Goal: Task Accomplishment & Management: Manage account settings

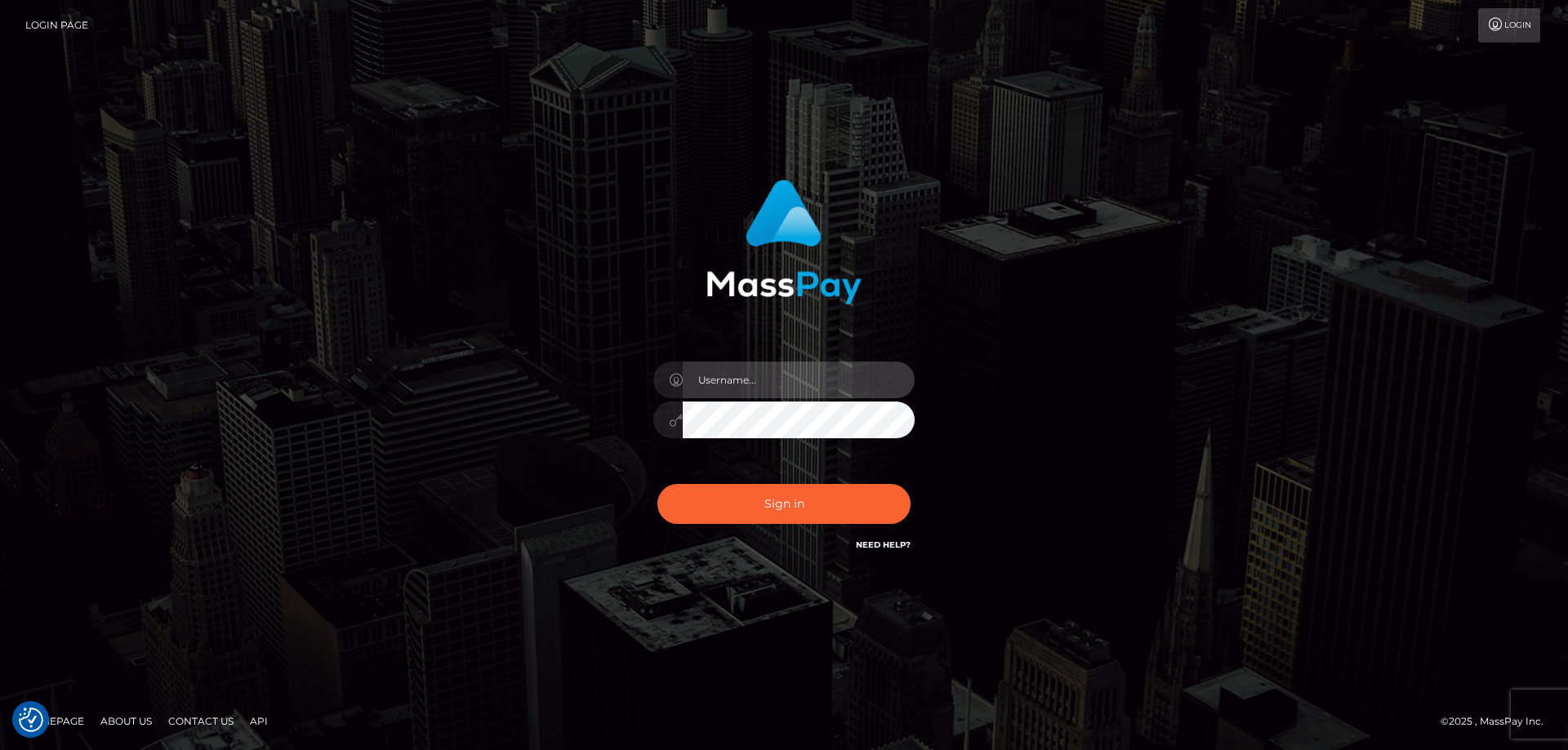
type input "Dan.Cirnat"
click at [904, 473] on div at bounding box center [764, 531] width 335 height 186
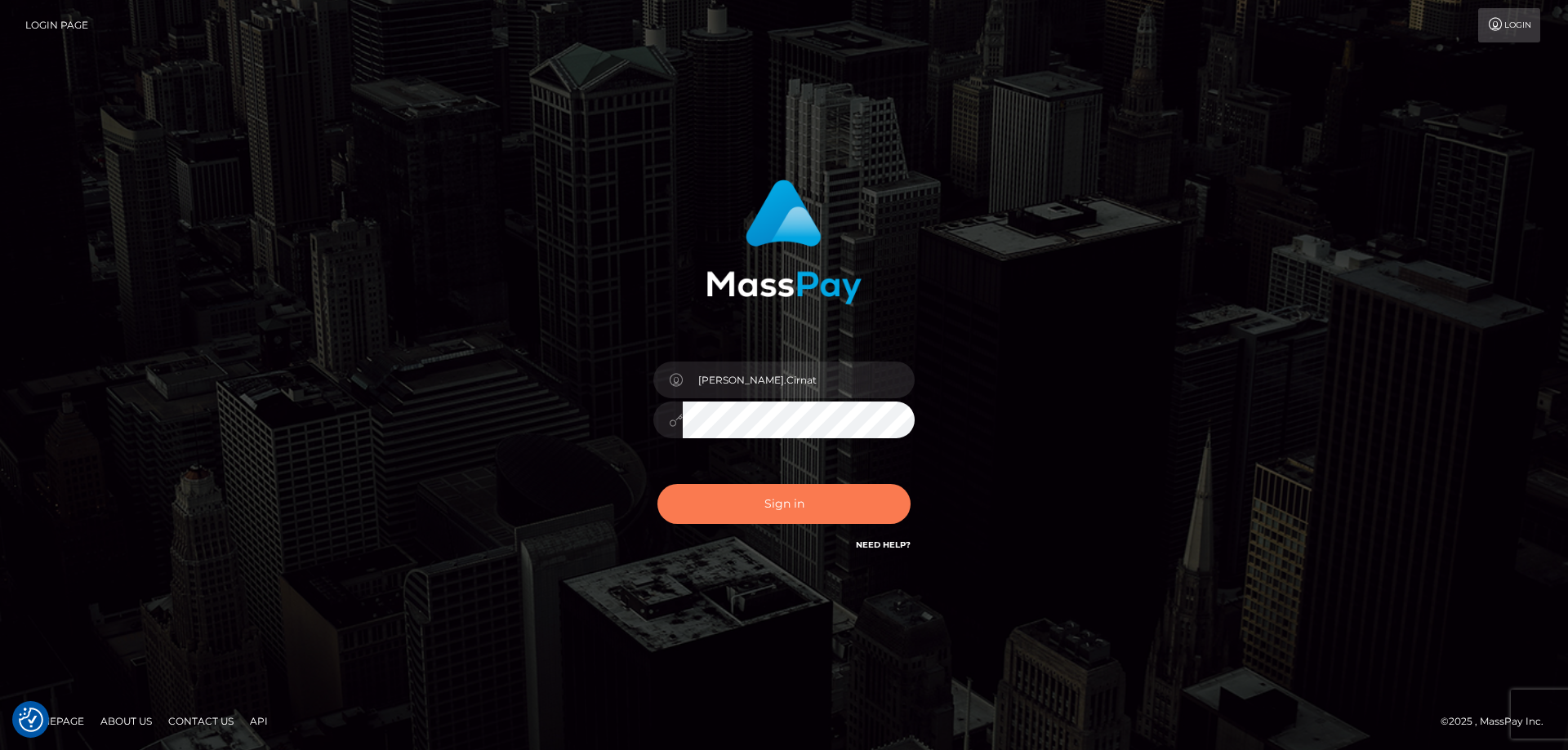
drag, startPoint x: 735, startPoint y: 505, endPoint x: 513, endPoint y: 436, distance: 232.5
click at [734, 506] on button "Sign in" at bounding box center [784, 504] width 253 height 40
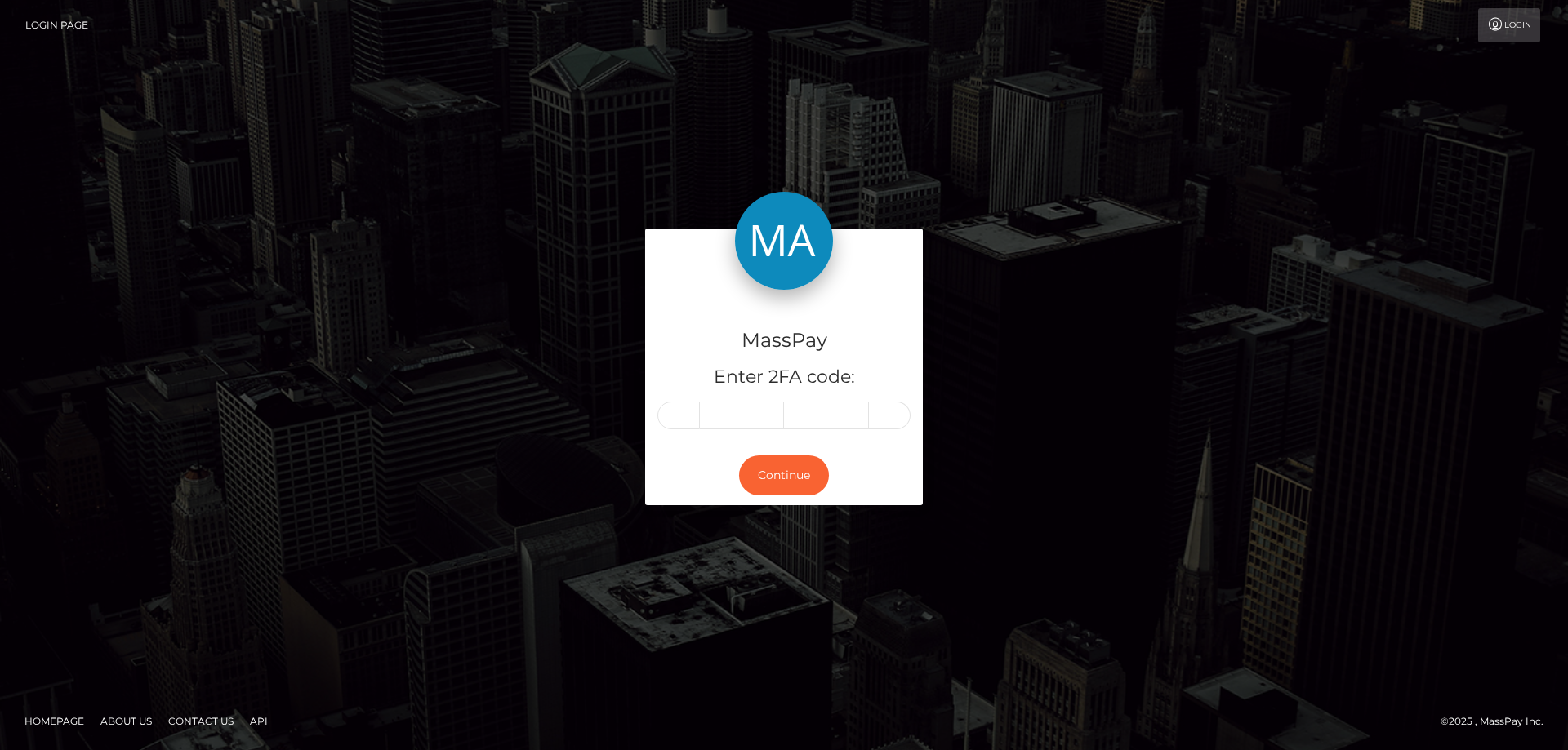
click at [683, 416] on input "text" at bounding box center [678, 415] width 42 height 28
type input "7"
type input "5"
type input "1"
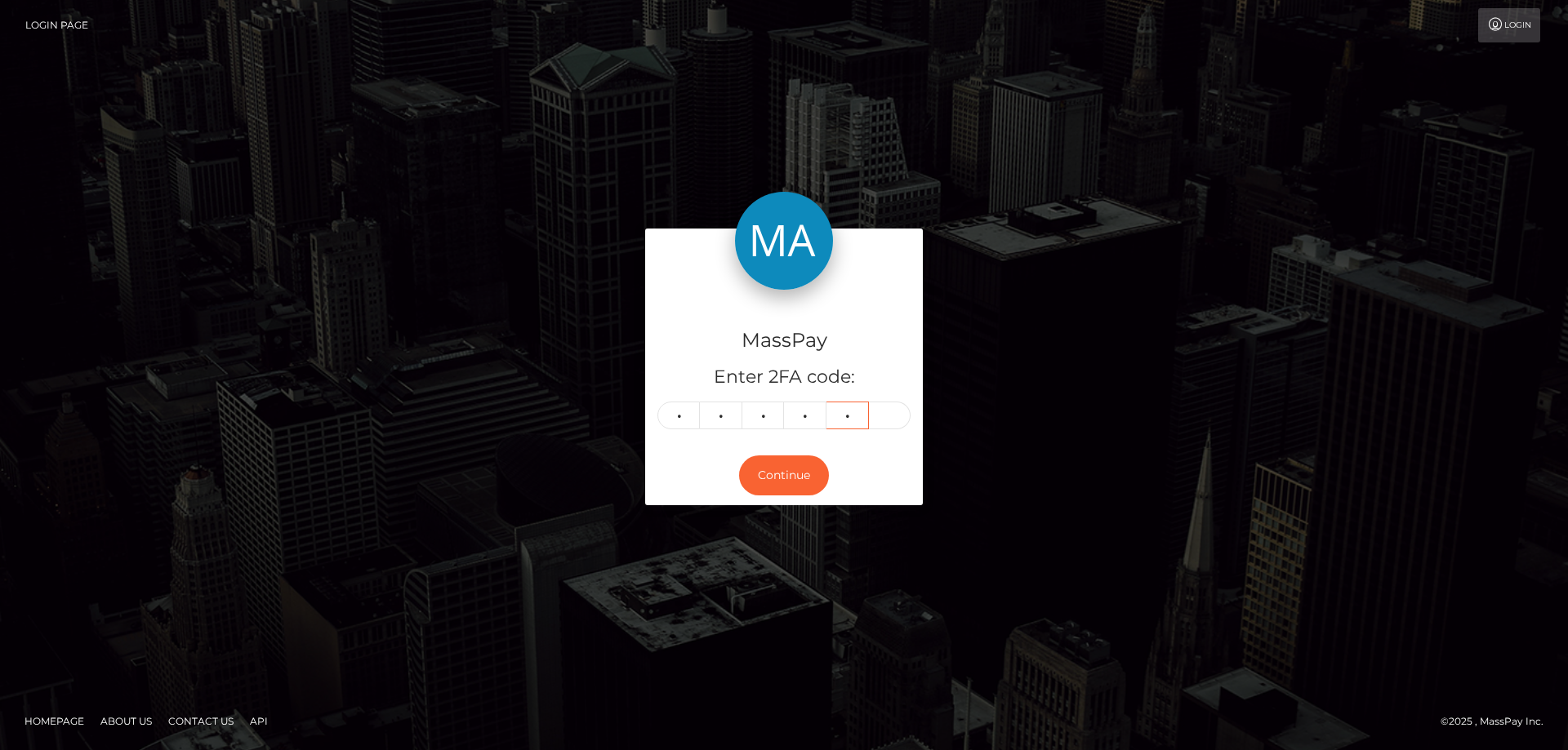
type input "5"
type input "9"
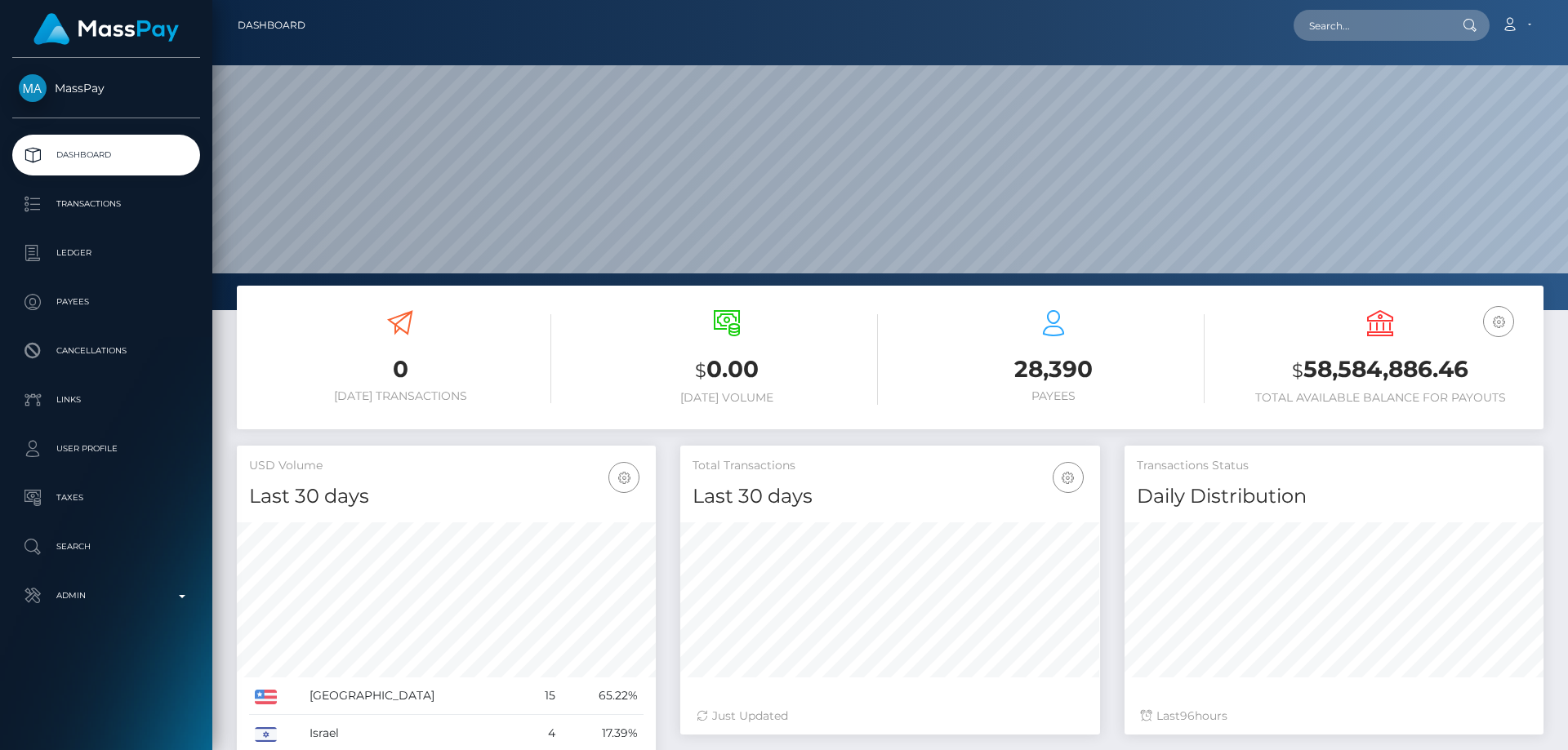
scroll to position [290, 420]
click at [1222, 322] on div "EUR Balance USD Balance $ 58,584,886.46" at bounding box center [1380, 359] width 327 height 123
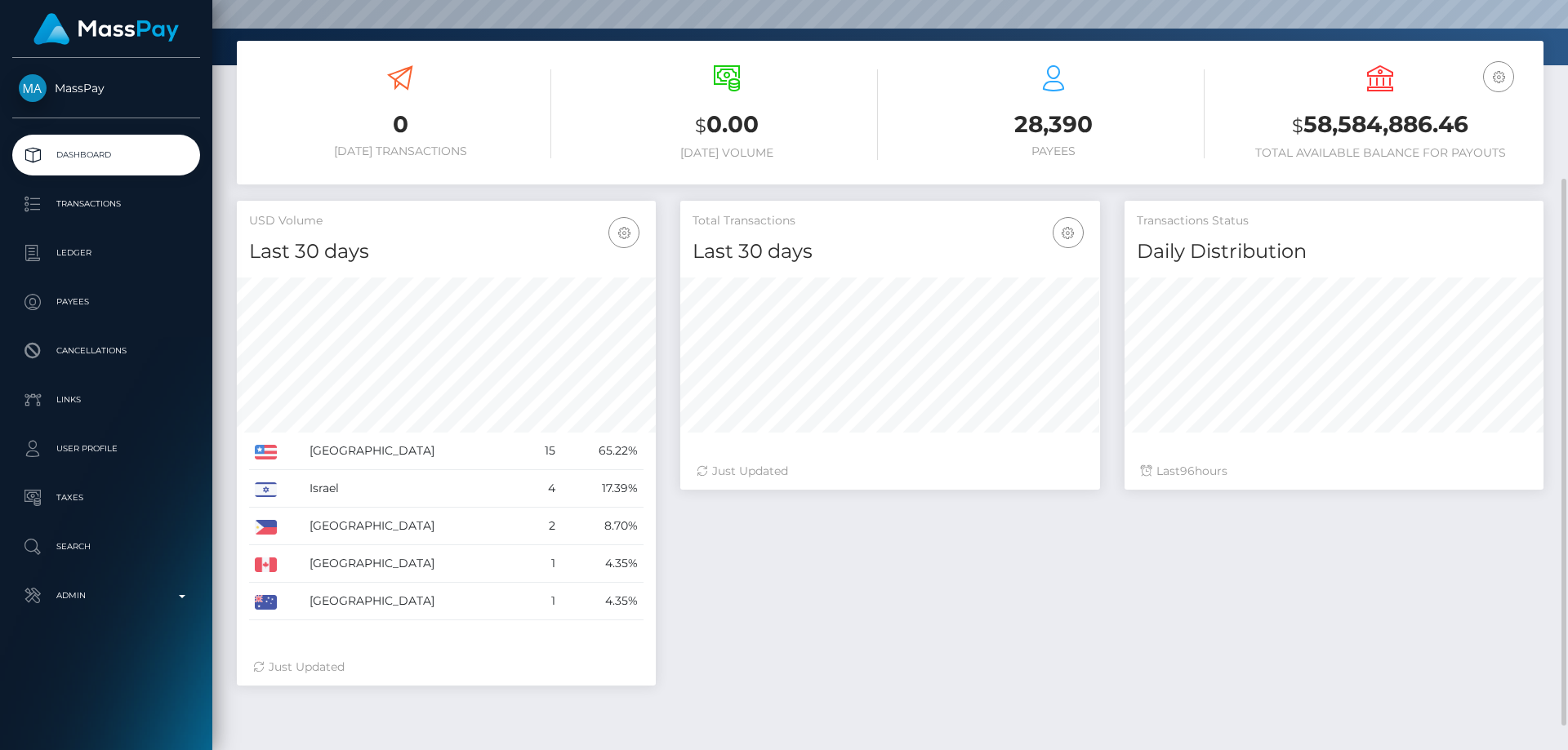
scroll to position [0, 0]
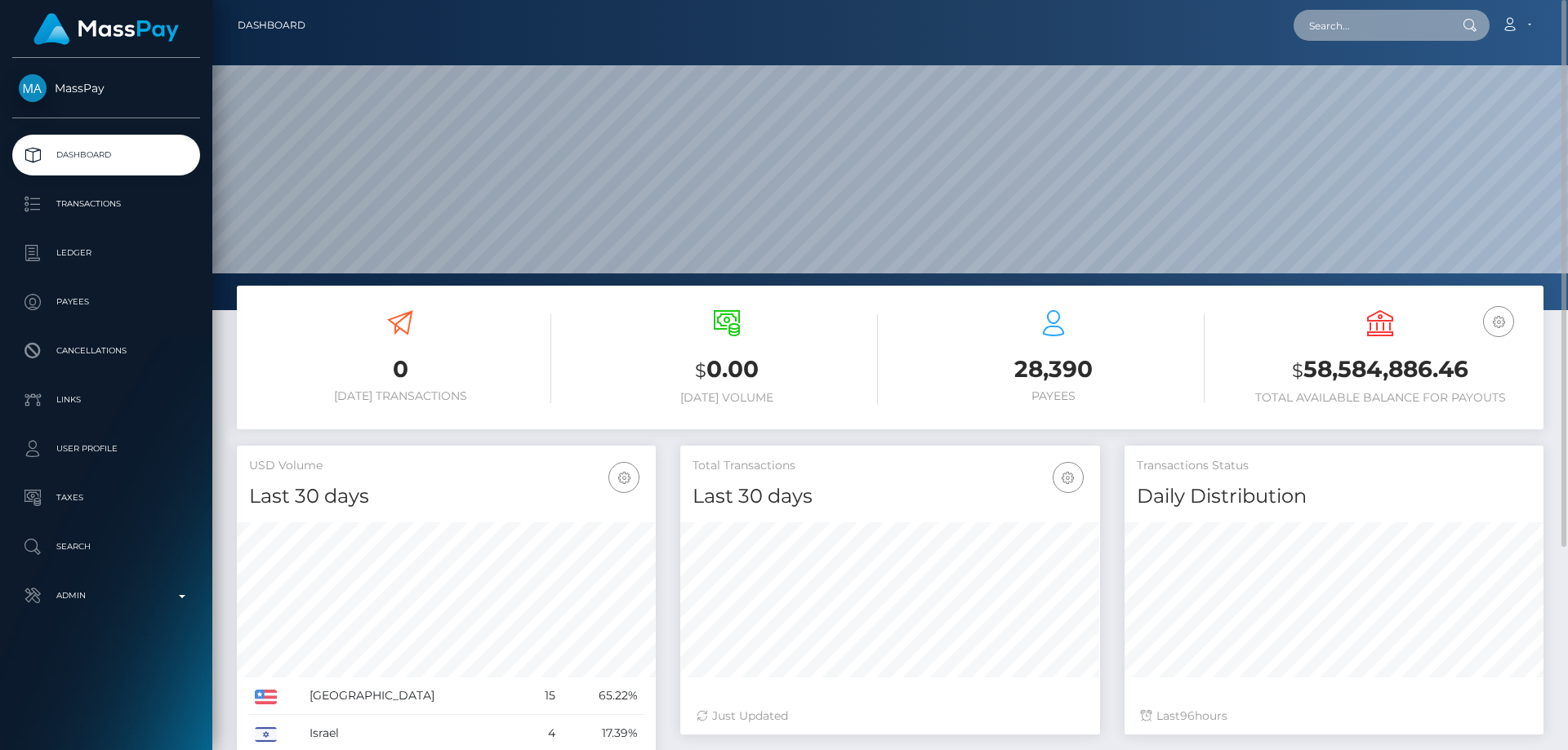
paste input "MSPe43701882bb5248"
type input "MSPe43701882bb5248"
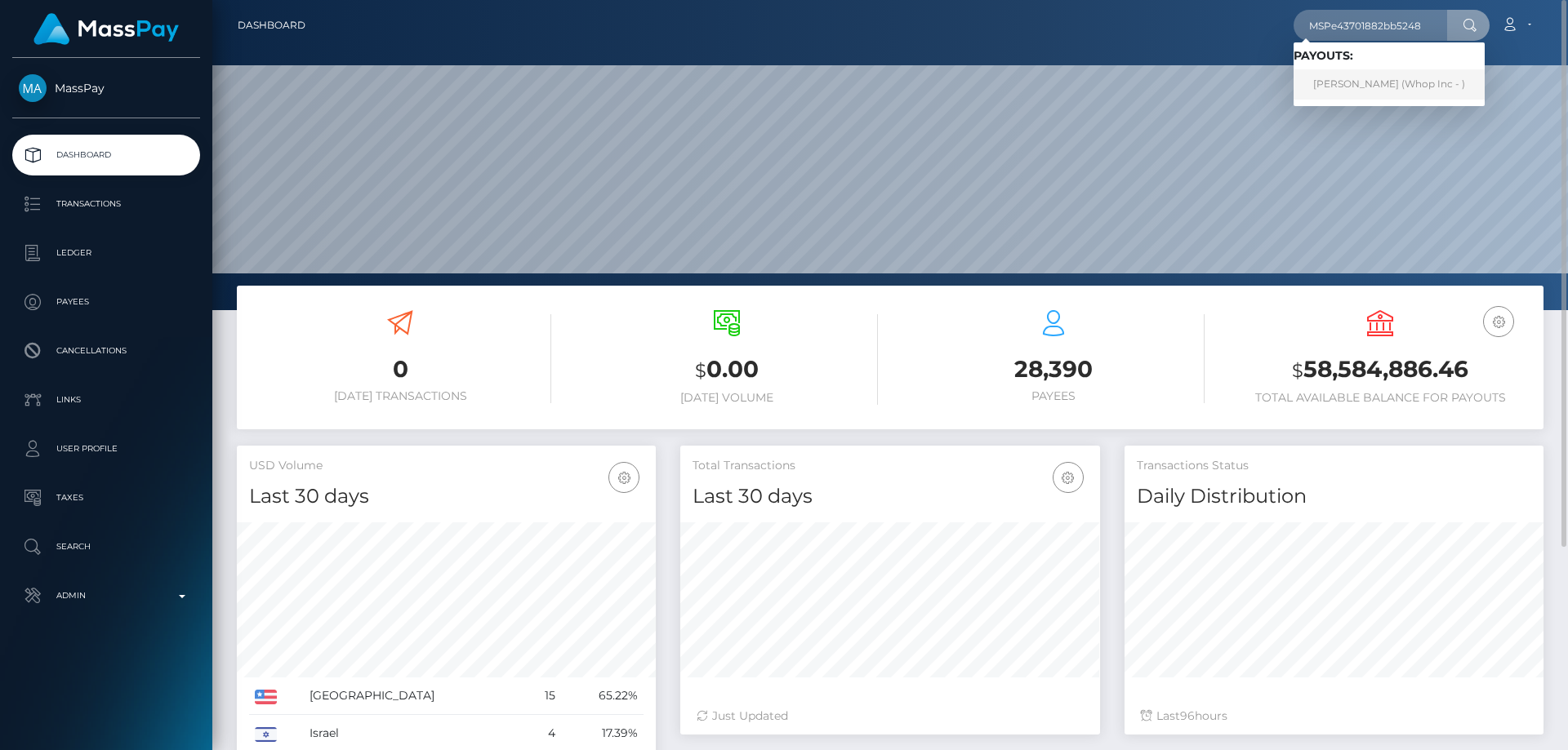
click at [1413, 84] on link "MUHAMMAD MUHAWIZ KHAN Khan (Whop Inc - )" at bounding box center [1390, 85] width 191 height 31
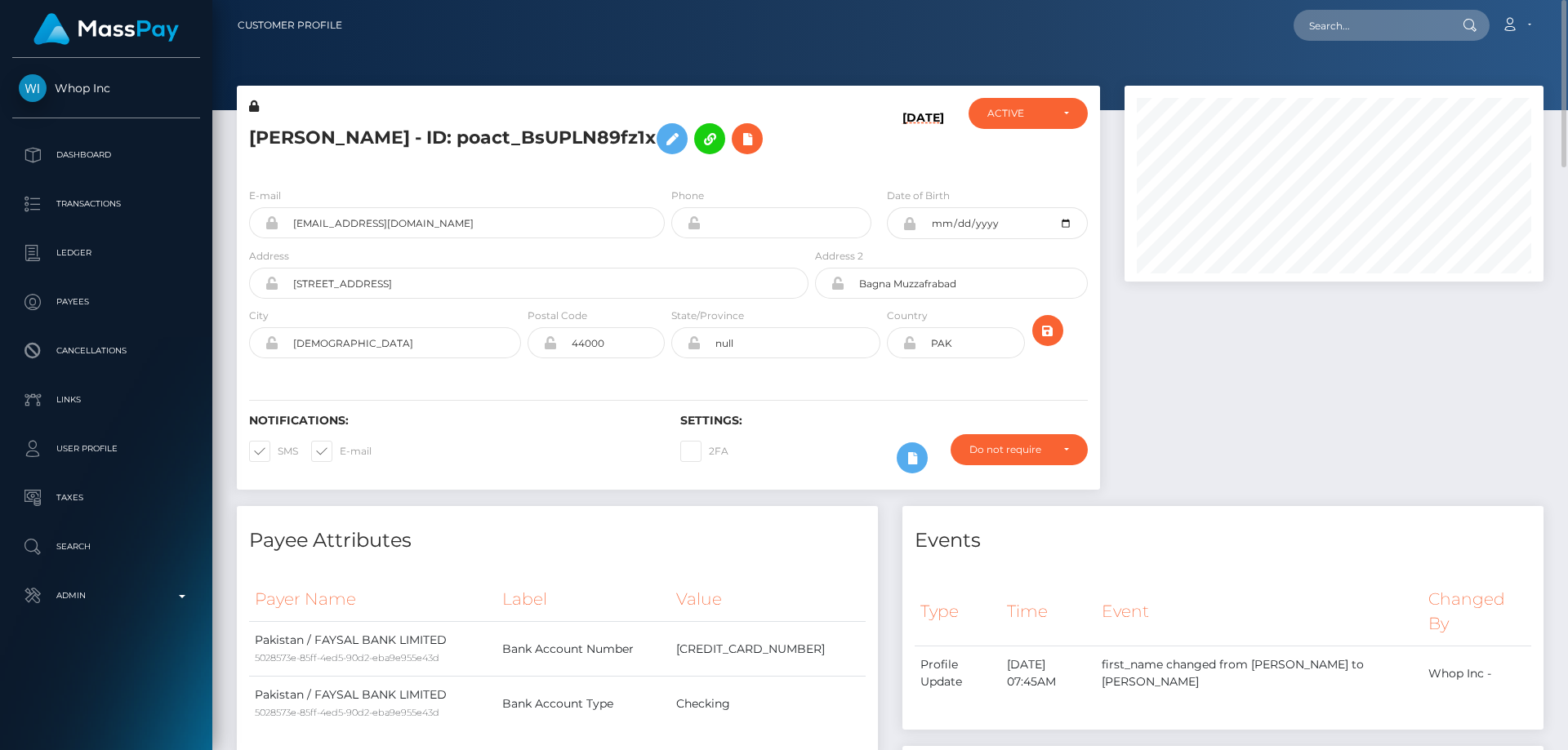
click at [254, 108] on icon at bounding box center [254, 106] width 10 height 12
click at [336, 162] on h5 "MUHAMMAD MUHAWIZ KHAN Khan - ID: poact_BsUPLN89fz1x" at bounding box center [524, 139] width 550 height 48
click at [657, 154] on button at bounding box center [672, 139] width 31 height 31
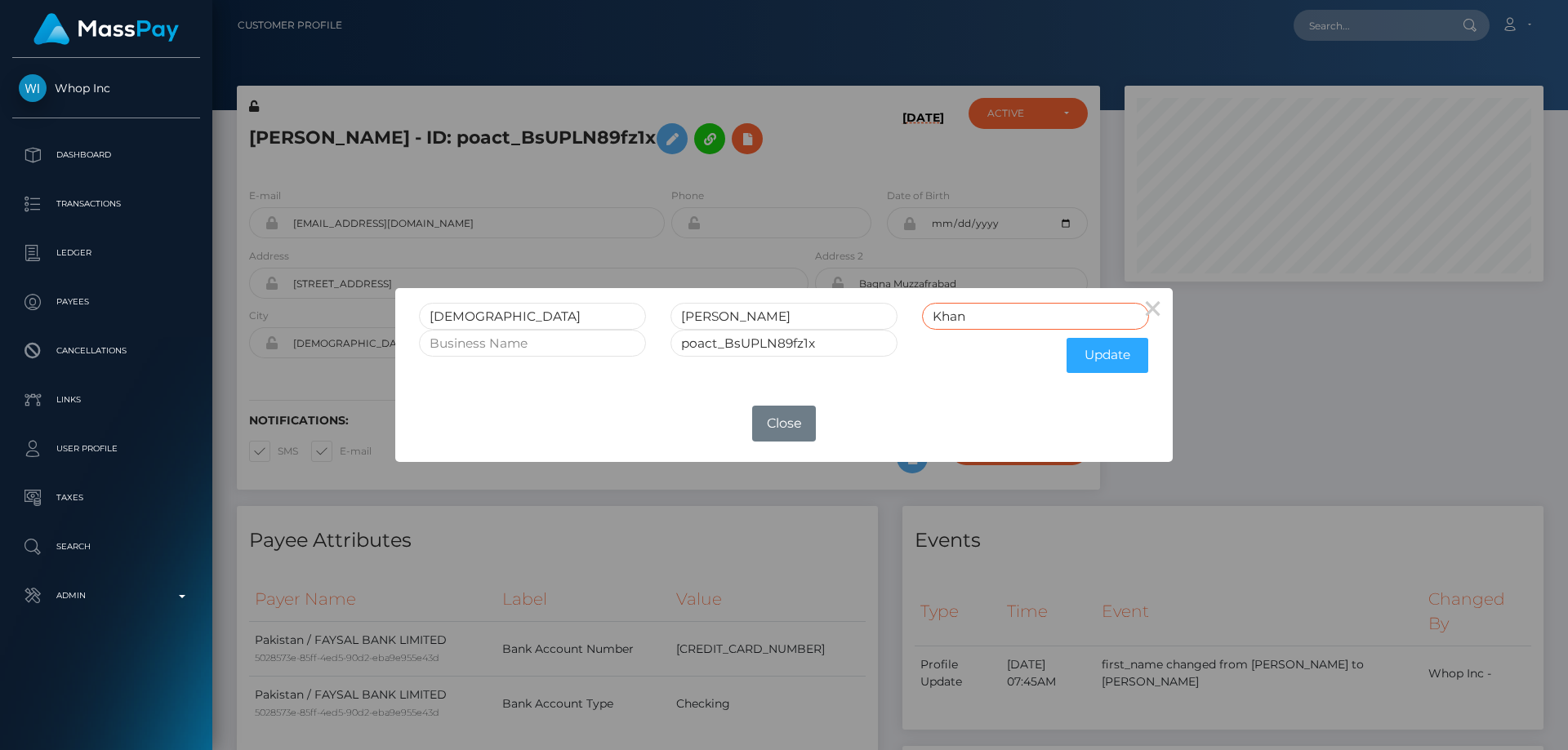
drag, startPoint x: 970, startPoint y: 317, endPoint x: 929, endPoint y: 333, distance: 44.0
click at [929, 333] on form "MUHAMMAD MUHAWIZ KHAN Khan poact_BsUPLN89fz1x Update" at bounding box center [784, 341] width 730 height 78
drag, startPoint x: 802, startPoint y: 318, endPoint x: 754, endPoint y: 313, distance: 48.3
click at [754, 313] on input "MUHAWIZ KHAN" at bounding box center [784, 316] width 227 height 27
type input "MUHAWIZ"
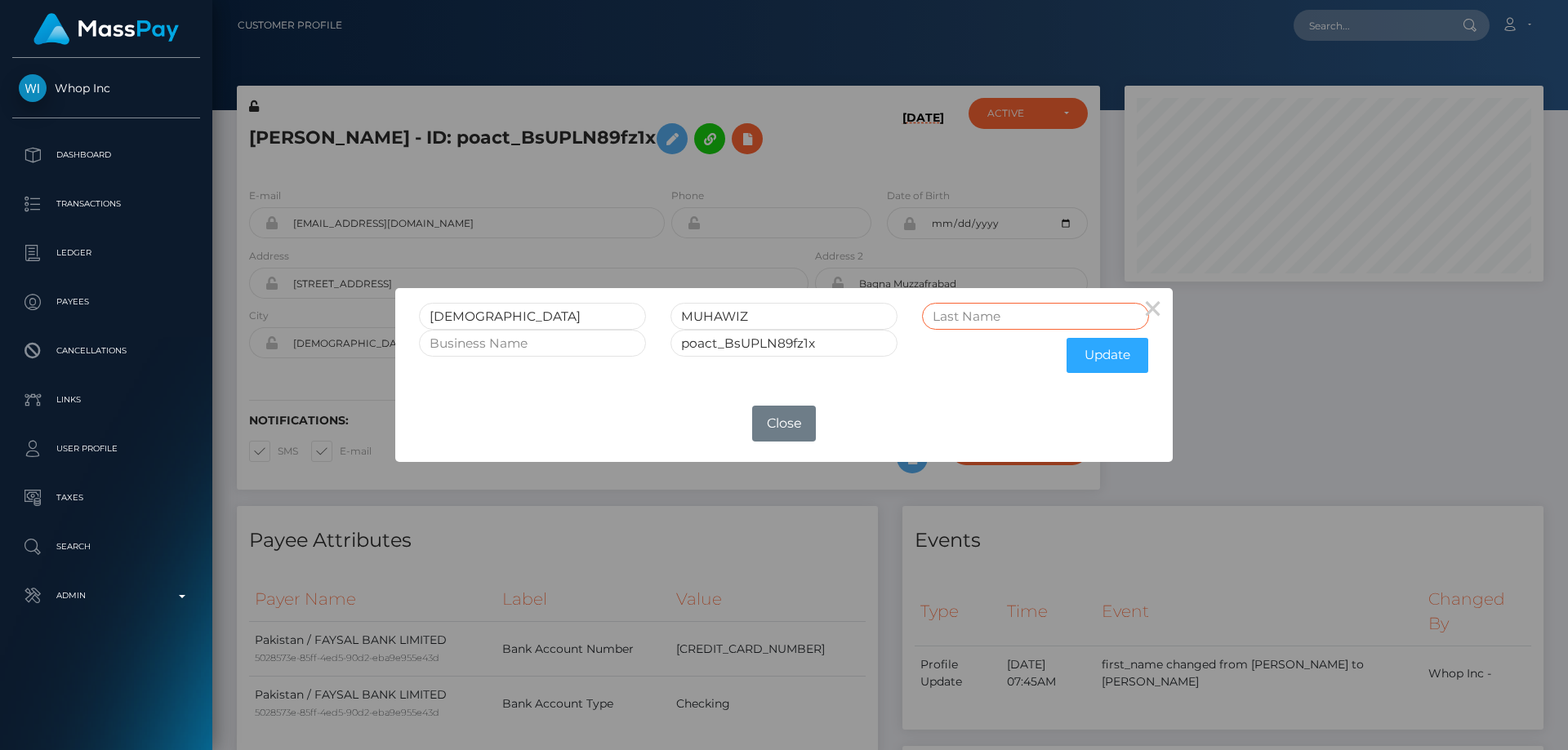
paste input "KHAN"
type input "KHAN"
click at [1101, 359] on button "Update" at bounding box center [1107, 355] width 82 height 35
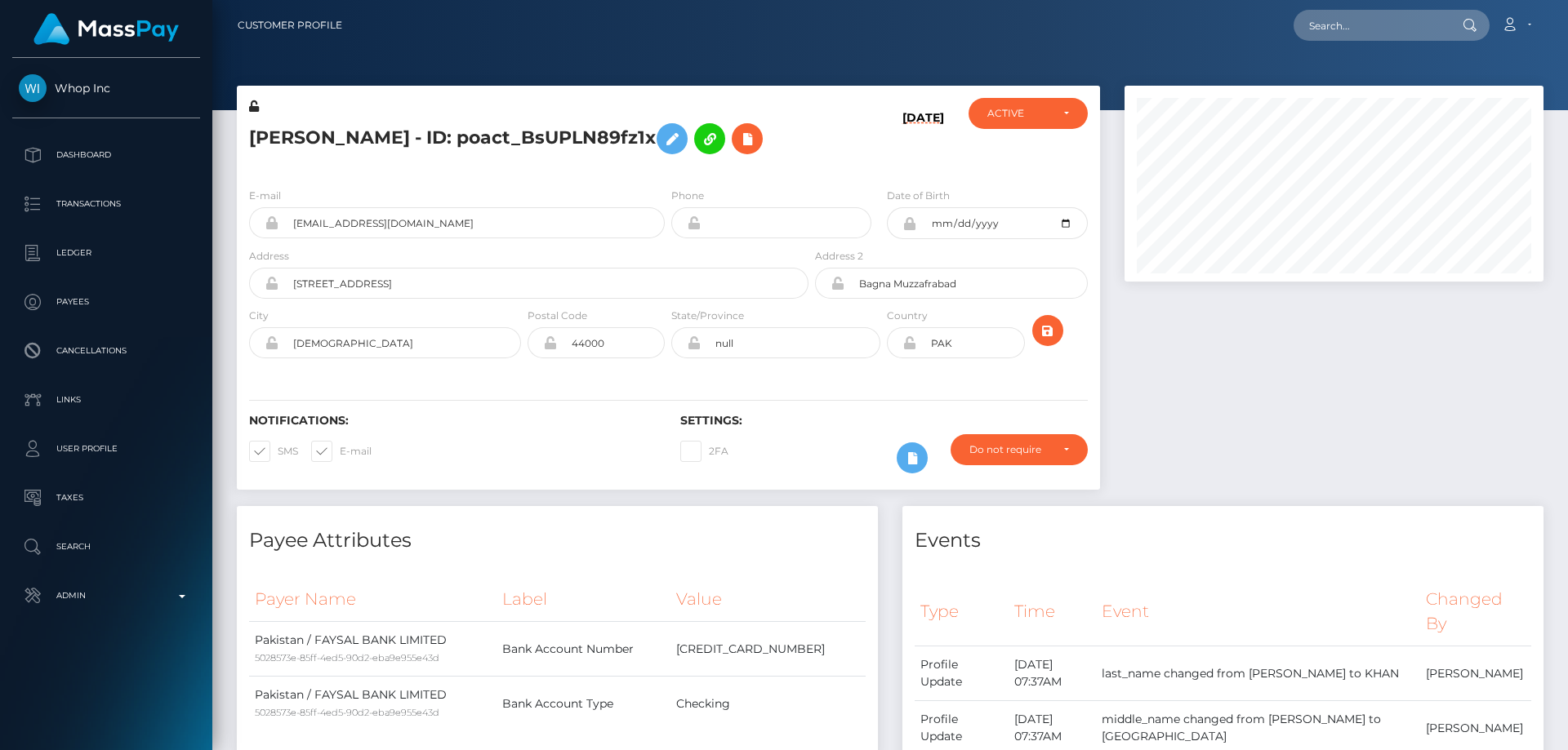
scroll to position [196, 420]
click at [254, 107] on icon at bounding box center [254, 106] width 10 height 12
drag, startPoint x: 469, startPoint y: 124, endPoint x: 253, endPoint y: 127, distance: 216.0
click at [253, 127] on h5 "MUHAMMAD MUHAWIZ KHAN - ID: poact_BsUPLN89fz1x" at bounding box center [524, 139] width 550 height 48
copy h5 "MUHAMMAD MUHAWIZ"
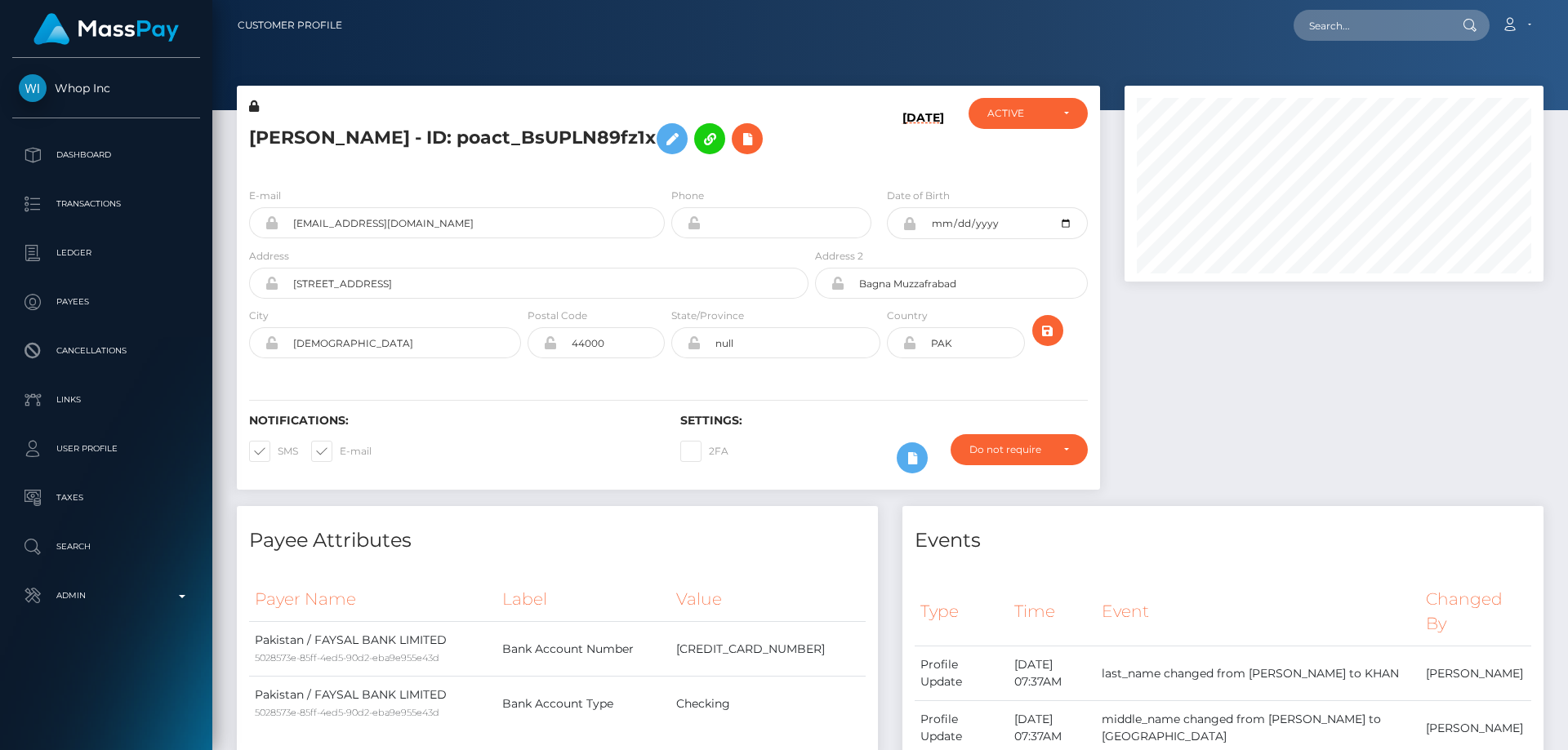
drag, startPoint x: 537, startPoint y: 131, endPoint x: 482, endPoint y: 121, distance: 55.9
click at [482, 121] on h5 "MUHAMMAD MUHAWIZ KHAN - ID: poact_BsUPLN89fz1x" at bounding box center [524, 139] width 550 height 48
drag, startPoint x: 484, startPoint y: 122, endPoint x: 488, endPoint y: 131, distance: 9.8
copy h5 "KHAN"
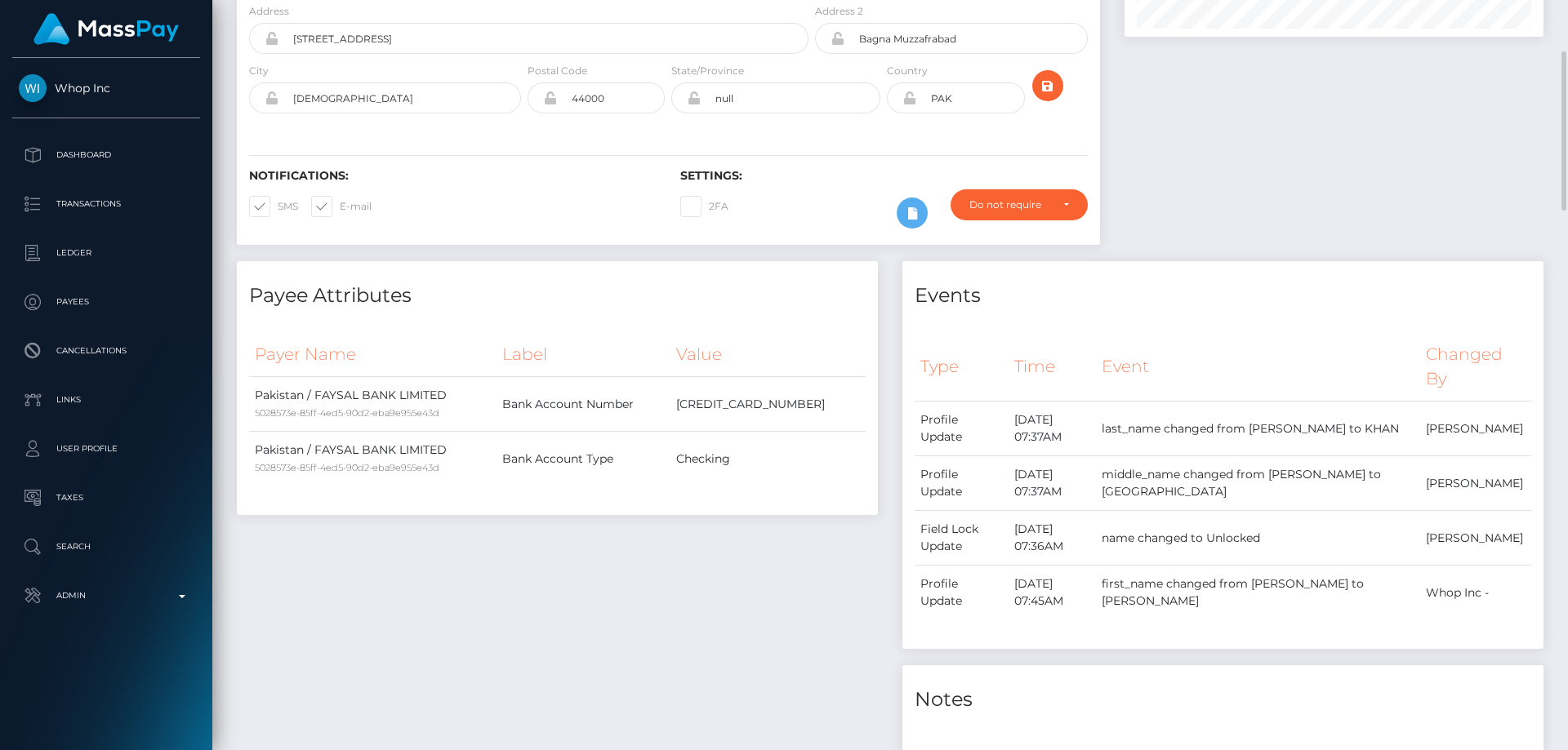
scroll to position [408, 0]
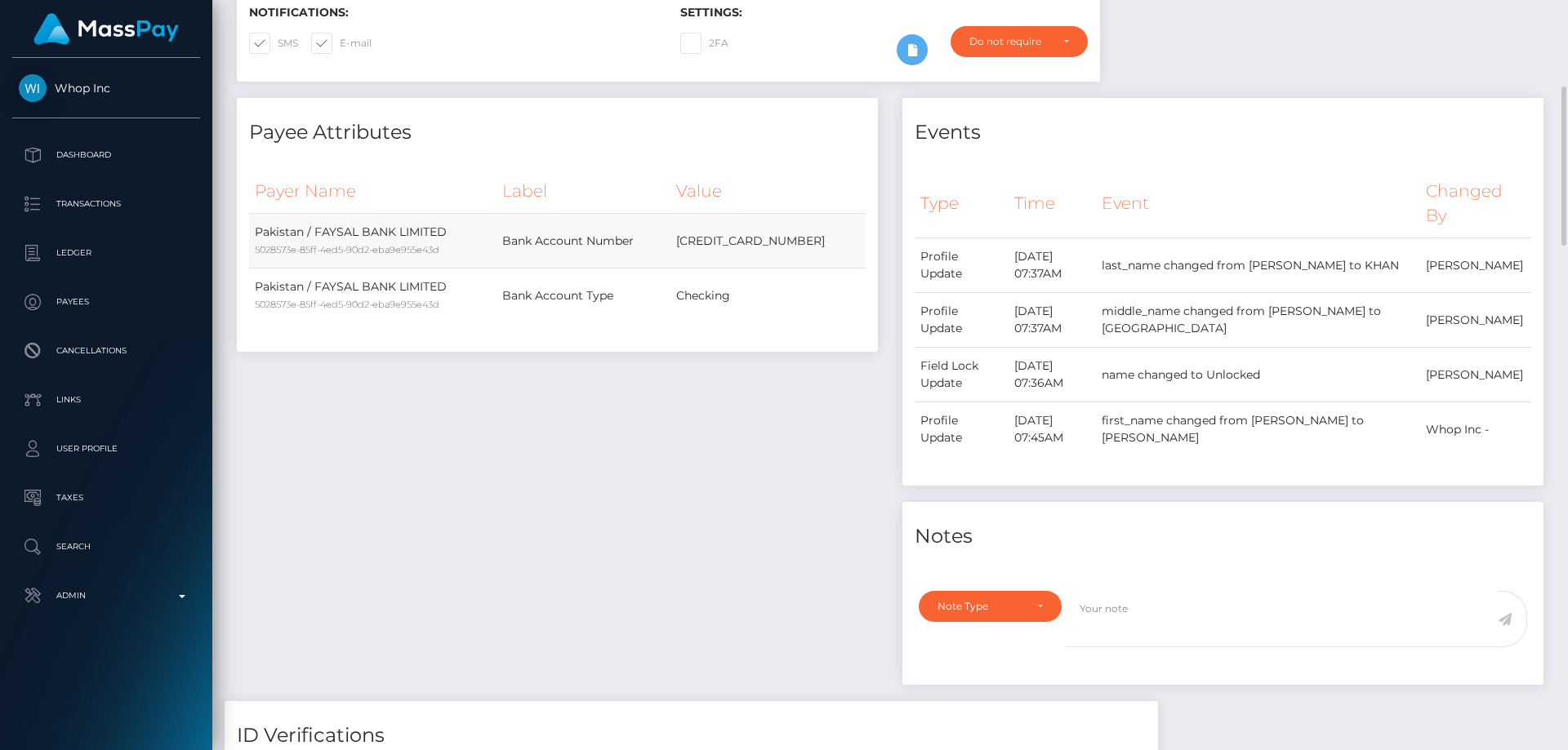
drag, startPoint x: 712, startPoint y: 262, endPoint x: 823, endPoint y: 267, distance: 111.1
click at [823, 267] on td "5314930304512773" at bounding box center [768, 241] width 195 height 55
copy td "5314930304512773"
click at [650, 473] on div "Payee Attributes Payer Name Label Value Pakistan / FAYSAL BANK LIMITED 5028573e…" at bounding box center [557, 400] width 666 height 603
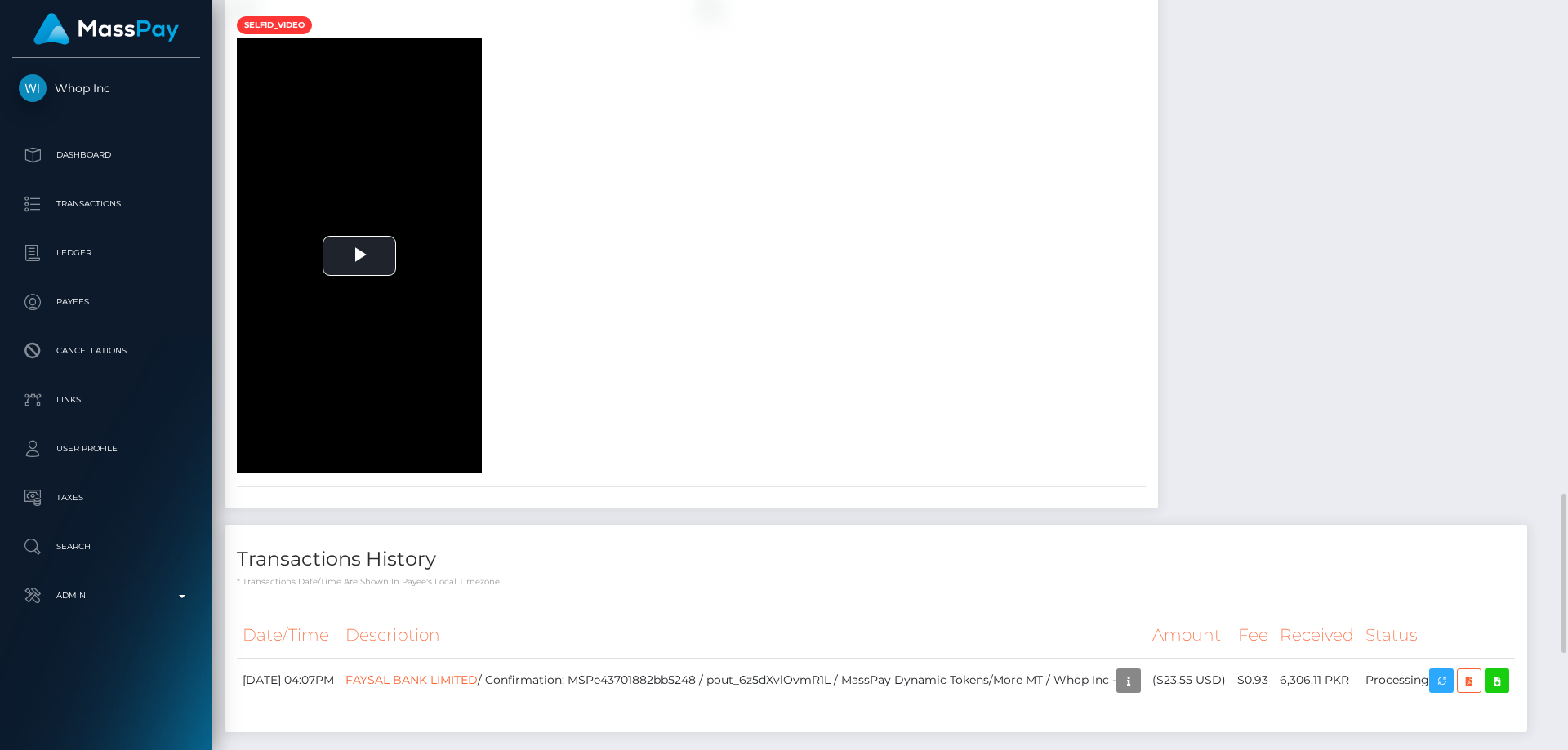
scroll to position [1551, 0]
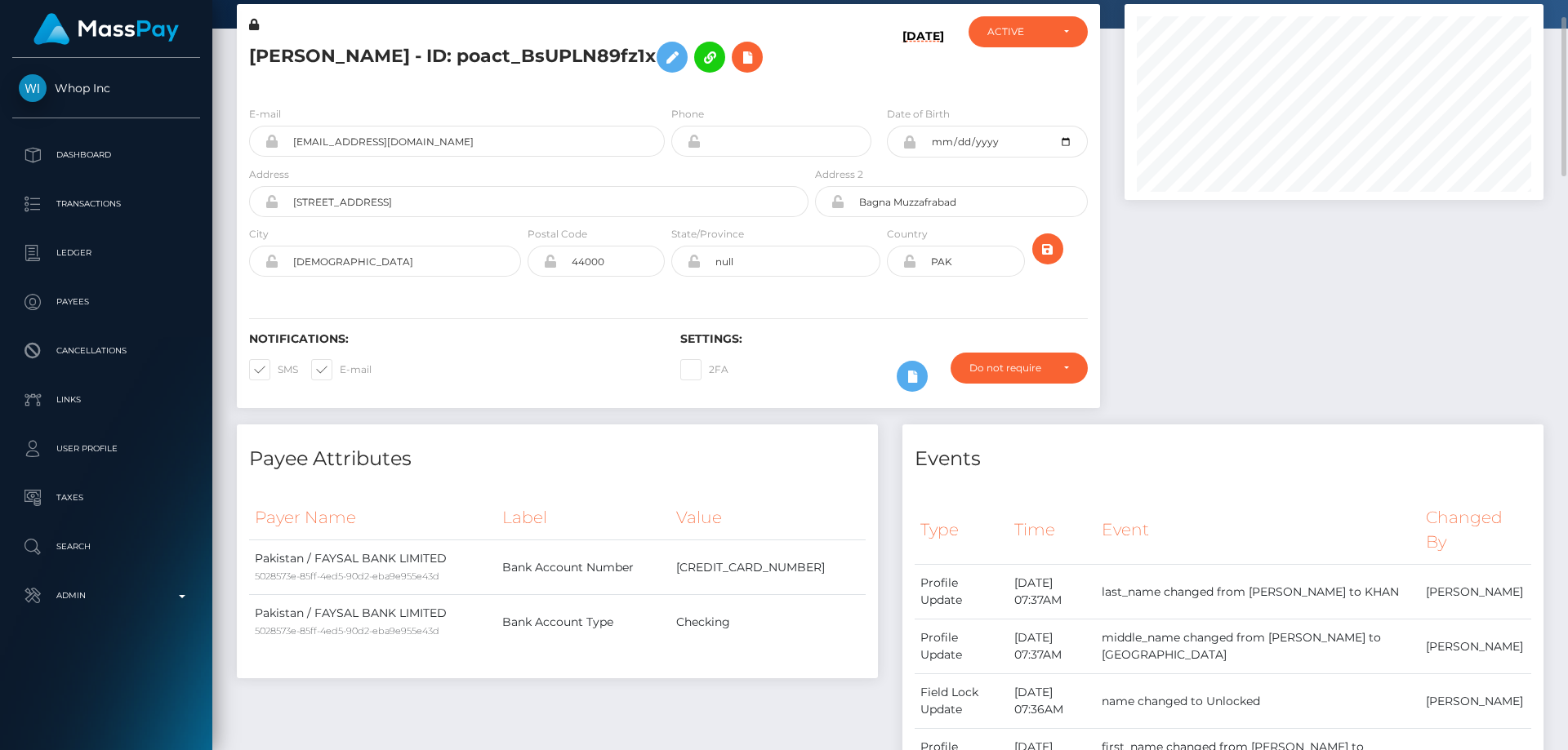
scroll to position [0, 0]
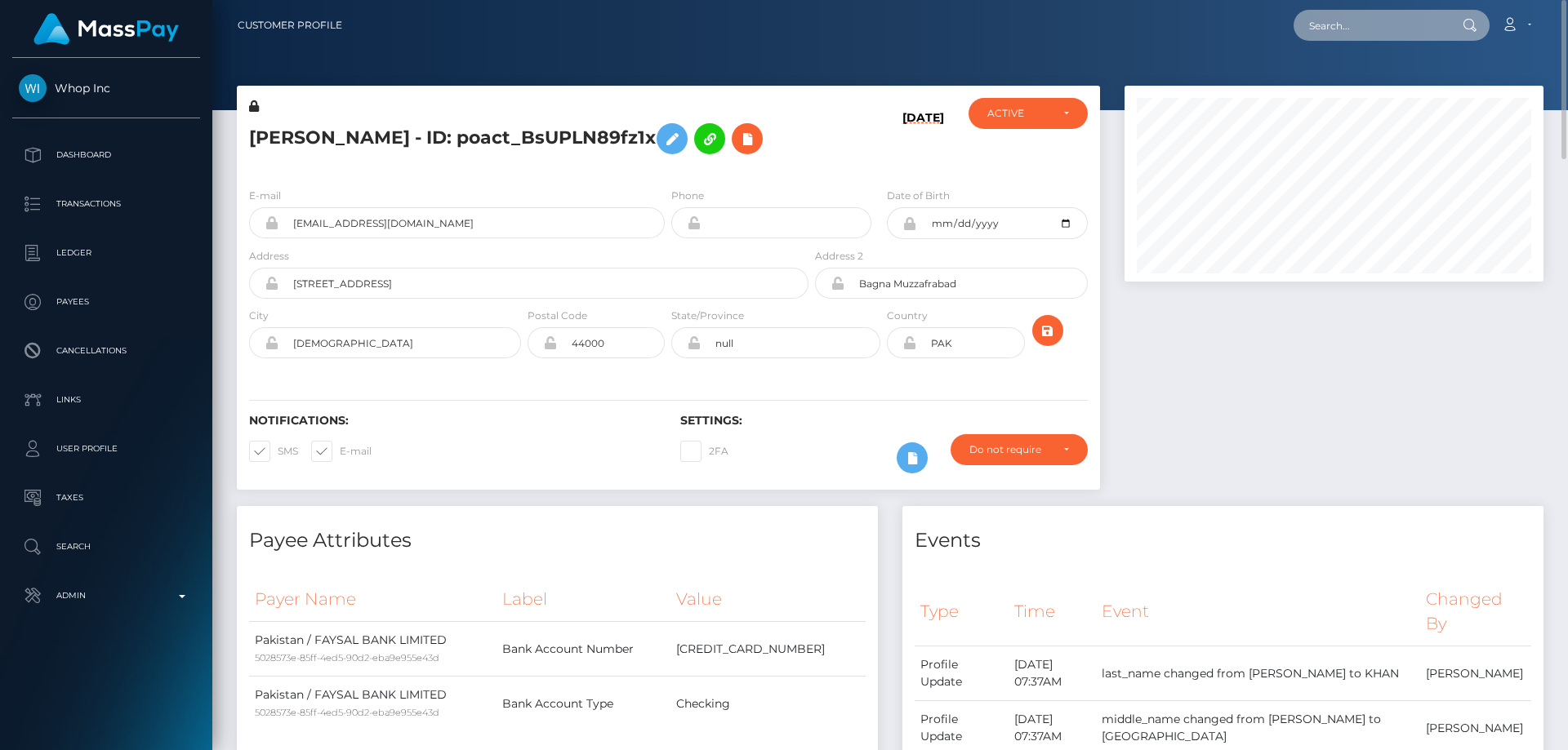
paste input "poact_Spc7NdcJmuL5"
type input "poact_Spc7NdcJmuL5"
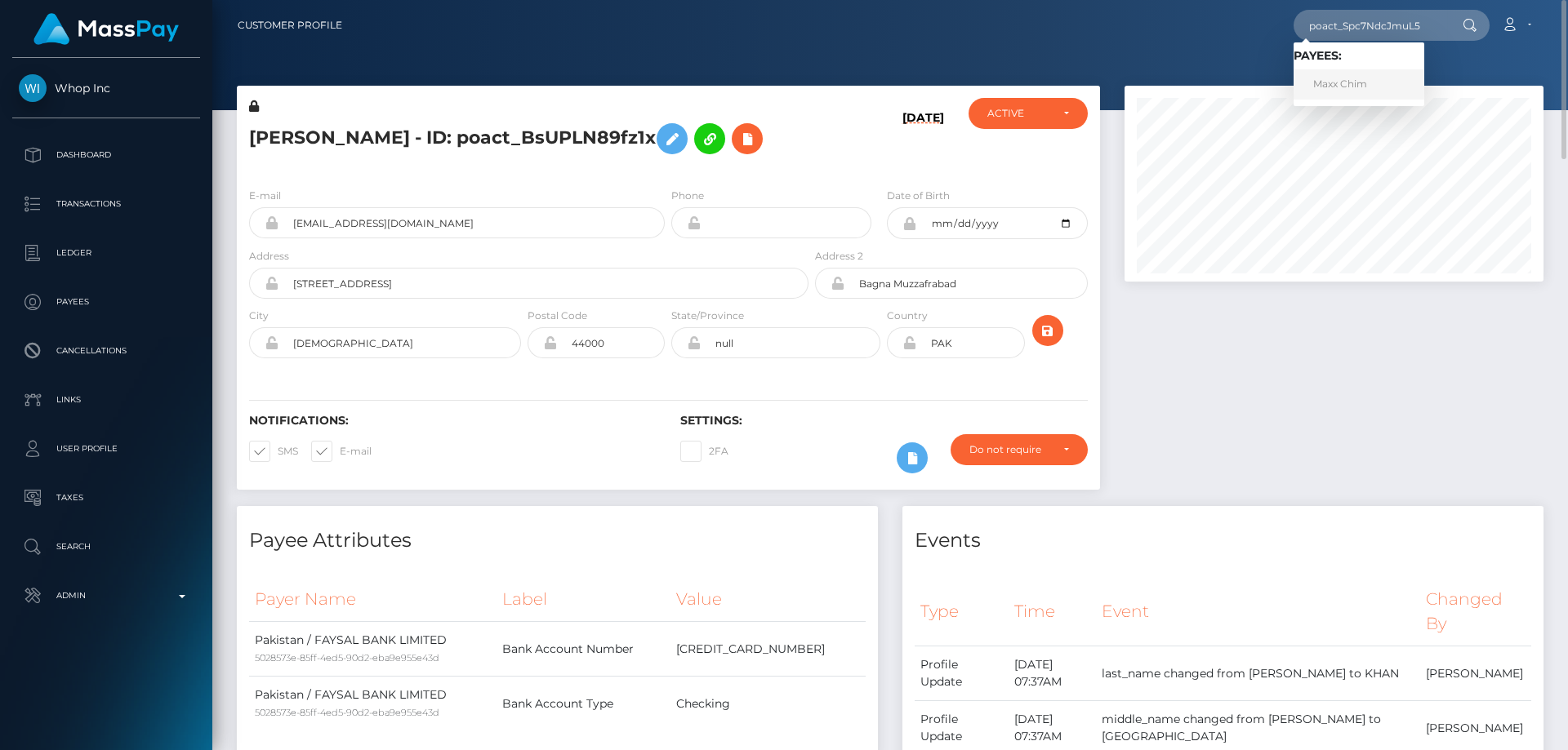
drag, startPoint x: 1362, startPoint y: 86, endPoint x: 1354, endPoint y: 95, distance: 12.0
click at [1362, 86] on link "Maxx Chim" at bounding box center [1359, 85] width 131 height 31
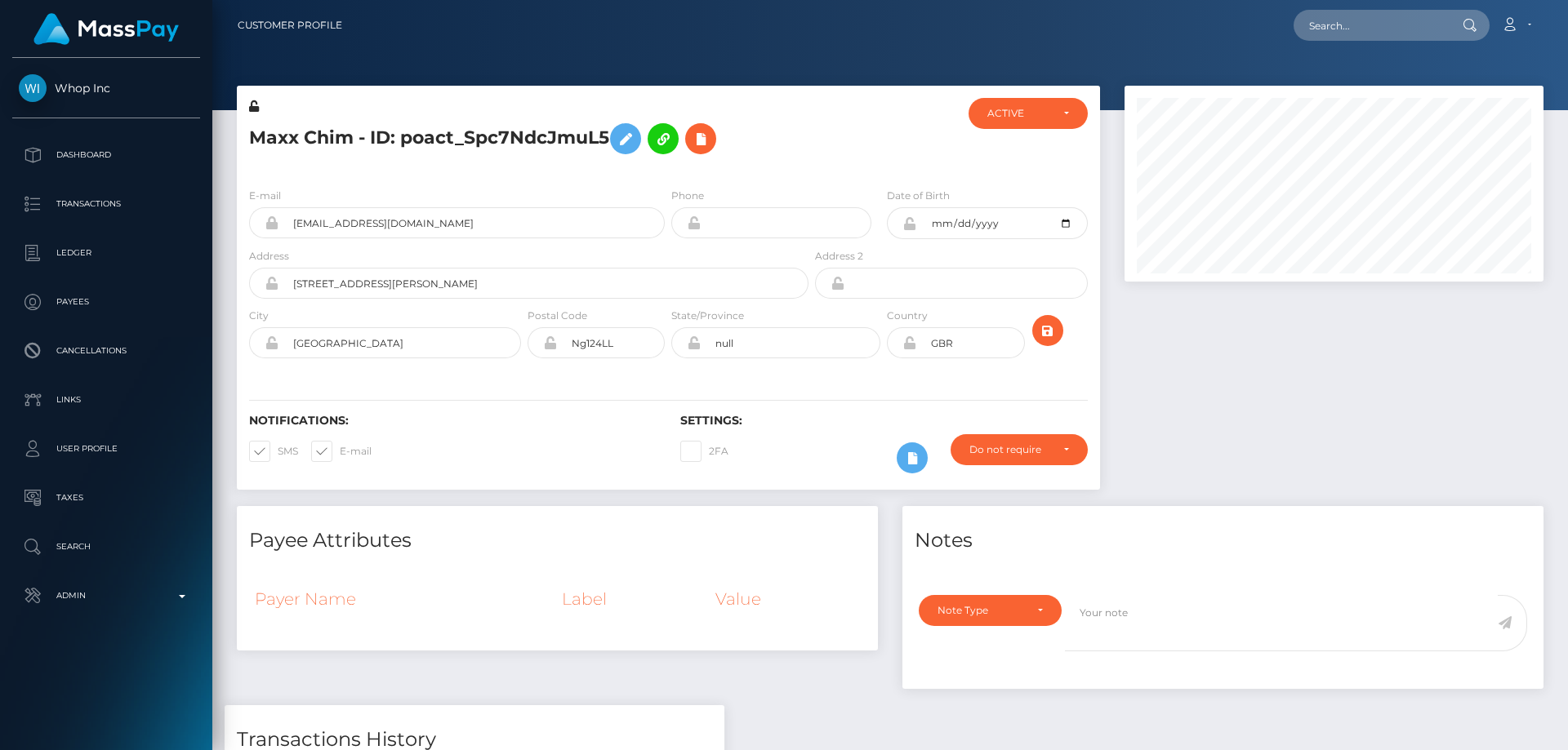
scroll to position [196, 420]
click at [1355, 369] on div at bounding box center [1334, 295] width 443 height 420
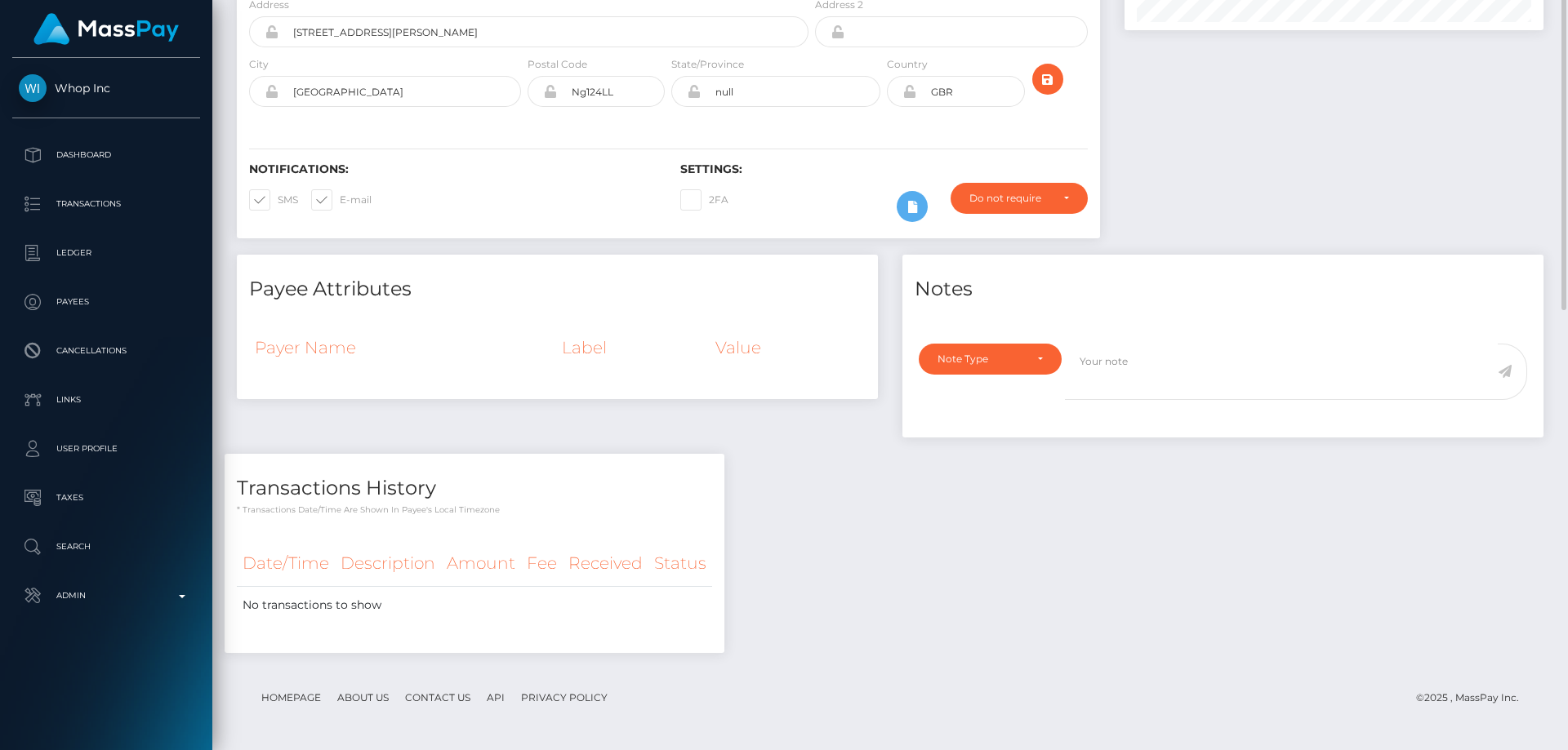
scroll to position [0, 0]
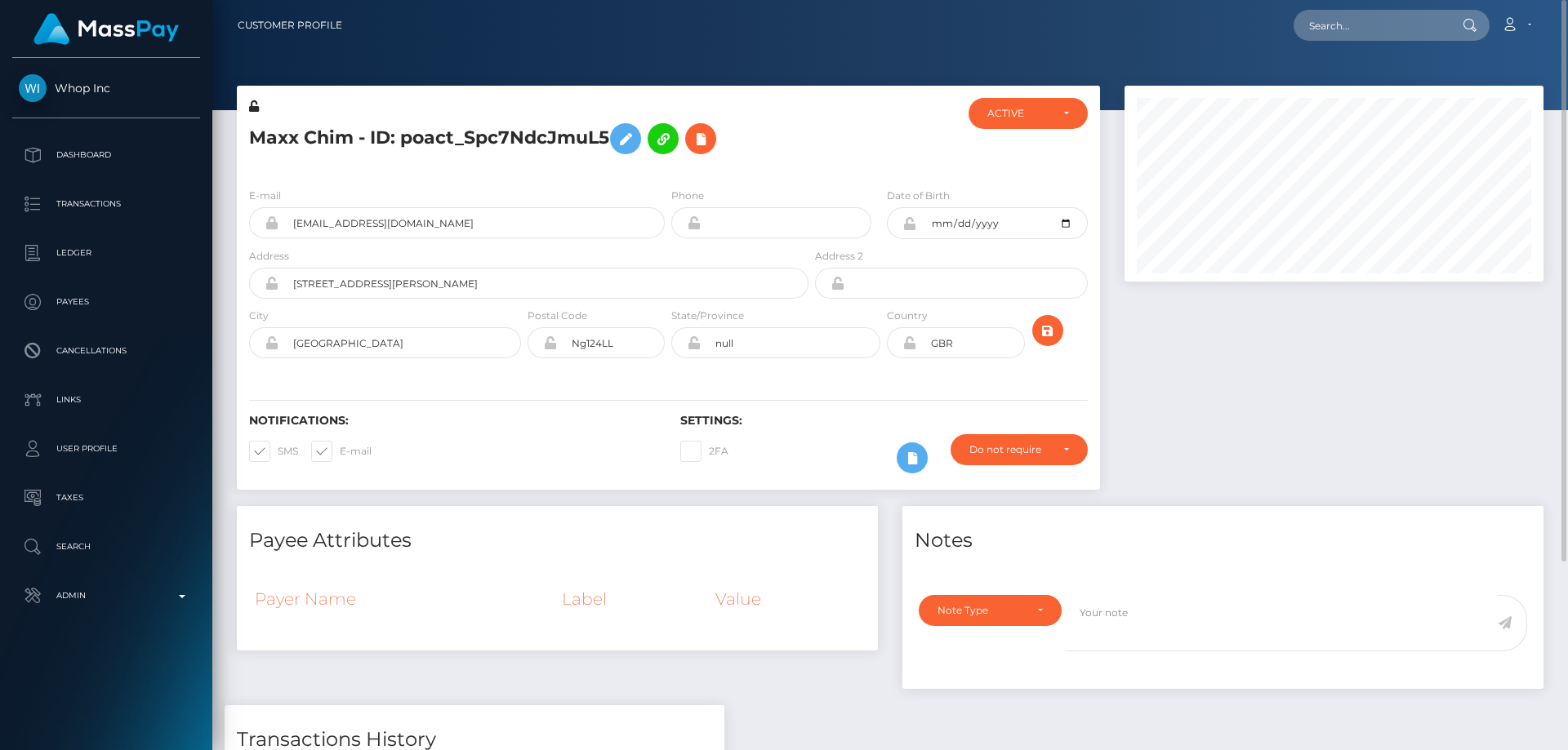
click at [1240, 411] on div at bounding box center [1334, 295] width 443 height 420
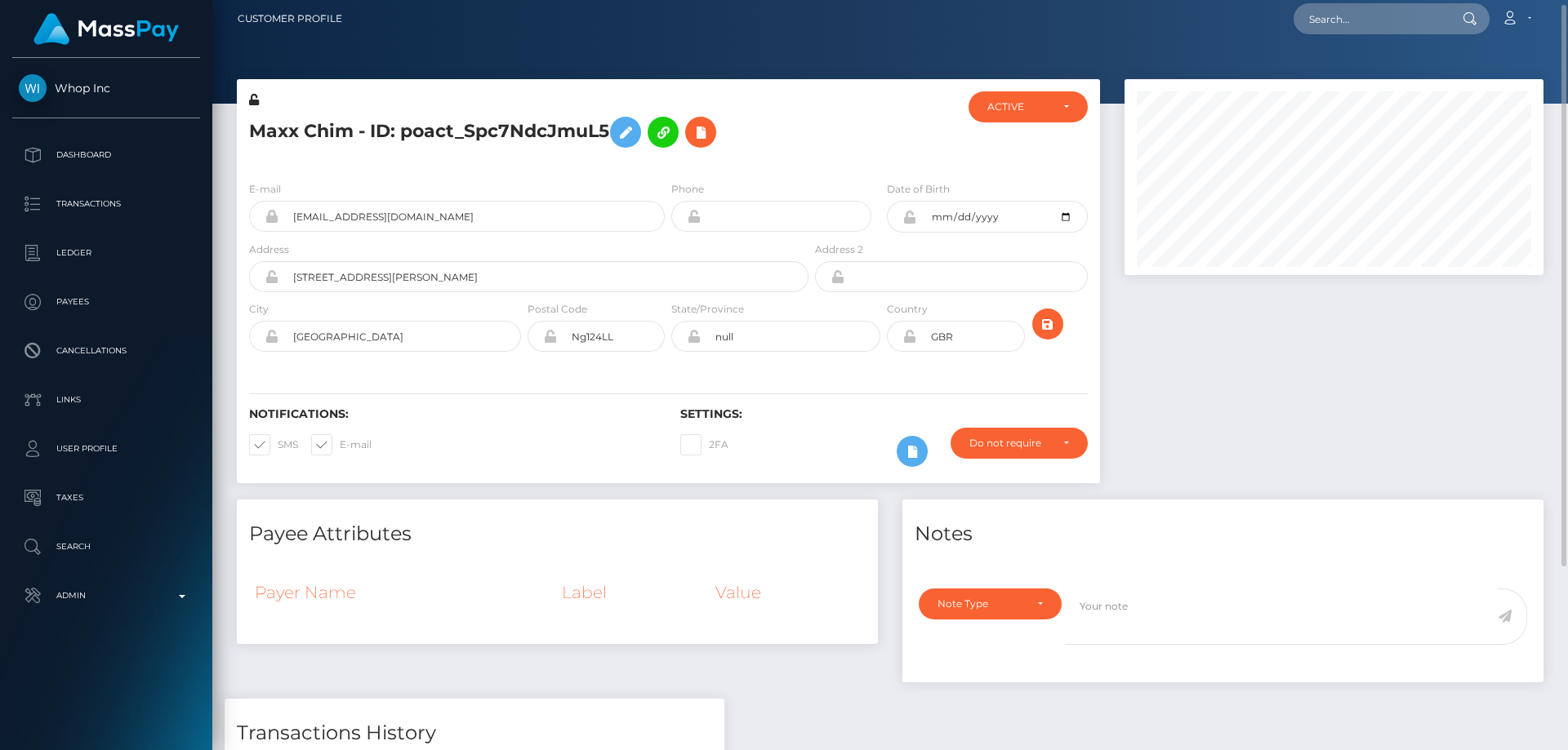
scroll to position [251, 0]
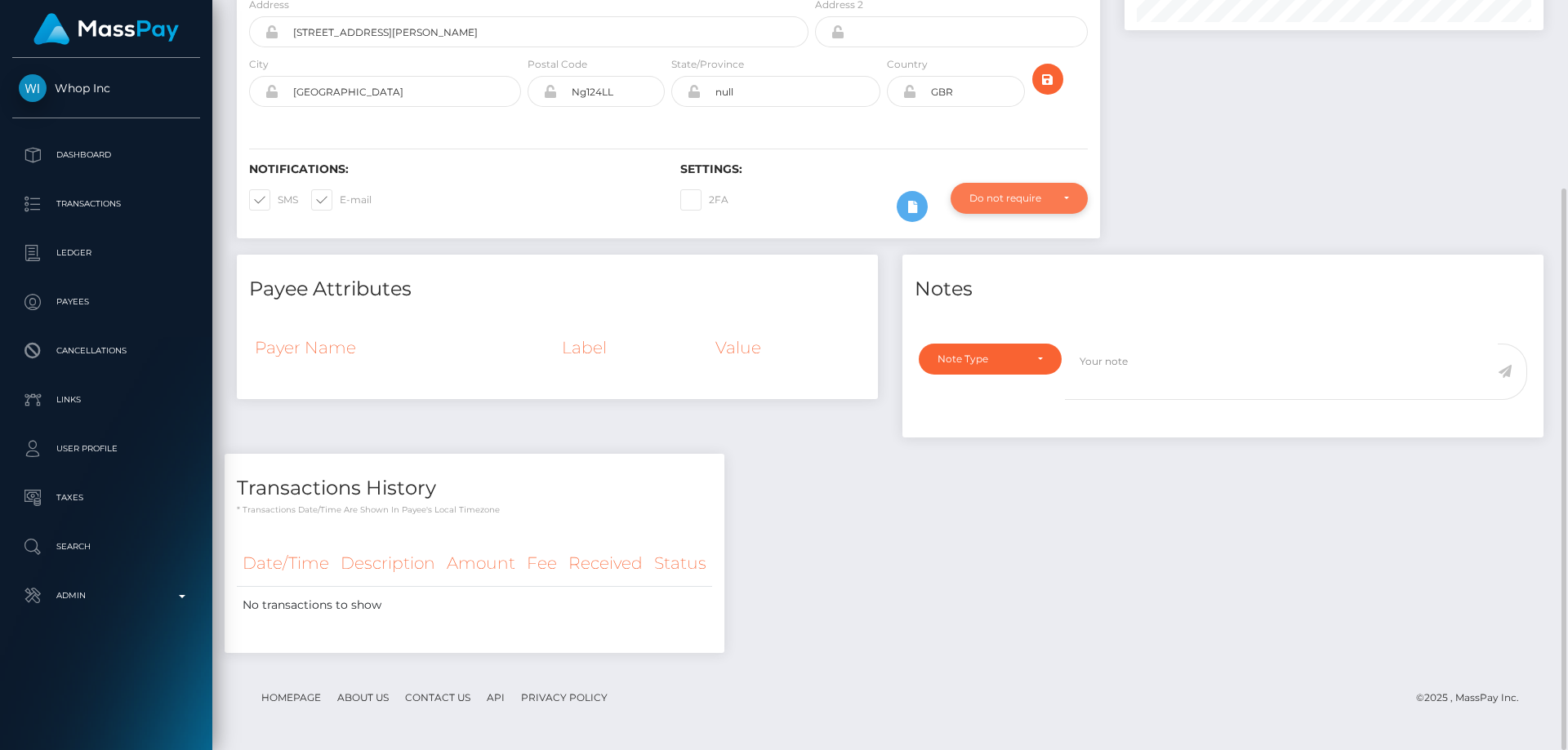
click at [997, 193] on div "Do not require" at bounding box center [1010, 198] width 81 height 14
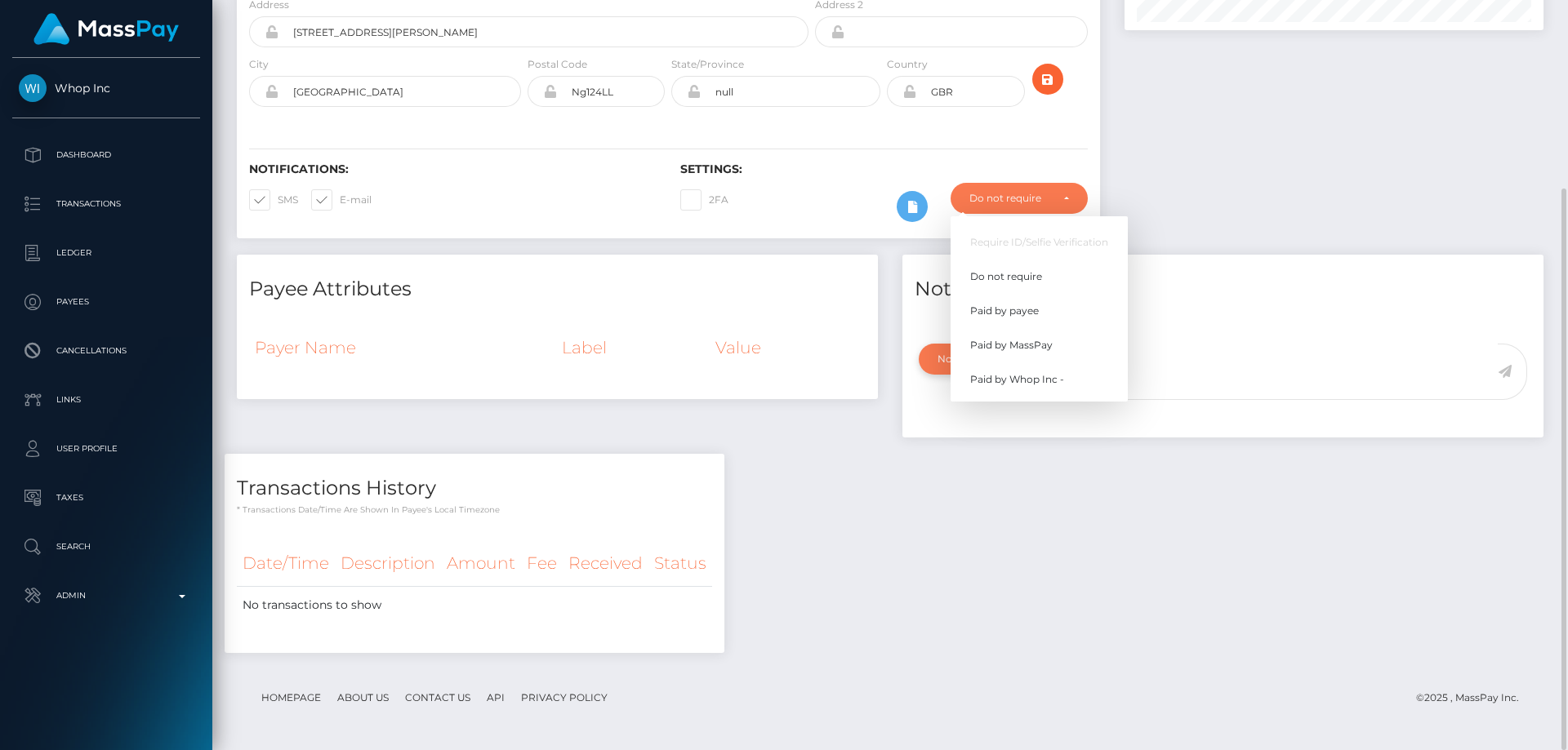
scroll to position [196, 420]
click at [1038, 340] on span "Paid by MassPay" at bounding box center [1011, 345] width 83 height 14
select select "2"
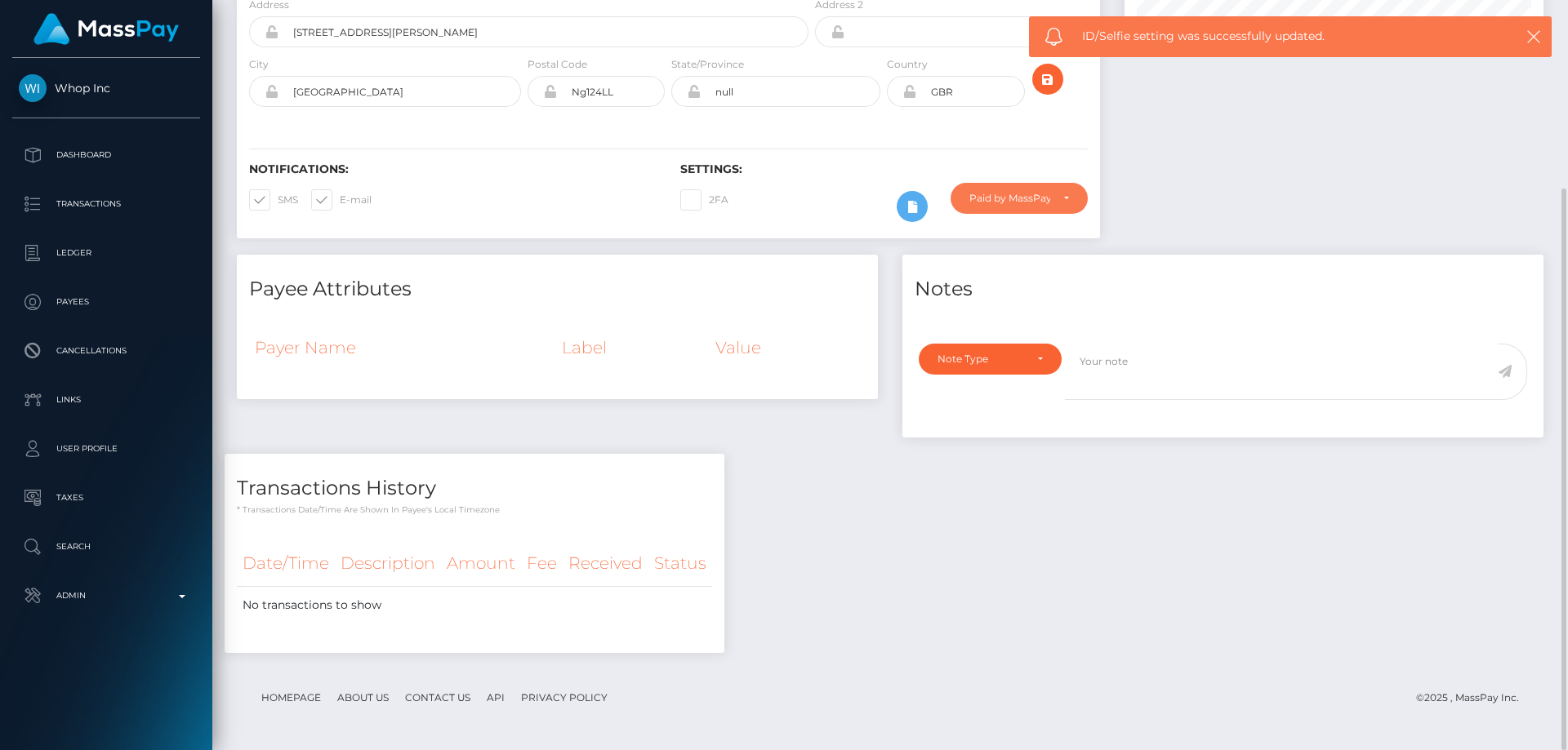
scroll to position [0, 0]
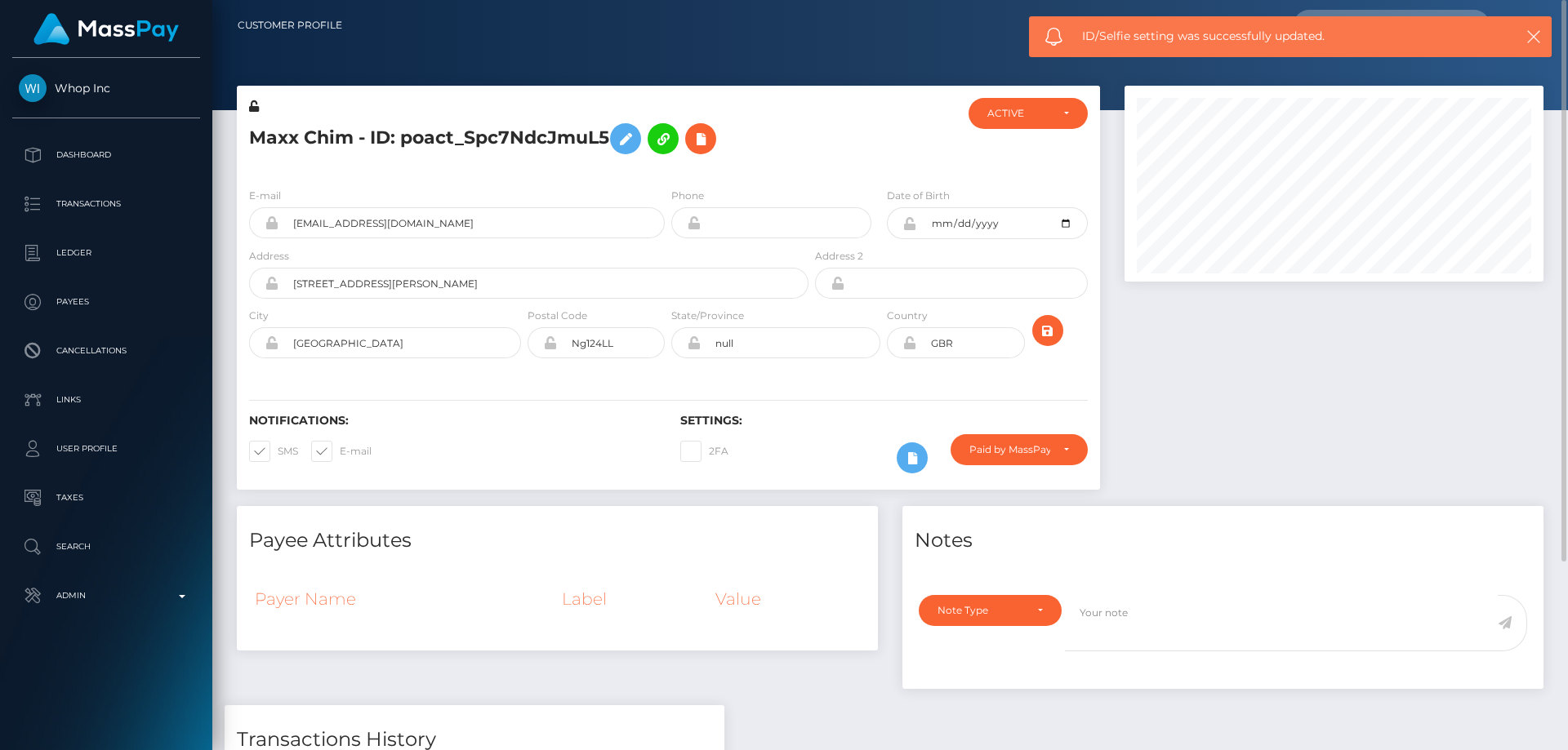
click at [359, 140] on h5 "Maxx Chim - ID: poact_Spc7NdcJmuL5" at bounding box center [524, 139] width 550 height 48
copy h5 "Maxx Chim - ID: poact_Spc7NdcJmuL5"
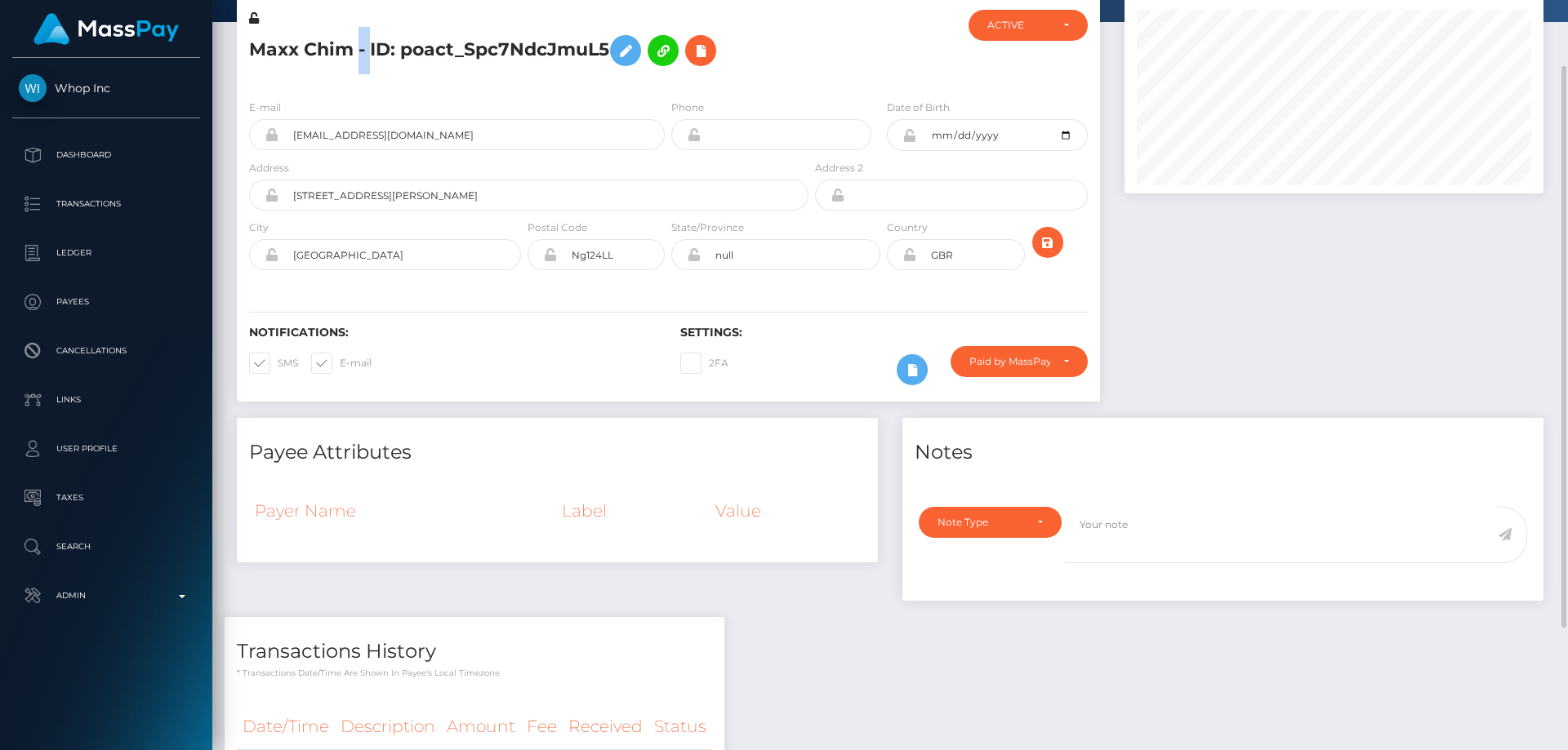
scroll to position [6, 0]
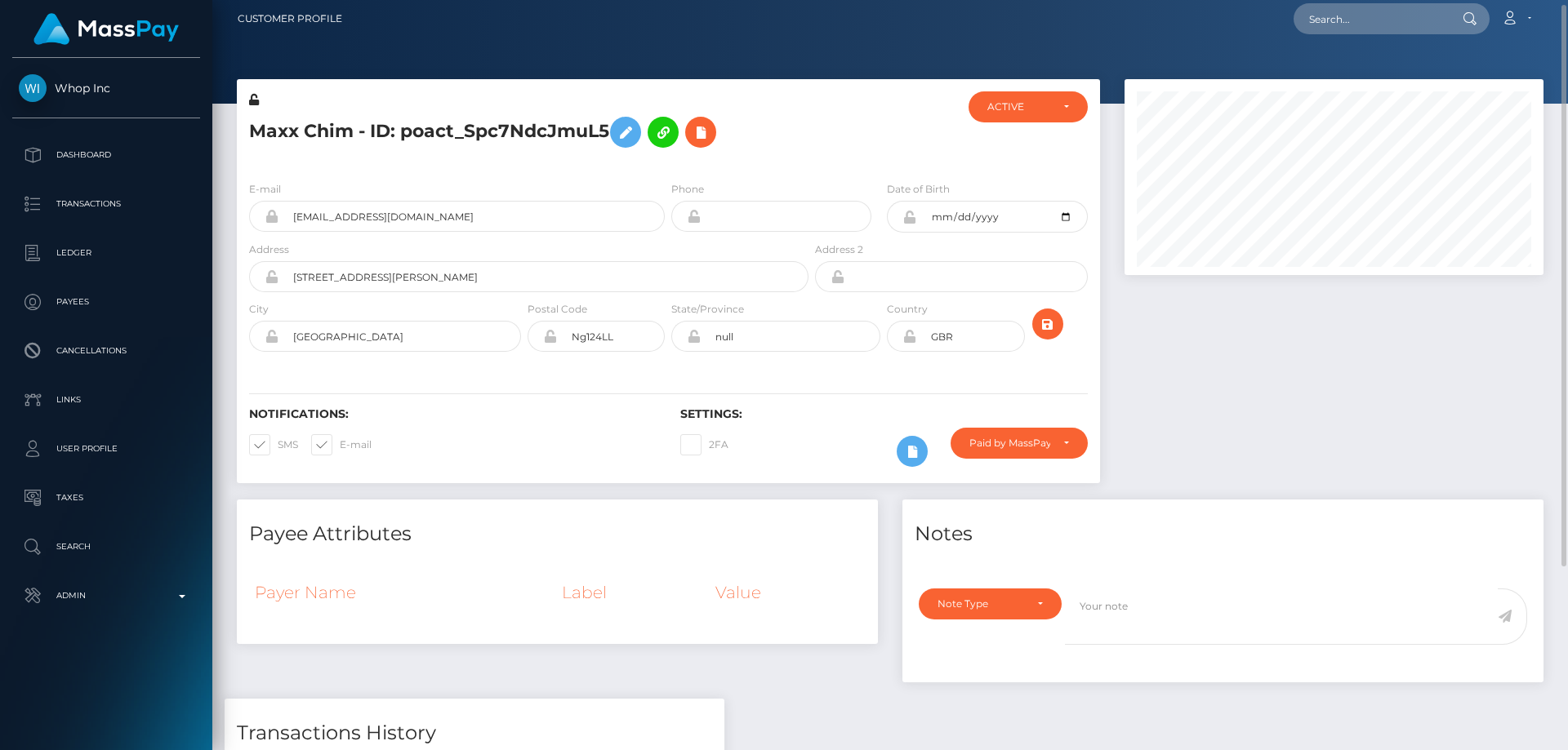
drag, startPoint x: 859, startPoint y: 719, endPoint x: 816, endPoint y: 678, distance: 59.4
click at [859, 719] on div "Payee Attributes Payer Name Label Value Notes General" at bounding box center [890, 707] width 1331 height 415
paste input "poact_EP3tqy56sBSv"
type input "poact_EP3tqy56sBSv"
click at [1336, 77] on link "john kamau" at bounding box center [1359, 78] width 131 height 31
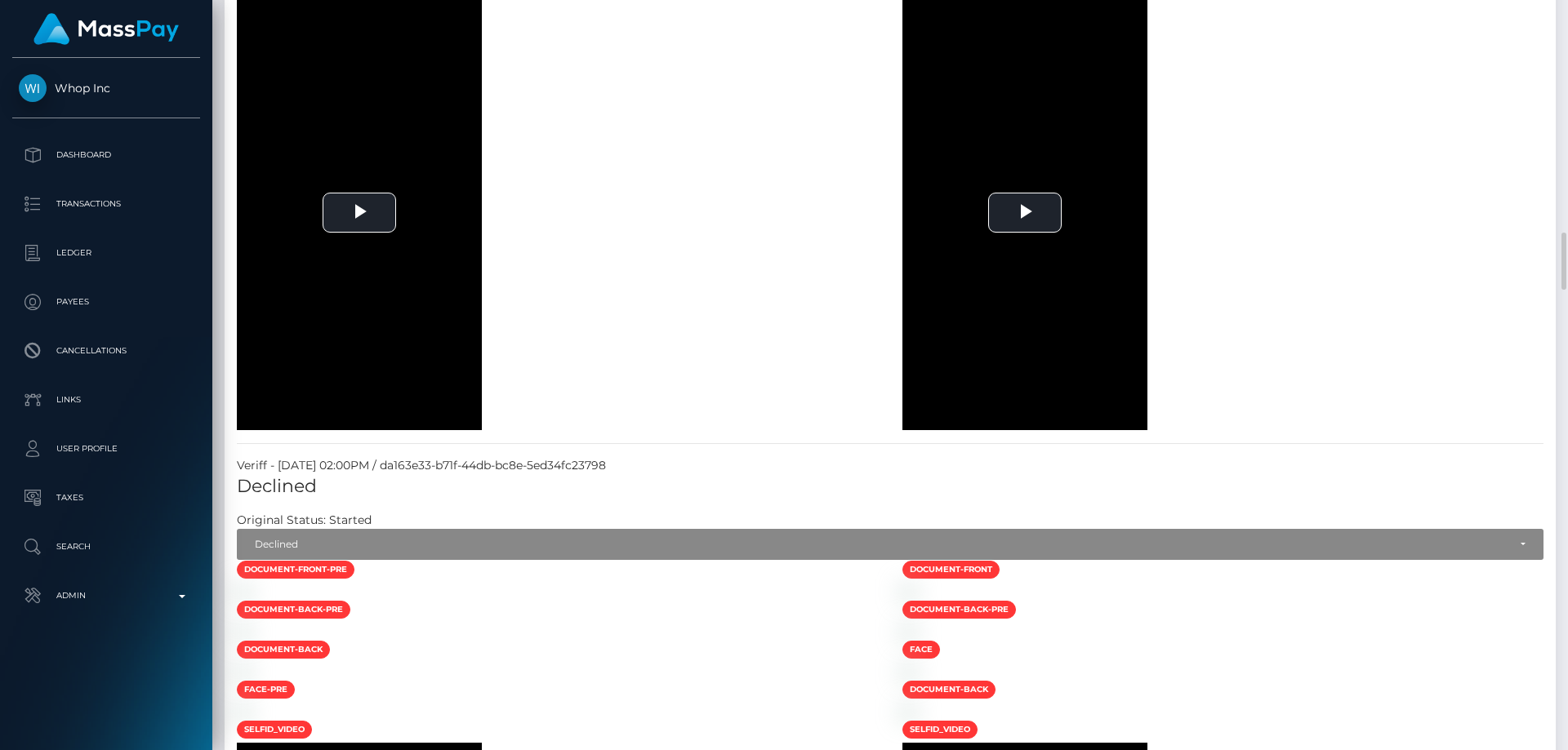
scroll to position [2041, 0]
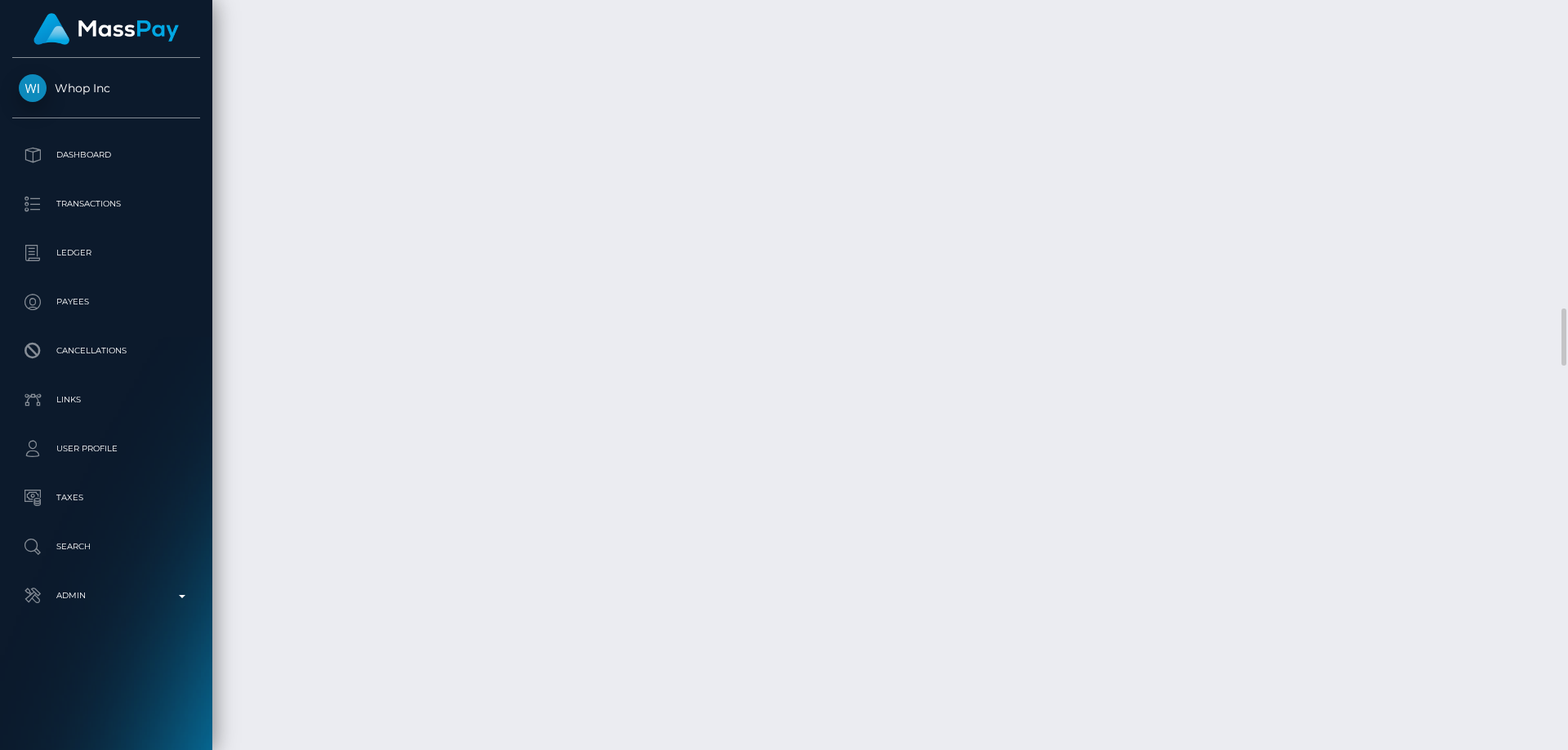
scroll to position [4328, 0]
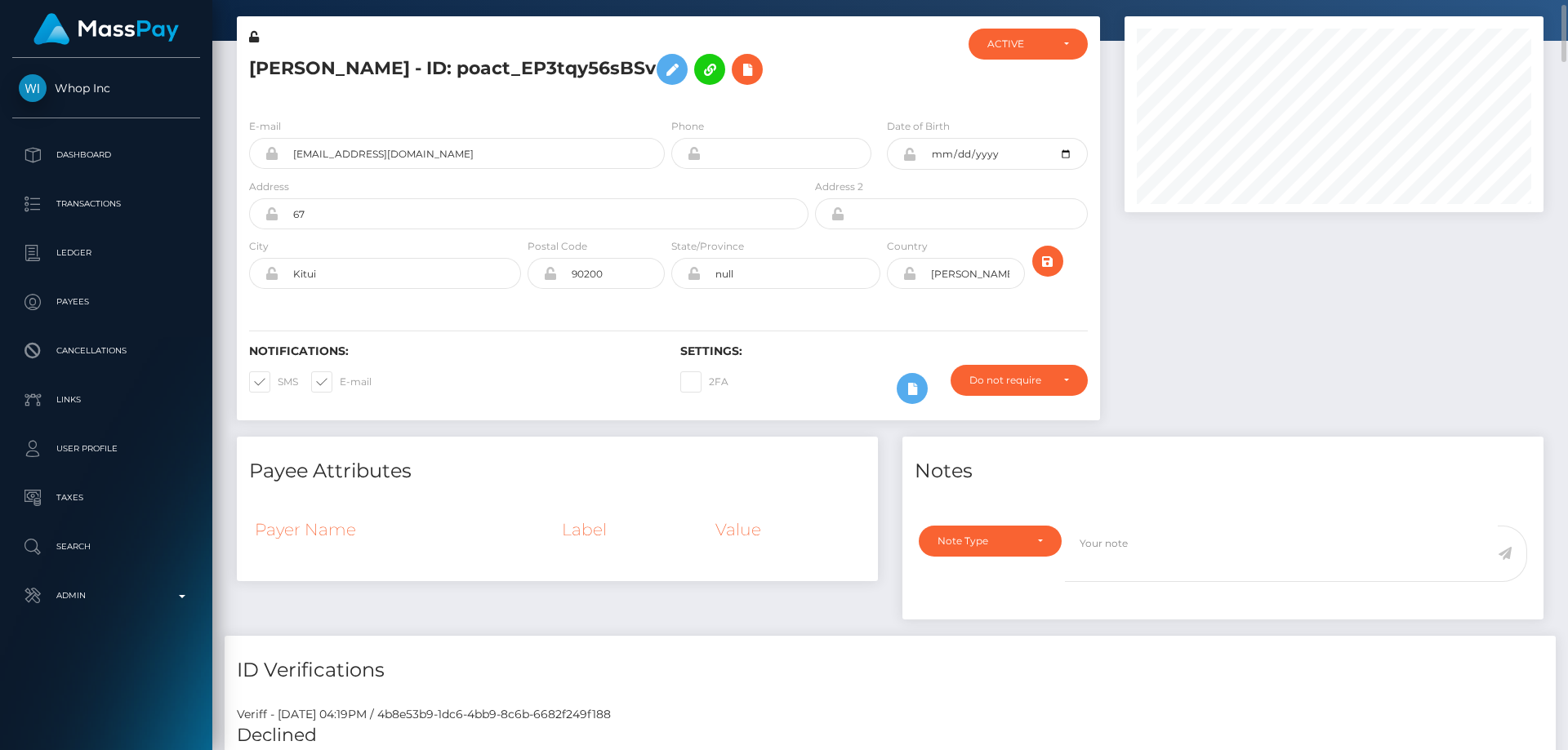
scroll to position [478, 0]
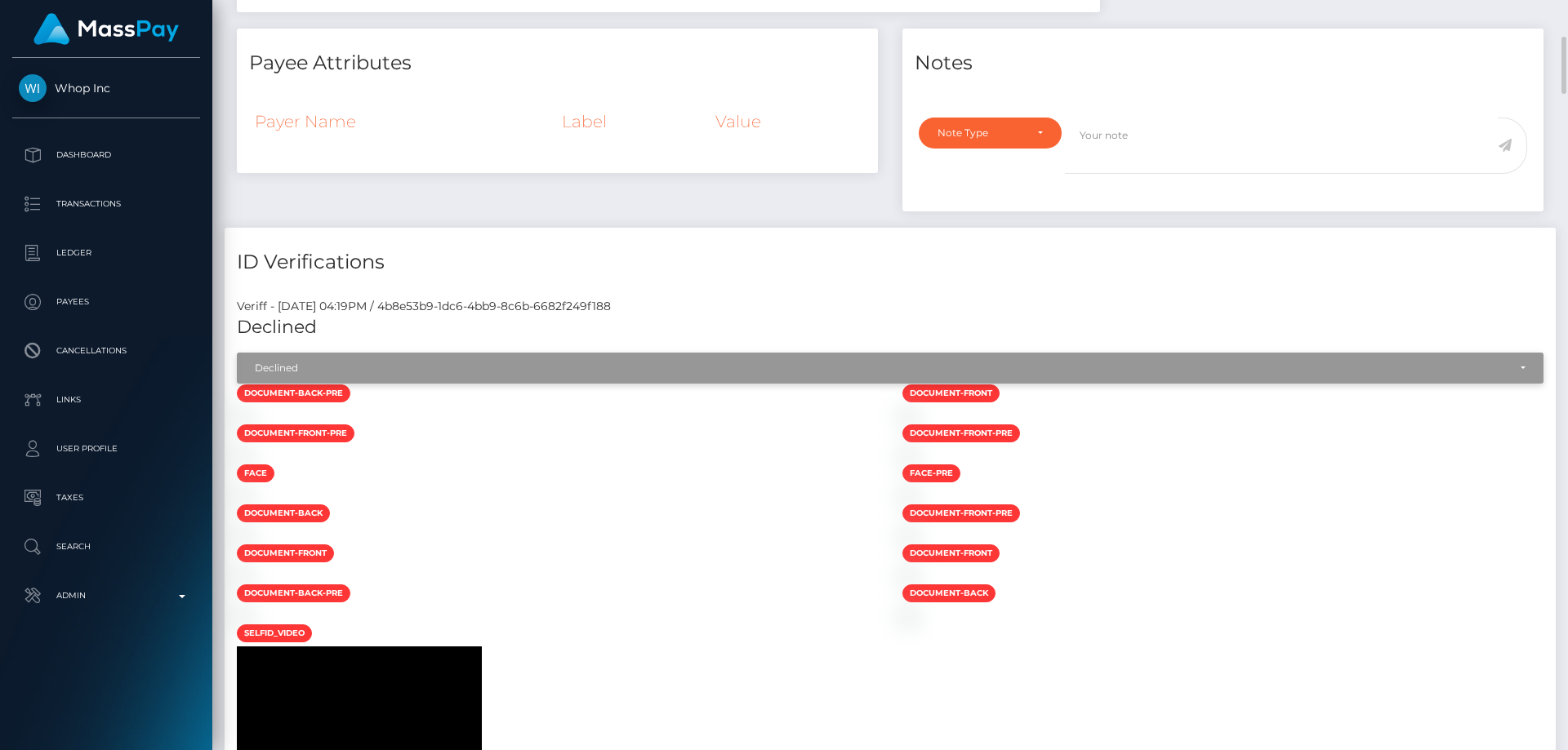
click at [442, 363] on div "Declined" at bounding box center [881, 368] width 1253 height 14
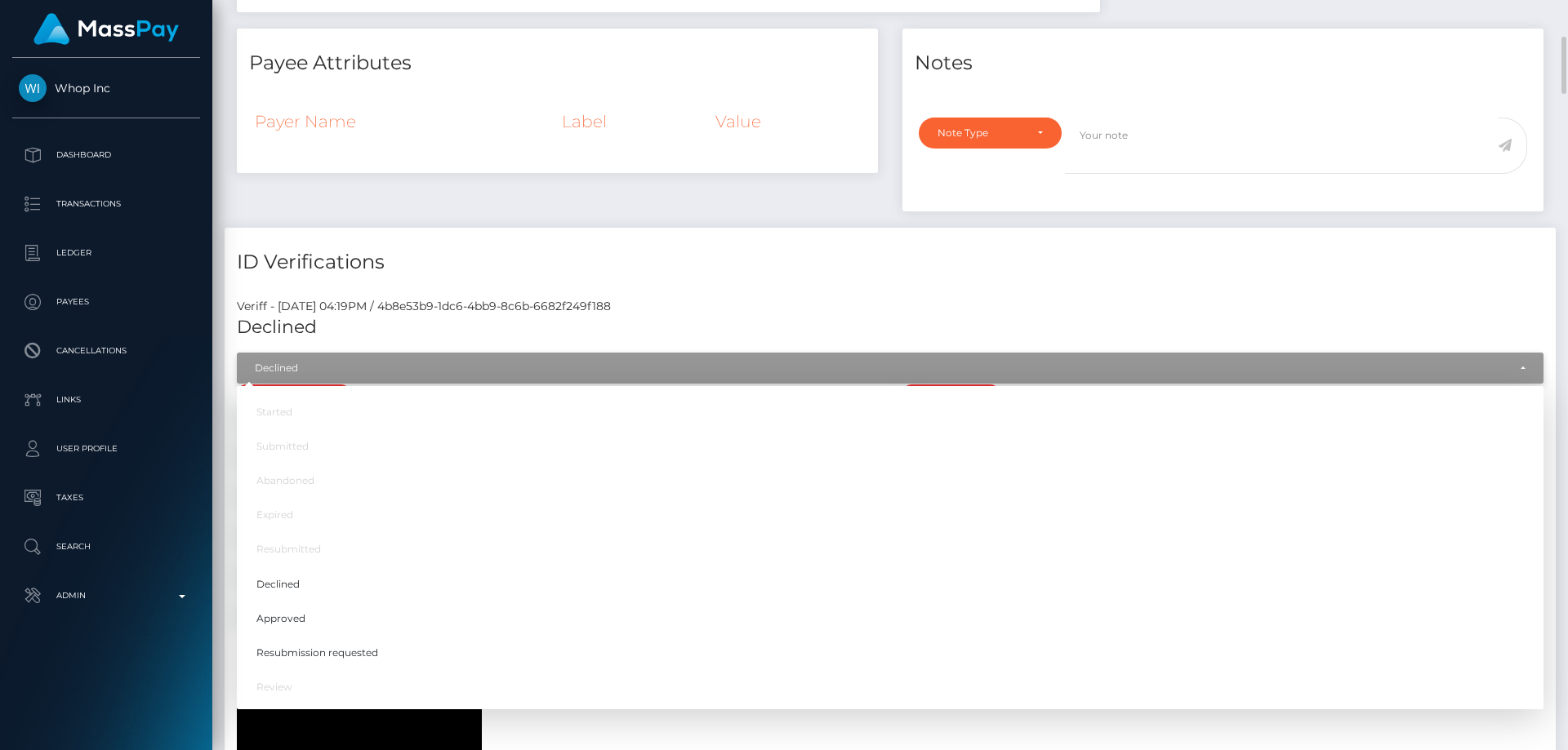
scroll to position [196, 420]
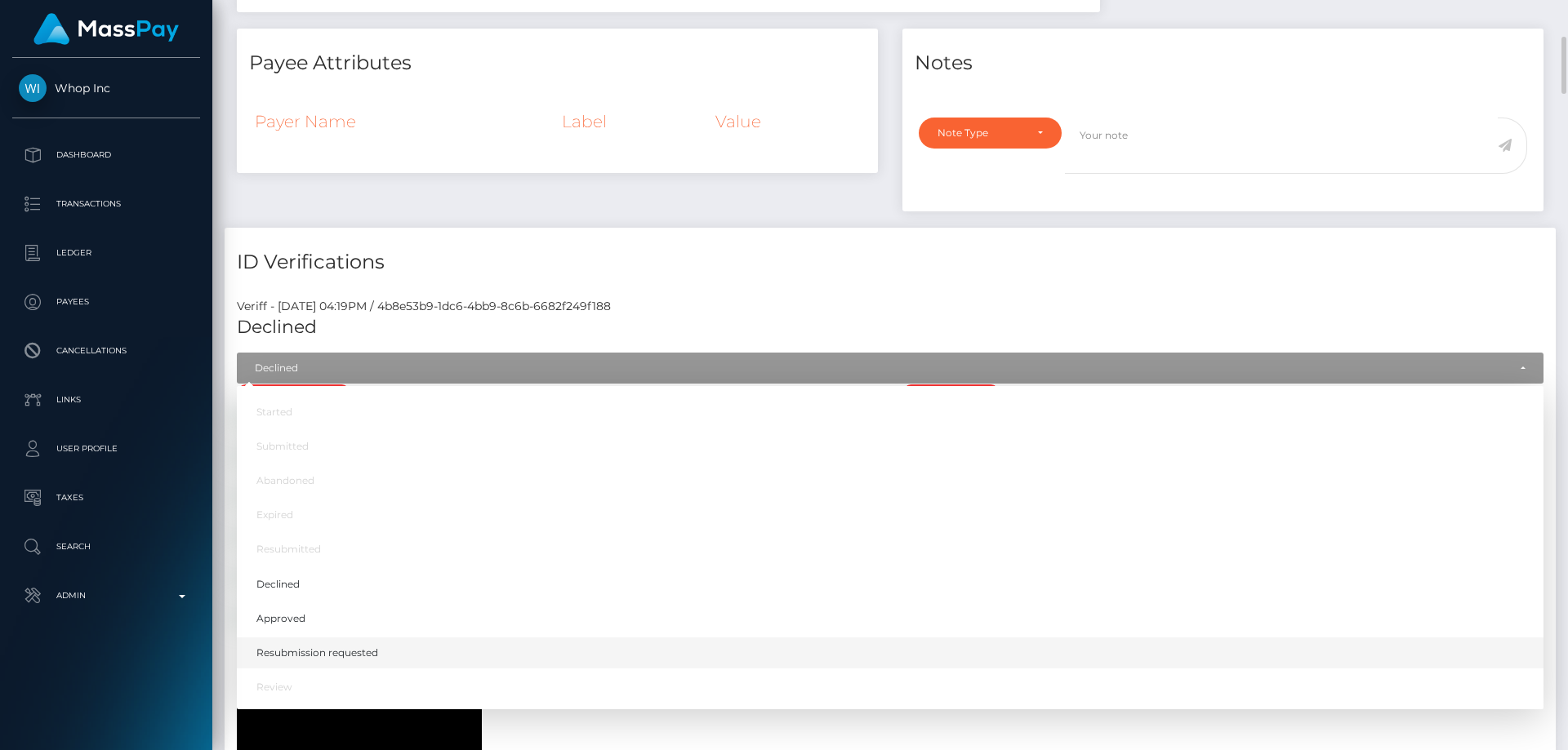
click at [391, 645] on link "Resubmission requested" at bounding box center [890, 654] width 1307 height 31
select select "Resubmission requested"
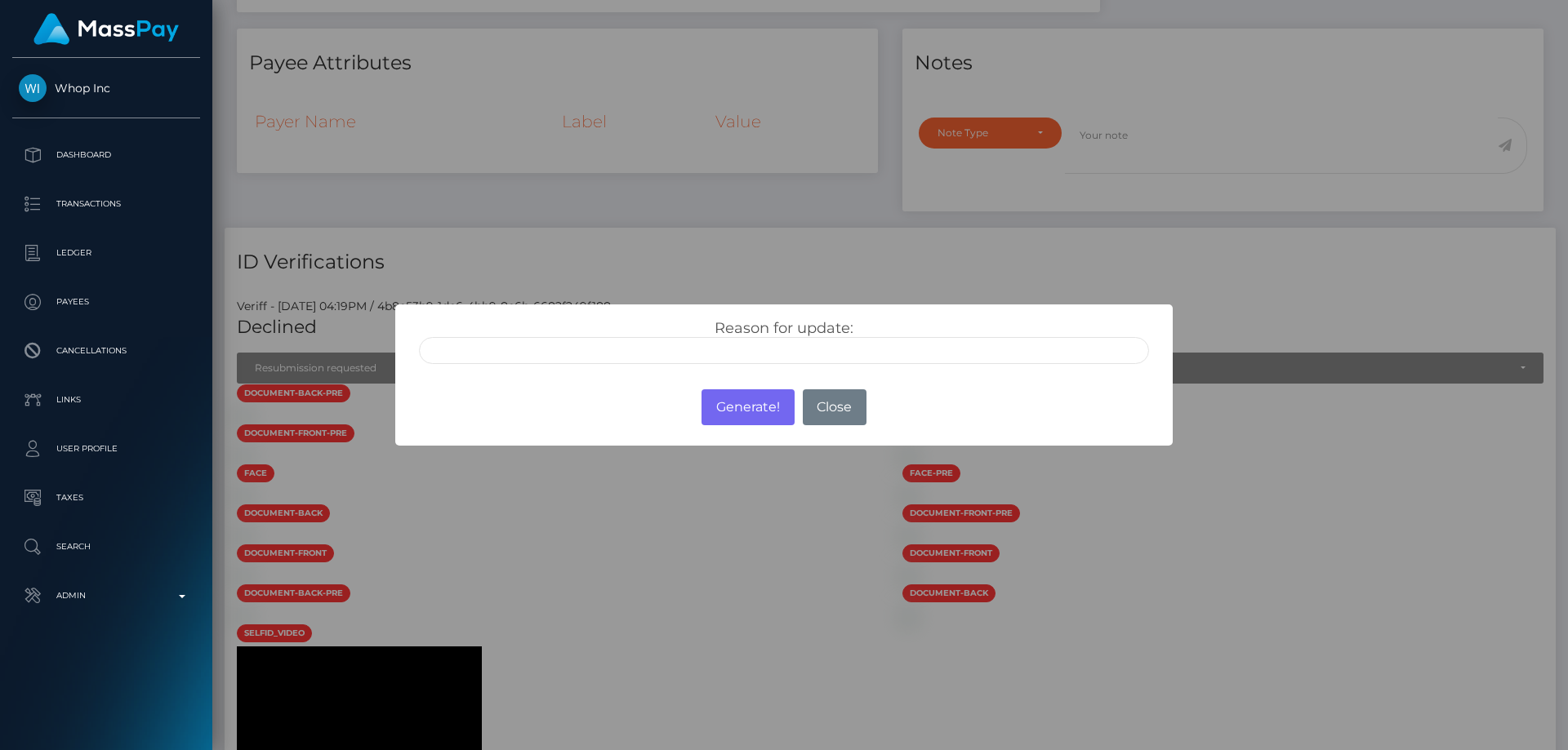
click at [630, 355] on input "text" at bounding box center [784, 351] width 730 height 27
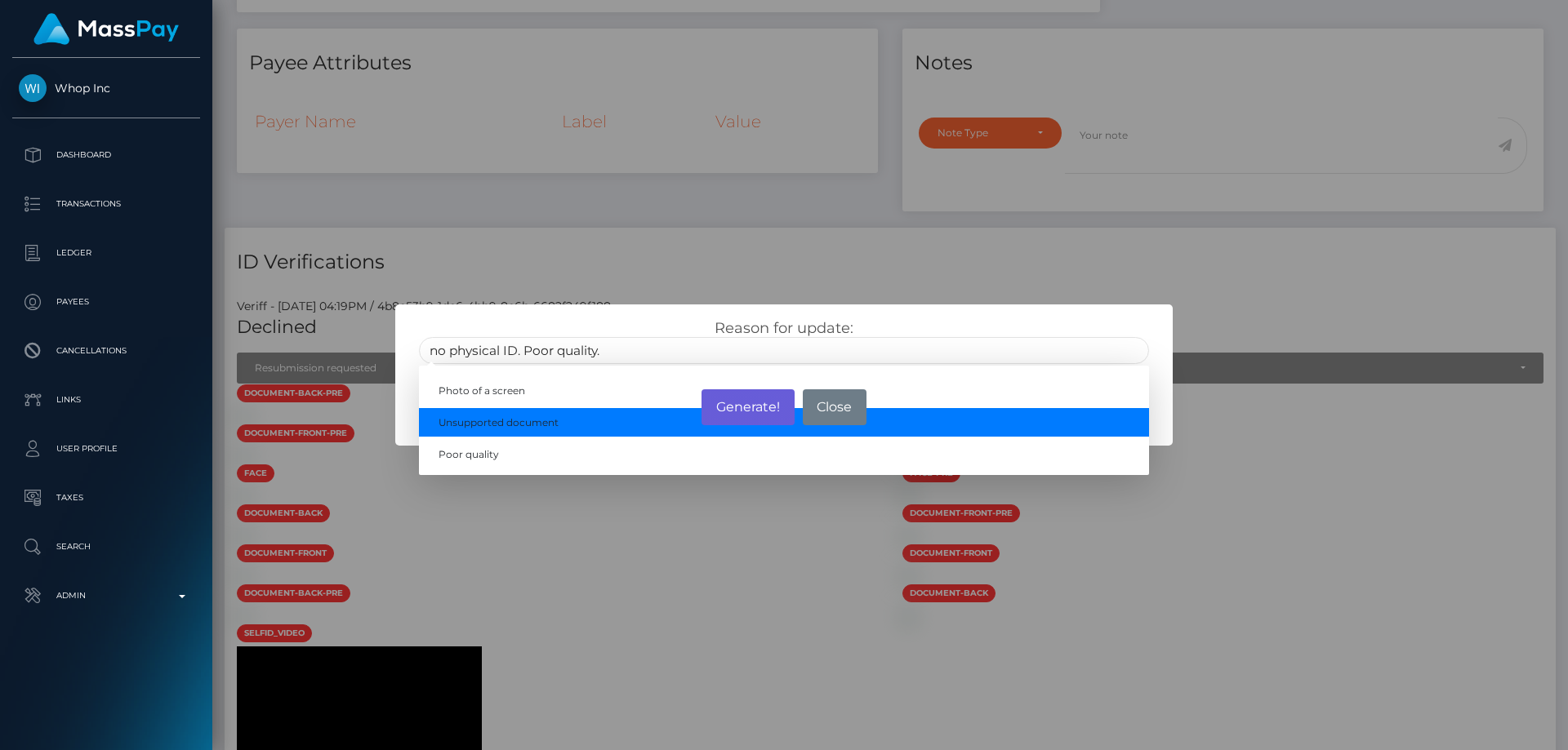
type input "no physical ID. Poor quality."
click at [755, 414] on button "Generate!" at bounding box center [748, 408] width 92 height 36
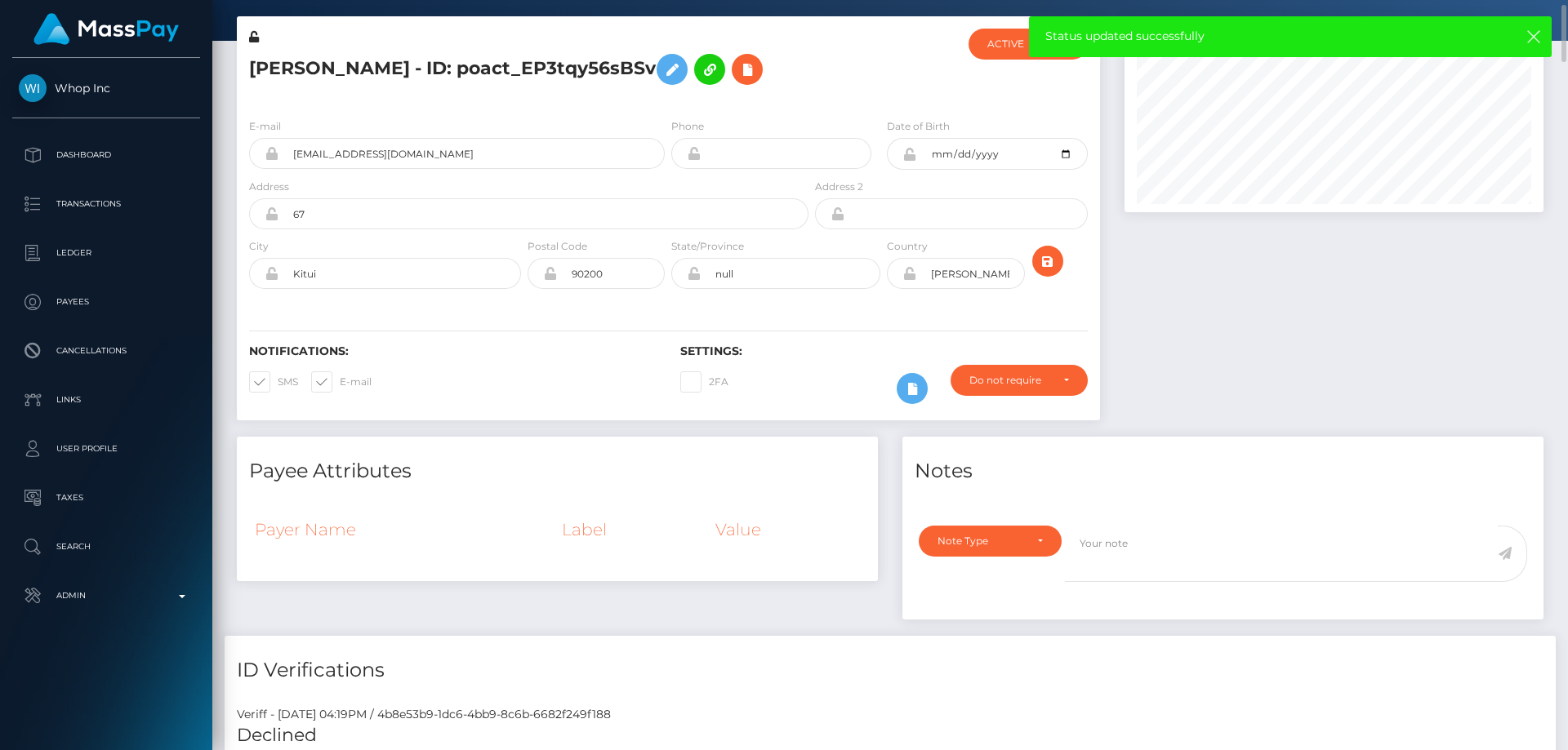
scroll to position [0, 0]
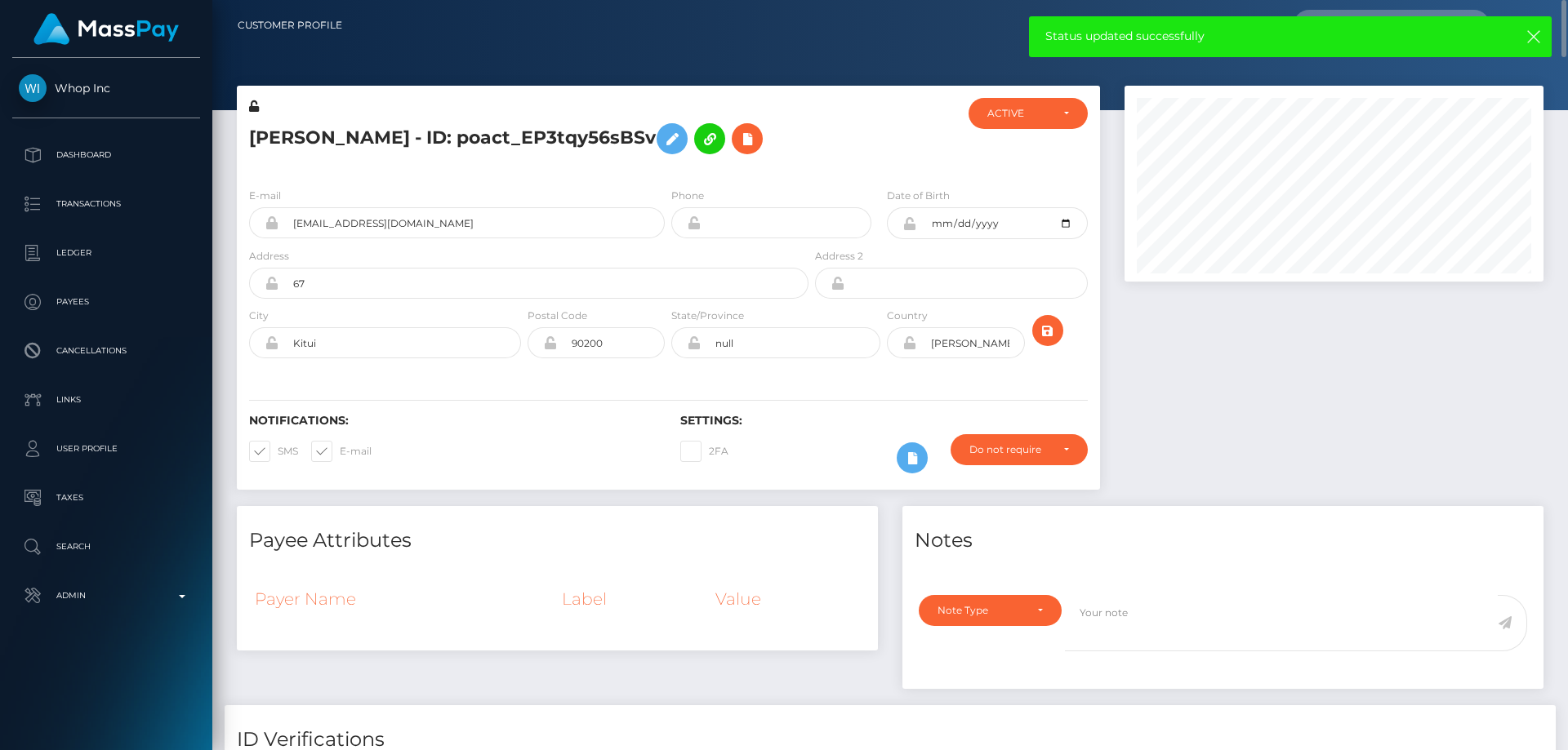
click at [363, 143] on h5 "john kamau - ID: poact_EP3tqy56sBSv" at bounding box center [524, 139] width 550 height 48
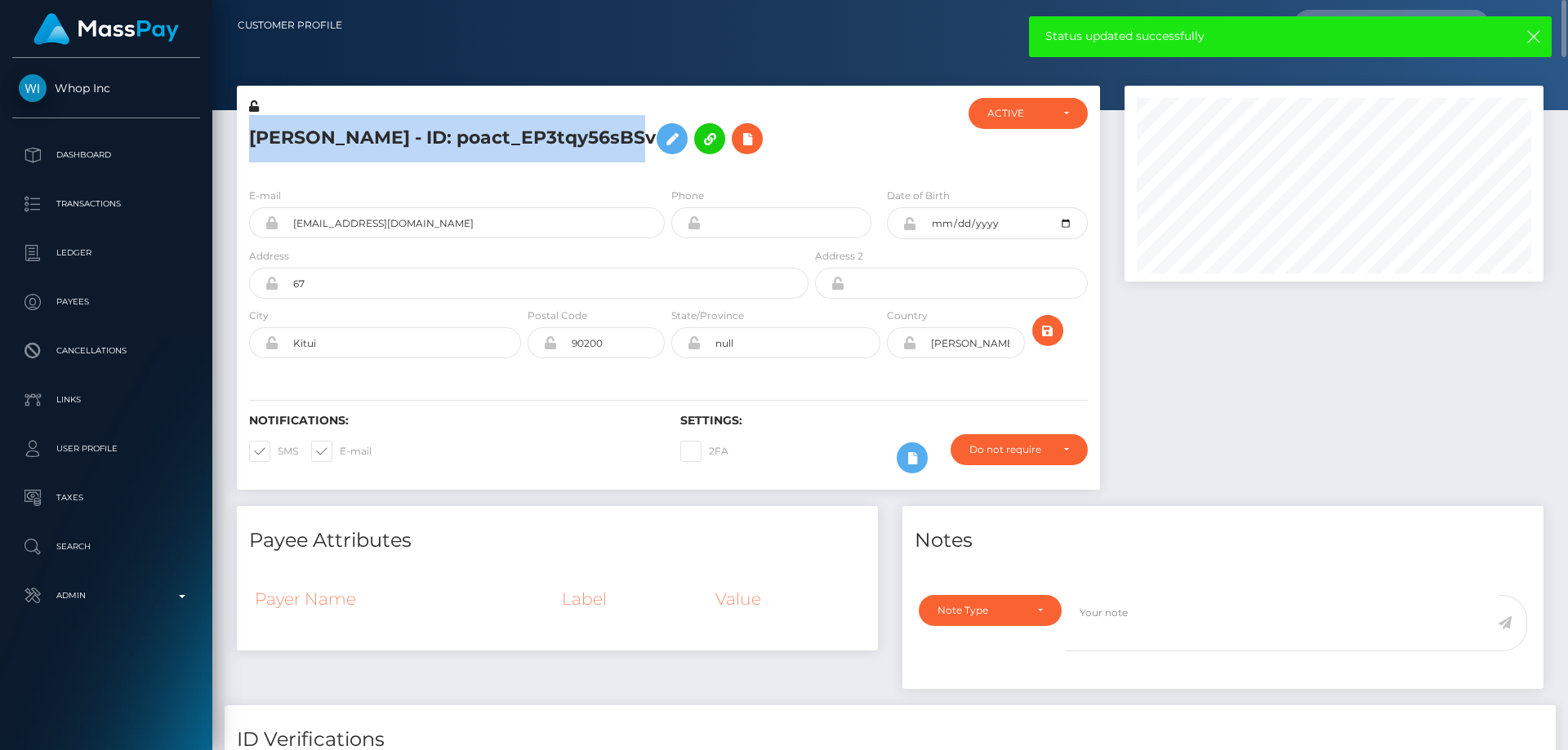
click at [363, 143] on h5 "john kamau - ID: poact_EP3tqy56sBSv" at bounding box center [524, 139] width 550 height 48
copy h5 "john kamau - ID: poact_EP3tqy56sBSv"
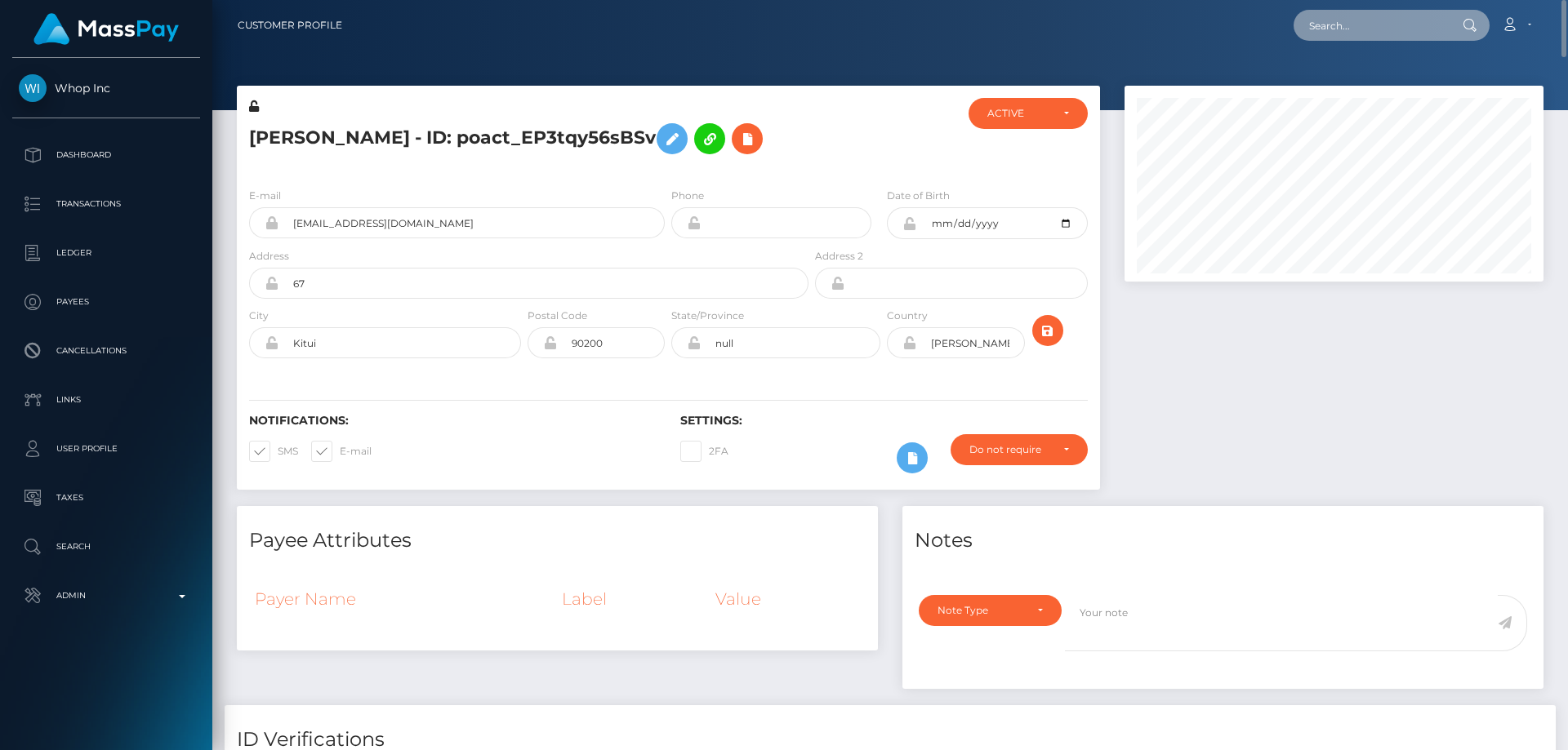
paste input "poact_48FGKxEgxrdD"
type input "poact_48FGKxEgxrdD"
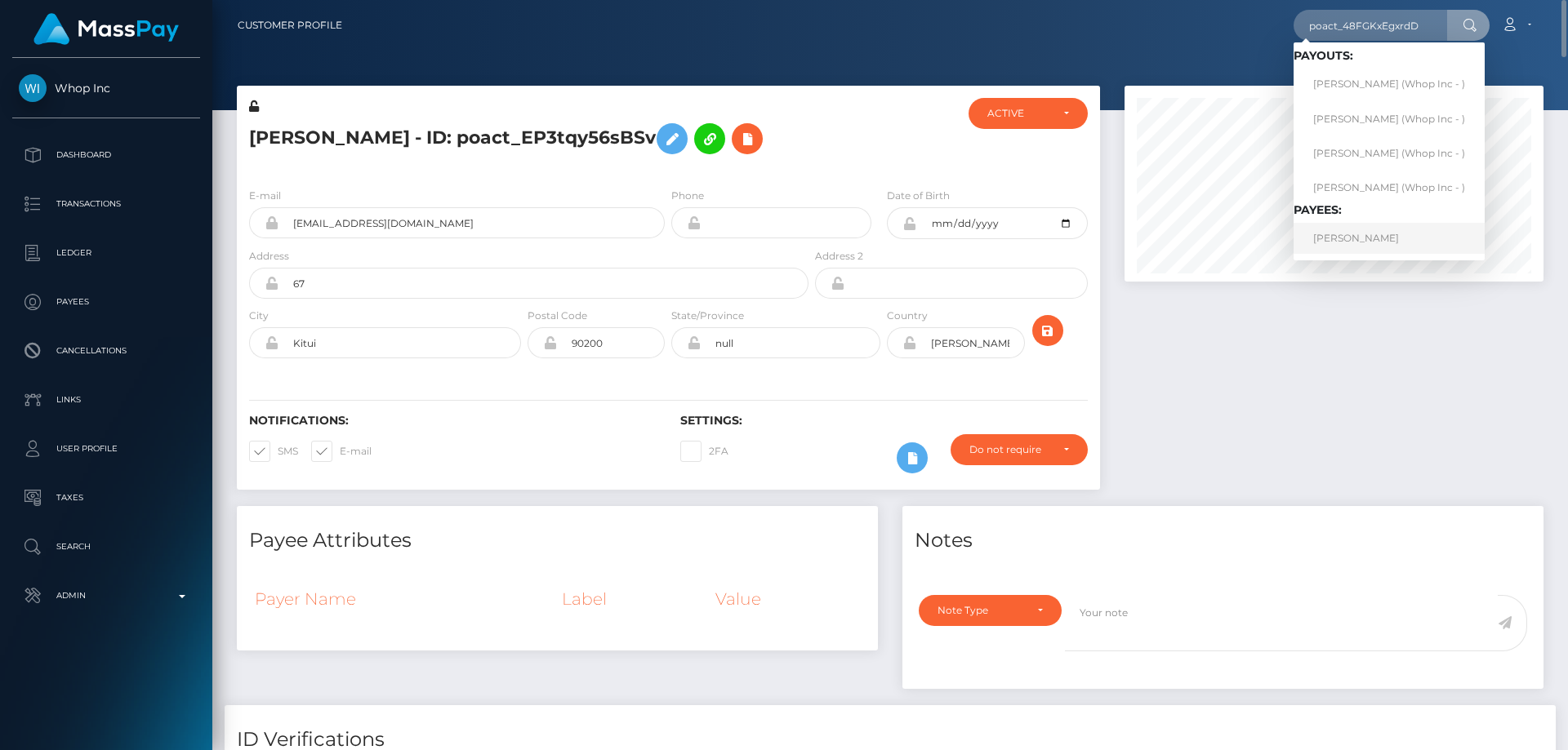
click at [1357, 239] on link "MUHAMMAD AHMED" at bounding box center [1390, 239] width 191 height 31
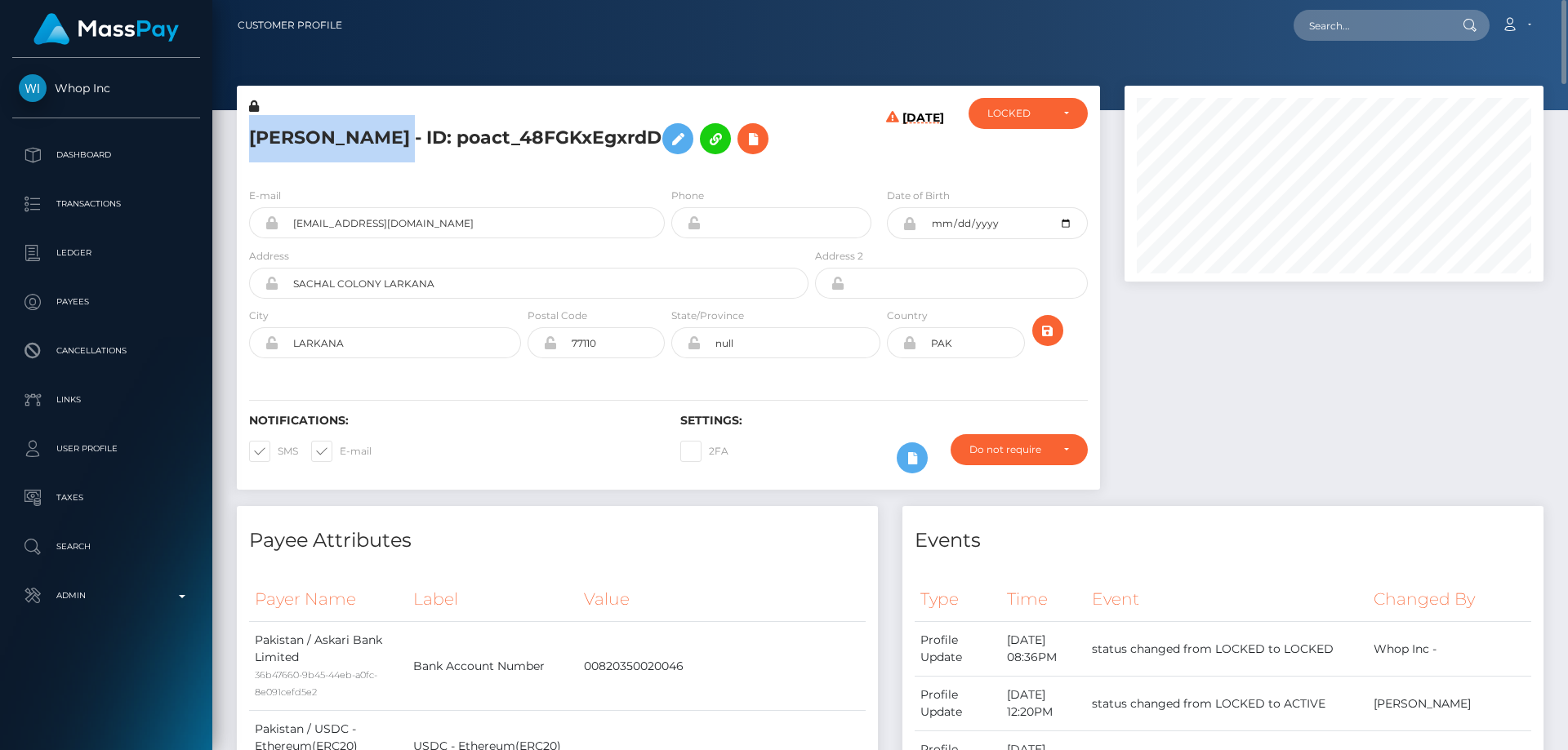
drag, startPoint x: 449, startPoint y: 142, endPoint x: 245, endPoint y: 132, distance: 204.2
click at [245, 132] on div "MUHAMMAD AHMED - ID: poact_48FGKxEgxrdD" at bounding box center [524, 136] width 575 height 77
copy h5 "MUHAMMAD AHMED"
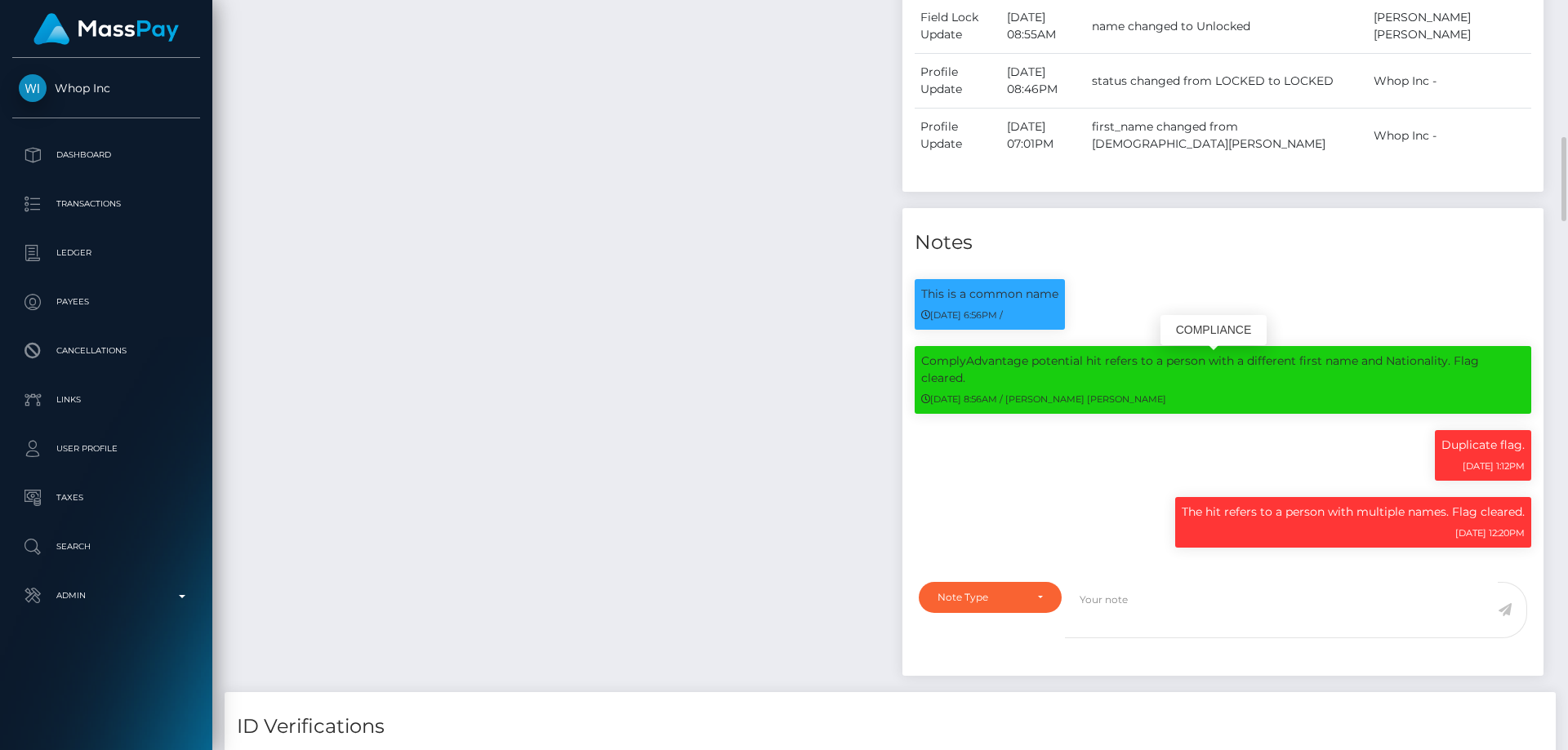
scroll to position [1469, 0]
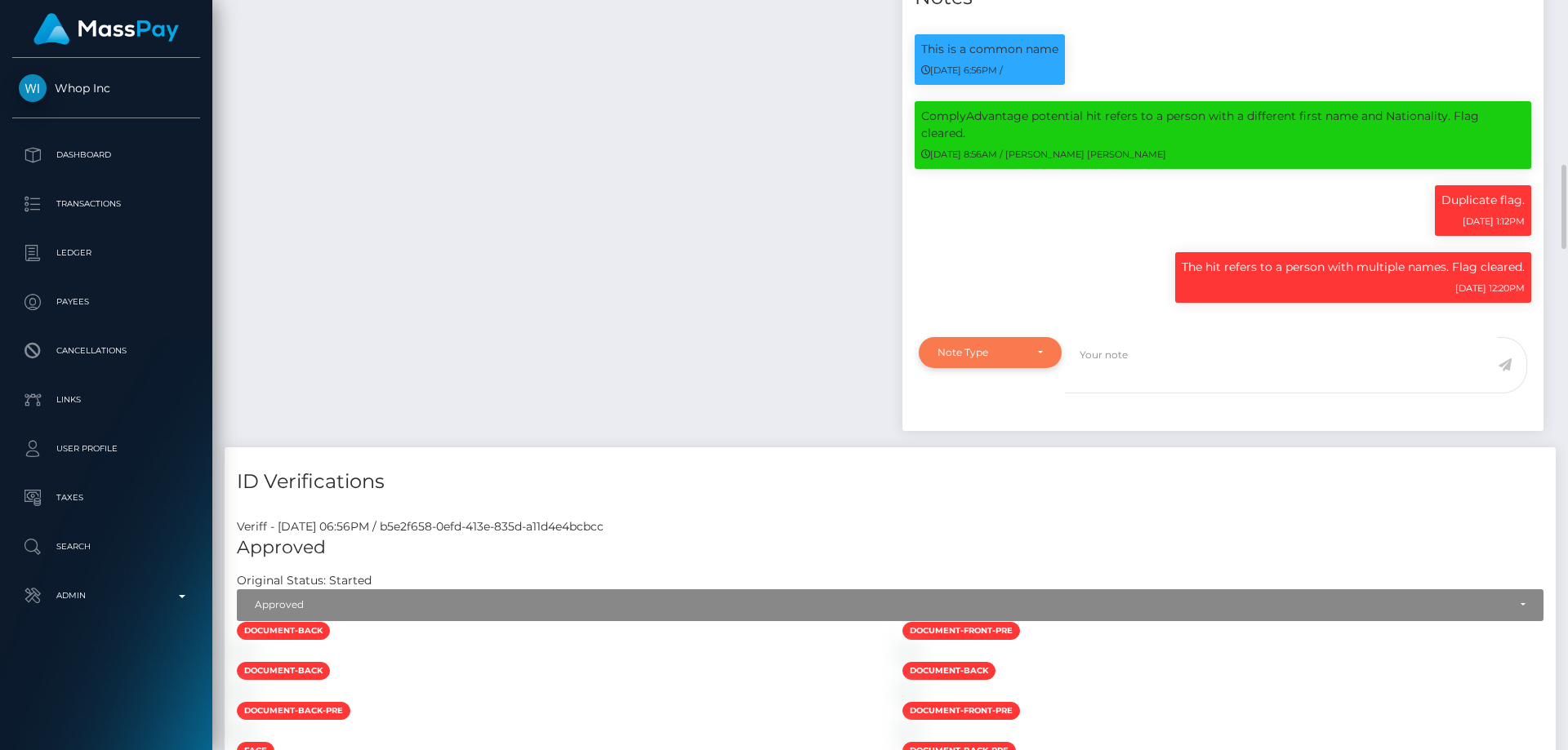
click at [1000, 359] on div "Note Type" at bounding box center [981, 353] width 86 height 14
click at [1005, 473] on span "Clear Compliance" at bounding box center [982, 465] width 87 height 14
select select "CLEAR_COMPLIANCE"
paste textarea "The hit refers to a person containing multiple names."
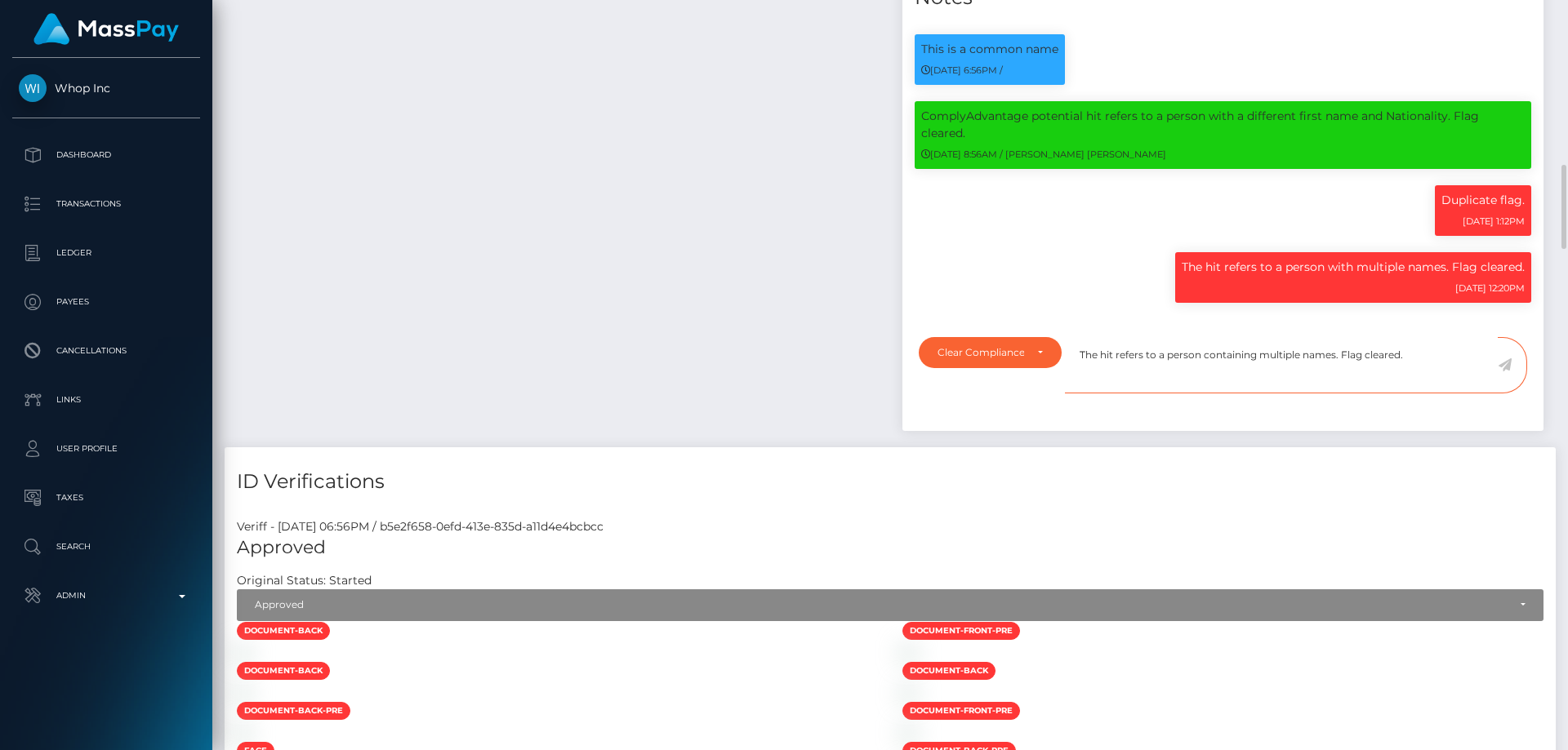
type textarea "The hit refers to a person containing multiple names. Flag cleared."
click at [1504, 372] on icon at bounding box center [1504, 365] width 14 height 14
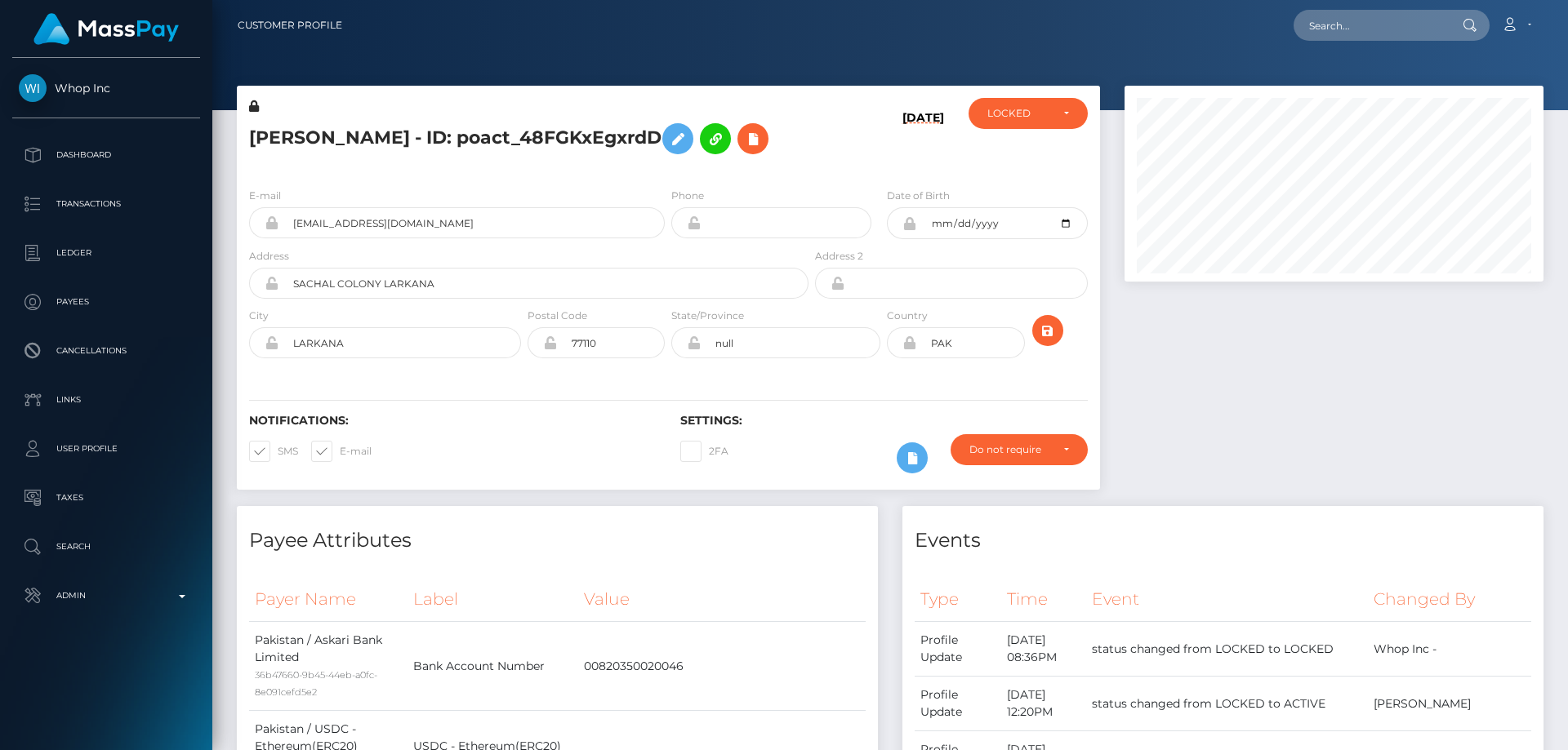
scroll to position [816329, 816352]
click at [1038, 118] on div "LOCKED" at bounding box center [1019, 113] width 63 height 14
click at [1028, 159] on link "ACTIVE" at bounding box center [1029, 158] width 119 height 31
select select "ACTIVE"
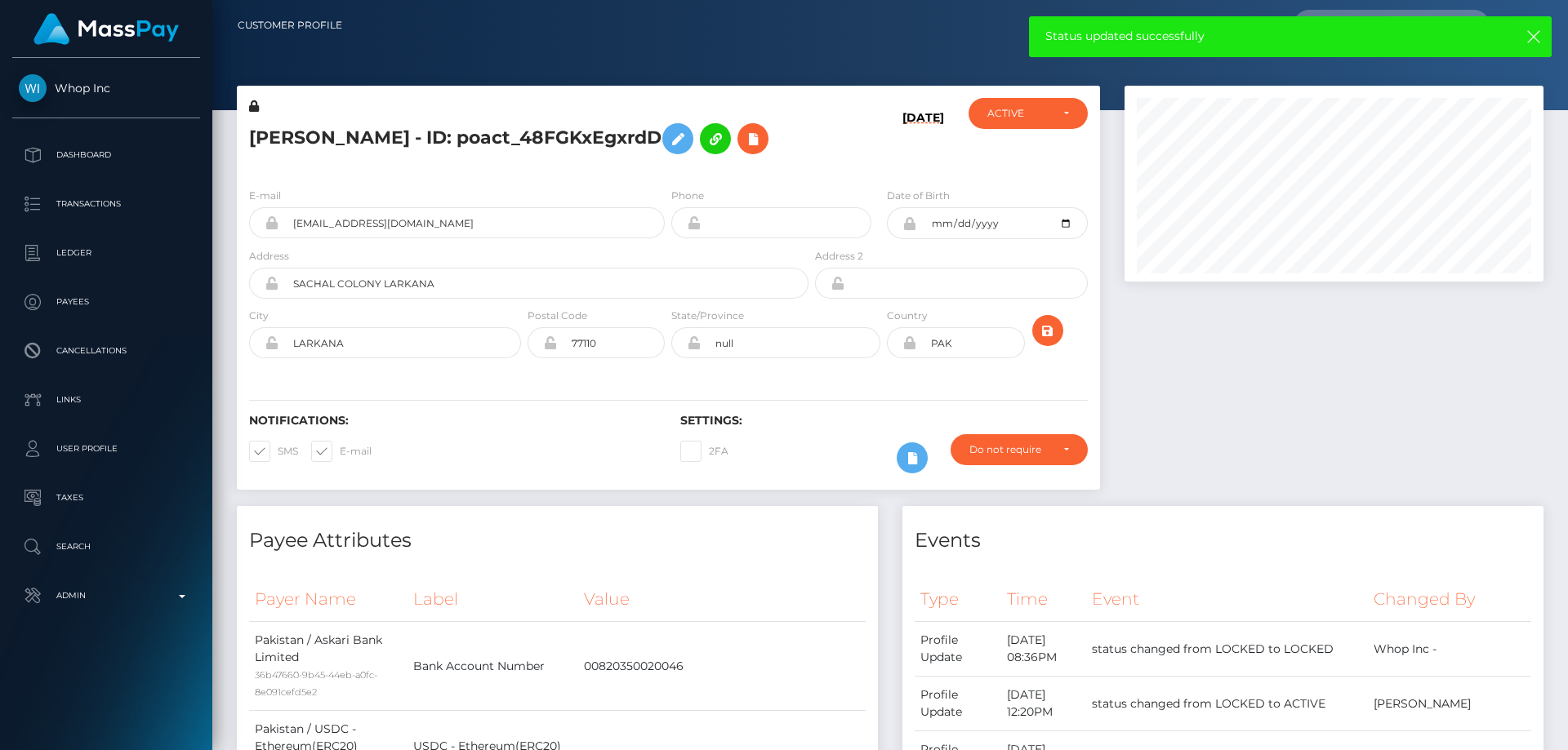
click at [382, 138] on h5 "MUHAMMAD AHMED - ID: poact_48FGKxEgxrdD" at bounding box center [524, 139] width 550 height 48
copy h5 "MUHAMMAD AHMED - ID: poact_48FGKxEgxrdD"
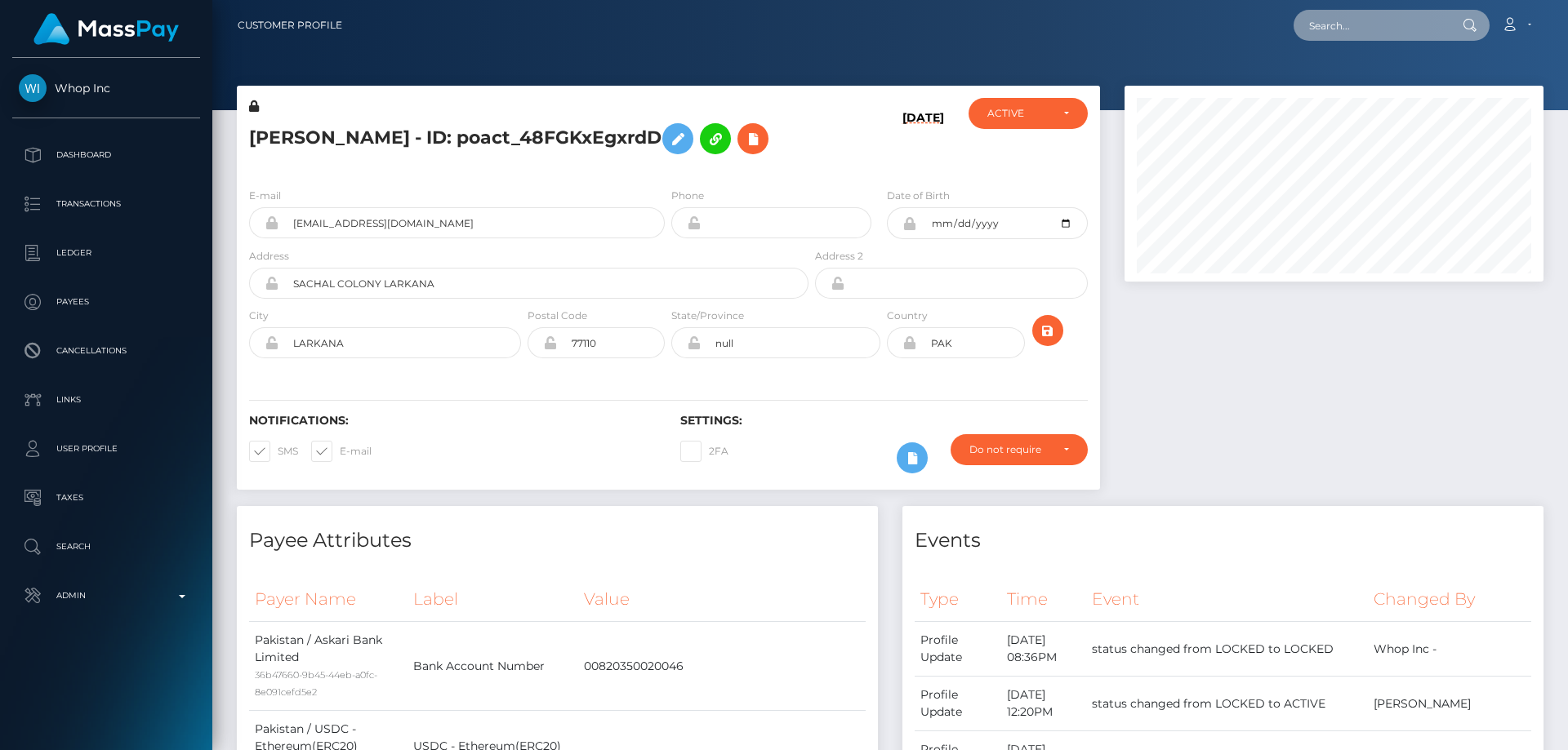
paste input "user_KiK45i00QAhvy"
click at [1365, 24] on input "user_KiK45i00QAhvy" at bounding box center [1371, 25] width 153 height 31
paste input "poact_EZ1Gu9nrJCjr"
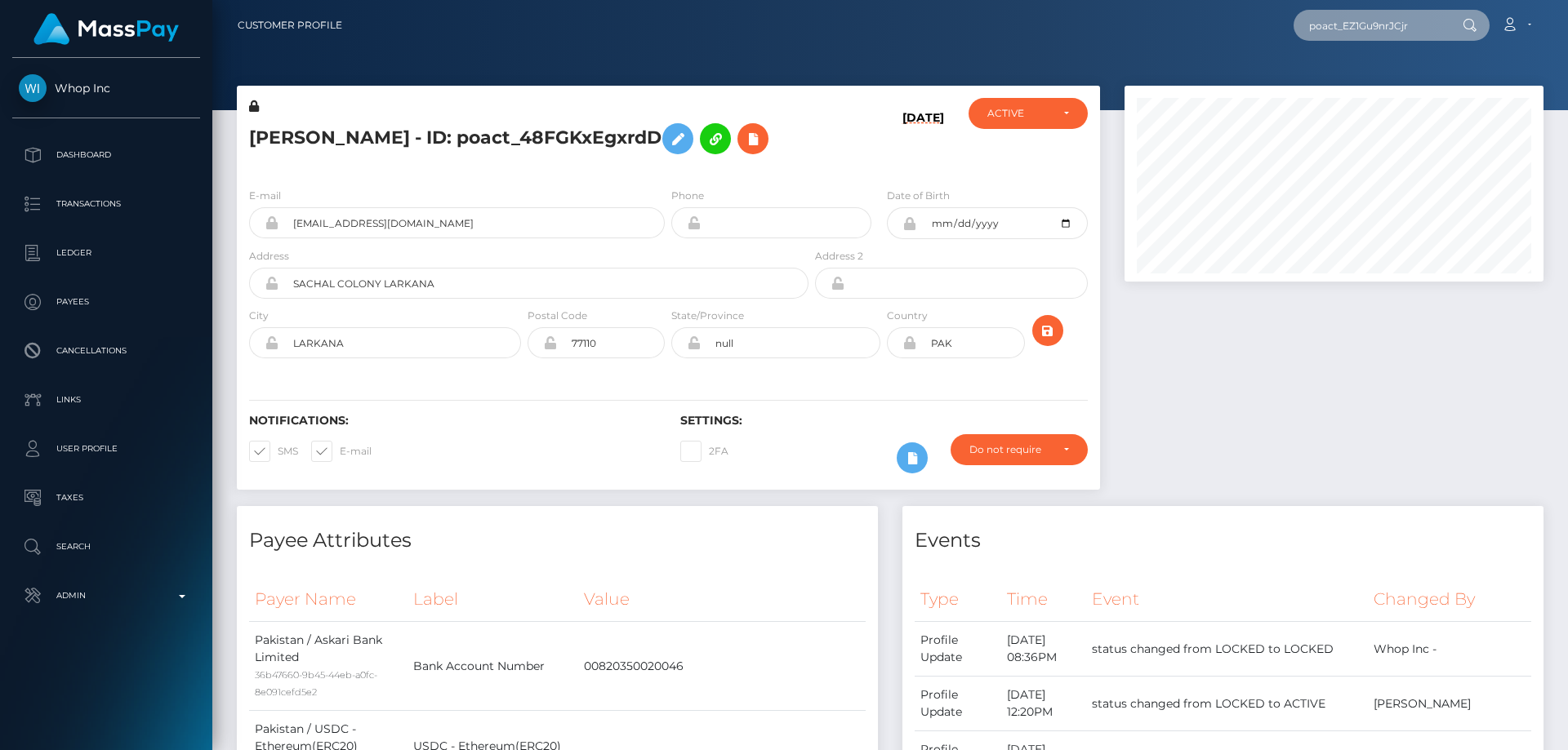
type input "poact_EZ1Gu9nrJCjr"
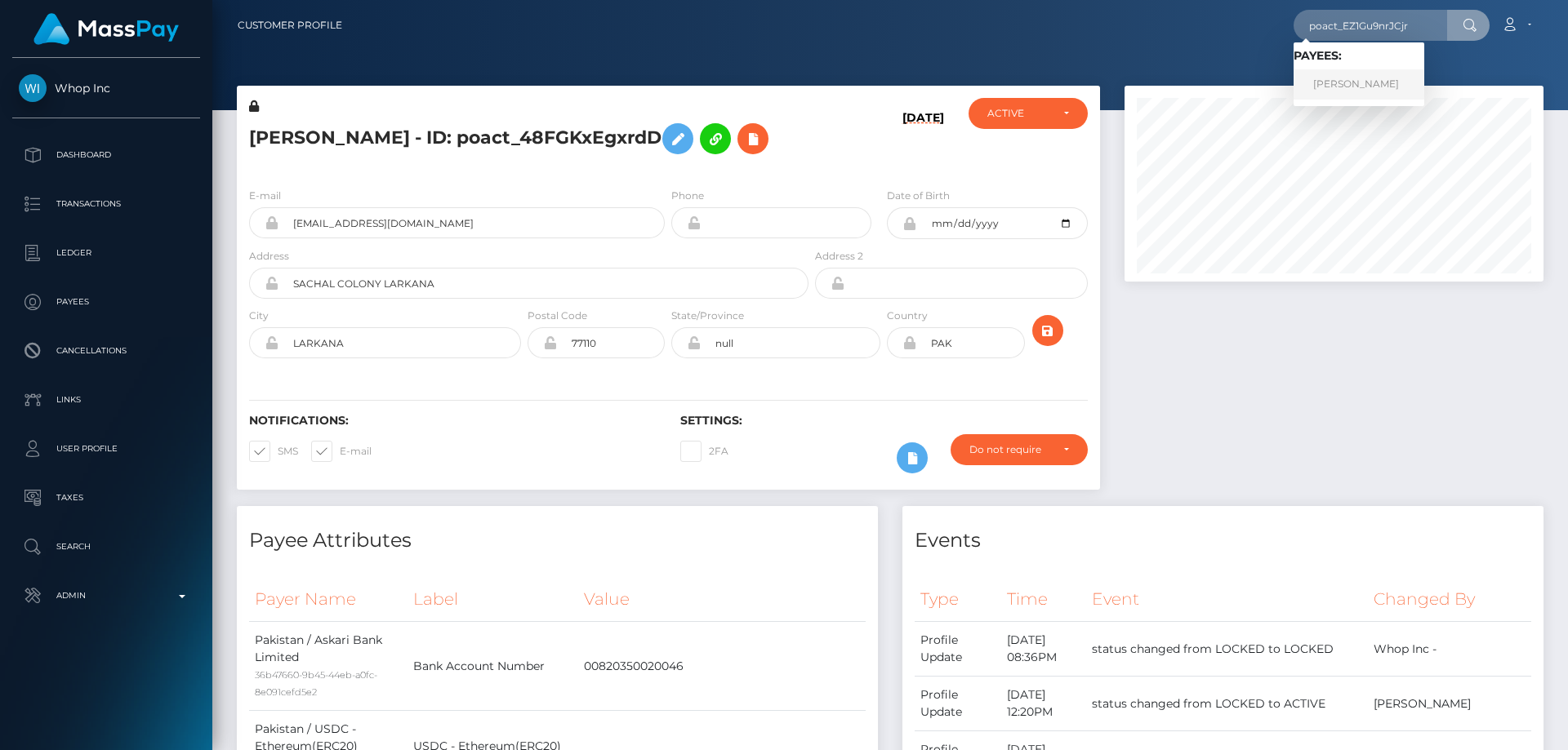
click at [1360, 89] on link "Rostyslav Dubyna" at bounding box center [1359, 85] width 131 height 31
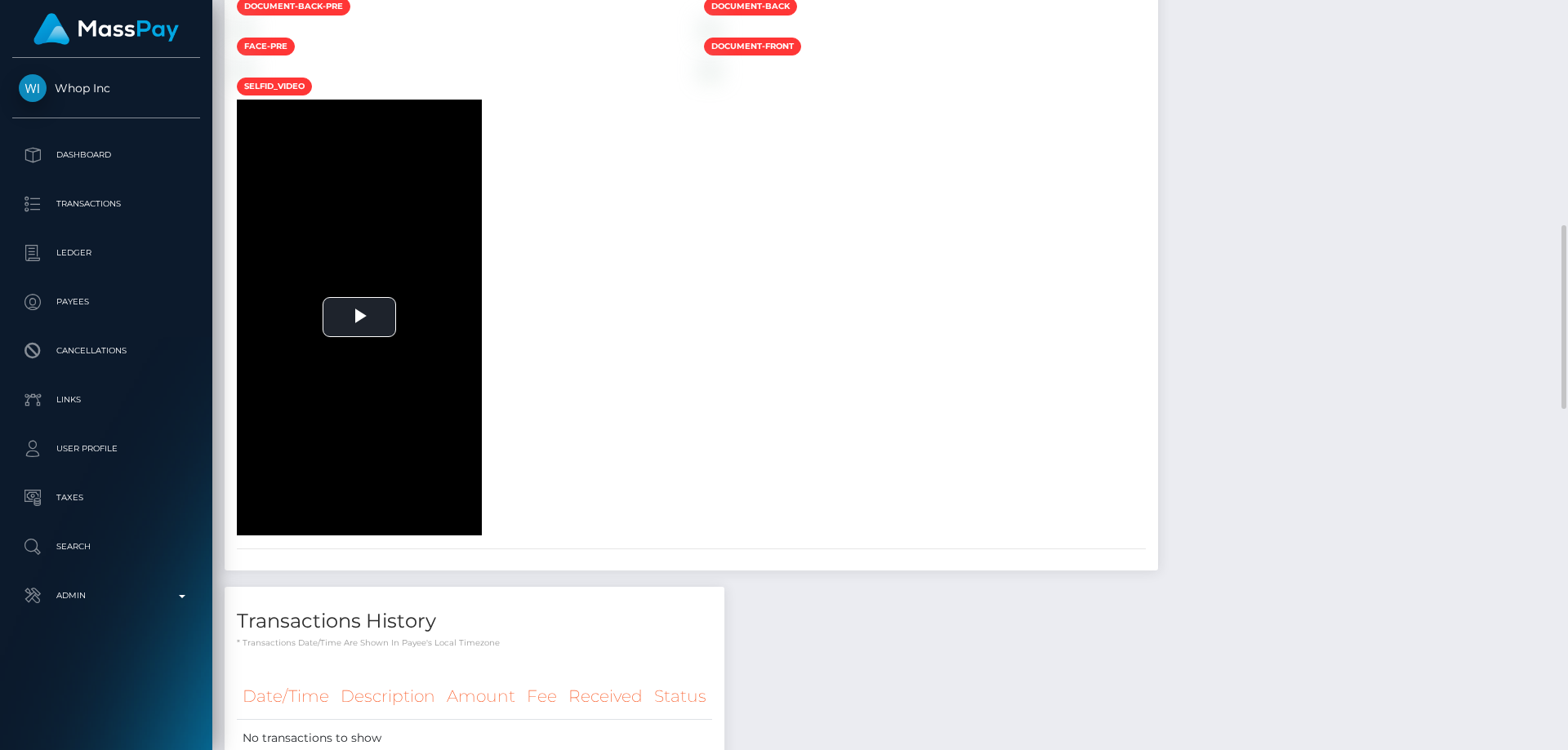
scroll to position [677, 0]
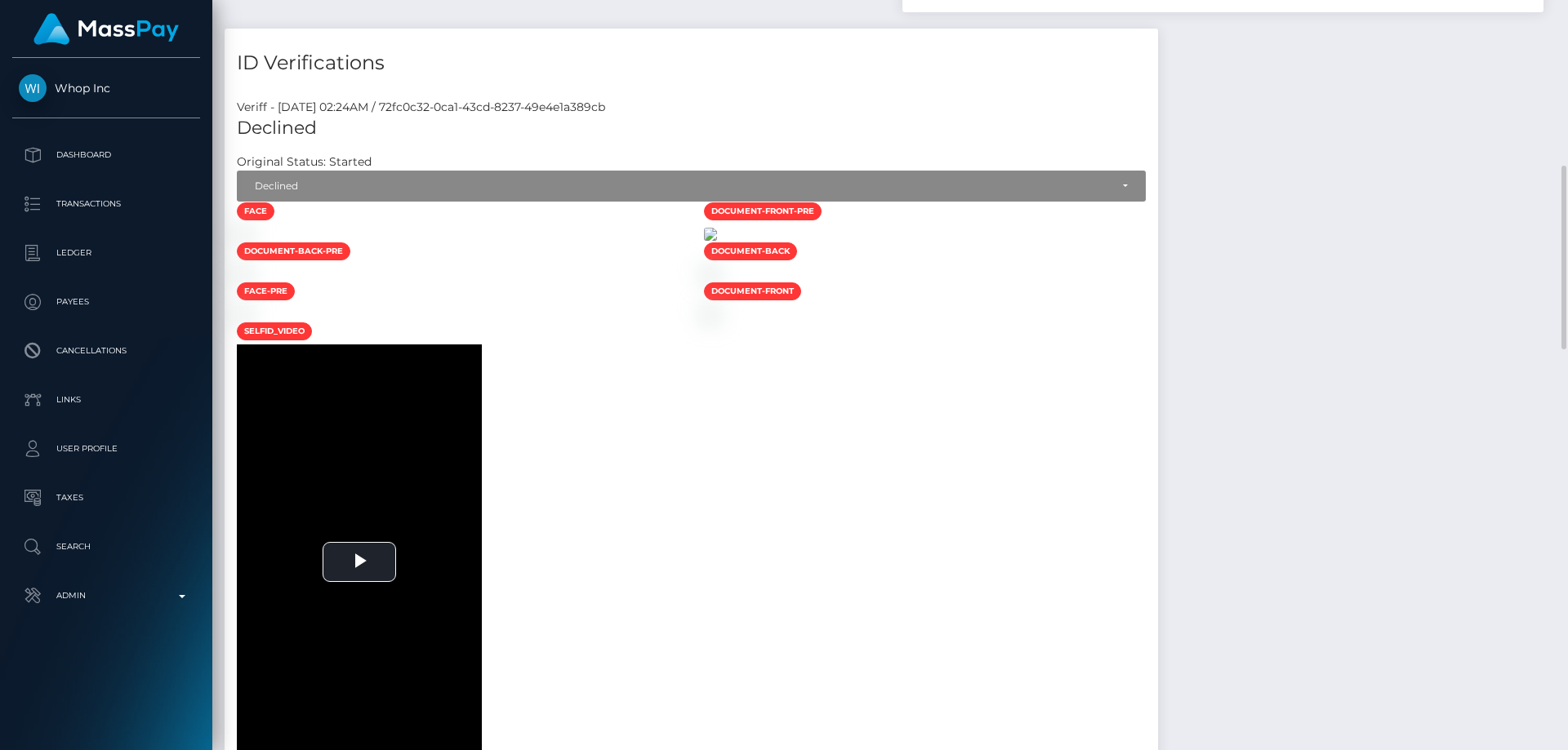
click at [717, 241] on img at bounding box center [711, 234] width 14 height 14
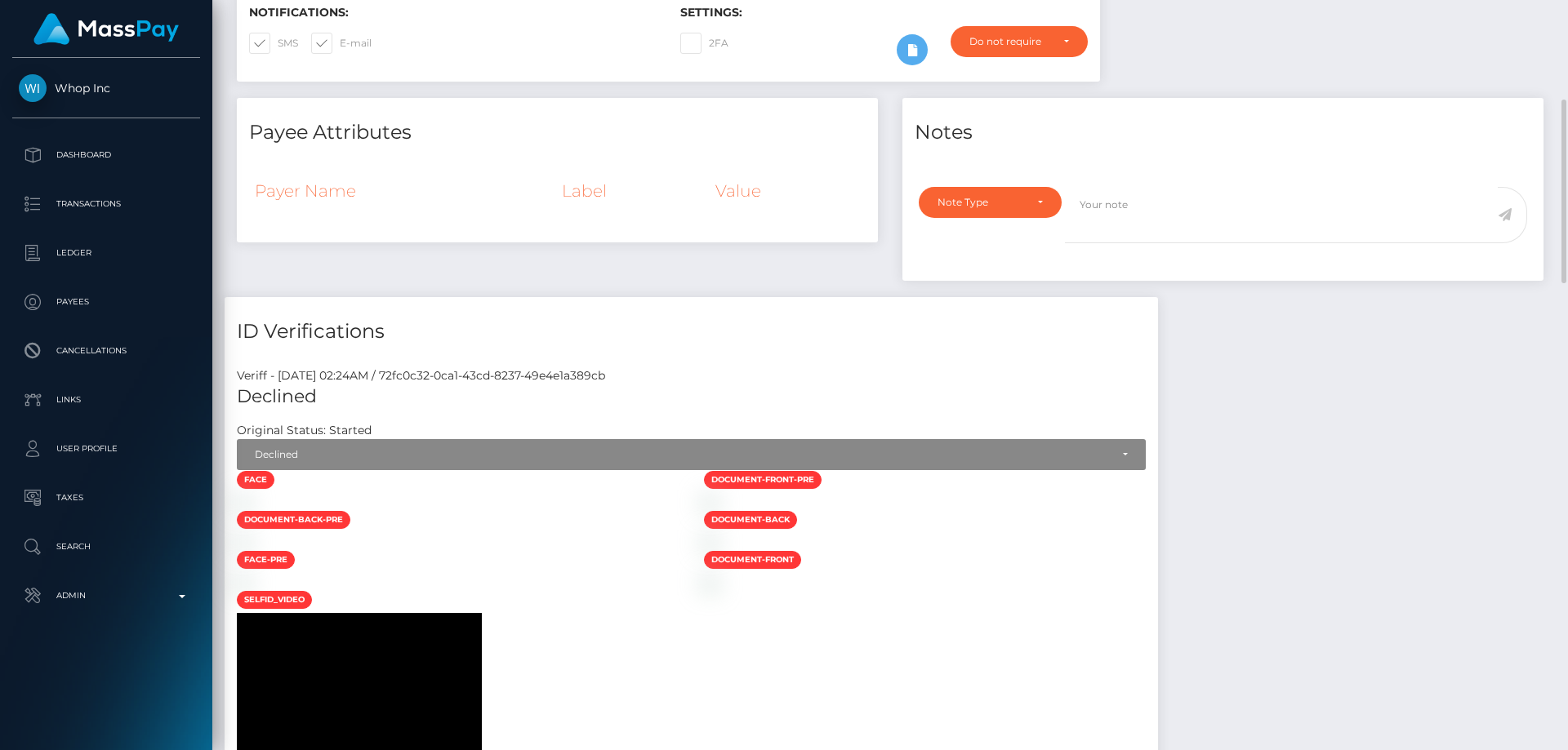
scroll to position [82, 0]
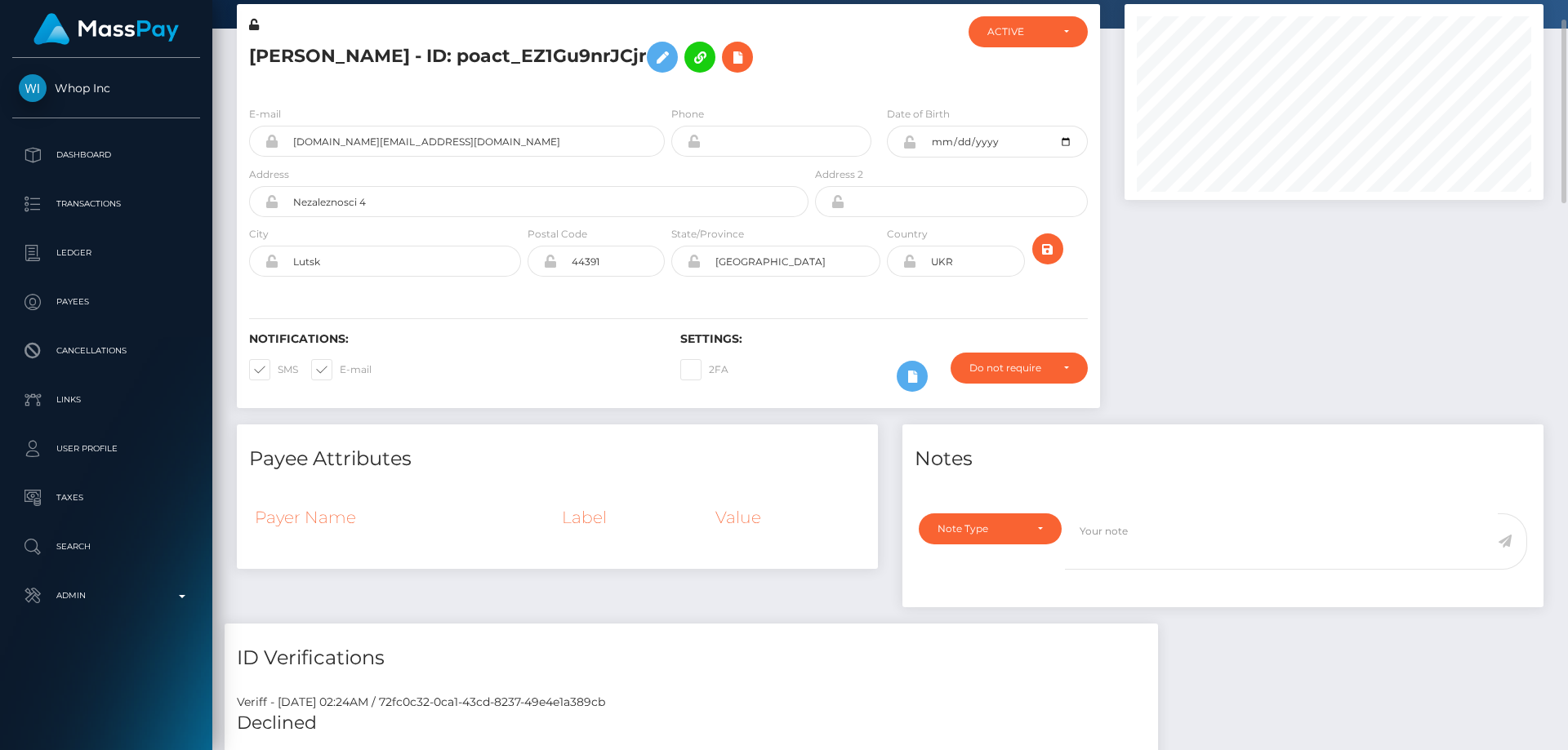
click at [255, 22] on icon at bounding box center [254, 24] width 10 height 12
click at [911, 145] on icon at bounding box center [909, 142] width 14 height 14
click at [911, 267] on icon at bounding box center [909, 261] width 14 height 14
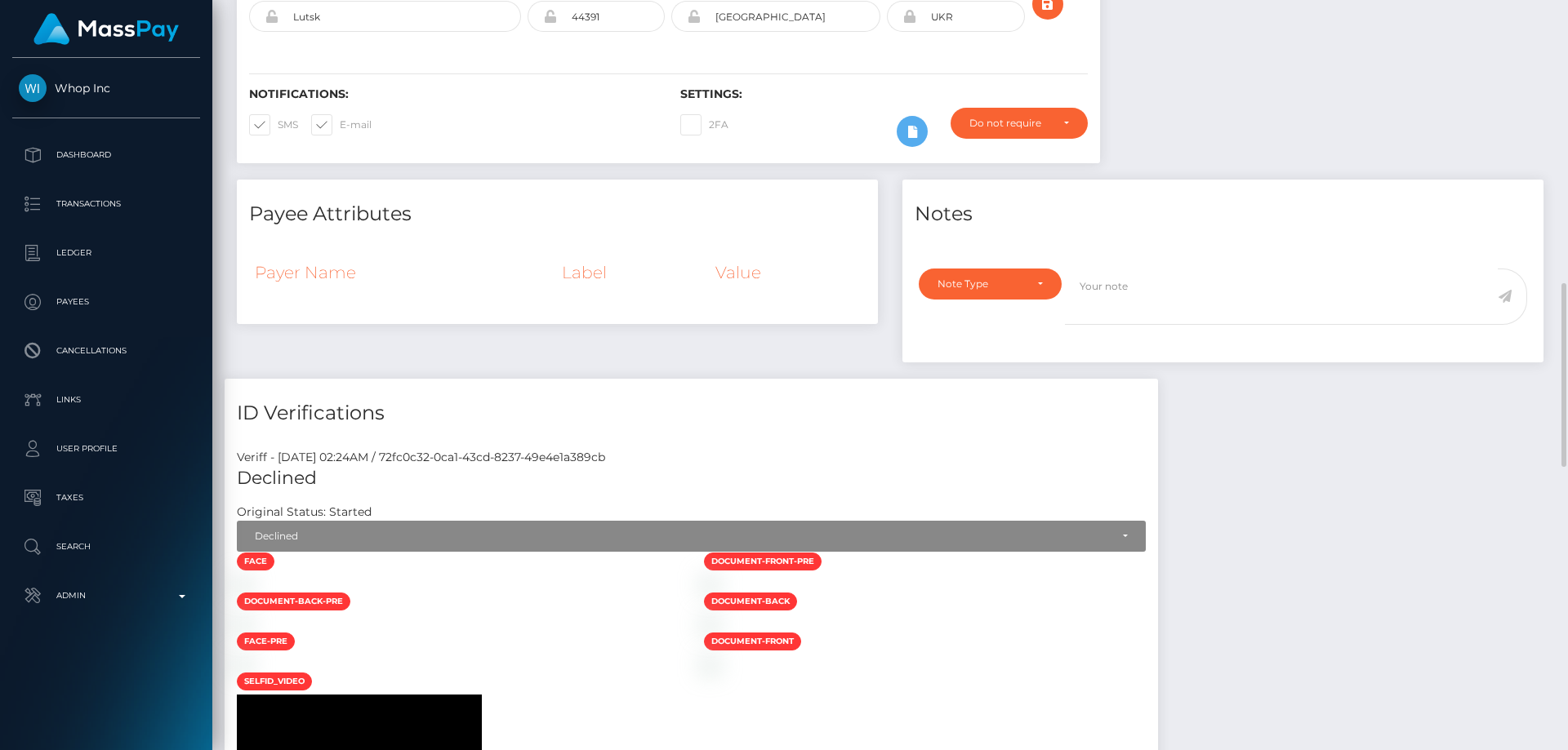
scroll to position [654, 0]
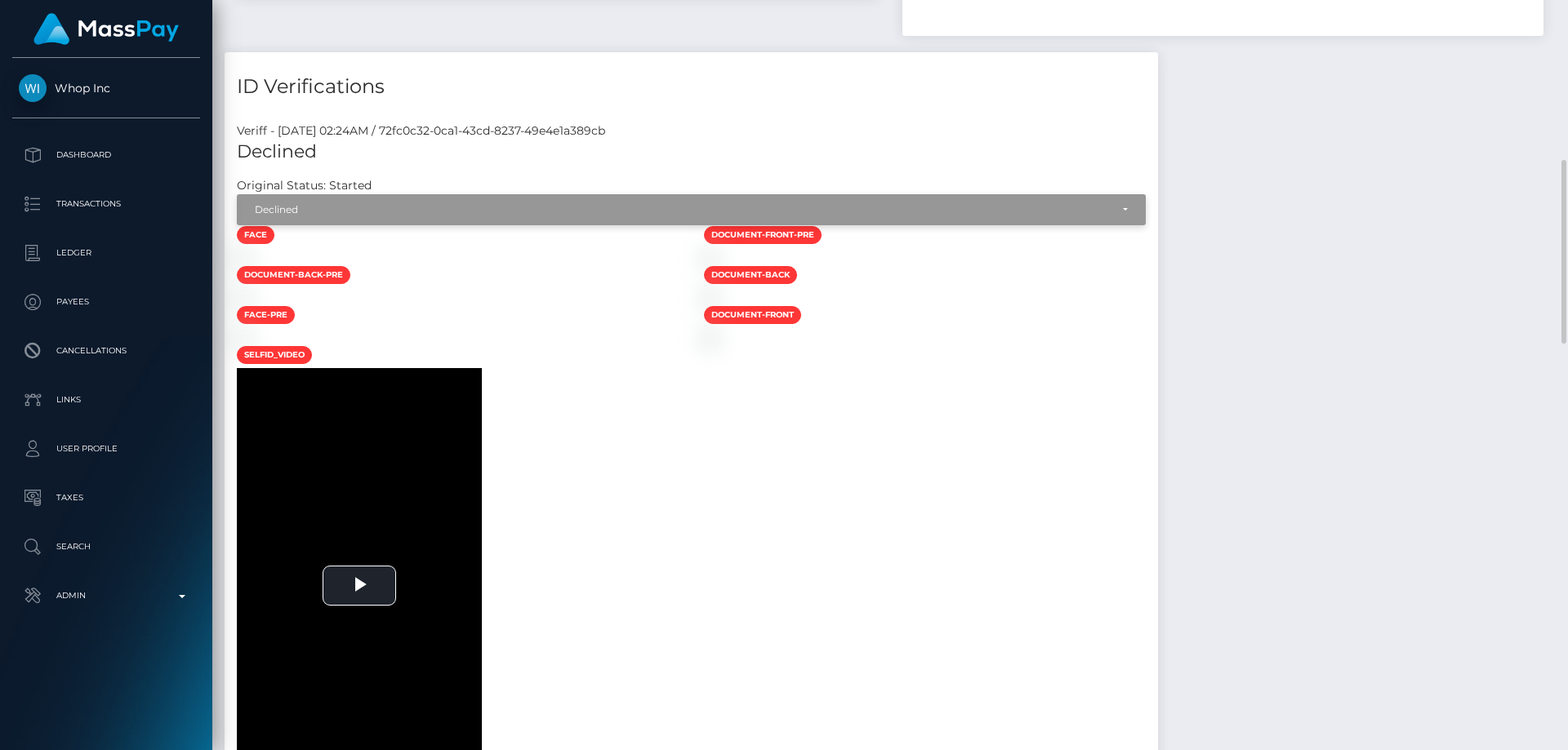
click at [291, 206] on div "Declined" at bounding box center [683, 210] width 856 height 14
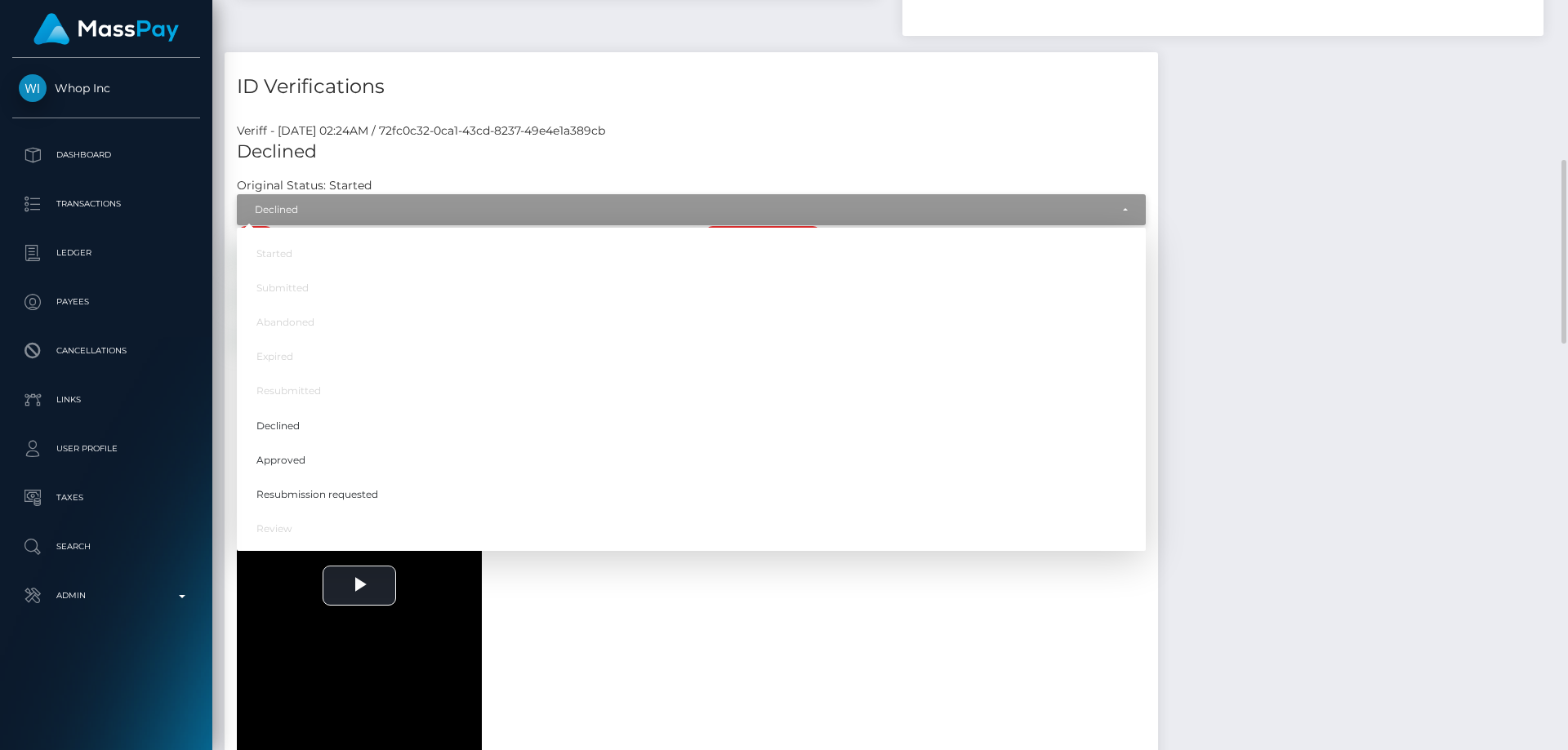
scroll to position [196, 420]
click at [306, 456] on link "Approved" at bounding box center [691, 460] width 909 height 31
select select "Approved"
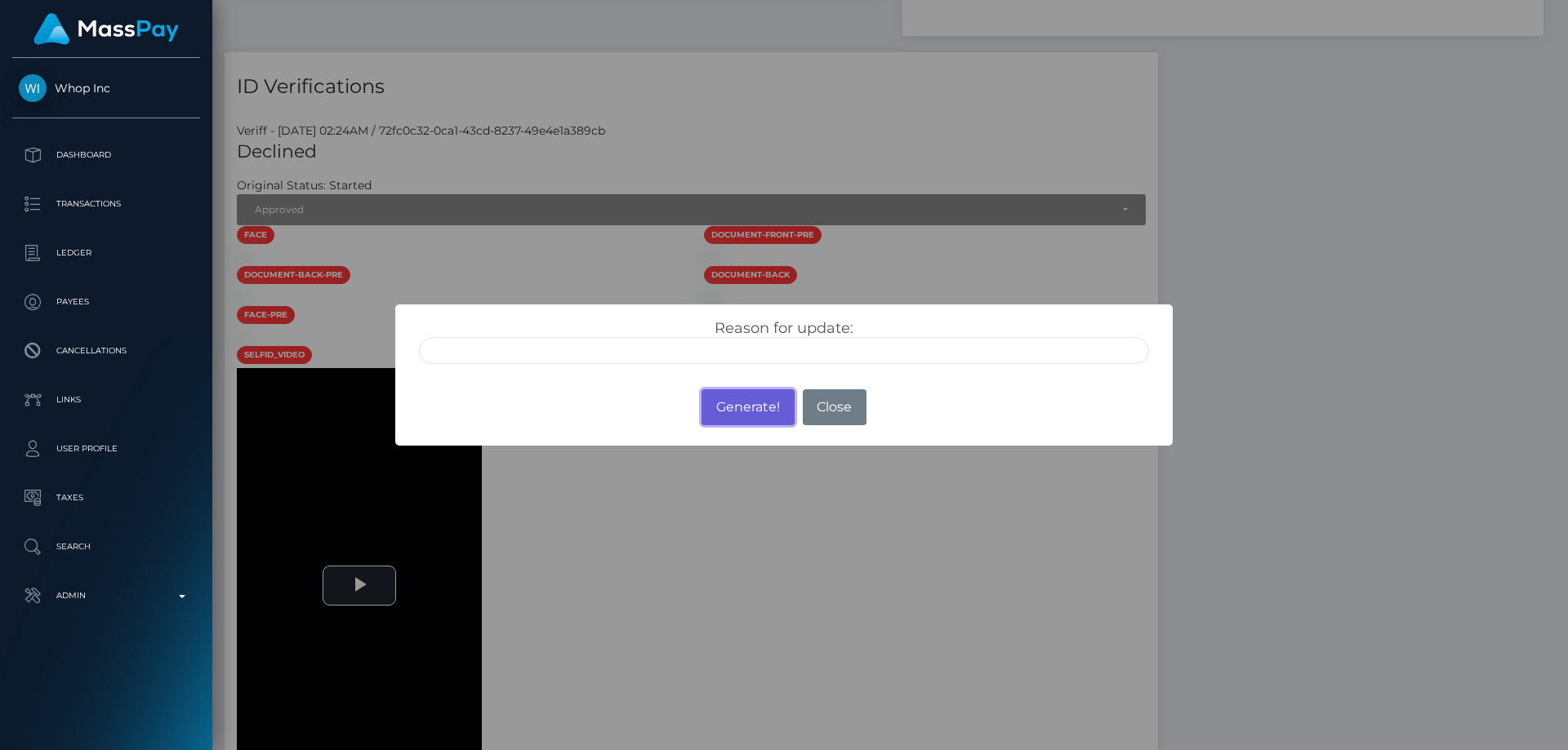
click at [755, 408] on button "Generate!" at bounding box center [748, 408] width 92 height 36
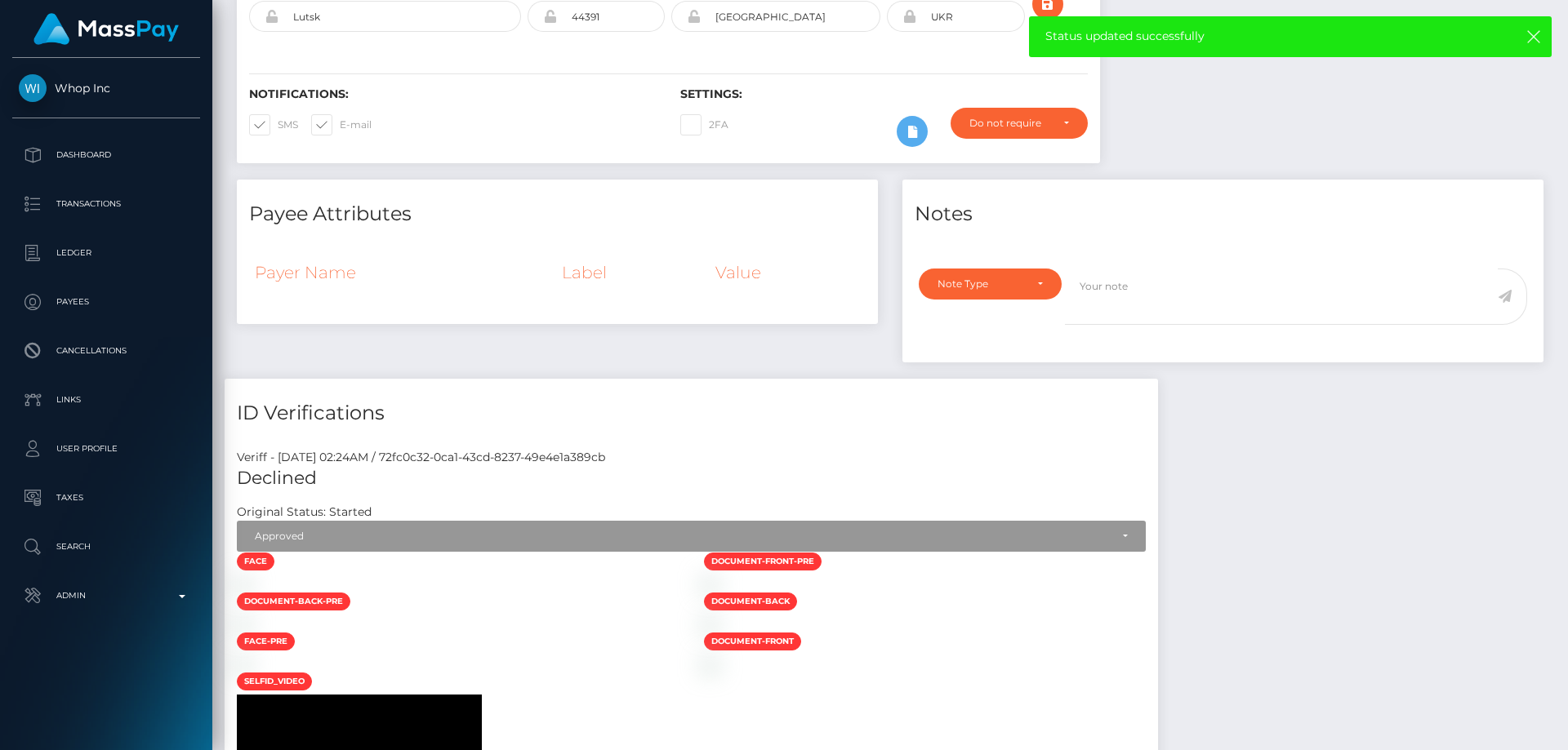
scroll to position [0, 0]
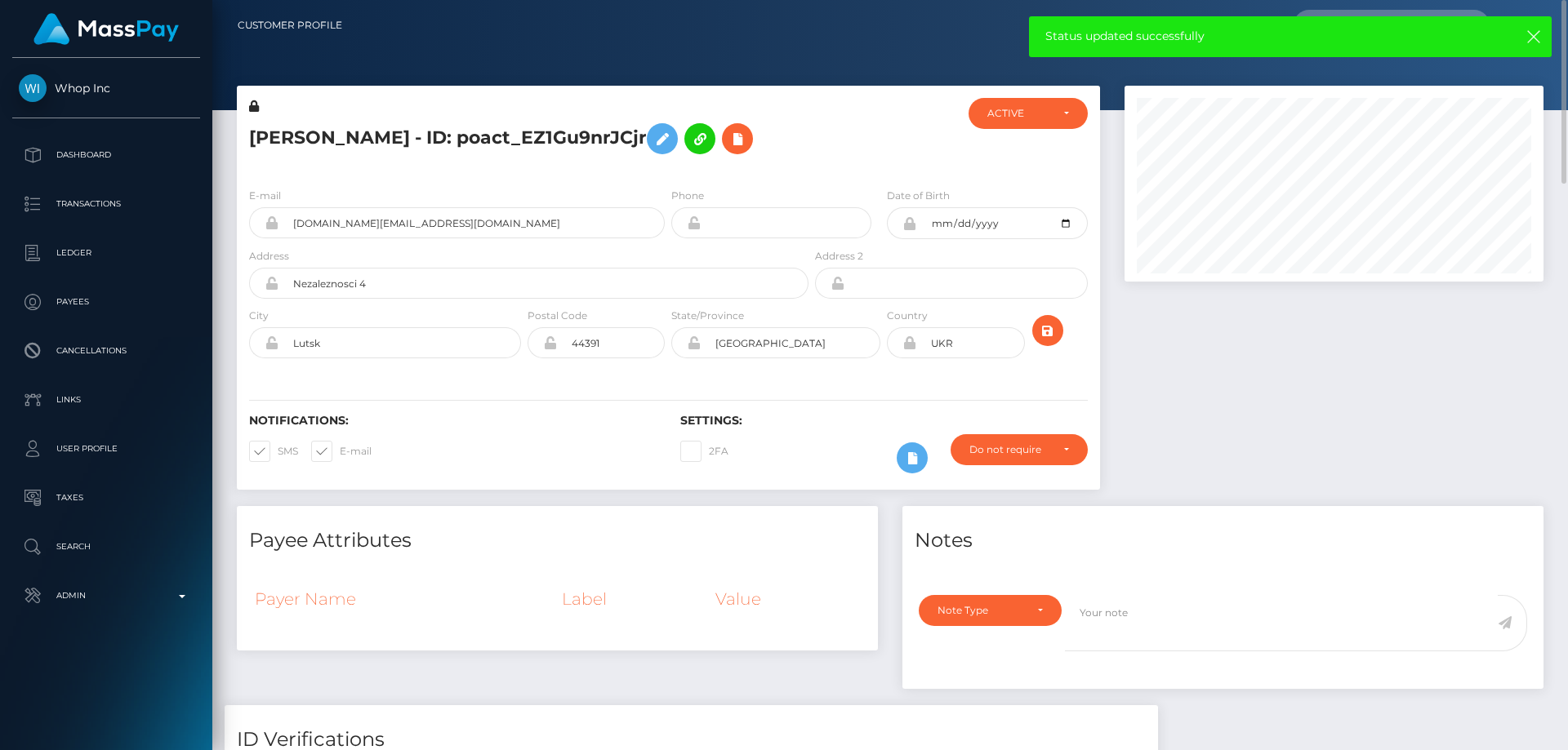
click at [347, 140] on h5 "[PERSON_NAME] - ID: poact_EZ1Gu9nrJCjr" at bounding box center [524, 139] width 550 height 48
copy h5 "[PERSON_NAME] - ID: poact_EZ1Gu9nrJCjr"
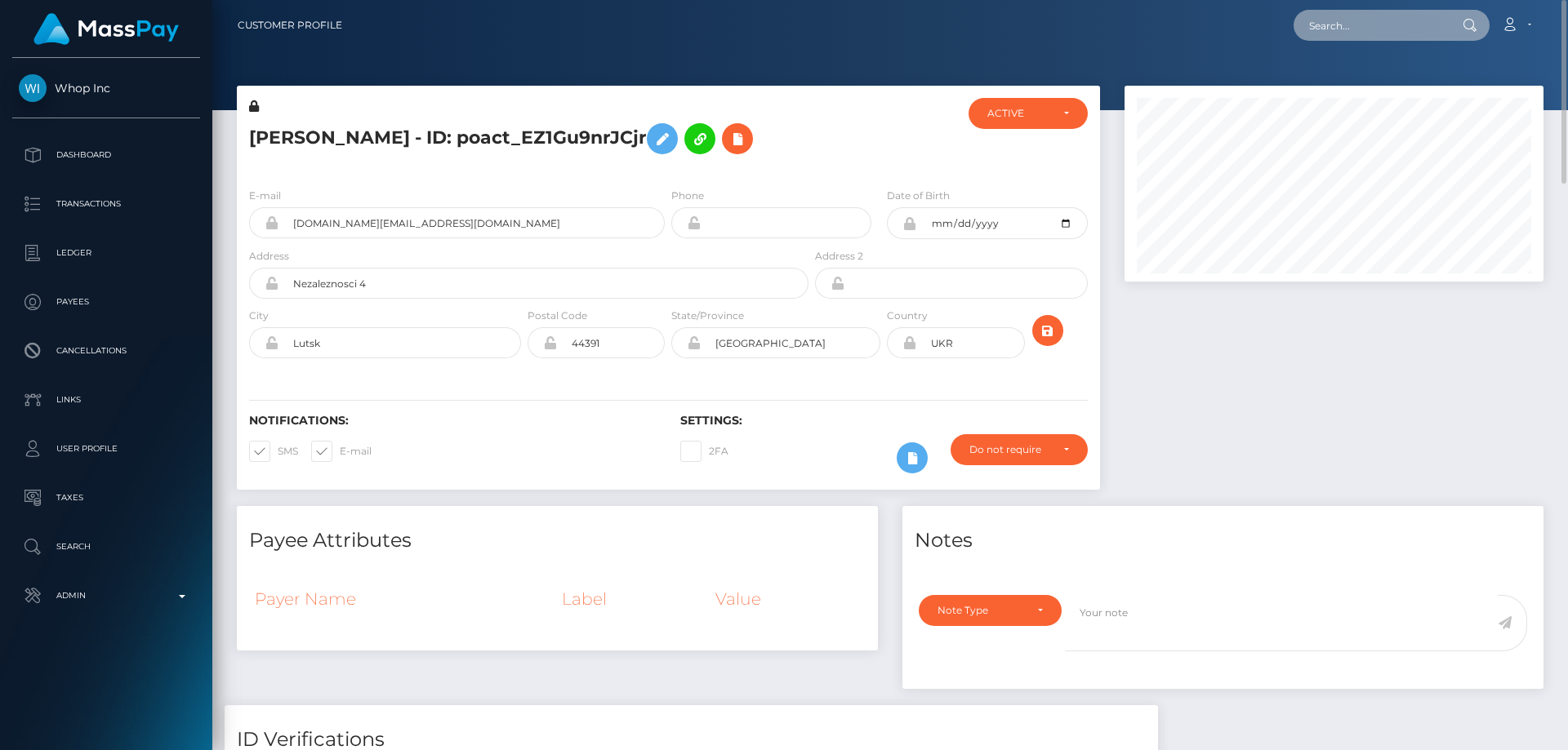
paste input "poact_gwepOkiaMkCz"
type input "poact_gwepOkiaMkCz"
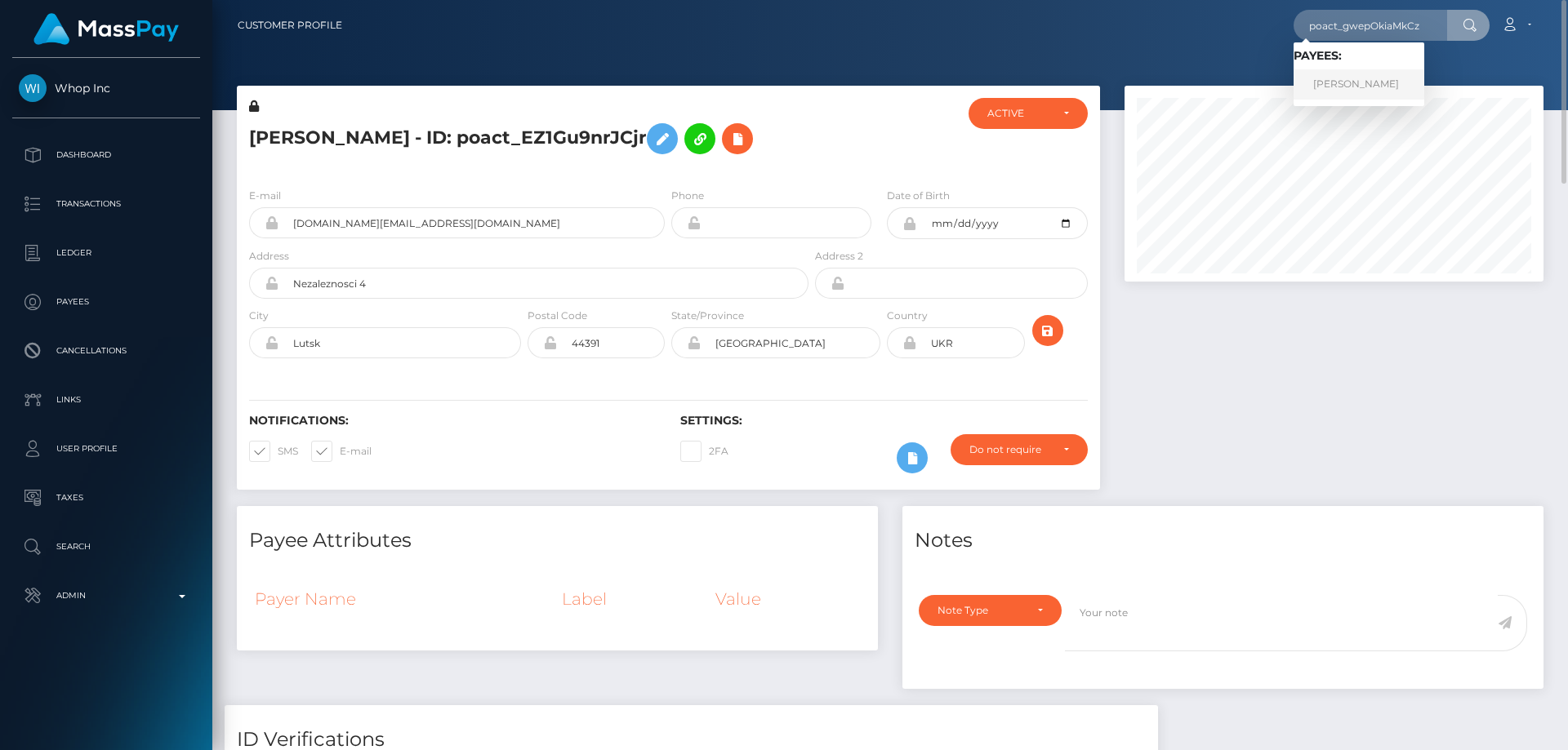
click at [1372, 81] on link "[PERSON_NAME]" at bounding box center [1359, 85] width 131 height 31
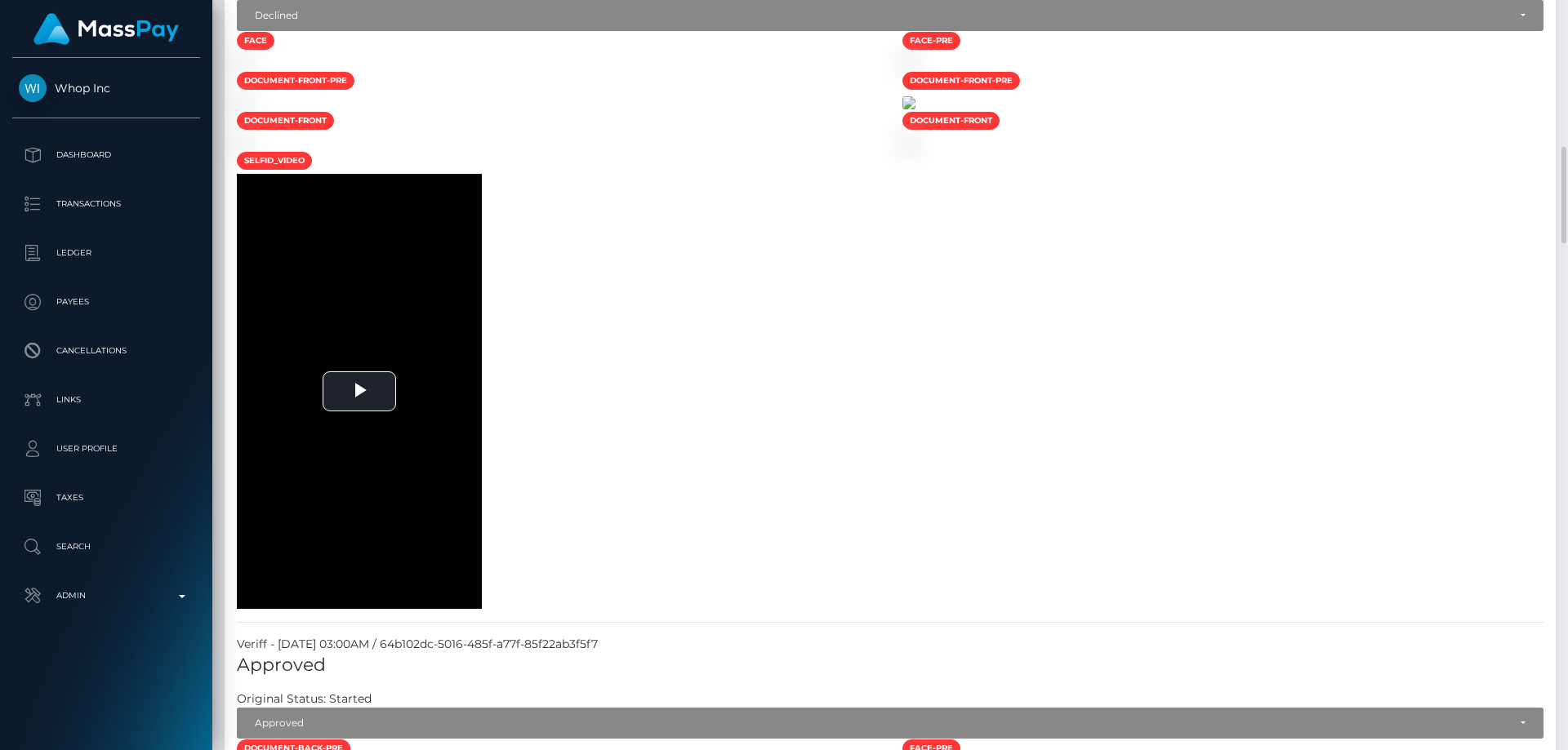
scroll to position [1469, 0]
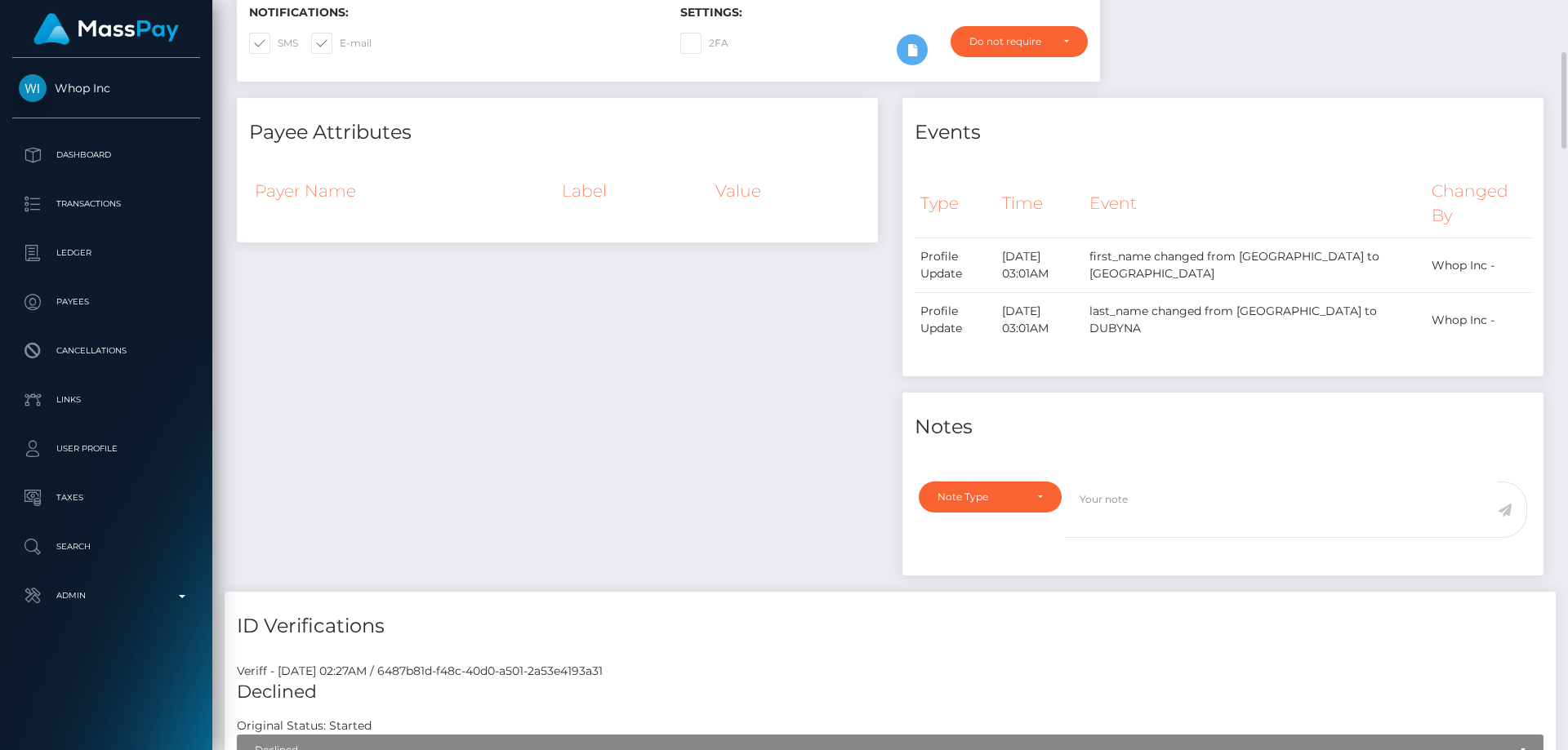
scroll to position [735, 0]
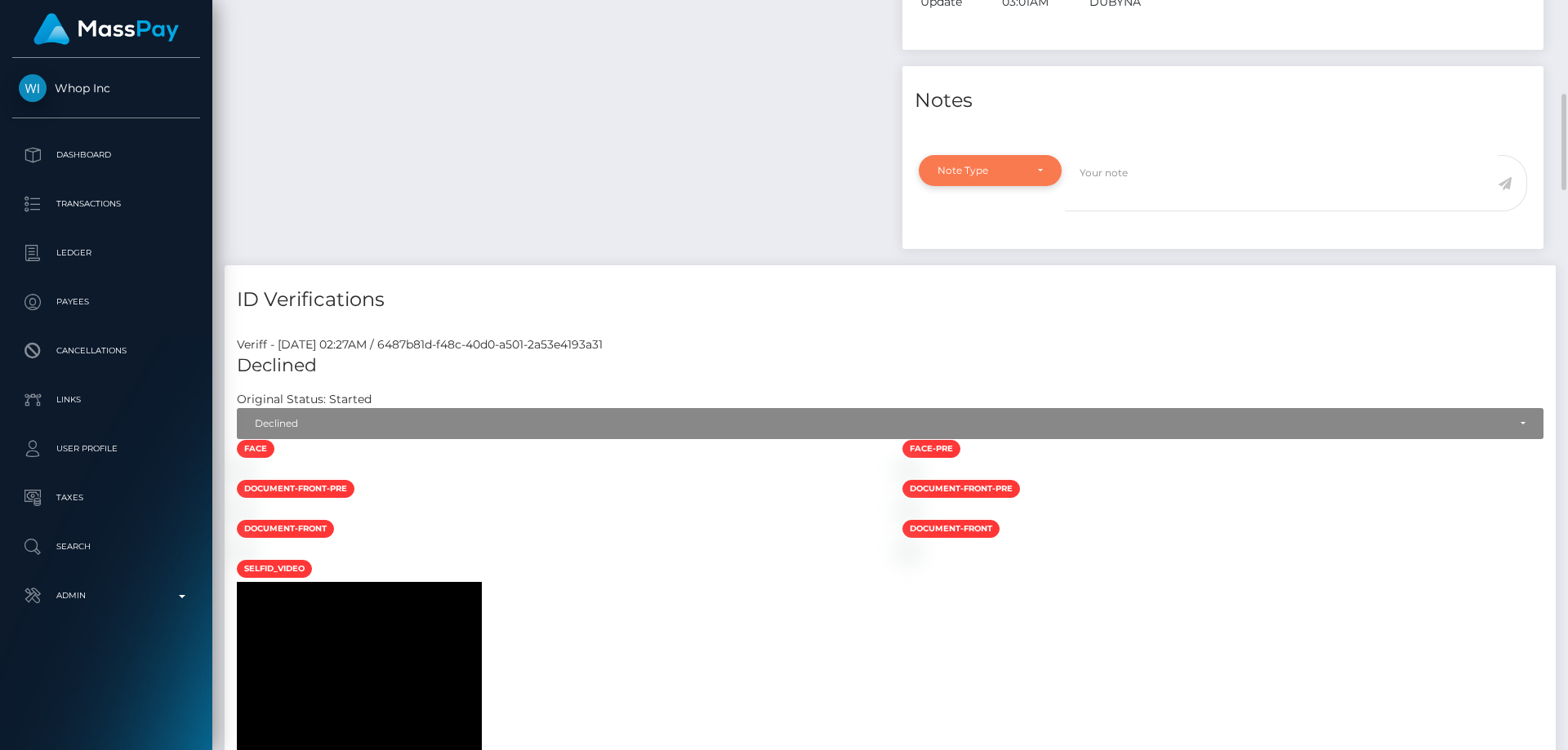
click at [963, 177] on div "Note Type" at bounding box center [981, 170] width 86 height 14
click at [987, 257] on span "Compliance" at bounding box center [968, 248] width 59 height 14
select select "COMPLIANCE"
click at [1136, 212] on textarea at bounding box center [1282, 183] width 433 height 57
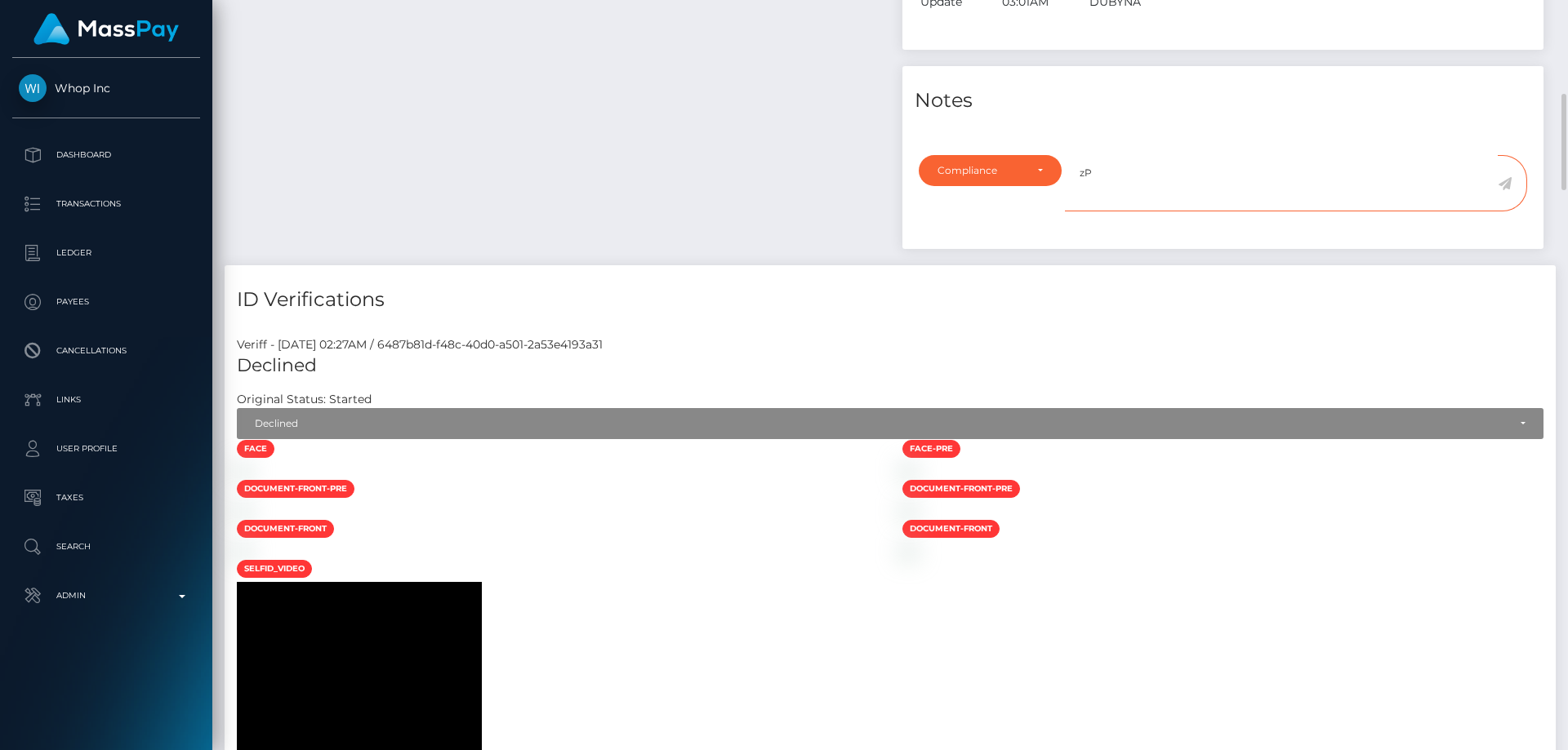
type textarea "z"
type textarea "p"
type textarea "Proof of address required."
click at [1507, 190] on icon at bounding box center [1504, 184] width 14 height 14
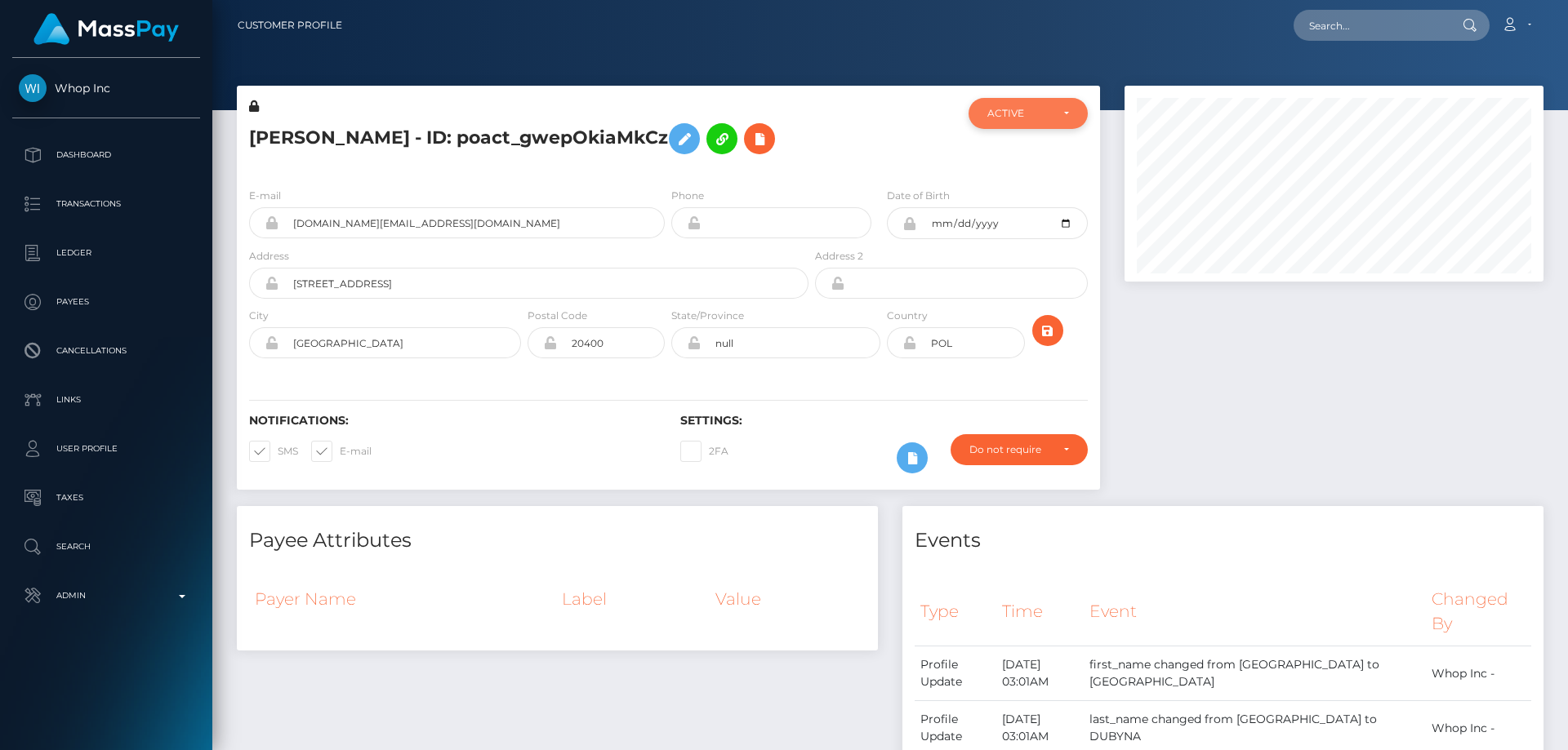
scroll to position [816329, 816352]
click at [1031, 111] on div "ACTIVE" at bounding box center [1019, 113] width 63 height 14
click at [1034, 187] on span "DEACTIVE" at bounding box center [1013, 192] width 51 height 14
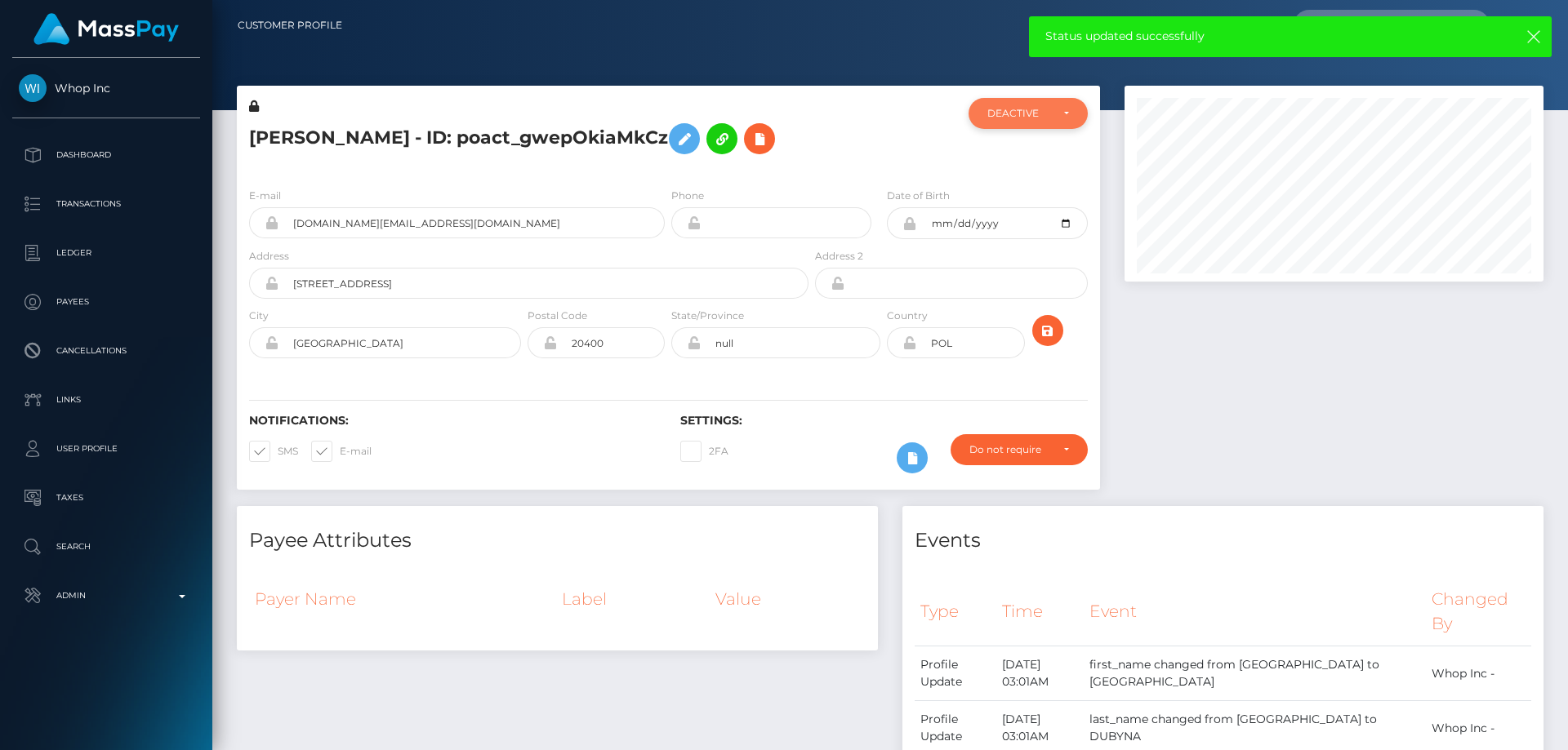
click at [1008, 122] on div "DEACTIVE" at bounding box center [1029, 113] width 119 height 31
click at [1021, 162] on span "ACTIVE" at bounding box center [1006, 158] width 37 height 14
select select "ACTIVE"
click at [447, 134] on h5 "ROSTYSLAV DUBYNA - ID: poact_gwepOkiaMkCz" at bounding box center [524, 139] width 550 height 48
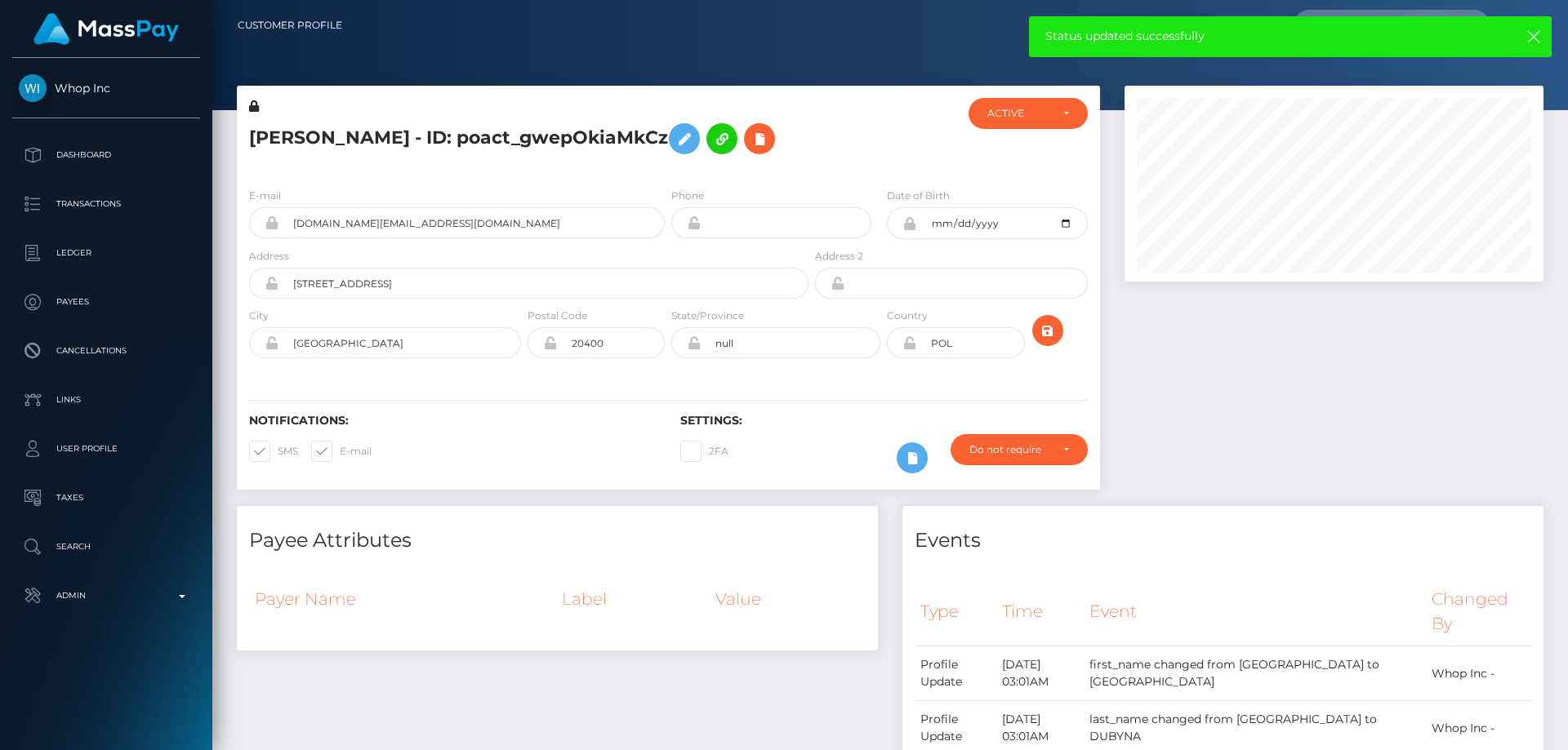
click at [447, 134] on h5 "ROSTYSLAV DUBYNA - ID: poact_gwepOkiaMkCz" at bounding box center [524, 139] width 550 height 48
copy h5 "ROSTYSLAV DUBYNA - ID: poact_gwepOkiaMkCz"
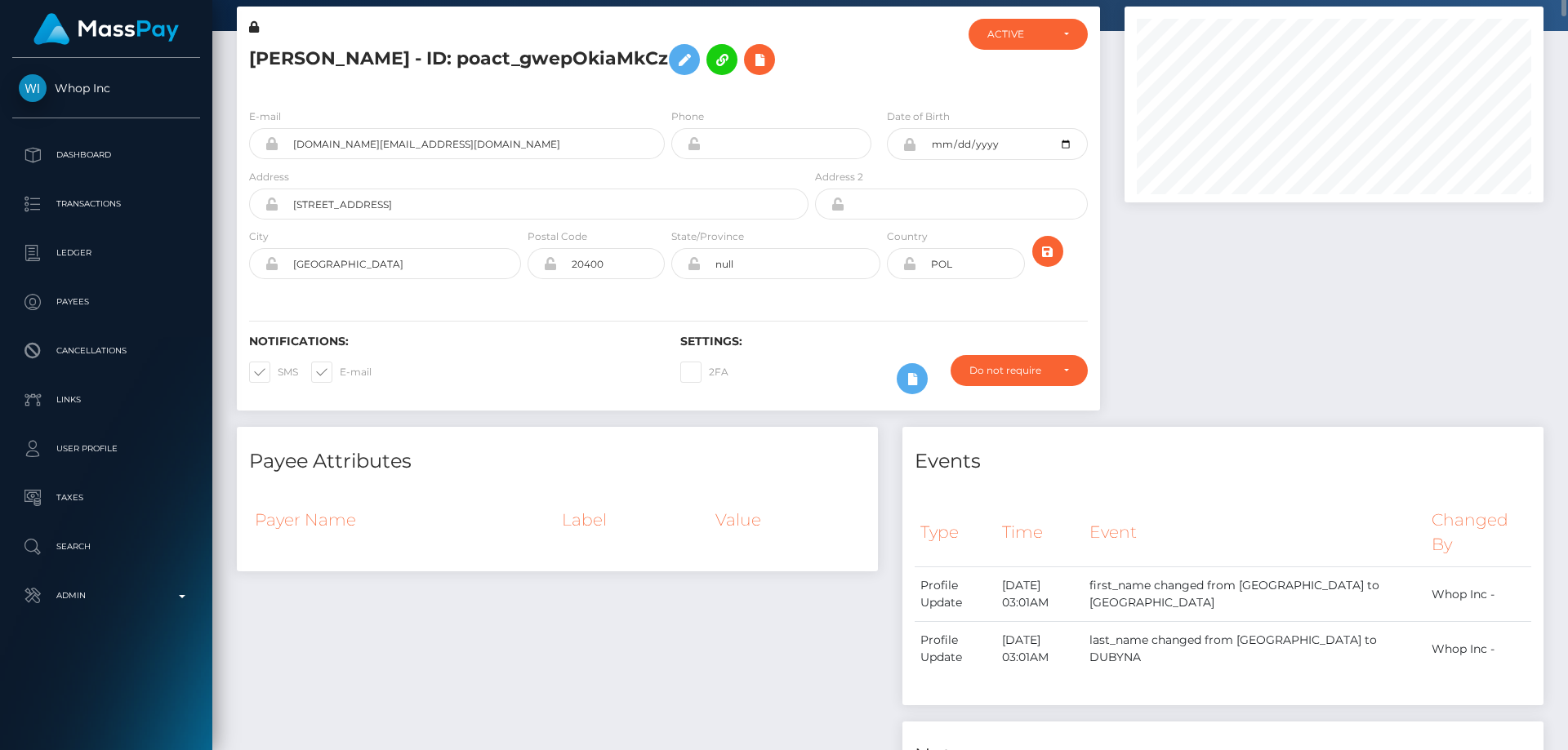
scroll to position [0, 0]
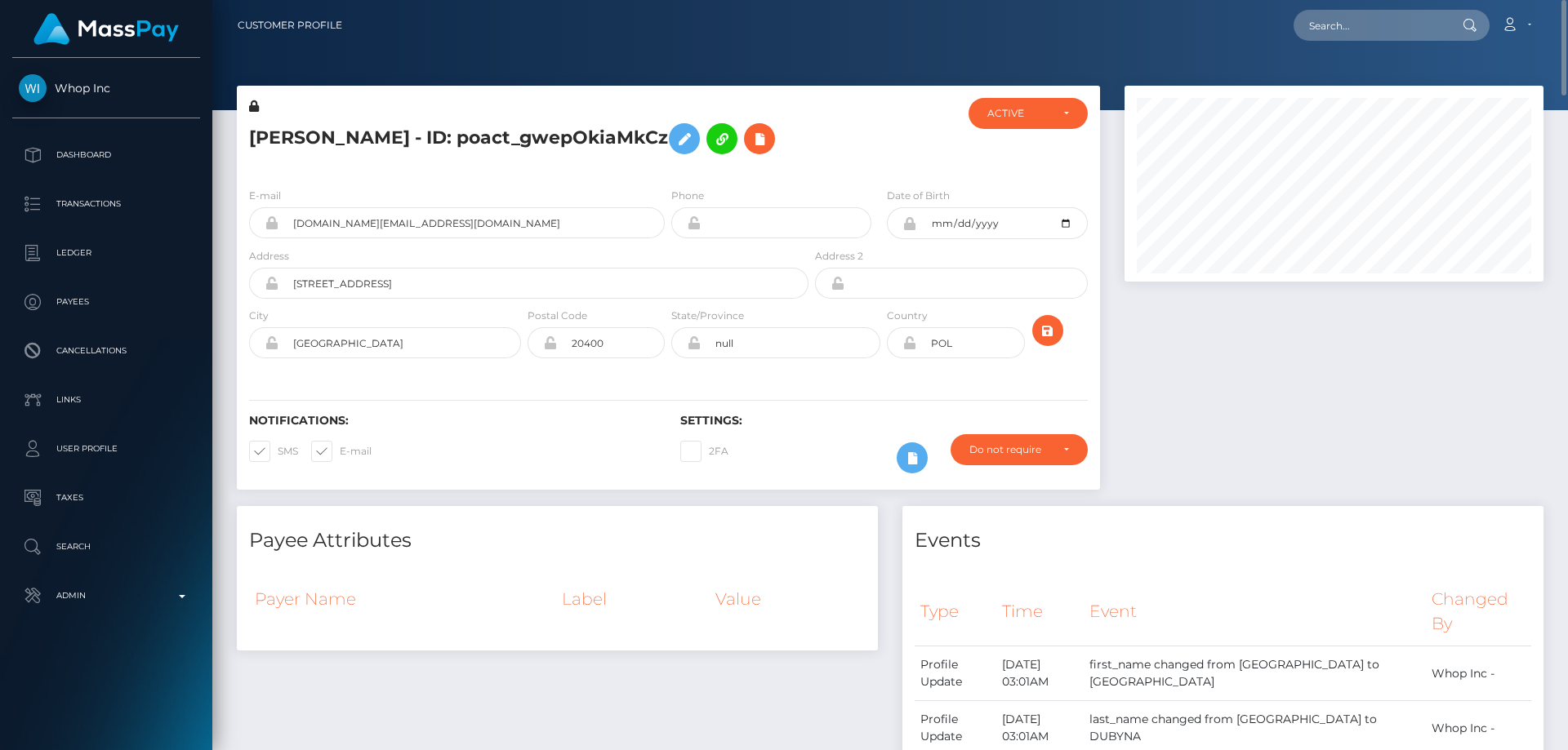
copy h5 "ROSTYSLAV DUBYNA - ID: poact_gwepOkiaMkCz"
paste input "poact_TKlCygfmy27N"
type input "poact_TKlCygfmy27N"
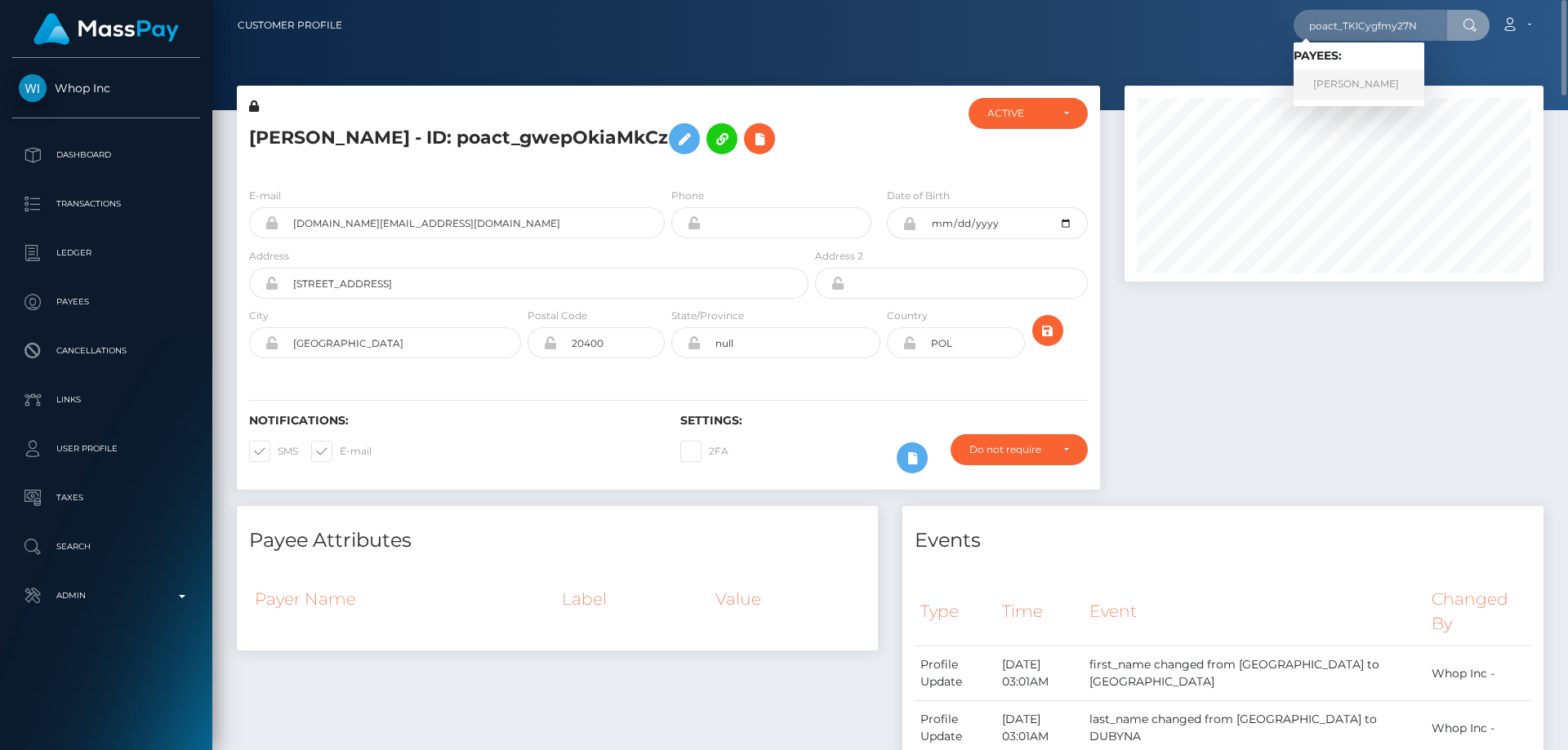
click at [1361, 88] on link "[PERSON_NAME]" at bounding box center [1359, 85] width 131 height 31
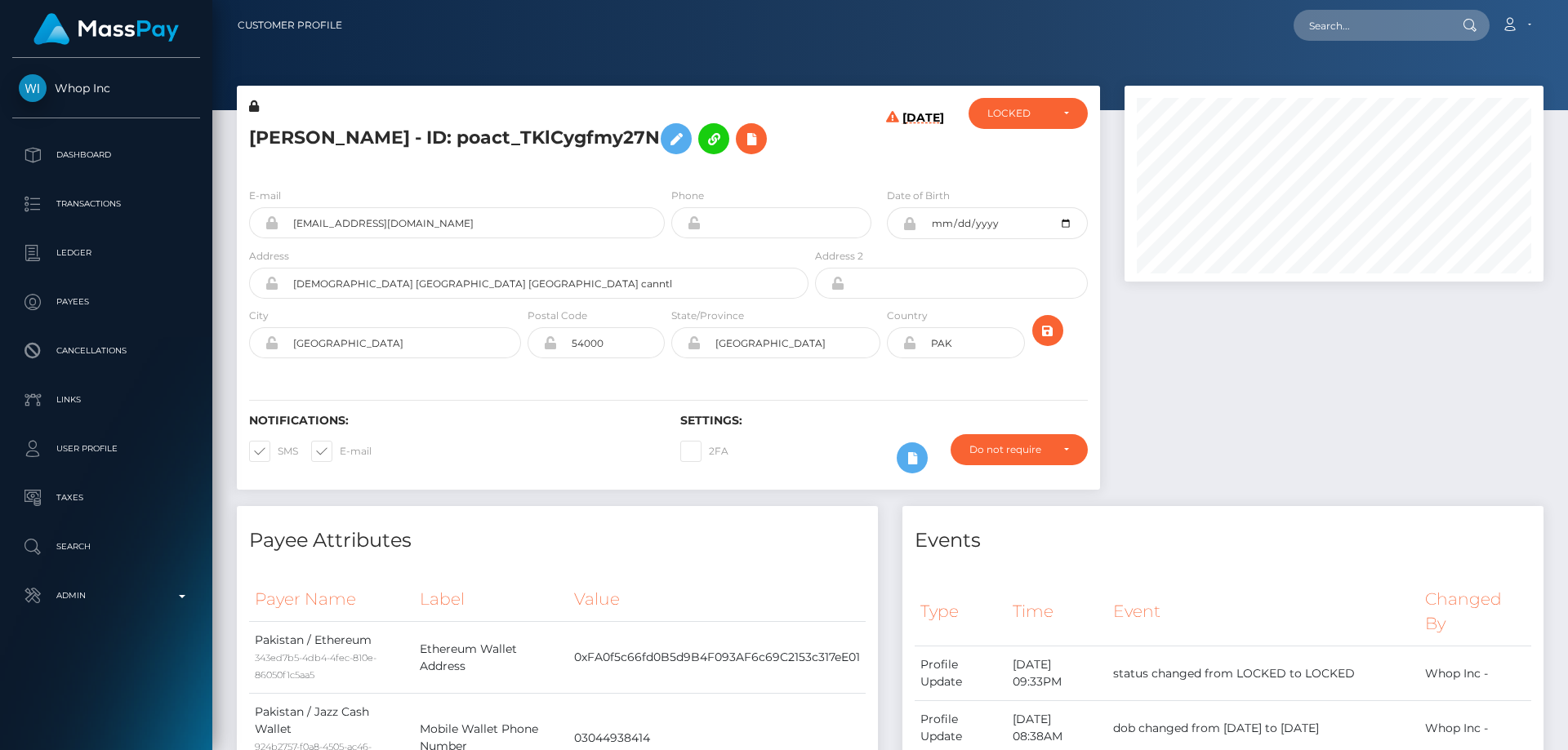
scroll to position [196, 420]
click at [530, 175] on div "AHMAD SHAHBAZ saeed - ID: poact_TKlCygfmy27N" at bounding box center [524, 136] width 575 height 77
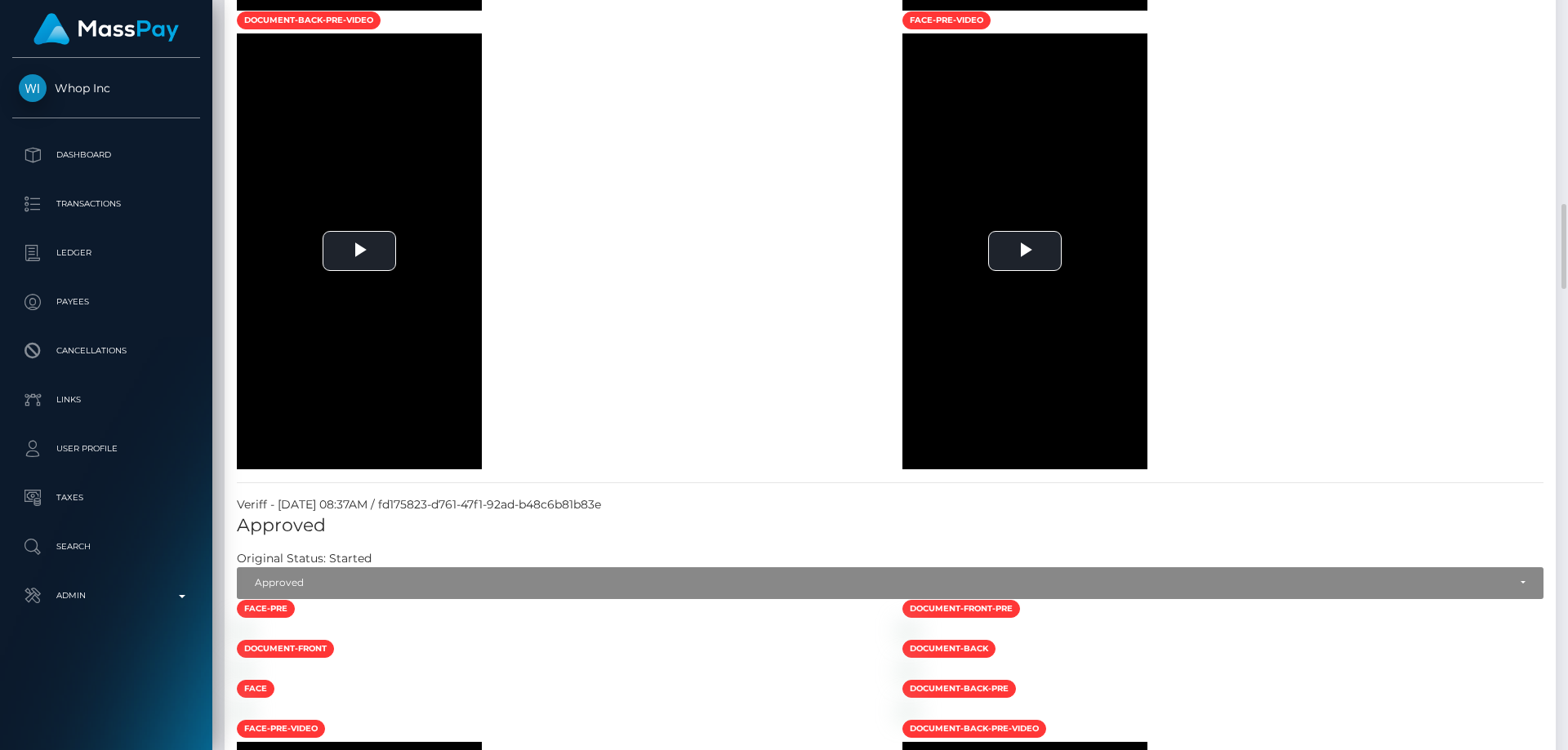
scroll to position [1960, 0]
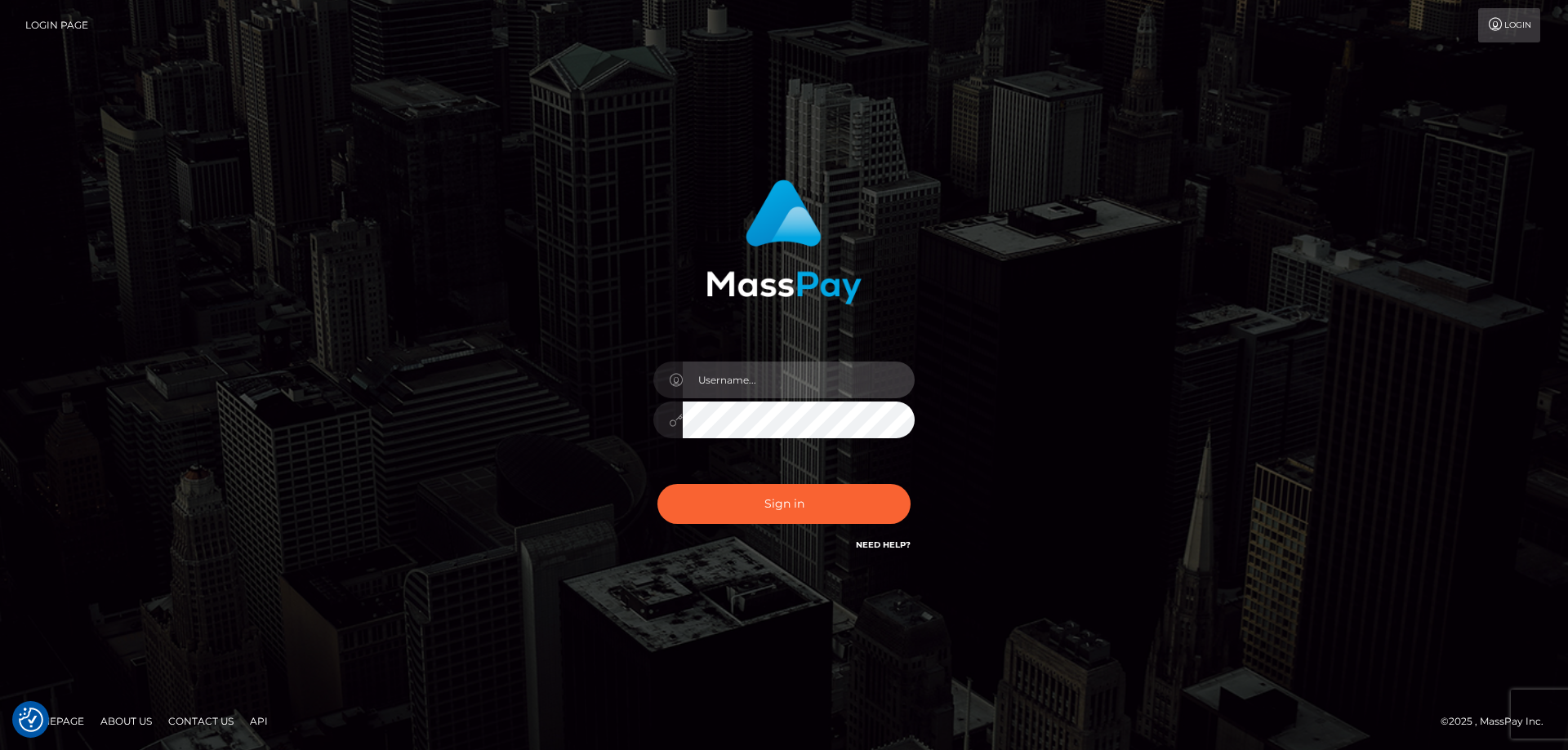
type input "[PERSON_NAME].Cirnat"
click at [902, 479] on div at bounding box center [764, 531] width 335 height 186
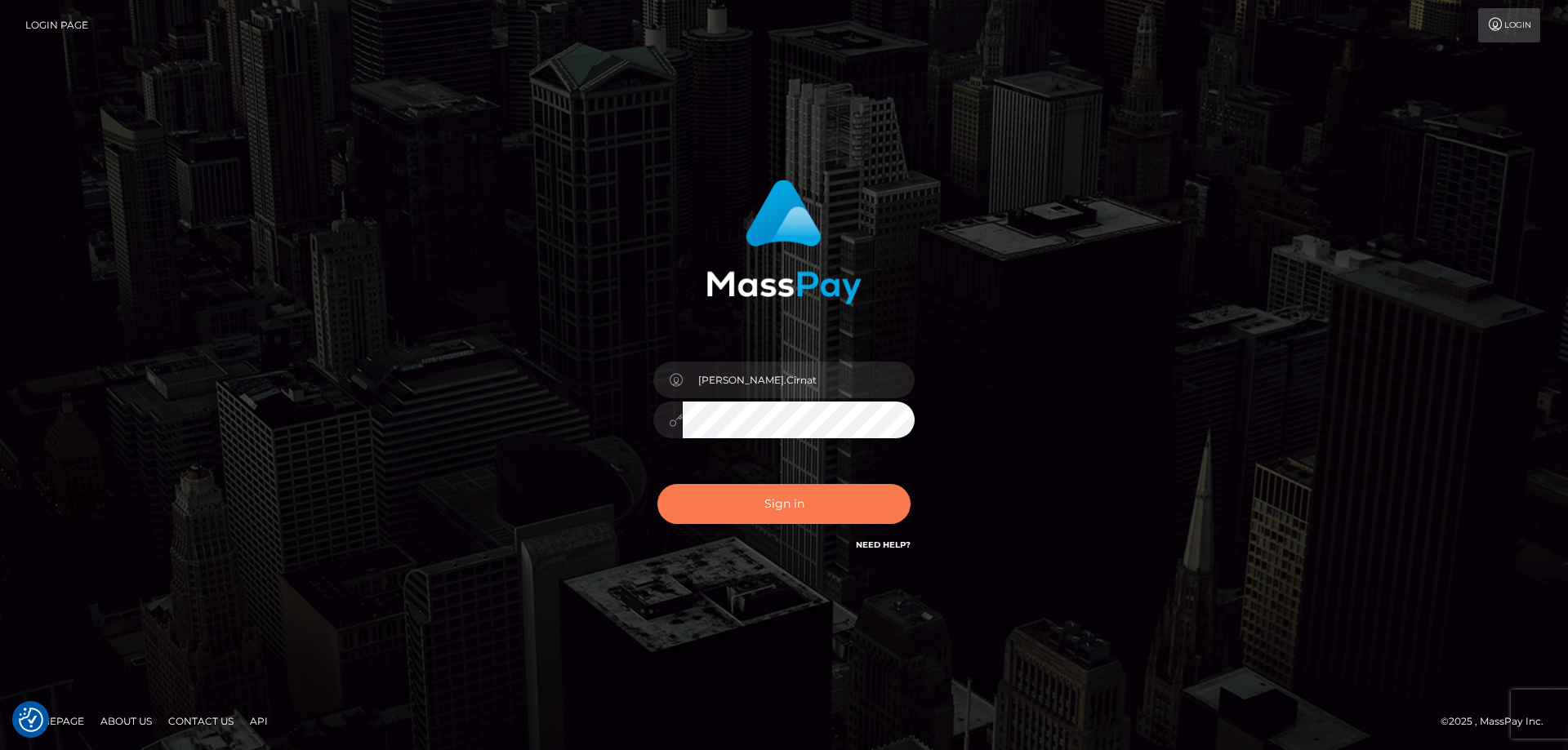
click at [748, 512] on button "Sign in" at bounding box center [784, 504] width 253 height 40
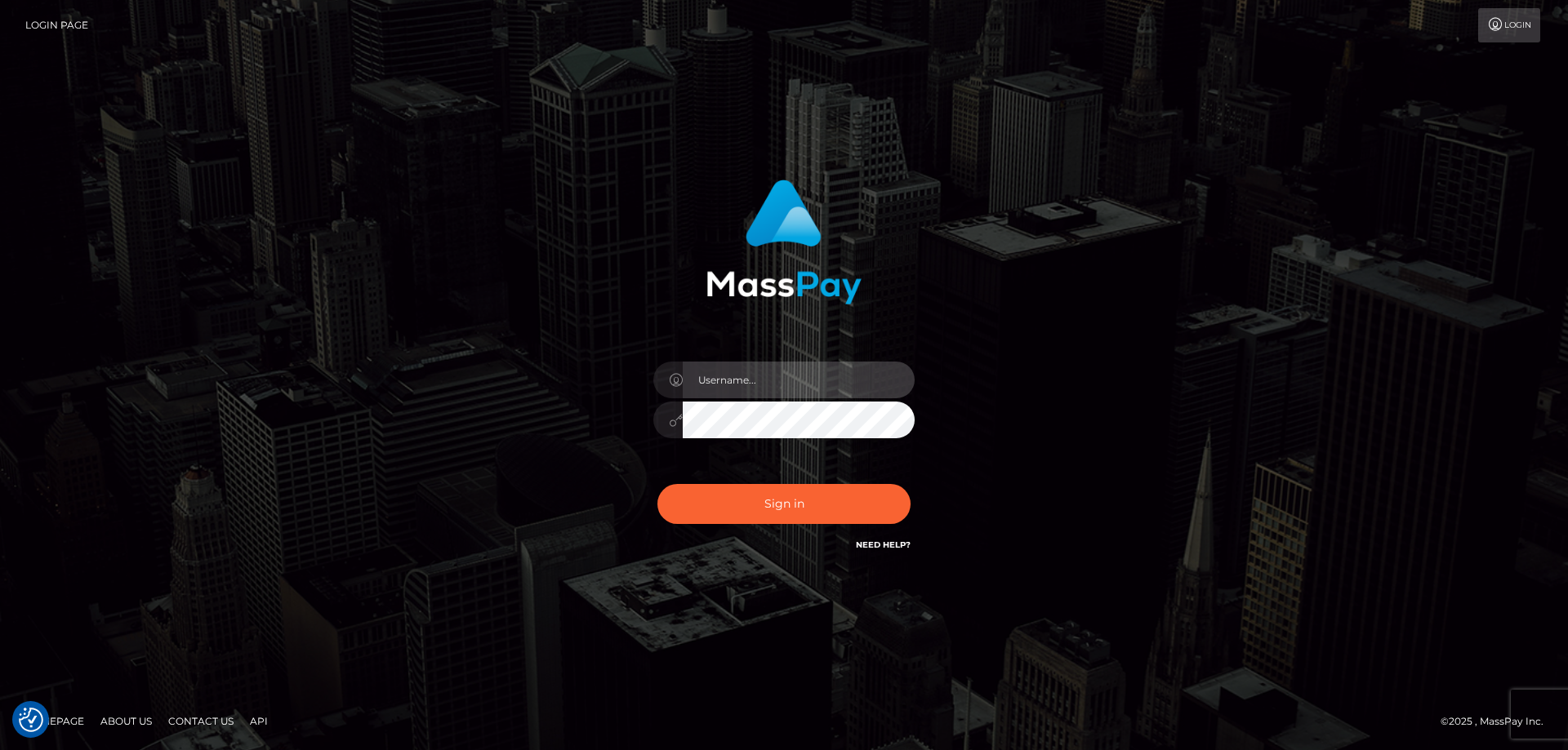
type input "[PERSON_NAME].Cirnat"
click at [914, 477] on div at bounding box center [764, 531] width 335 height 186
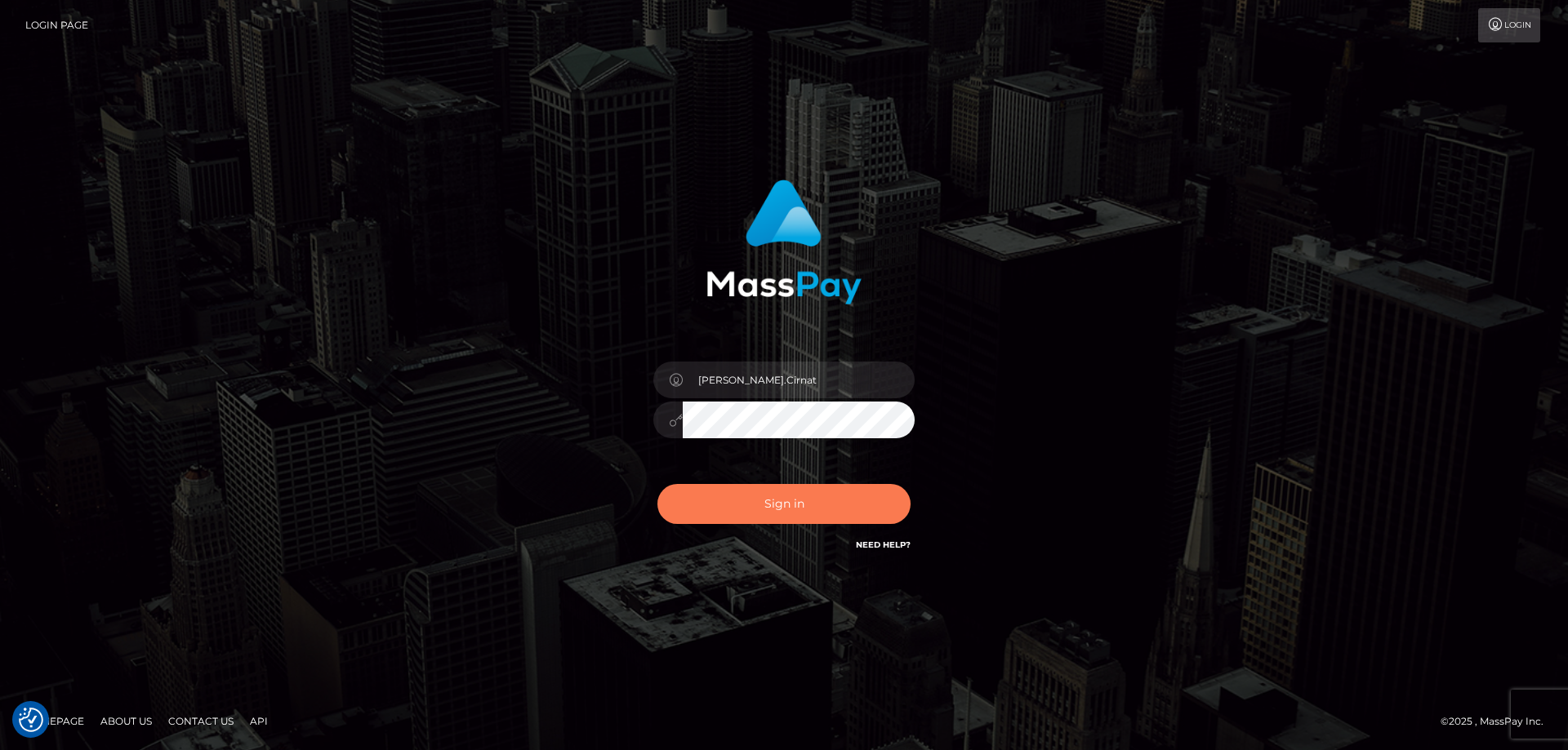
drag, startPoint x: 824, startPoint y: 496, endPoint x: 802, endPoint y: 500, distance: 22.4
click at [823, 496] on button "Sign in" at bounding box center [784, 504] width 253 height 40
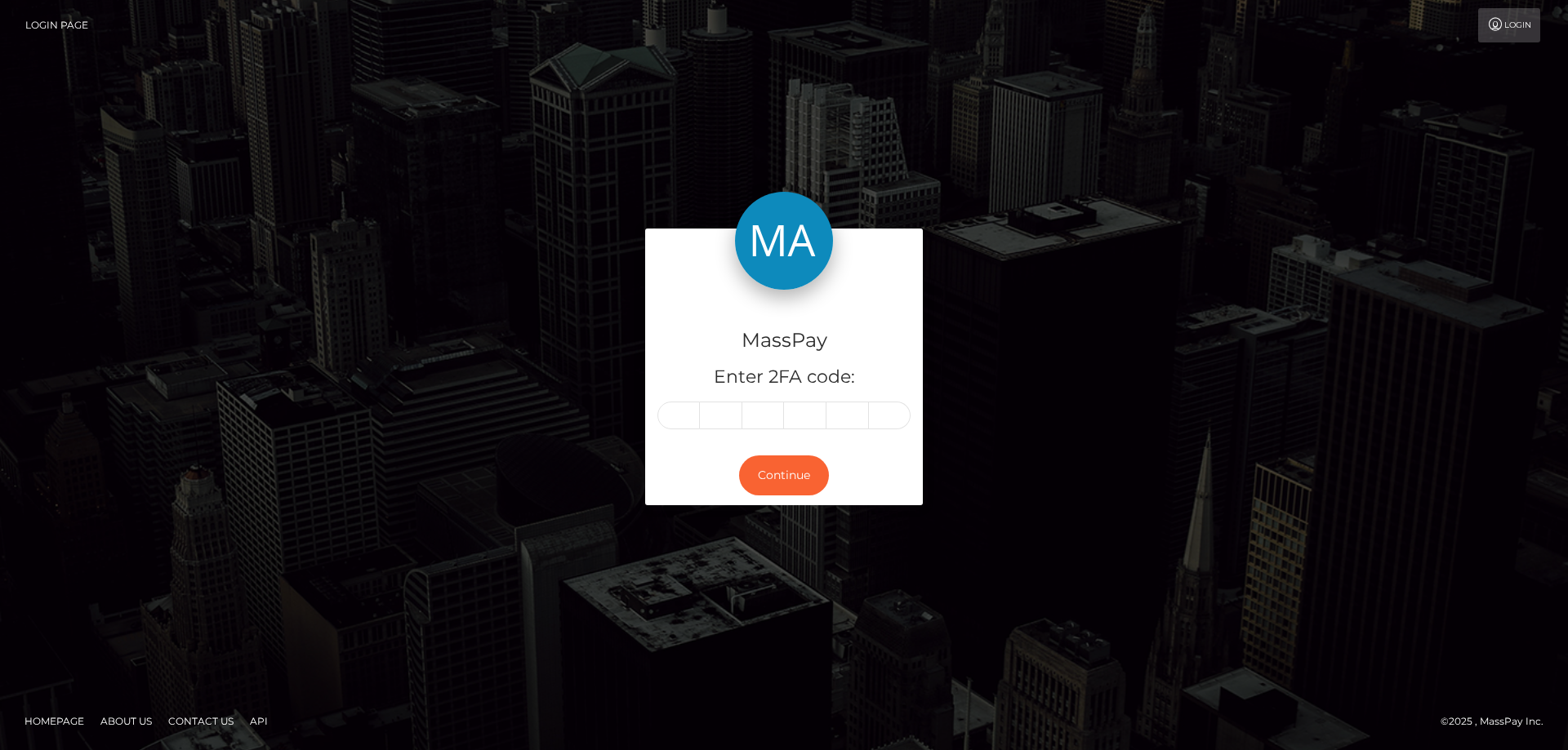
click at [694, 406] on input "text" at bounding box center [678, 415] width 42 height 28
type input "9"
type input "8"
type input "4"
type input "9"
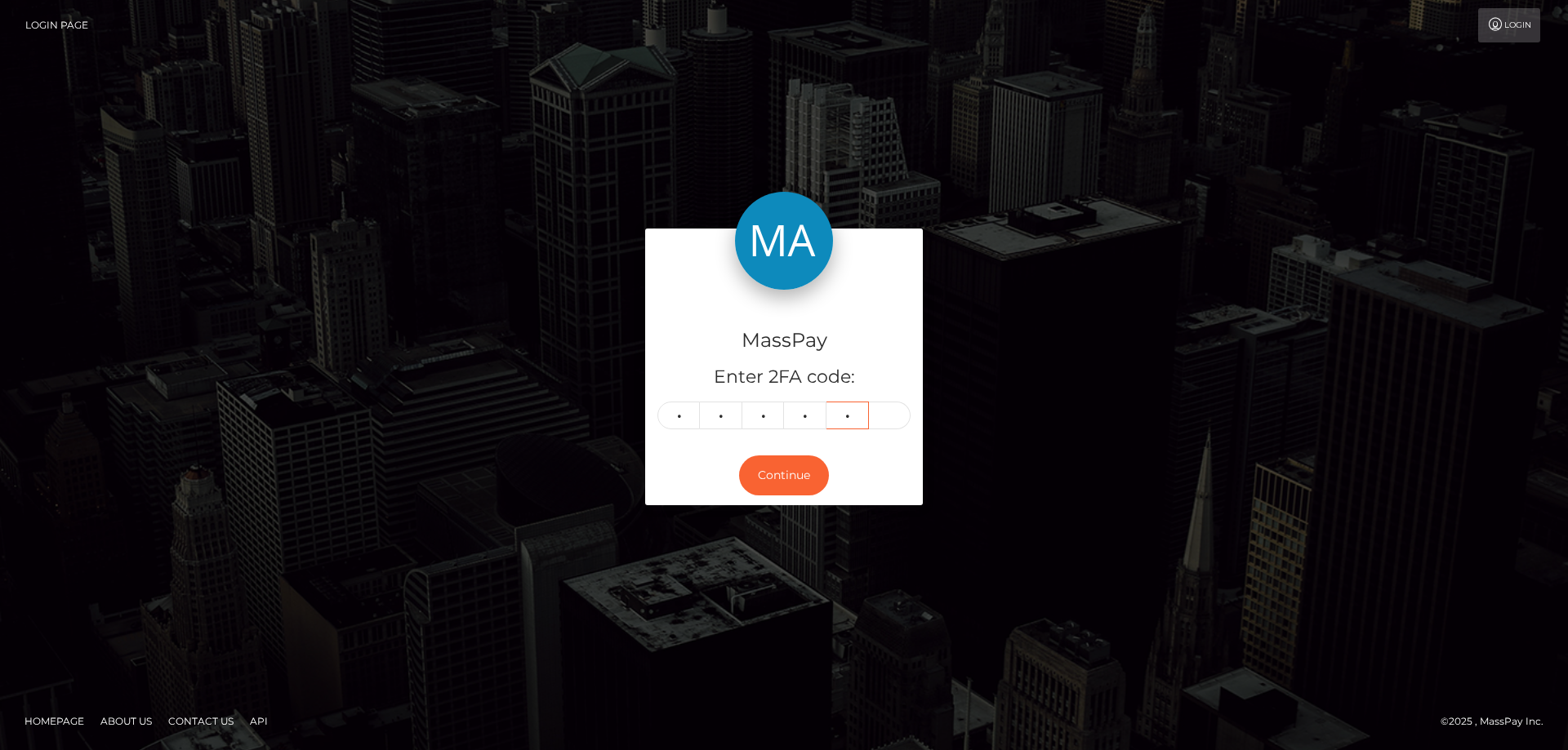
type input "1"
type input "4"
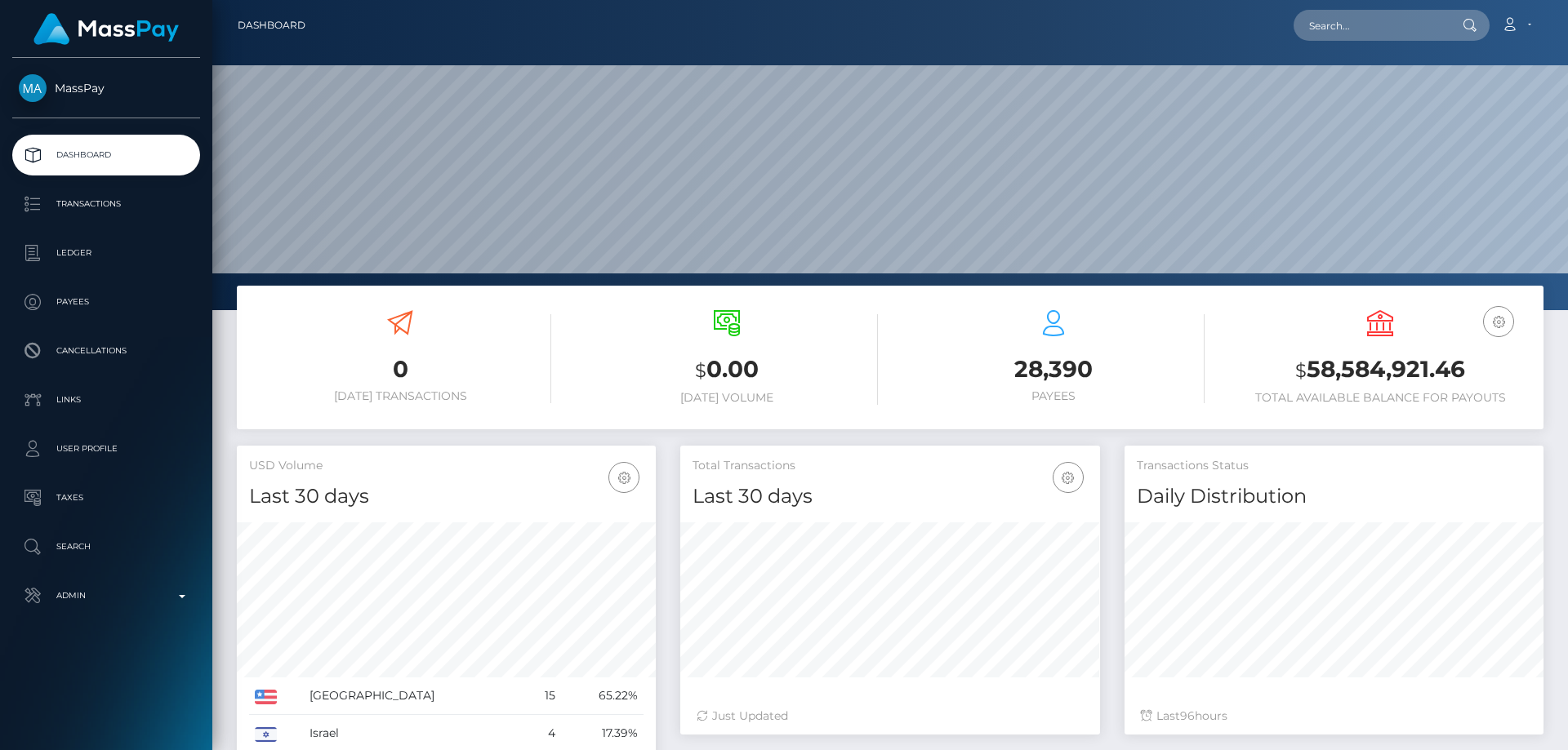
scroll to position [290, 420]
click at [585, 316] on div "$ 0.00 Today Volume" at bounding box center [727, 357] width 303 height 95
click at [550, 332] on div "0 Today Transactions" at bounding box center [401, 358] width 303 height 122
click at [532, 384] on h3 "0" at bounding box center [401, 369] width 303 height 32
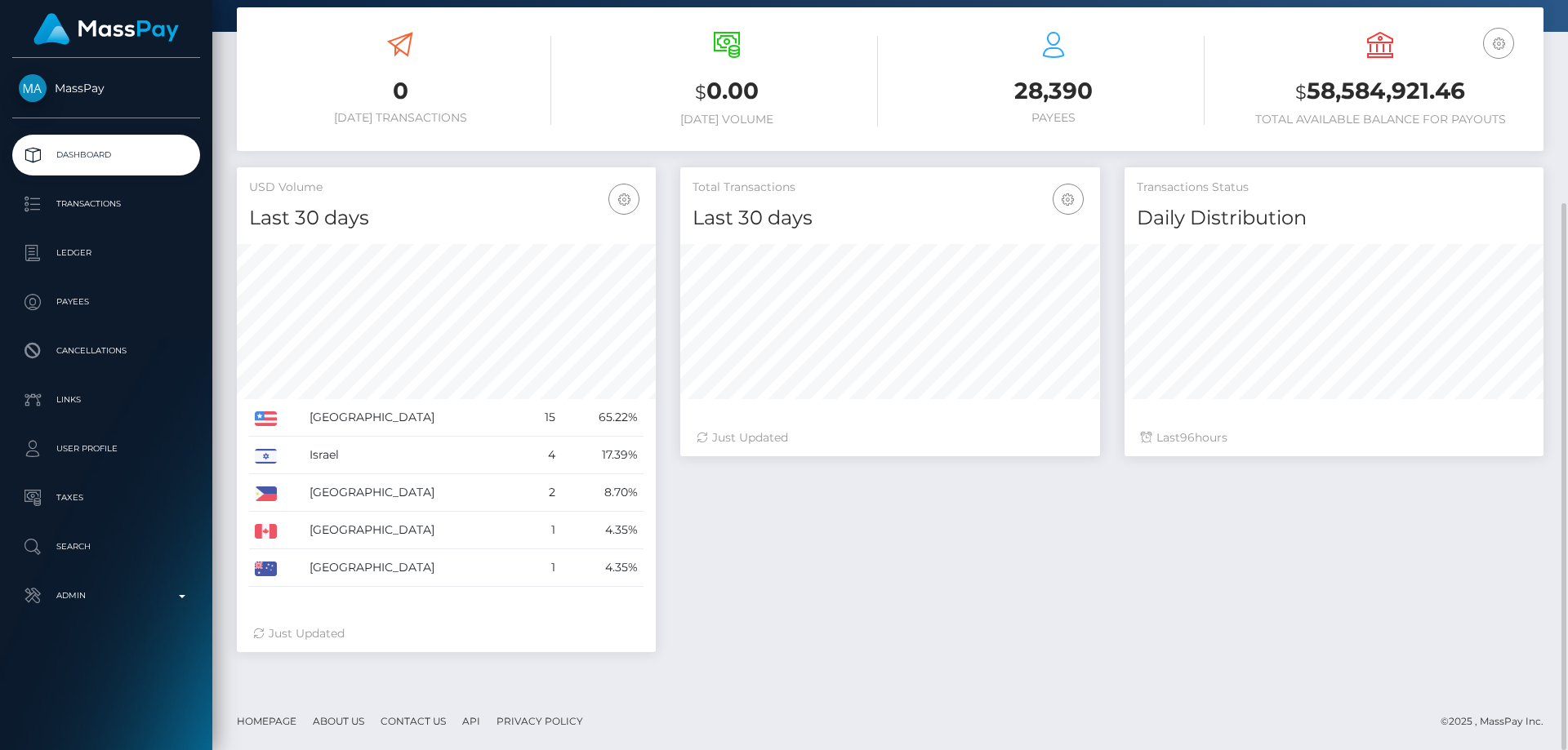
scroll to position [0, 0]
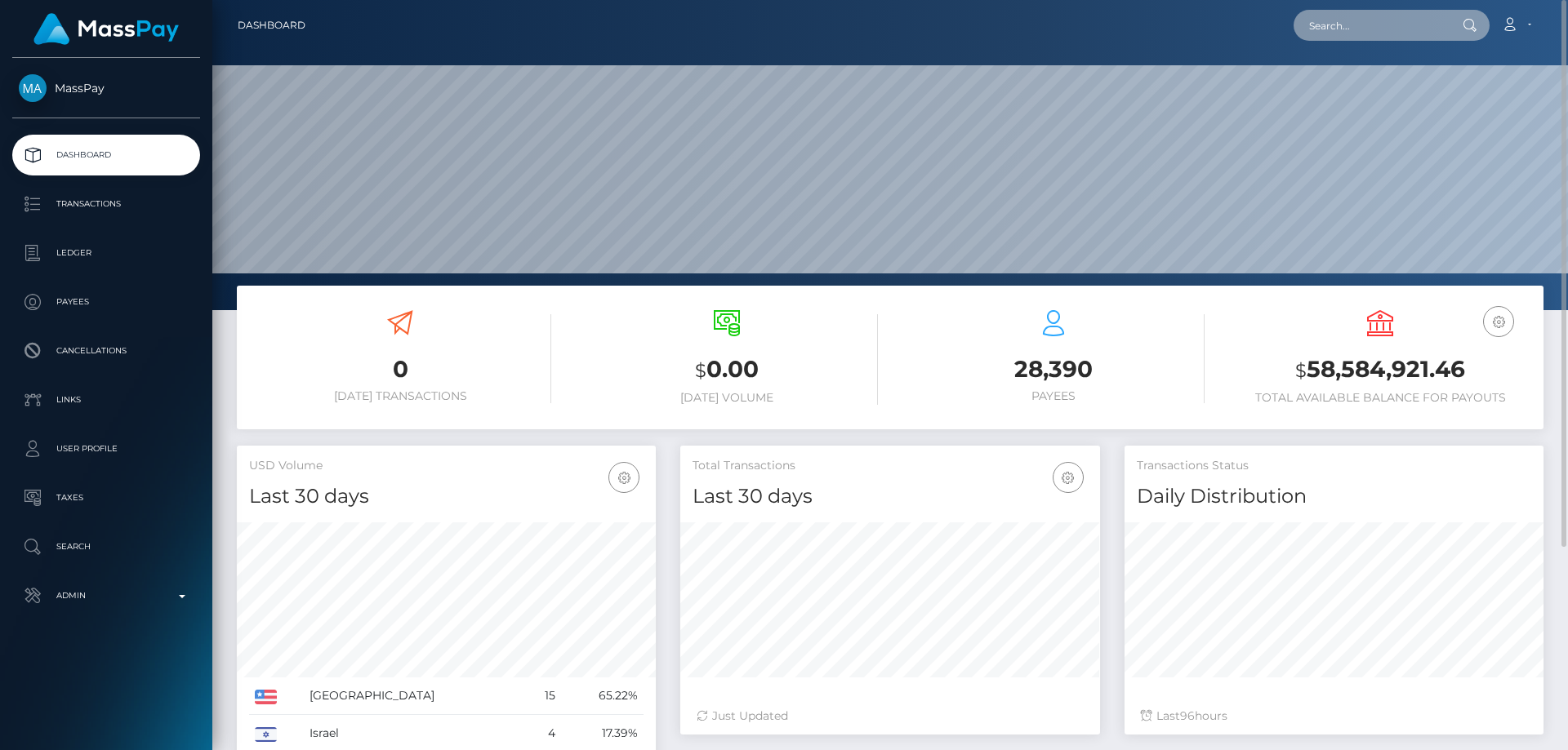
paste input "poact_TKlCygfmy27N"
type input "poact_TKlCygfmy27N"
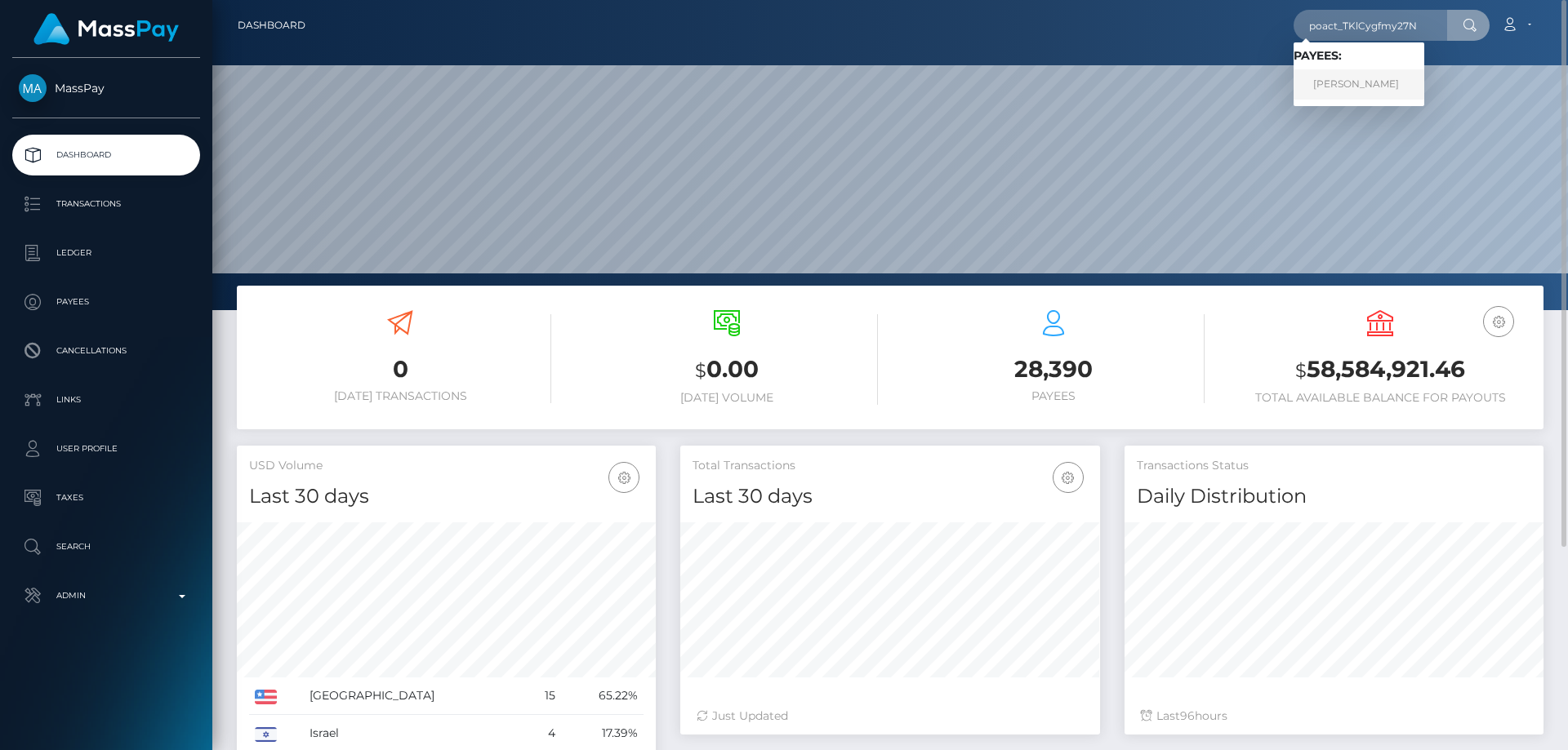
click at [1355, 75] on link "[PERSON_NAME]" at bounding box center [1359, 85] width 131 height 31
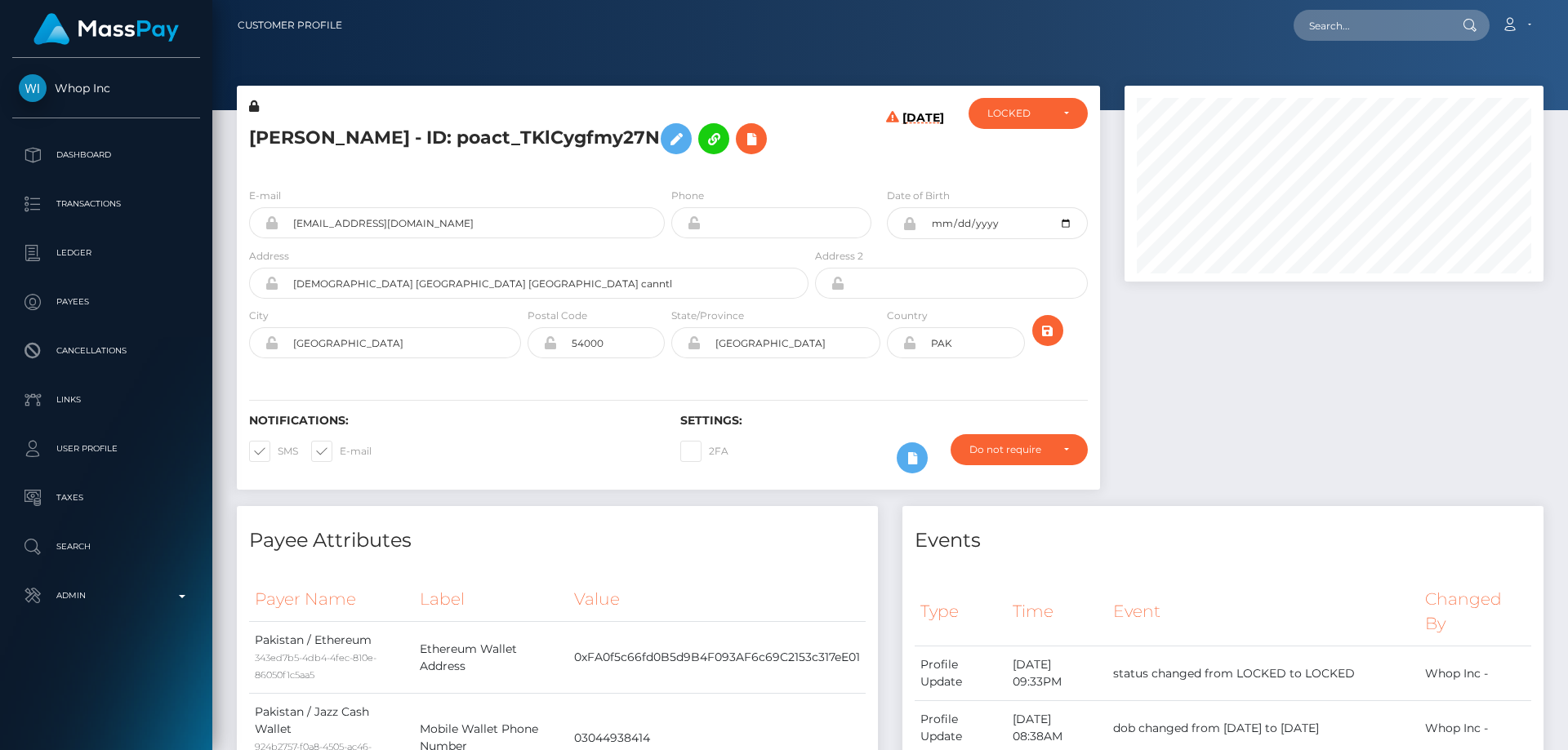
scroll to position [196, 420]
click at [567, 162] on h5 "[PERSON_NAME] - ID: poact_TKlCygfmy27N" at bounding box center [524, 139] width 550 height 48
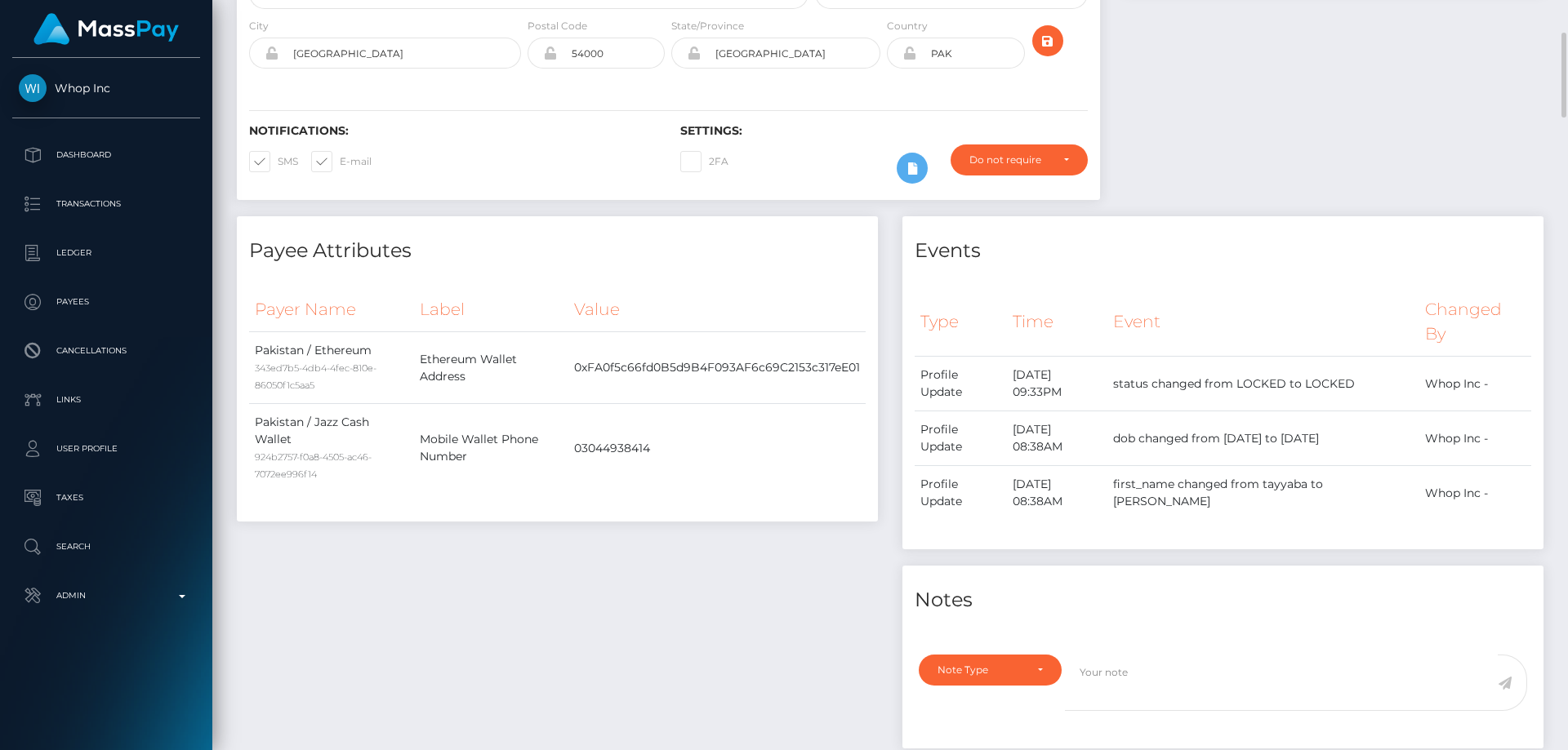
scroll to position [0, 0]
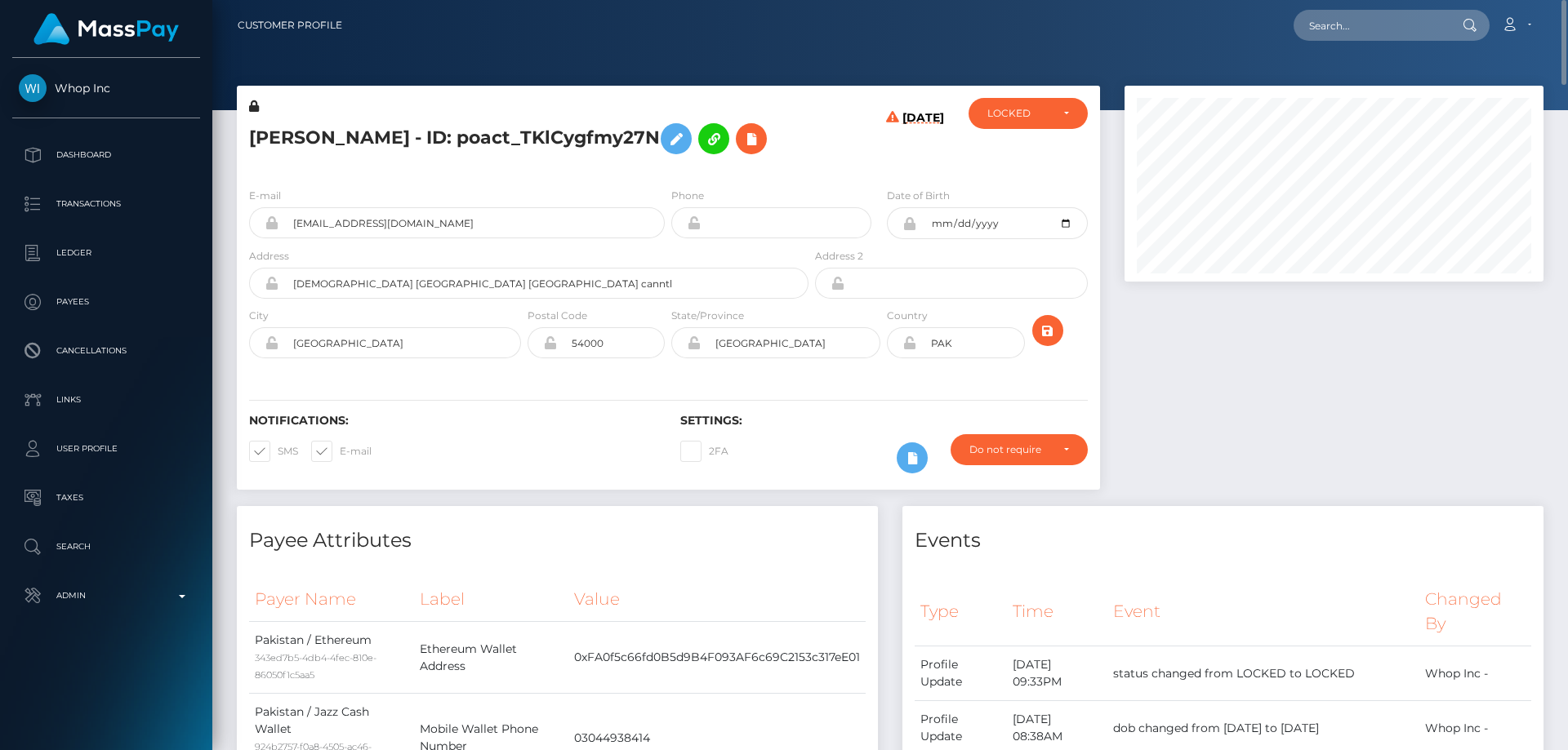
click at [512, 175] on div "[PERSON_NAME] - ID: poact_TKlCygfmy27N" at bounding box center [524, 136] width 575 height 77
click at [441, 162] on h5 "[PERSON_NAME] - ID: poact_TKlCygfmy27N" at bounding box center [524, 139] width 550 height 48
drag, startPoint x: 403, startPoint y: 276, endPoint x: 285, endPoint y: 286, distance: 118.4
click at [285, 248] on div "E-mail lorigriffin261@gmail.com" at bounding box center [452, 217] width 431 height 60
paste input "[EMAIL_ADDRESS][DOMAIN_NAME]"
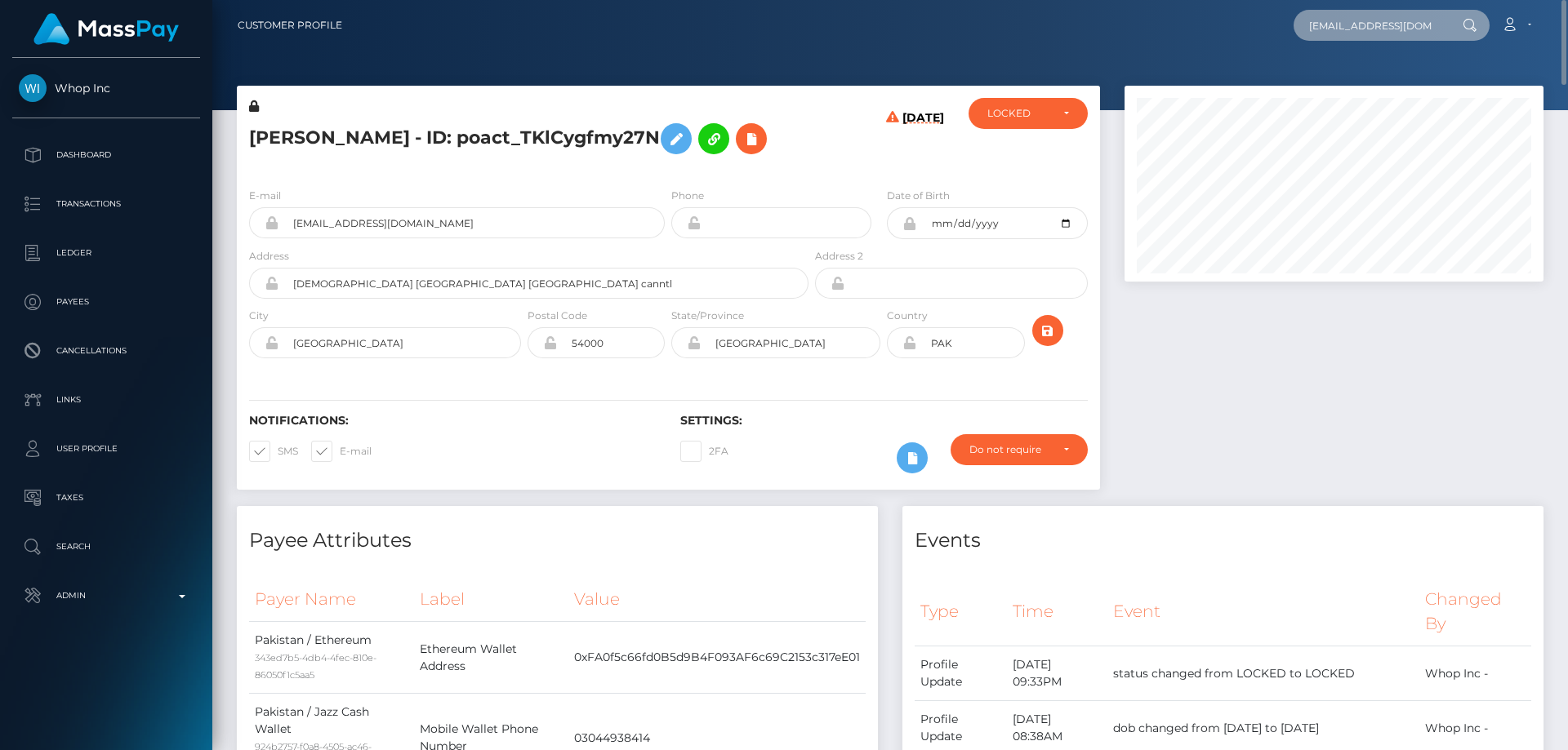
scroll to position [0, 1]
type input "lorigriffin261@gmail.com"
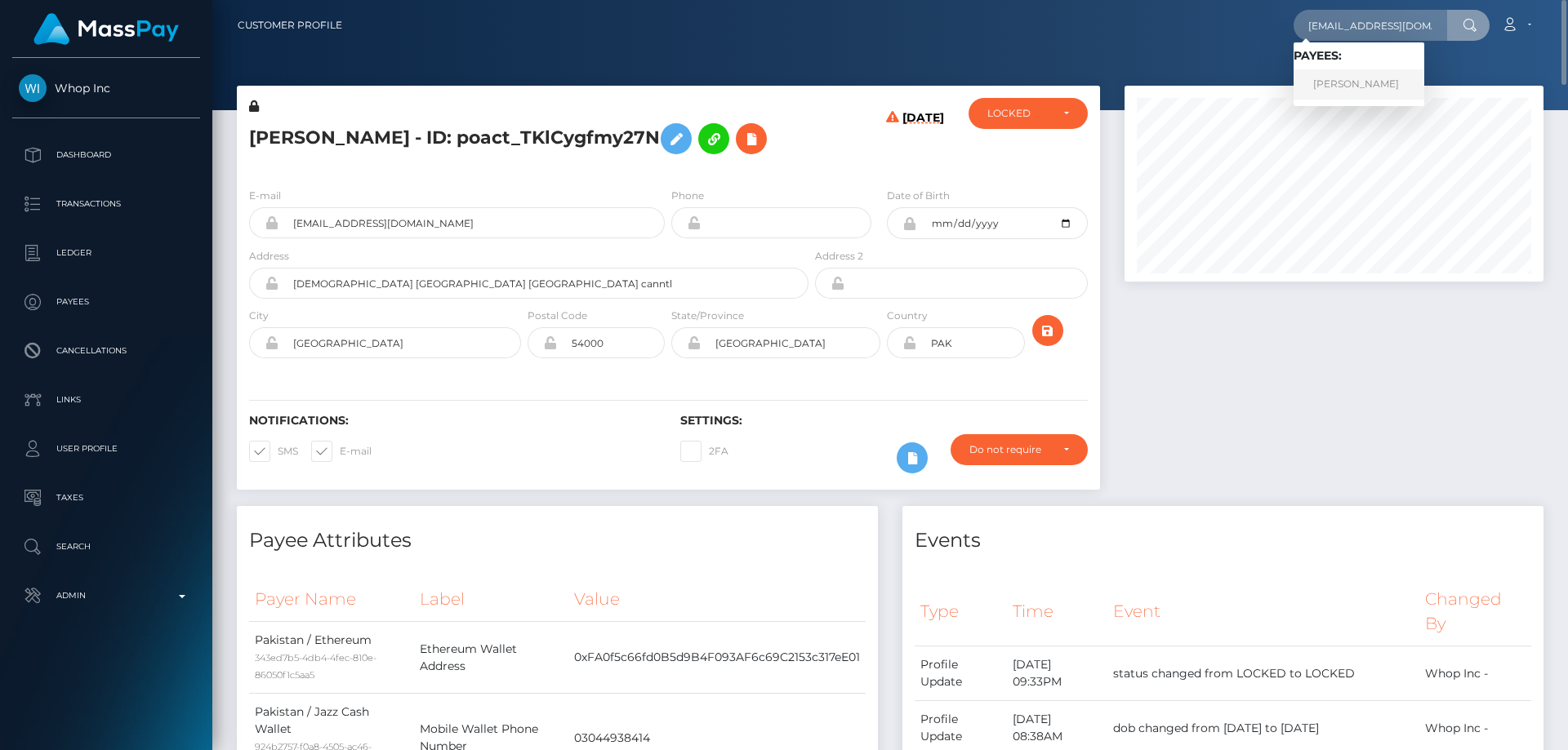
click at [1376, 81] on link "AHMAD SHAHBAZ saeed" at bounding box center [1359, 85] width 131 height 31
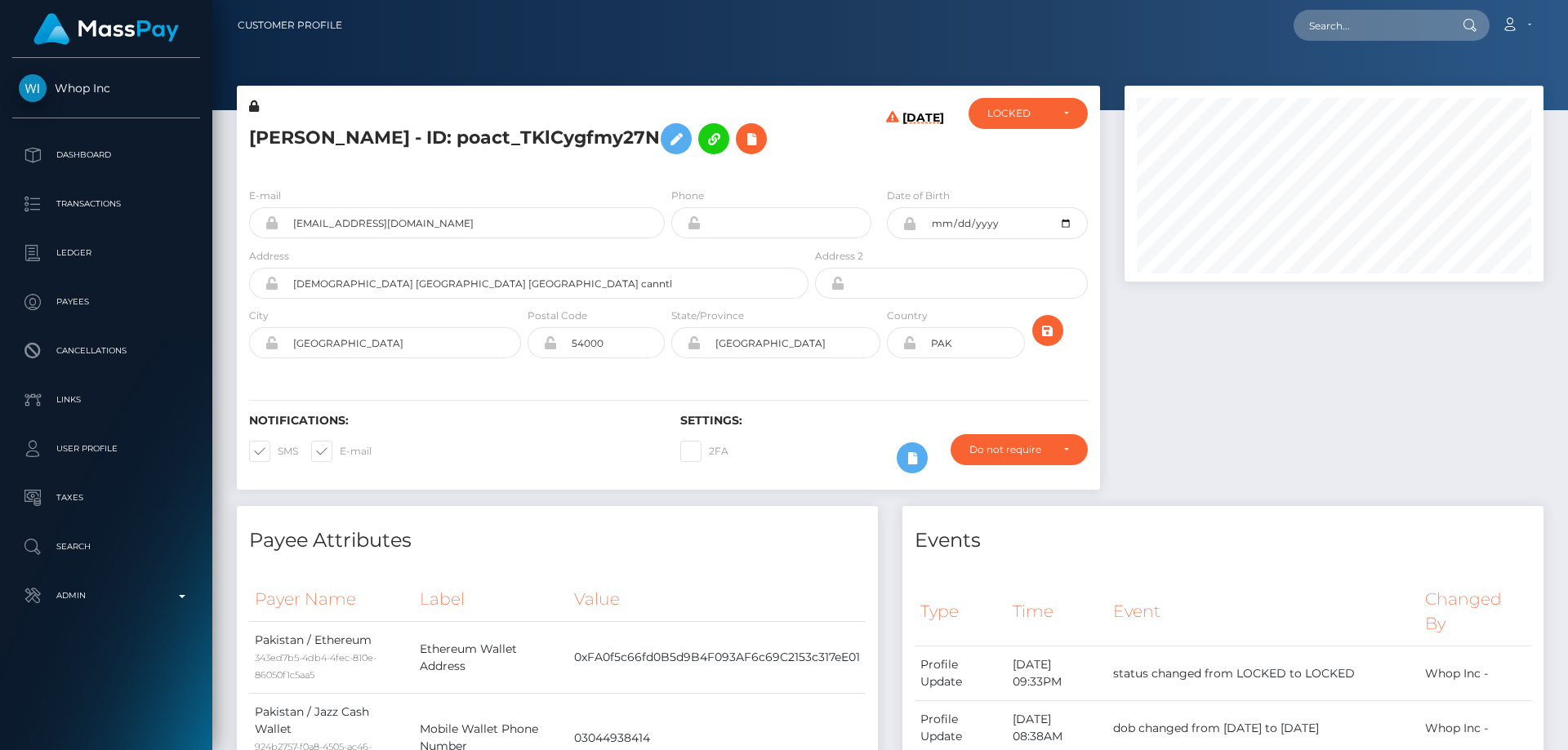
scroll to position [196, 420]
drag, startPoint x: 419, startPoint y: 264, endPoint x: 290, endPoint y: 269, distance: 129.1
click at [290, 239] on input "[EMAIL_ADDRESS][DOMAIN_NAME]" at bounding box center [471, 222] width 386 height 31
paste input "[EMAIL_ADDRESS][DOMAIN_NAME]"
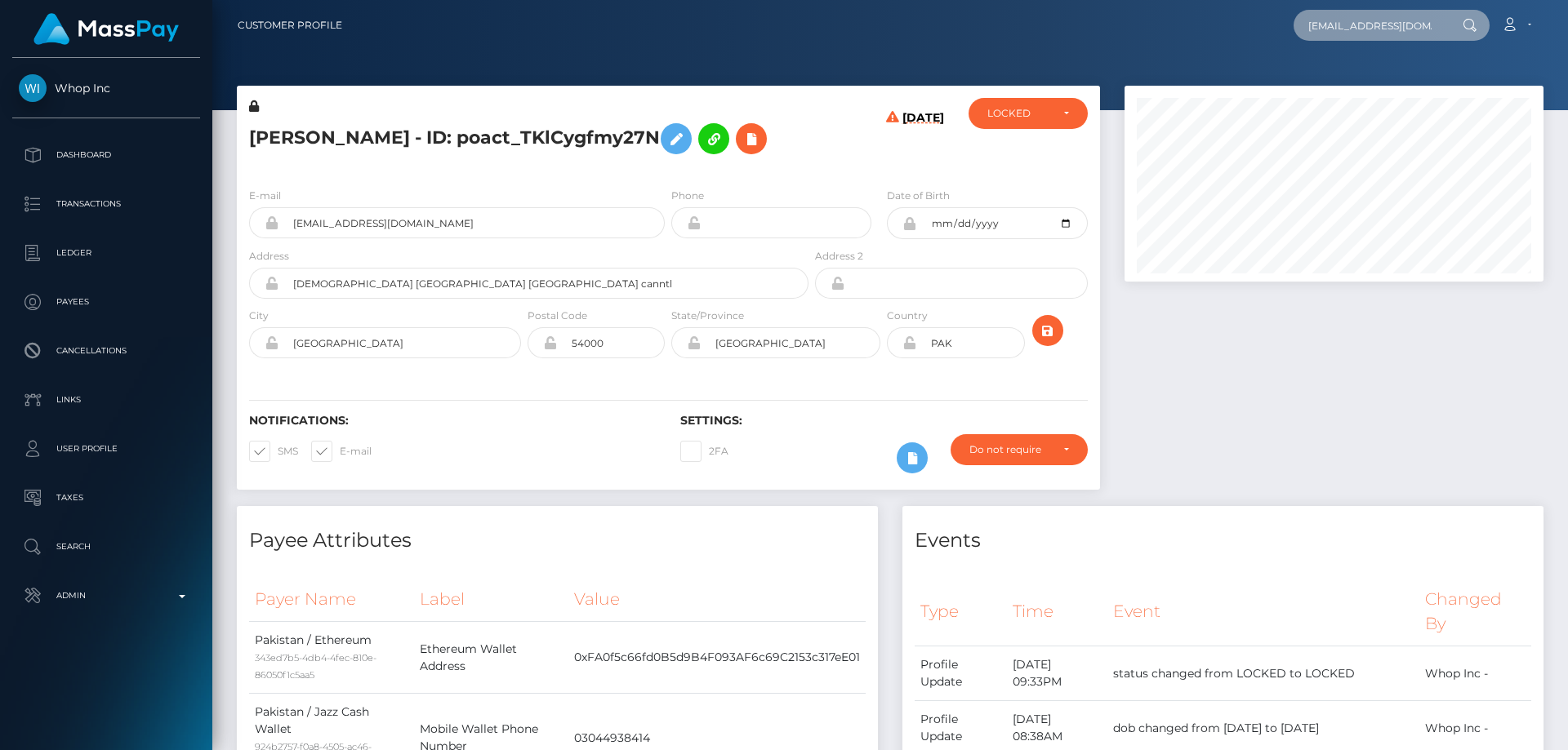
type input "[EMAIL_ADDRESS][DOMAIN_NAME]"
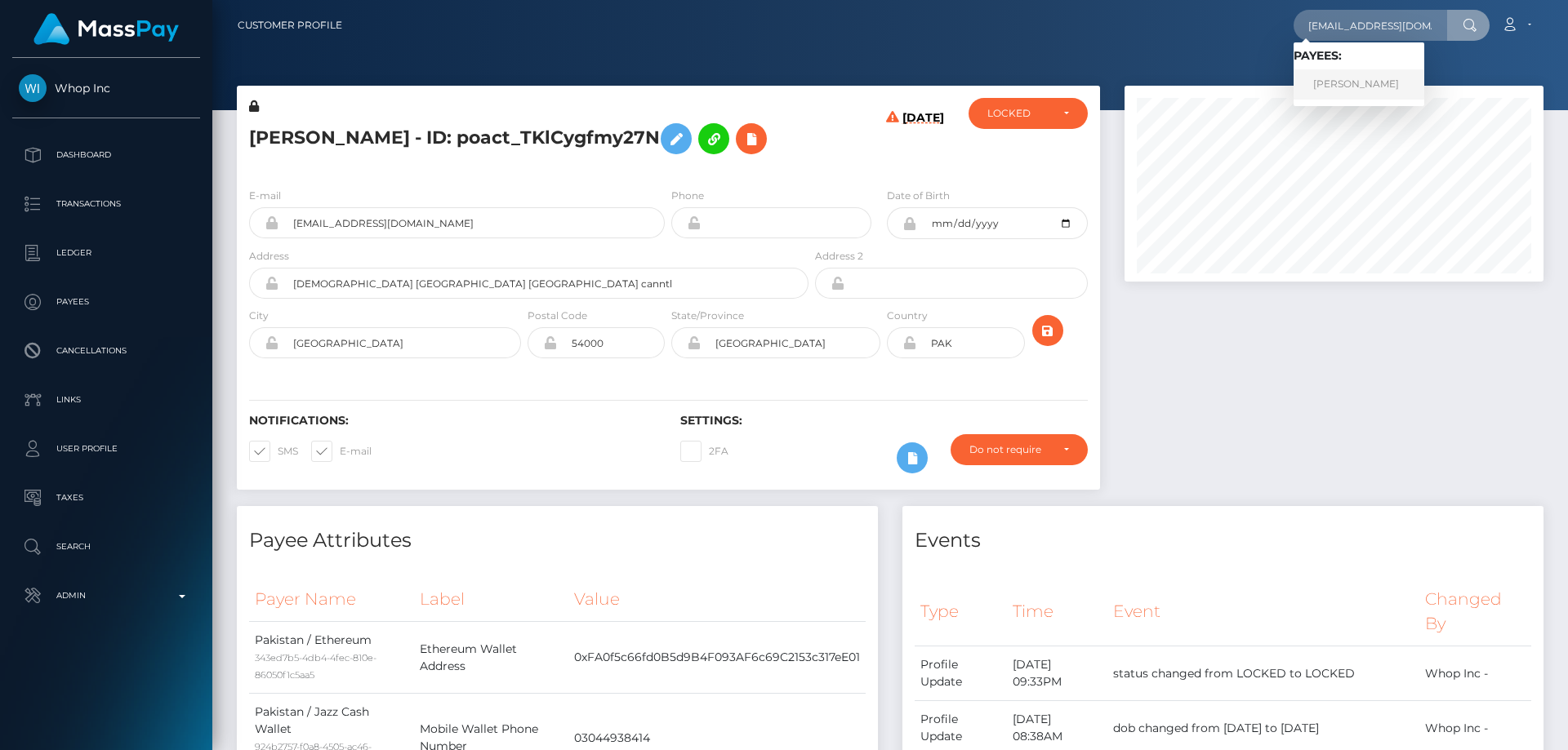
click at [1355, 87] on link "[PERSON_NAME]" at bounding box center [1359, 85] width 131 height 31
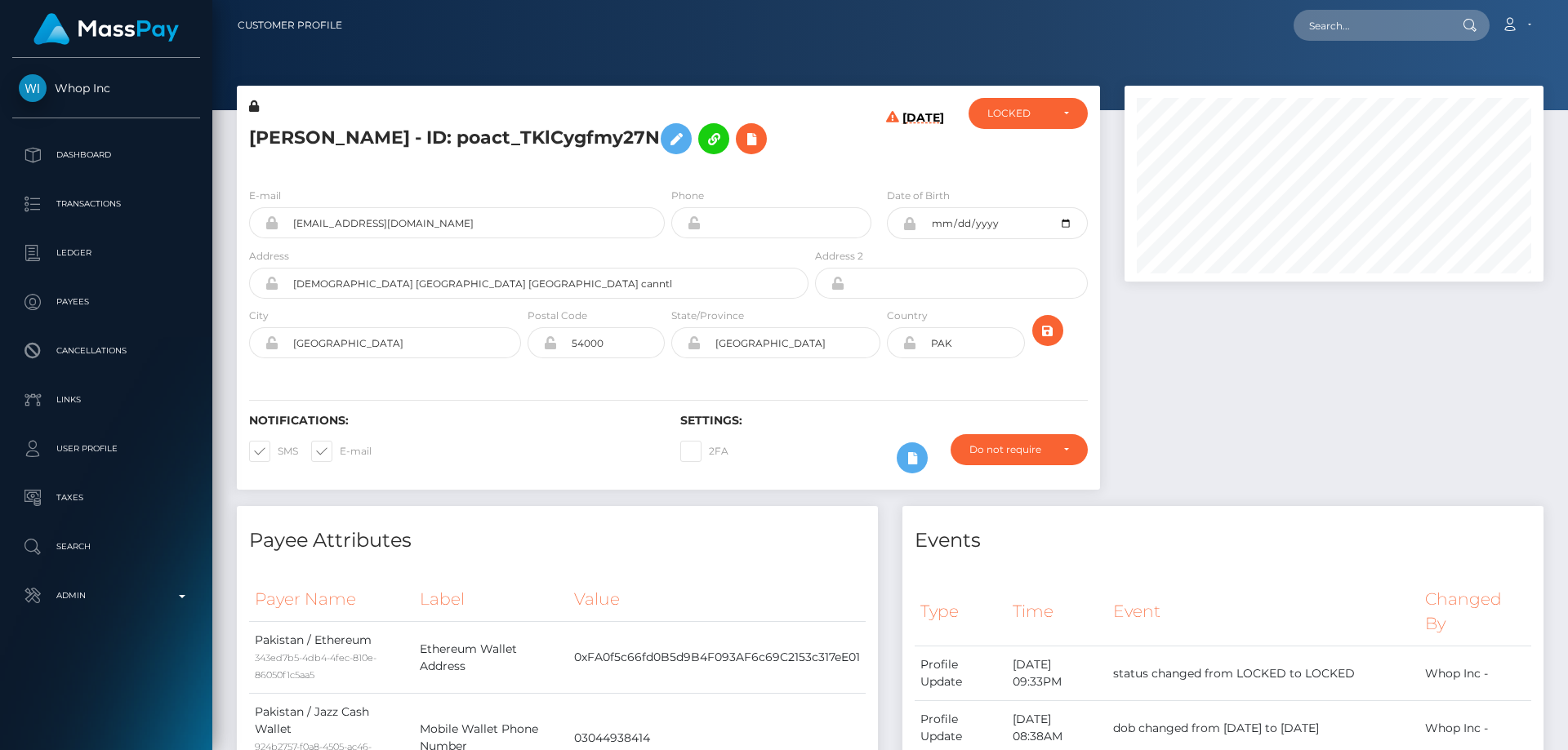
scroll to position [196, 420]
click at [724, 162] on h5 "[PERSON_NAME] - ID: poact_TKlCygfmy27N" at bounding box center [524, 139] width 550 height 48
drag, startPoint x: 287, startPoint y: 267, endPoint x: 252, endPoint y: 276, distance: 36.1
click at [252, 239] on div "[EMAIL_ADDRESS][DOMAIN_NAME]" at bounding box center [458, 222] width 416 height 31
paste input "lorigriffin261@gmail.com"
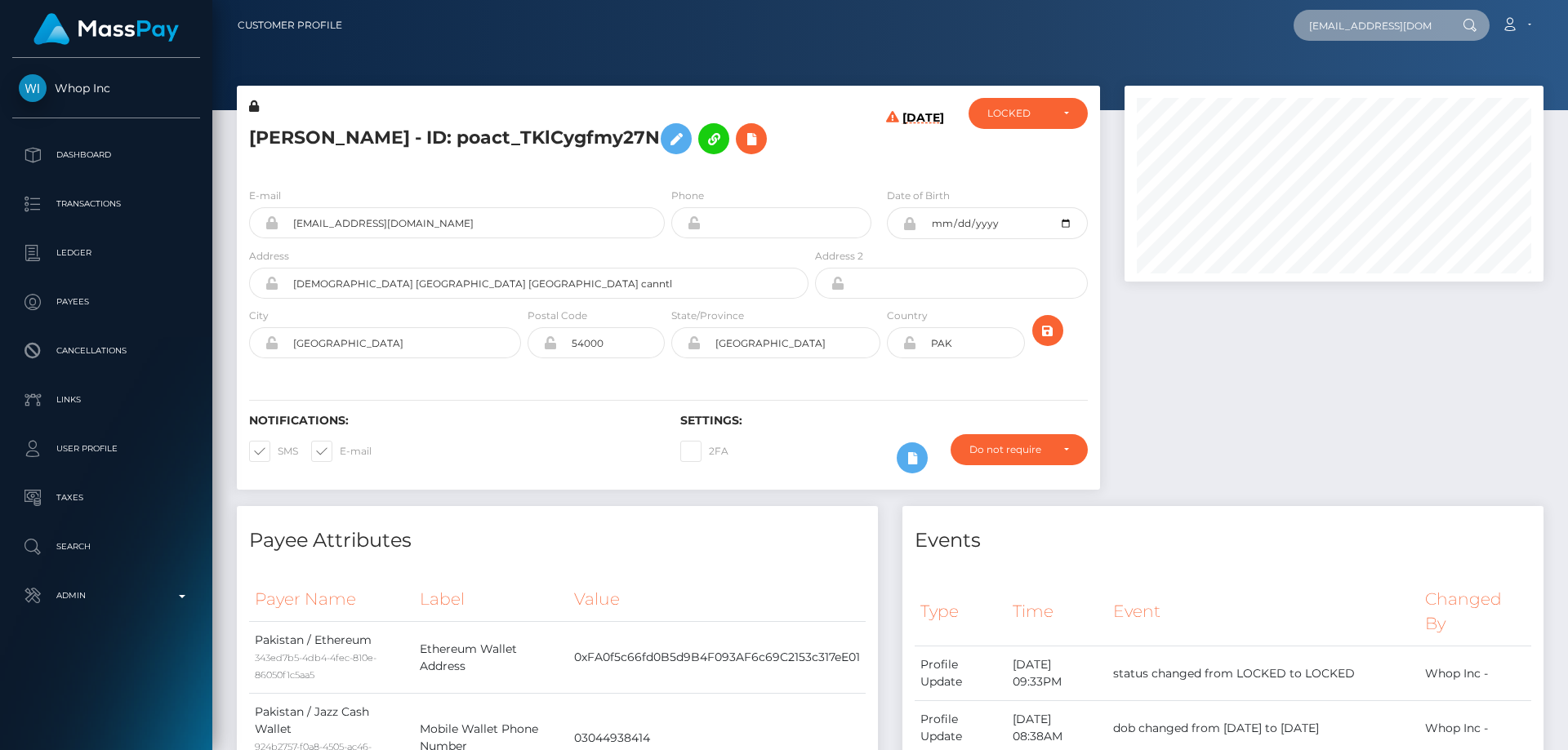
scroll to position [0, 1]
type input "lorigriffin261@gmail.com"
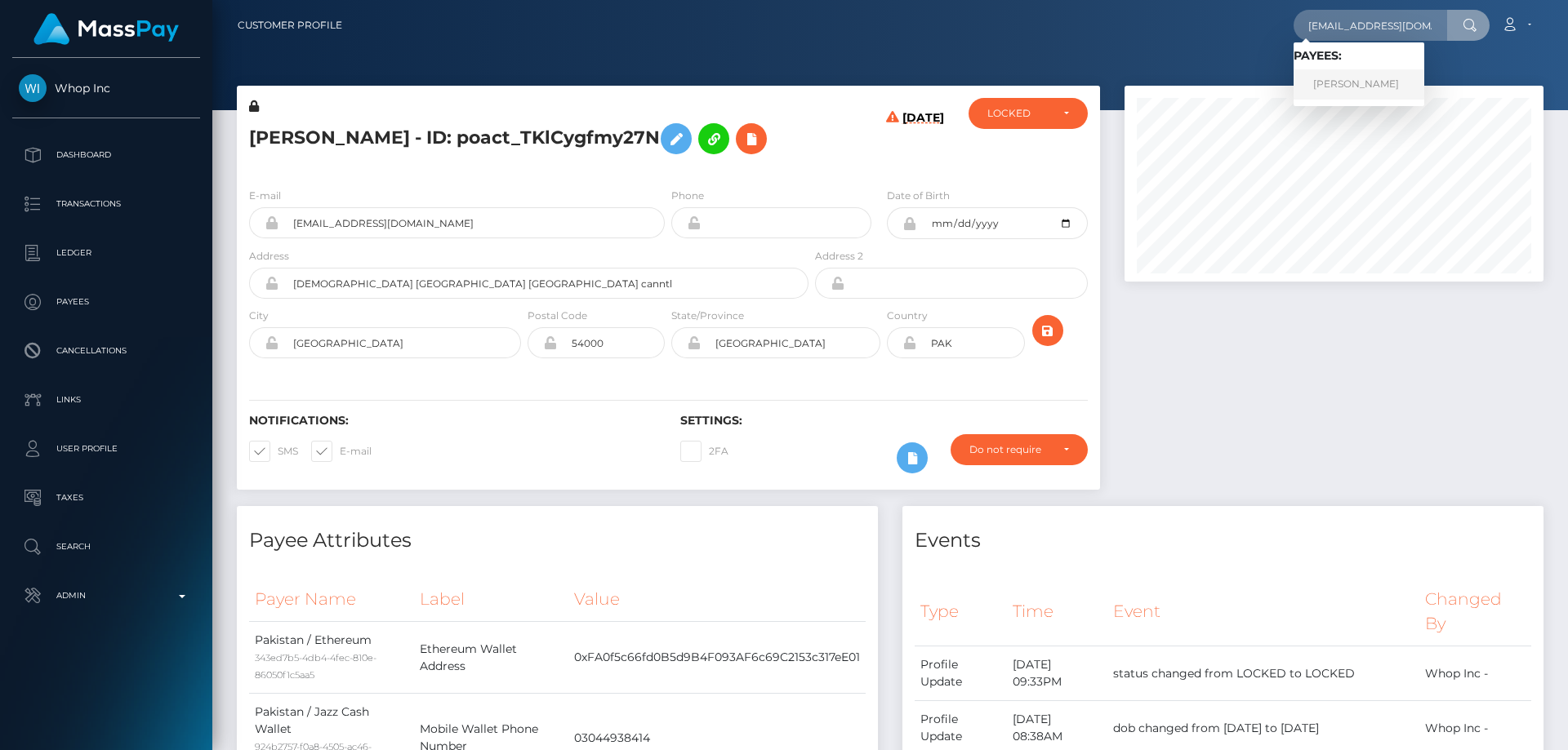
click at [1346, 92] on link "AHMAD SHAHBAZ saeed" at bounding box center [1359, 85] width 131 height 31
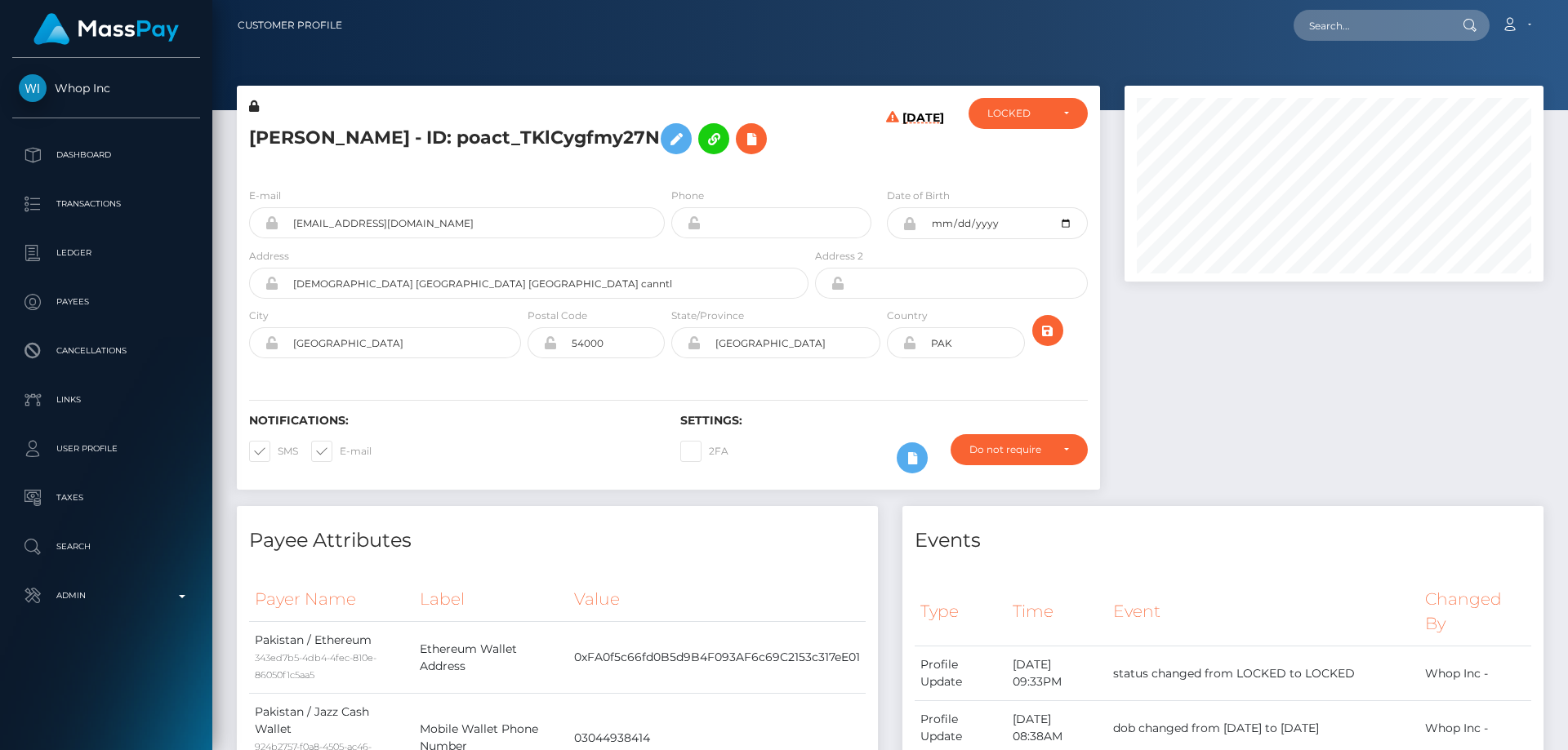
scroll to position [196, 420]
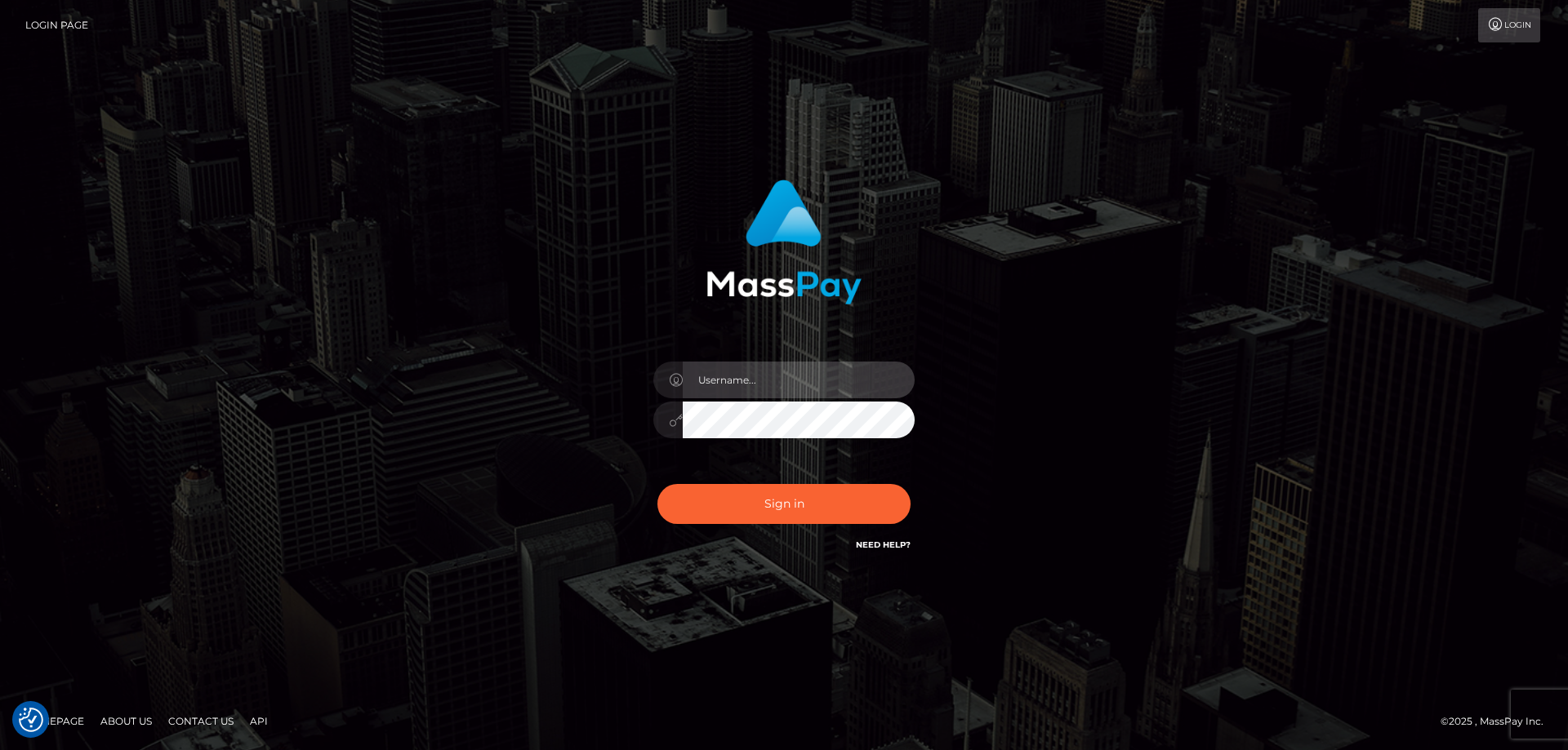
type input "Dan.Cirnat"
click at [1236, 504] on div "Dan.Cirnat Sign in" at bounding box center [784, 375] width 931 height 416
click at [100, 303] on div "[PERSON_NAME].Cirnat" at bounding box center [784, 375] width 1568 height 661
click at [494, 202] on div "Dan.Cirnat Sign in" at bounding box center [784, 375] width 931 height 416
click at [289, 269] on div "Dan.Cirnat" at bounding box center [784, 375] width 1568 height 661
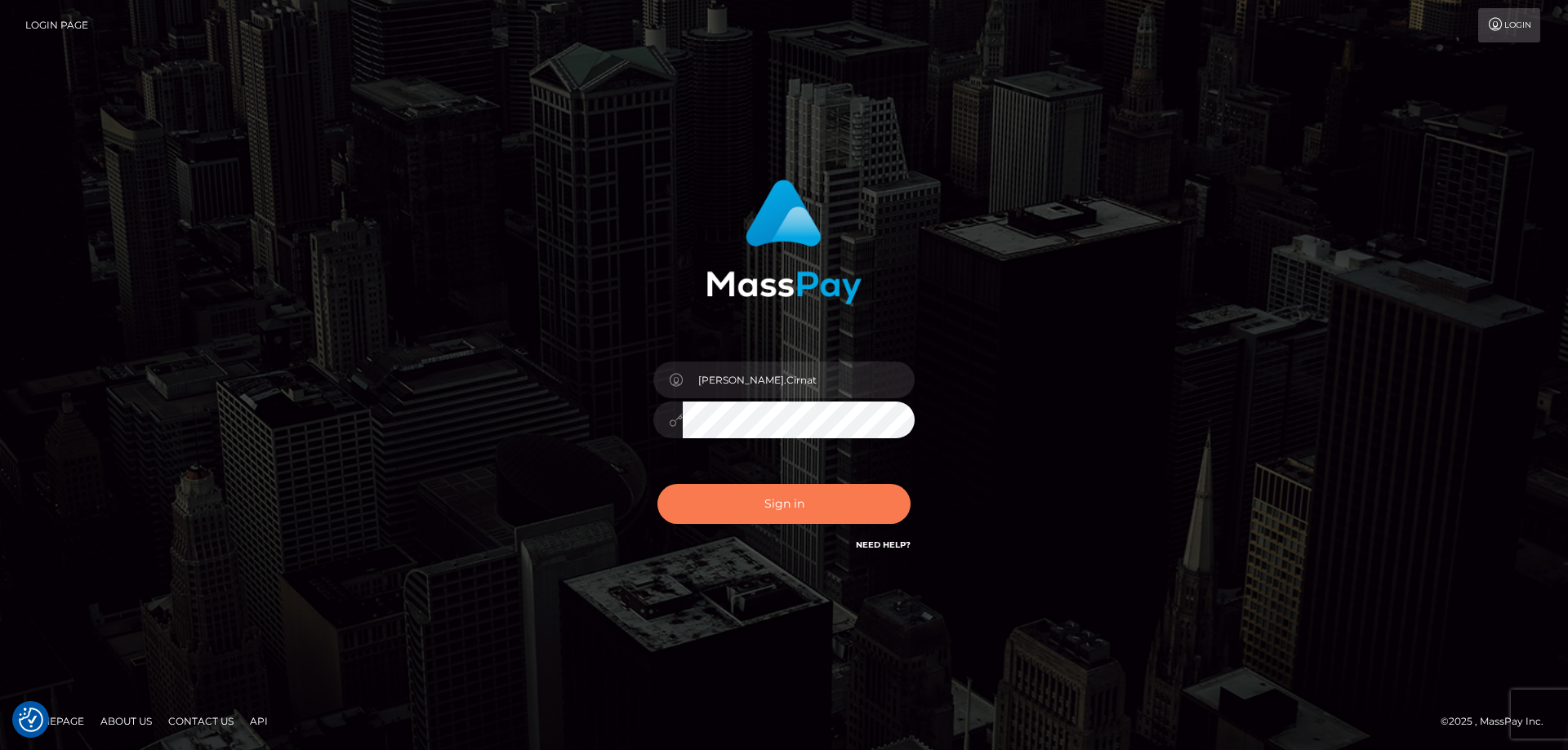
click at [820, 513] on button "Sign in" at bounding box center [784, 504] width 253 height 40
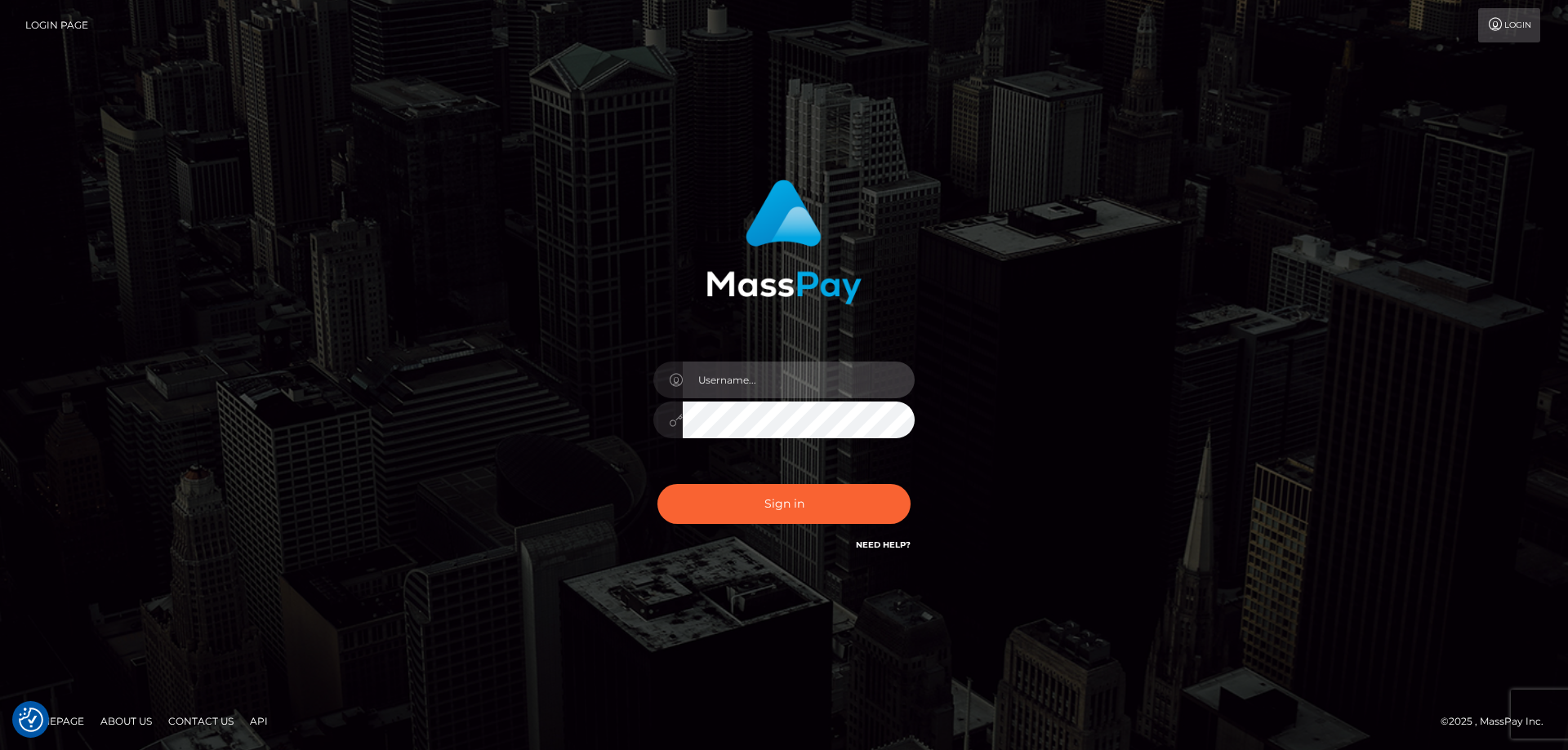
type input "[PERSON_NAME].Cirnat"
click at [908, 476] on div at bounding box center [764, 531] width 335 height 186
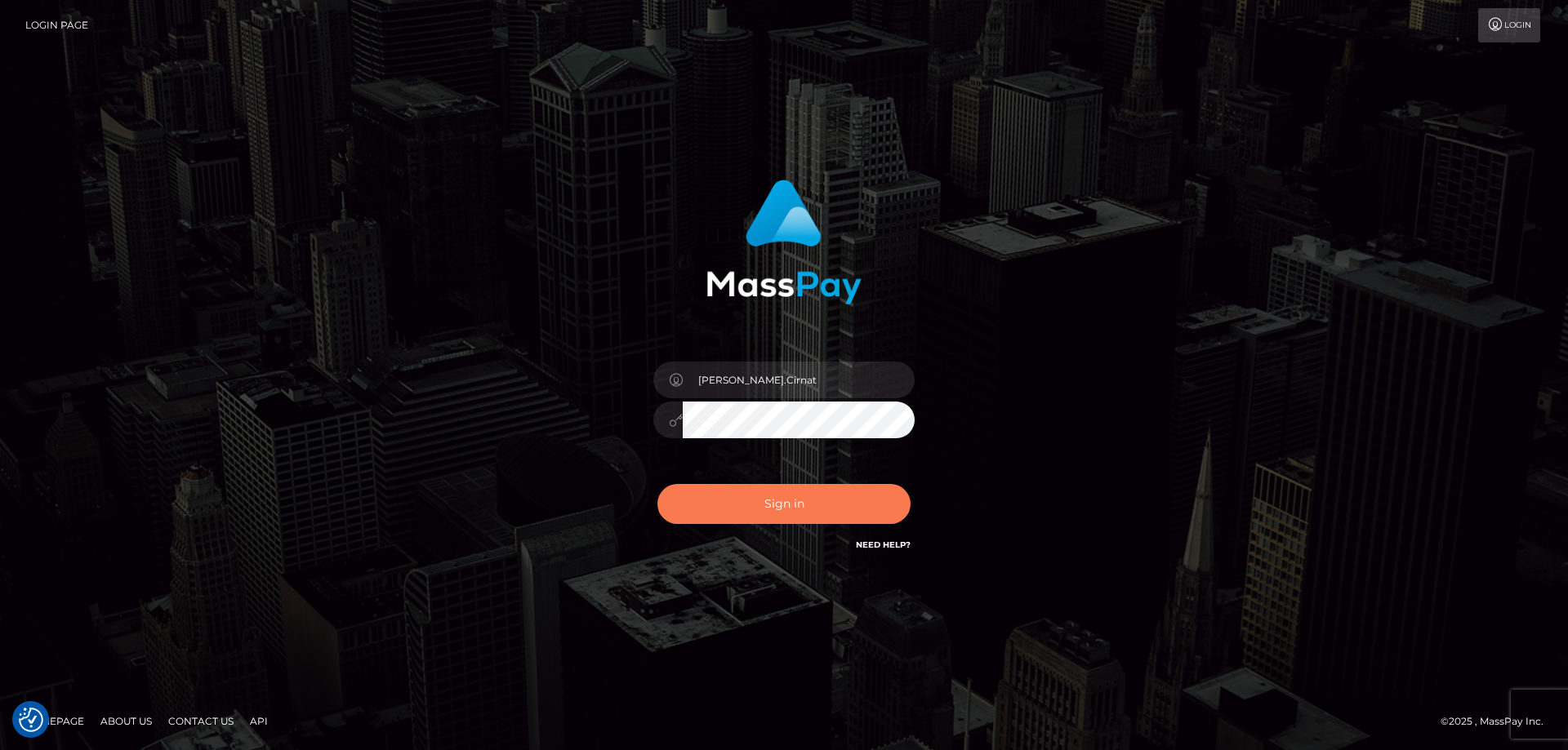
click at [820, 505] on button "Sign in" at bounding box center [784, 504] width 253 height 40
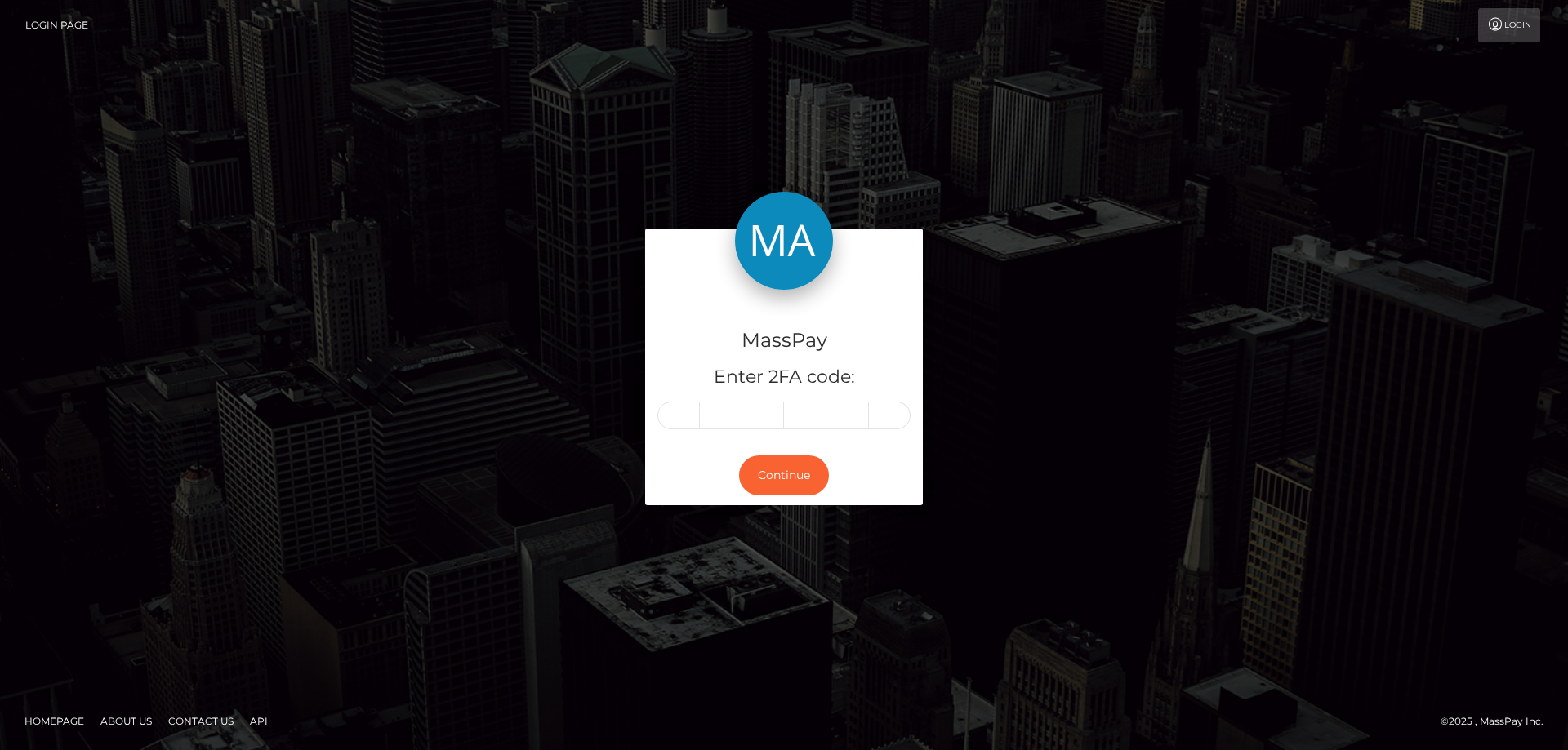
click at [684, 417] on input "text" at bounding box center [678, 415] width 42 height 28
type input "5"
type input "9"
type input "8"
type input "1"
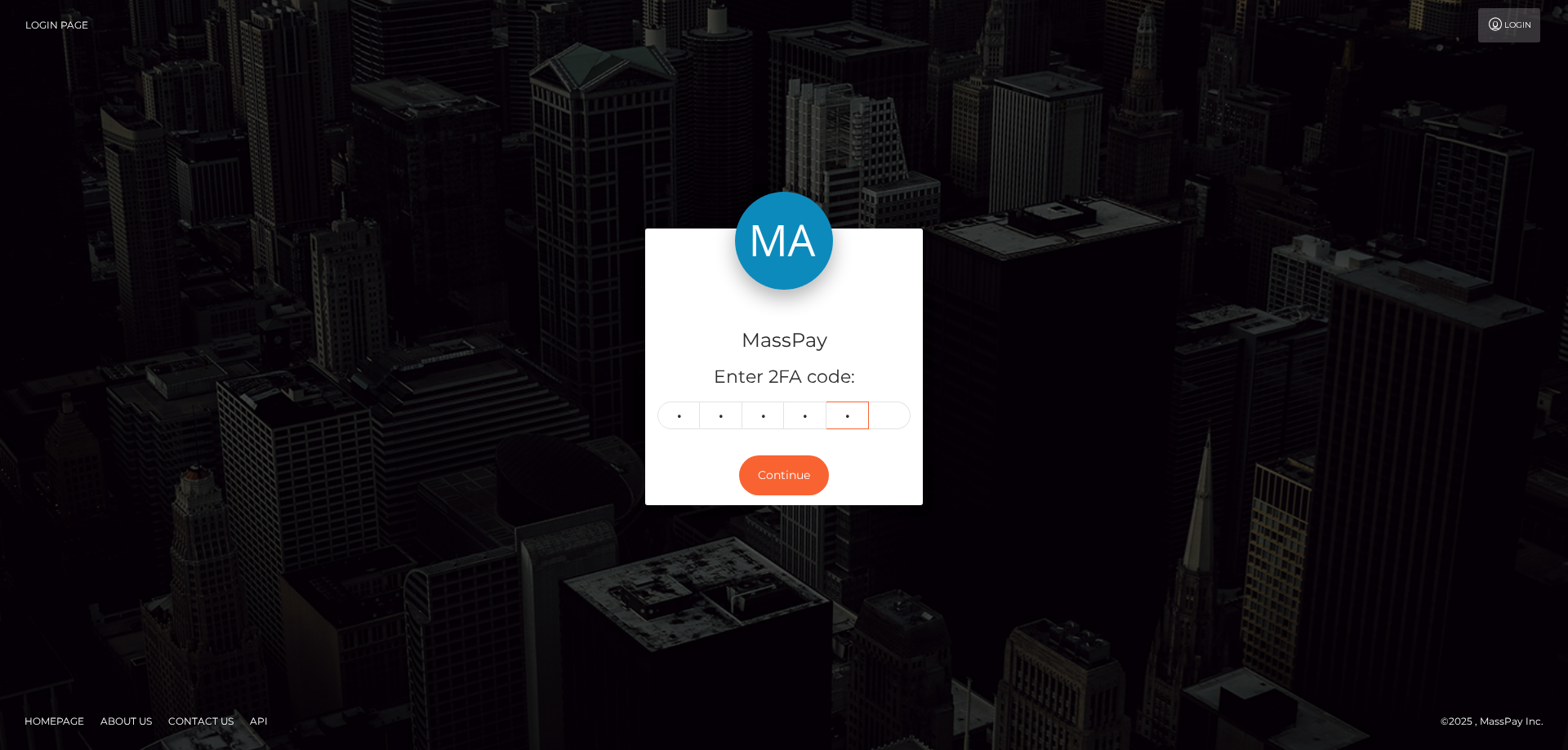
type input "6"
type input "5"
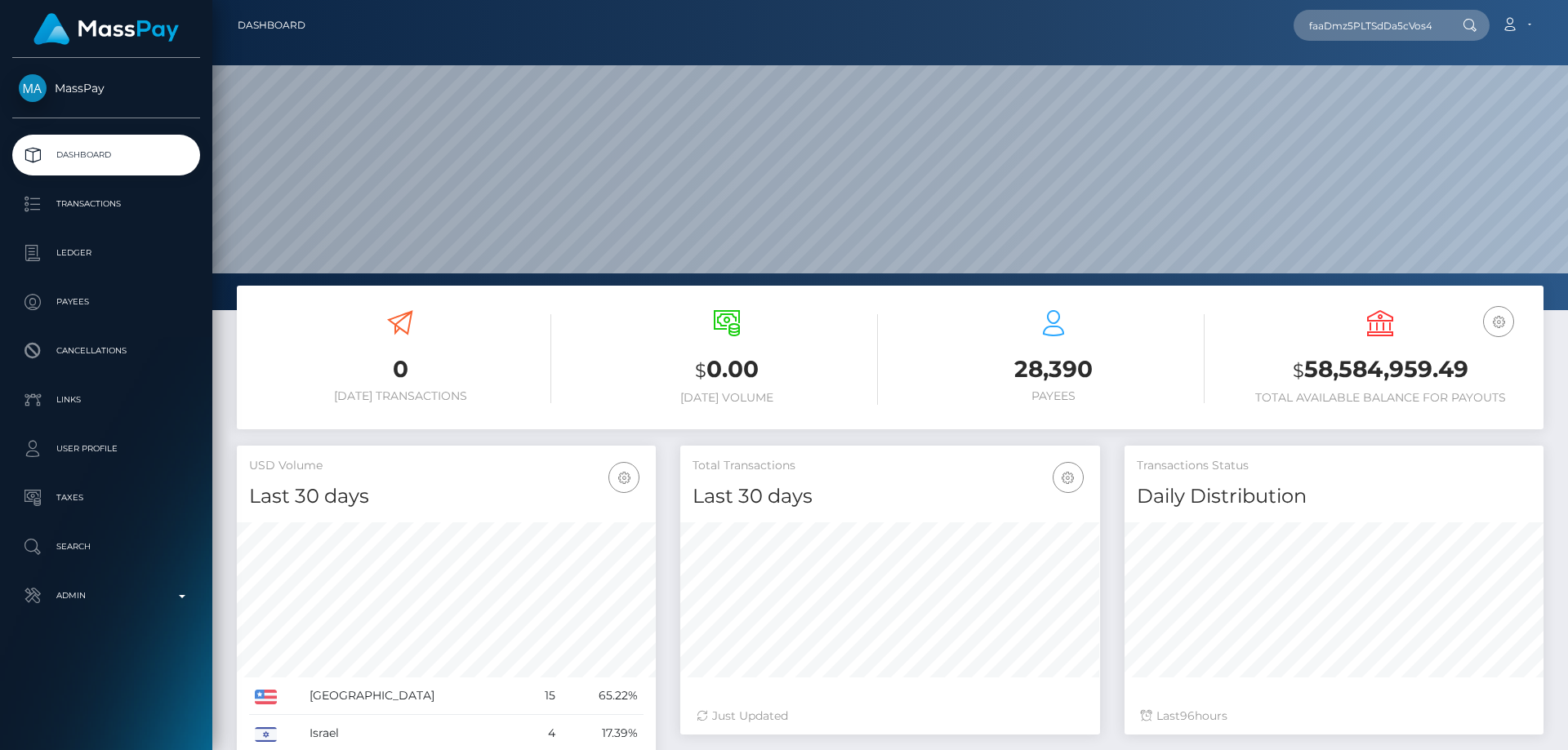
scroll to position [290, 420]
type input "faaDmz5PLTSdDa5cVos42BqpKvv2"
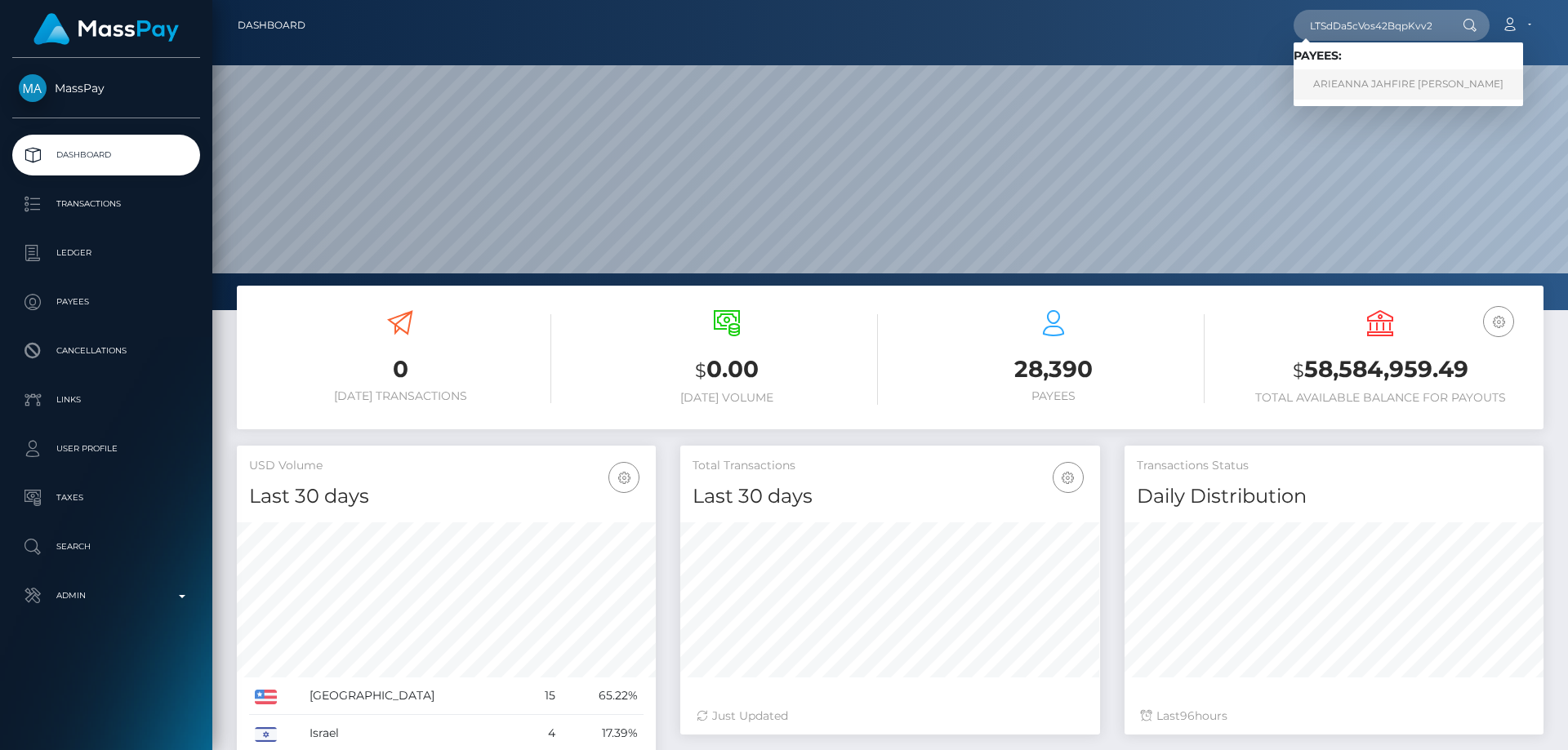
click at [1378, 78] on link "ARIEANNA JAHFIRE [PERSON_NAME]" at bounding box center [1409, 85] width 230 height 31
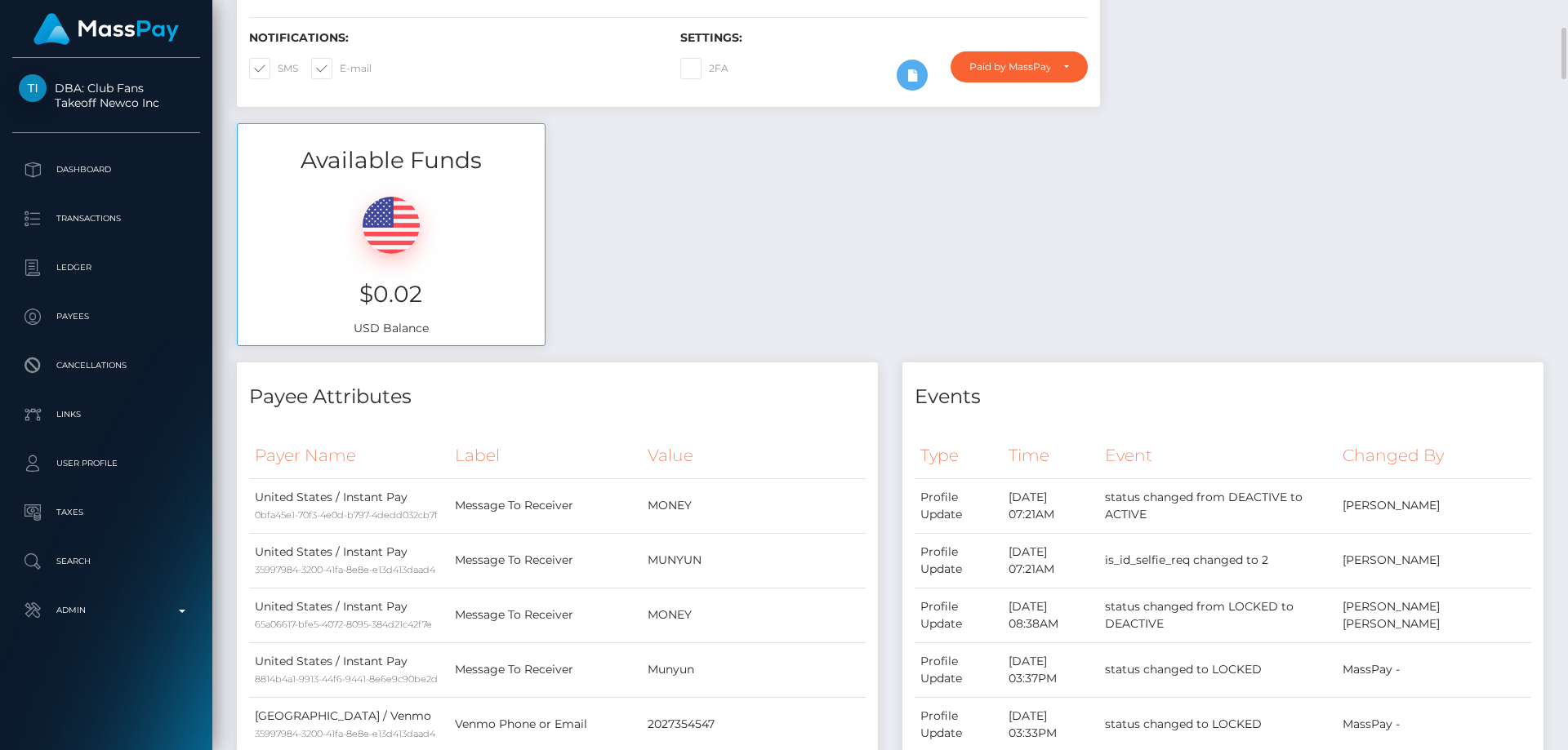
scroll to position [82, 0]
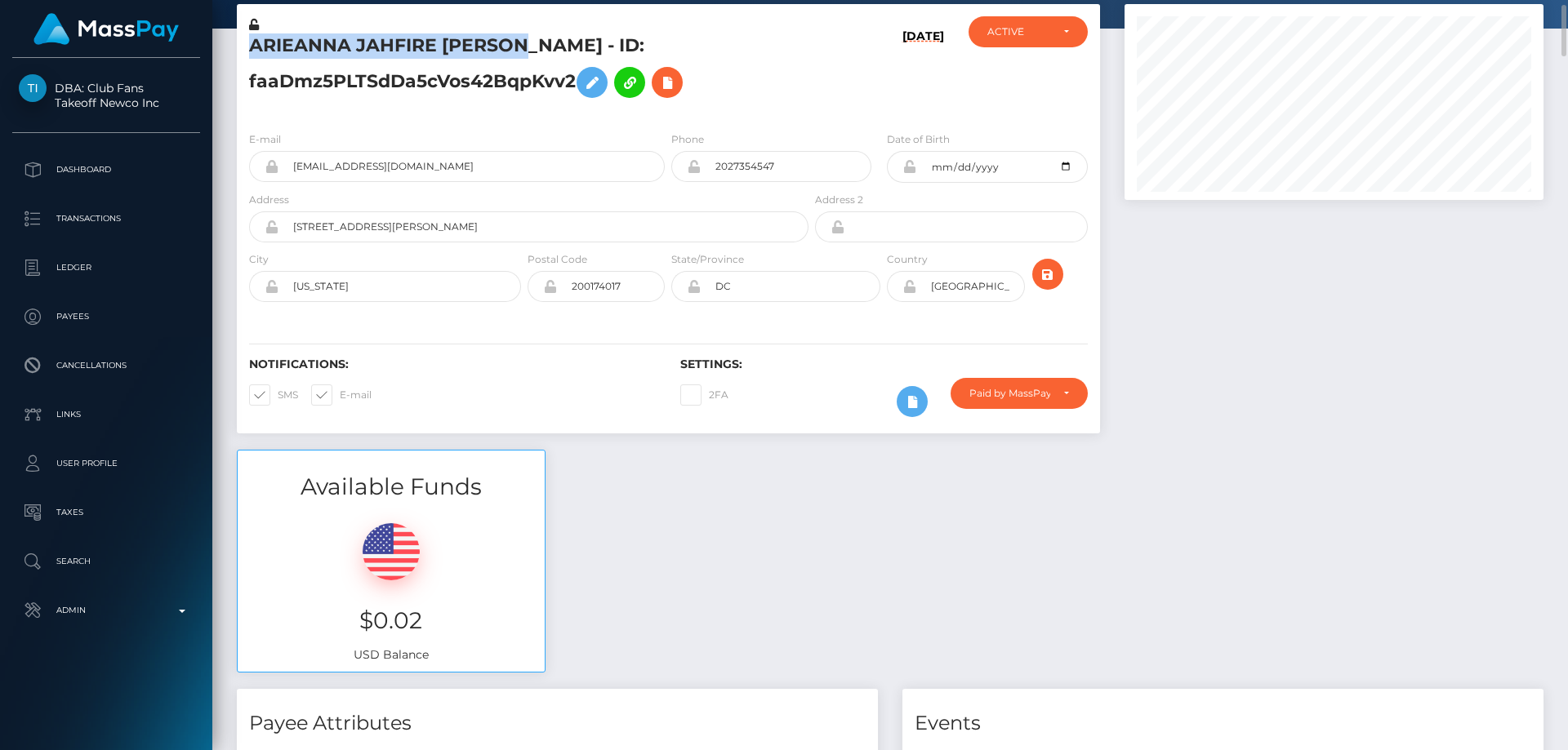
drag, startPoint x: 535, startPoint y: 45, endPoint x: 251, endPoint y: 46, distance: 284.0
click at [251, 46] on h5 "ARIEANNA JAHFIRE STROMAN - ID: faaDmz5PLTSdDa5cVos42BqpKvv2" at bounding box center [524, 69] width 550 height 73
copy h5 "ARIEANNA JAHFIRE STROMAN"
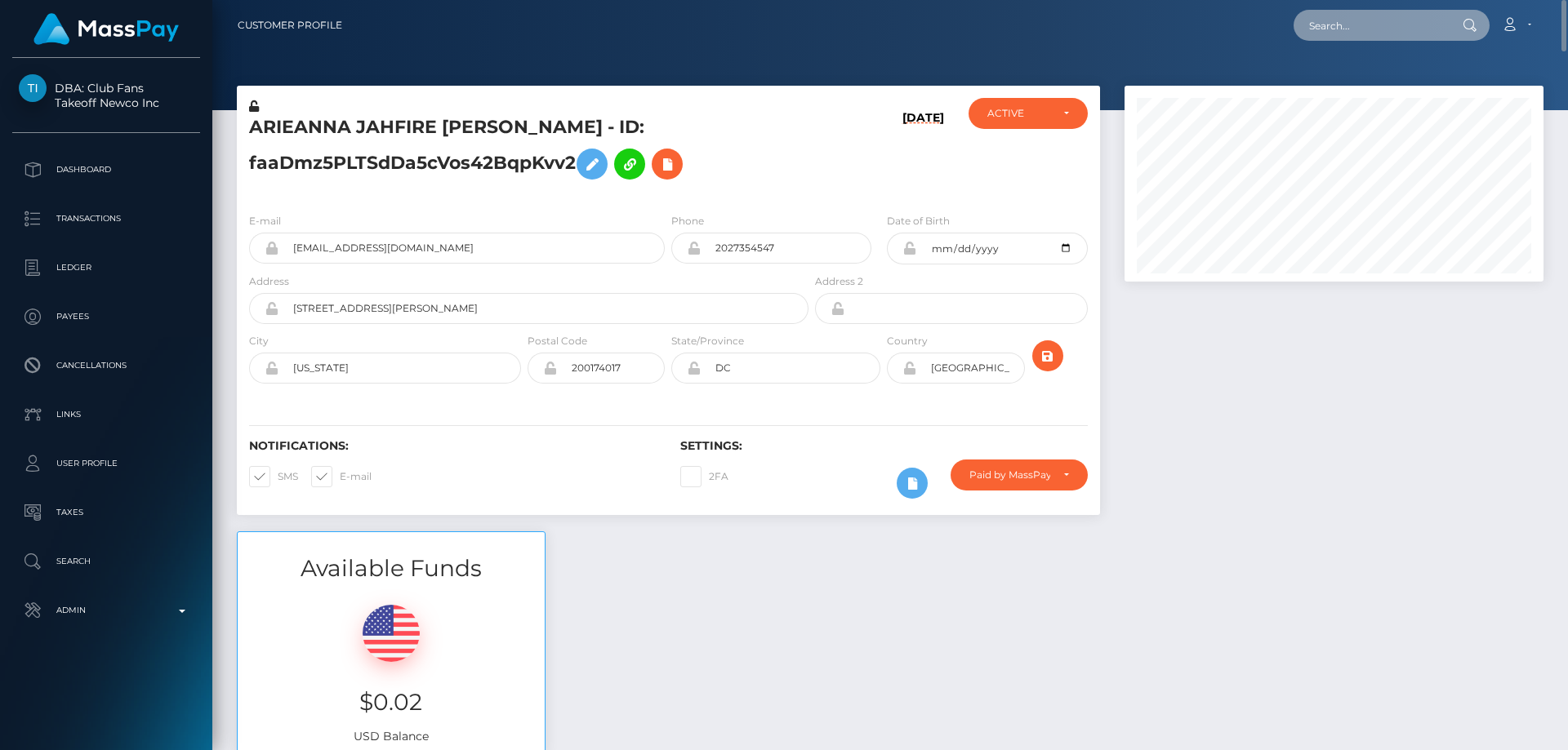
paste input "poact_TKlCygfmy27N"
type input "poact_TKlCygfmy27N"
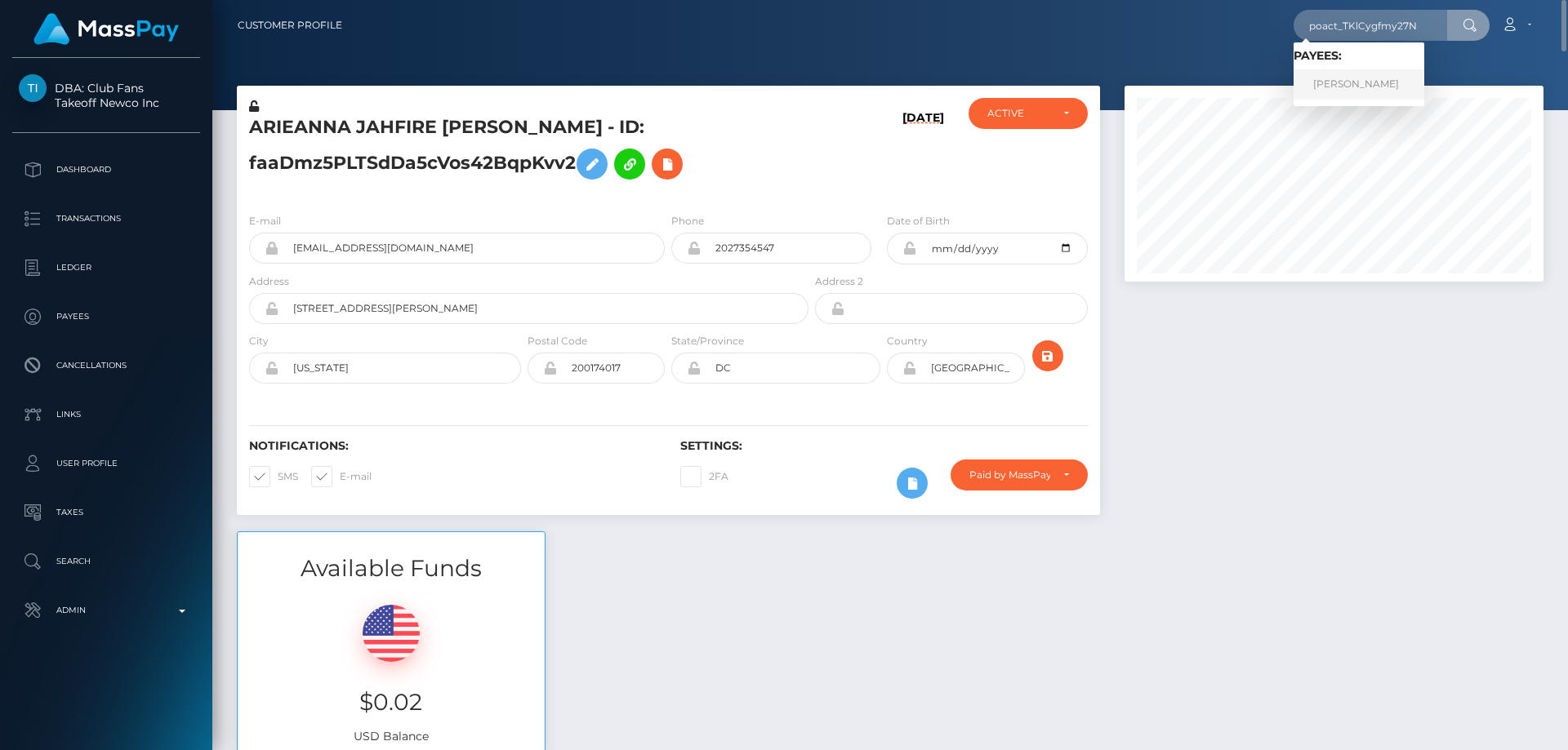
click at [1408, 85] on link "AHMAD SHAHBAZ saeed" at bounding box center [1359, 85] width 131 height 31
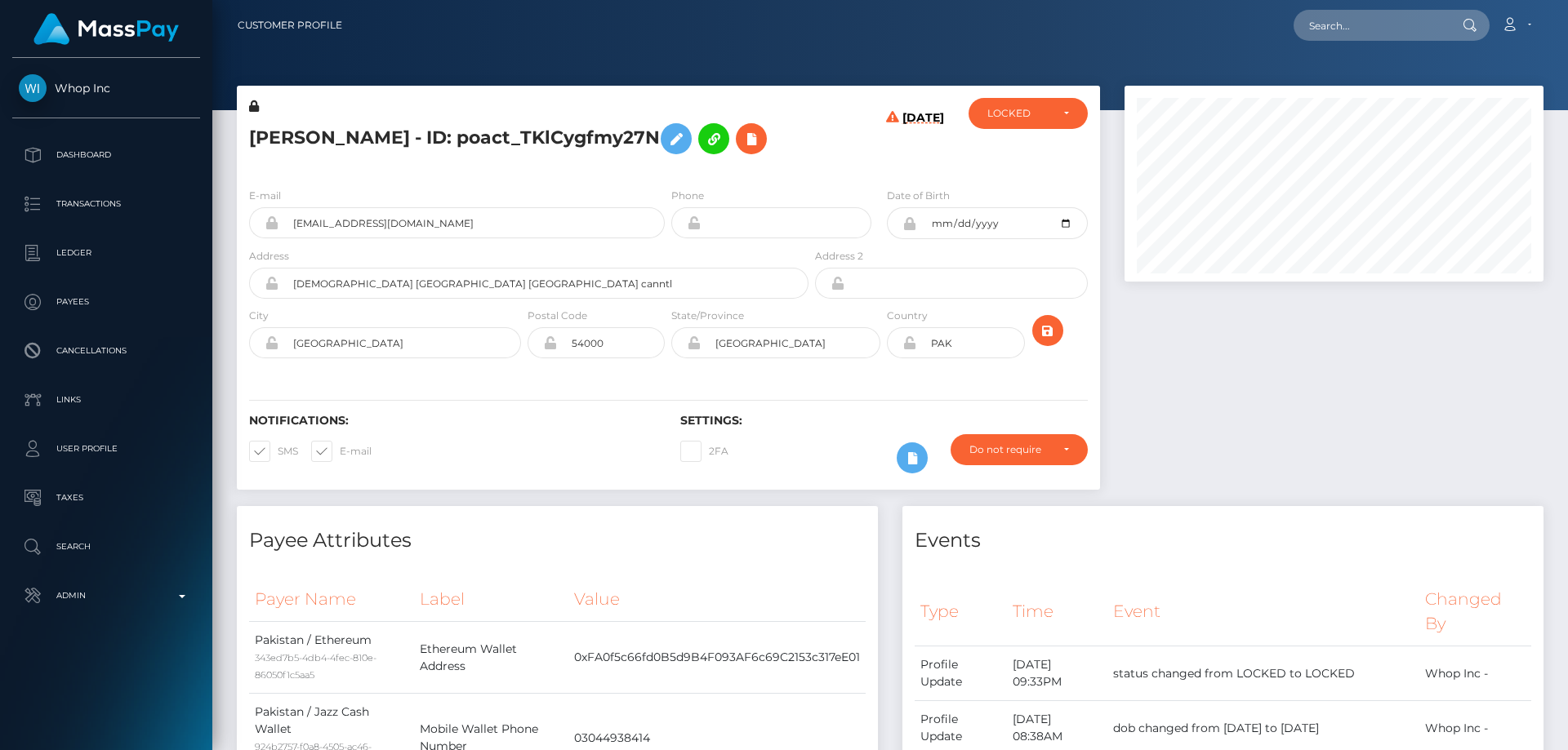
scroll to position [196, 420]
click at [676, 203] on label "Phone" at bounding box center [687, 195] width 32 height 14
click at [510, 162] on h5 "[PERSON_NAME] - ID: poact_TKlCygfmy27N" at bounding box center [524, 139] width 550 height 48
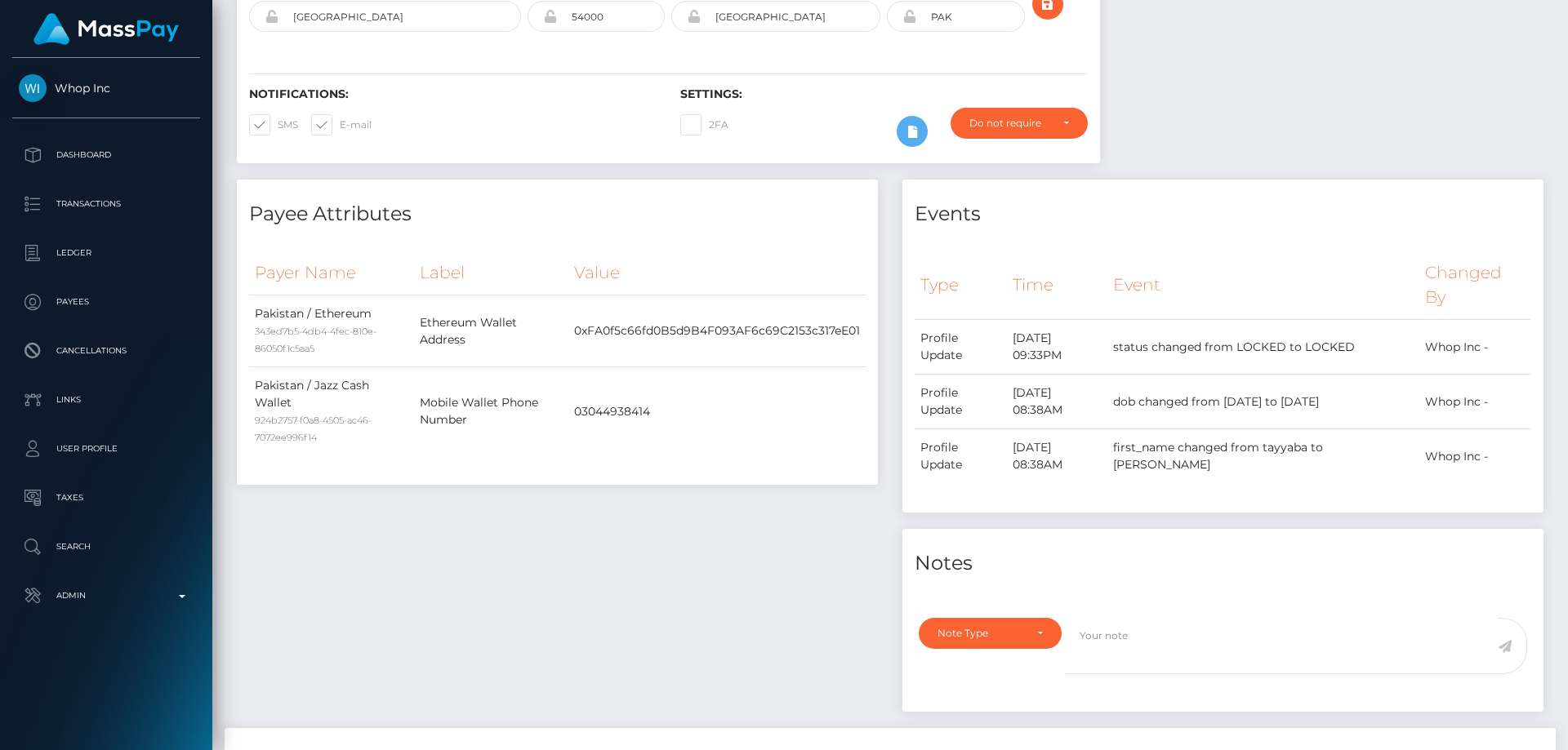
scroll to position [0, 0]
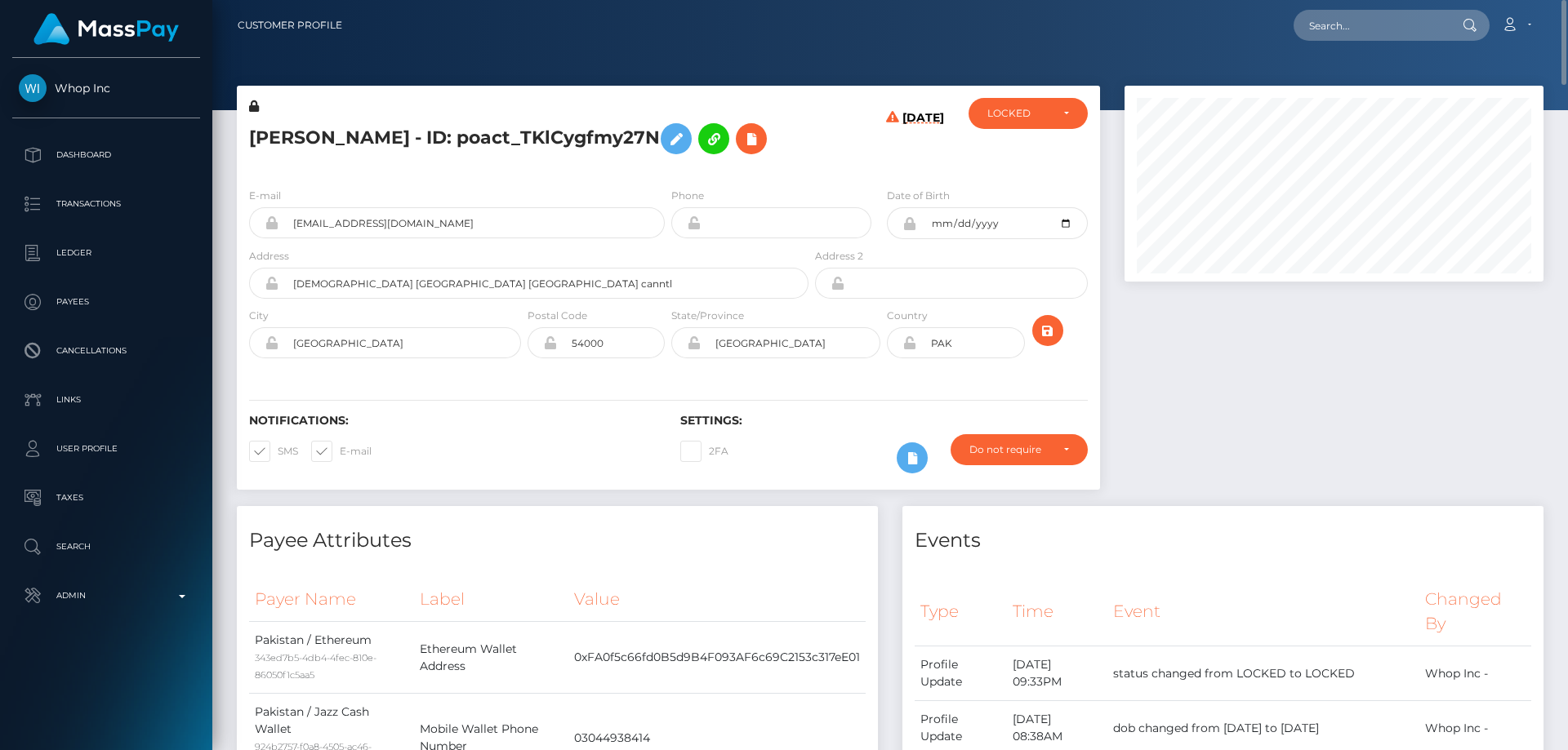
click at [453, 162] on h5 "[PERSON_NAME] - ID: poact_TKlCygfmy27N" at bounding box center [524, 139] width 550 height 48
drag, startPoint x: 495, startPoint y: 221, endPoint x: 405, endPoint y: 209, distance: 90.8
click at [495, 175] on div "[PERSON_NAME] - ID: poact_TKlCygfmy27N" at bounding box center [524, 136] width 575 height 77
click at [258, 105] on icon at bounding box center [254, 106] width 10 height 12
click at [388, 162] on h5 "[PERSON_NAME] - ID: poact_TKlCygfmy27N" at bounding box center [524, 139] width 550 height 48
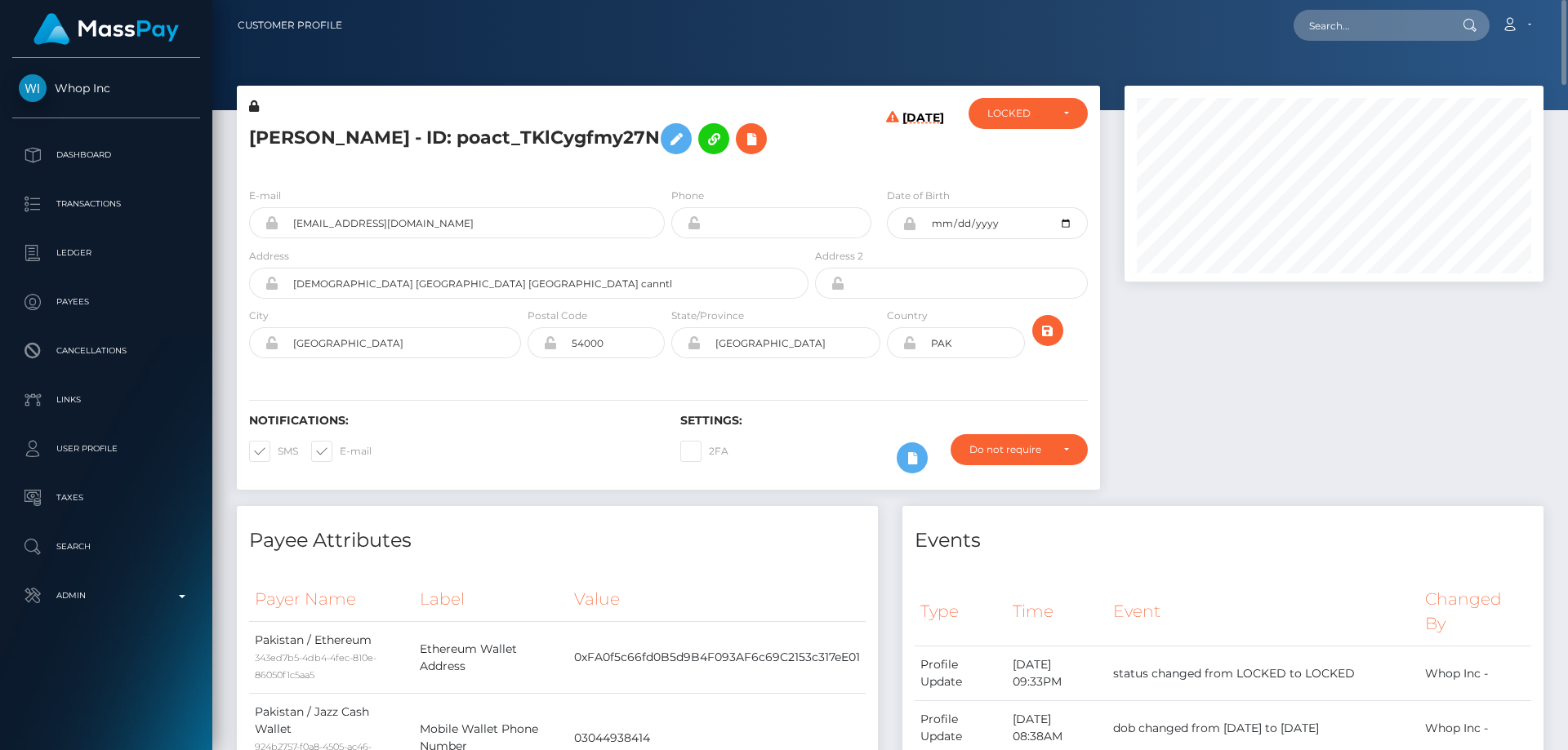
click at [280, 131] on h5 "[PERSON_NAME] - ID: poact_TKlCygfmy27N" at bounding box center [524, 139] width 550 height 48
click at [267, 137] on h5 "[PERSON_NAME] - ID: poact_TKlCygfmy27N" at bounding box center [524, 139] width 550 height 48
drag, startPoint x: 245, startPoint y: 137, endPoint x: 484, endPoint y: 145, distance: 239.1
click at [484, 145] on div "AHMAD SHAHBAZ saeed - ID: poact_TKlCygfmy27N" at bounding box center [524, 136] width 575 height 77
copy h5 "AHMAD SHAHBAZ saeed"
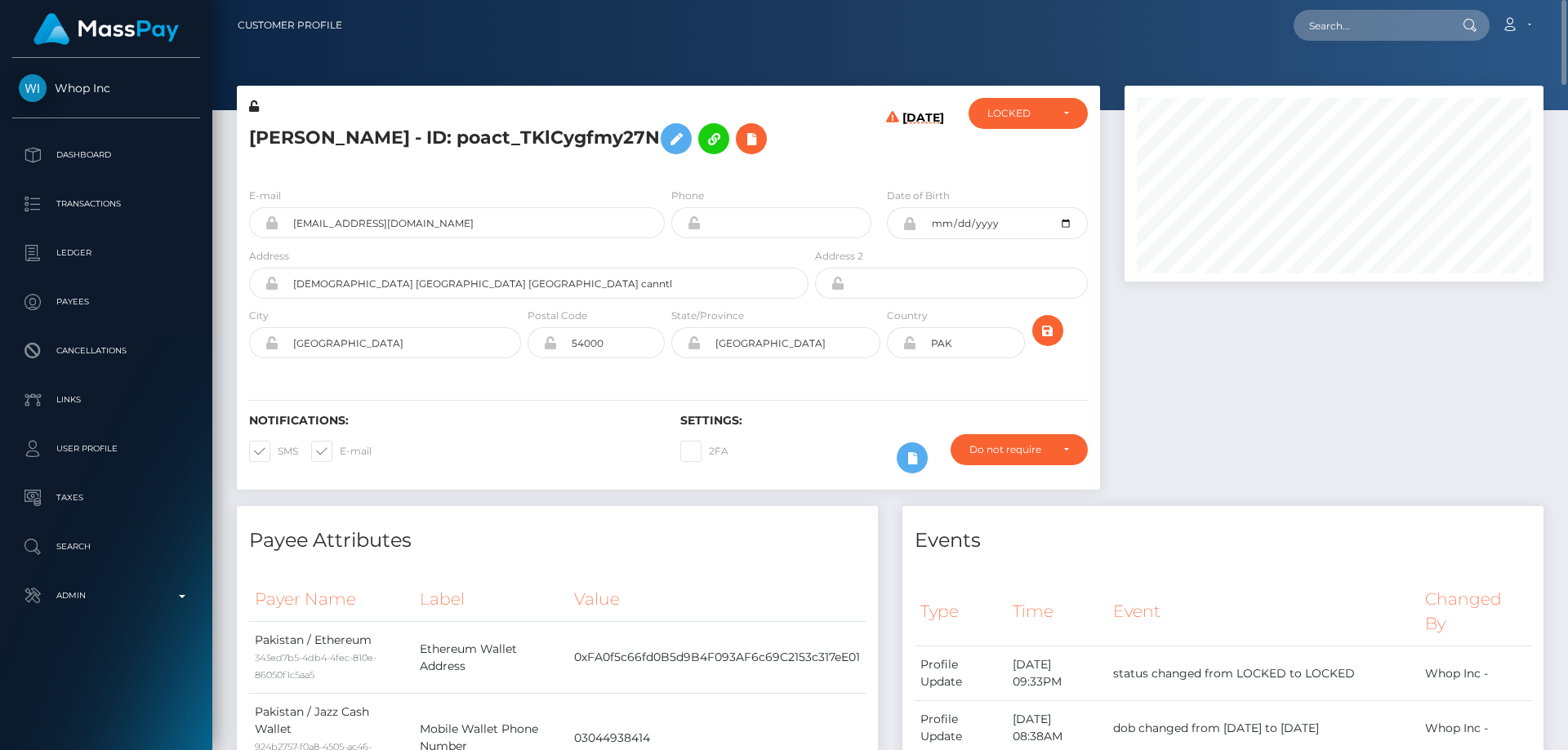
click at [500, 162] on h5 "AHMAD SHAHBAZ saeed - ID: poact_TKlCygfmy27N" at bounding box center [524, 139] width 550 height 48
click at [686, 136] on icon at bounding box center [676, 139] width 20 height 21
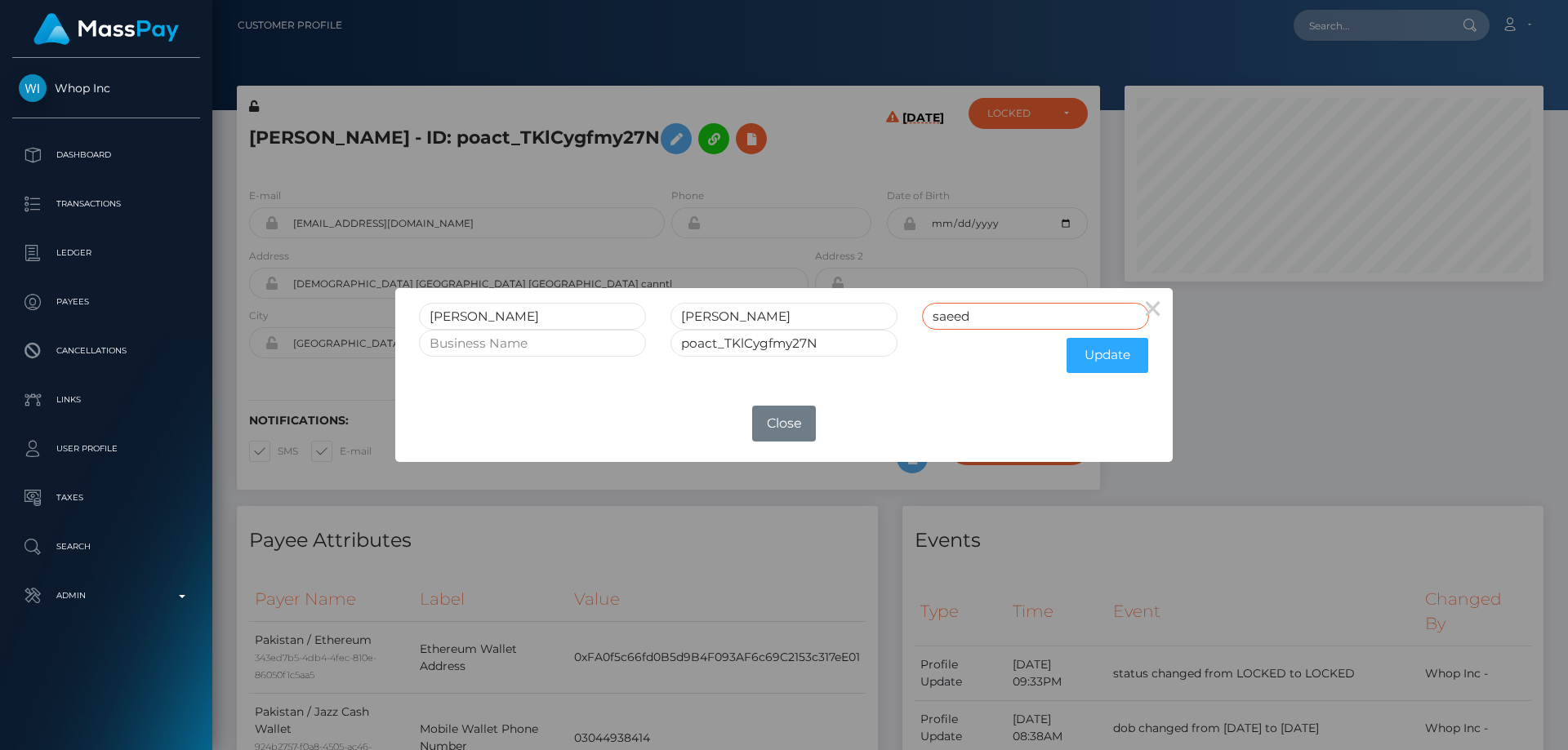
drag, startPoint x: 993, startPoint y: 318, endPoint x: 910, endPoint y: 337, distance: 85.1
click at [910, 337] on form "AHMAD SHAHBAZ saeed poact_TKlCygfmy27N Update" at bounding box center [784, 341] width 730 height 78
drag, startPoint x: 757, startPoint y: 320, endPoint x: 623, endPoint y: 325, distance: 134.1
click at [623, 325] on div "AHMAD SHAHBAZ" at bounding box center [784, 316] width 755 height 27
paste input "SHAHBAZ"
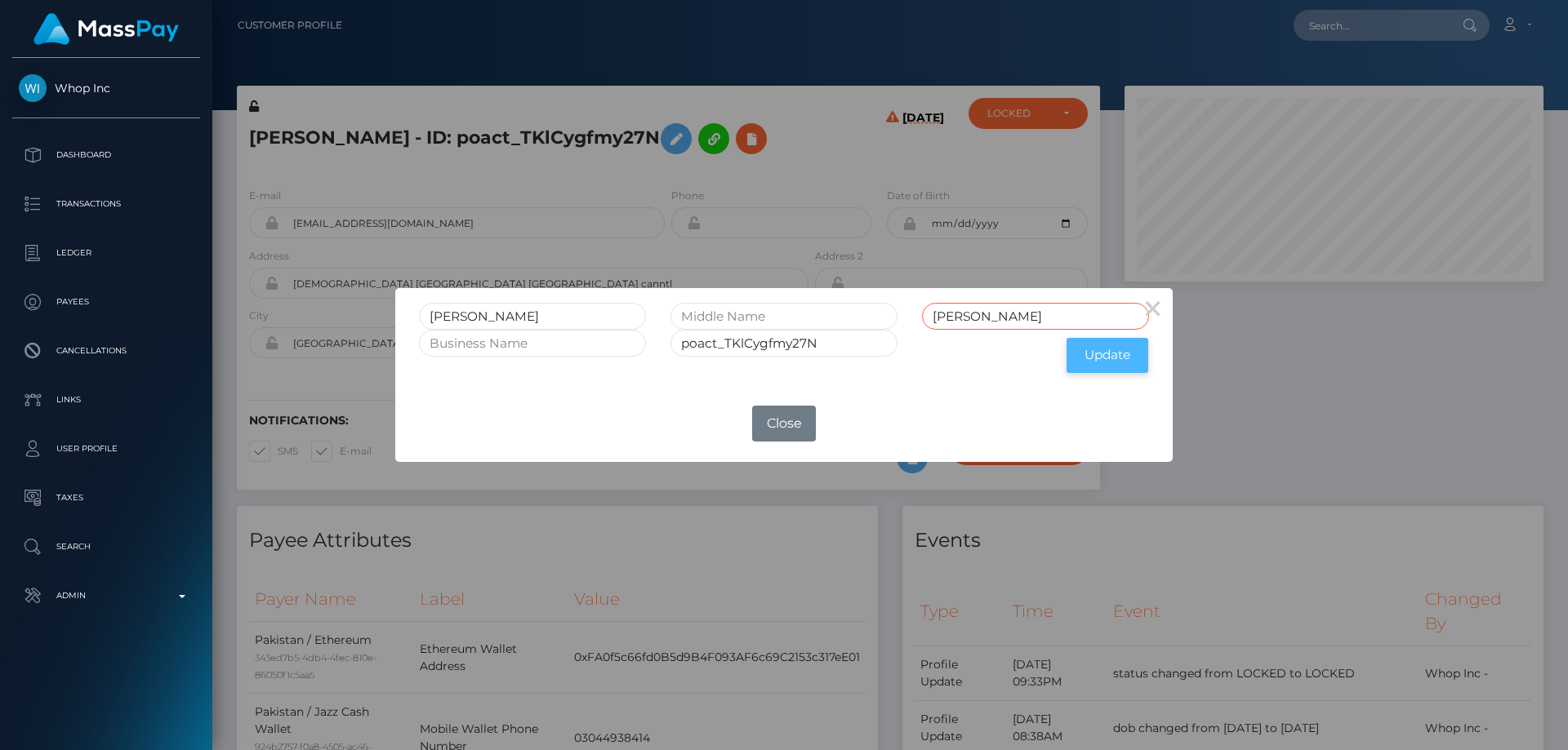
type input "SHAHBAZ"
click at [1105, 357] on button "Update" at bounding box center [1107, 355] width 82 height 35
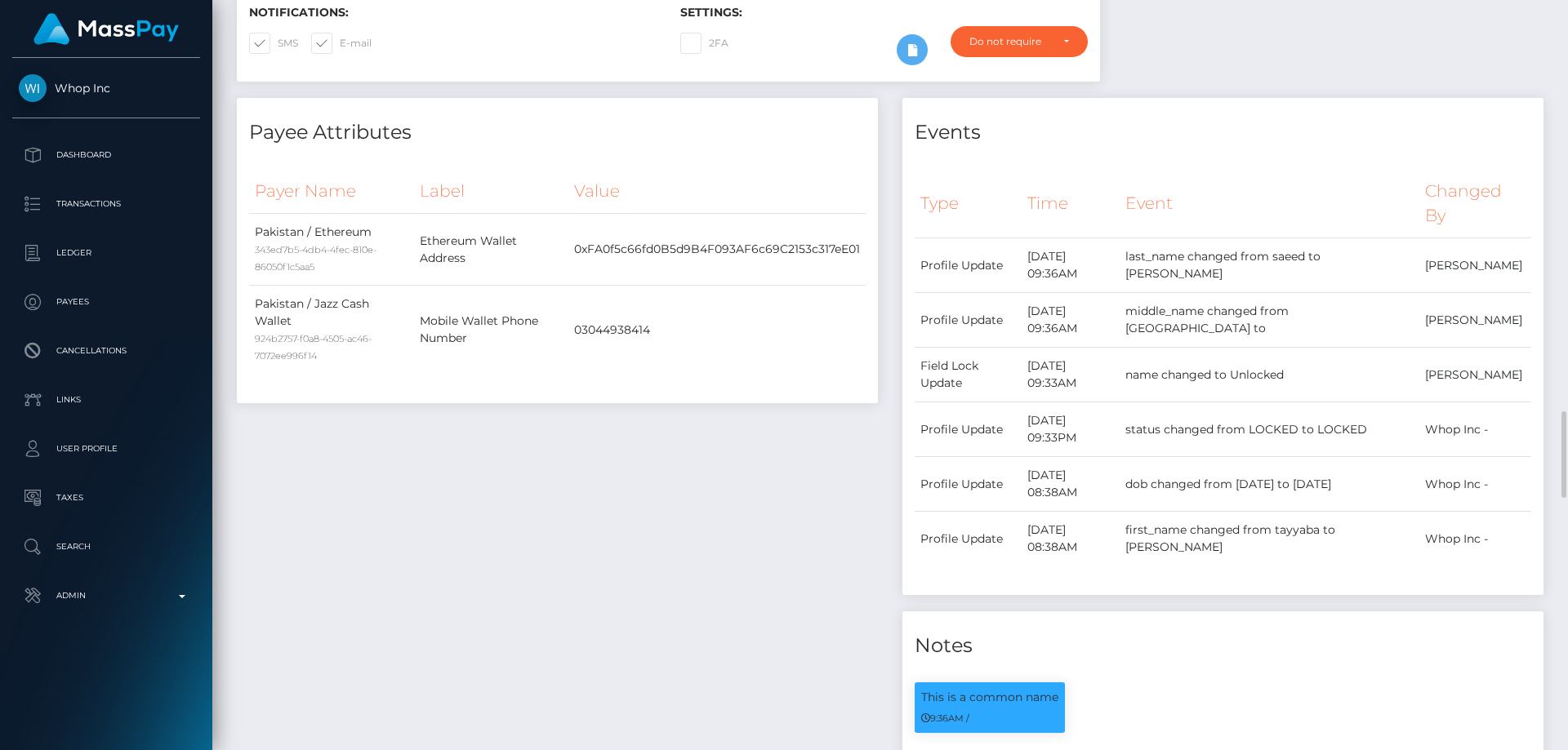
scroll to position [735, 0]
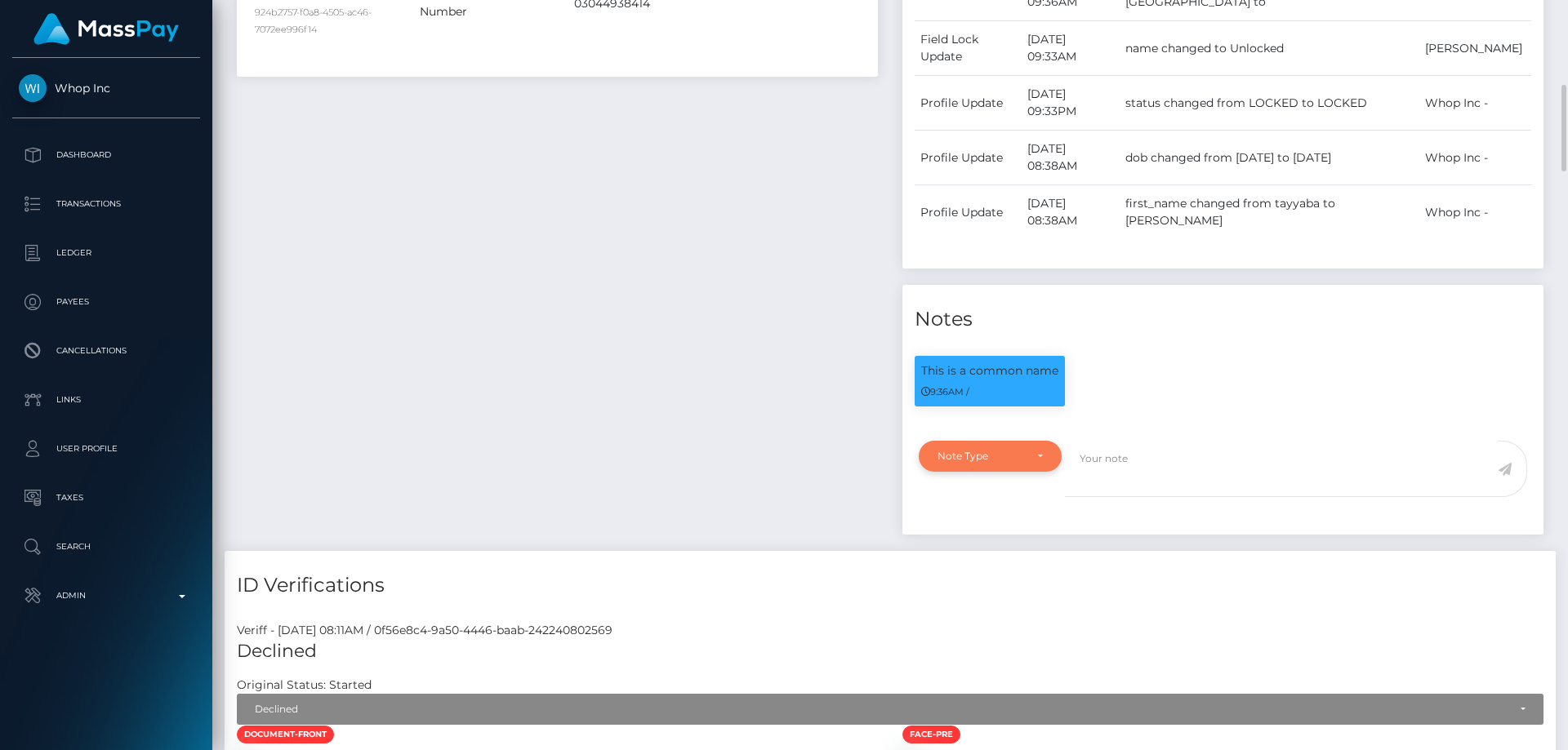
click at [995, 455] on div "Note Type" at bounding box center [981, 456] width 86 height 14
click at [995, 564] on span "Clear Compliance" at bounding box center [982, 569] width 87 height 14
select select "CLEAR_COMPLIANCE"
paste textarea "Name updated to [PERSON_NAME]"
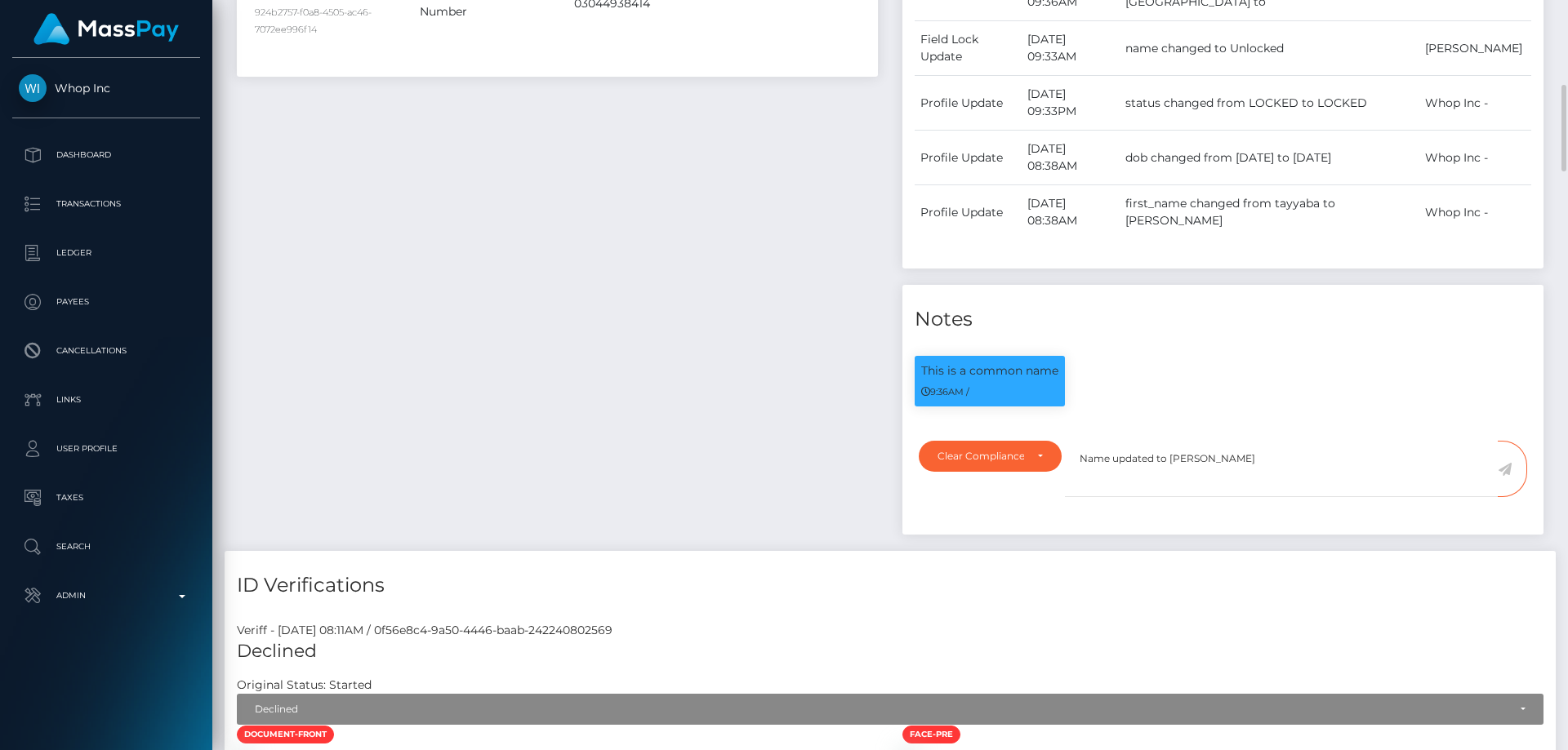
click at [768, 320] on div "Payee Attributes Payer Name Label Value Pakistan / Ethereum 343ed7b5-4db4-4fec-…" at bounding box center [557, 161] width 666 height 780
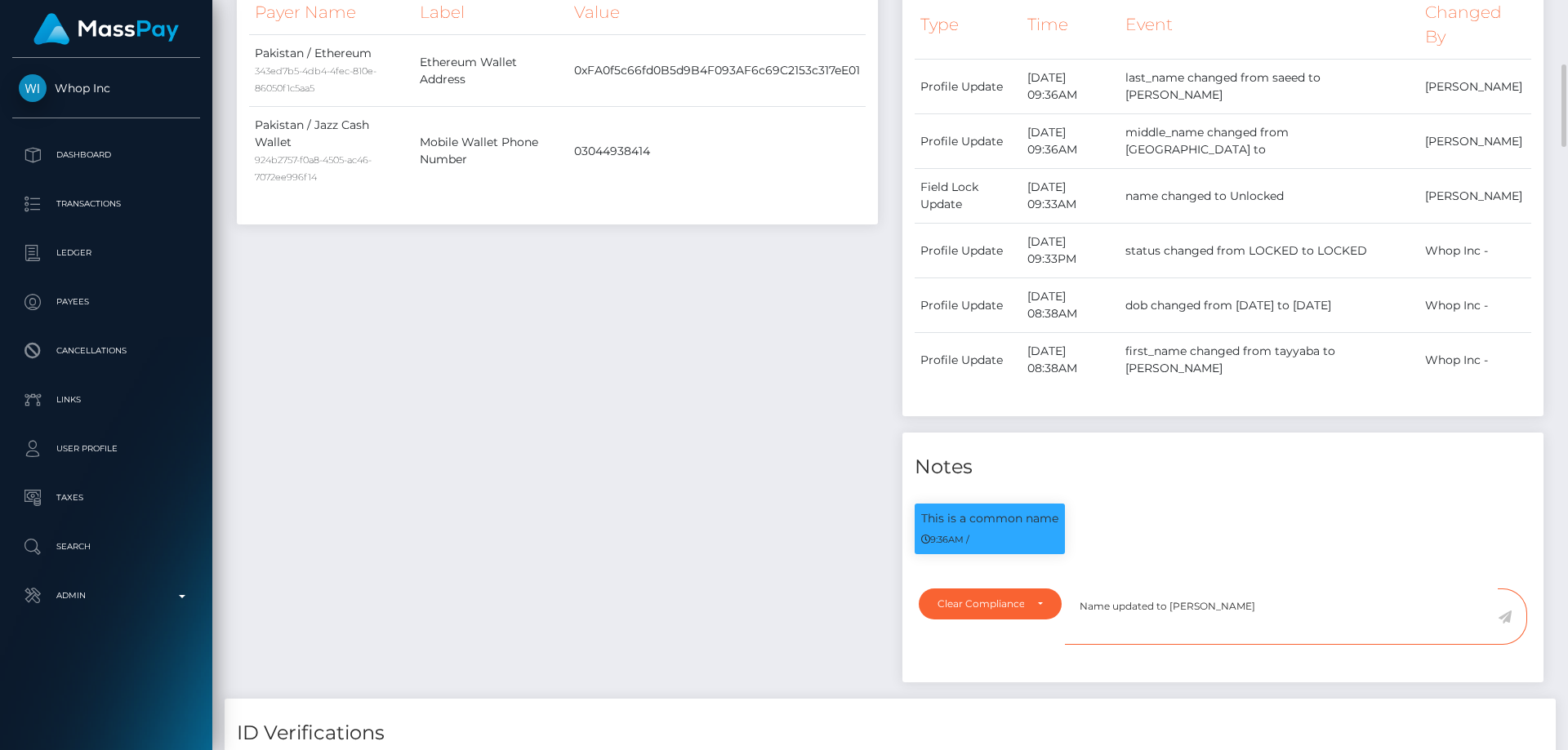
drag, startPoint x: 1223, startPoint y: 589, endPoint x: 1224, endPoint y: 610, distance: 21.0
click at [1224, 590] on textarea "Name updated to [PERSON_NAME]" at bounding box center [1282, 617] width 433 height 57
type textarea "Name updated to [PERSON_NAME]. Flag cleared."
click at [1508, 616] on icon at bounding box center [1504, 617] width 14 height 14
click at [625, 453] on div "Payee Attributes Payer Name Label Value Pakistan / Ethereum 343ed7b5-4db4-4fec-…" at bounding box center [557, 309] width 666 height 780
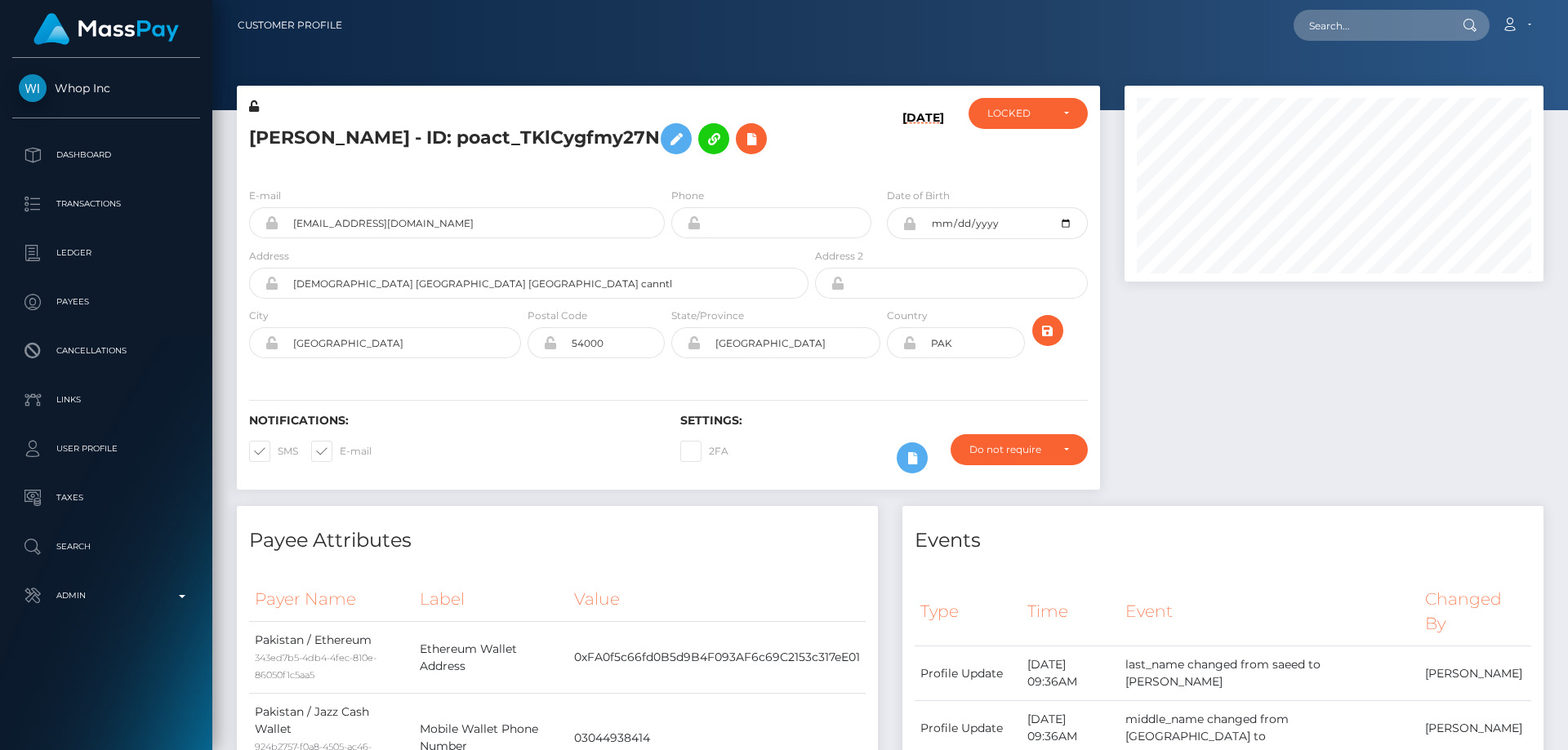
scroll to position [196, 420]
click at [253, 108] on icon at bounding box center [254, 106] width 10 height 12
click at [1009, 122] on div "LOCKED" at bounding box center [1029, 113] width 119 height 31
click at [1020, 151] on span "ACTIVE" at bounding box center [1006, 158] width 37 height 14
select select "ACTIVE"
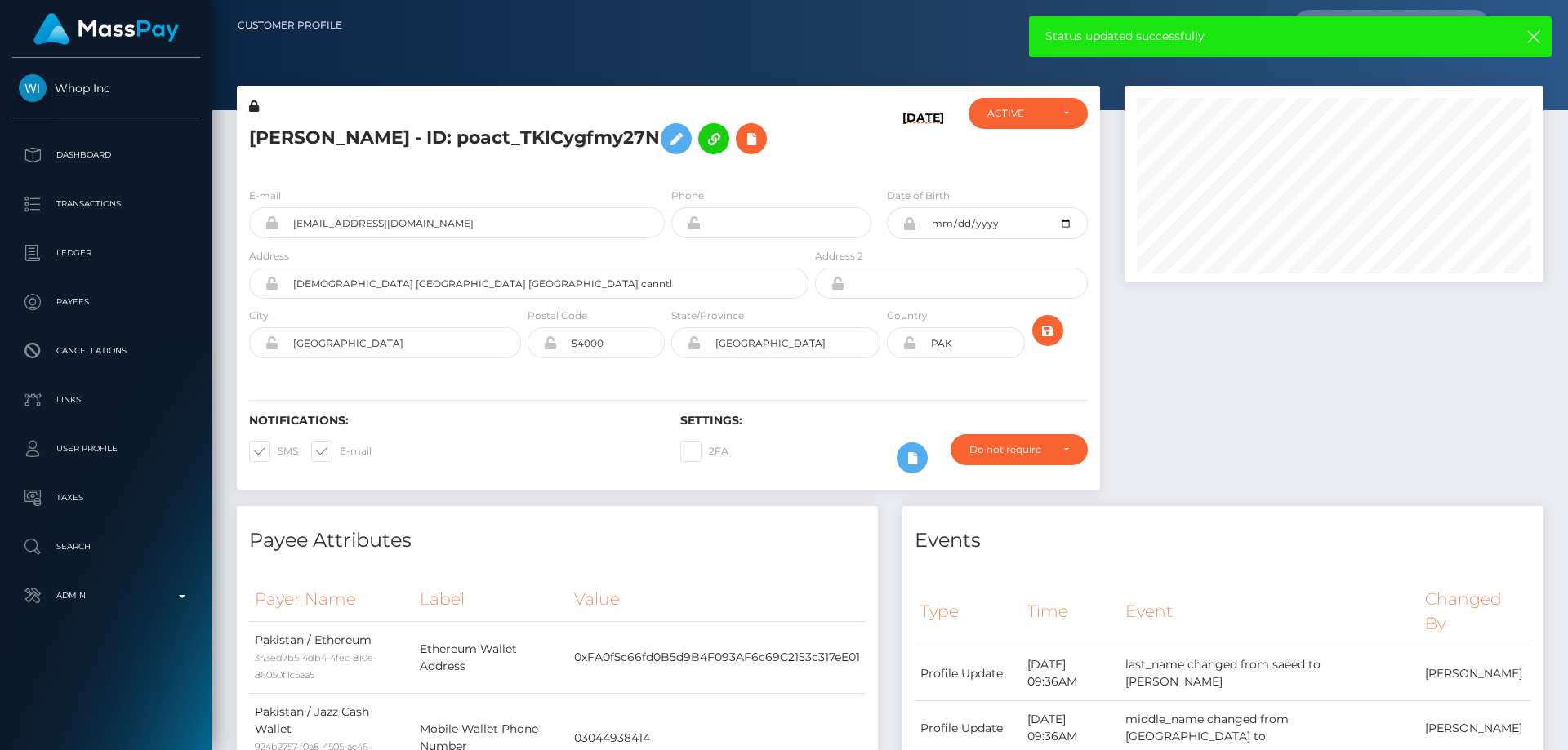
click at [382, 144] on h5 "AHMAD SHAHBAZ - ID: poact_TKlCygfmy27N" at bounding box center [524, 139] width 550 height 48
copy h5 "AHMAD SHAHBAZ - ID: poact_TKlCygfmy27N"
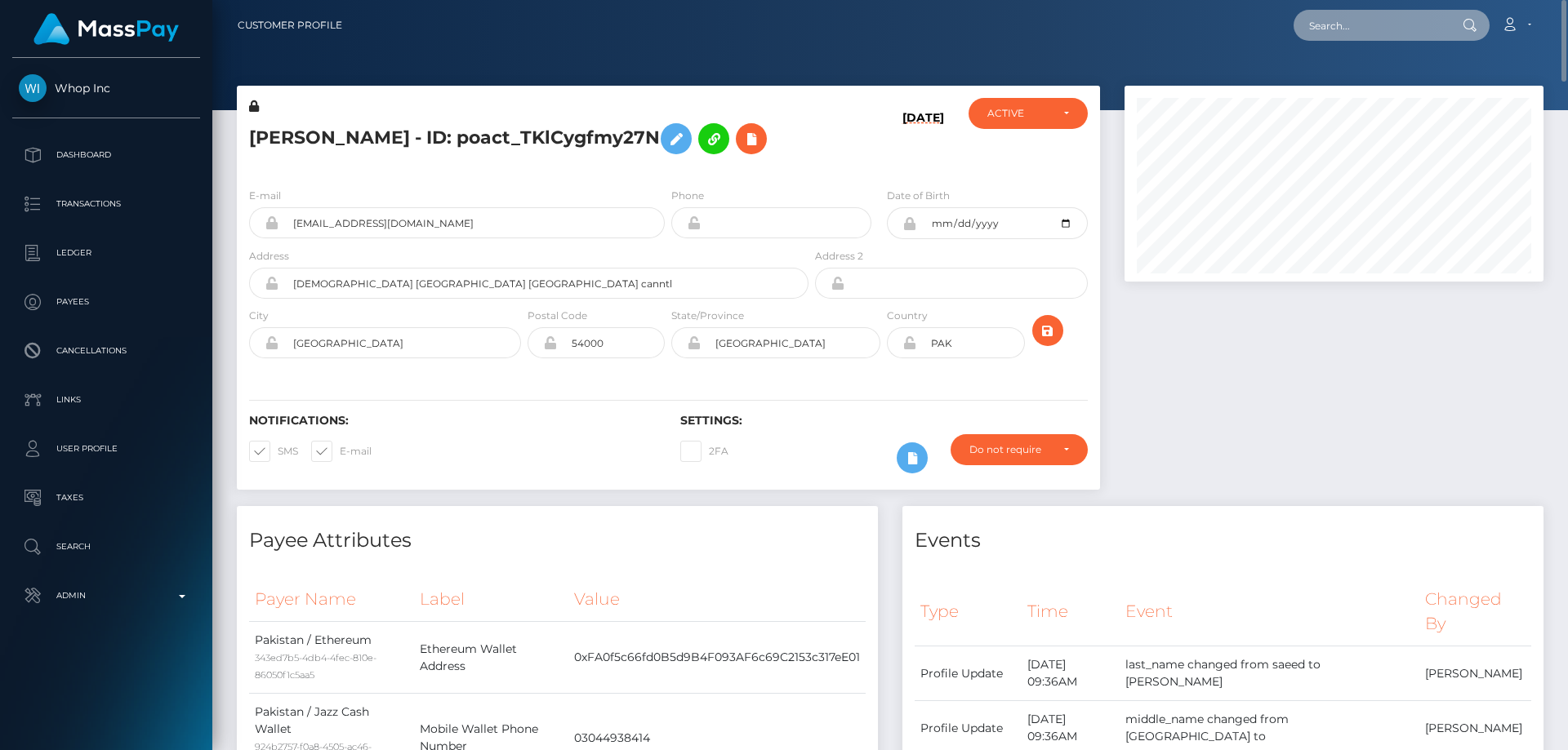
paste input "poact_Ba7Dbt7mEVHu"
type input "poact_Ba7Dbt7mEVHu"
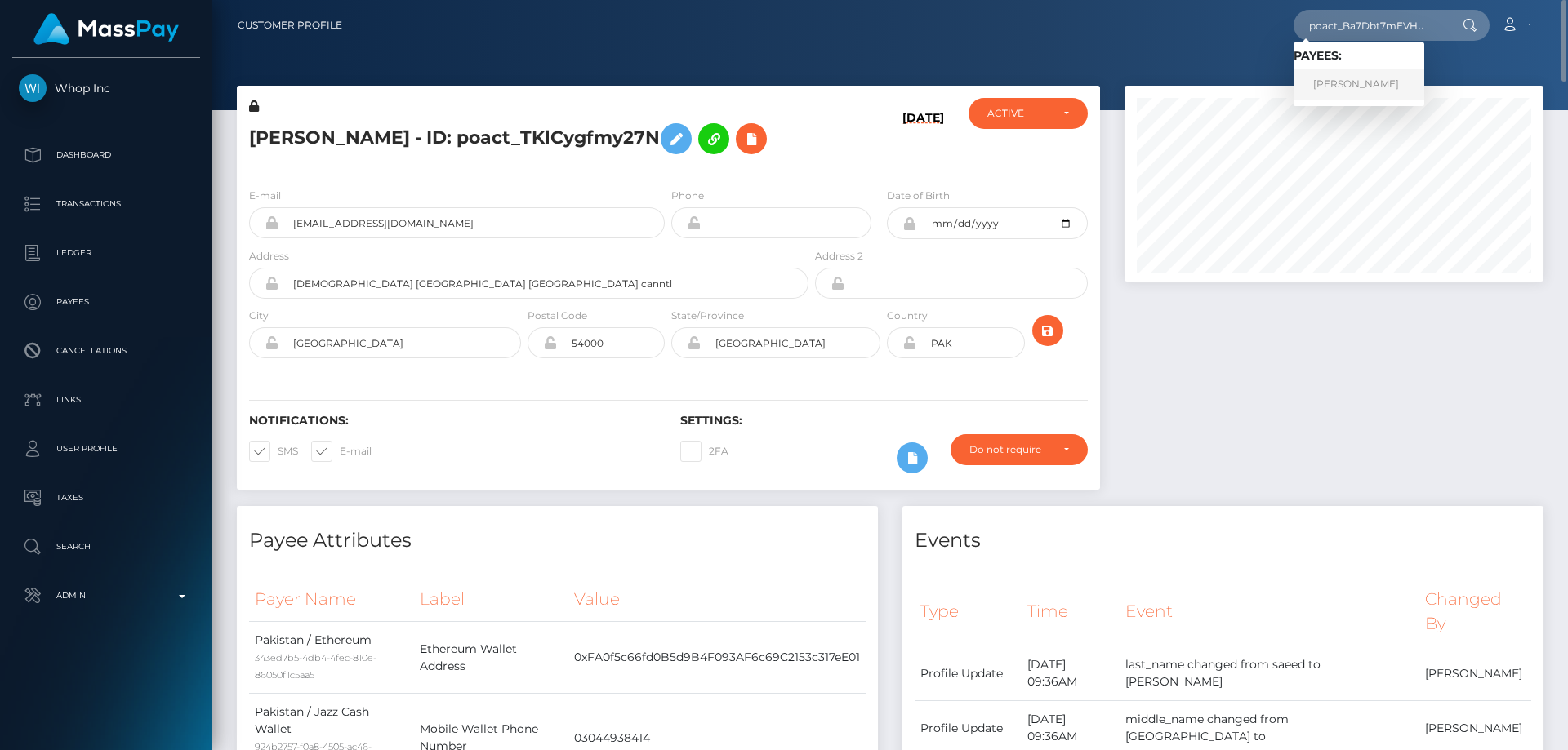
click at [1369, 79] on link "Marcus Carisg" at bounding box center [1359, 85] width 131 height 31
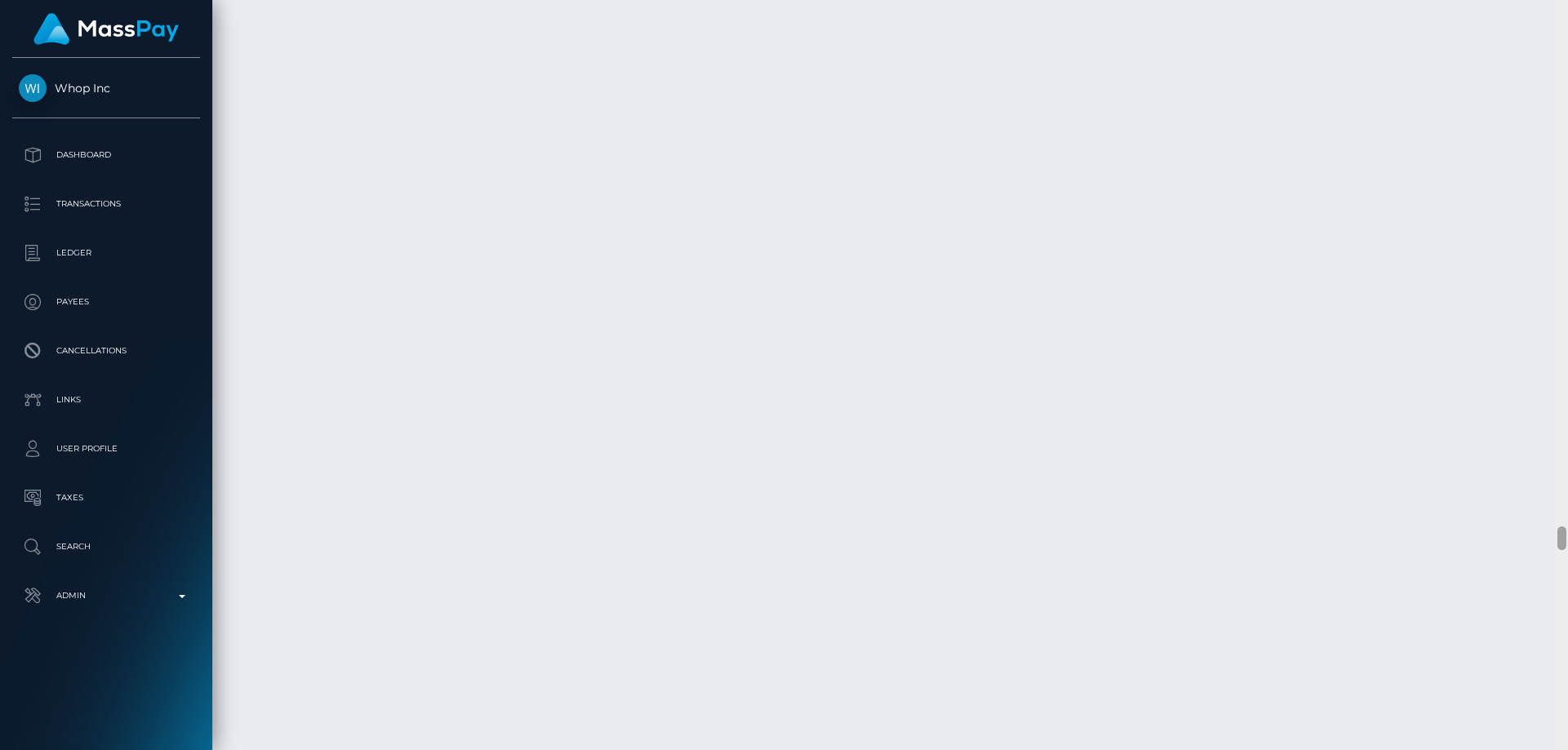
scroll to position [15748, 0]
drag, startPoint x: 1561, startPoint y: 203, endPoint x: 1567, endPoint y: 523, distance: 320.1
click at [1567, 523] on div at bounding box center [1563, 375] width 13 height 750
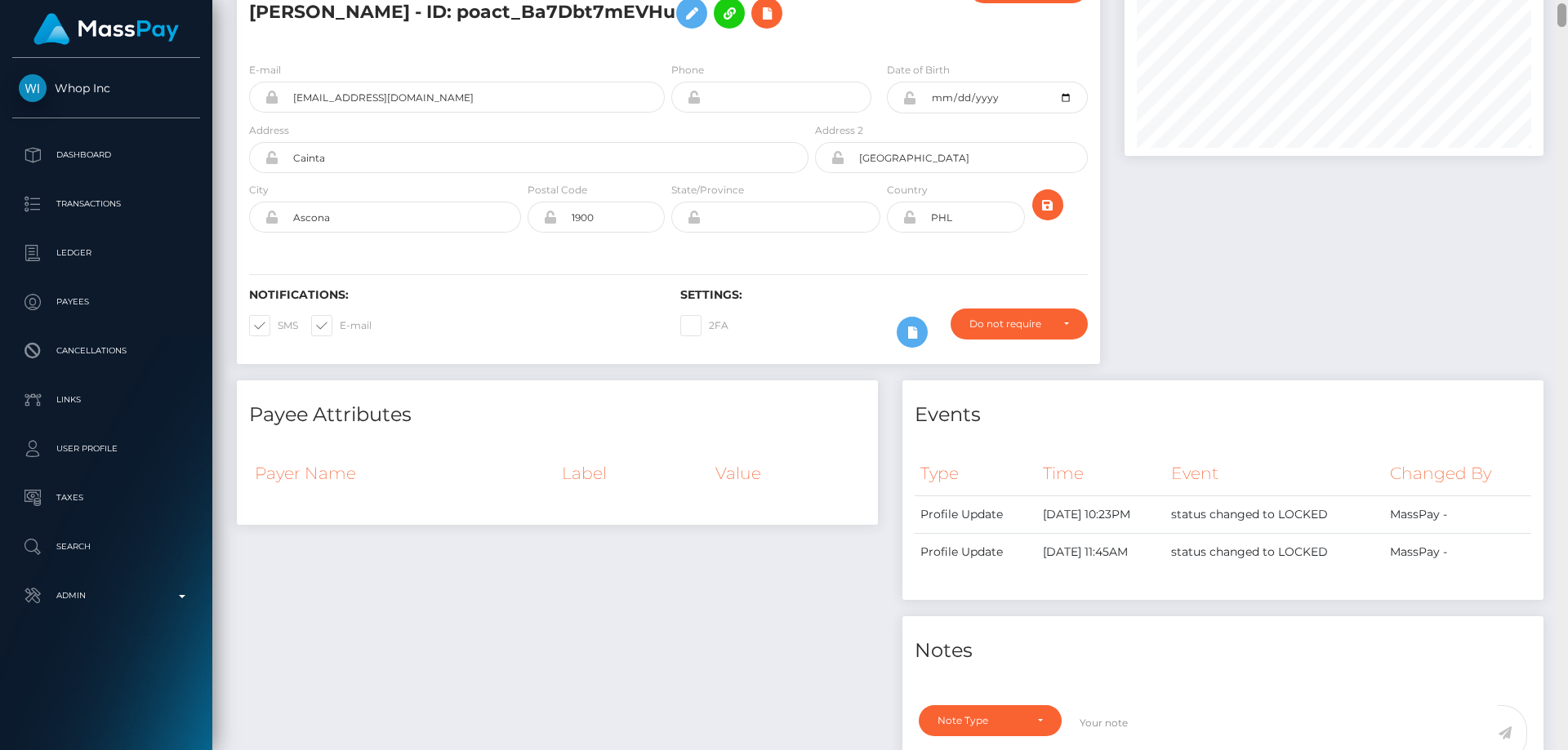
scroll to position [0, 0]
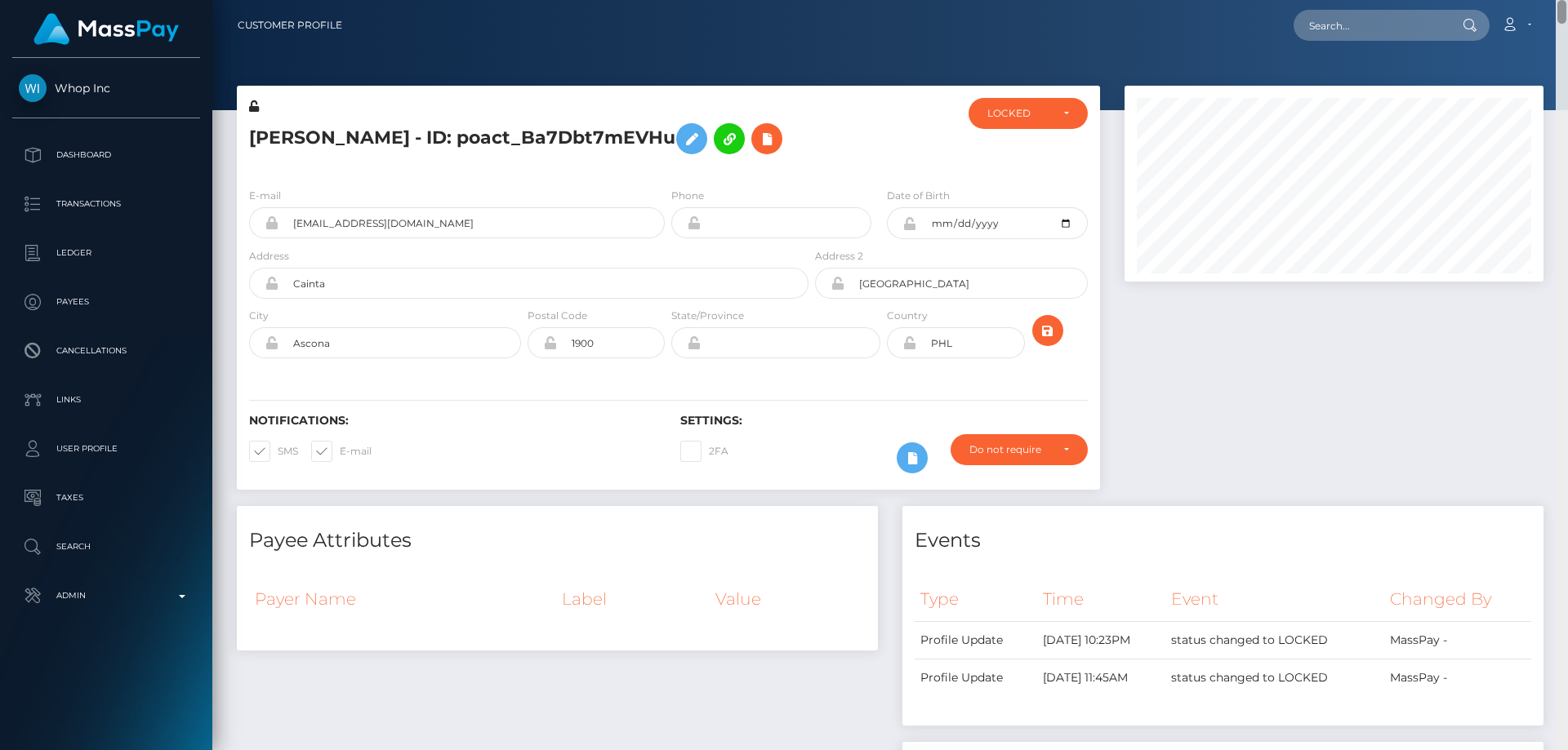
drag, startPoint x: 1567, startPoint y: 527, endPoint x: 1567, endPoint y: -77, distance: 604.0
click at [1567, 0] on html "Whop Inc Dashboard Transactions Ledger Payees Cancellations Links" at bounding box center [784, 375] width 1568 height 750
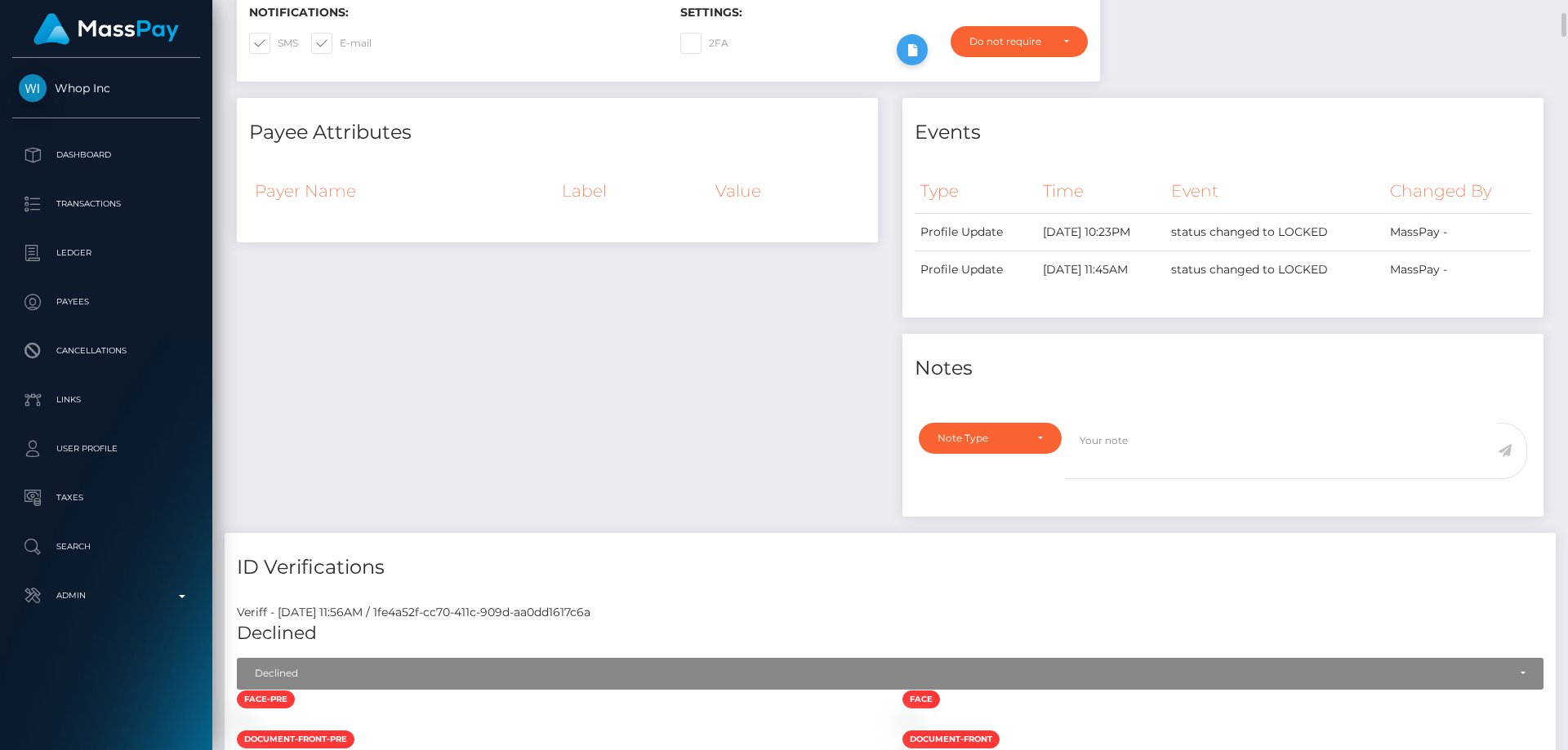
scroll to position [163, 0]
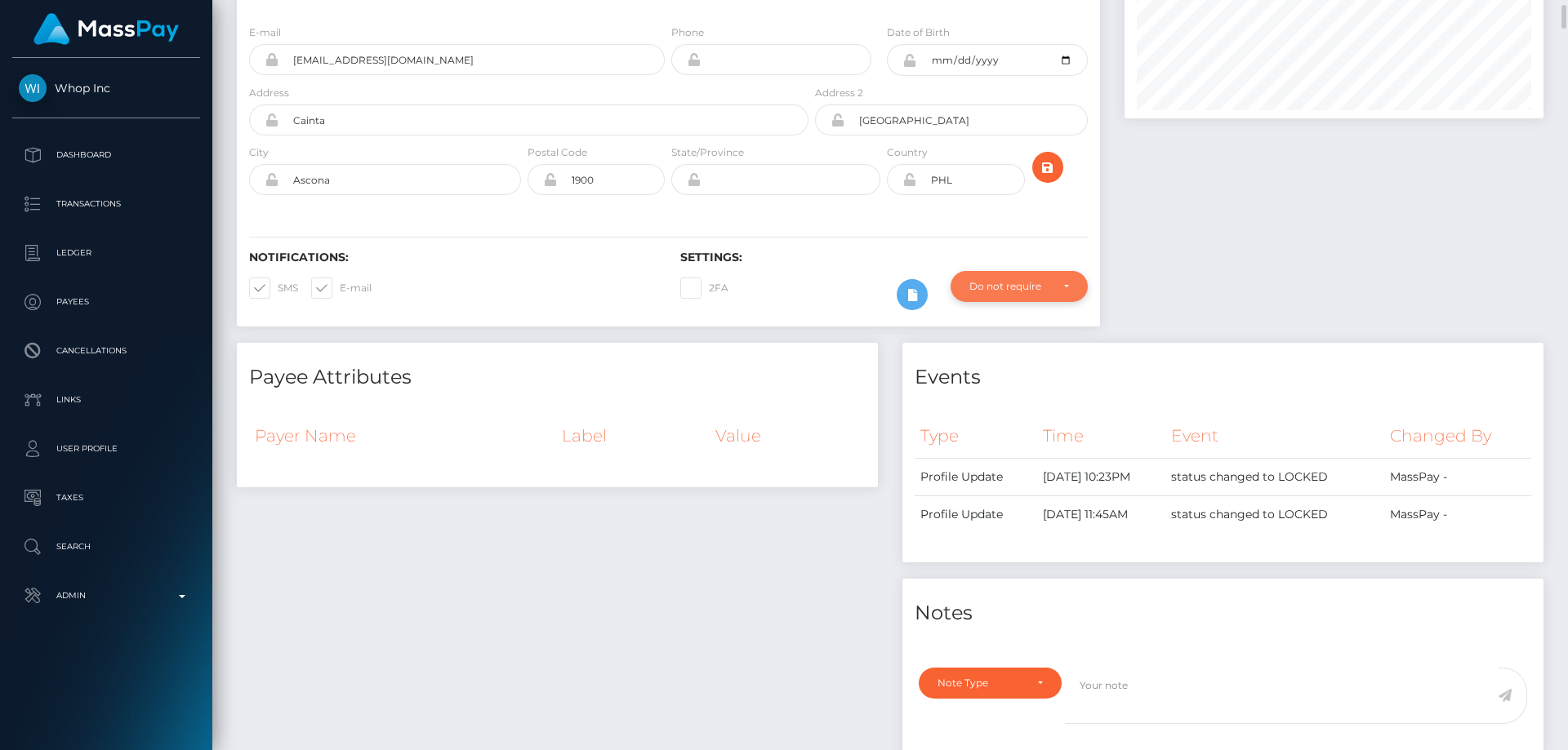
click at [1009, 292] on div "Do not require" at bounding box center [1010, 286] width 81 height 14
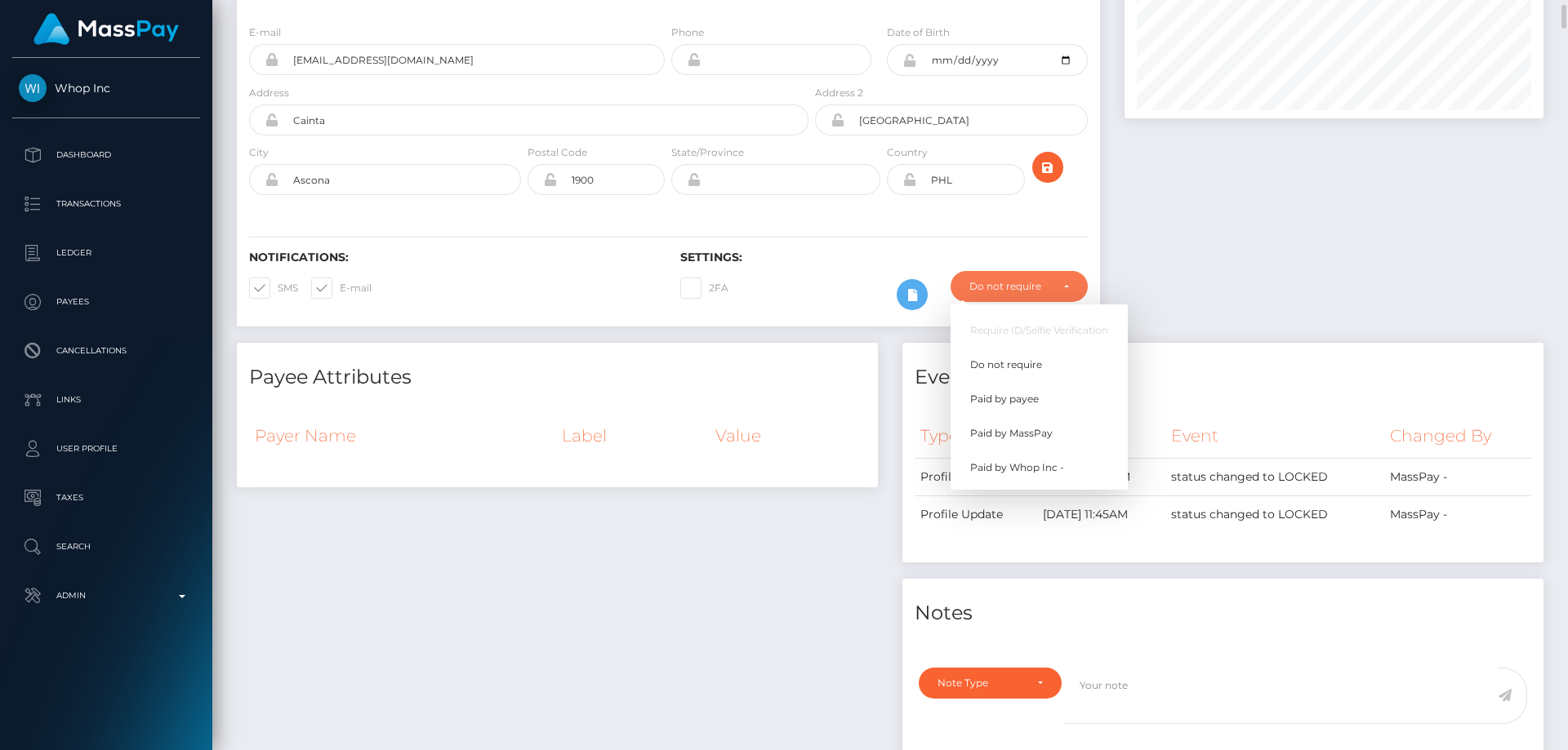
scroll to position [196, 420]
click at [1038, 434] on span "Paid by MassPay" at bounding box center [1011, 433] width 83 height 14
select select "2"
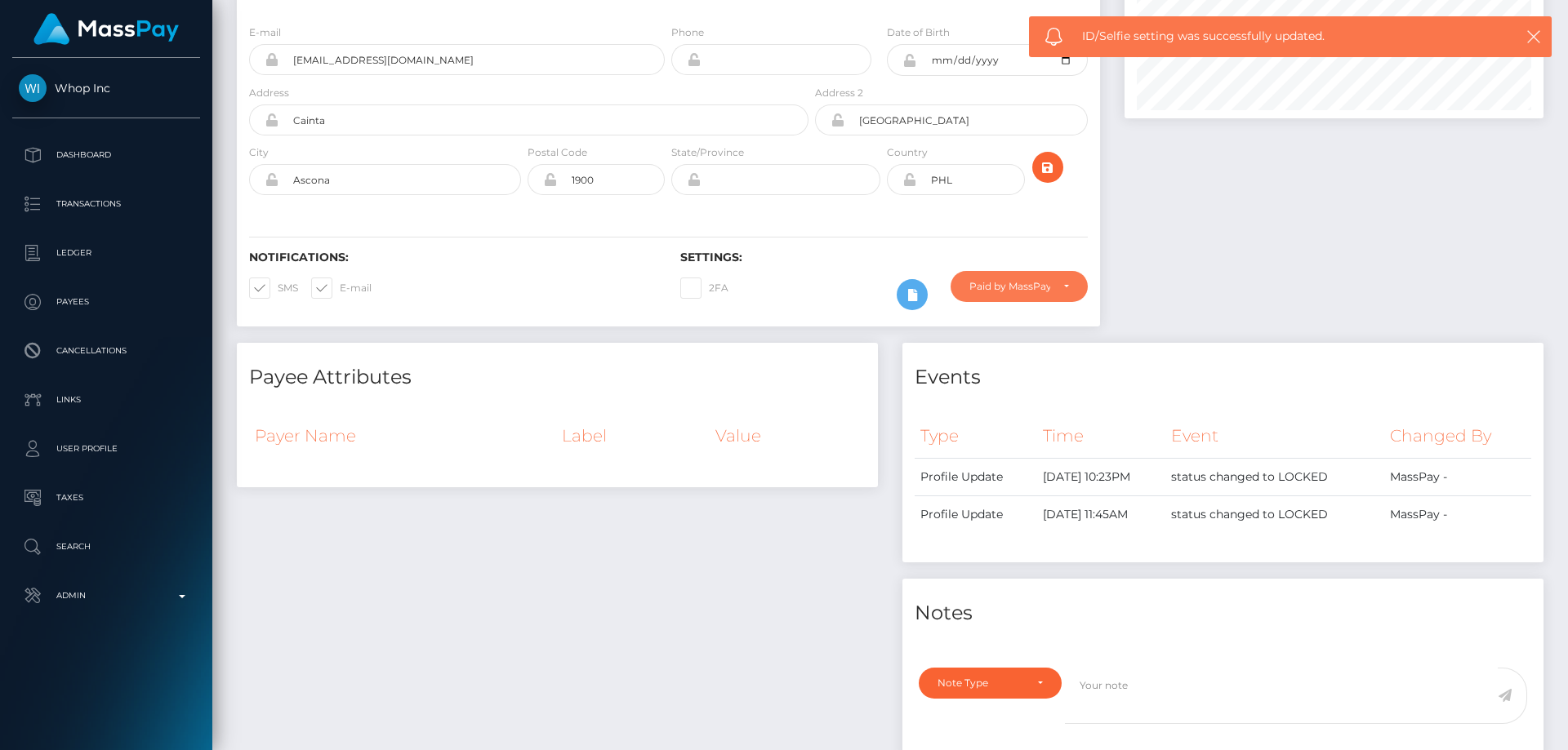
scroll to position [0, 0]
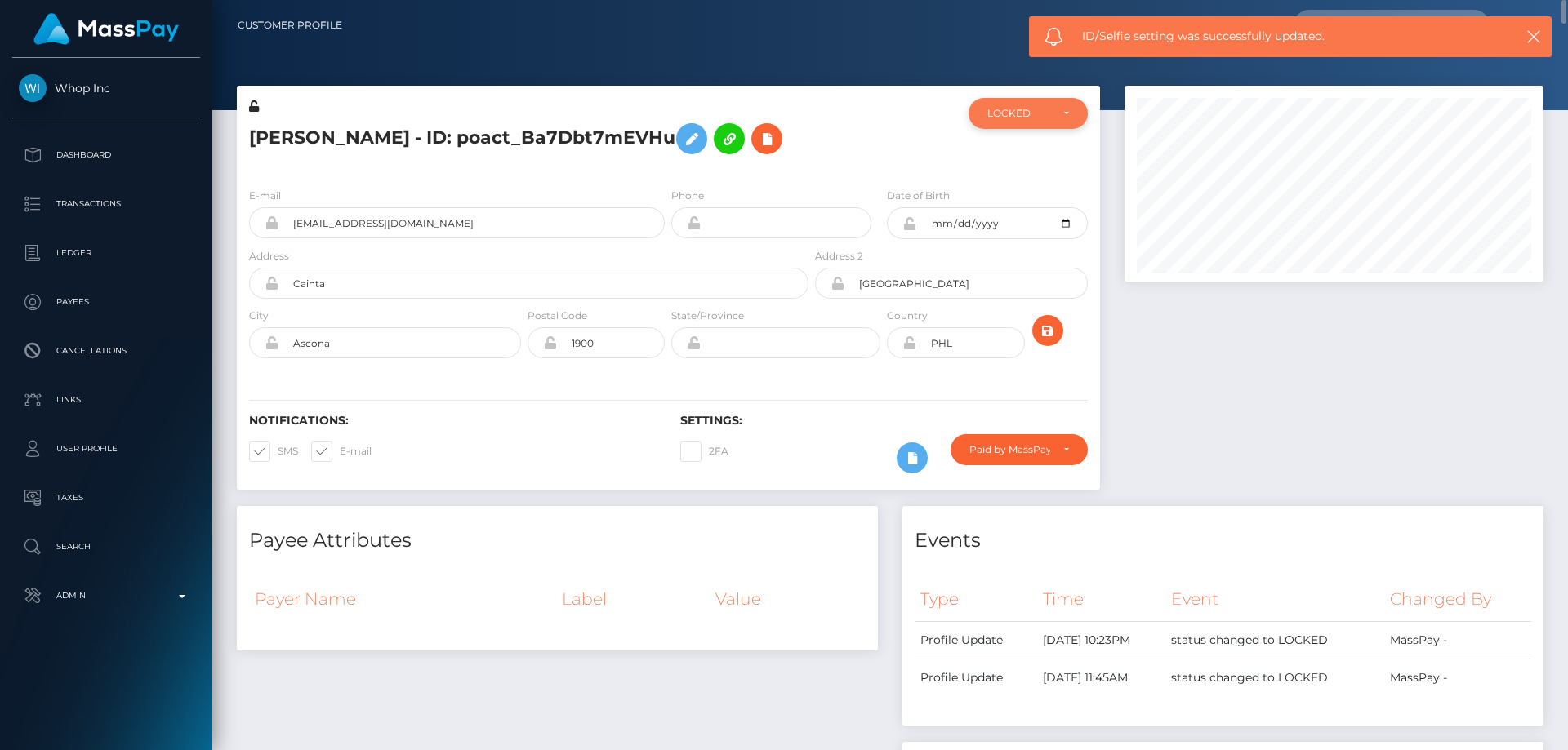
click at [1029, 118] on div "LOCKED" at bounding box center [1019, 113] width 63 height 14
click at [1009, 163] on span "ACTIVE" at bounding box center [1006, 158] width 37 height 14
select select "ACTIVE"
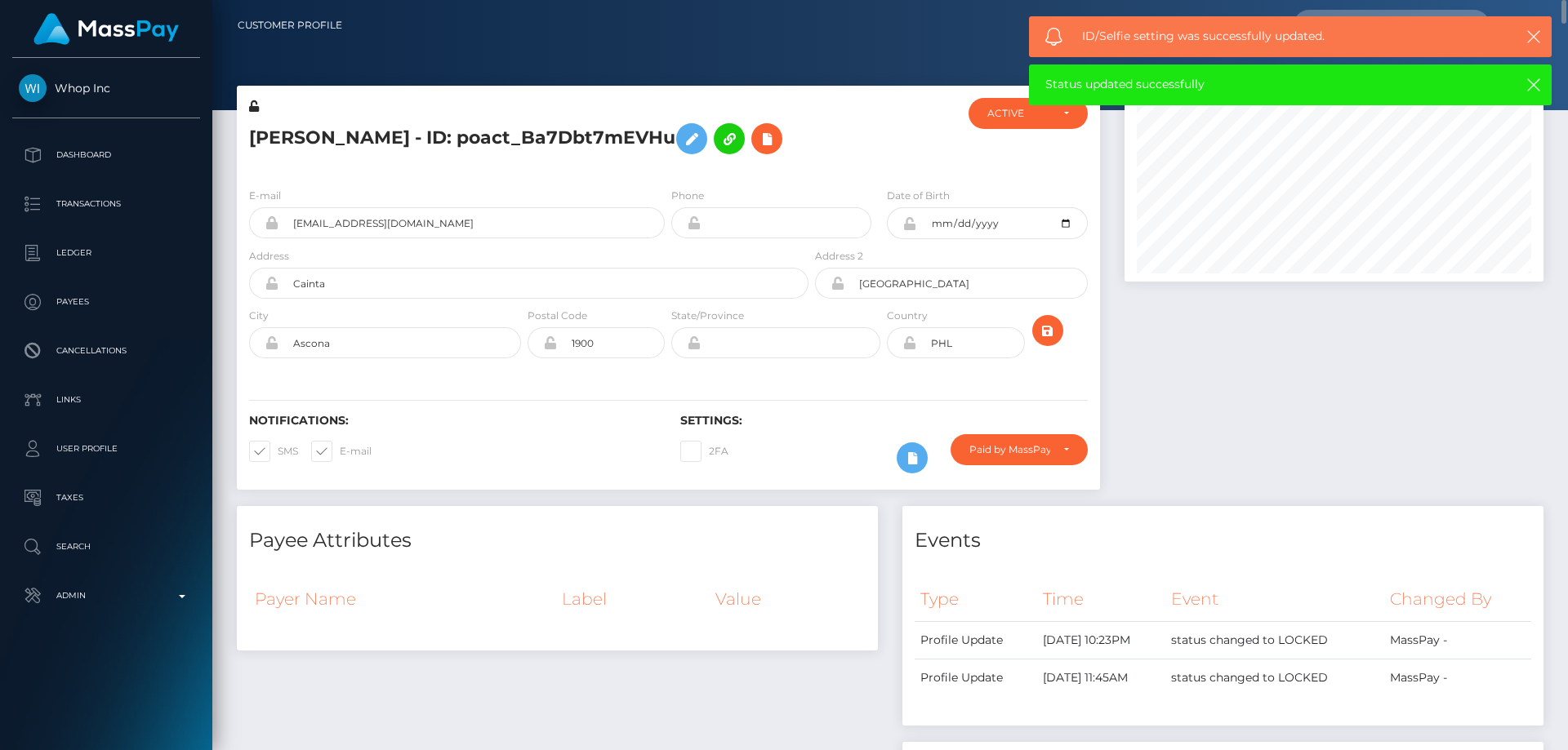
click at [399, 130] on h5 "Marcus Carisg - ID: poact_Ba7Dbt7mEVHu" at bounding box center [524, 139] width 550 height 48
copy h5 "Marcus Carisg - ID: poact_Ba7Dbt7mEVHu"
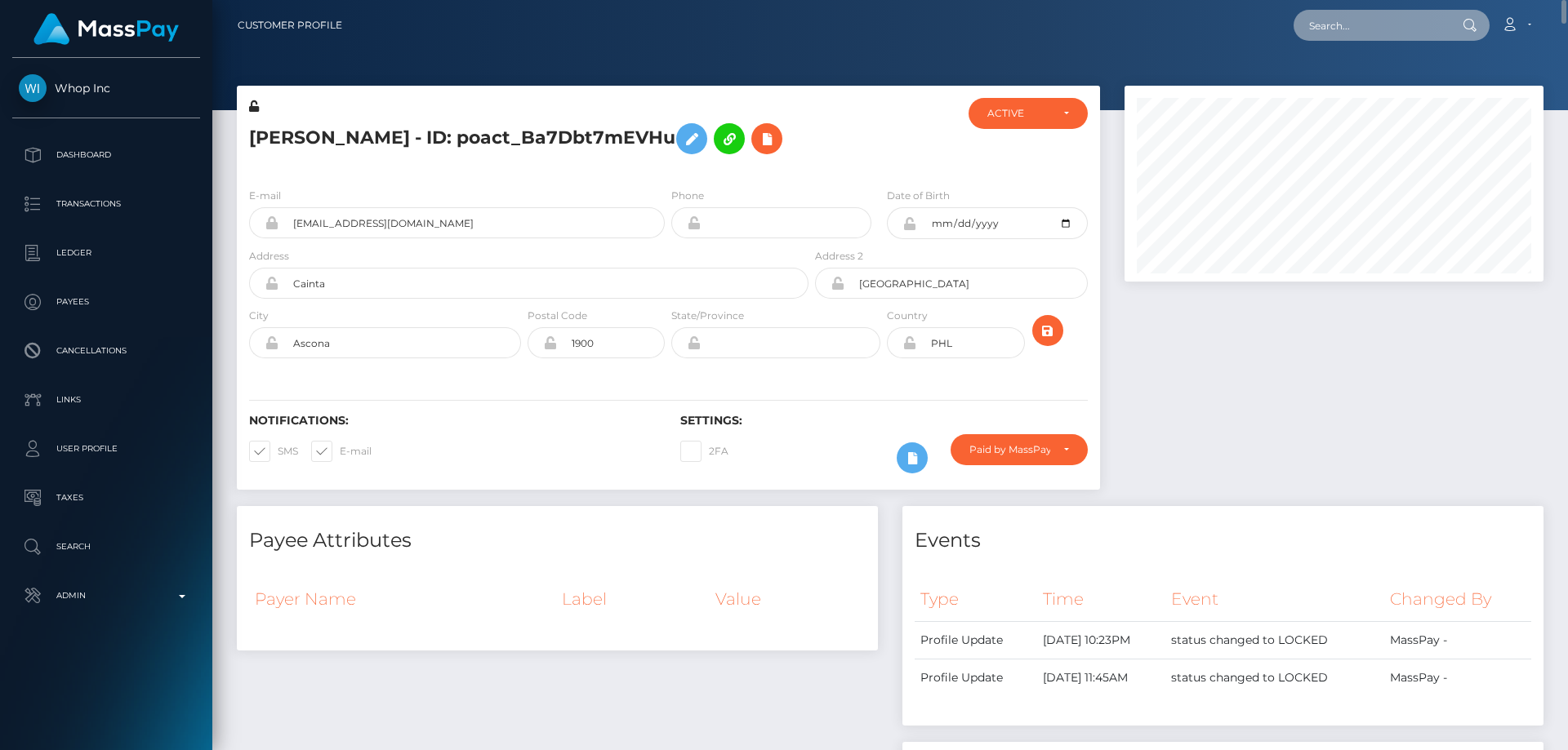
paste input "larsenliv23@gmail.com"
click at [1338, 32] on input "larsenliv23@gmail.com" at bounding box center [1371, 25] width 153 height 31
paste input "663674977484021760"
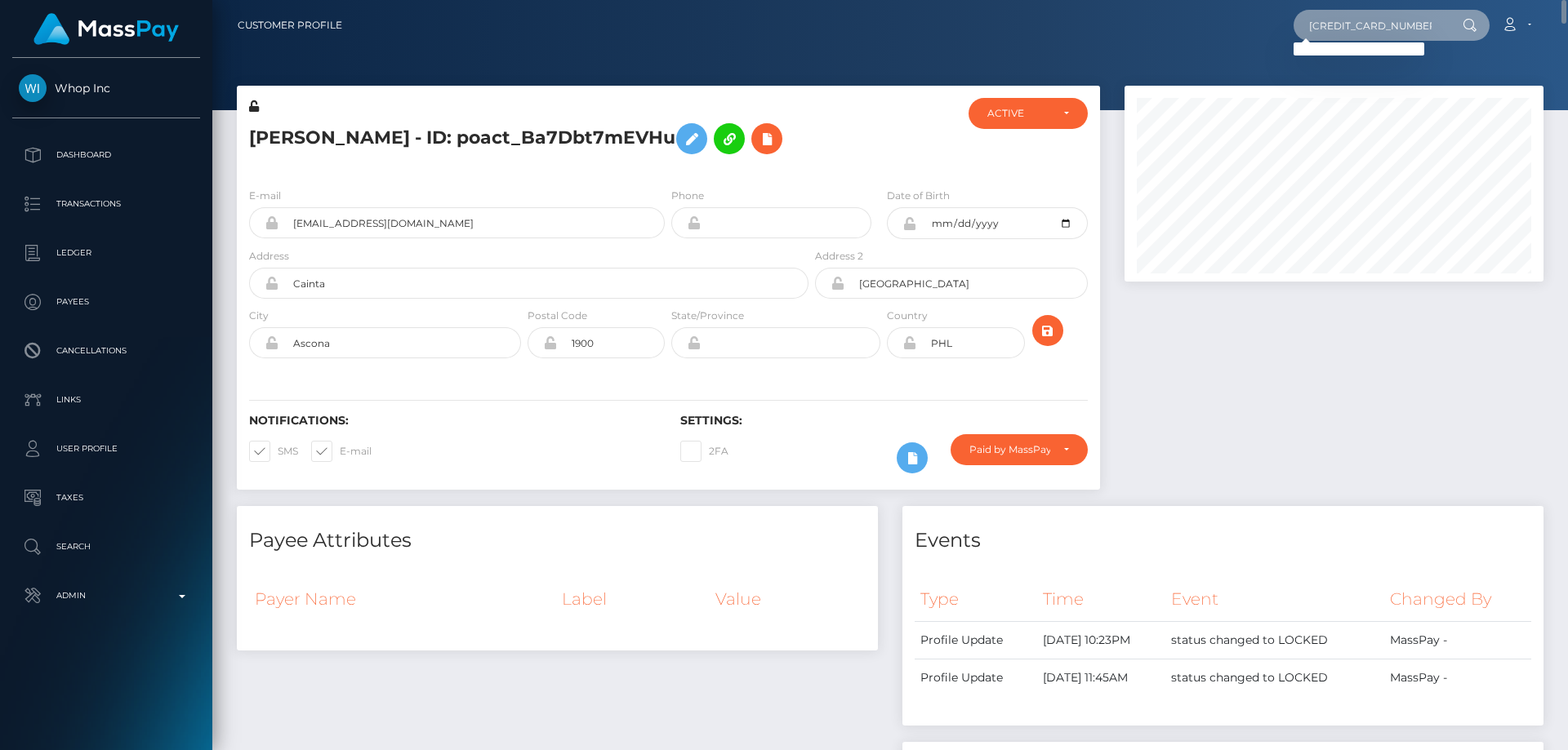
click at [1363, 28] on input "663674977484021760" at bounding box center [1371, 25] width 153 height 31
paste input "larsenliv23@gmail.com"
click at [1366, 17] on input "larsenliv23@gmail.com" at bounding box center [1371, 25] width 153 height 31
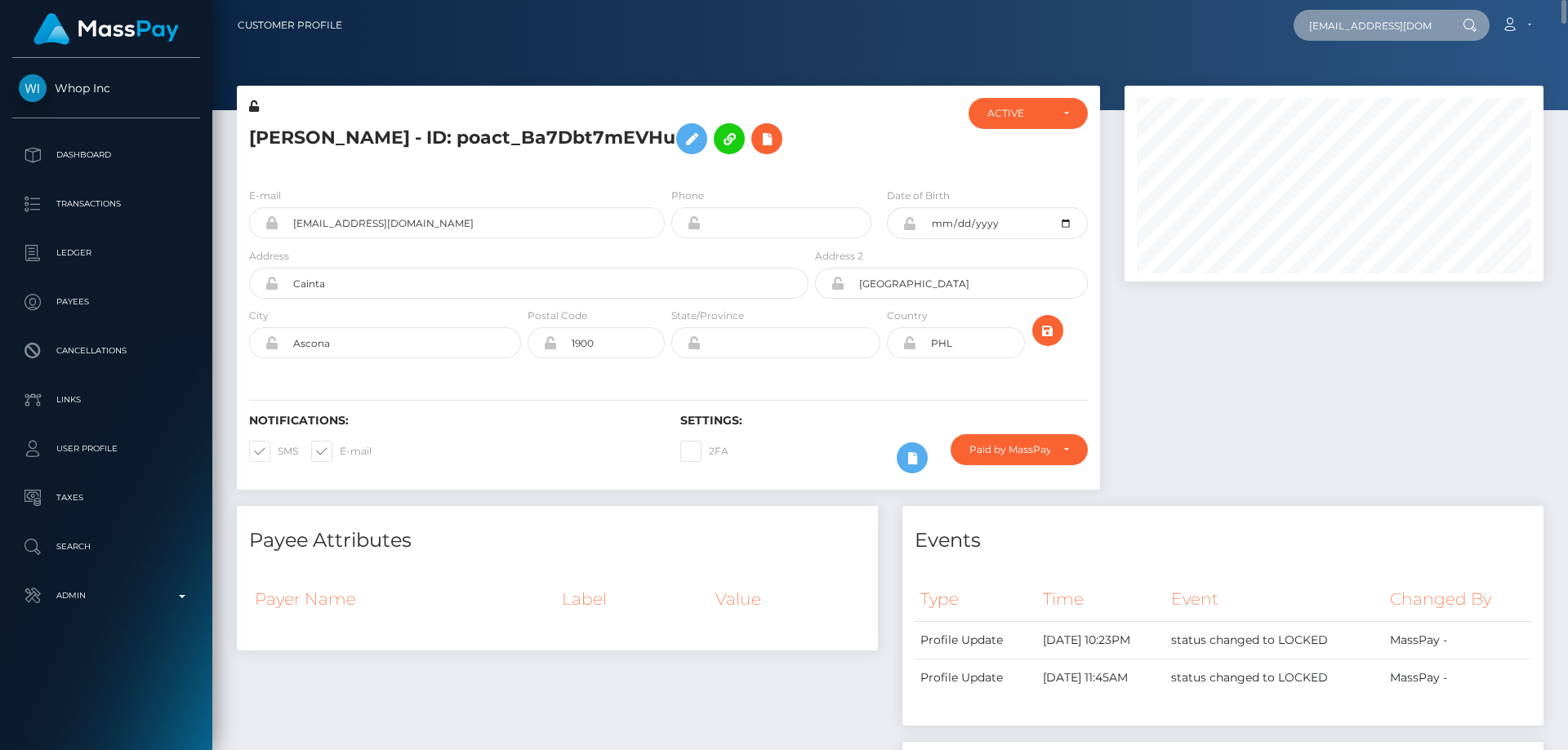
click at [1366, 17] on input "larsenliv23@gmail.com" at bounding box center [1371, 25] width 153 height 31
drag, startPoint x: 1366, startPoint y: 17, endPoint x: 1364, endPoint y: 34, distance: 17.1
paste input "68aef01c0c776945420f1dfd_420702ef15d47699b6d500ff30122ce6"
type input "68aef01c0c776945420f1dfd_420702ef15d47699b6d500ff30122ce6"
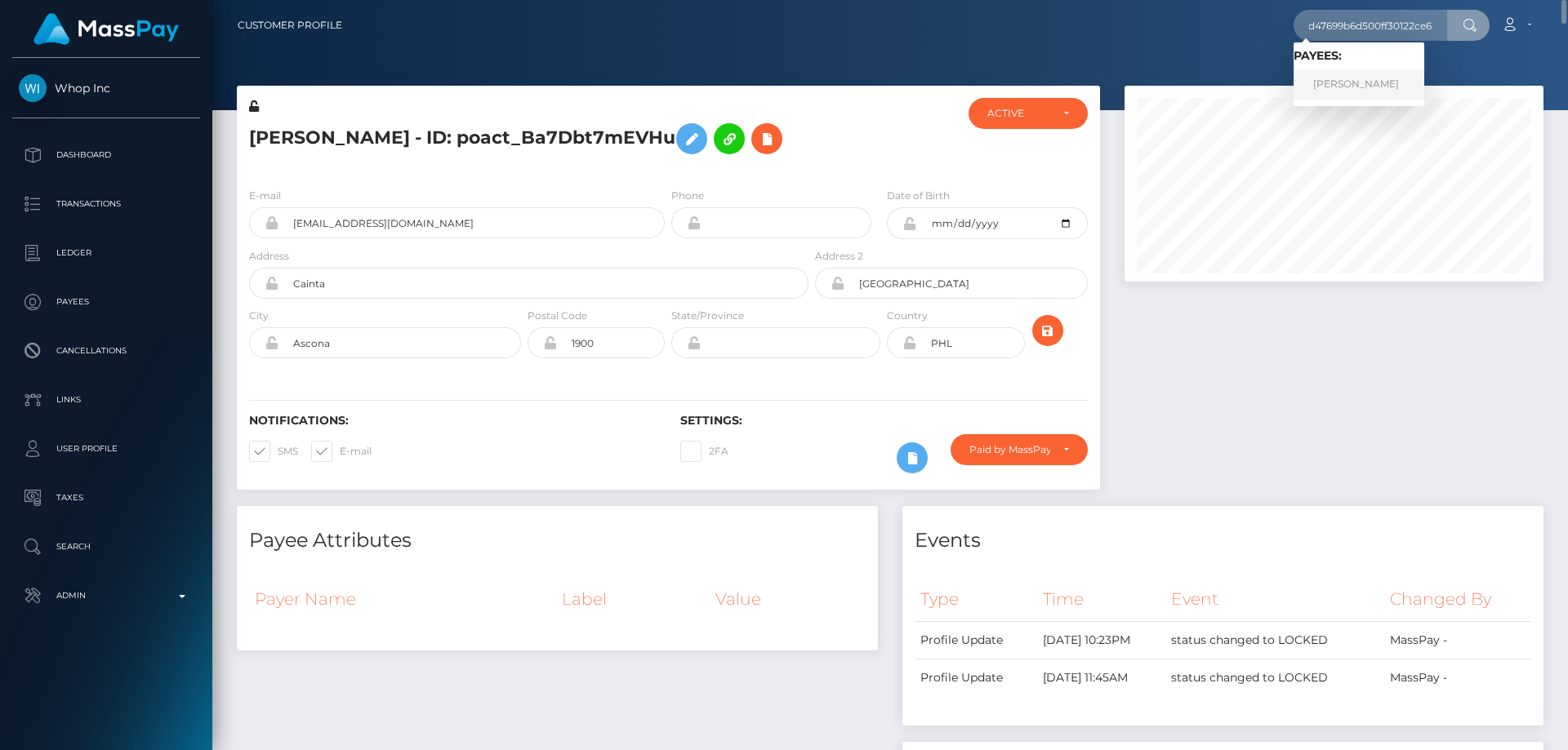
click at [1335, 80] on link "Crystal Simmons" at bounding box center [1359, 85] width 131 height 31
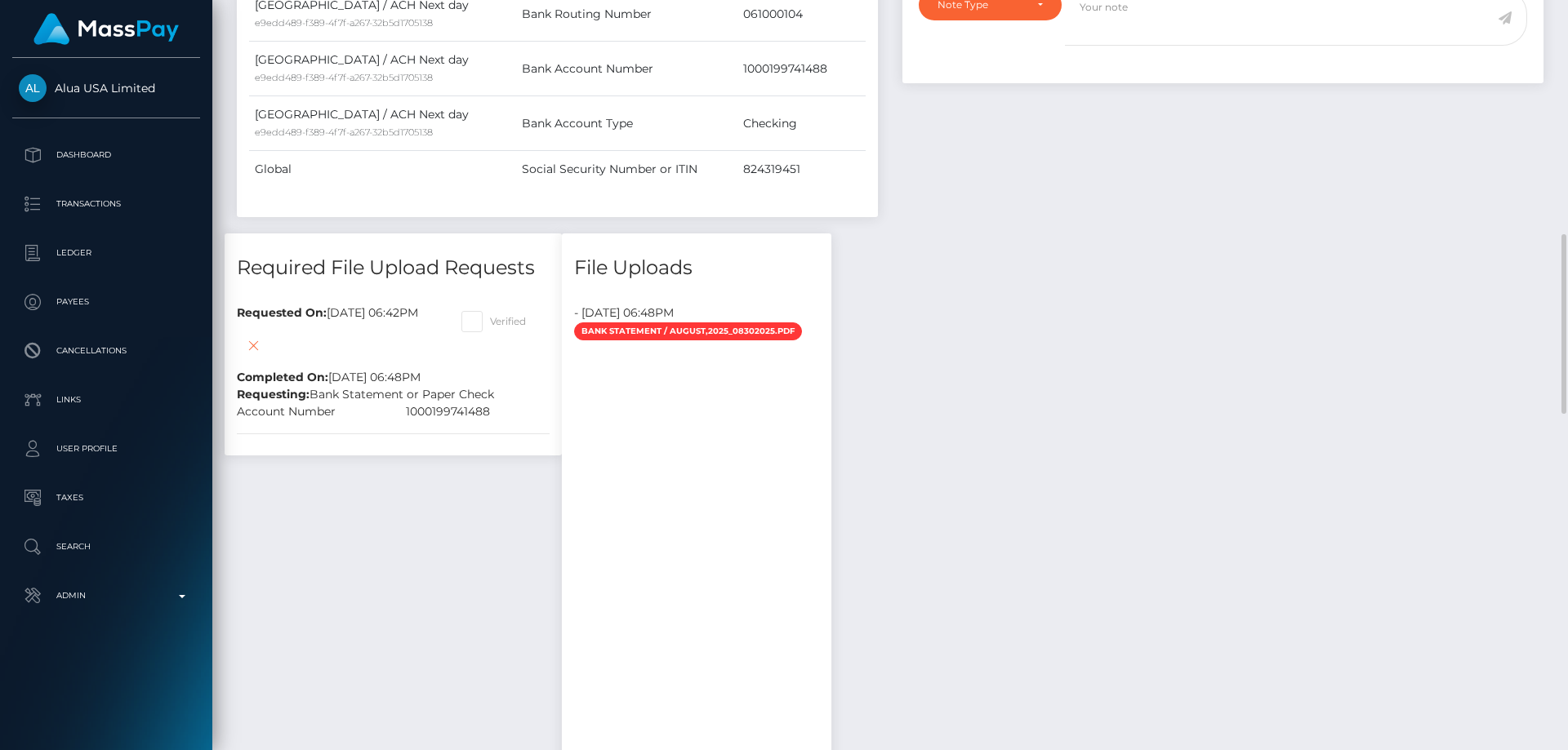
scroll to position [1143, 0]
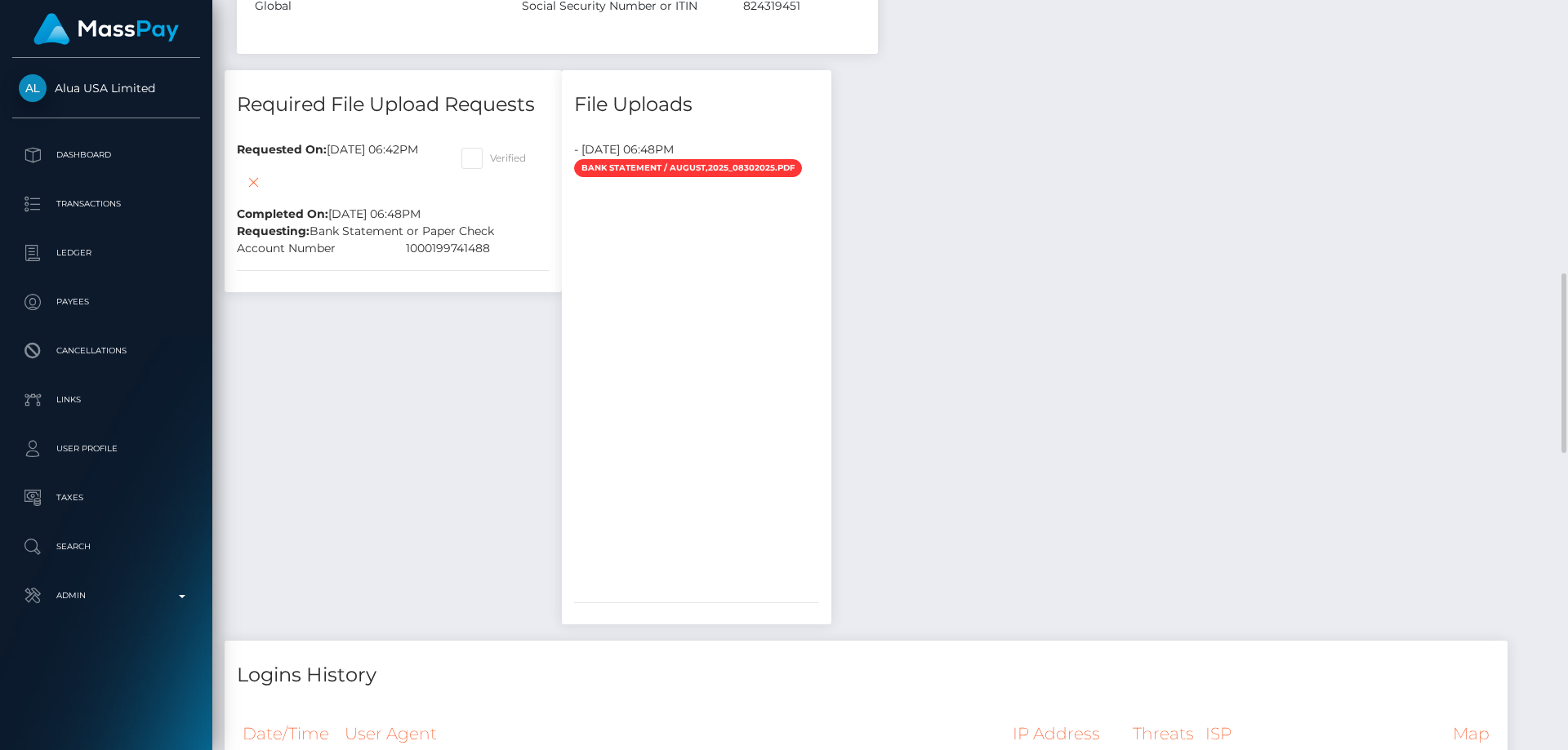
drag, startPoint x: 1086, startPoint y: 503, endPoint x: 1104, endPoint y: 382, distance: 122.3
click at [1087, 502] on div "Payee Attributes Payer Name Label Value [GEOGRAPHIC_DATA] / ACH Next day e9edd4…" at bounding box center [890, 538] width 1331 height 1769
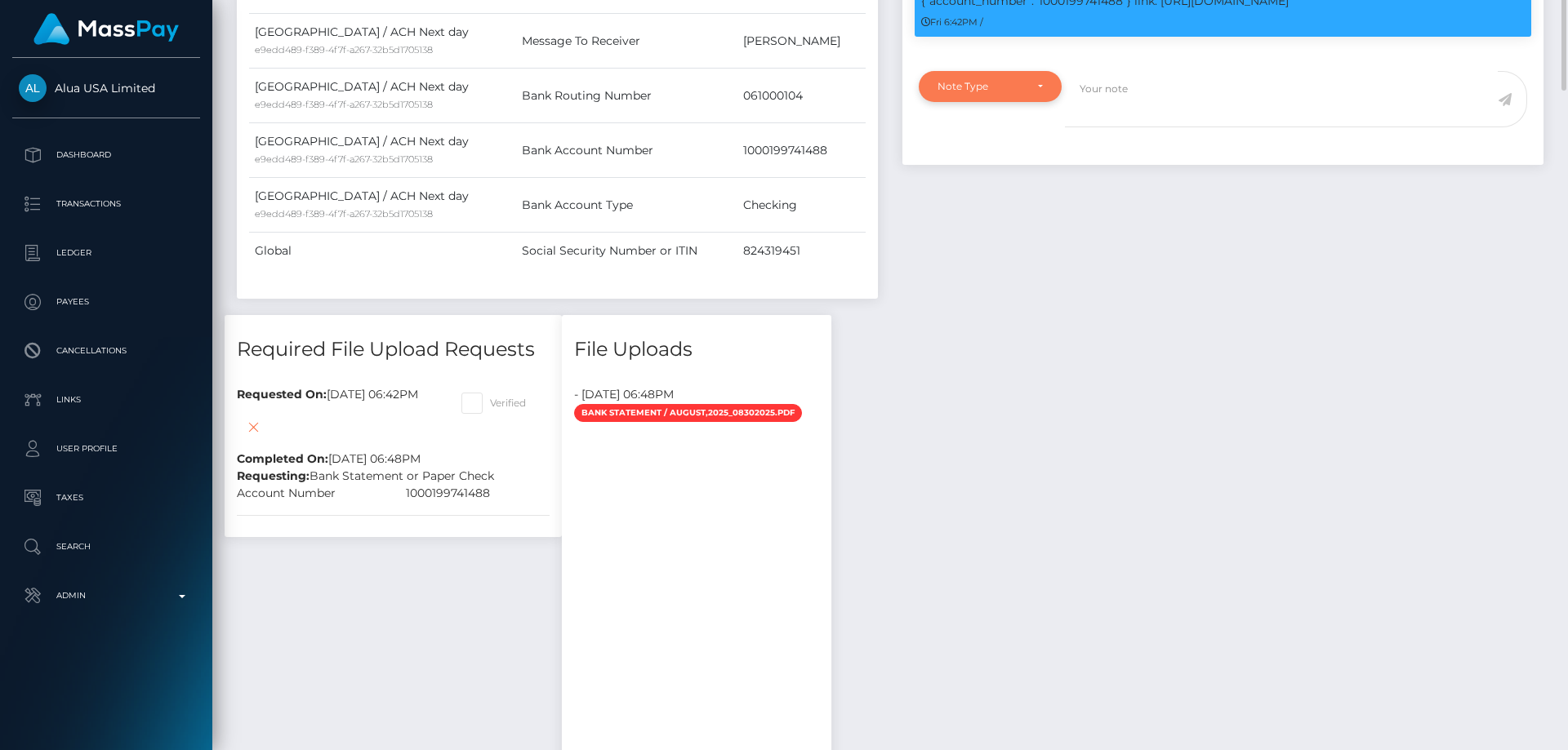
scroll to position [654, 0]
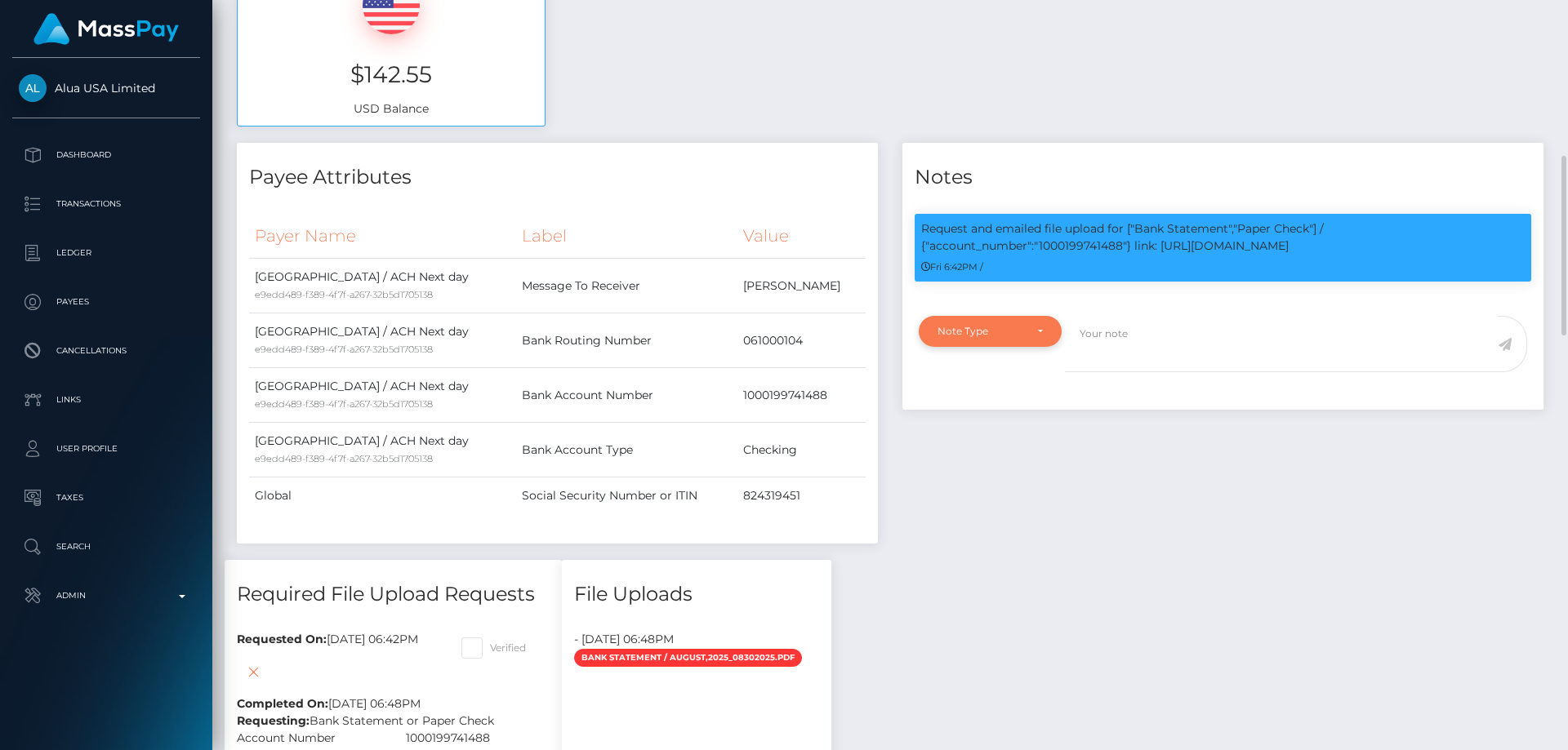
click at [999, 320] on div "Note Type" at bounding box center [990, 331] width 143 height 31
click at [990, 409] on span "Compliance" at bounding box center [968, 410] width 59 height 14
select select "COMPLIANCE"
click at [1137, 339] on textarea at bounding box center [1282, 344] width 433 height 57
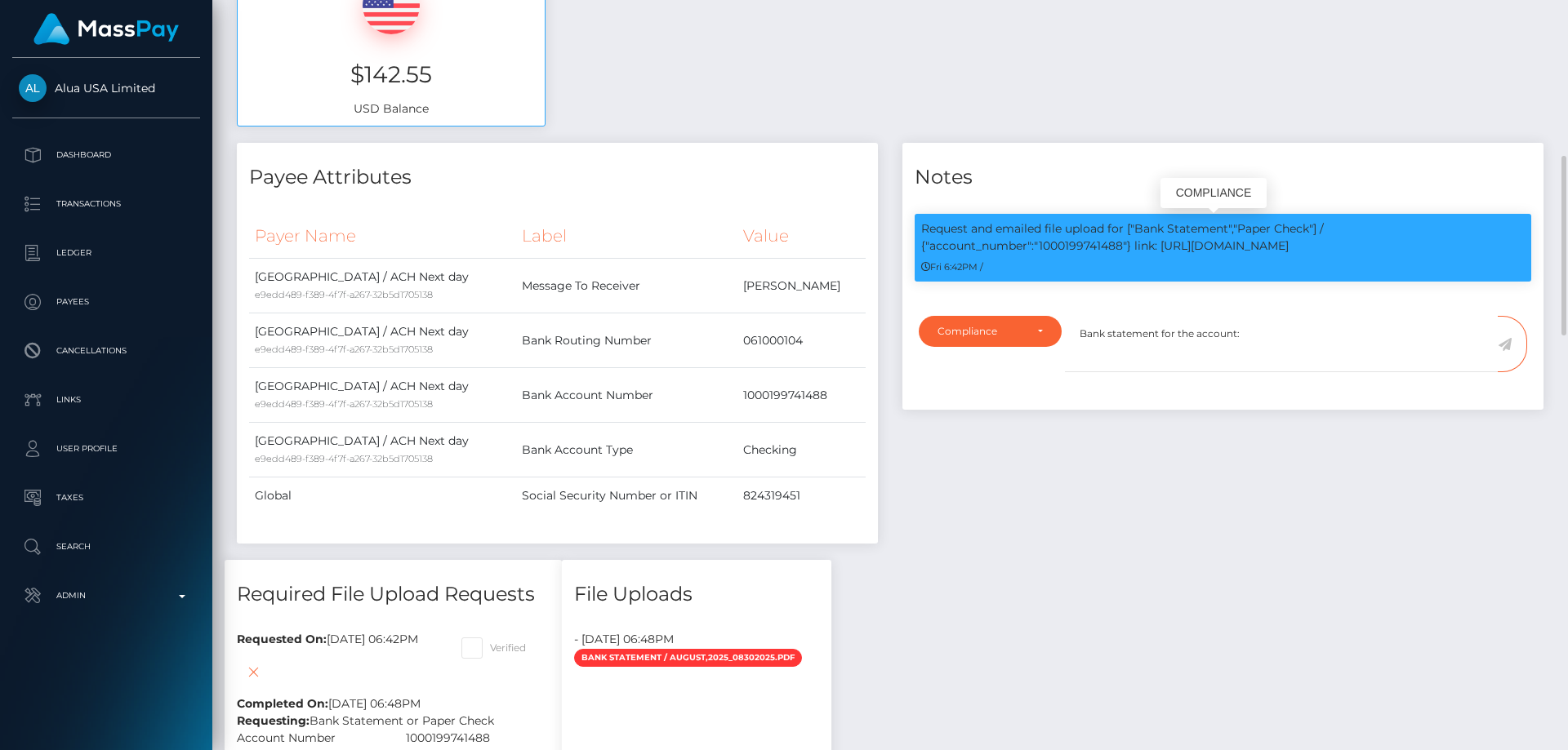
click at [1056, 246] on p "Request and emailed file upload for ["Bank Statement","Paper Check"] / {"accoun…" at bounding box center [1223, 238] width 603 height 34
copy p "1000199741488"
click at [1275, 332] on textarea "Bank statement for the account:" at bounding box center [1282, 344] width 433 height 57
paste textarea "1000199741488"
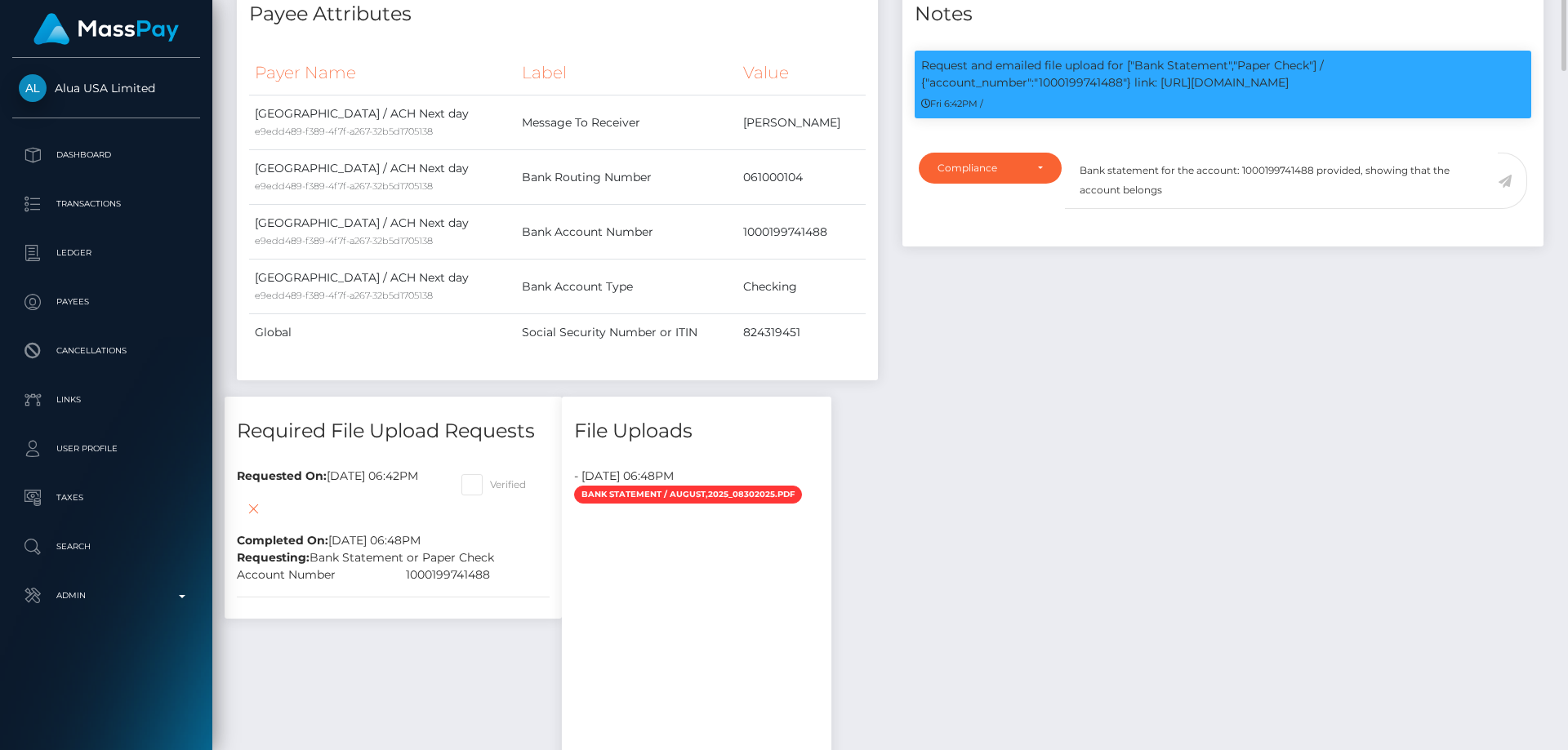
scroll to position [572, 0]
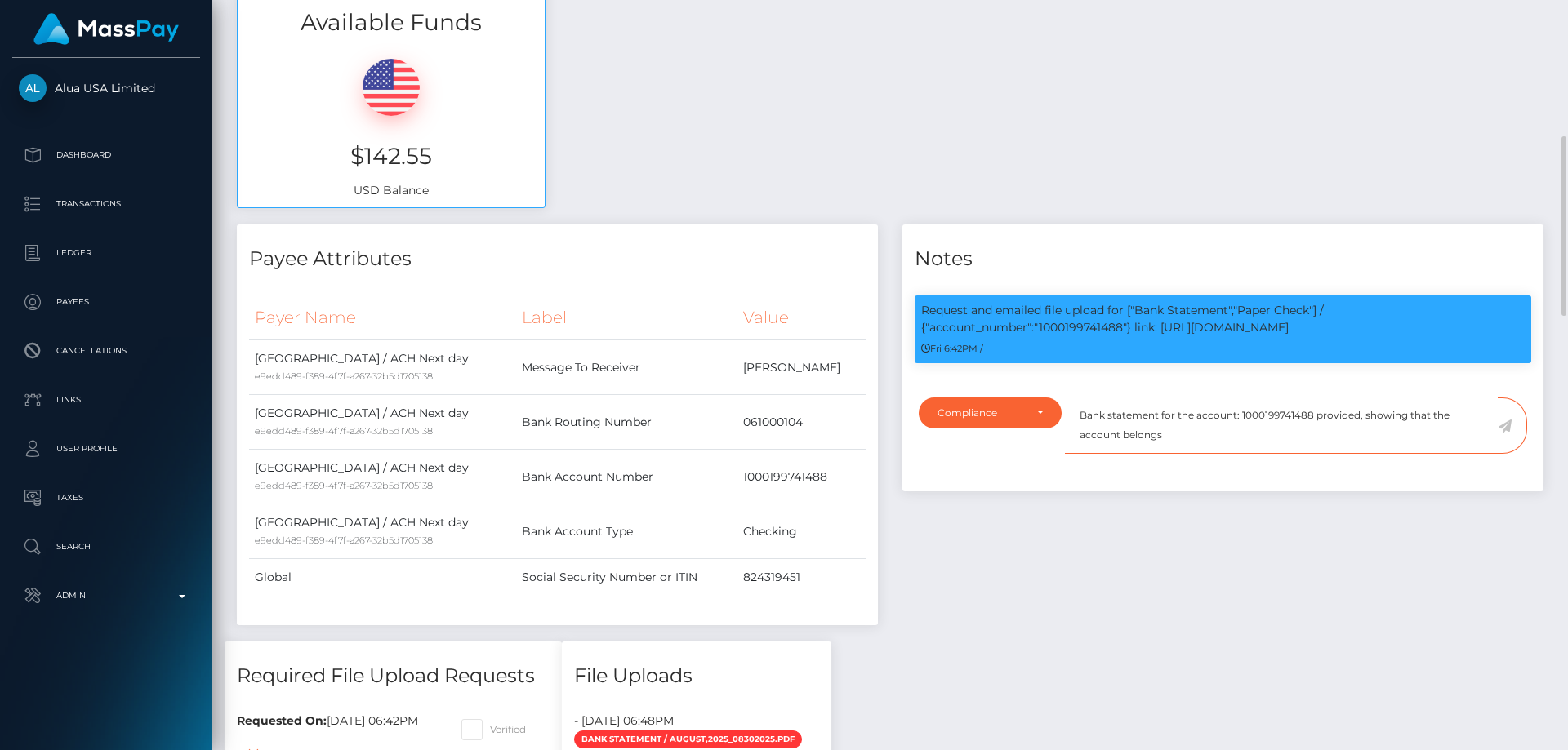
click at [1191, 438] on textarea "Bank statement for the account: 1000199741488 provided, showing that the accoun…" at bounding box center [1282, 426] width 433 height 57
type textarea "Bank statement for the account: 1000199741488 provided, showing that the accoun…"
click at [1503, 427] on icon at bounding box center [1504, 426] width 14 height 14
click at [1374, 565] on div "Notes Request and emailed file upload for ["Bank Statement","Paper Check"] / {"…" at bounding box center [1223, 432] width 666 height 417
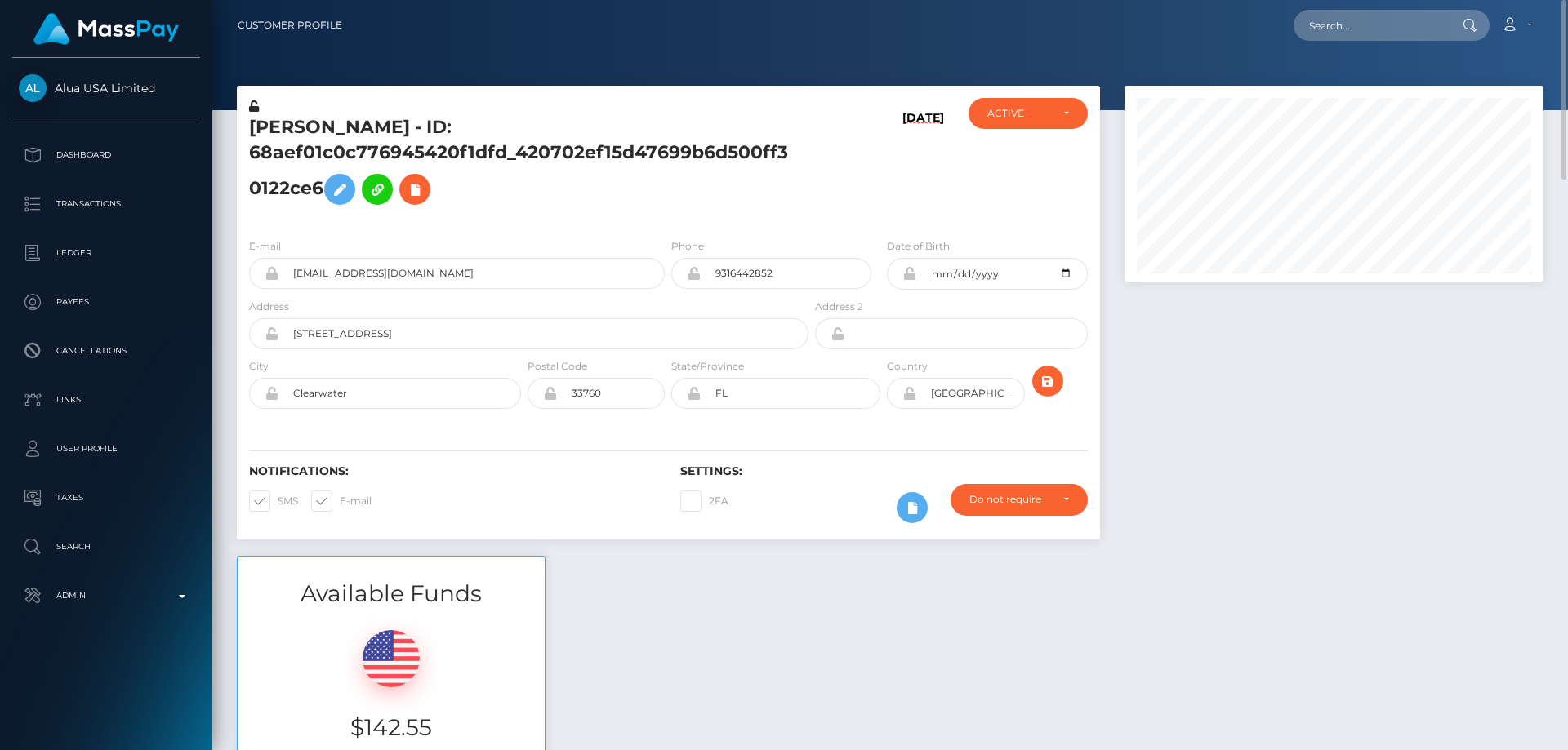
click at [601, 221] on div "Crystal Simmons - ID: 68aef01c0c776945420f1dfd_420702ef15d47699b6d500ff30122ce6" at bounding box center [524, 161] width 575 height 127
click at [1044, 115] on div "ACTIVE" at bounding box center [1019, 113] width 63 height 14
click at [1030, 187] on span "DEACTIVE" at bounding box center [1013, 192] width 51 height 14
select select "DEACTIVE"
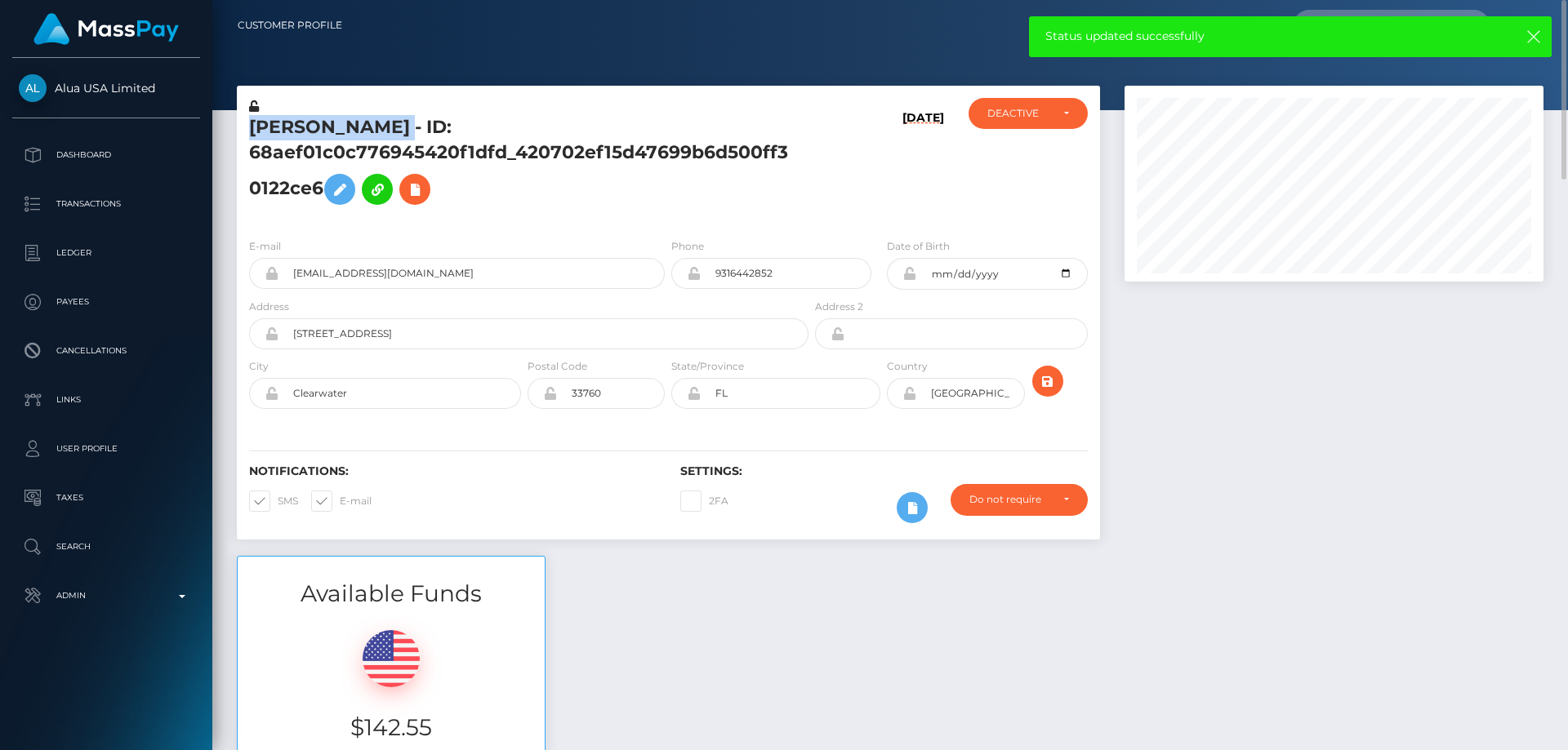
drag, startPoint x: 408, startPoint y: 127, endPoint x: 251, endPoint y: 122, distance: 157.1
click at [251, 122] on h5 "Crystal Simmons - ID: 68aef01c0c776945420f1dfd_420702ef15d47699b6d500ff30122ce6" at bounding box center [524, 164] width 550 height 98
drag, startPoint x: 279, startPoint y: 114, endPoint x: 261, endPoint y: 121, distance: 19.3
click at [266, 119] on h5 "Crystal Simmons - ID: 68aef01c0c776945420f1dfd_420702ef15d47699b6d500ff30122ce6" at bounding box center [524, 164] width 550 height 98
drag, startPoint x: 249, startPoint y: 121, endPoint x: 407, endPoint y: 122, distance: 158.0
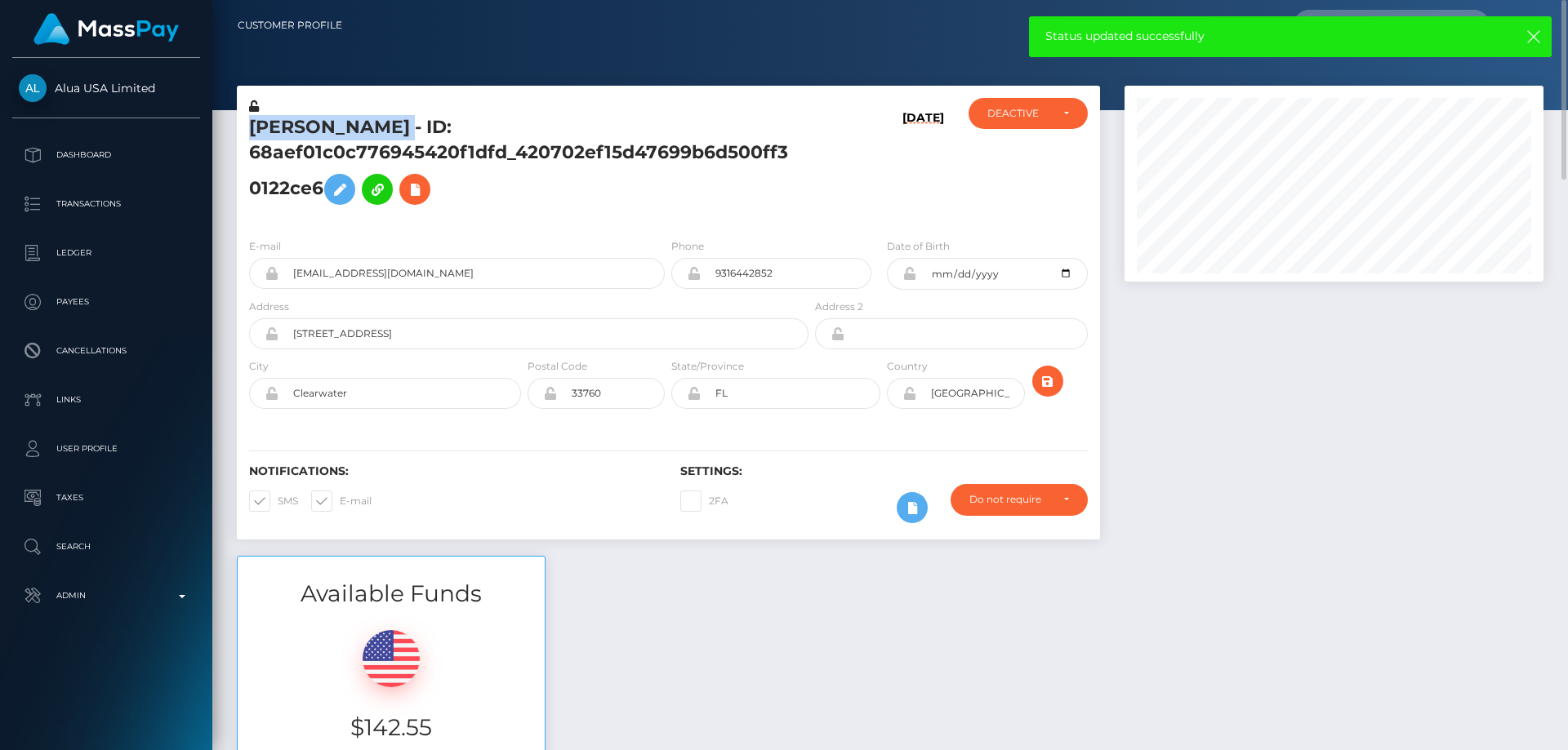
click at [407, 122] on div "Crystal Simmons - ID: 68aef01c0c776945420f1dfd_420702ef15d47699b6d500ff30122ce6" at bounding box center [524, 161] width 575 height 127
copy h5 "Crystal Simmons"
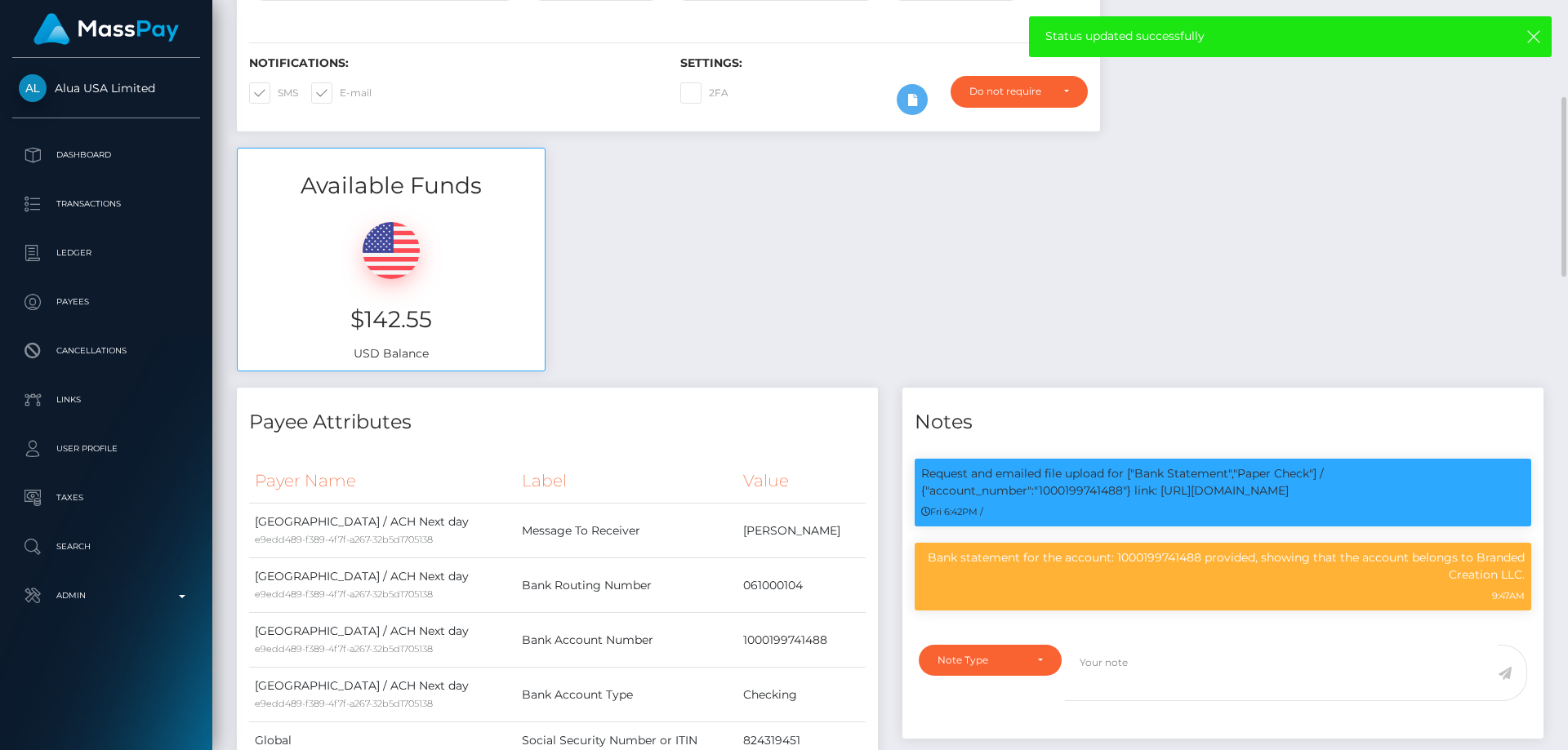
scroll to position [163, 0]
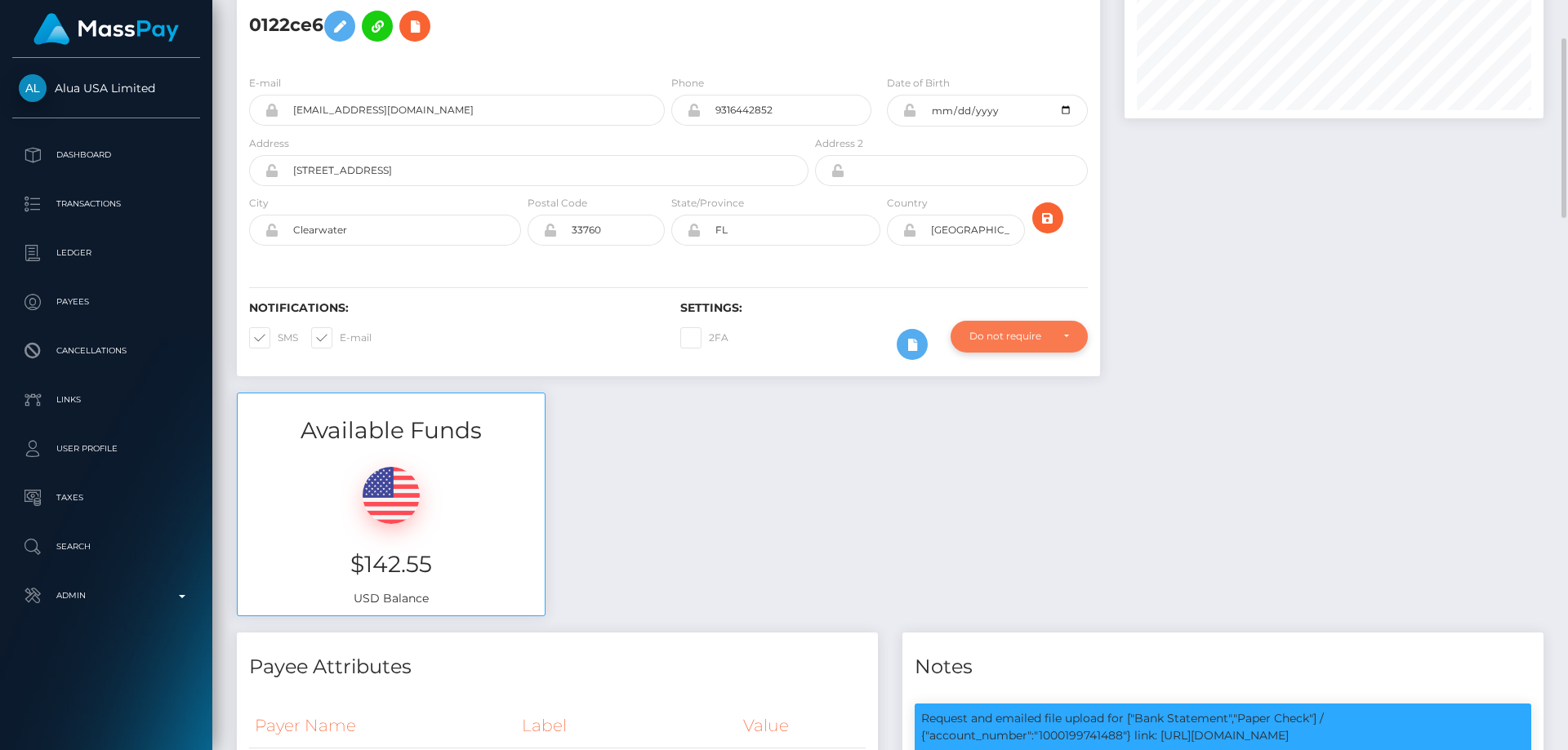
drag, startPoint x: 961, startPoint y: 329, endPoint x: 975, endPoint y: 343, distance: 19.8
click at [963, 328] on div "Do not require" at bounding box center [1020, 336] width 137 height 31
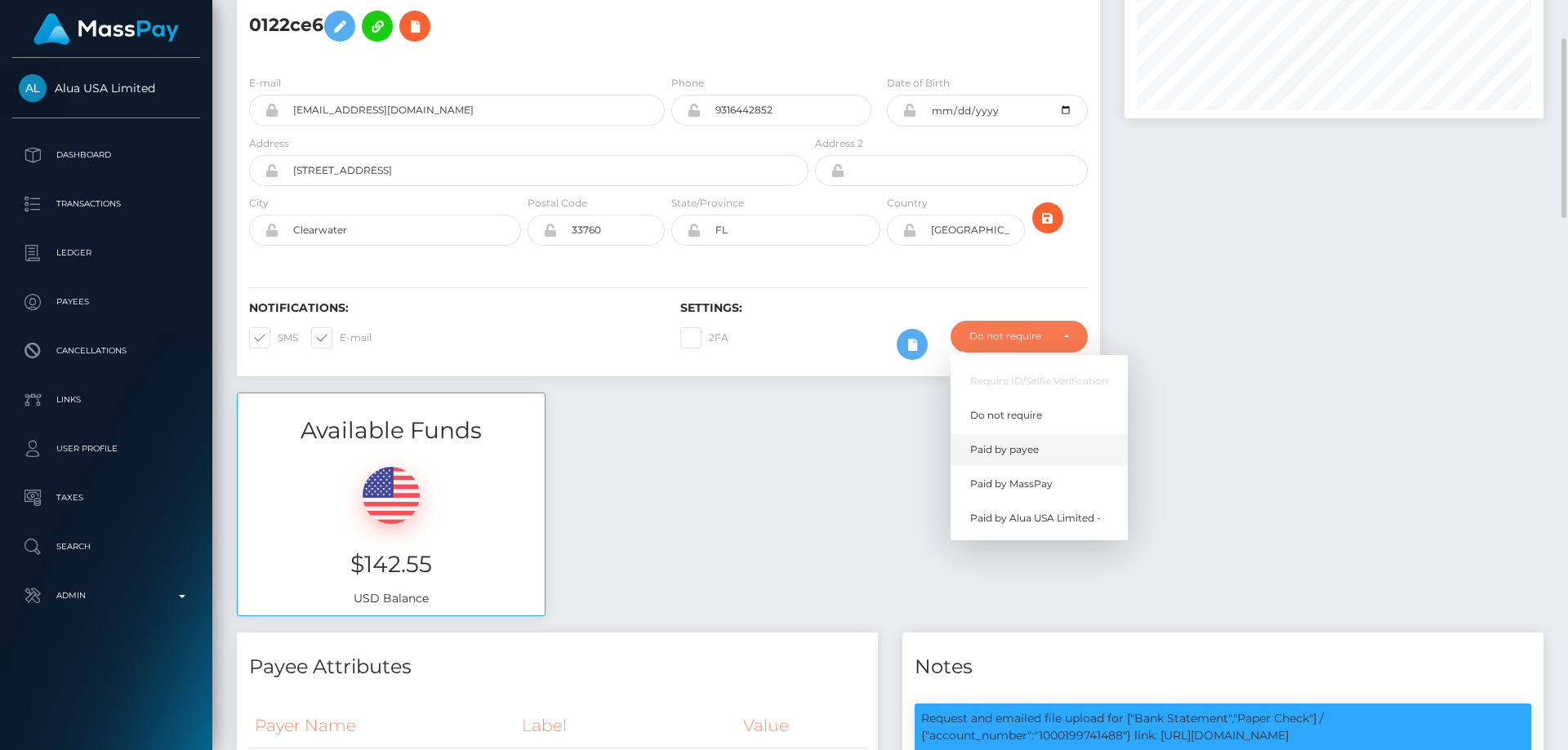
scroll to position [196, 420]
click at [1023, 484] on span "Paid by MassPay" at bounding box center [1011, 484] width 83 height 14
select select "2"
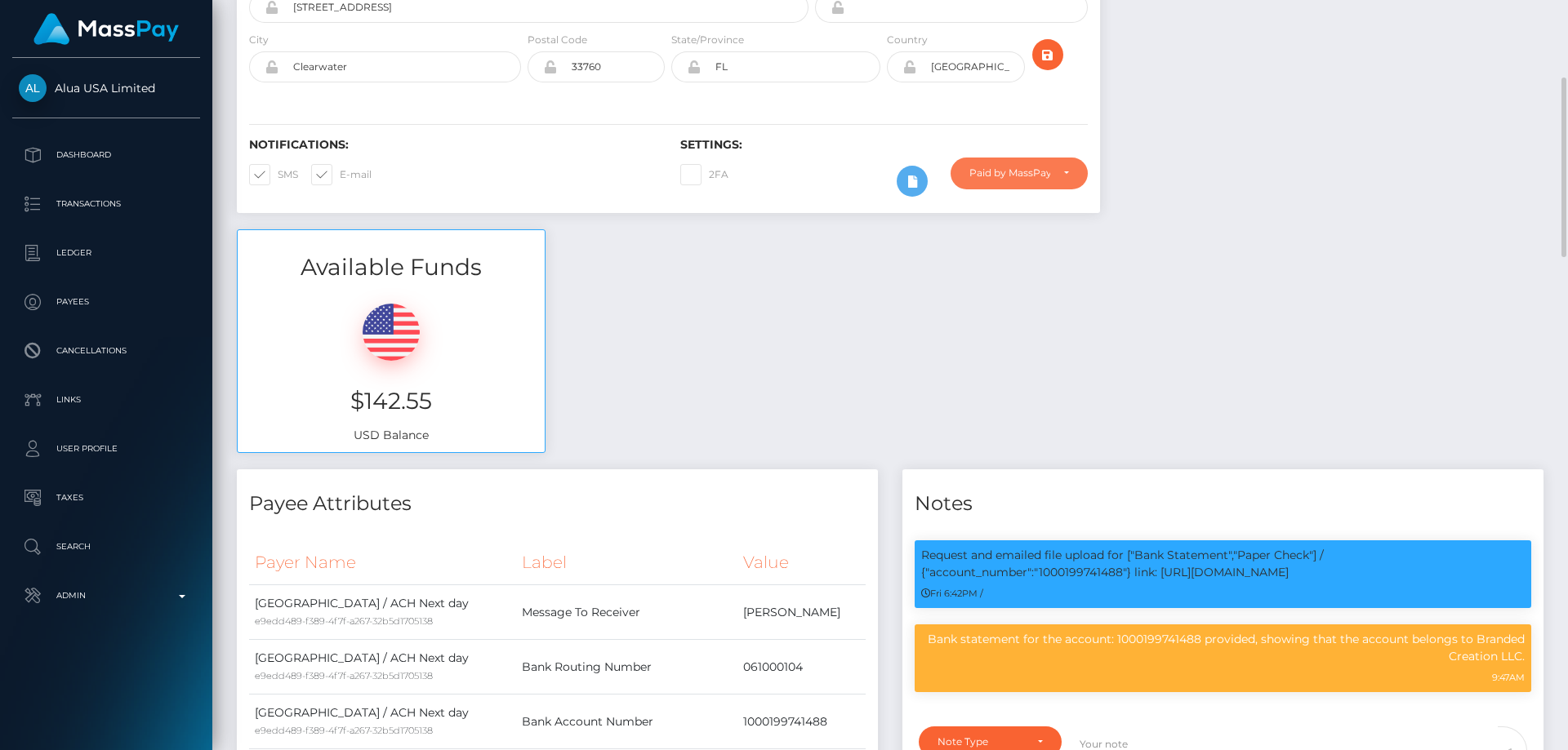
scroll to position [0, 0]
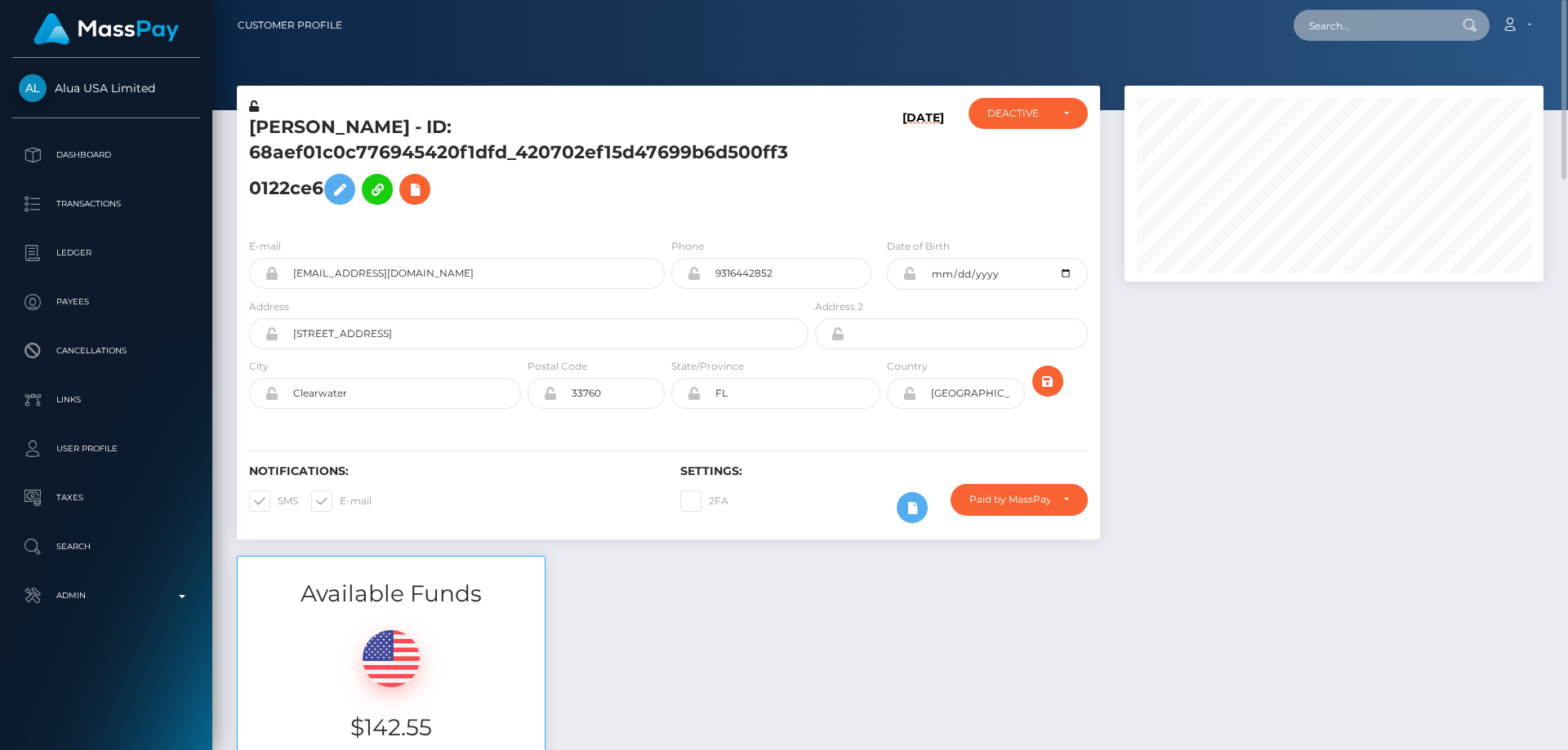
paste input "joelstrongsw7@gmail.com"
type input "joelstrongsw7@gmail.com"
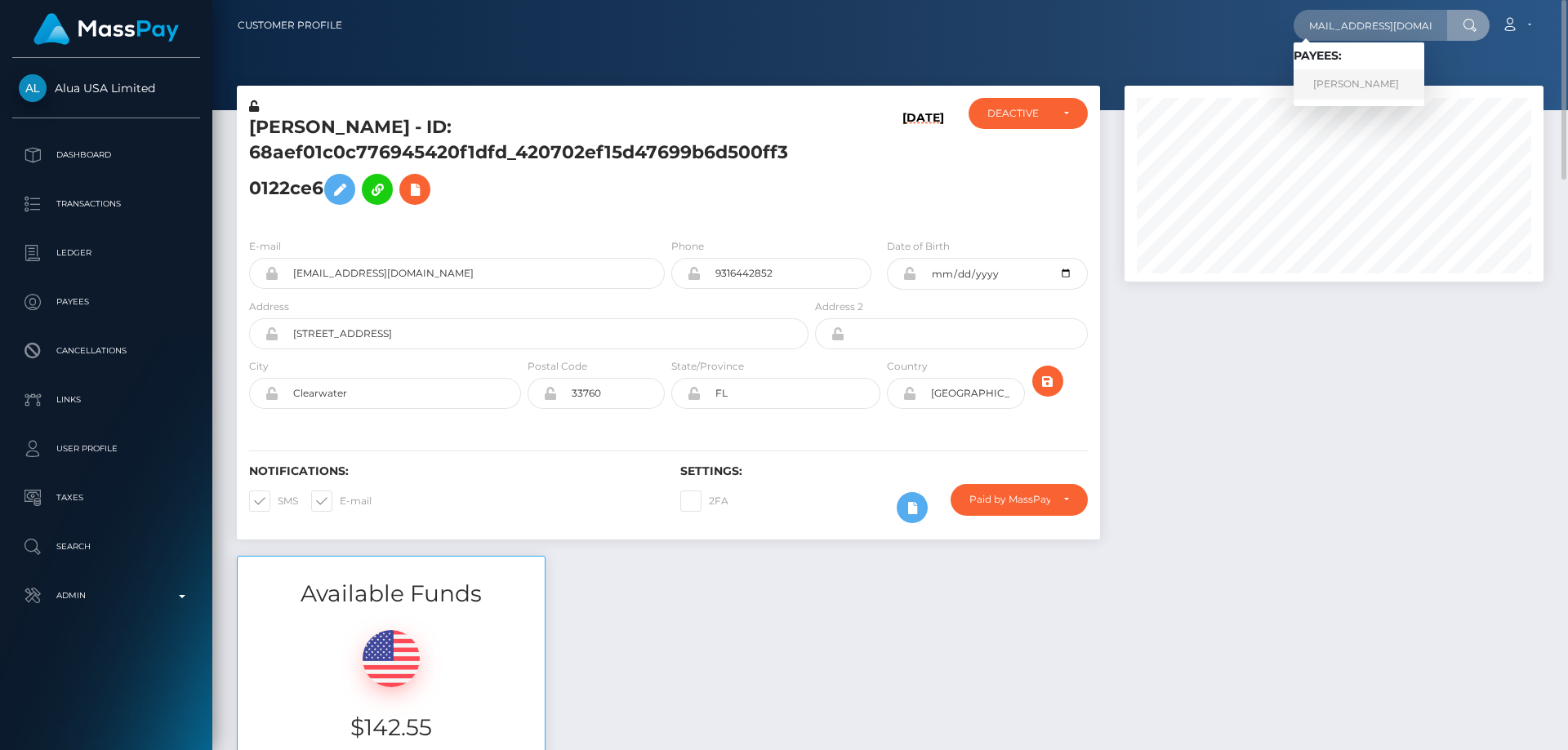
click at [1364, 79] on link "Viacheslav NENEVOLIN" at bounding box center [1359, 85] width 131 height 31
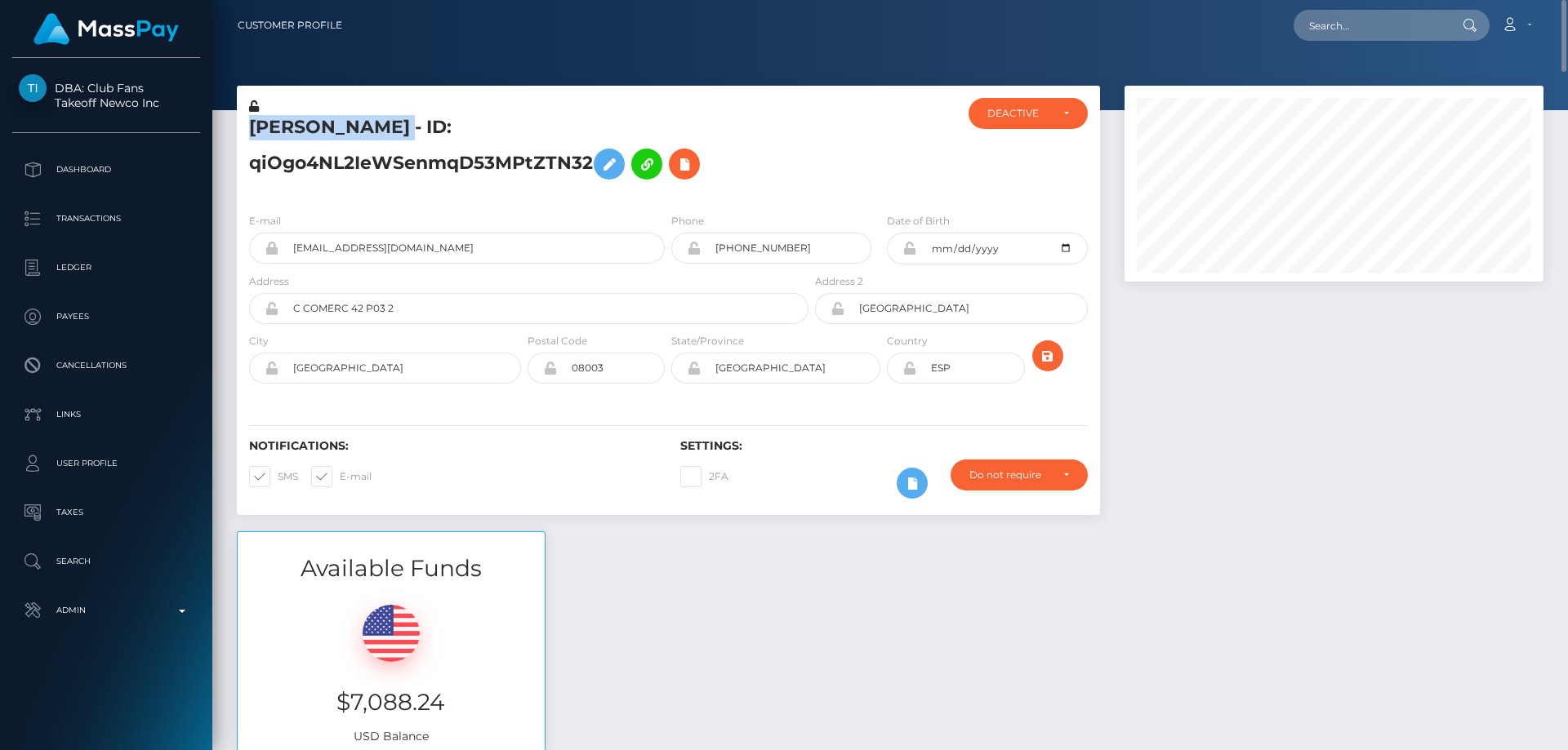
drag, startPoint x: 466, startPoint y: 129, endPoint x: 266, endPoint y: 131, distance: 200.0
click at [253, 132] on h5 "[PERSON_NAME] - ID: qiOgo4NL2IeWSenmqD53MPtZTN32" at bounding box center [524, 151] width 550 height 73
copy h5 "[PERSON_NAME]"
drag, startPoint x: 1559, startPoint y: 717, endPoint x: 1567, endPoint y: -10, distance: 727.0
click at [1567, 0] on html "DBA: Club Fans Takeoff Newco Inc Dashboard Transactions Ledger Payees" at bounding box center [784, 375] width 1568 height 750
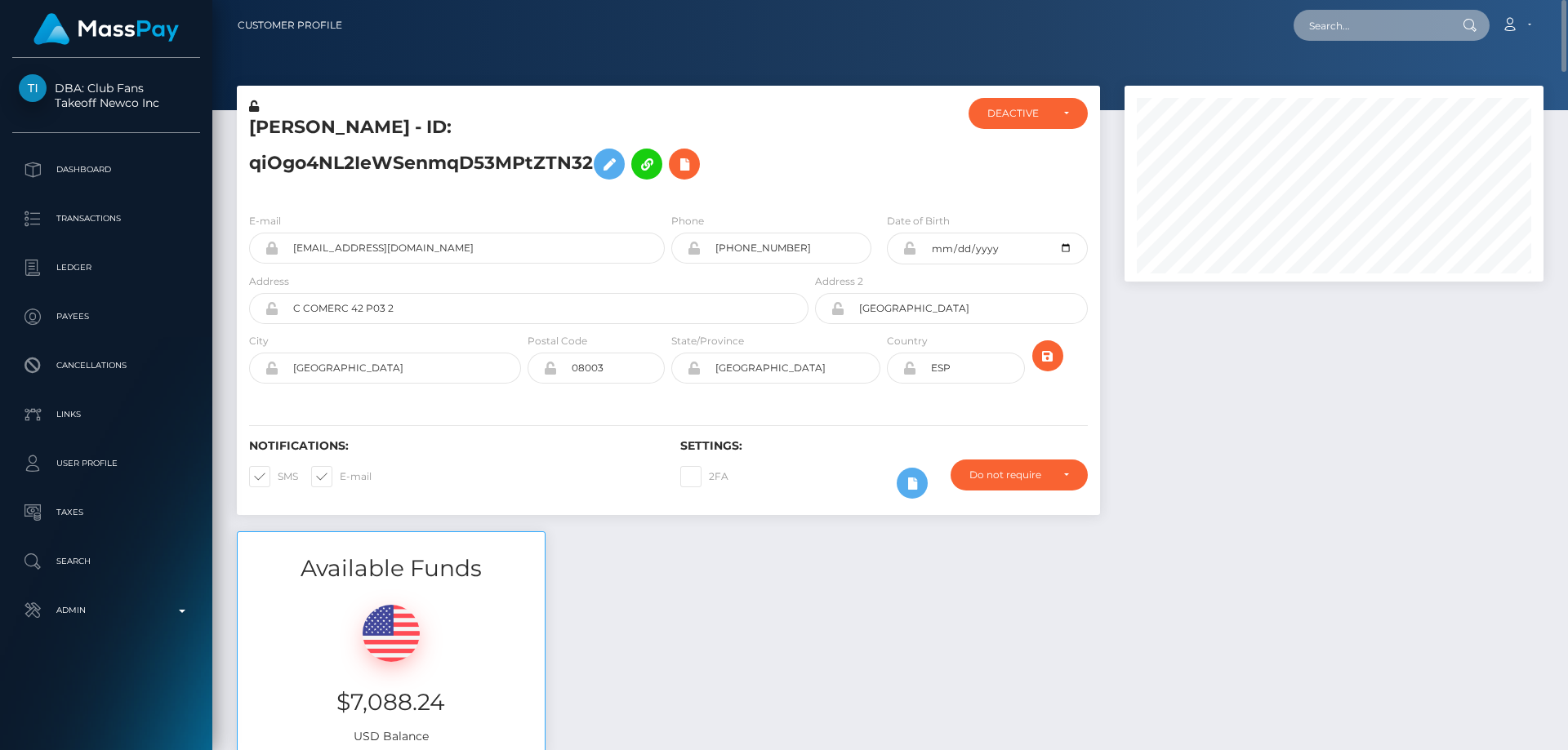
paste input "[EMAIL_ADDRESS][DOMAIN_NAME]"
type input "[EMAIL_ADDRESS][DOMAIN_NAME]"
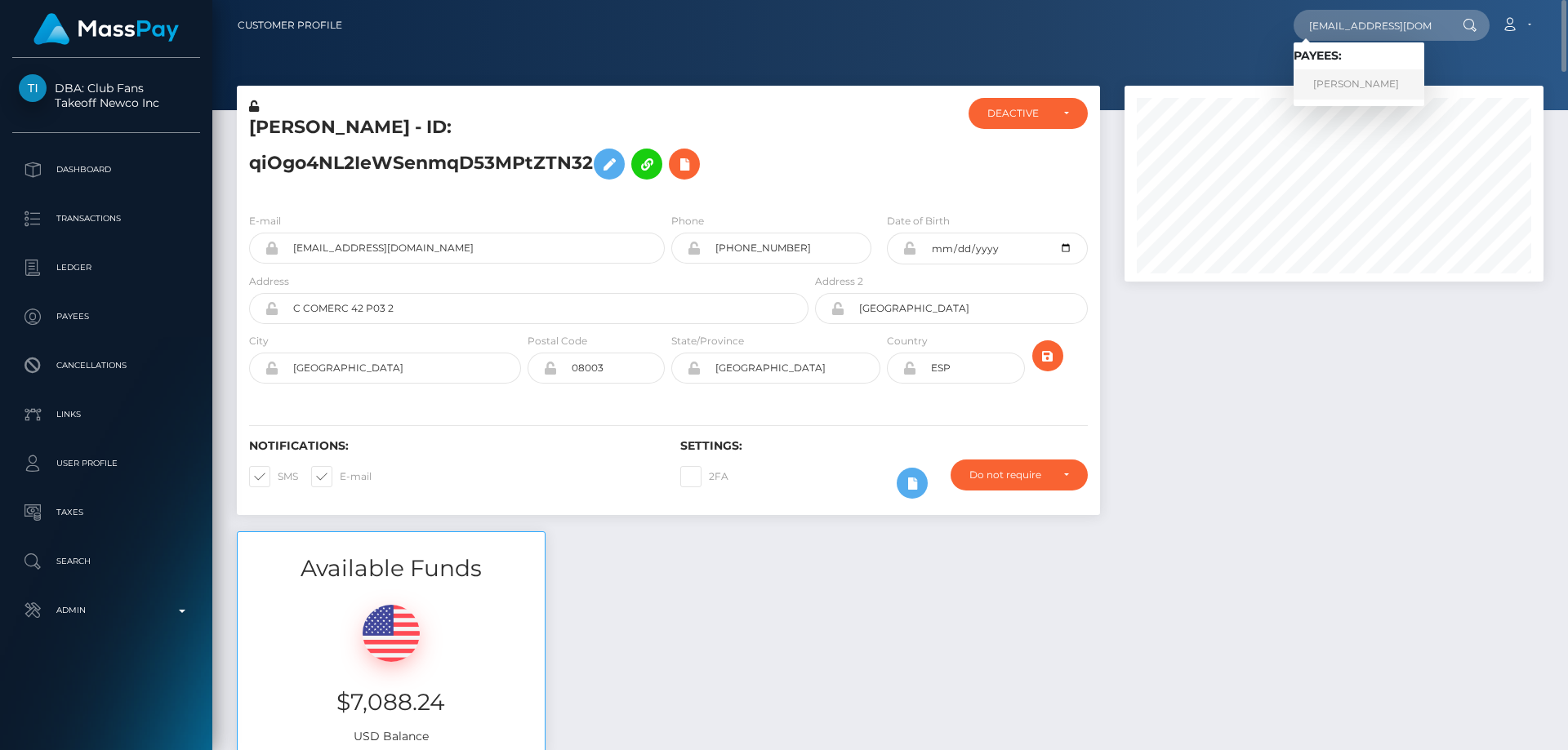
click at [1355, 83] on link "SHARON SUPPIAH" at bounding box center [1359, 85] width 131 height 31
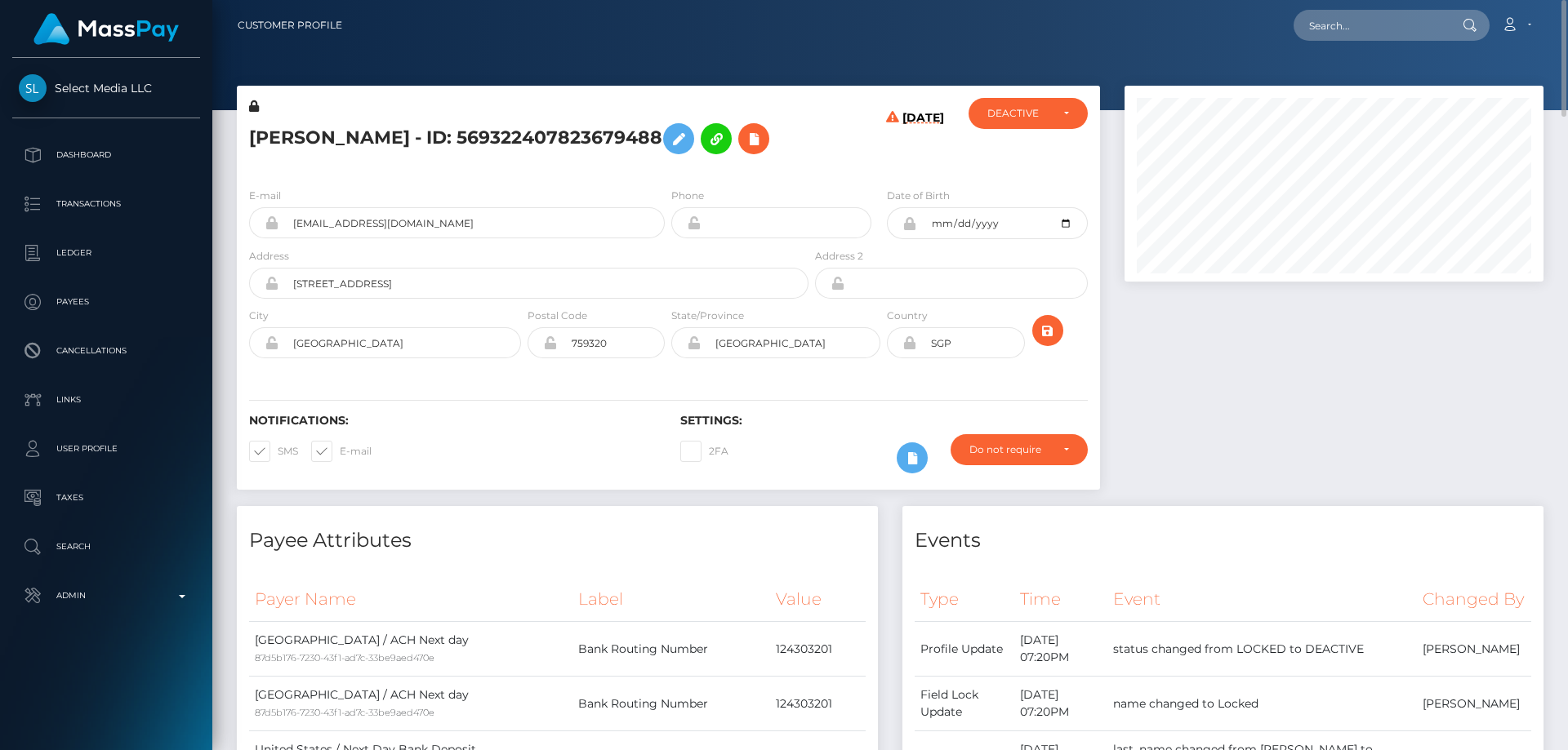
click at [426, 131] on h5 "[PERSON_NAME] - ID: 569322407823679488" at bounding box center [524, 139] width 550 height 48
copy h5 "[PERSON_NAME] - ID: 569322407823679488"
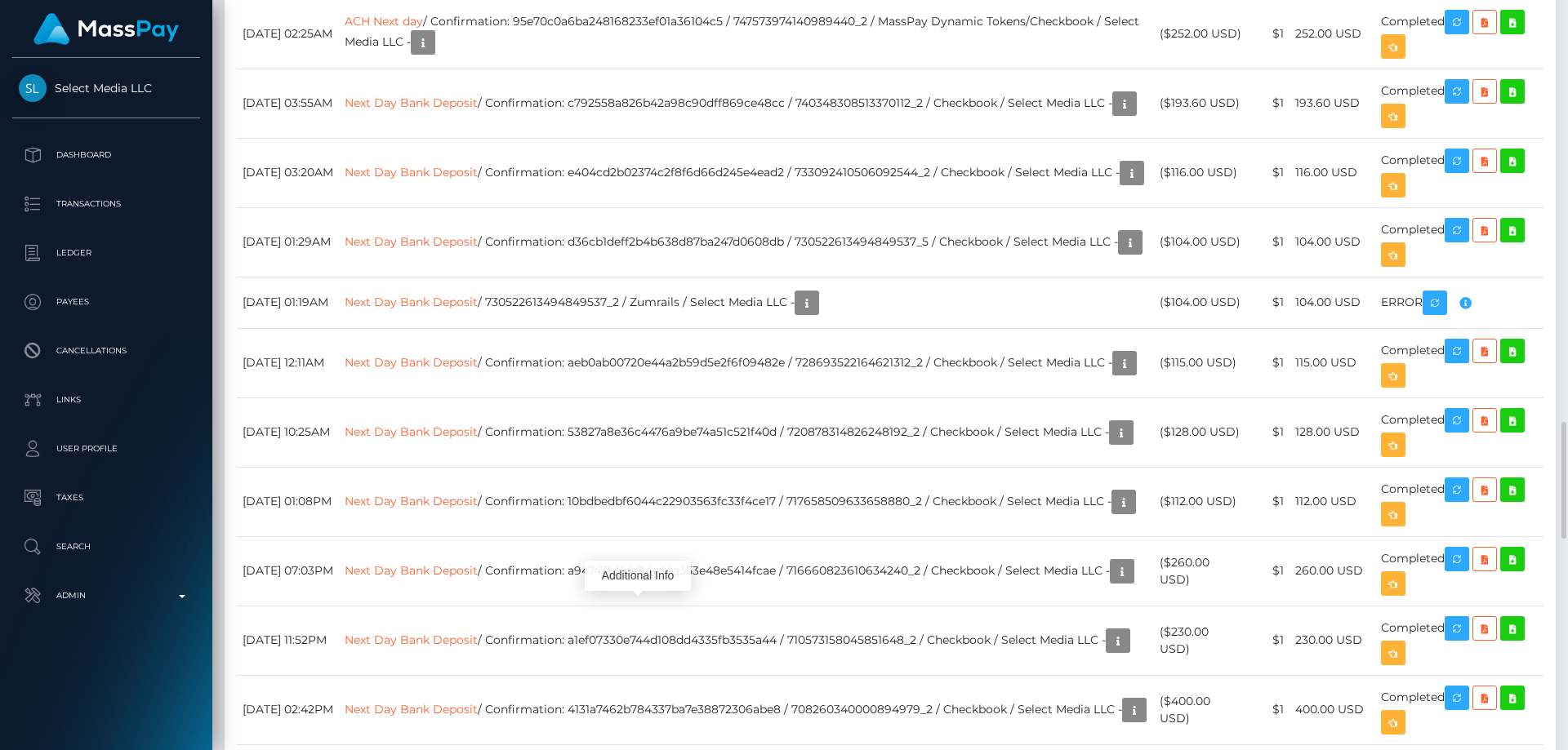
scroll to position [196, 420]
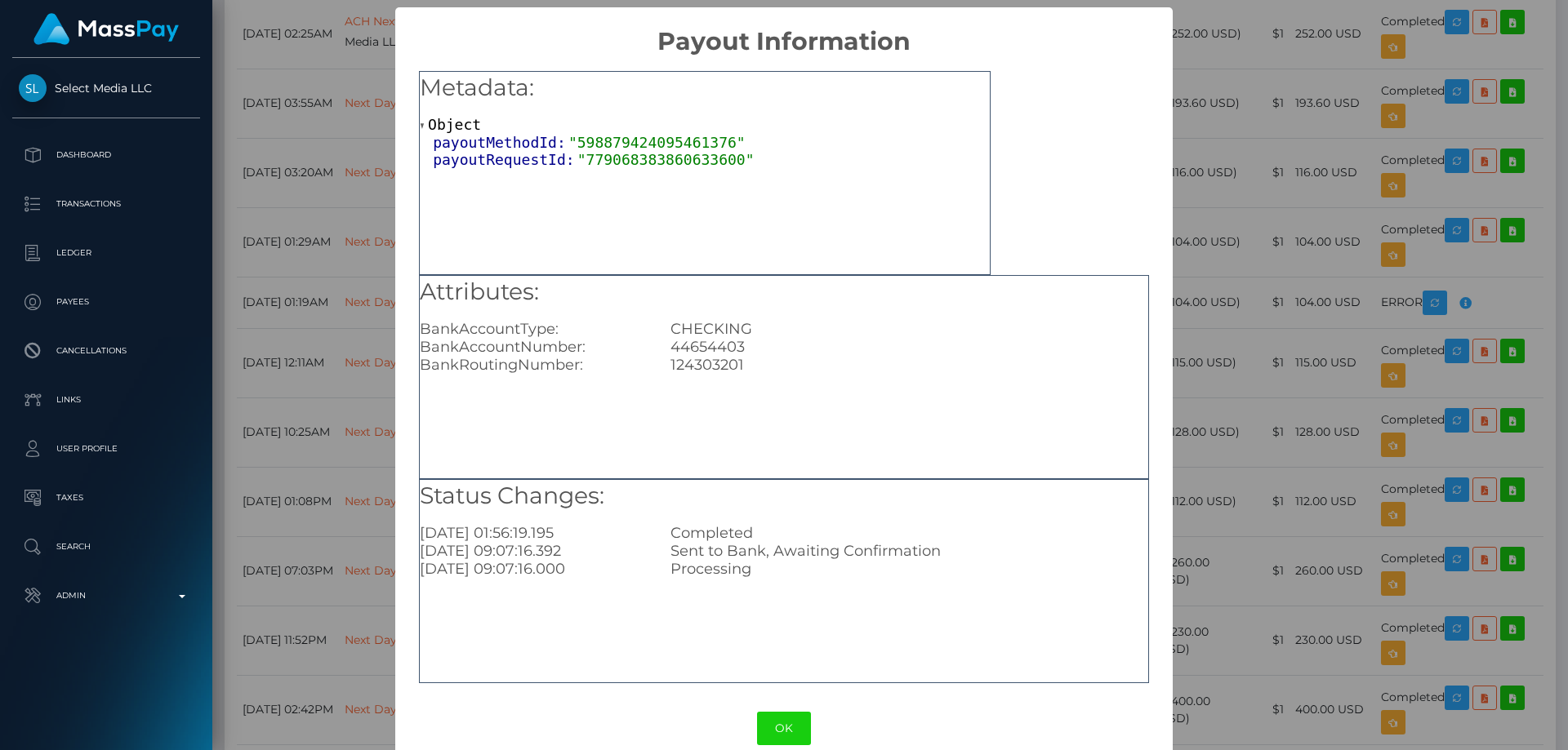
drag, startPoint x: 1426, startPoint y: 368, endPoint x: 1312, endPoint y: 394, distance: 116.9
click at [1426, 366] on div "× Payout Information Metadata: Object payoutMethodId: "598879424095461376" payo…" at bounding box center [784, 375] width 1568 height 750
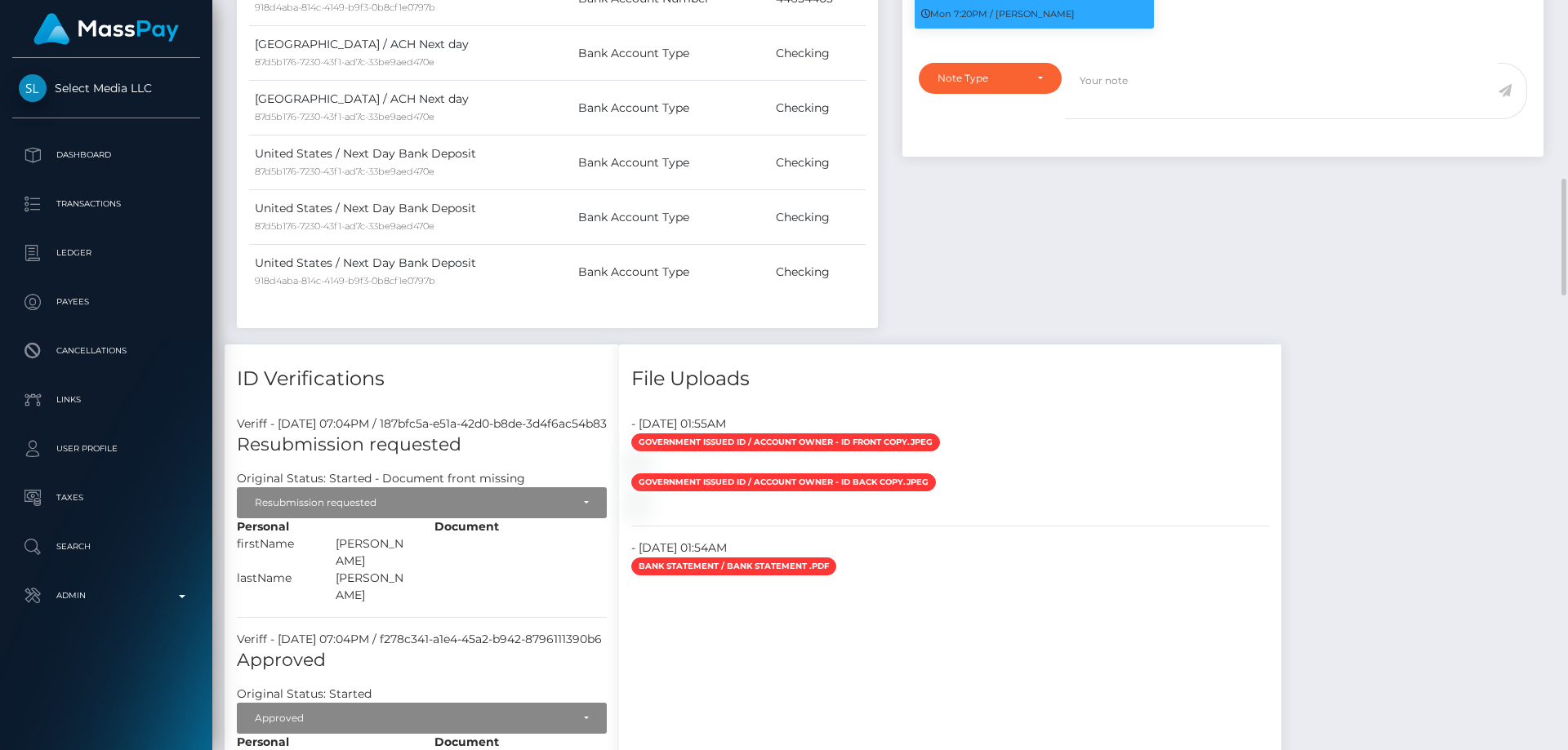
scroll to position [899, 0]
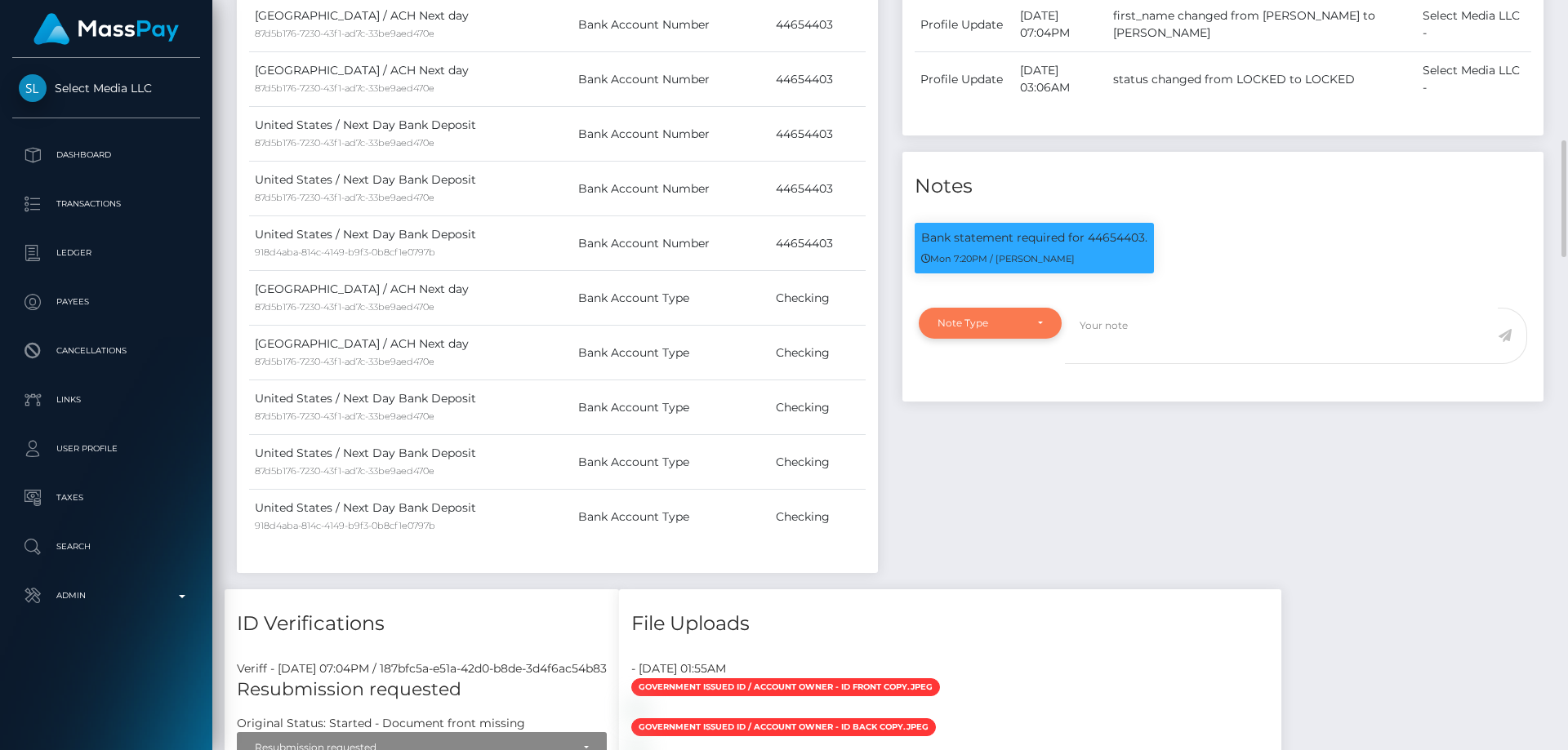
click at [1010, 330] on div "Note Type" at bounding box center [981, 323] width 86 height 14
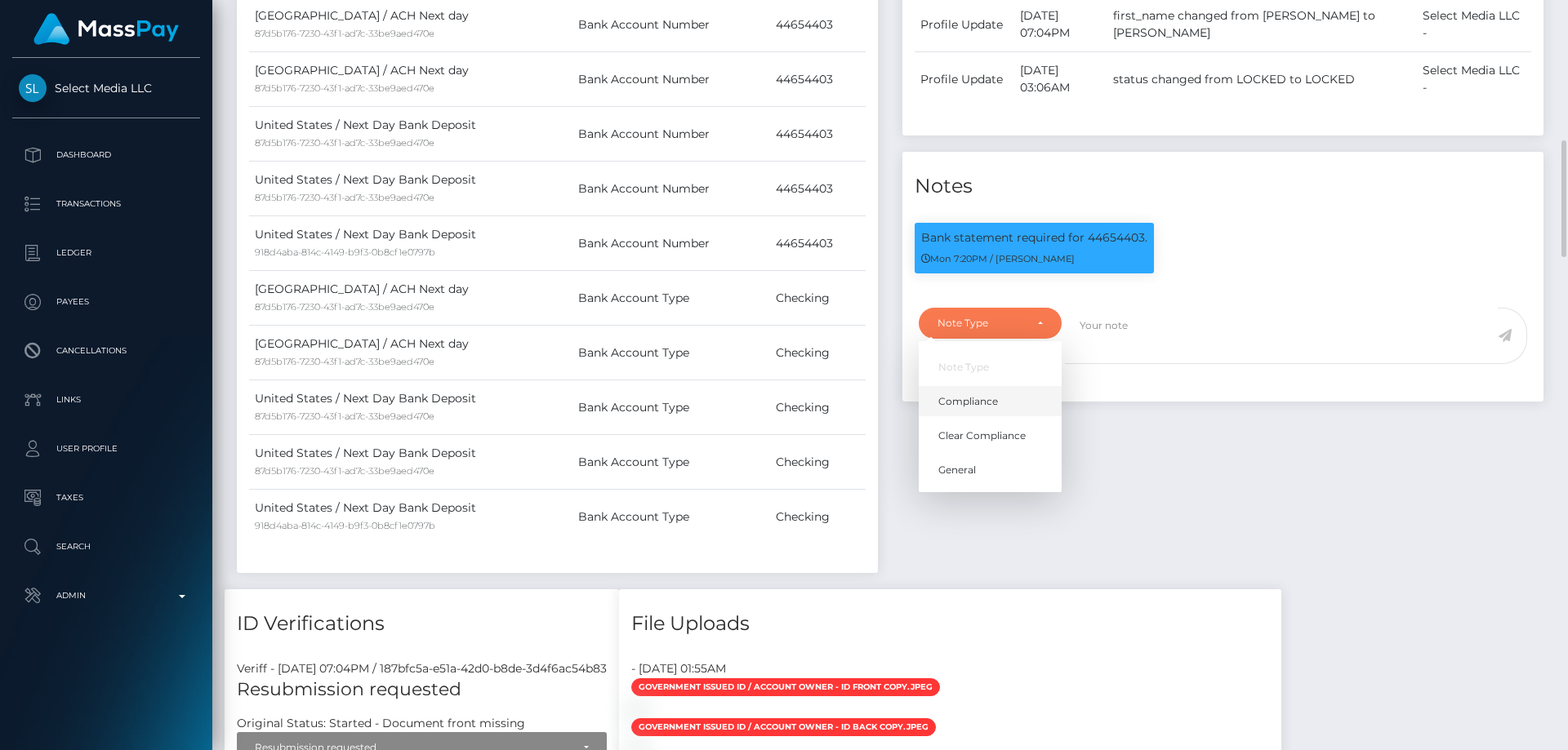
click at [990, 409] on span "Compliance" at bounding box center [968, 402] width 59 height 14
select select "COMPLIANCE"
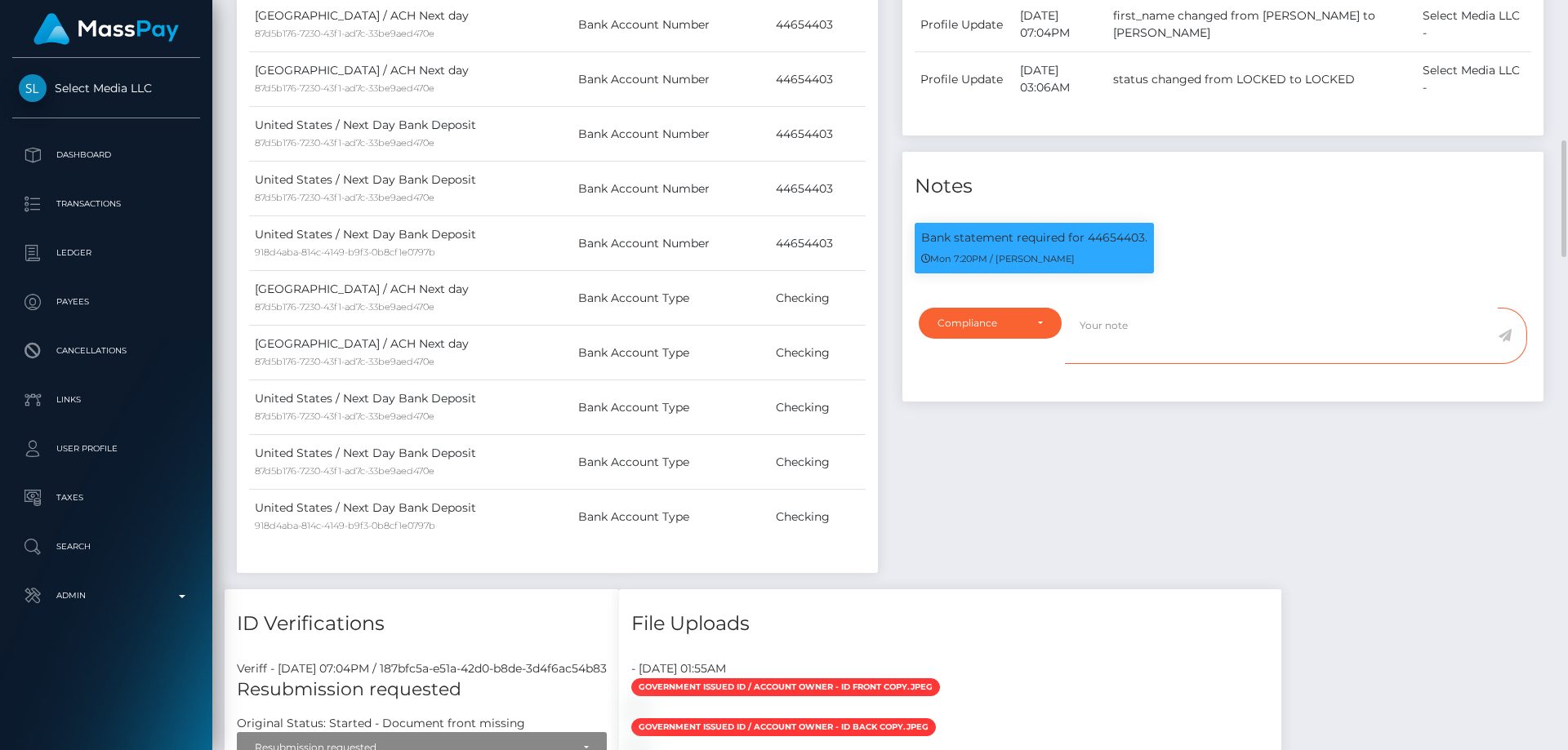
click at [1130, 364] on textarea at bounding box center [1282, 336] width 433 height 57
click at [1100, 247] on p "Bank statement required for 44654403." at bounding box center [1034, 238] width 226 height 17
copy p "44654403"
click at [1280, 350] on textarea "Bank statement for the account:" at bounding box center [1282, 336] width 433 height 57
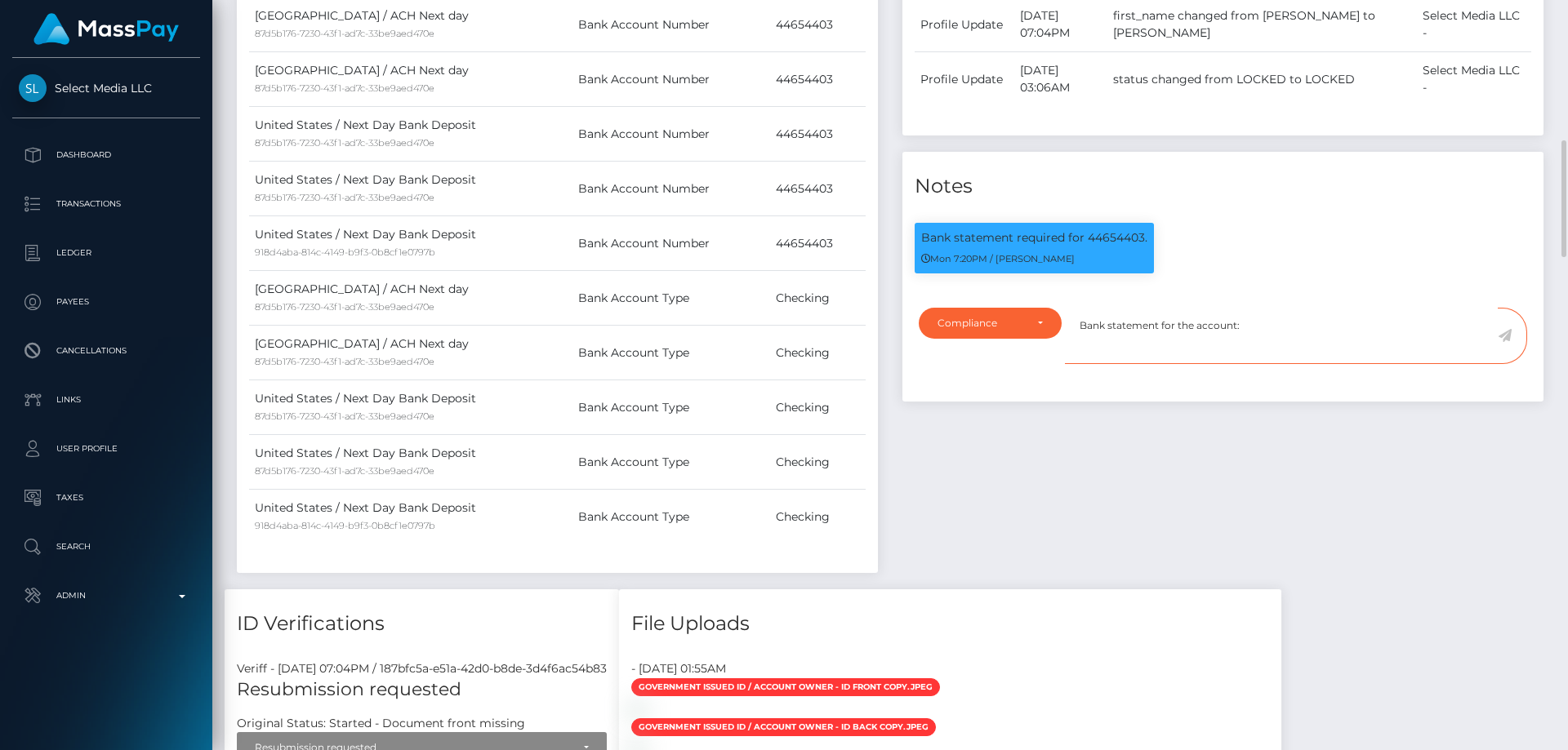
paste textarea "44654403"
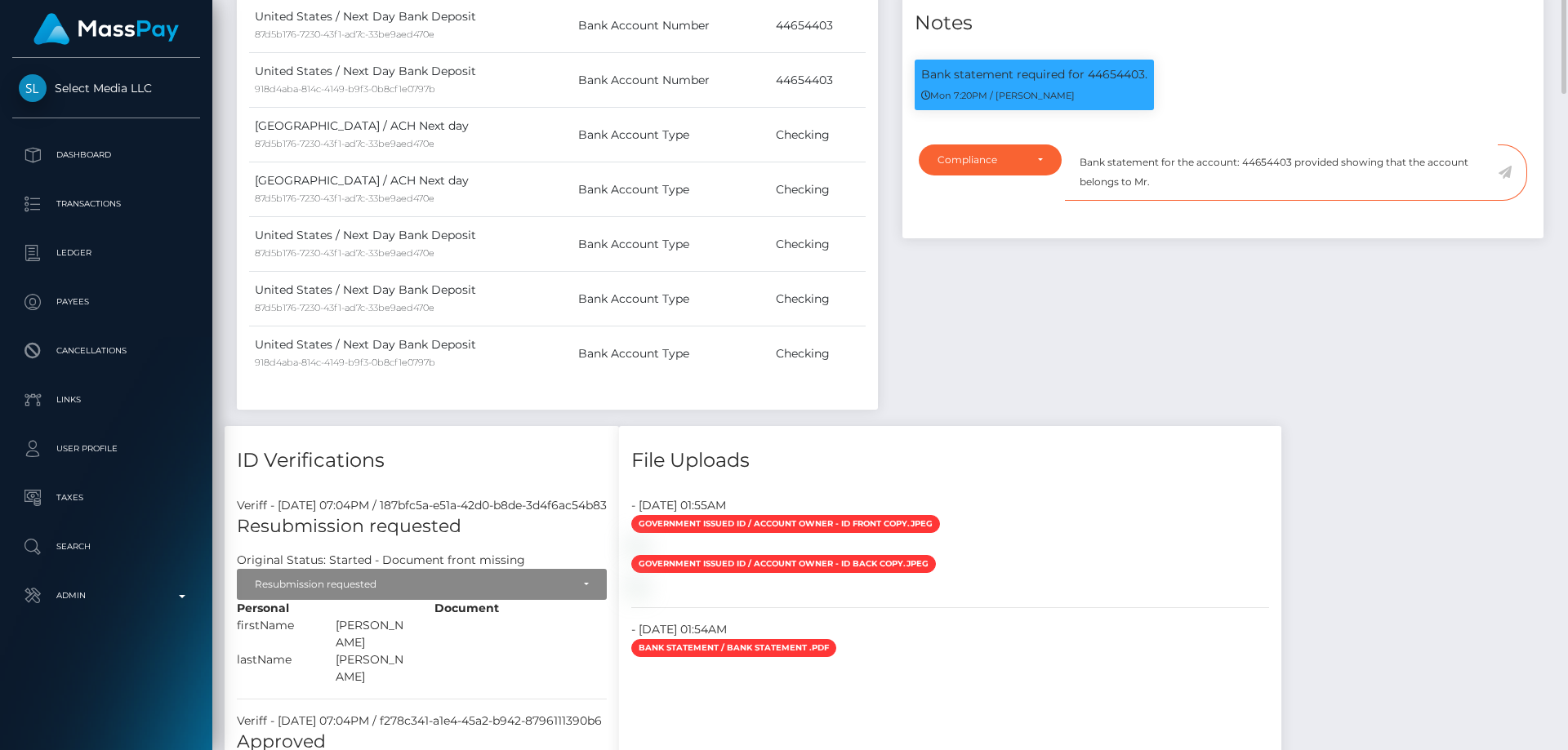
scroll to position [899, 0]
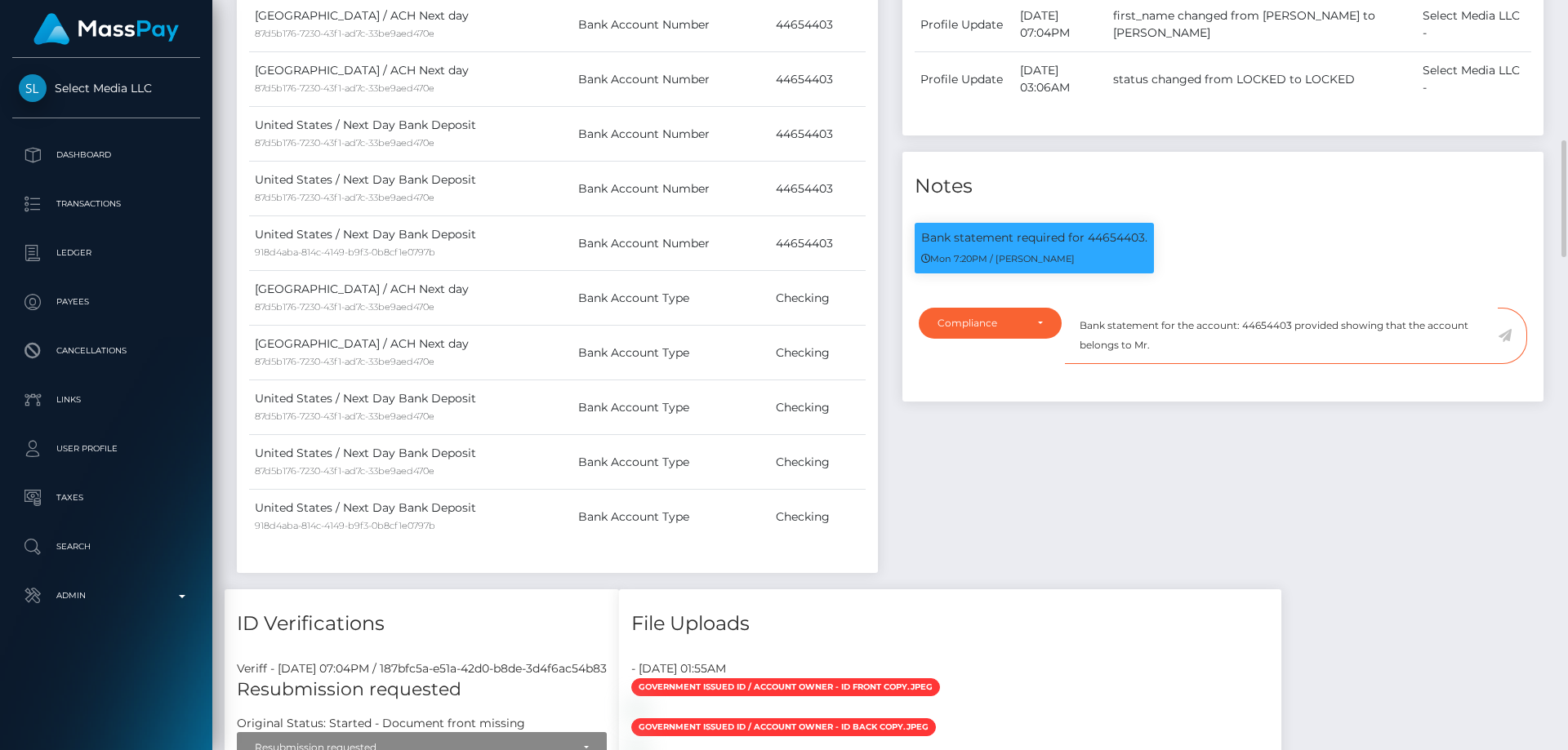
click at [1232, 364] on textarea "Bank statement for the account: 44654403 provided showing that the account belo…" at bounding box center [1282, 336] width 433 height 57
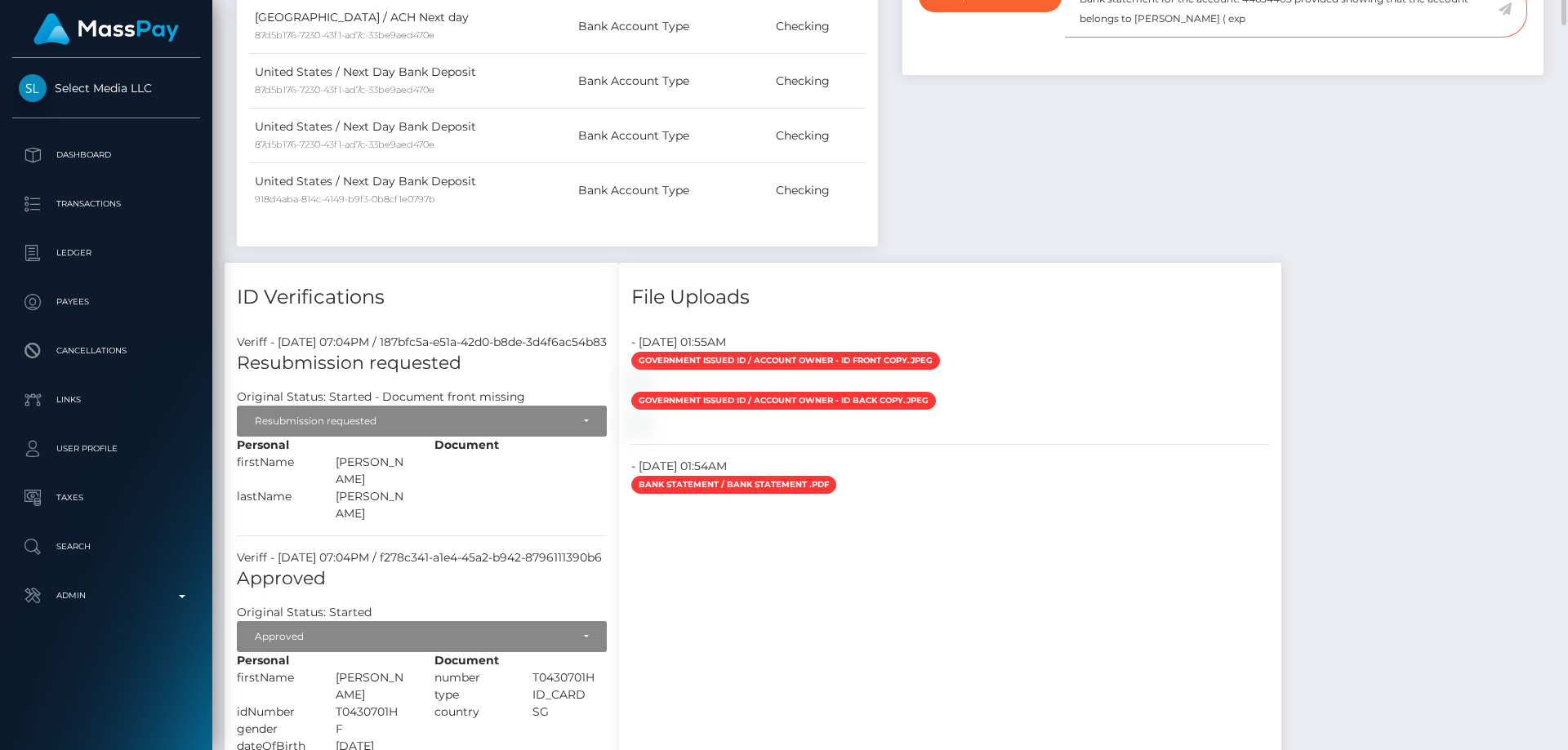
scroll to position [980, 0]
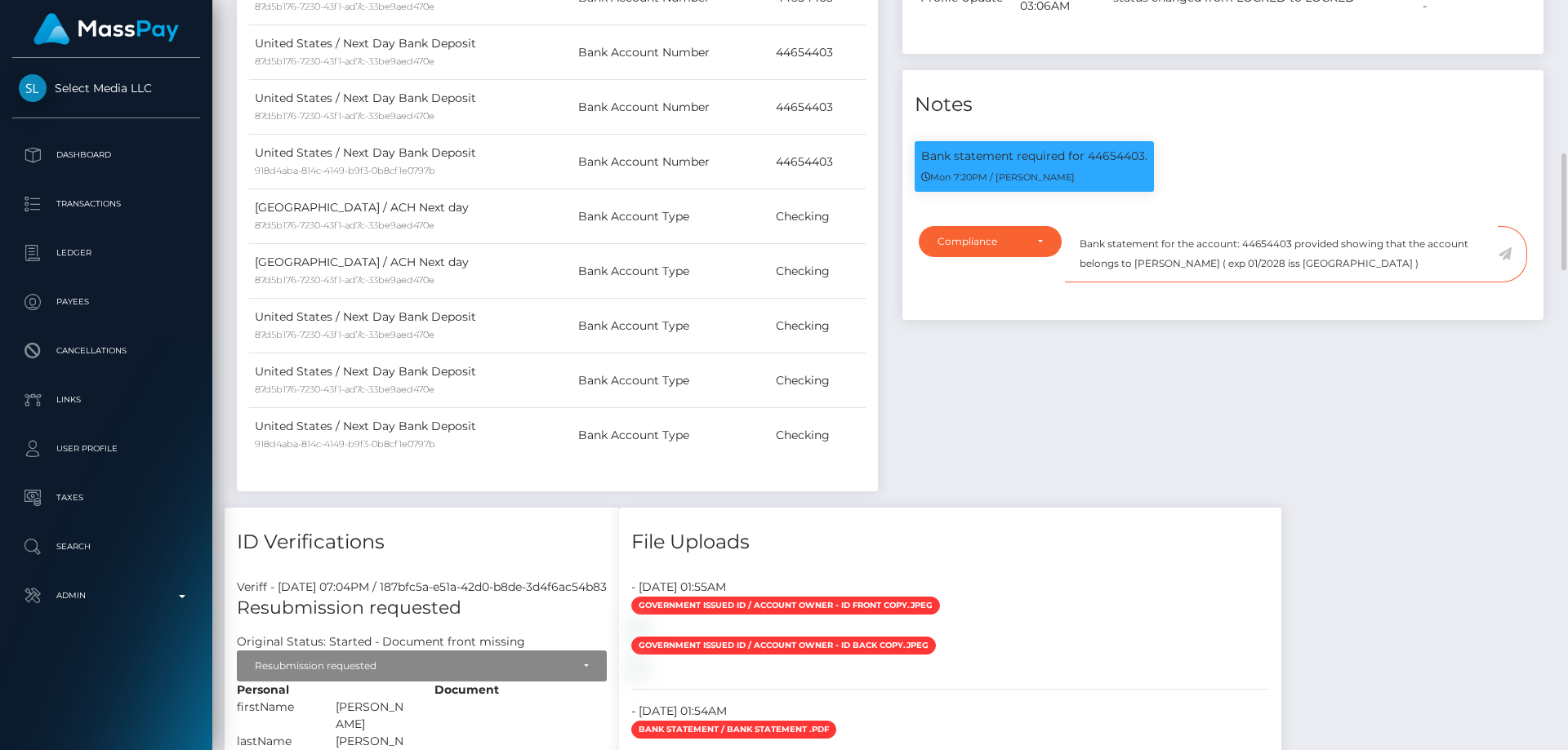
type textarea "Bank statement for the account: 44654403 provided showing that the account belo…"
click at [1507, 260] on icon at bounding box center [1504, 254] width 14 height 14
click at [1391, 388] on div "Events Type Time Event Changed By" at bounding box center [1223, 17] width 666 height 981
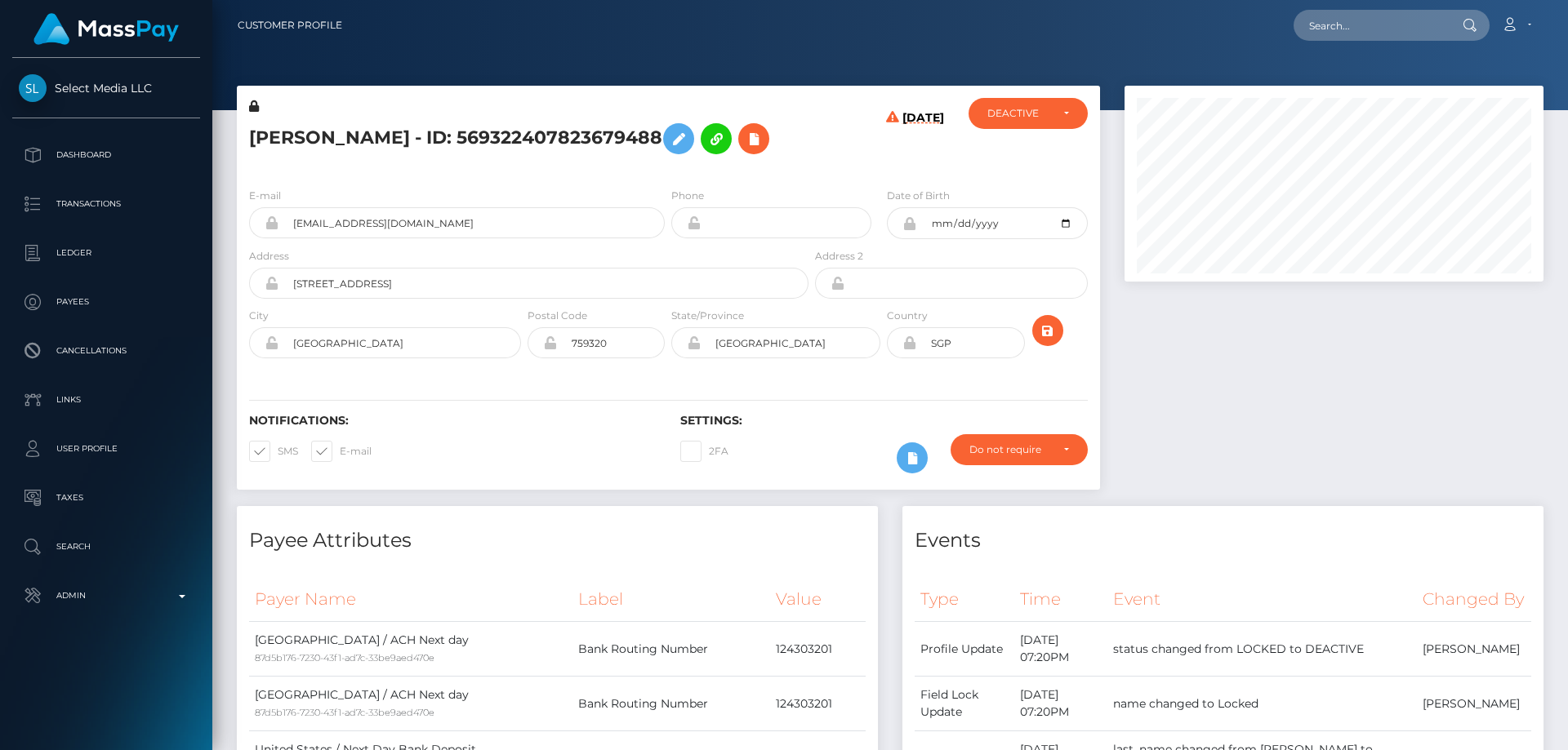
scroll to position [196, 420]
click at [418, 134] on h5 "[PERSON_NAME] - ID: 569322407823679488" at bounding box center [524, 139] width 550 height 48
click at [417, 133] on h5 "[PERSON_NAME] - ID: 569322407823679488" at bounding box center [524, 139] width 550 height 48
copy h5 "[PERSON_NAME] - ID: 569322407823679488"
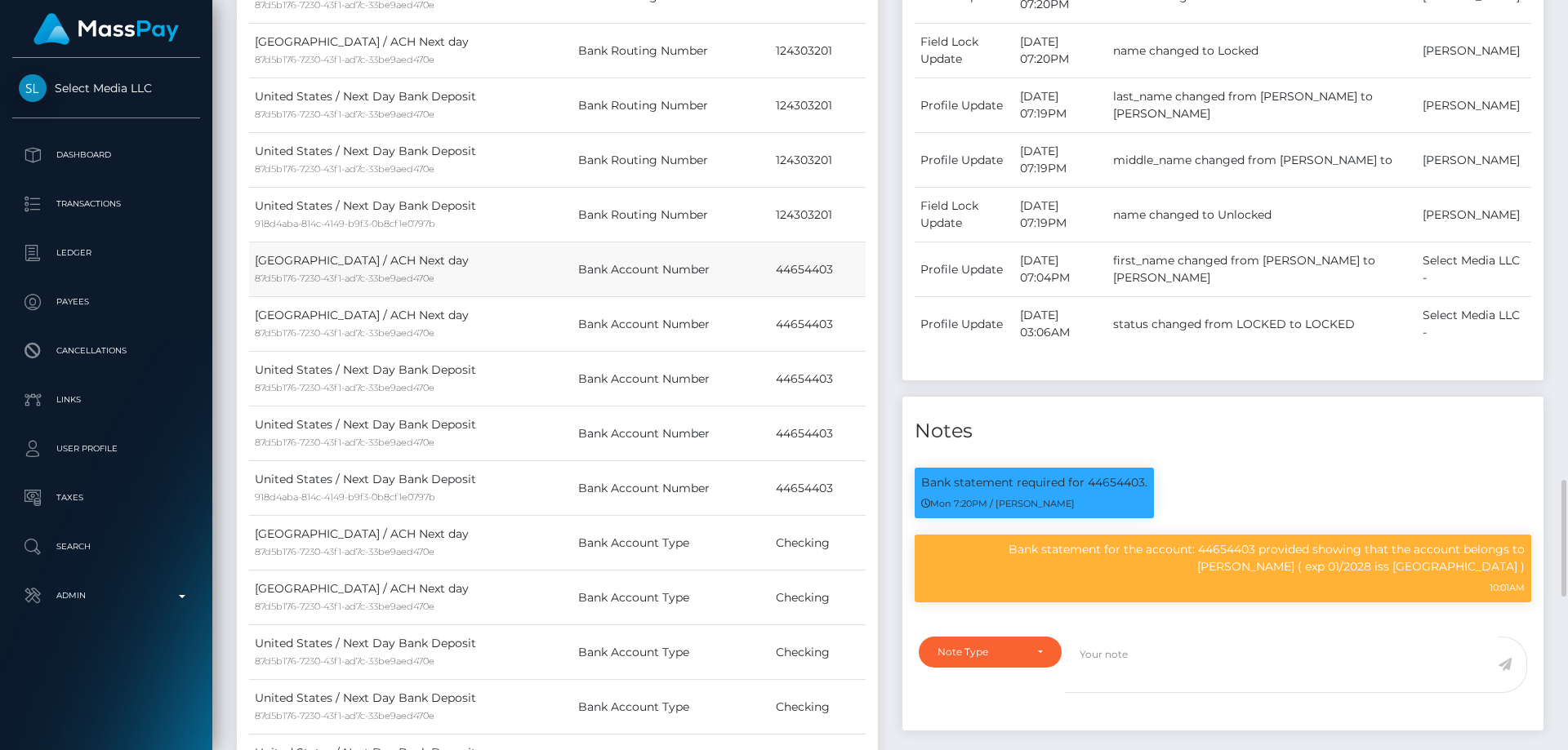
scroll to position [980, 0]
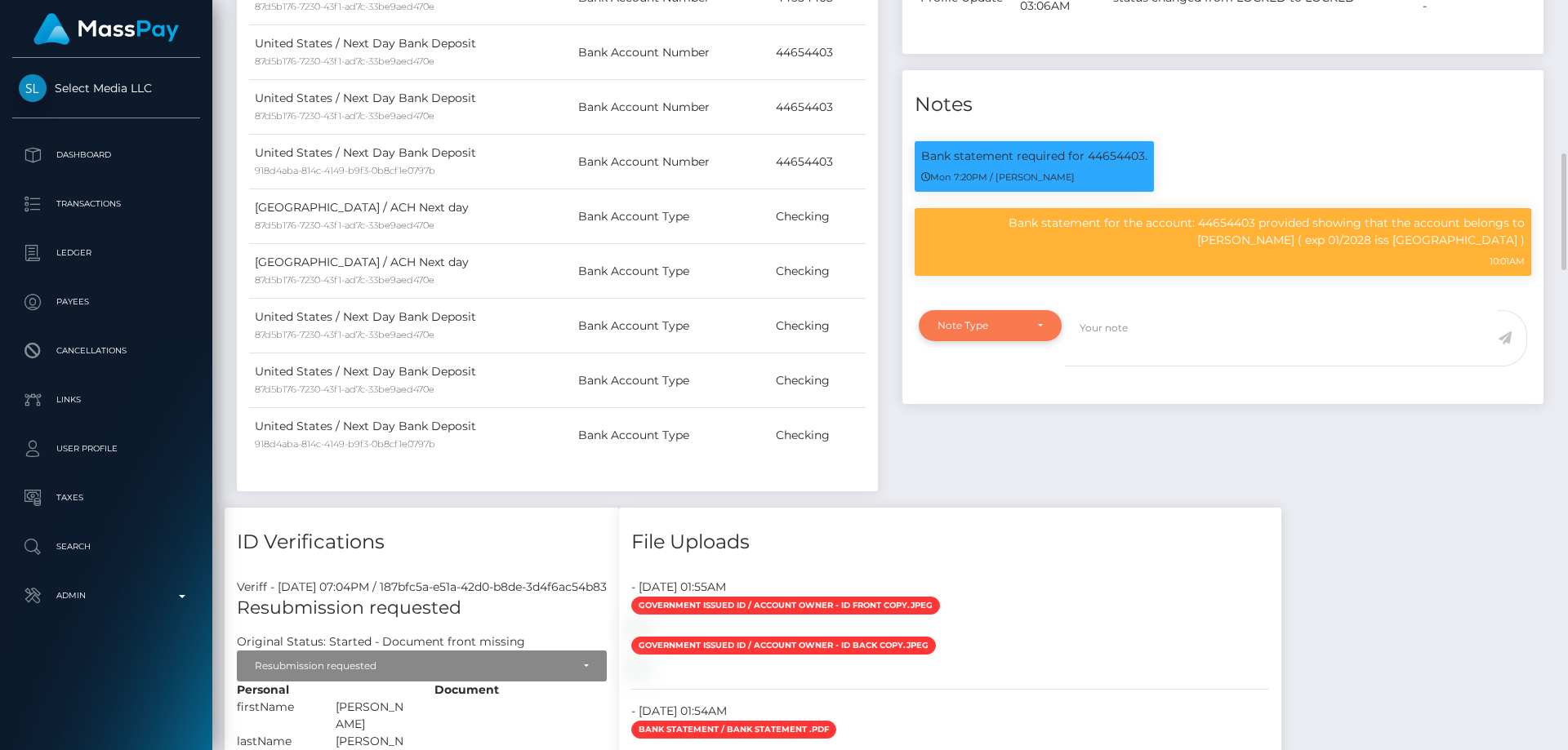
click at [999, 332] on div "Note Type" at bounding box center [981, 326] width 86 height 14
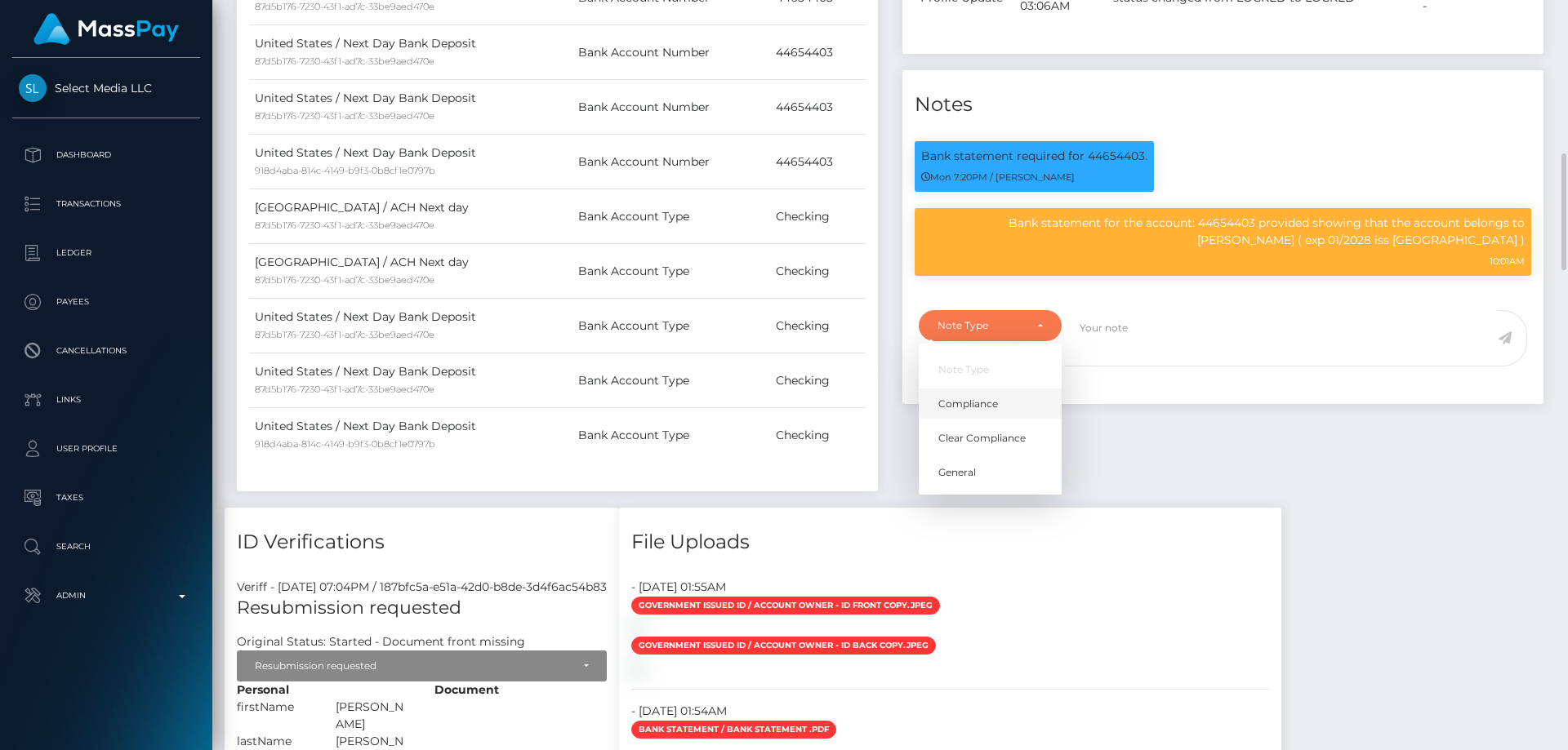
scroll to position [196, 420]
click at [980, 411] on span "Compliance" at bounding box center [968, 404] width 59 height 14
select select "COMPLIANCE"
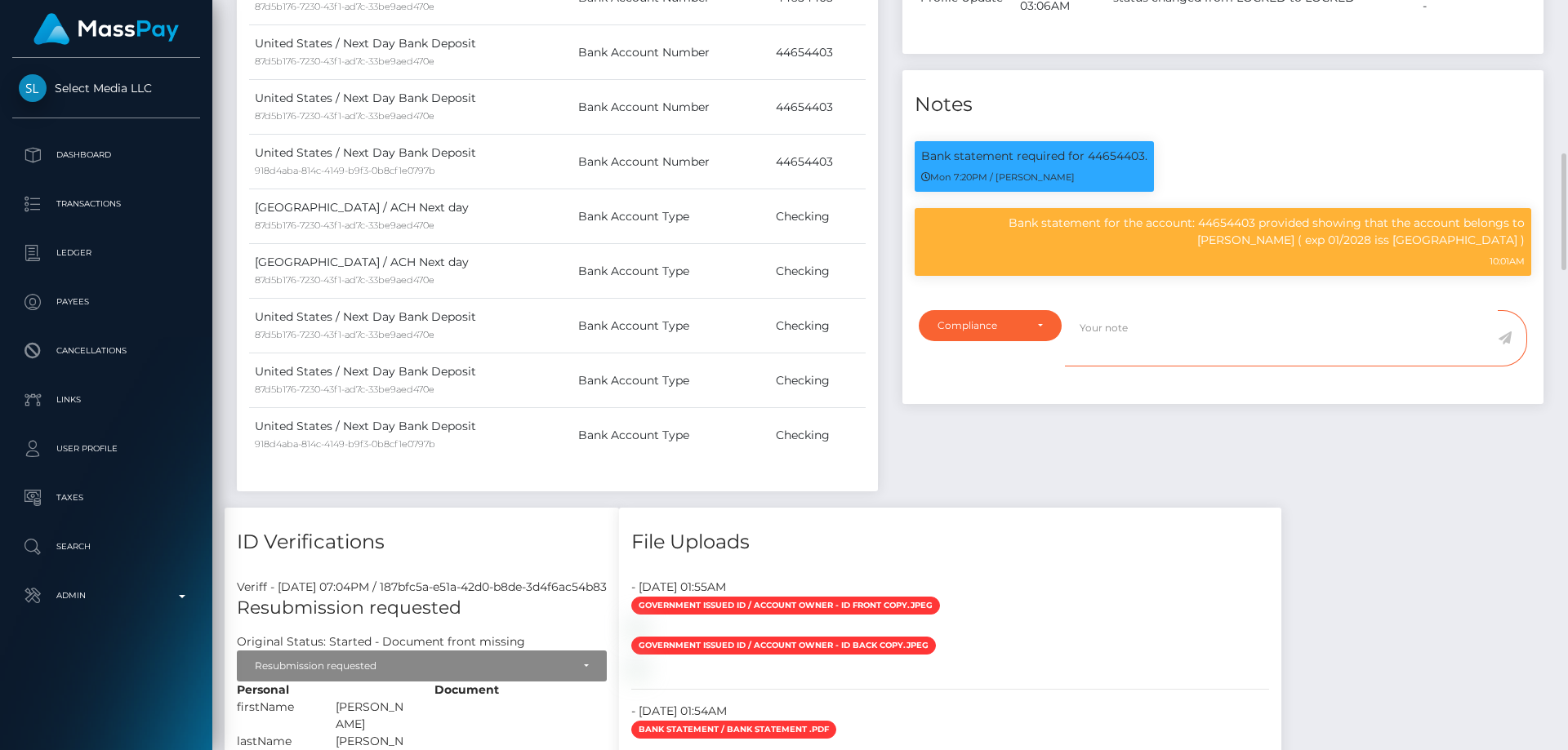
click at [1096, 360] on textarea at bounding box center [1282, 339] width 433 height 57
click at [1294, 355] on textarea "Information about the relation between ous user and" at bounding box center [1282, 339] width 433 height 57
click at [1368, 347] on textarea "Information about the relation between our user and" at bounding box center [1282, 339] width 433 height 57
click at [1470, 351] on textarea "Information about the relation between our user and the bank account owner" at bounding box center [1282, 339] width 433 height 57
type textarea "Information about the relation between our user and the bank account owner requ…"
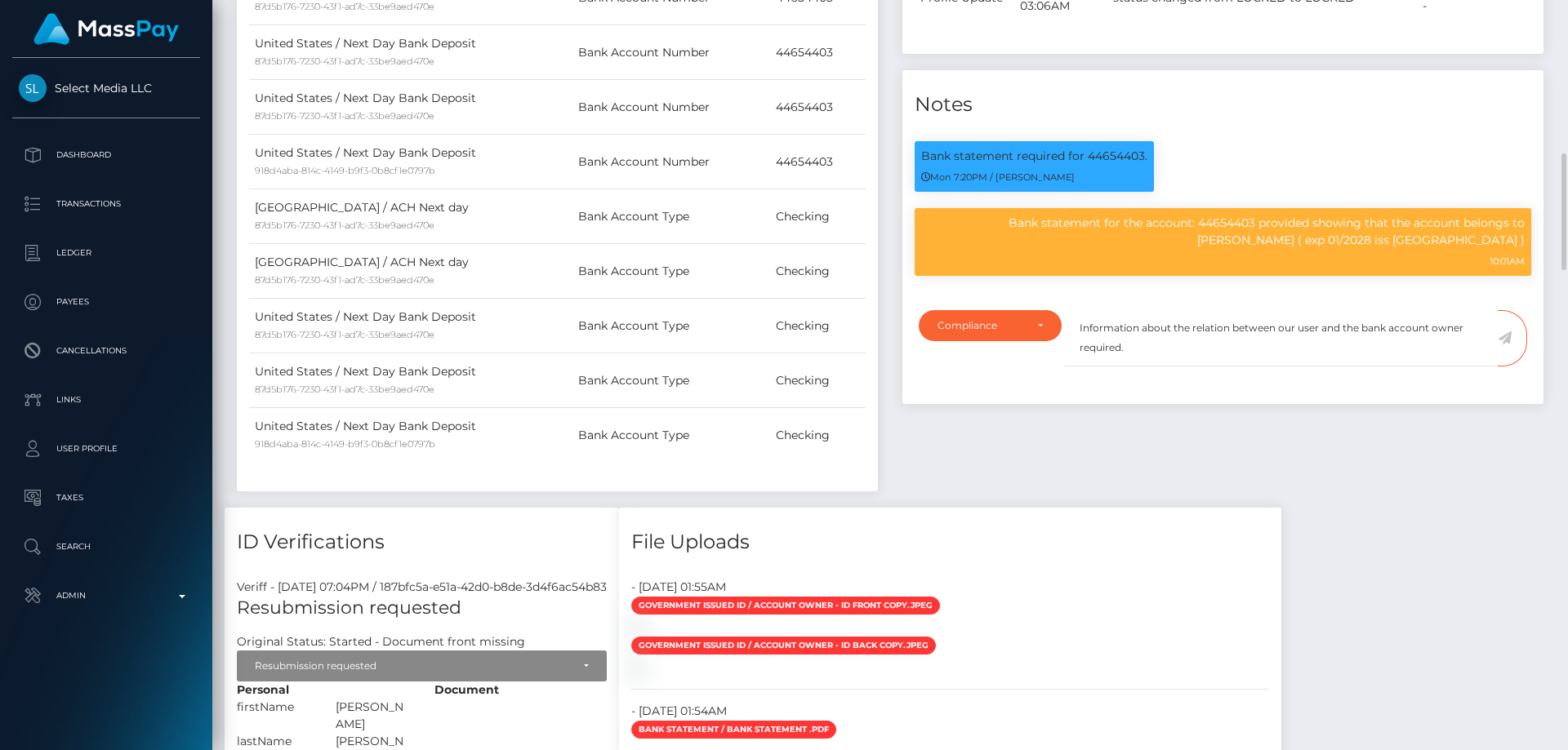
click at [1509, 345] on icon at bounding box center [1504, 338] width 14 height 14
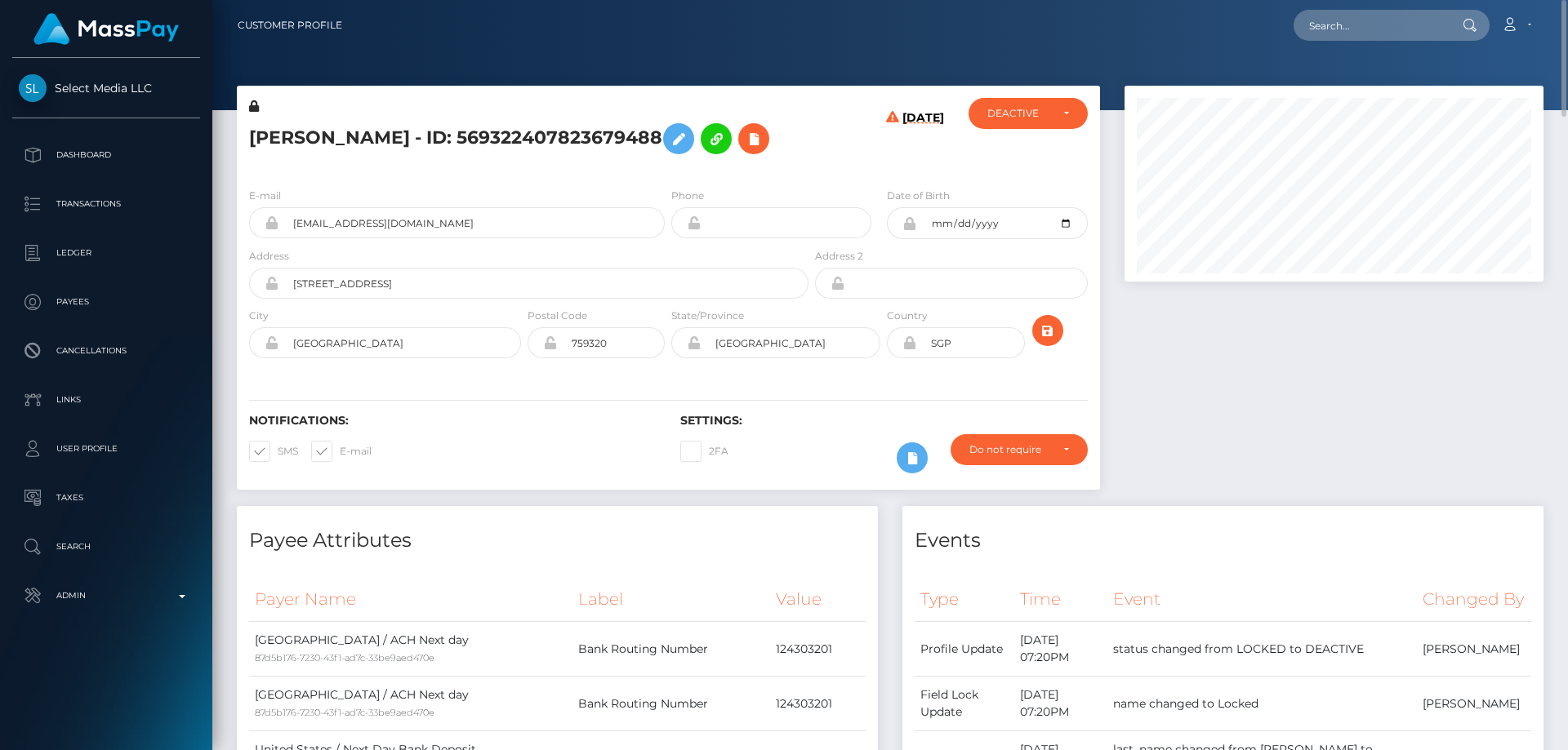
click at [349, 136] on h5 "[PERSON_NAME] - ID: 569322407823679488" at bounding box center [524, 139] width 550 height 48
click at [349, 136] on h5 "SHARON SUPPIAH - ID: 569322407823679488" at bounding box center [524, 139] width 550 height 48
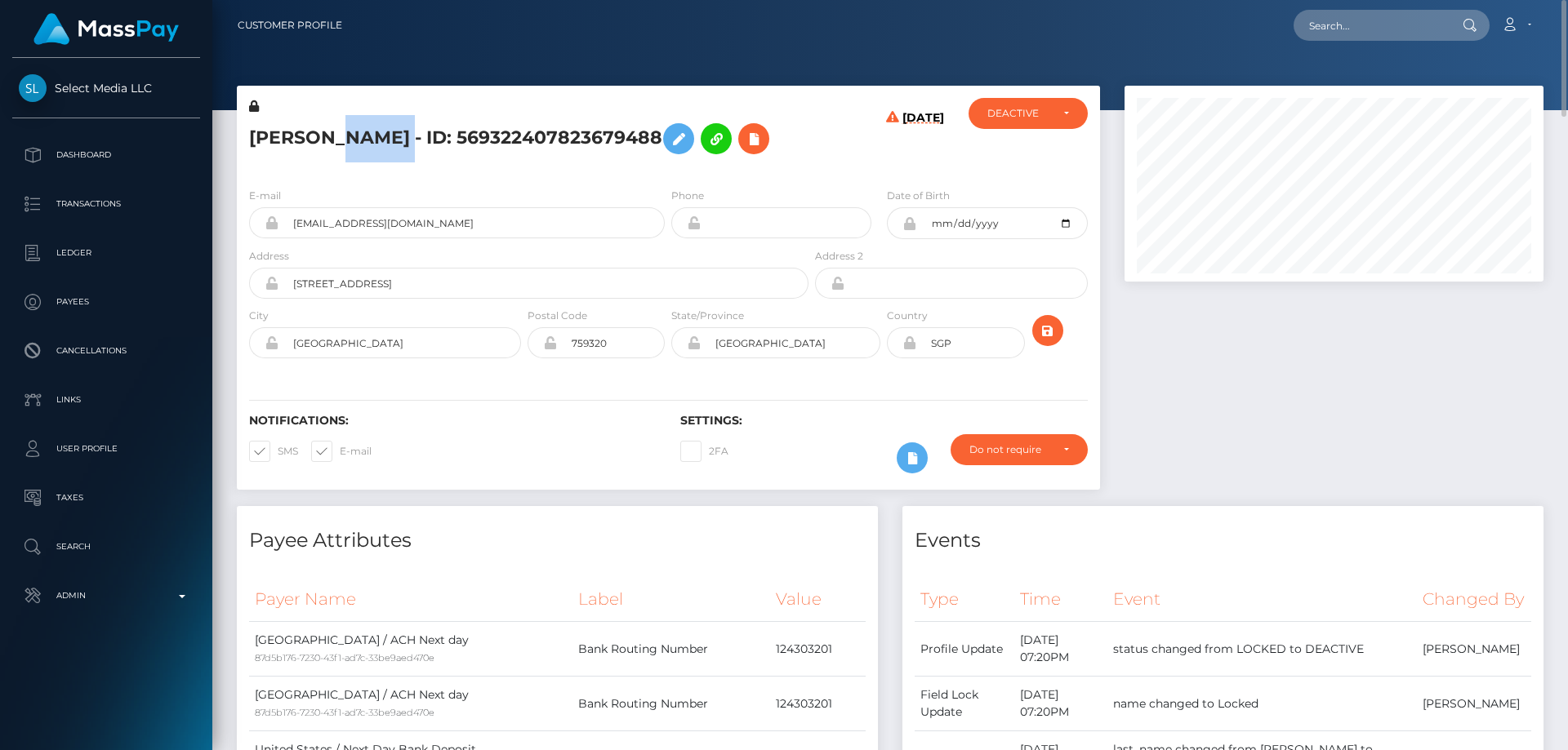
click at [349, 136] on h5 "SHARON SUPPIAH - ID: 569322407823679488" at bounding box center [524, 139] width 550 height 48
paste input "marireinsprivate@gmail.com"
click at [1344, 23] on input "marireinsprivate@gmail.com" at bounding box center [1371, 25] width 153 height 31
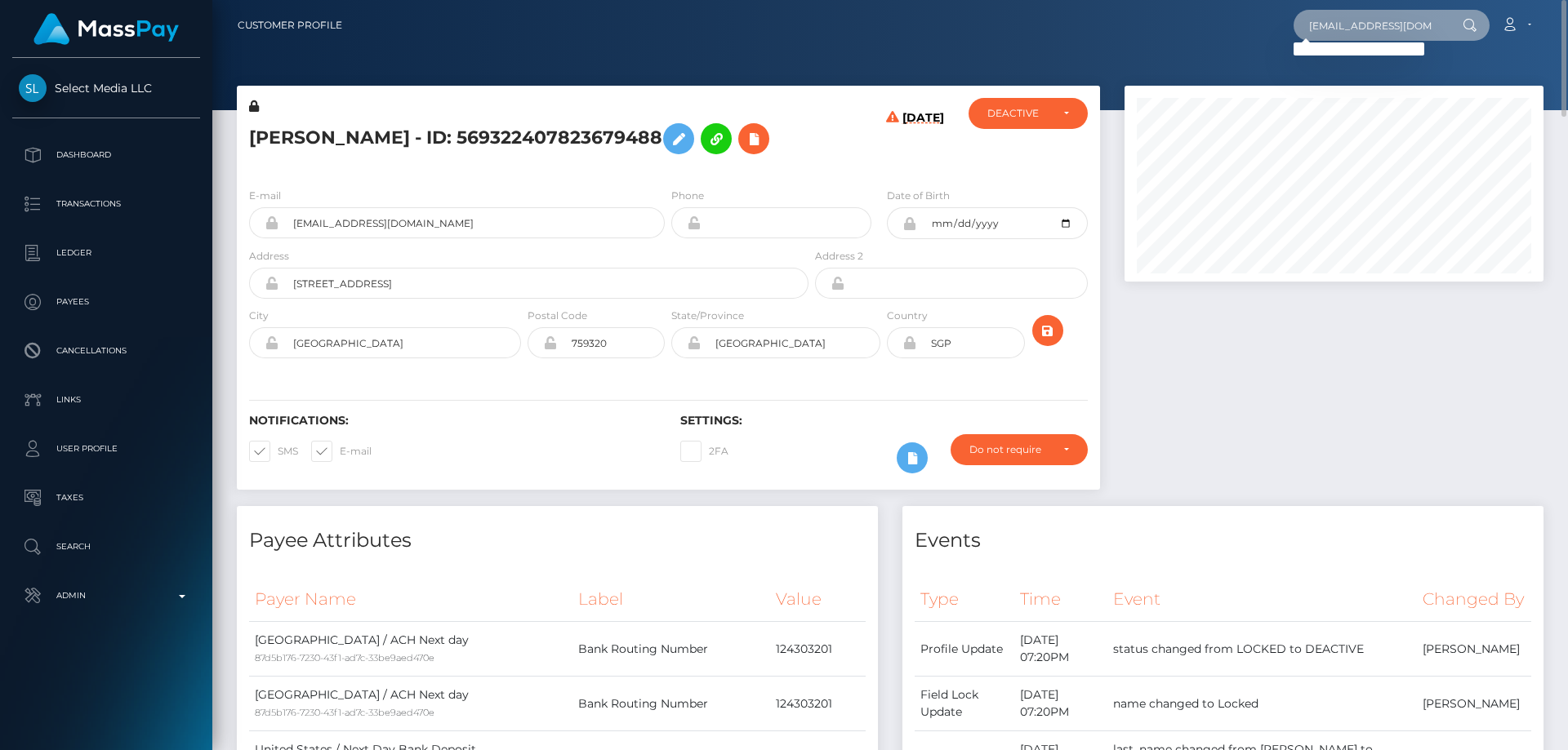
click at [1343, 26] on input "marireinsprivate@gmail.com" at bounding box center [1371, 25] width 153 height 31
paste input "624722534109032448"
type input "624722534109032448"
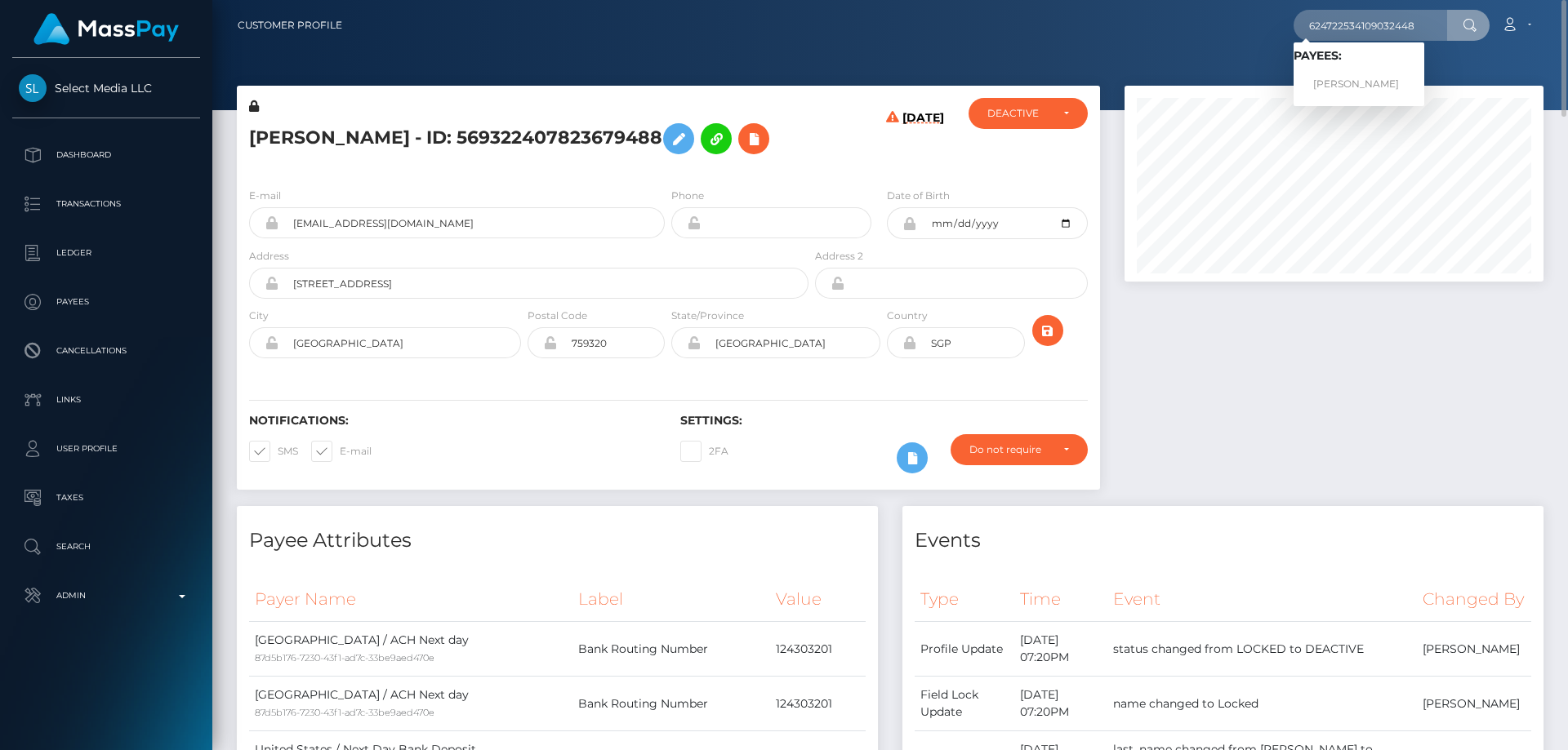
click at [1363, 66] on span "Payees: MARINA MIKHAYLUSENKO" at bounding box center [1359, 74] width 131 height 50
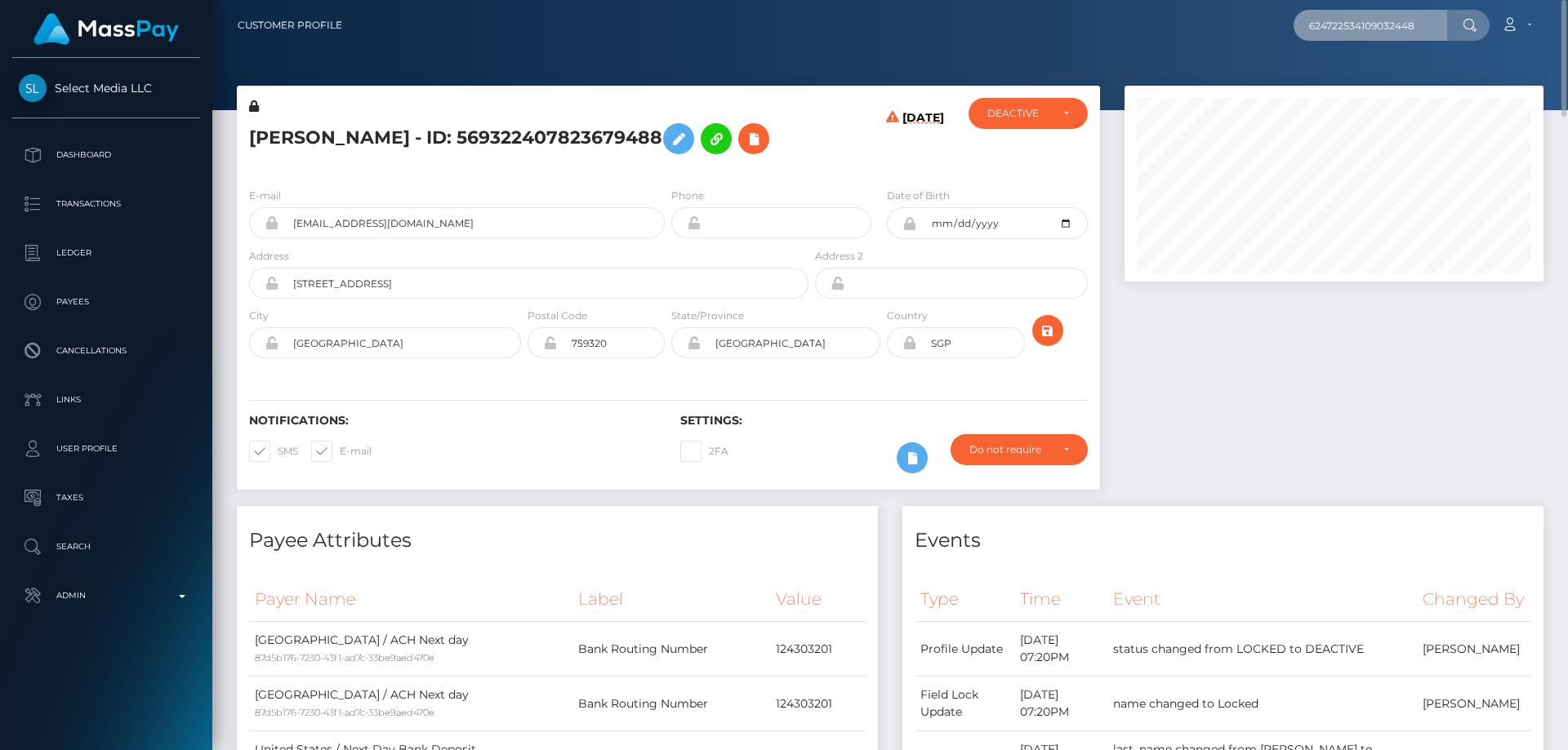
click at [1430, 20] on input "624722534109032448" at bounding box center [1371, 25] width 153 height 31
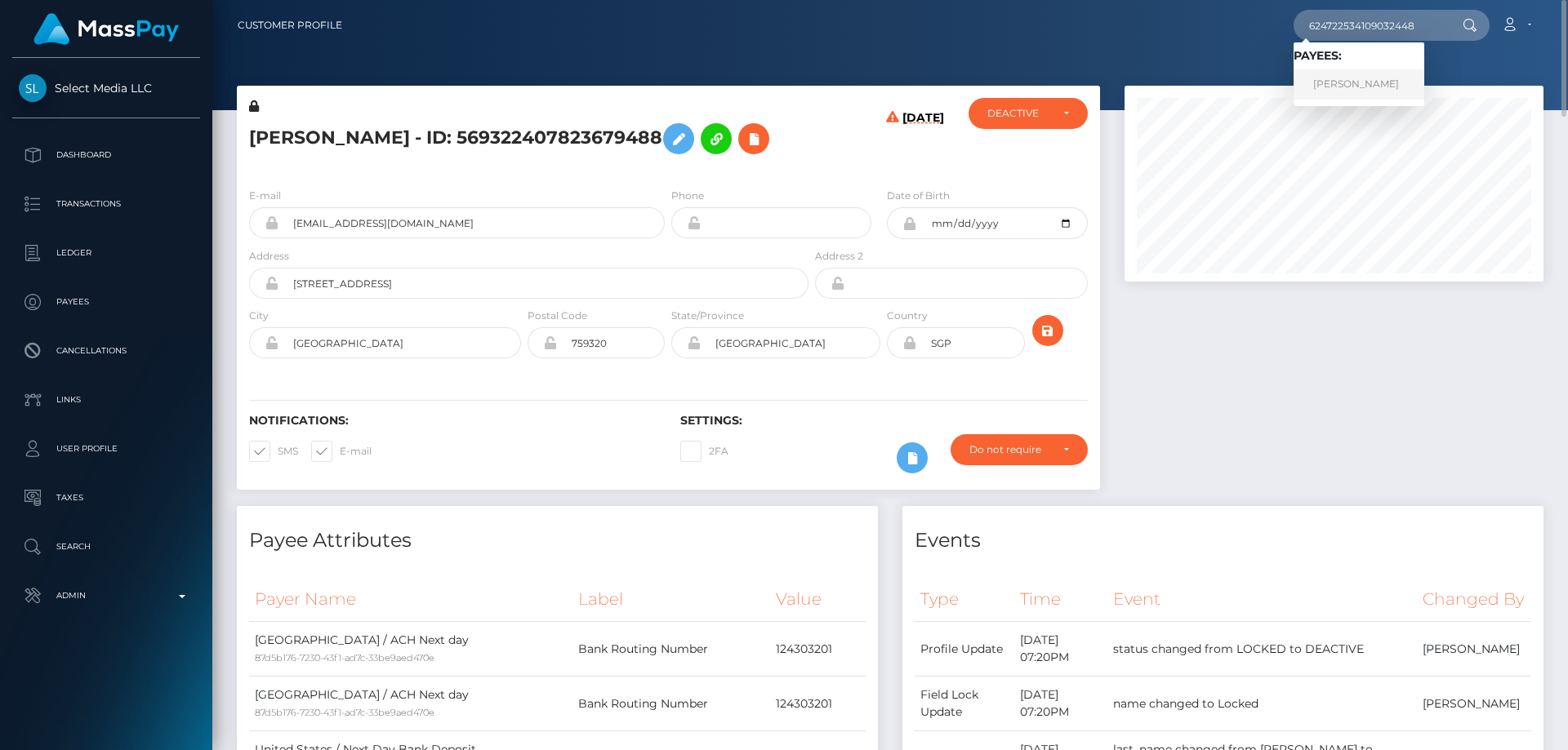
click at [1364, 86] on link "MARINA MIKHAYLUSENKO" at bounding box center [1359, 85] width 131 height 31
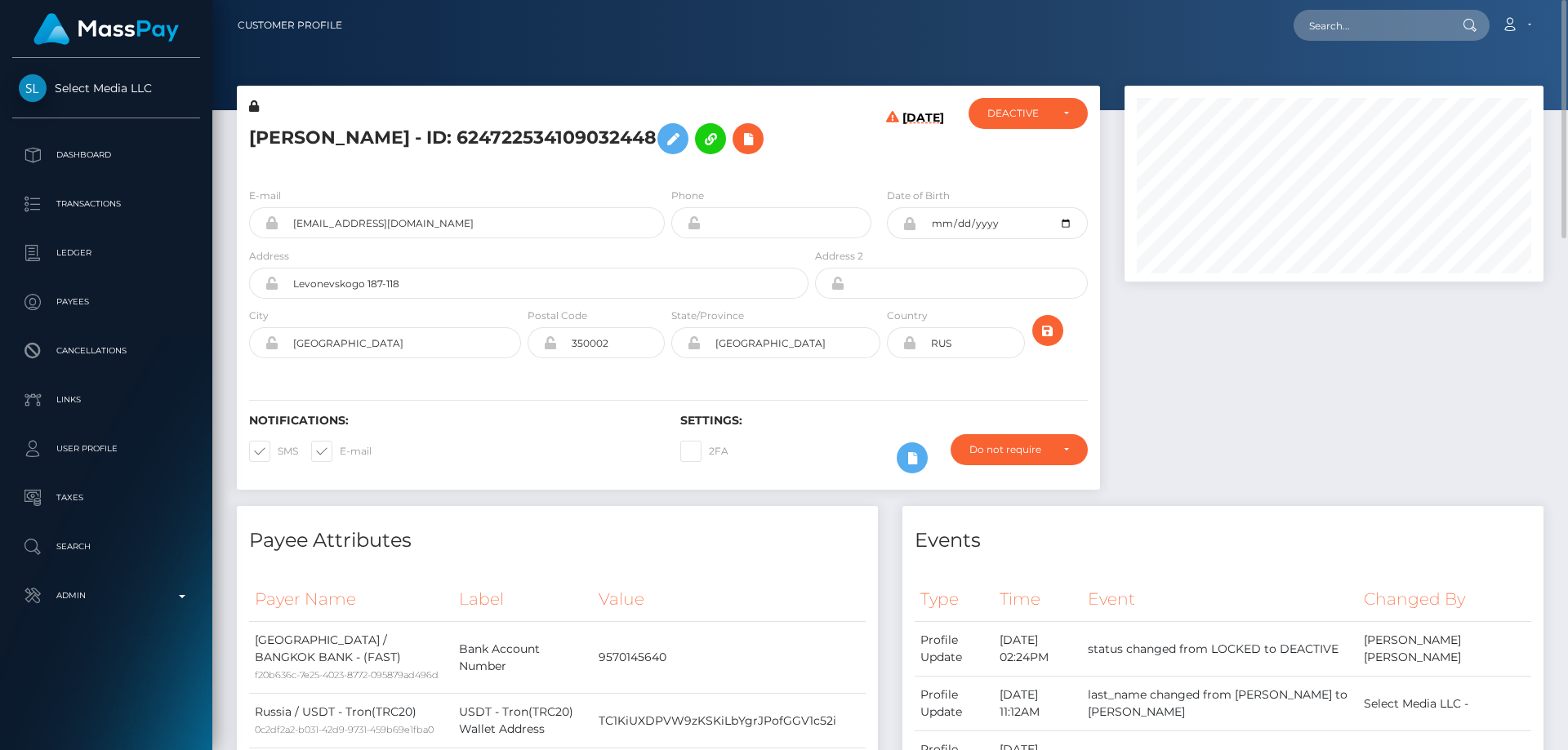
click at [471, 162] on h5 "[PERSON_NAME] - ID: 624722534109032448" at bounding box center [524, 139] width 550 height 48
drag, startPoint x: 1316, startPoint y: 475, endPoint x: 1278, endPoint y: 477, distance: 38.1
click at [1316, 475] on div at bounding box center [1334, 295] width 443 height 420
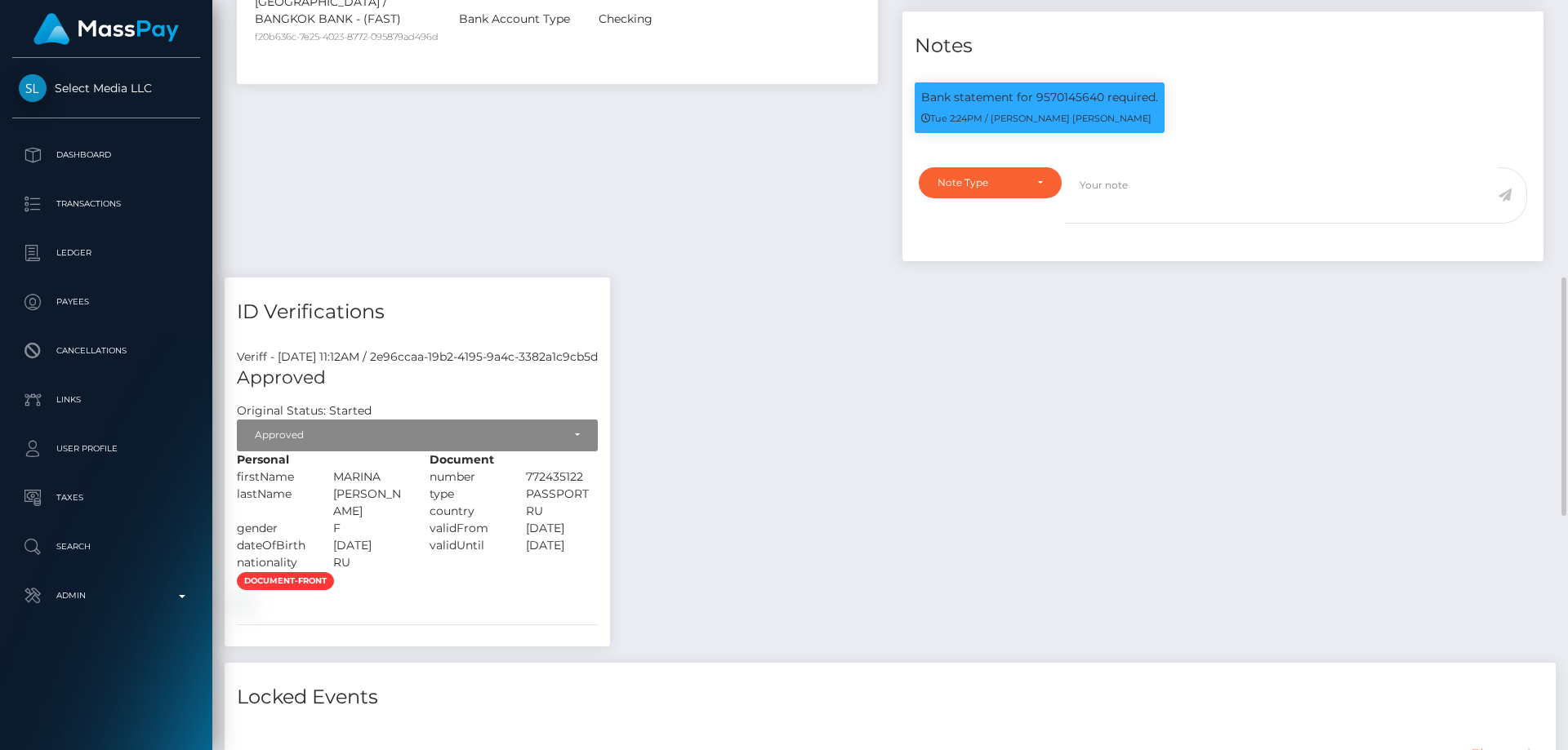
scroll to position [711, 0]
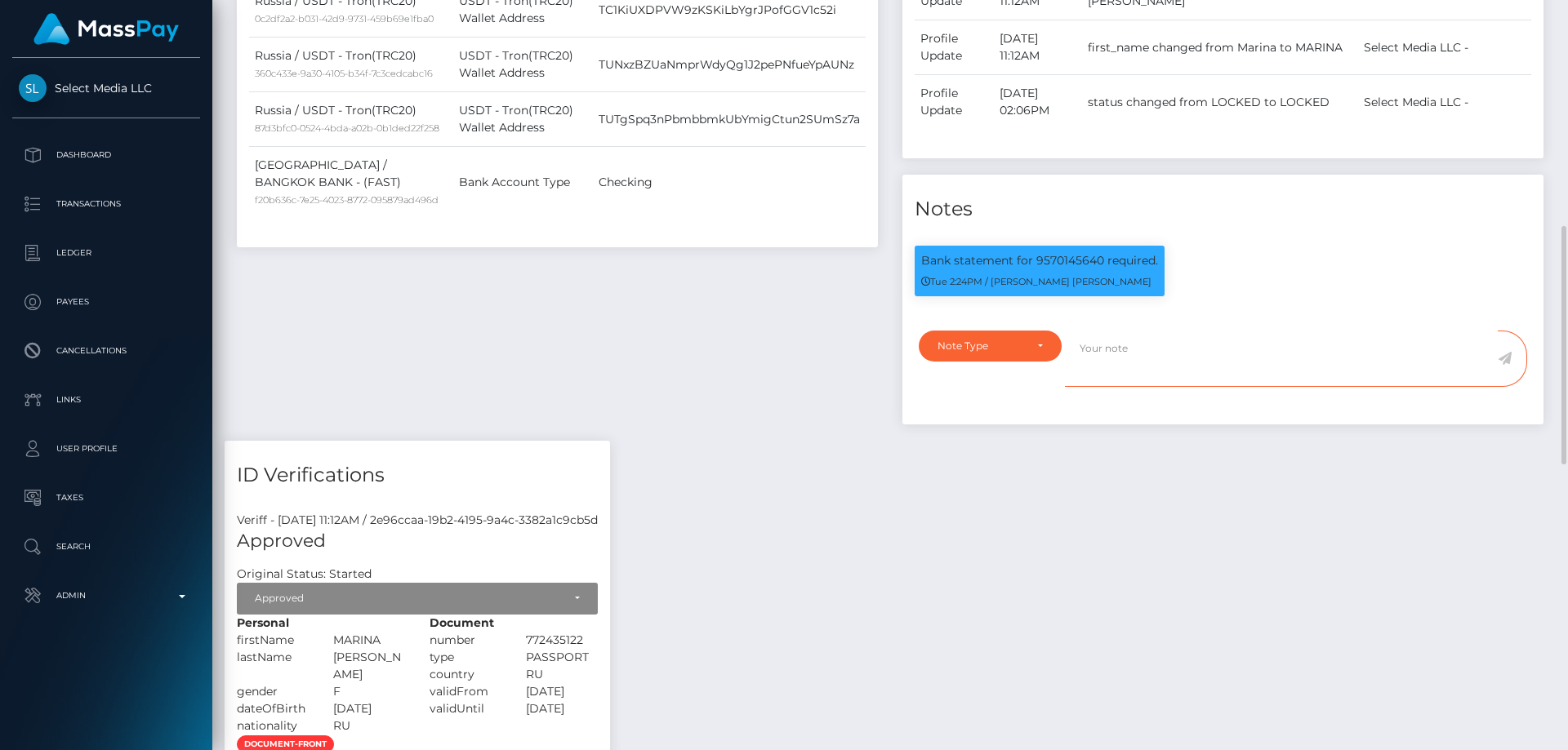
drag, startPoint x: 1128, startPoint y: 428, endPoint x: 1094, endPoint y: 428, distance: 34.0
click at [1128, 387] on textarea at bounding box center [1282, 358] width 433 height 57
click at [1037, 362] on div "Note Type" at bounding box center [990, 346] width 143 height 31
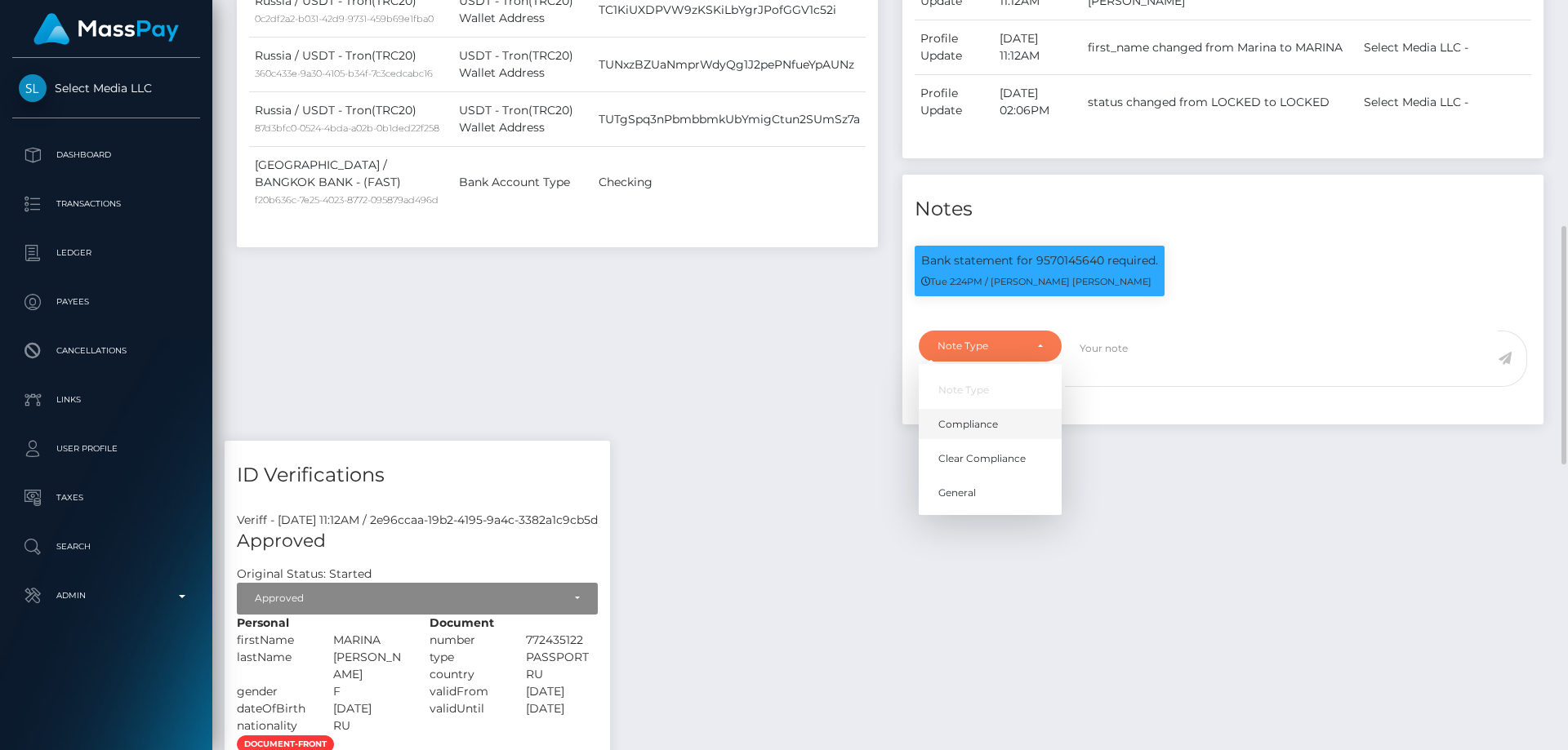
click at [983, 432] on span "Compliance" at bounding box center [968, 424] width 59 height 14
select select "COMPLIANCE"
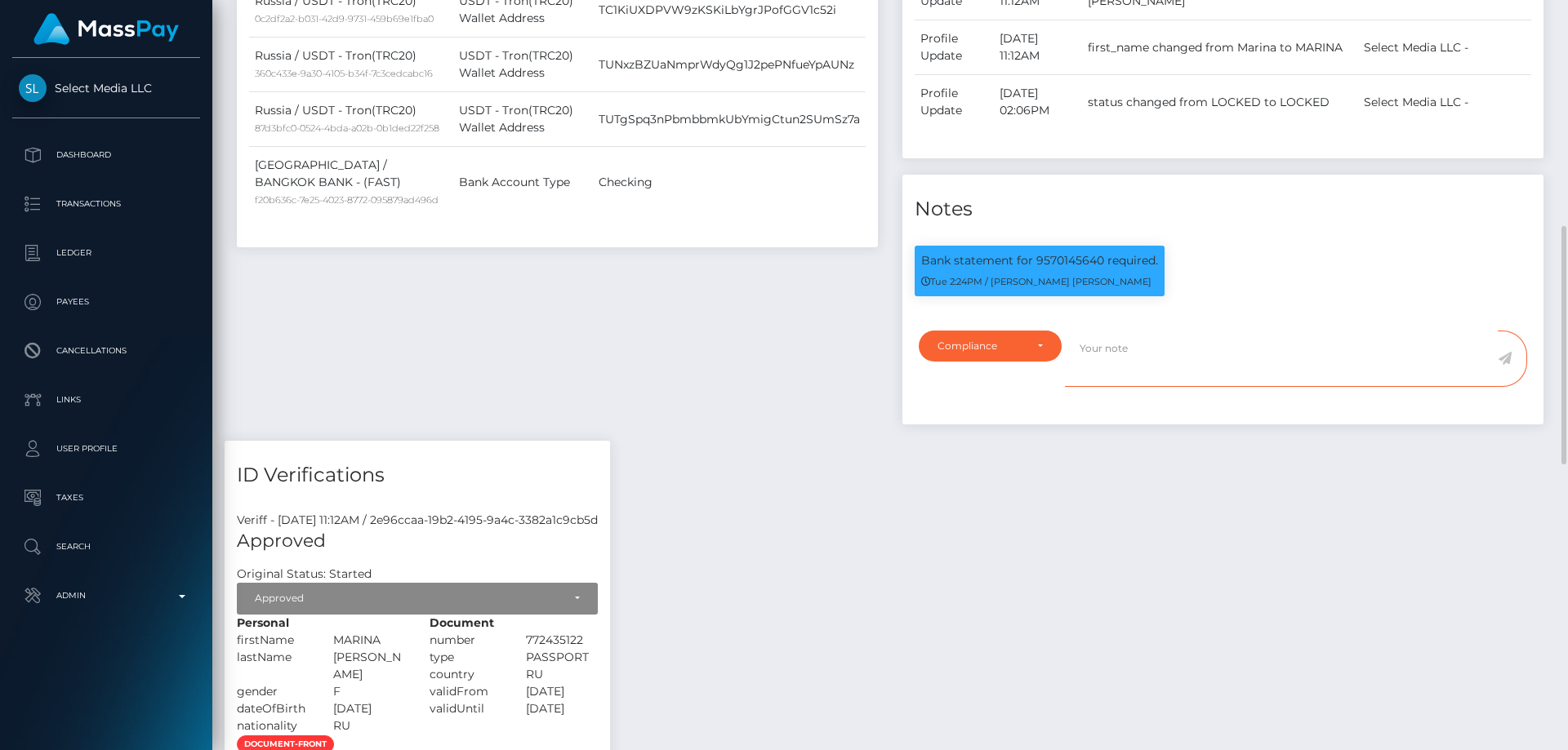
click at [1141, 387] on textarea at bounding box center [1282, 358] width 433 height 57
drag, startPoint x: 1038, startPoint y: 331, endPoint x: 1101, endPoint y: 333, distance: 63.0
click at [1101, 269] on p "Bank statement for 9570145640 required." at bounding box center [1039, 260] width 237 height 17
copy p "9570145640"
click at [1293, 387] on textarea "Bank statement for the account:" at bounding box center [1282, 358] width 433 height 57
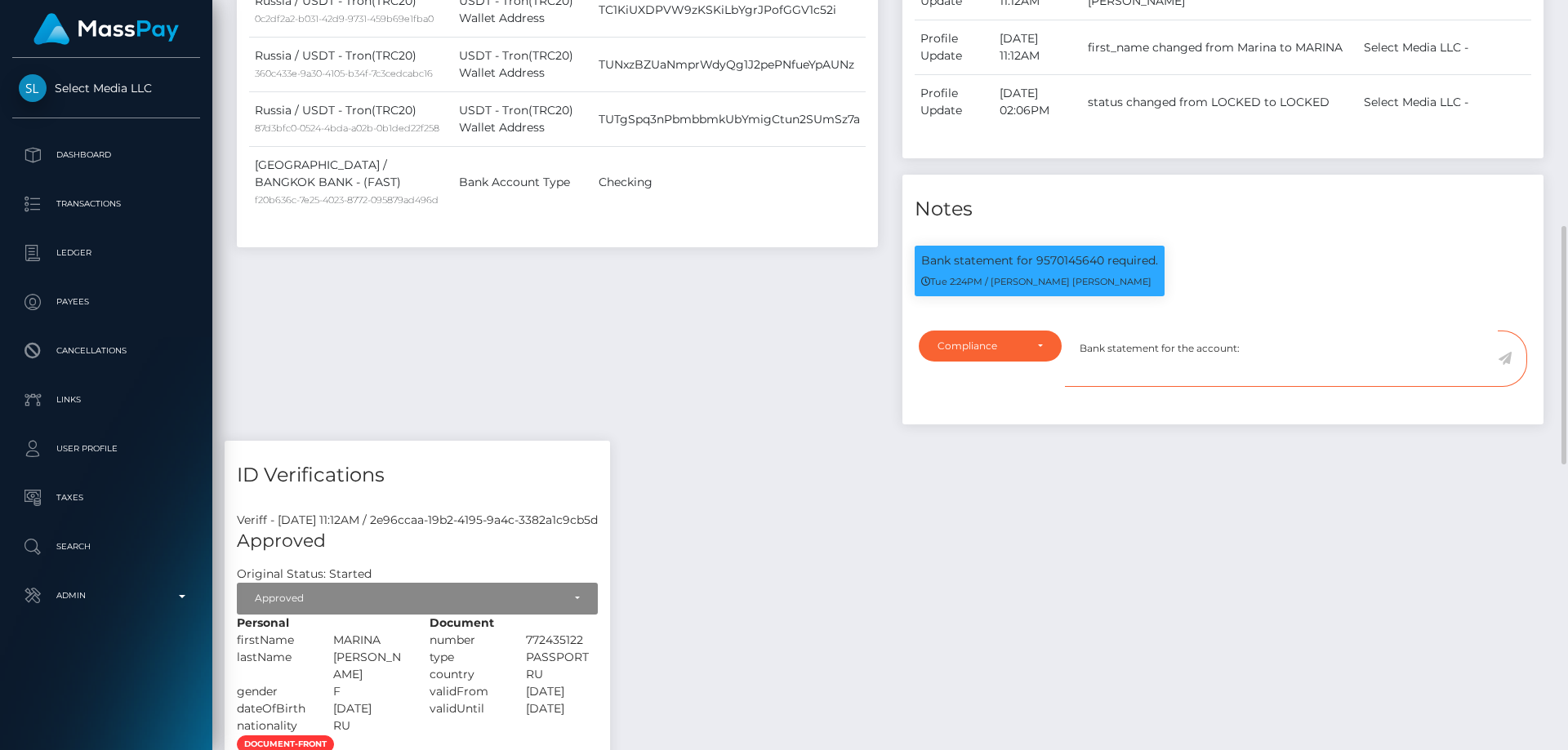
paste textarea "9570145640"
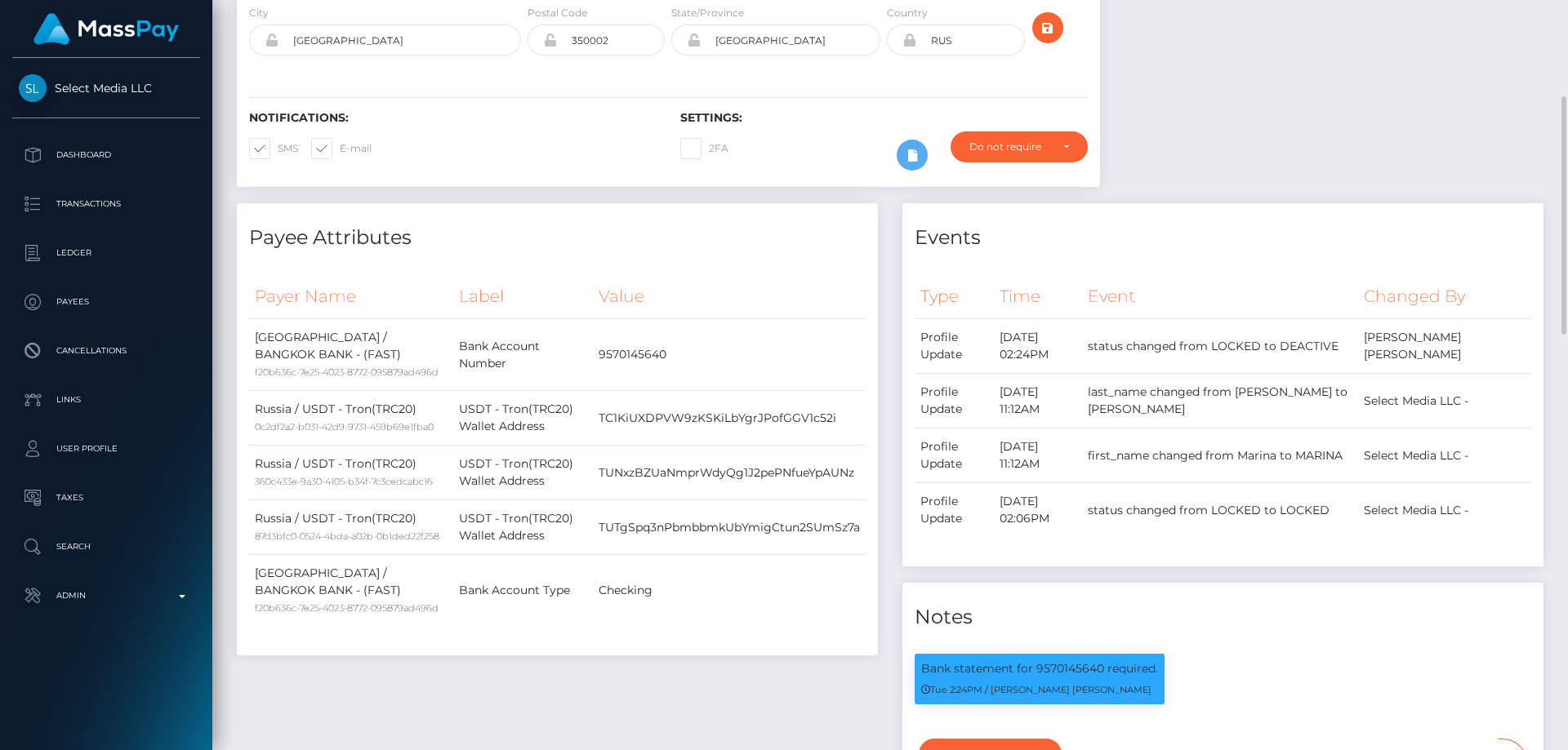
scroll to position [0, 0]
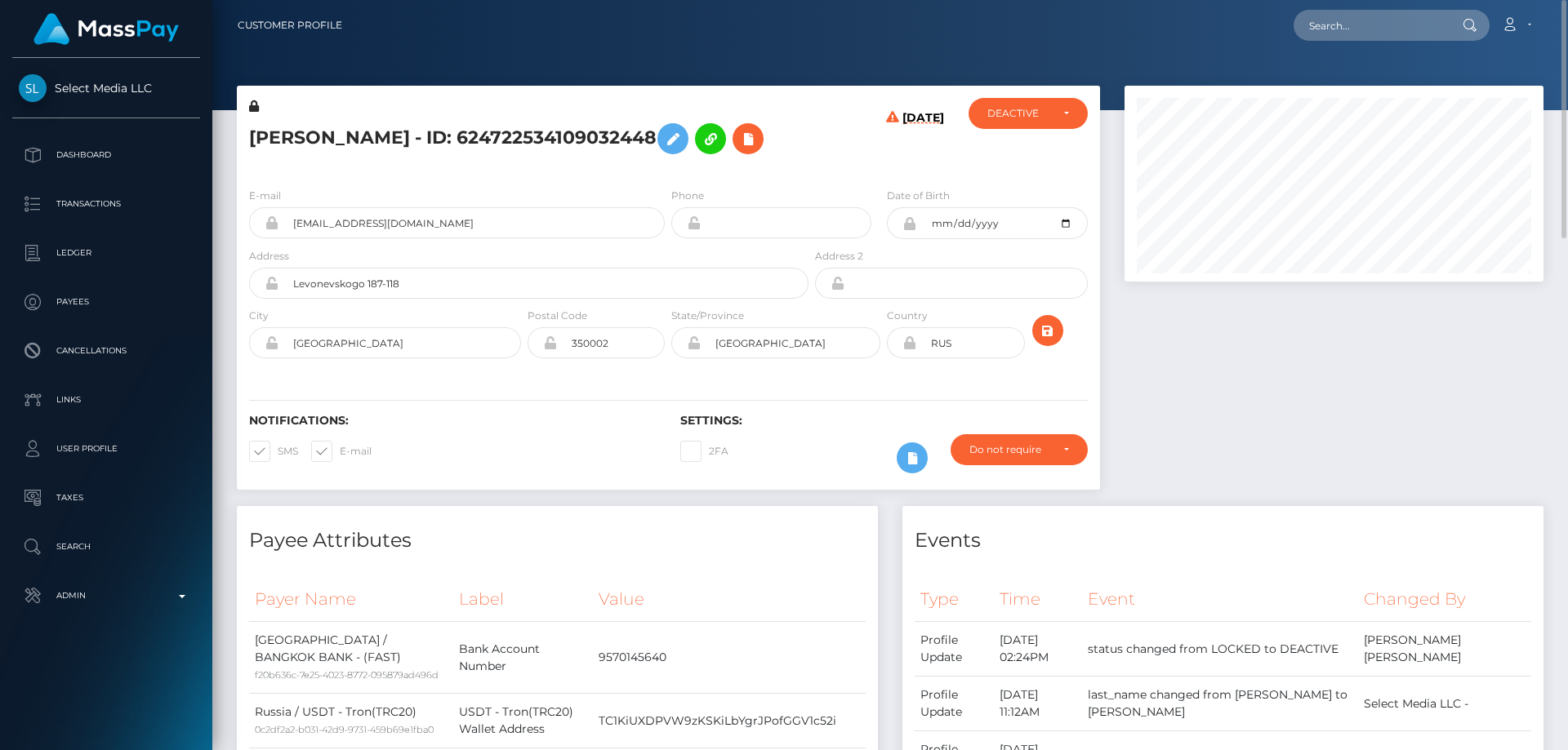
click at [365, 129] on h5 "[PERSON_NAME] - ID: 624722534109032448" at bounding box center [524, 139] width 550 height 48
copy h5 "MARINA MIKHAYLUSENKO - ID: 624722534109032448"
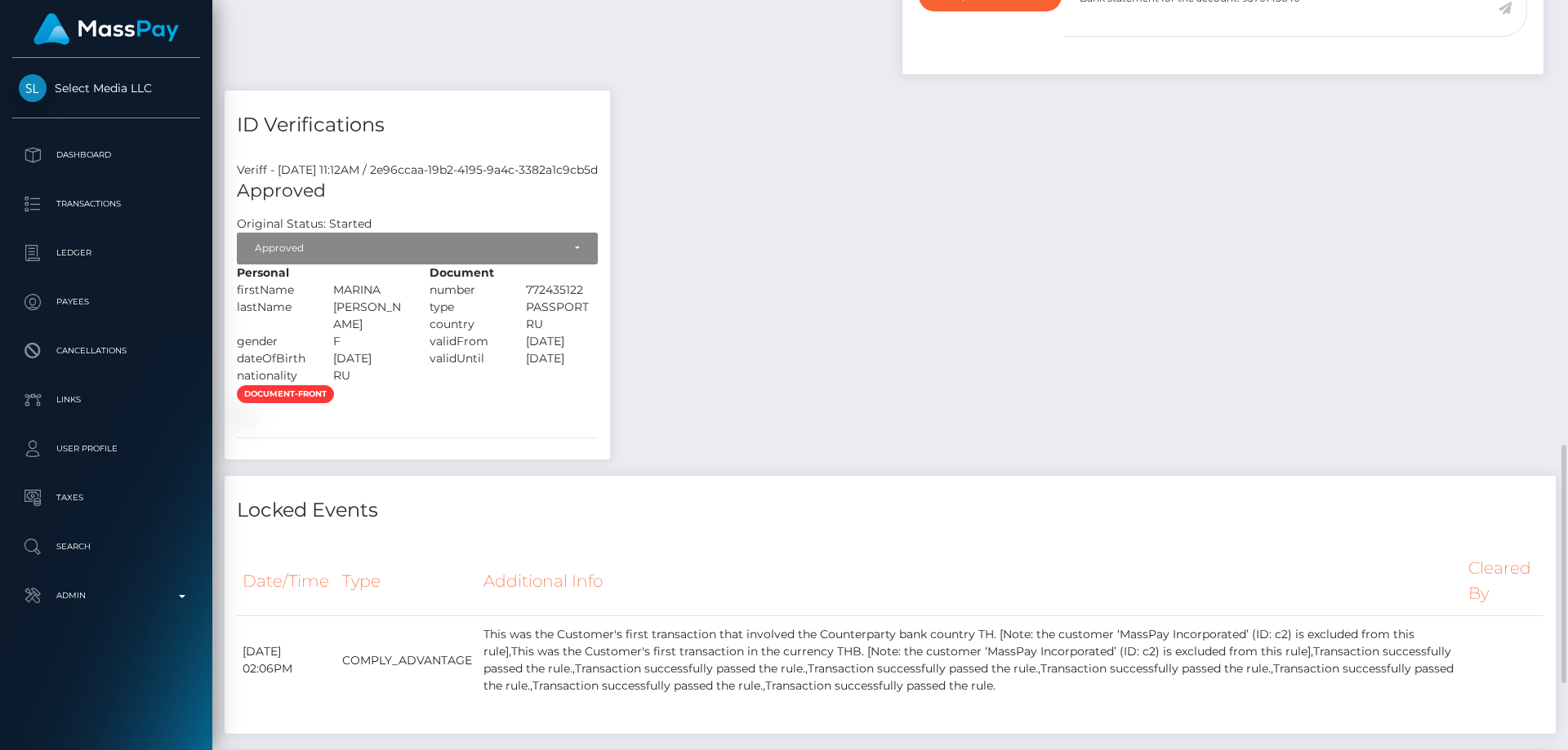
scroll to position [1306, 0]
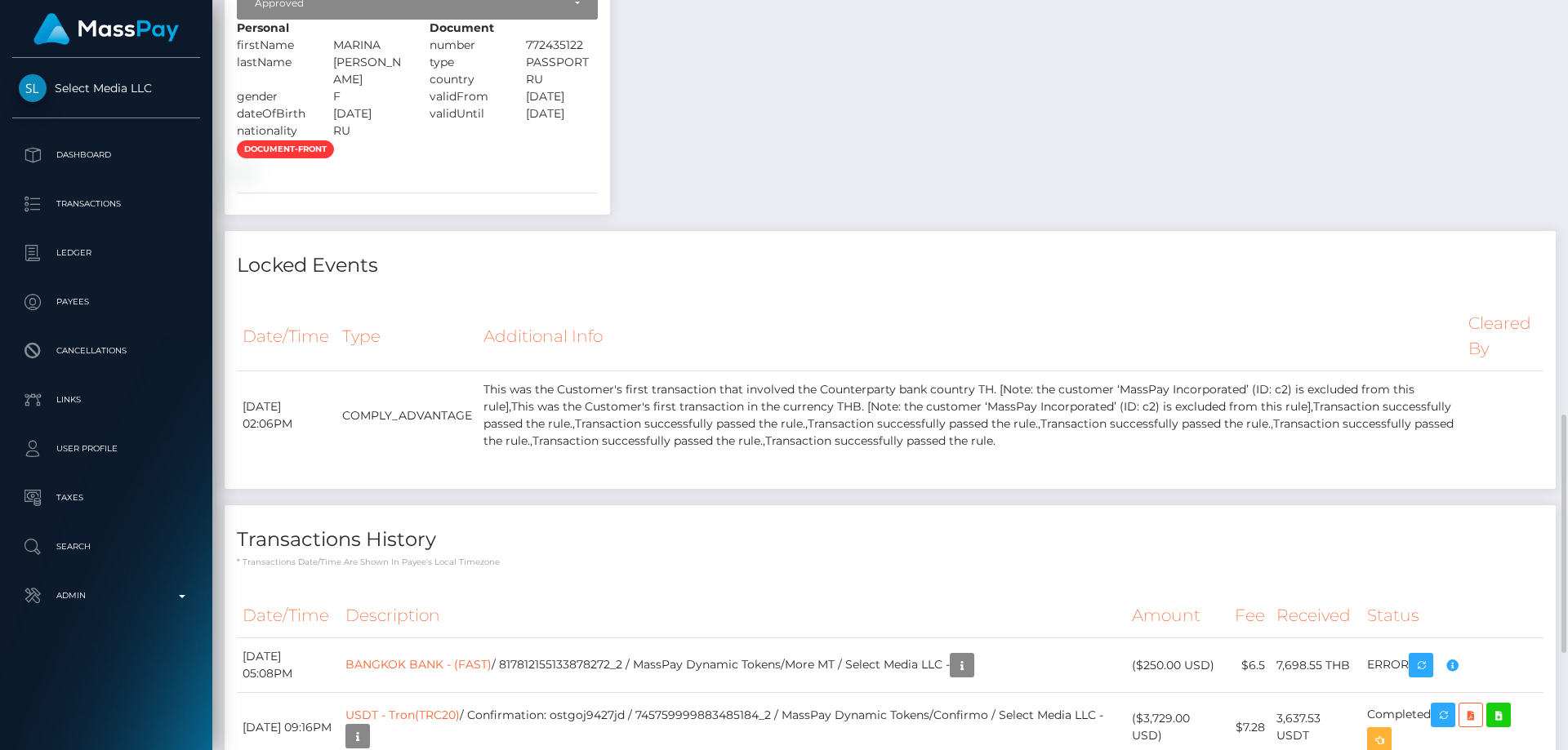
click at [1200, 371] on th "Additional Info" at bounding box center [971, 336] width 985 height 69
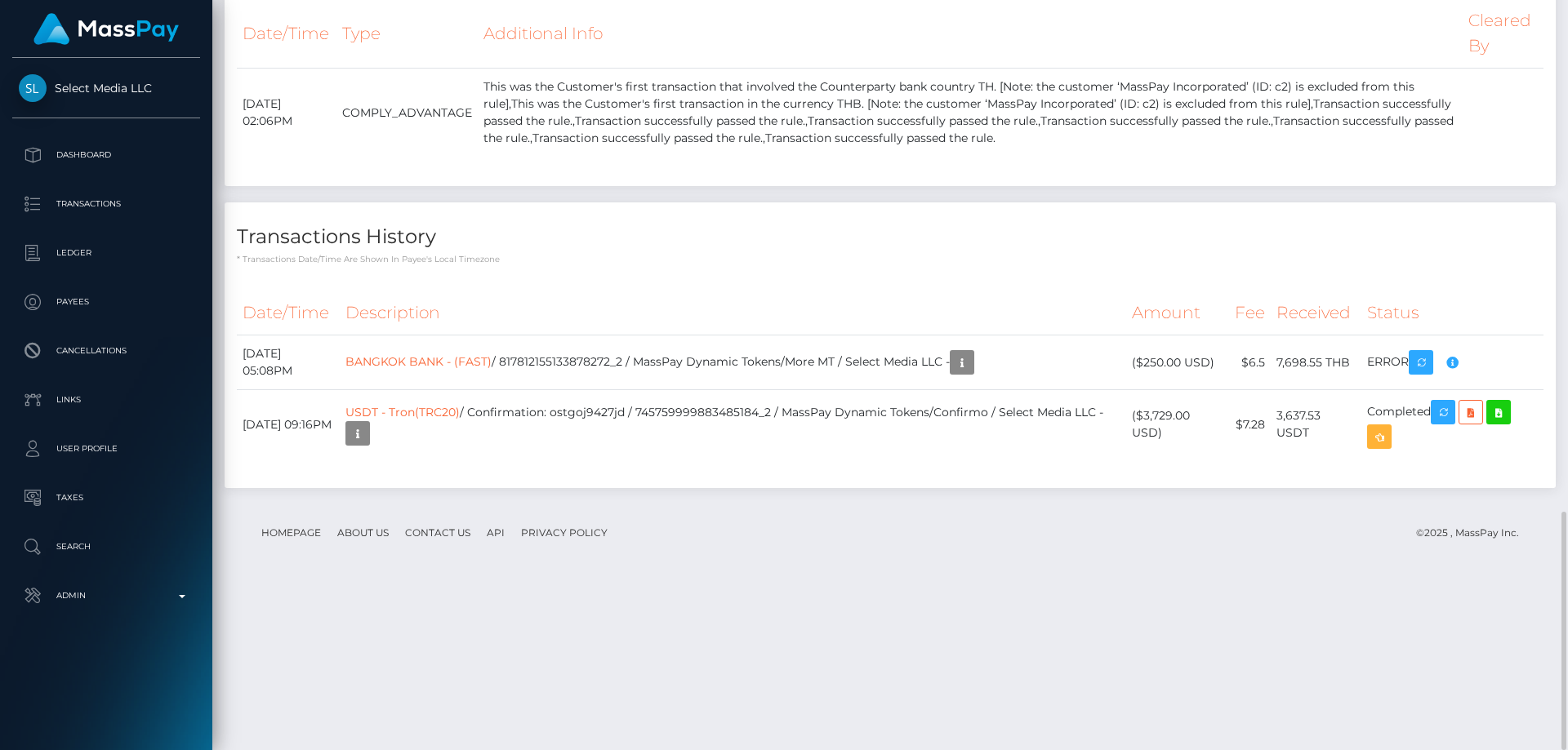
drag, startPoint x: 886, startPoint y: 667, endPoint x: 897, endPoint y: 657, distance: 14.9
click at [886, 504] on div "Transactions History * Transactions date/time are shown in payee's local timezo…" at bounding box center [890, 354] width 1355 height 303
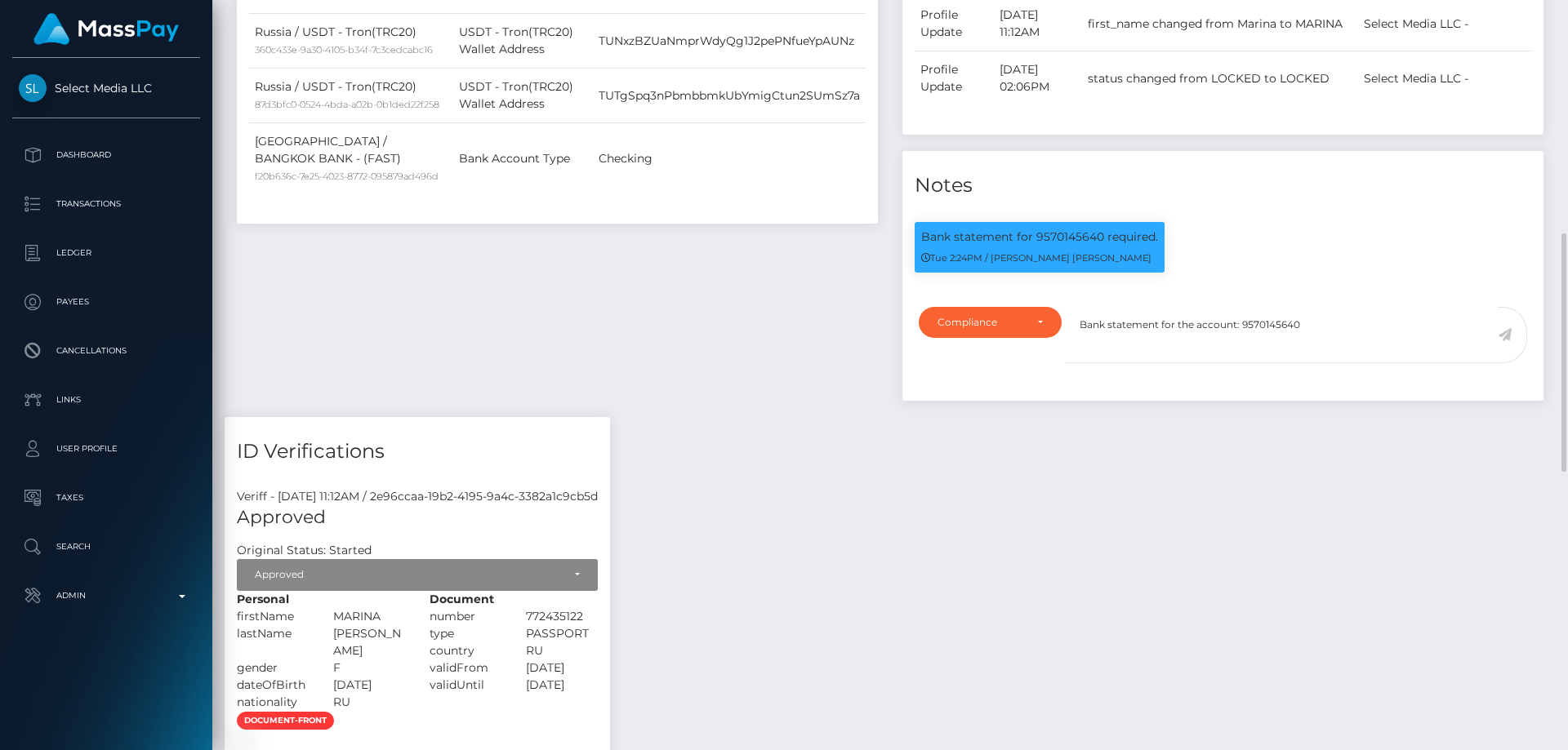
scroll to position [196, 420]
click at [1329, 364] on textarea "Bank statement for the account: 9570145640" at bounding box center [1282, 335] width 433 height 57
type textarea "Bank statement for the account: 9570145640 provide showing that the account bel…"
click at [1503, 341] on icon at bounding box center [1504, 335] width 14 height 14
drag, startPoint x: 1320, startPoint y: 531, endPoint x: 1295, endPoint y: 532, distance: 25.0
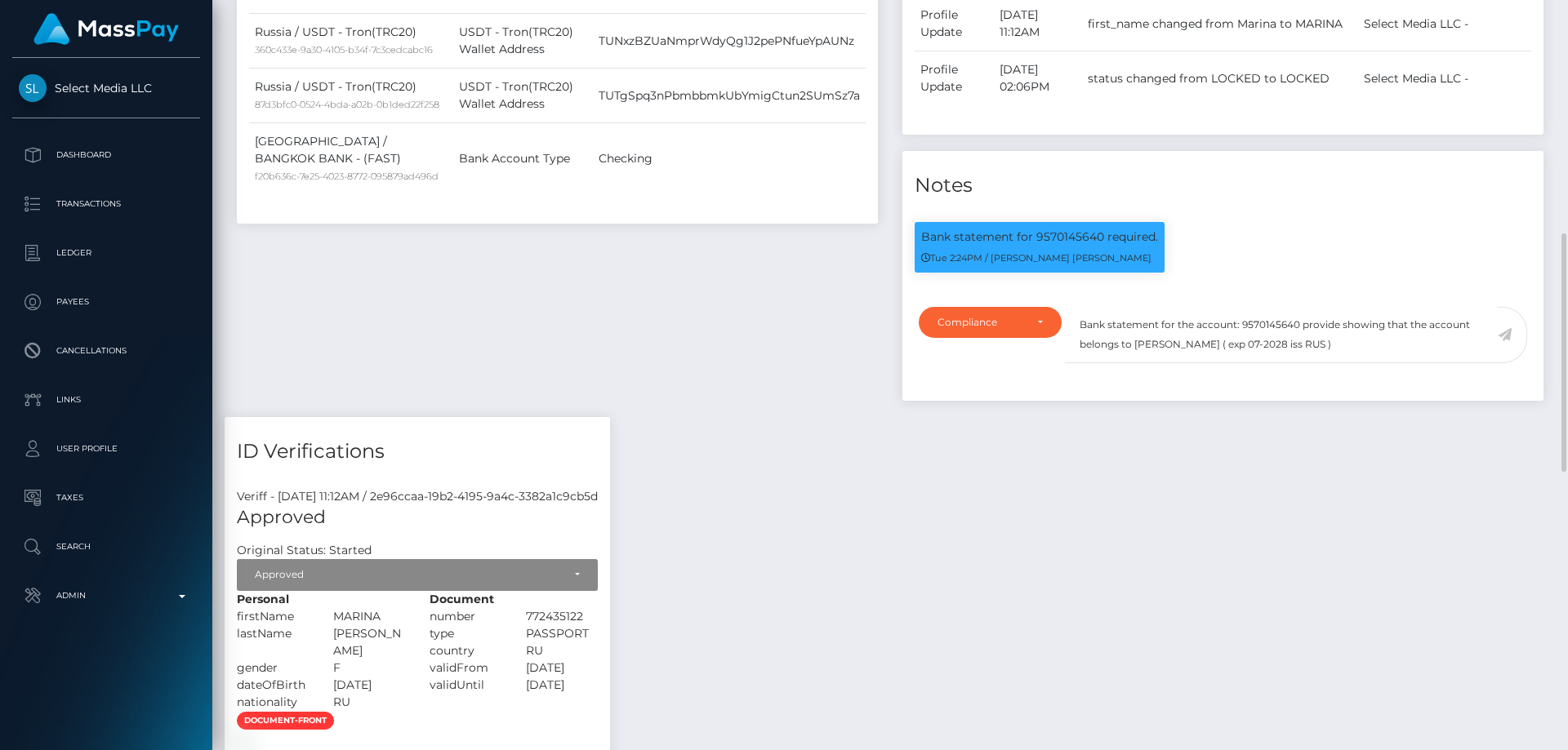
click at [1320, 531] on div "Payee Attributes Payer Name Label Value Thailand / BANGKOK BANK - (FAST) f20b63…" at bounding box center [890, 575] width 1331 height 1609
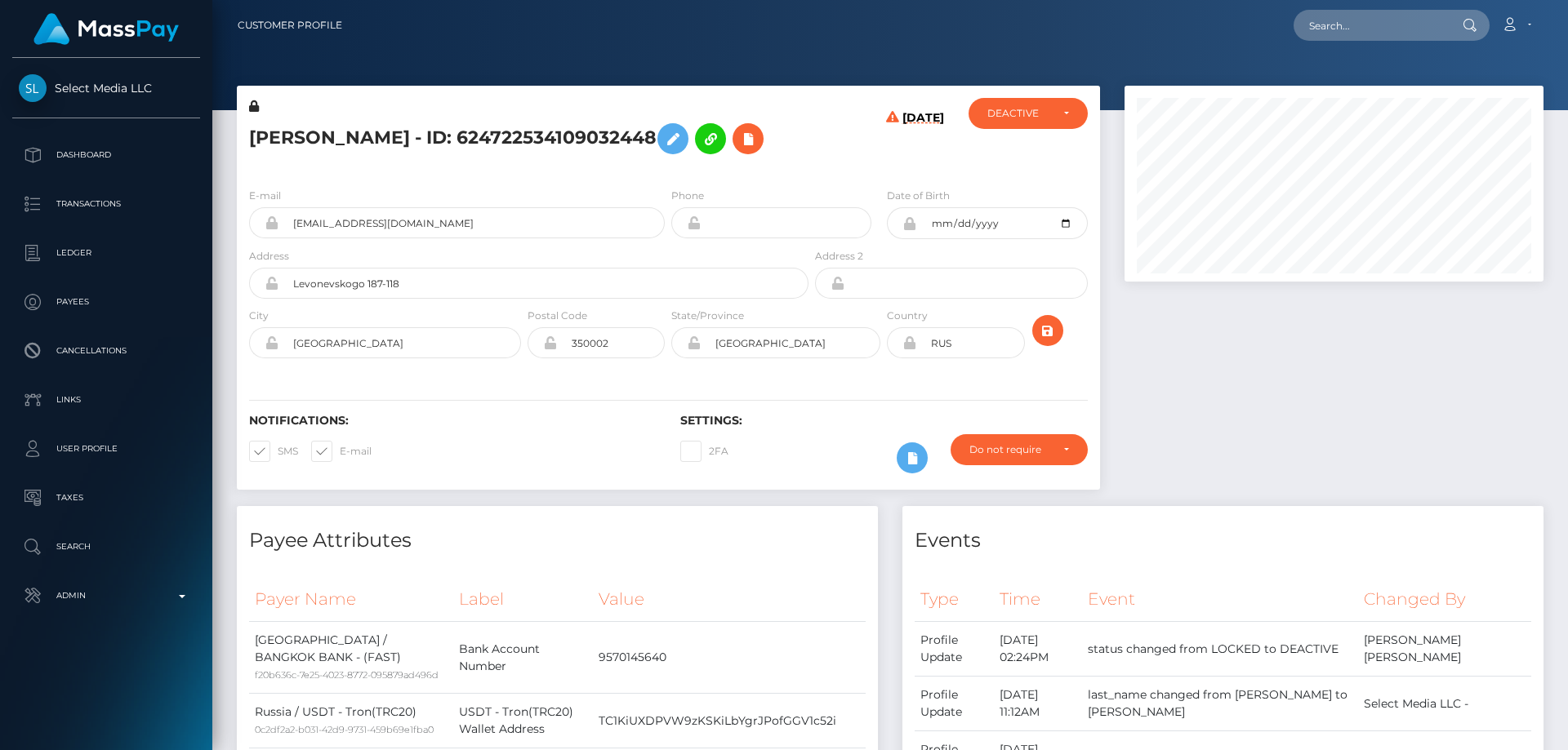
scroll to position [196, 420]
click at [739, 149] on icon at bounding box center [748, 139] width 20 height 21
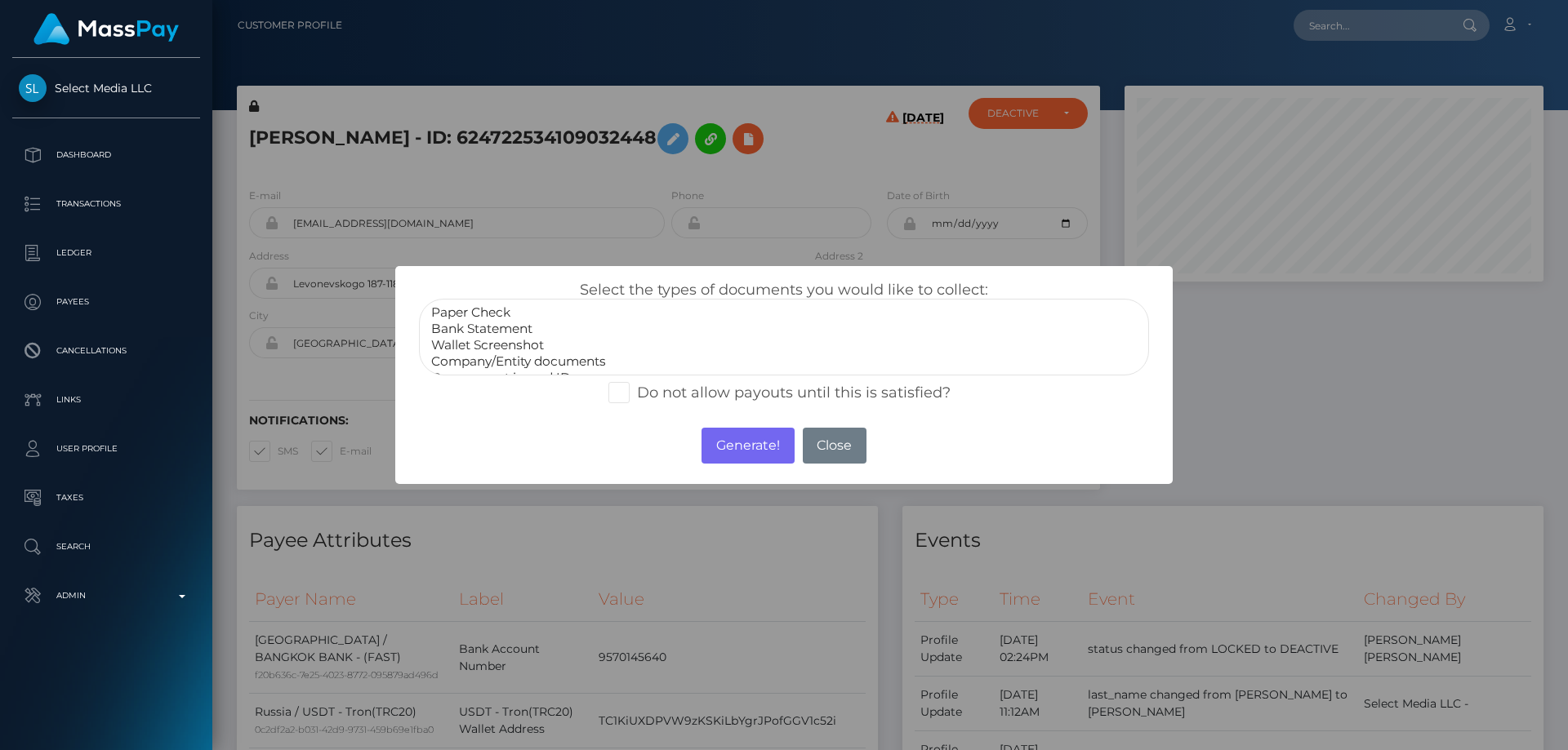
scroll to position [32, 0]
select select "Government issued ID"
click at [505, 347] on option "Government issued ID" at bounding box center [784, 346] width 709 height 16
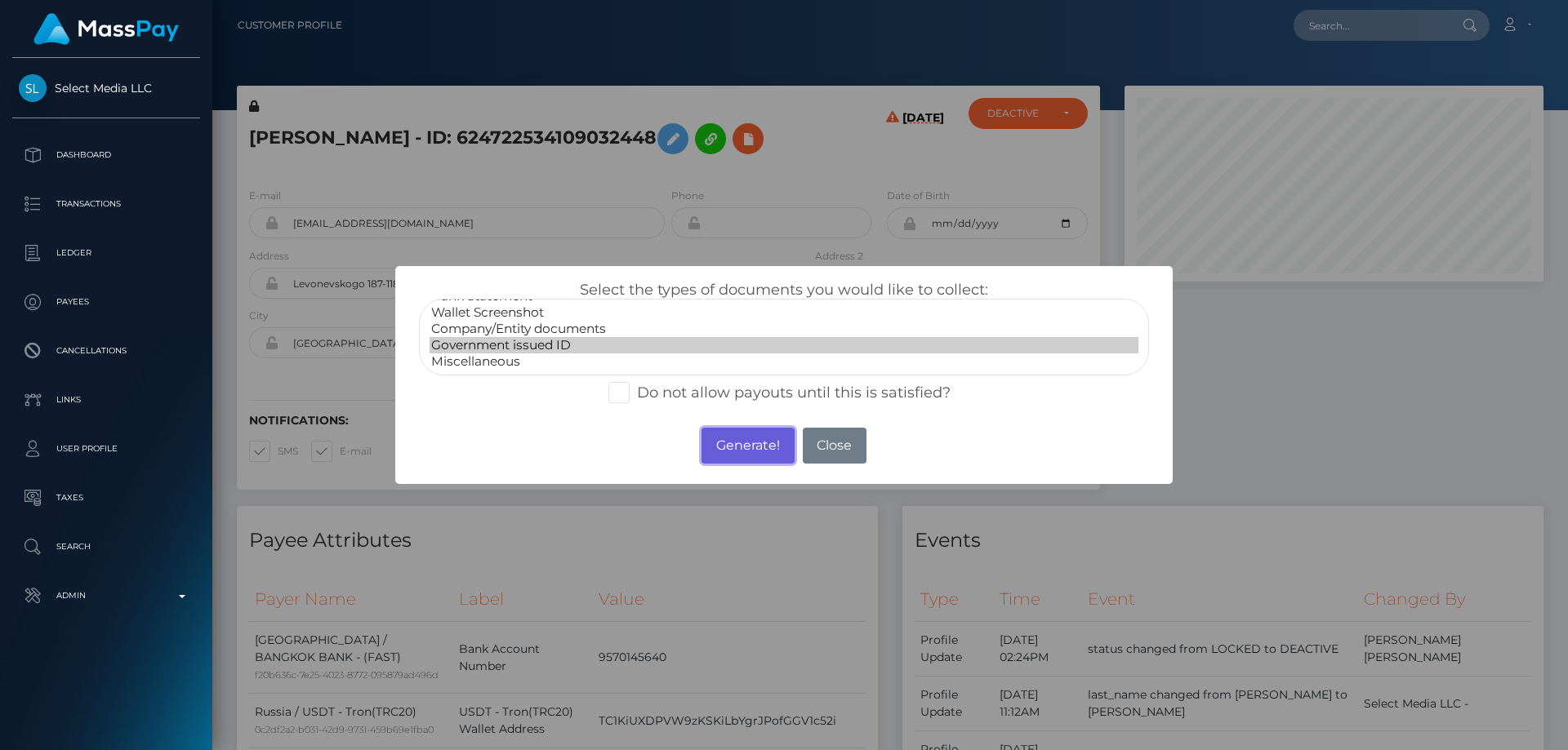
click at [759, 439] on button "Generate!" at bounding box center [748, 446] width 92 height 36
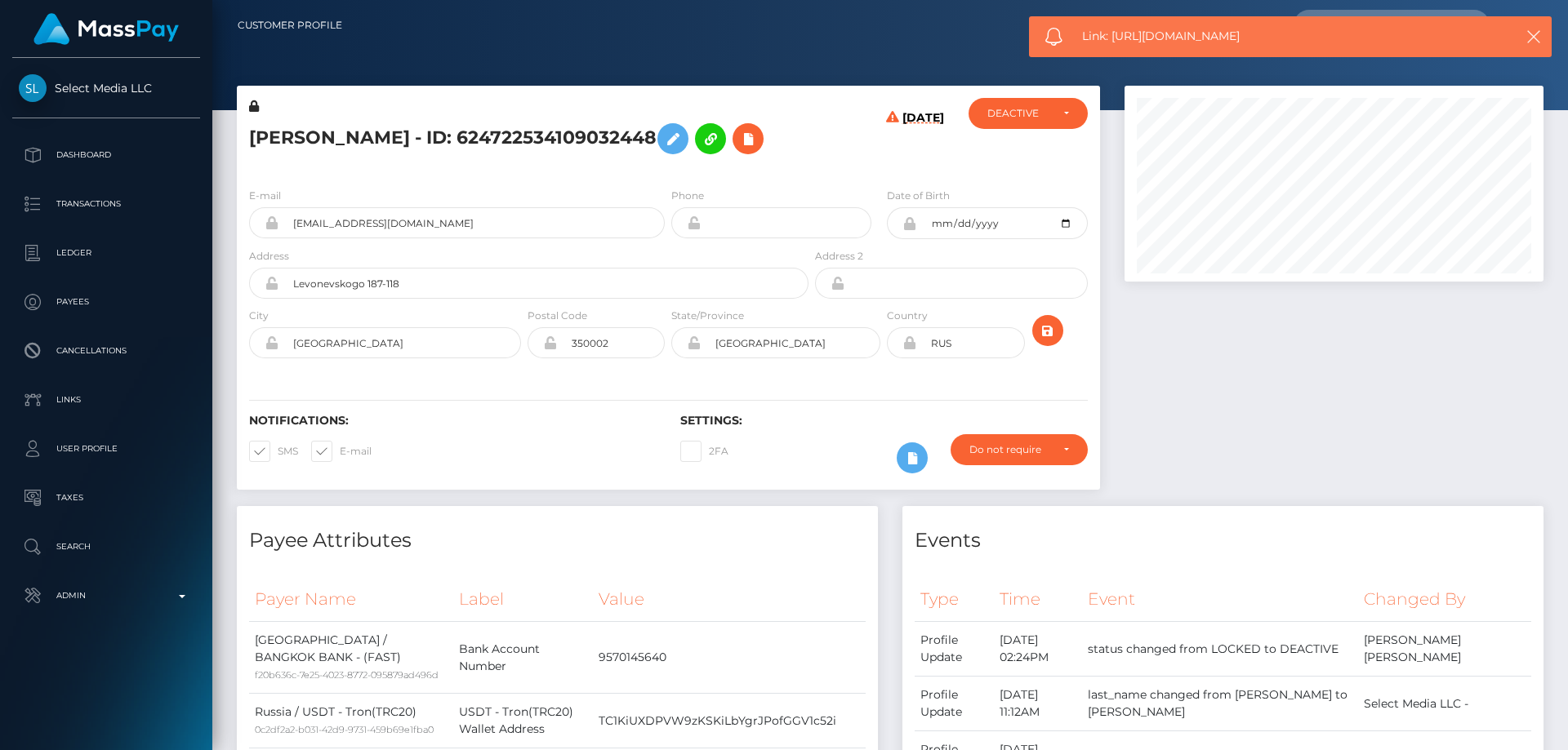
drag, startPoint x: 1256, startPoint y: 36, endPoint x: 1127, endPoint y: 30, distance: 129.1
click at [1111, 41] on span "Link: https://l.maspay.io/vjzqP" at bounding box center [1284, 36] width 403 height 17
copy span "https://l.maspay.io/vjzqP"
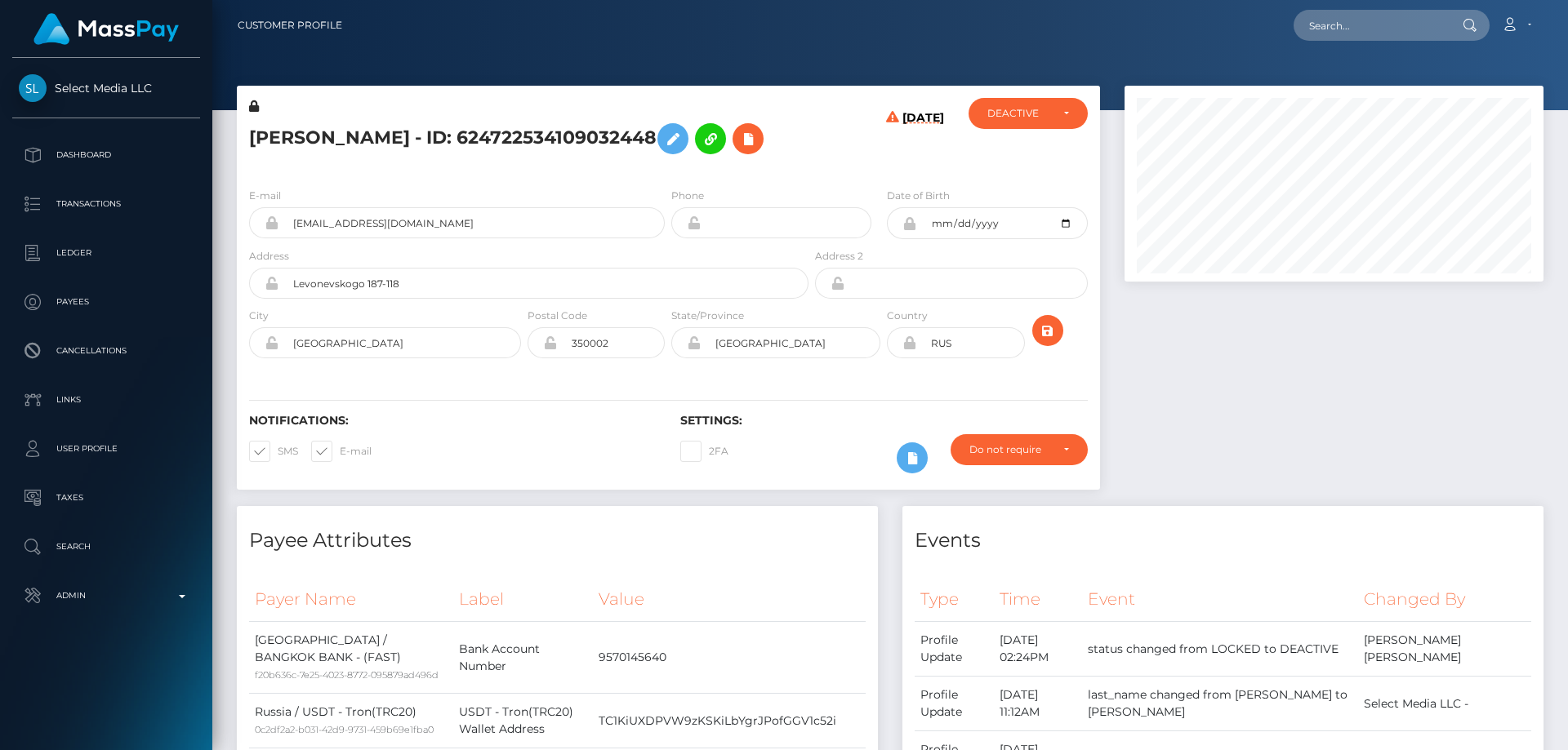
click at [403, 162] on h5 "[PERSON_NAME] - ID: 624722534109032448" at bounding box center [524, 139] width 550 height 48
click at [739, 149] on icon at bounding box center [748, 139] width 20 height 21
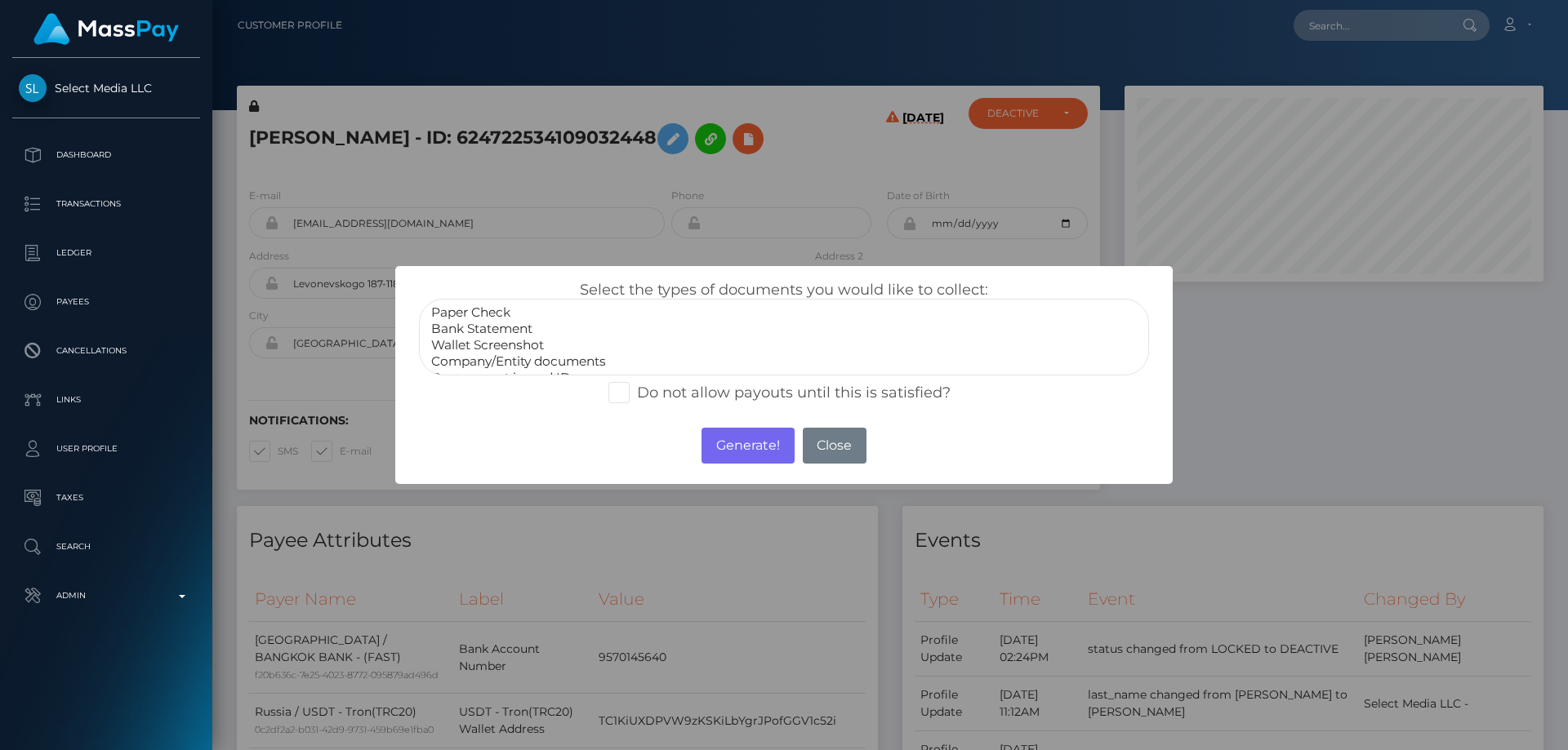
select select "Bank Statement"
click at [485, 336] on option "Bank Statement" at bounding box center [784, 329] width 709 height 16
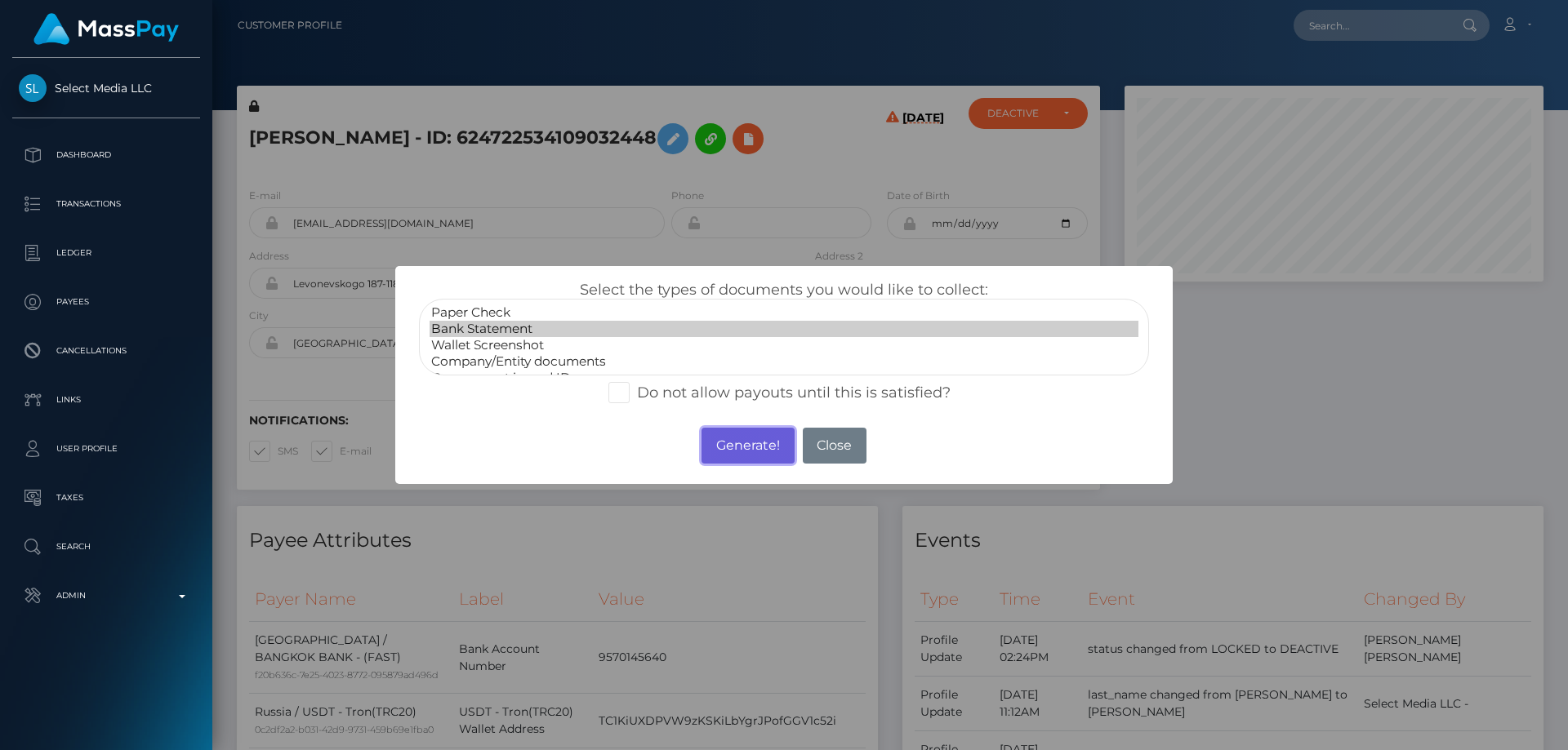
click at [738, 443] on button "Generate!" at bounding box center [748, 446] width 92 height 36
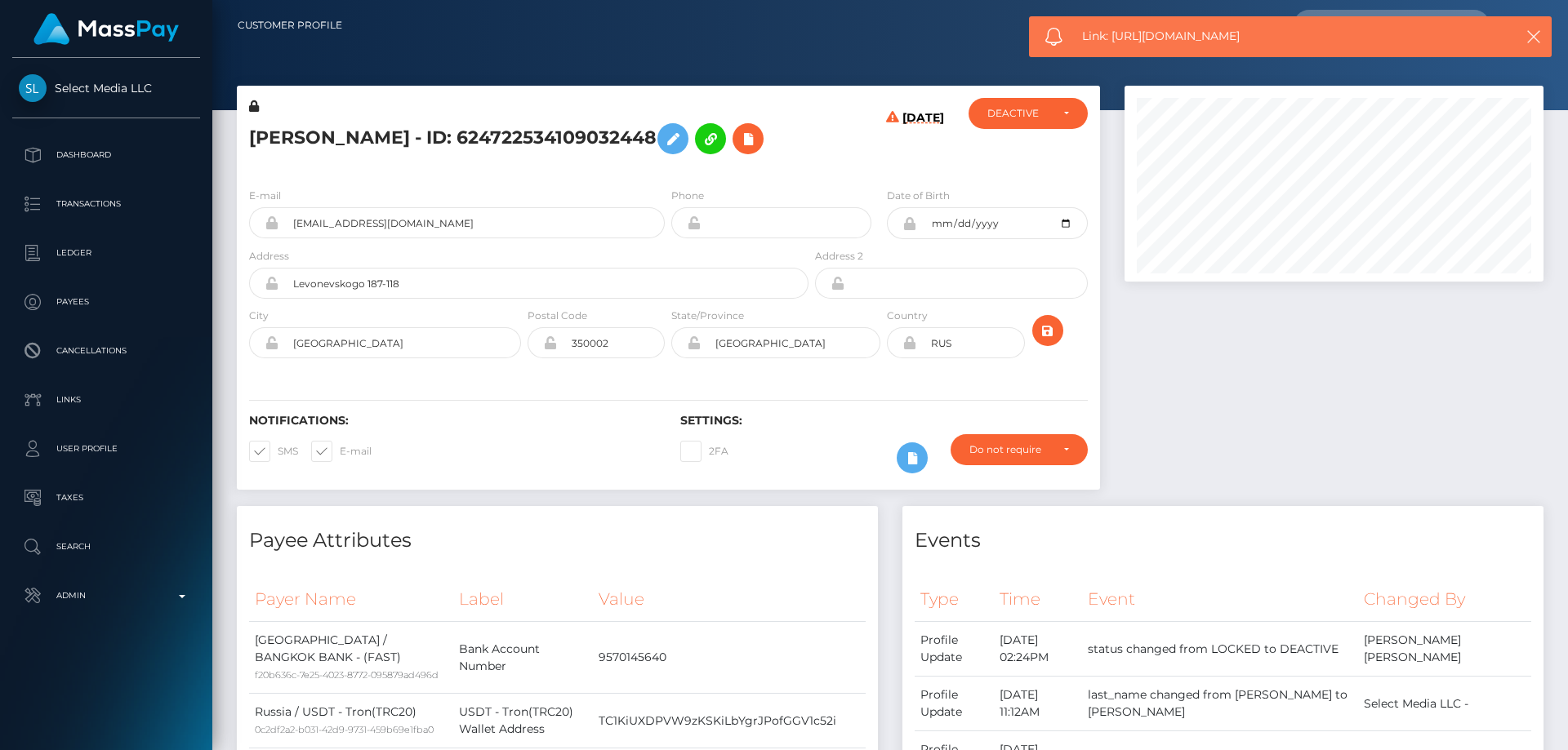
drag, startPoint x: 1269, startPoint y: 32, endPoint x: 1116, endPoint y: 42, distance: 153.3
click at [1116, 42] on span "Link: https://l.maspay.io/MjzwK" at bounding box center [1284, 36] width 403 height 17
copy span "https://l.maspay.io/MjzwK"
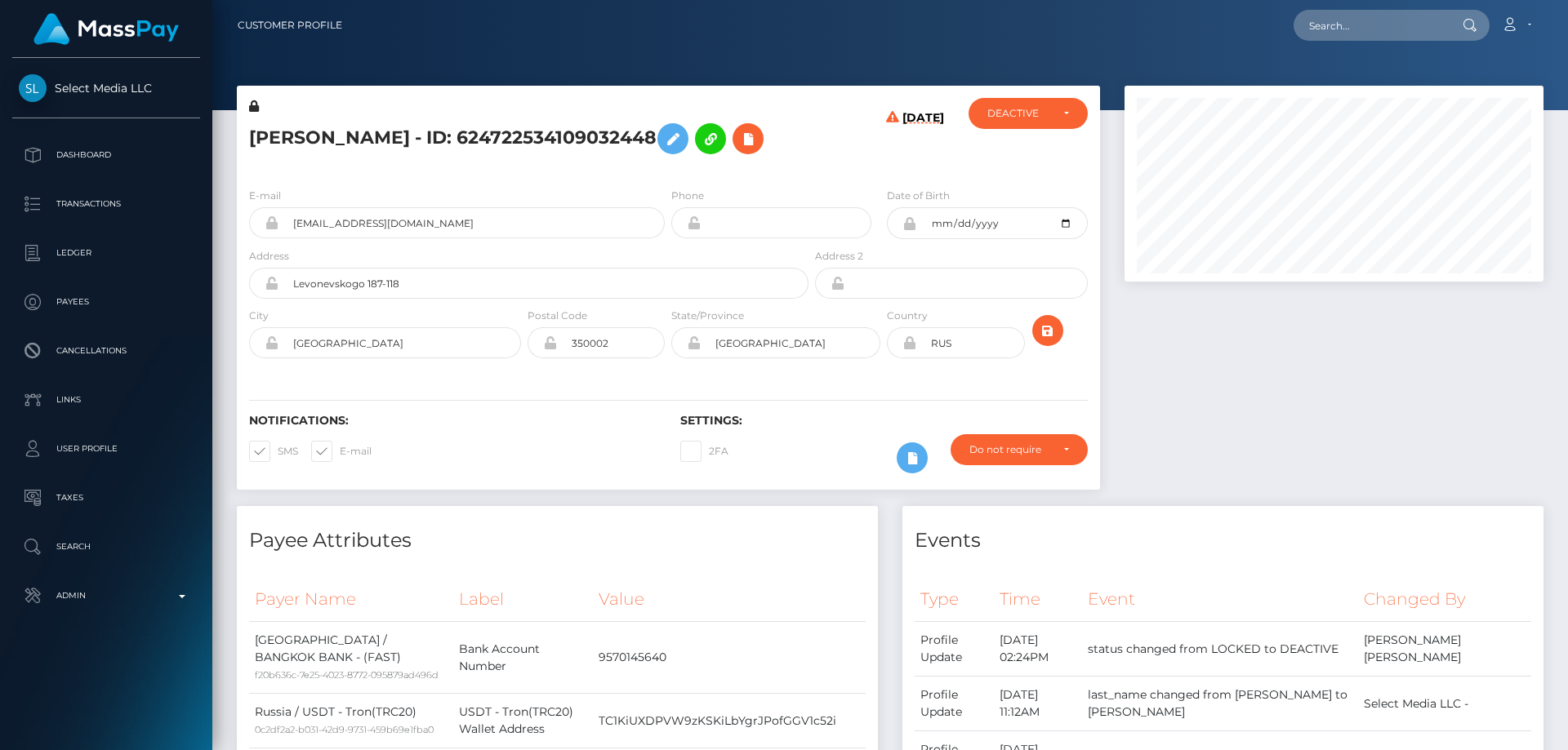
click at [601, 162] on h5 "[PERSON_NAME] - ID: 624722534109032448" at bounding box center [524, 139] width 550 height 48
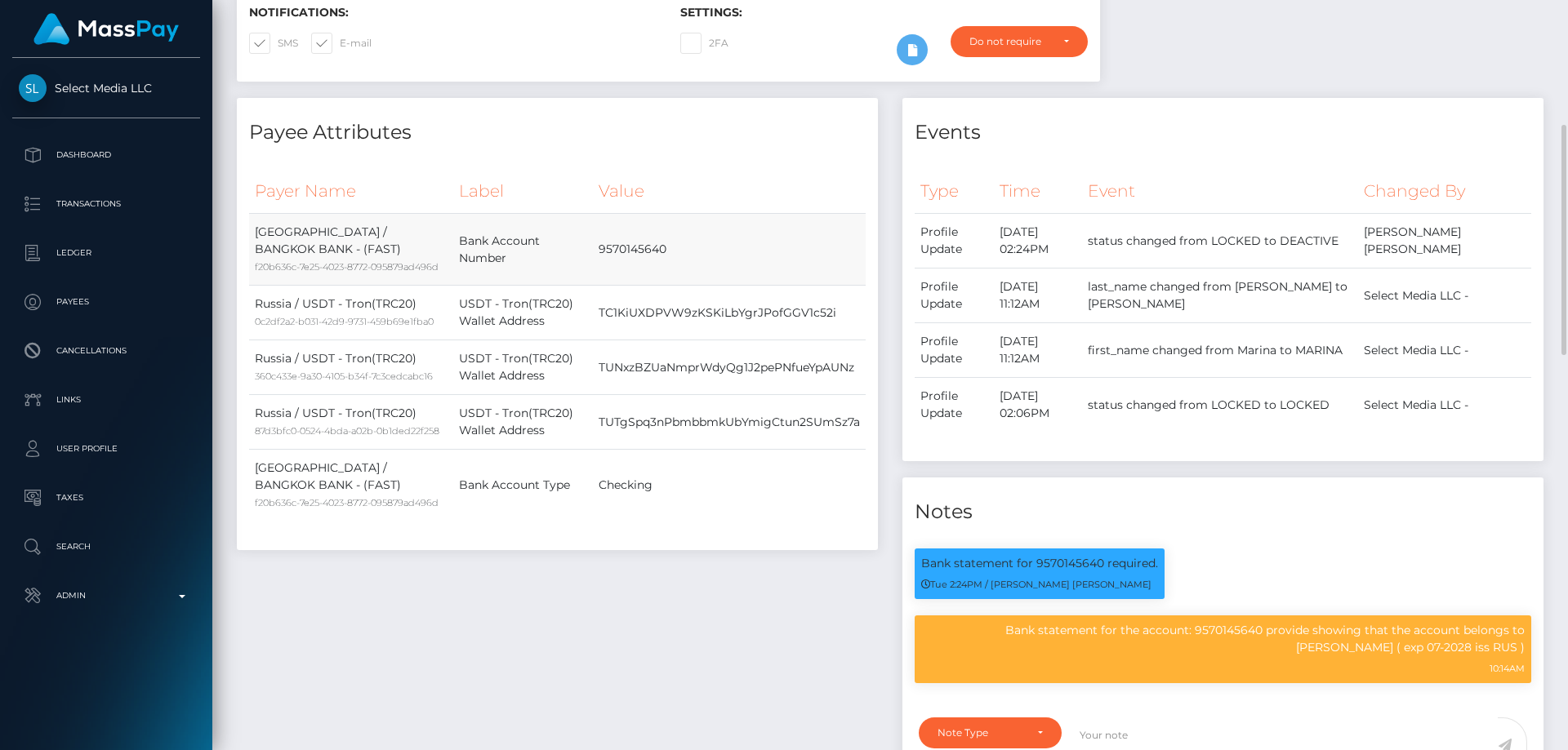
scroll to position [0, 0]
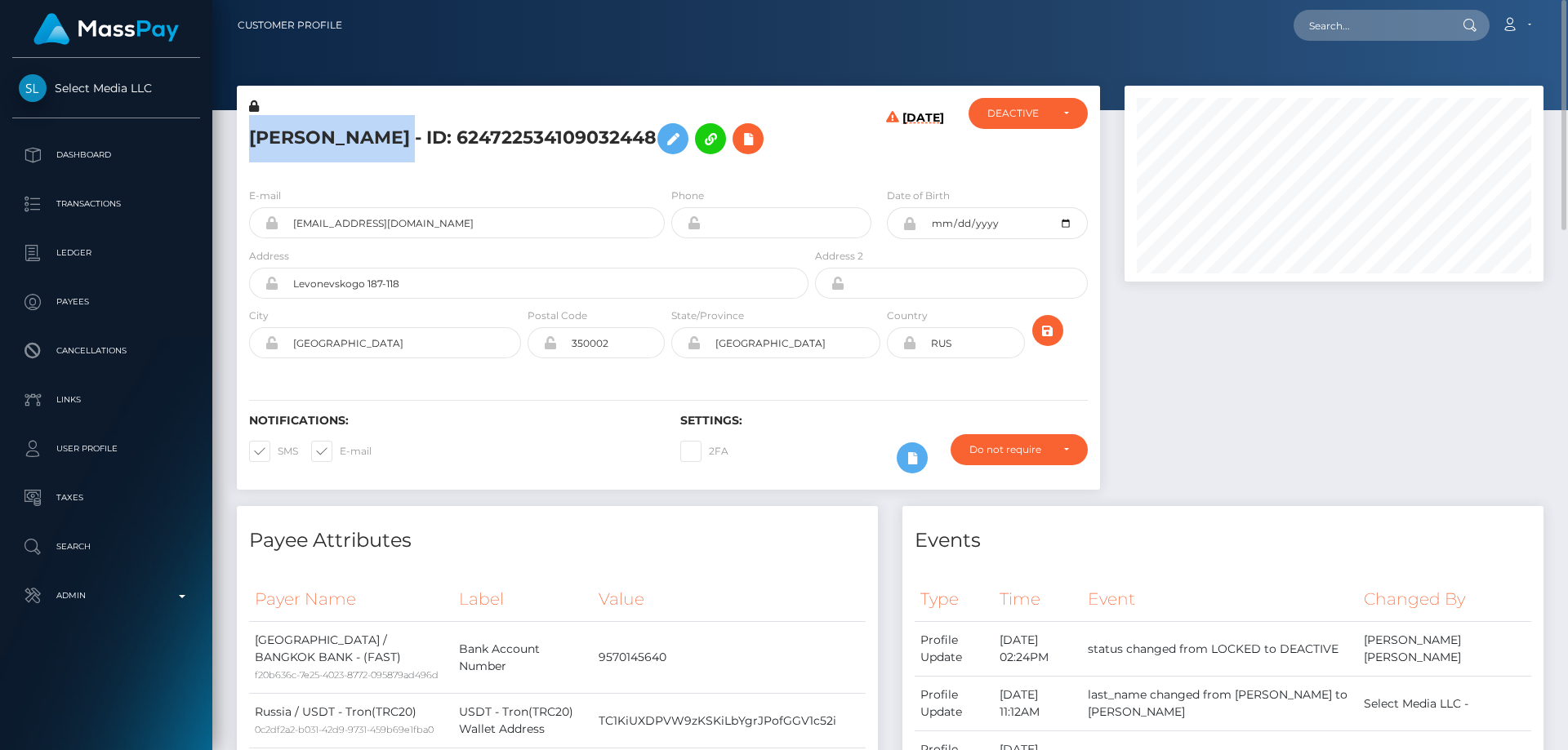
drag, startPoint x: 500, startPoint y: 138, endPoint x: 249, endPoint y: 135, distance: 251.0
click at [249, 135] on h5 "[PERSON_NAME] - ID: 624722534109032448" at bounding box center [524, 139] width 550 height 48
copy h5 "MARINA MIKHAYLUSENKO"
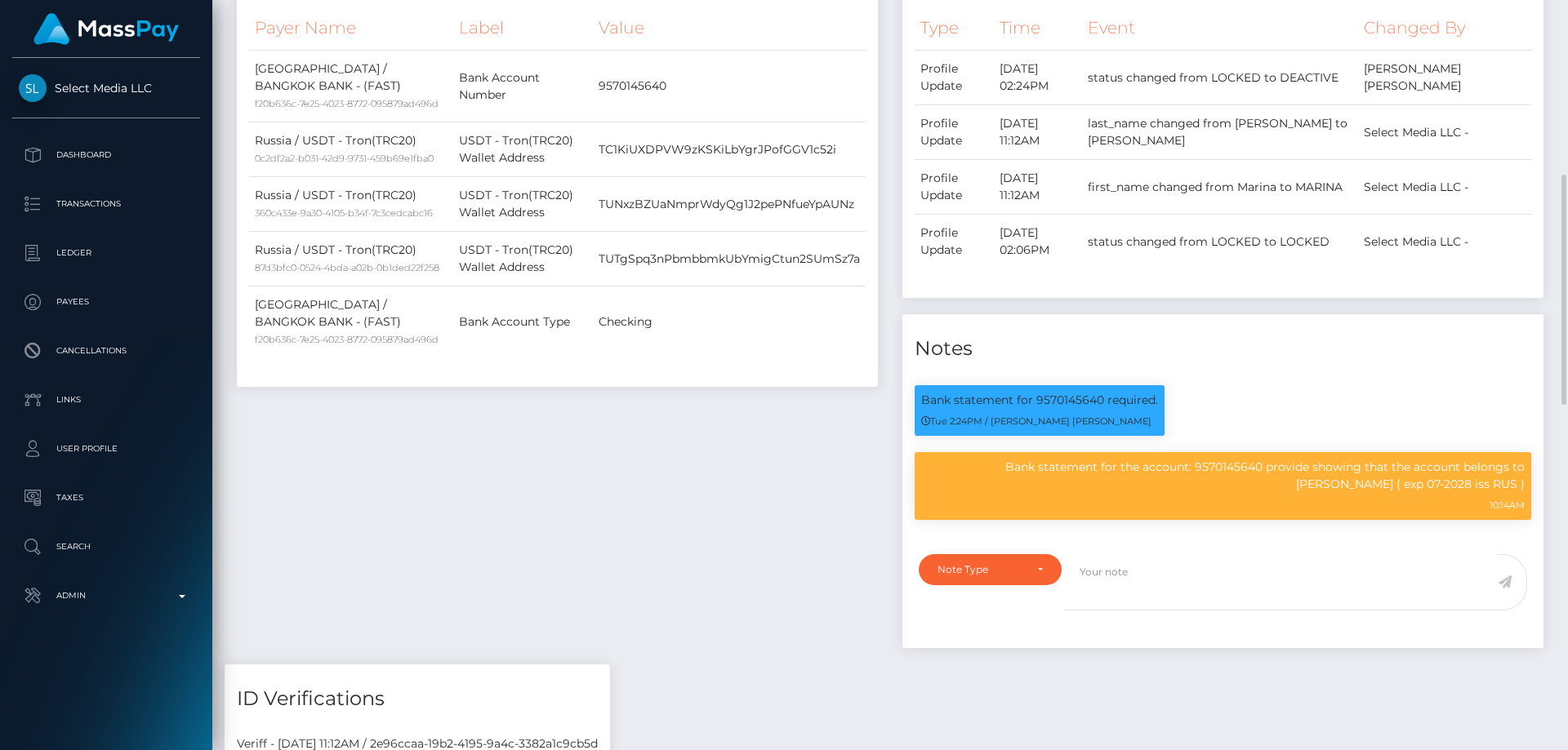
scroll to position [735, 0]
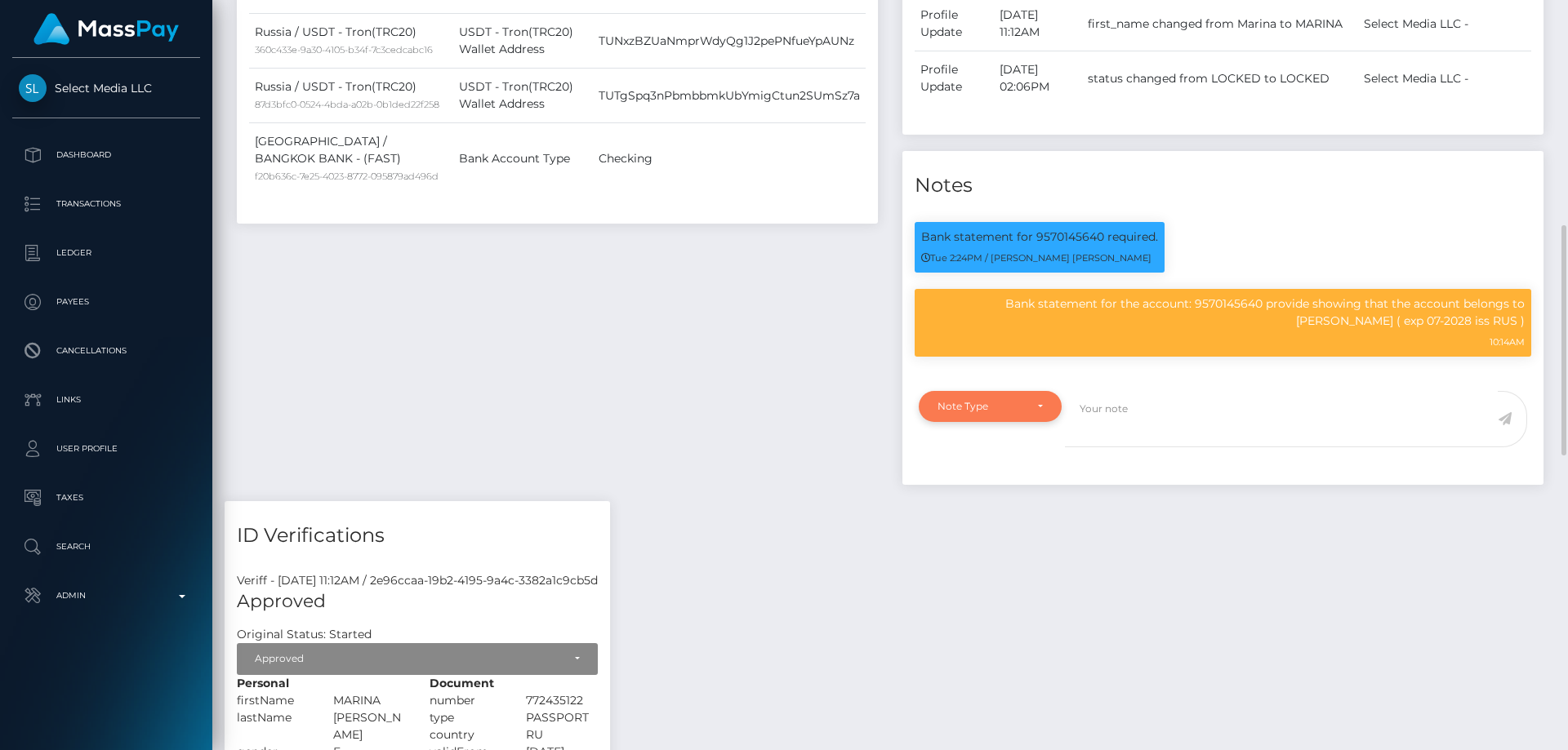
click at [991, 422] on div "Note Type" at bounding box center [990, 406] width 143 height 31
click at [1015, 527] on span "Clear Compliance" at bounding box center [982, 520] width 87 height 14
select select "CLEAR_COMPLIANCE"
click at [1115, 447] on textarea at bounding box center [1282, 419] width 433 height 57
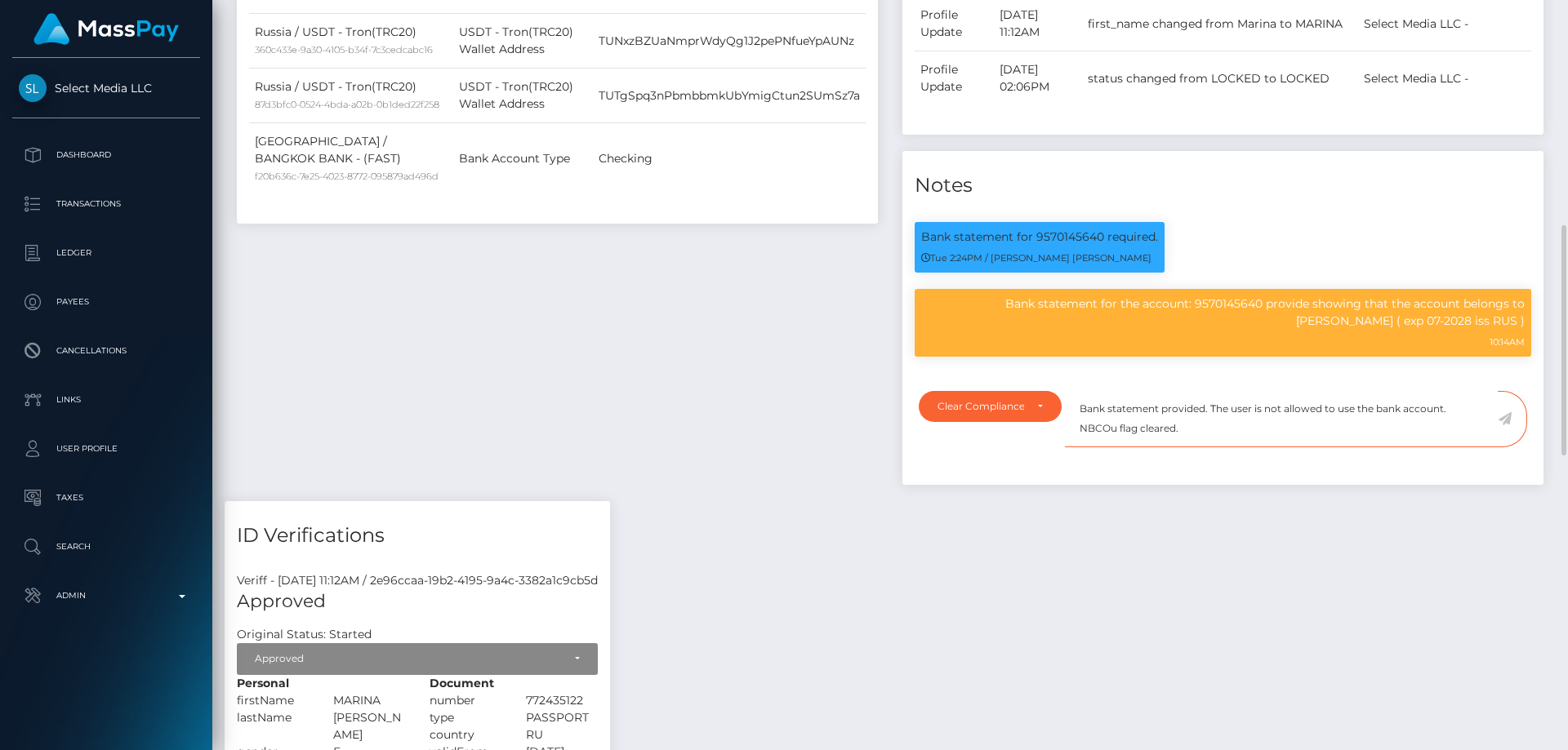
click at [1117, 447] on textarea "Bank statement provided. The user is not allowed to use the bank account. NBCOu…" at bounding box center [1282, 419] width 433 height 57
click at [1207, 447] on textarea "Bank statement provided. The user is not allowed to use the bank account. NBCOU…" at bounding box center [1282, 419] width 433 height 57
type textarea "Bank statement provided. The user is not allowed to use the bank account. NBCOU…"
click at [1506, 425] on icon at bounding box center [1504, 419] width 14 height 14
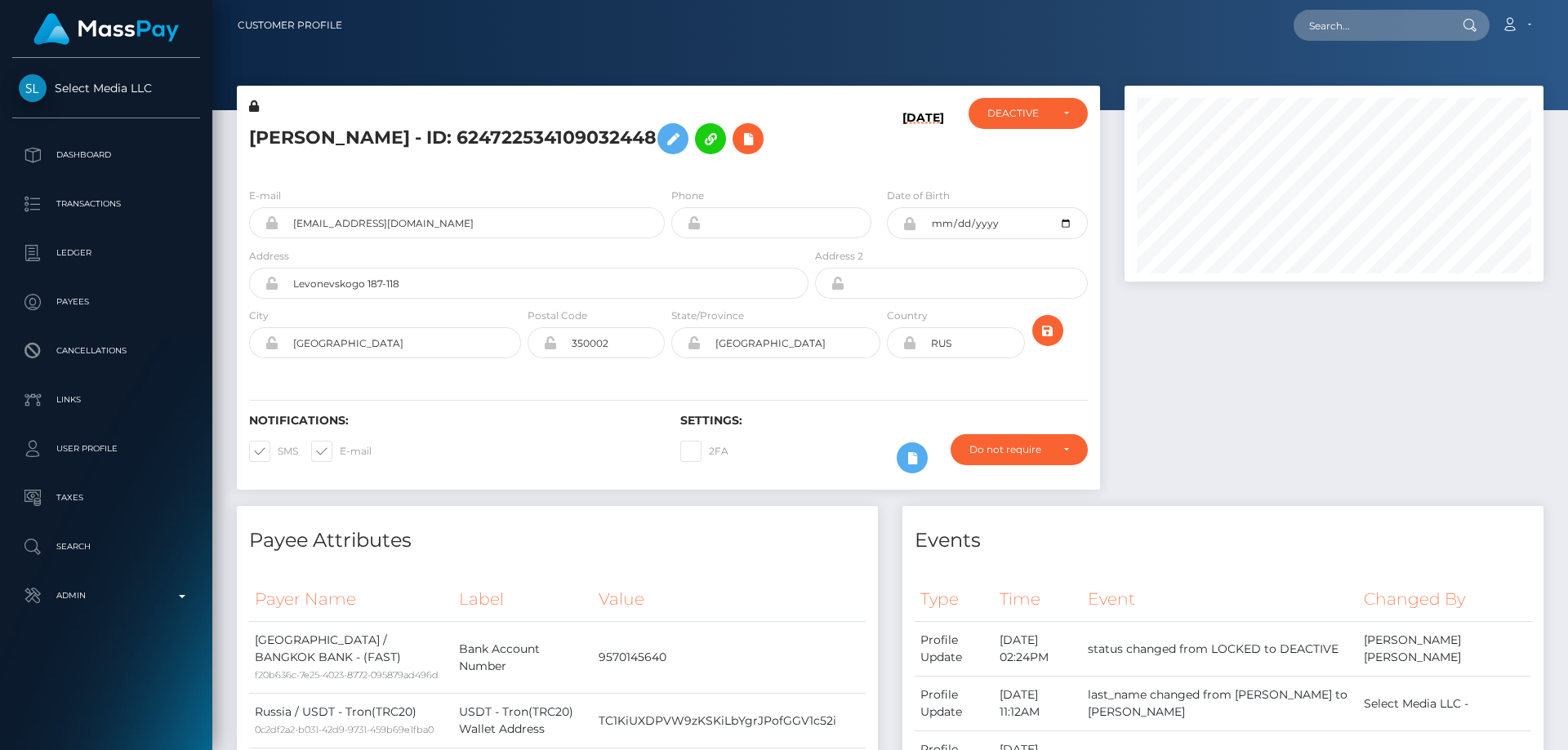
scroll to position [196, 420]
click at [1267, 460] on div at bounding box center [1334, 295] width 443 height 420
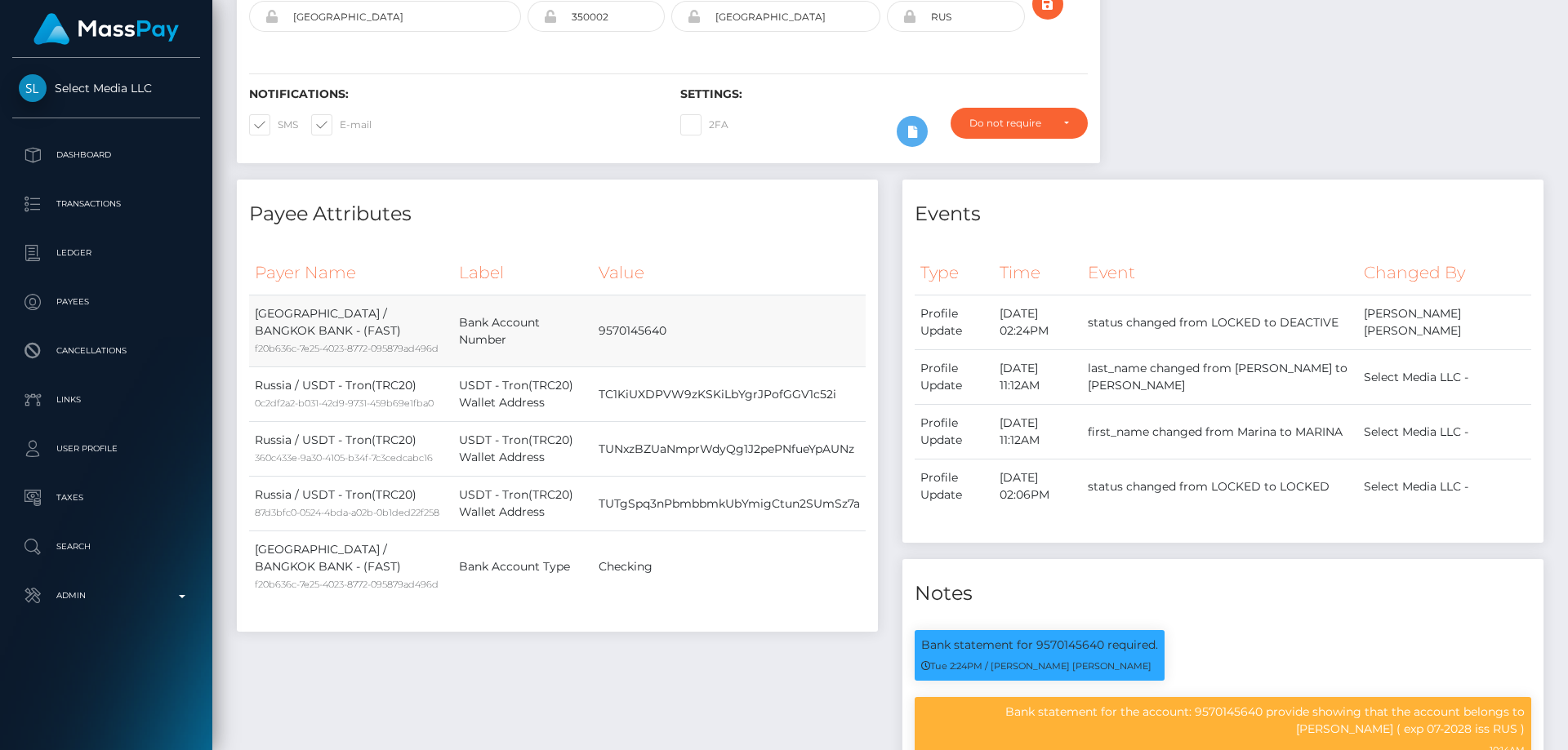
scroll to position [0, 0]
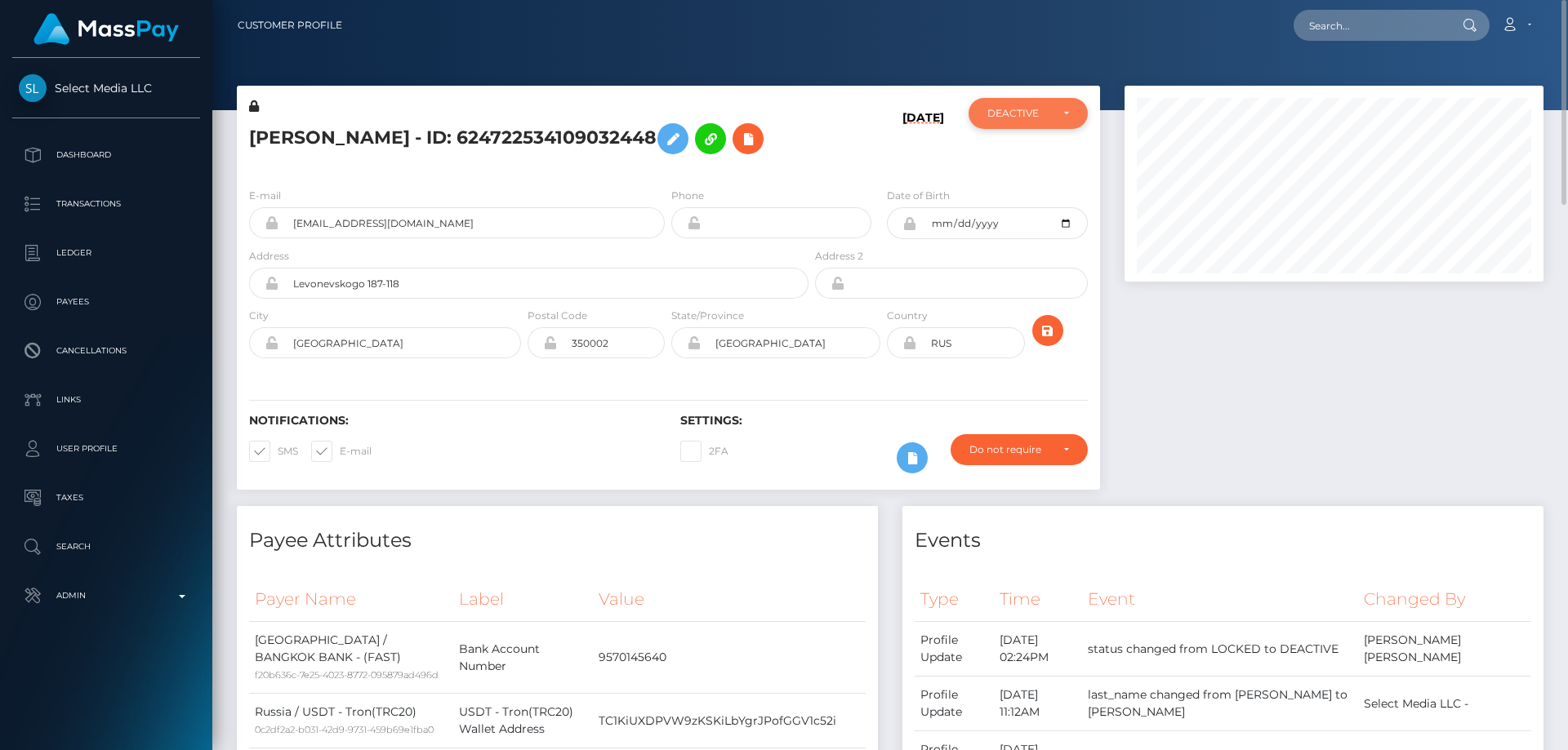
click at [1066, 113] on div "DEACTIVE" at bounding box center [1028, 113] width 82 height 14
click at [1047, 154] on link "ACTIVE" at bounding box center [1029, 158] width 119 height 31
select select "ACTIVE"
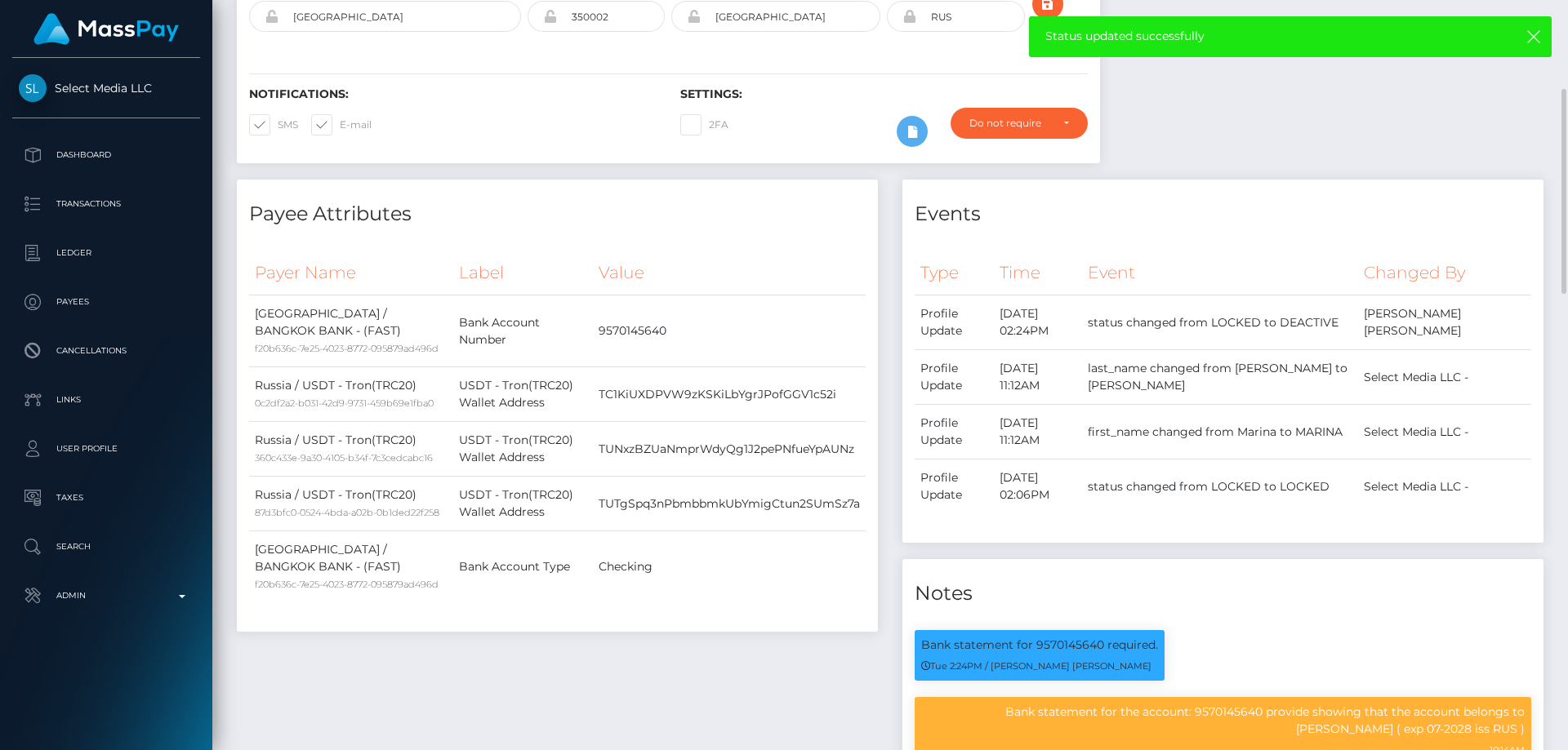
scroll to position [0, 0]
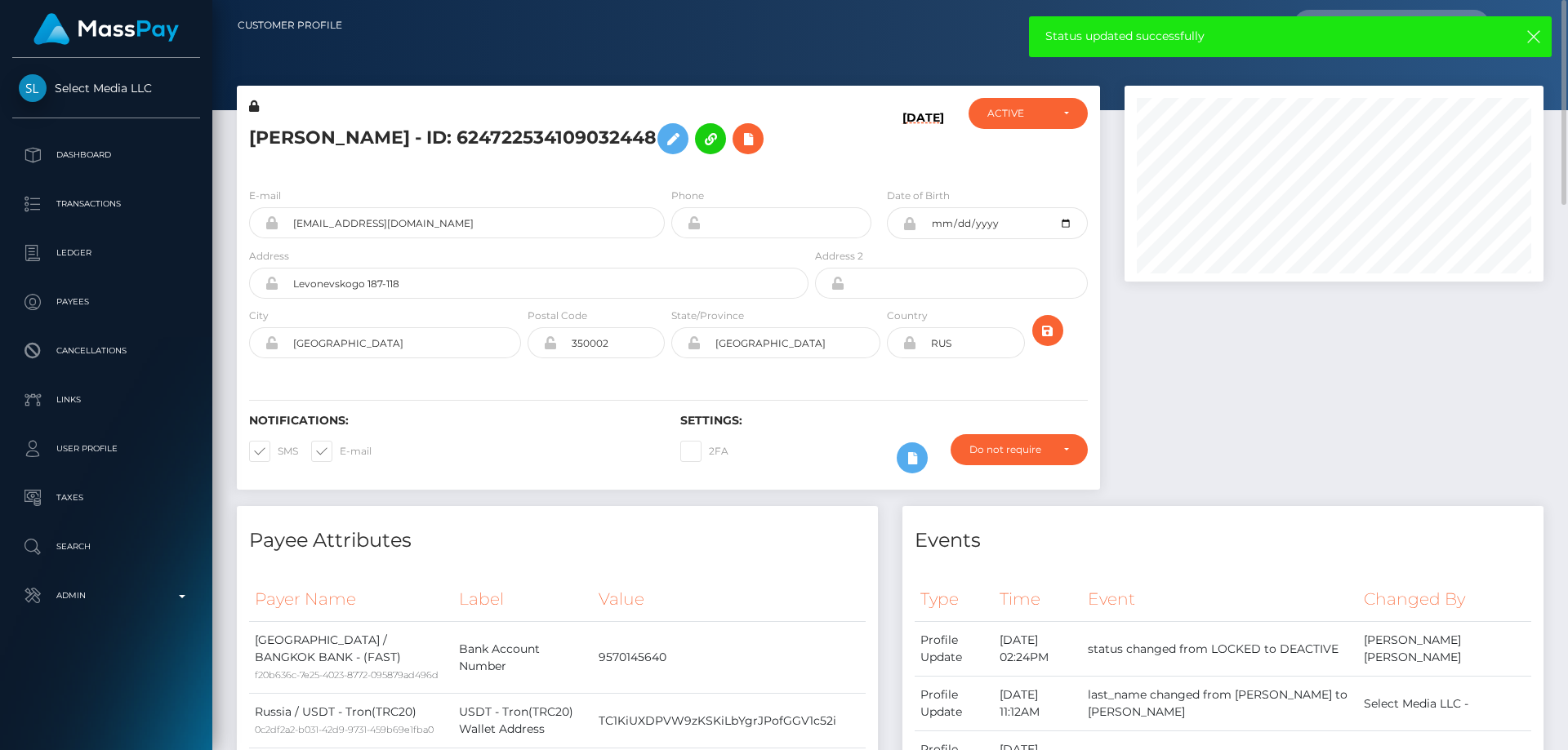
click at [398, 141] on h5 "[PERSON_NAME] - ID: 624722534109032448" at bounding box center [524, 139] width 550 height 48
copy h5 "[PERSON_NAME] - ID: 624722534109032448"
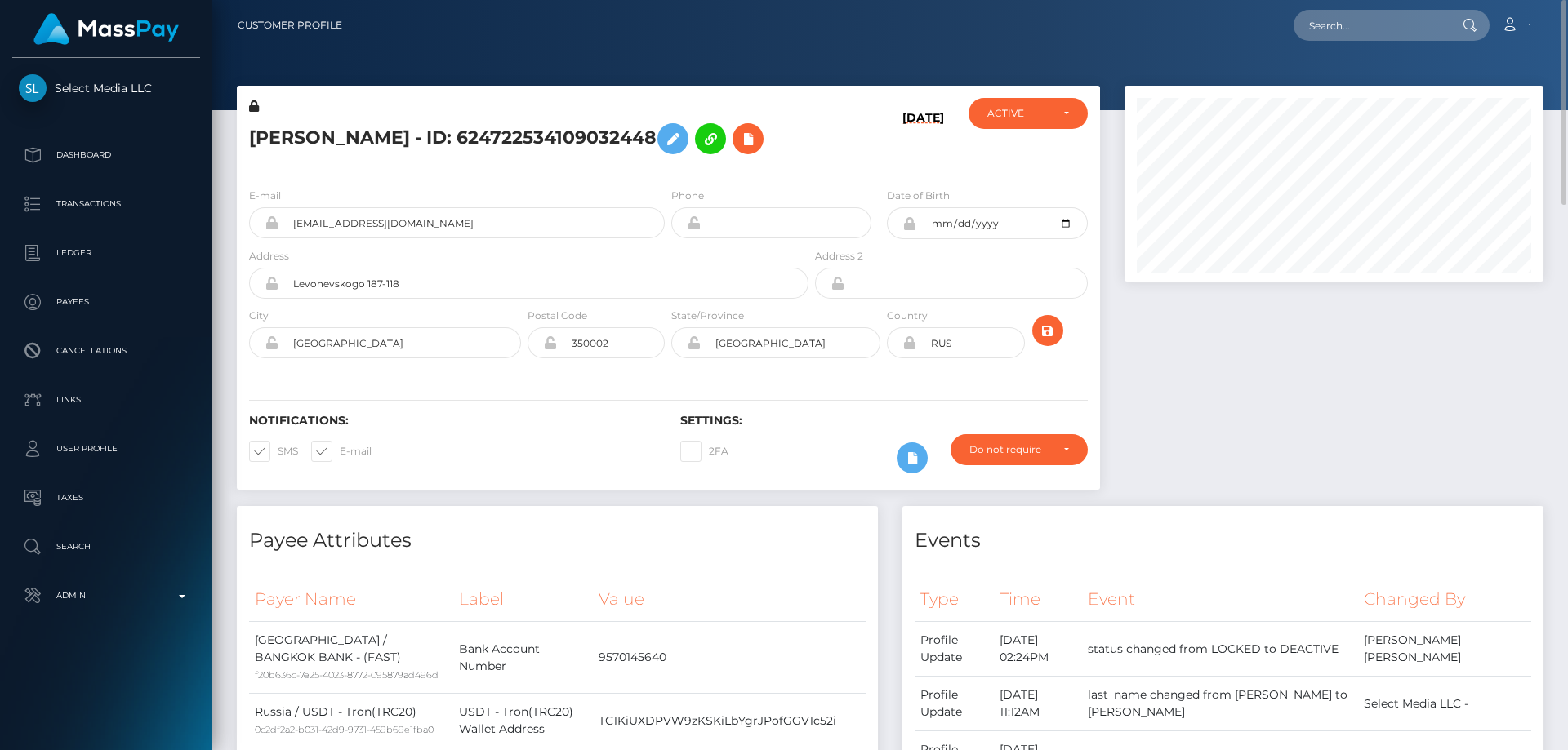
drag, startPoint x: 1346, startPoint y: 395, endPoint x: 1298, endPoint y: 406, distance: 49.2
click at [1346, 395] on div at bounding box center [1334, 295] width 443 height 420
paste input "[EMAIL_ADDRESS][DOMAIN_NAME]"
type input "[EMAIL_ADDRESS][DOMAIN_NAME]"
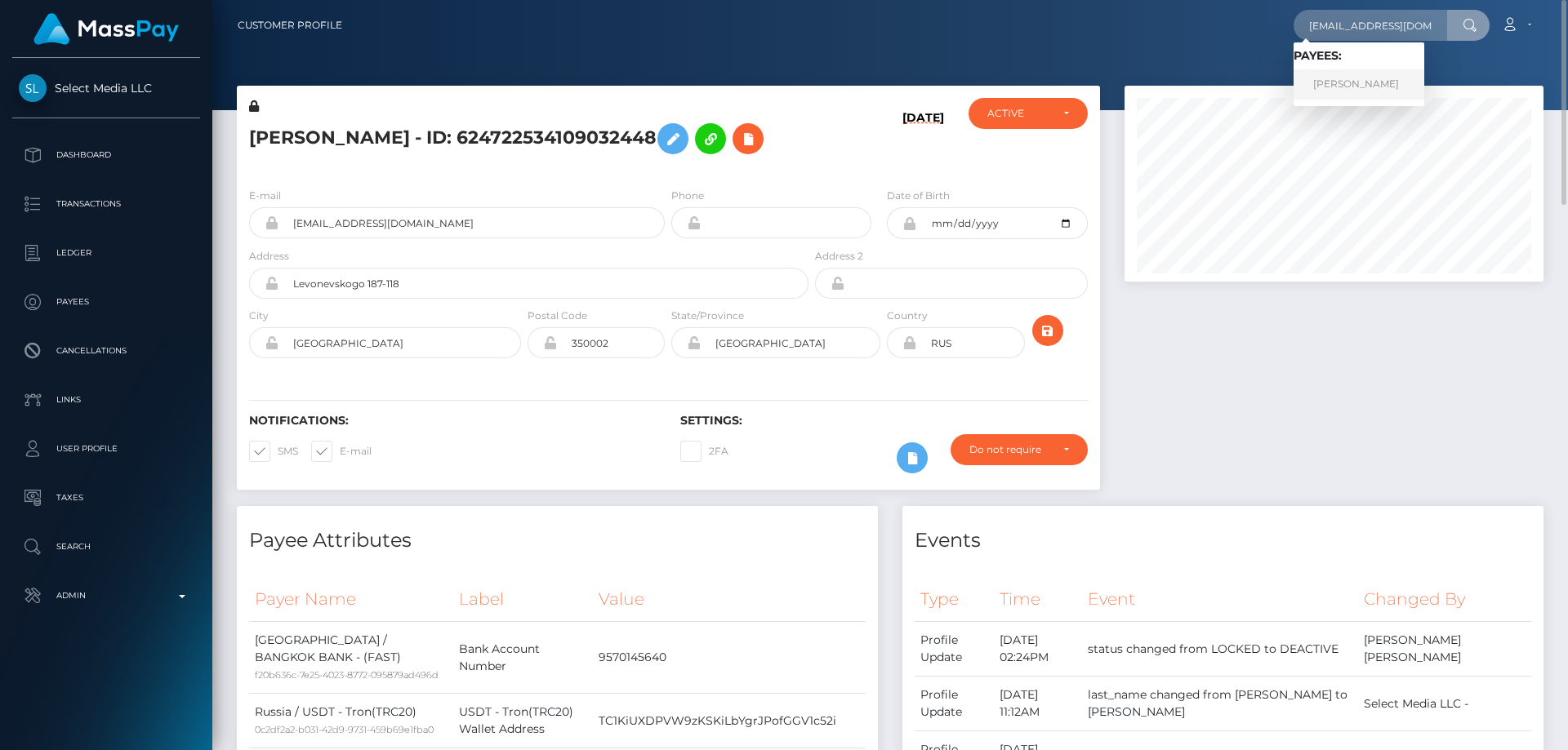
click at [1361, 86] on link "[PERSON_NAME]" at bounding box center [1359, 85] width 131 height 31
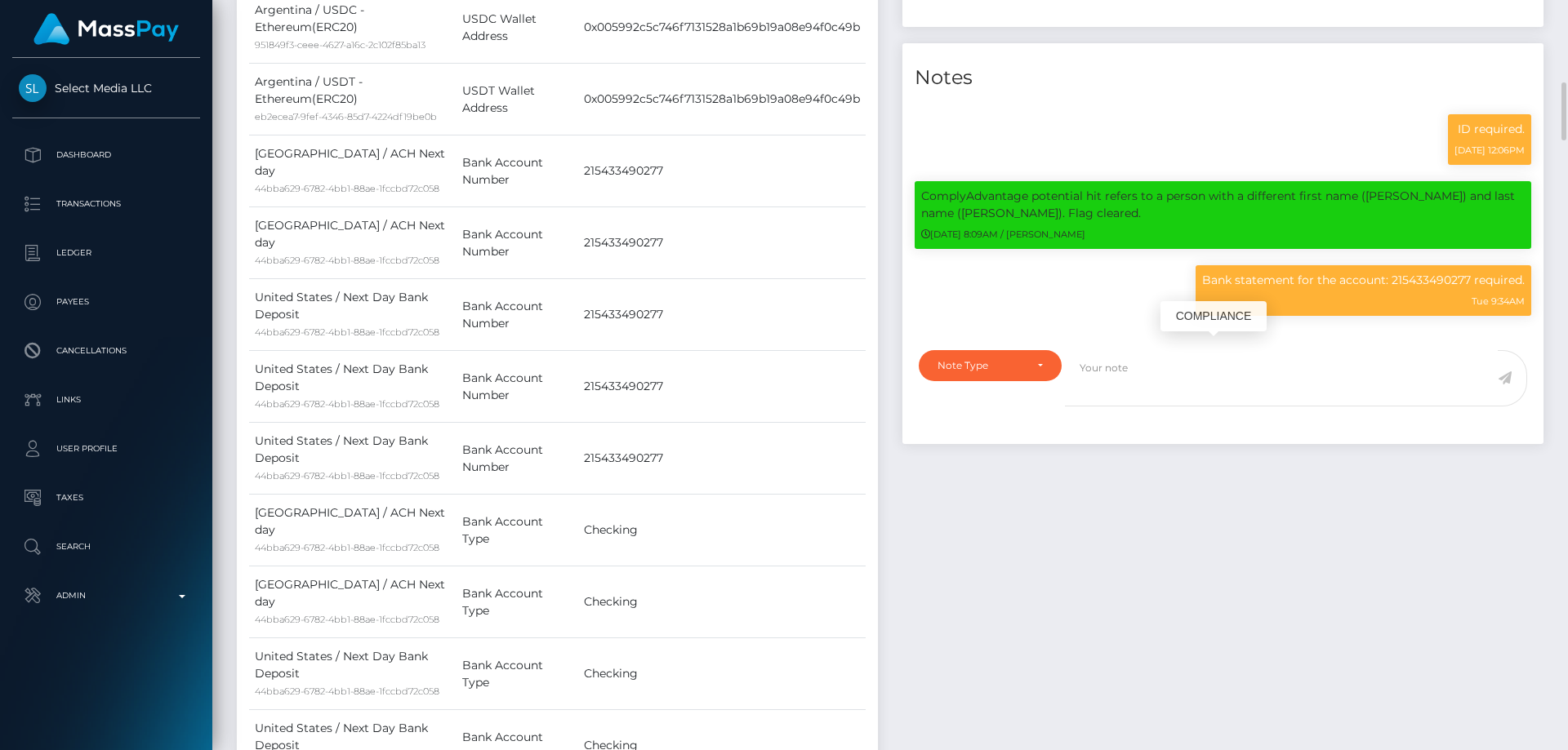
scroll to position [196, 420]
drag, startPoint x: 1471, startPoint y: 326, endPoint x: 1210, endPoint y: 327, distance: 261.0
click at [1210, 327] on body "Select Media LLC Dashboard Transactions Ledger Payees Cancellations" at bounding box center [784, 375] width 1568 height 750
drag, startPoint x: 1206, startPoint y: 322, endPoint x: 1302, endPoint y: 324, distance: 96.0
click at [1316, 289] on p "Bank statement for the account: 215433490277 required." at bounding box center [1364, 280] width 322 height 17
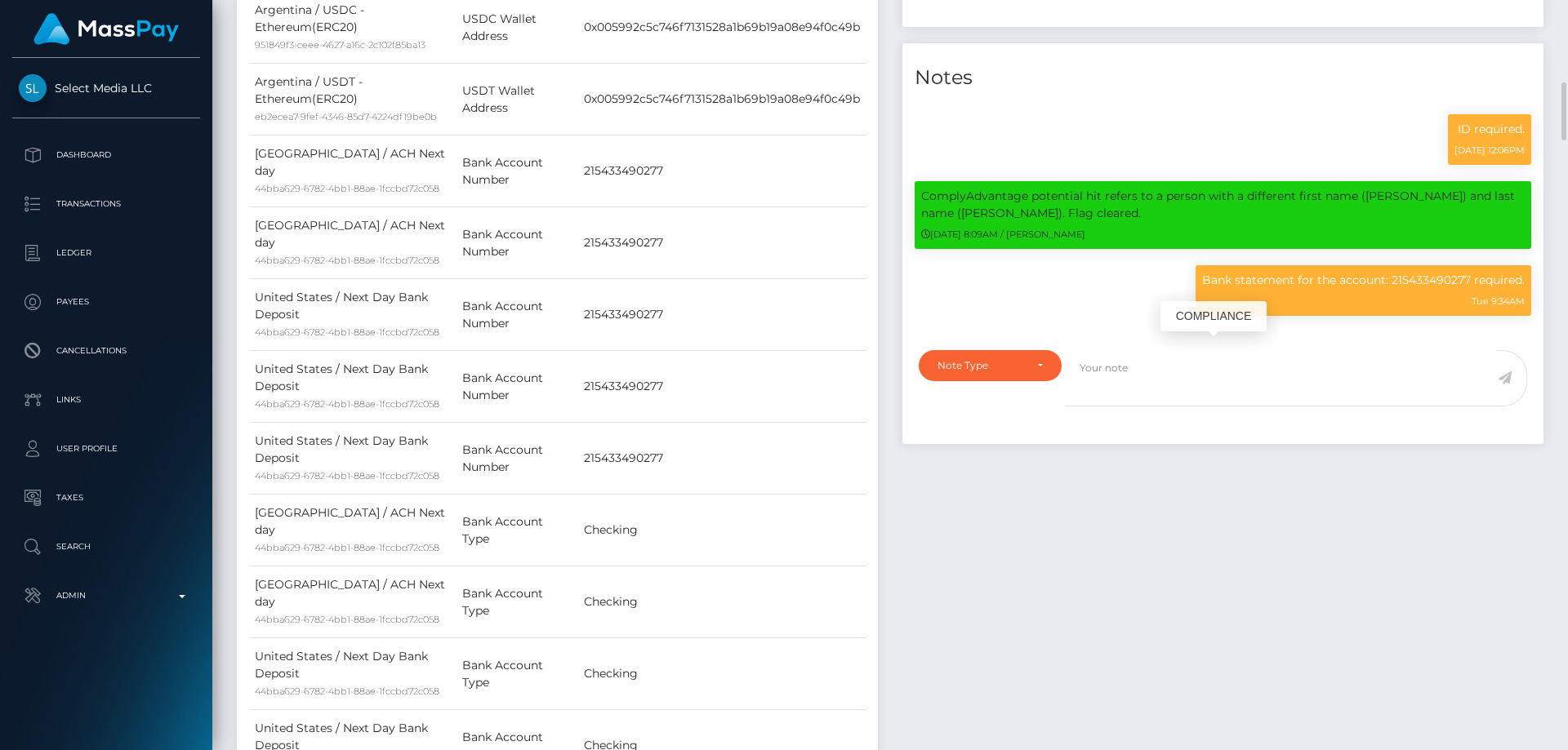
click at [1329, 313] on div "Bank statement for the account: 215433490277 required. Tue 9:34AM" at bounding box center [1364, 291] width 336 height 50
click at [1330, 289] on p "Bank statement for the account: 215433490277 required." at bounding box center [1364, 280] width 322 height 17
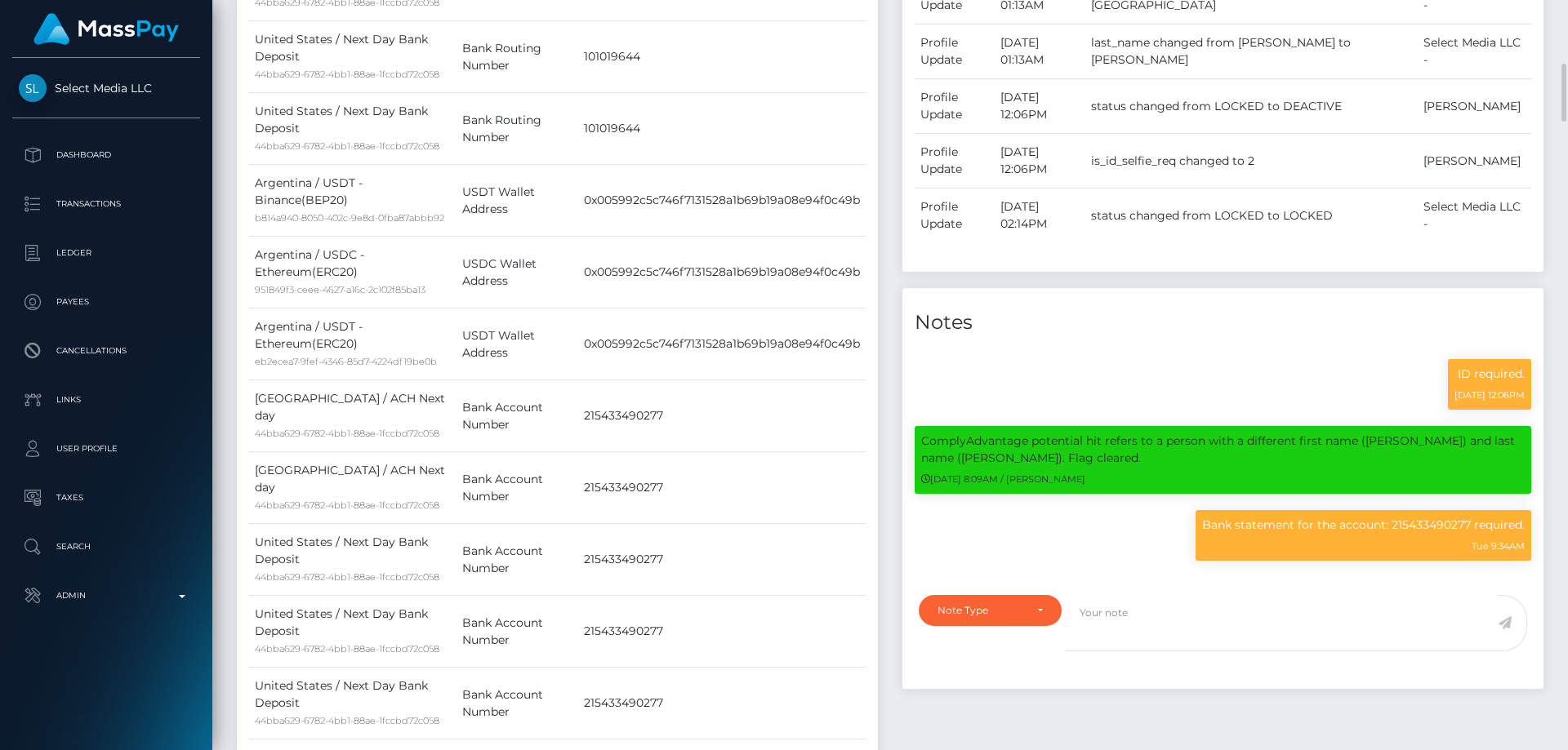
click at [1289, 390] on div "Notes ID required. 02/18/25 12:06PM Tue 9:34AM Note Type General" at bounding box center [1223, 488] width 641 height 401
click at [1318, 534] on p "Bank statement for the account: 215433490277 required." at bounding box center [1364, 525] width 322 height 17
copy div "Bank statement for the account: 215433490277 required."
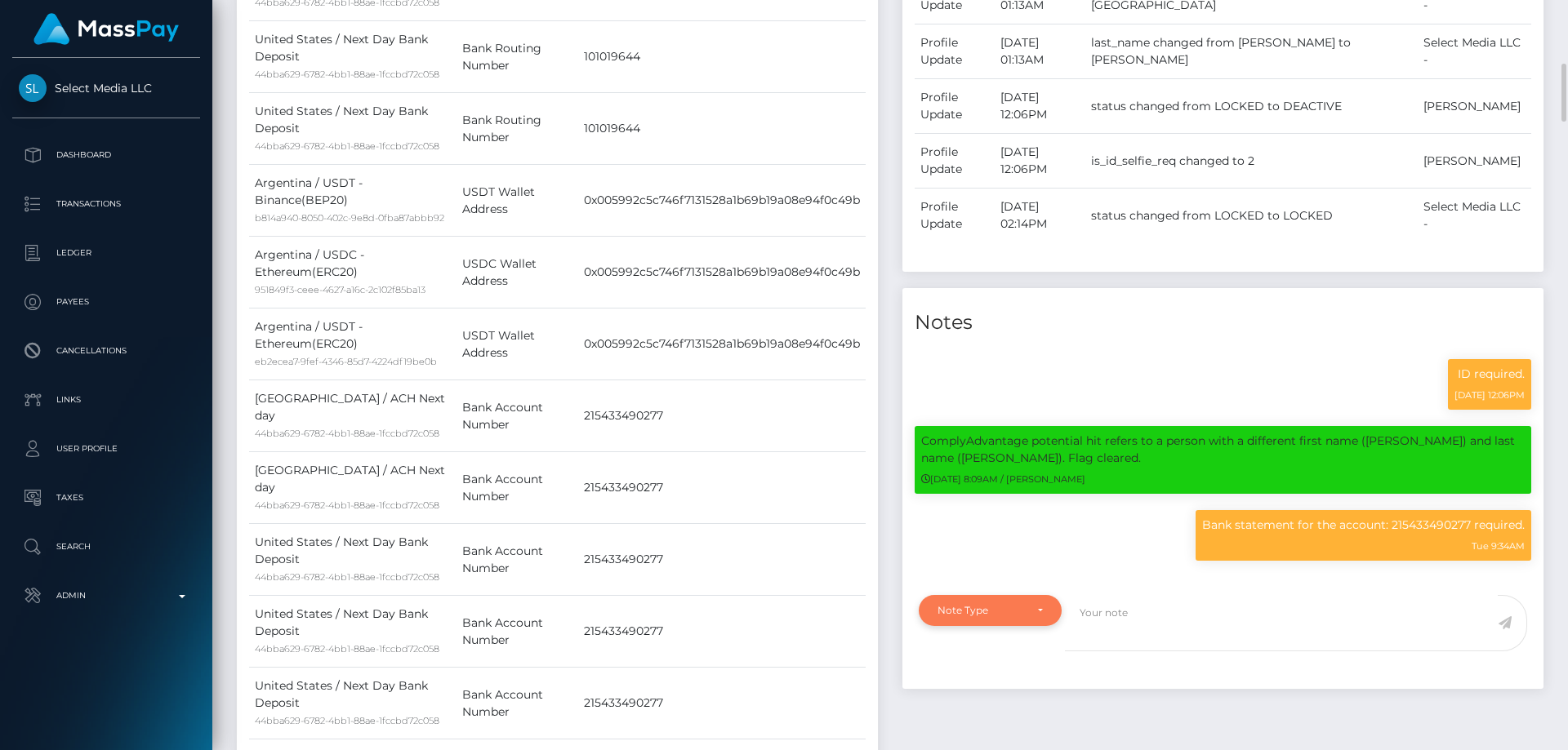
click at [1029, 618] on div "Note Type" at bounding box center [990, 610] width 105 height 14
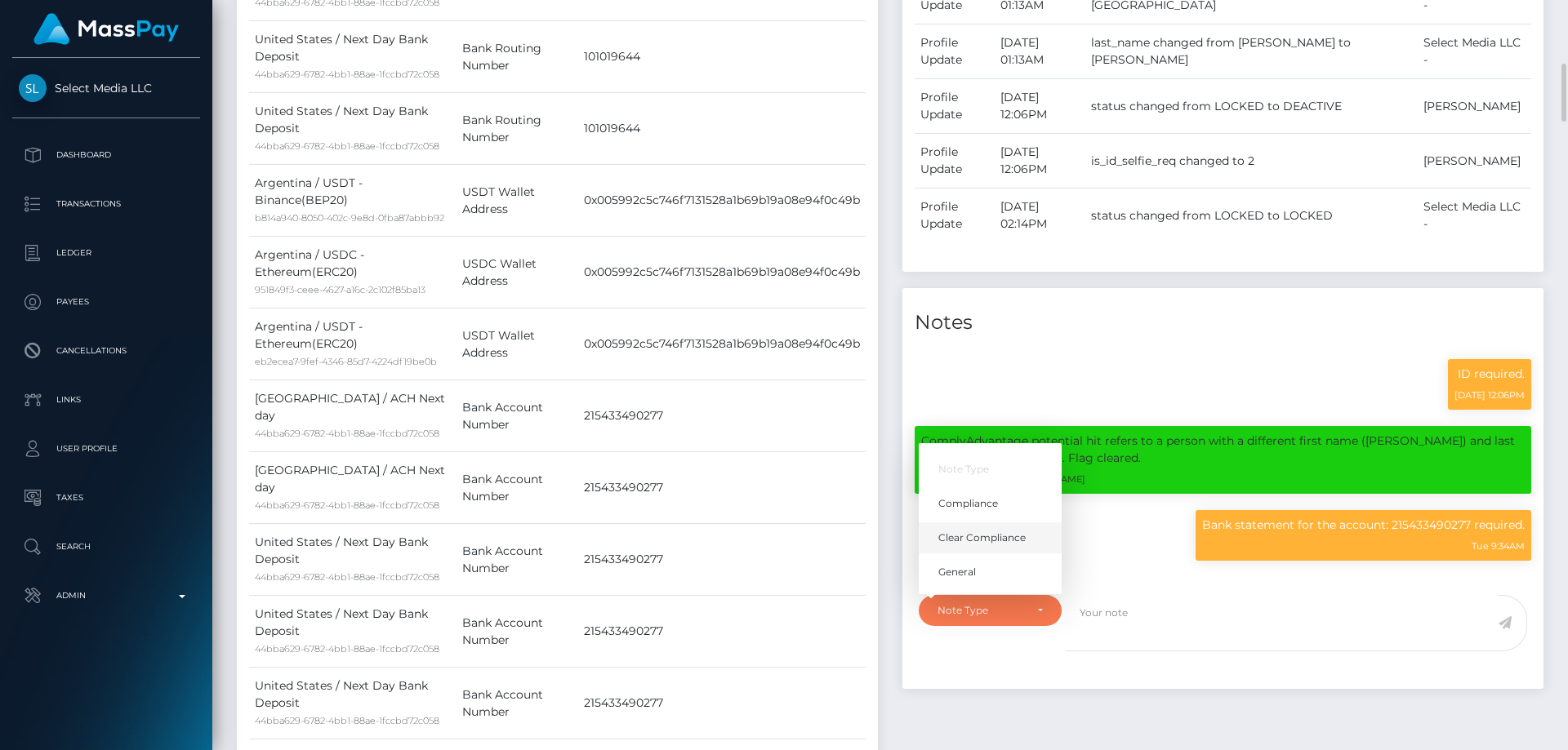
click at [1019, 546] on span "Clear Compliance" at bounding box center [982, 538] width 87 height 14
select select "CLEAR_COMPLIANCE"
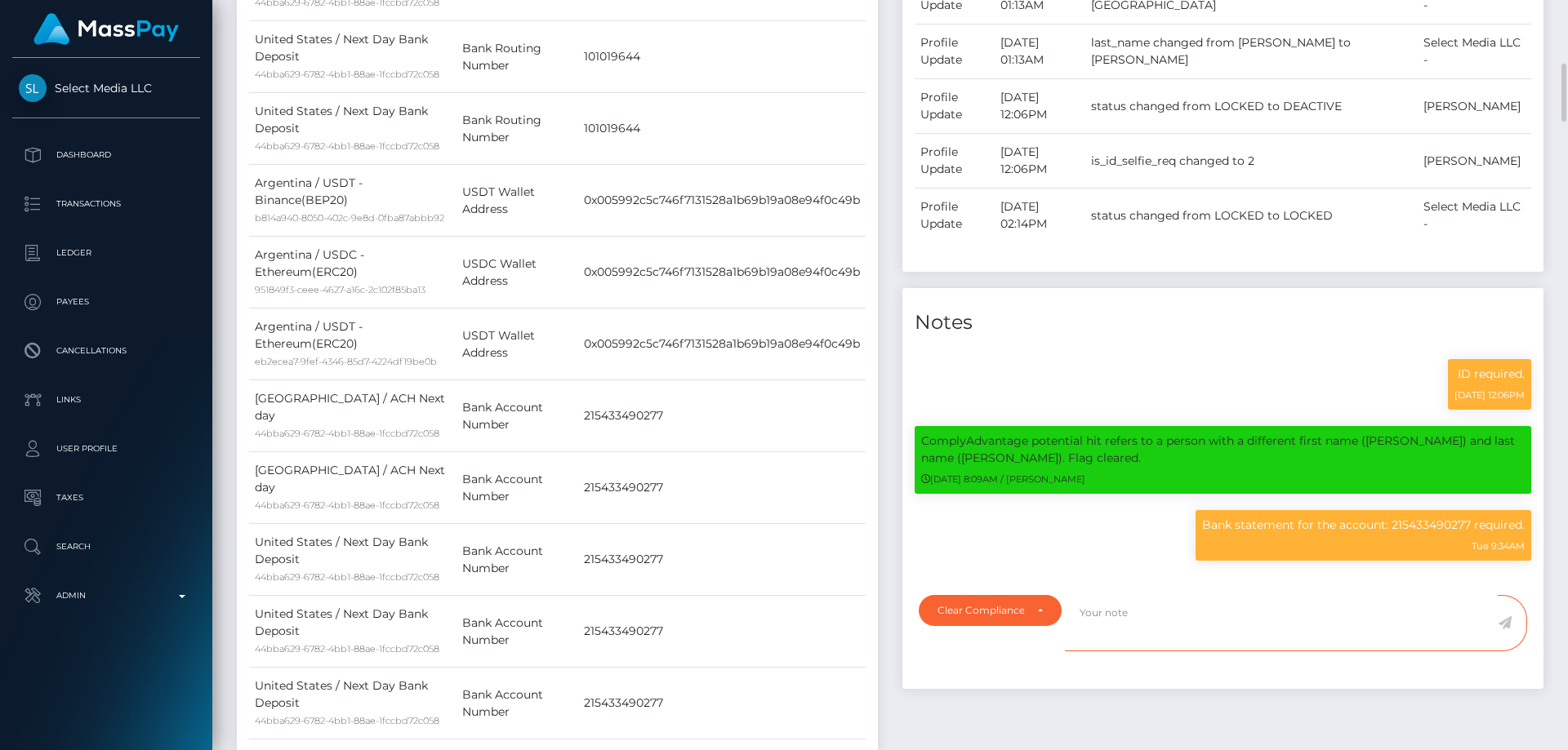
paste textarea "Bank statement for the account: 215433490277 required."
click at [1353, 651] on textarea "Bank statement for the account: 215433490277 required." at bounding box center [1282, 623] width 433 height 57
drag, startPoint x: 1365, startPoint y: 654, endPoint x: 1060, endPoint y: 653, distance: 305.0
click at [1060, 653] on div "Note Type Compliance Clear Compliance General Clear Compliance Note Type Compli…" at bounding box center [1223, 633] width 633 height 76
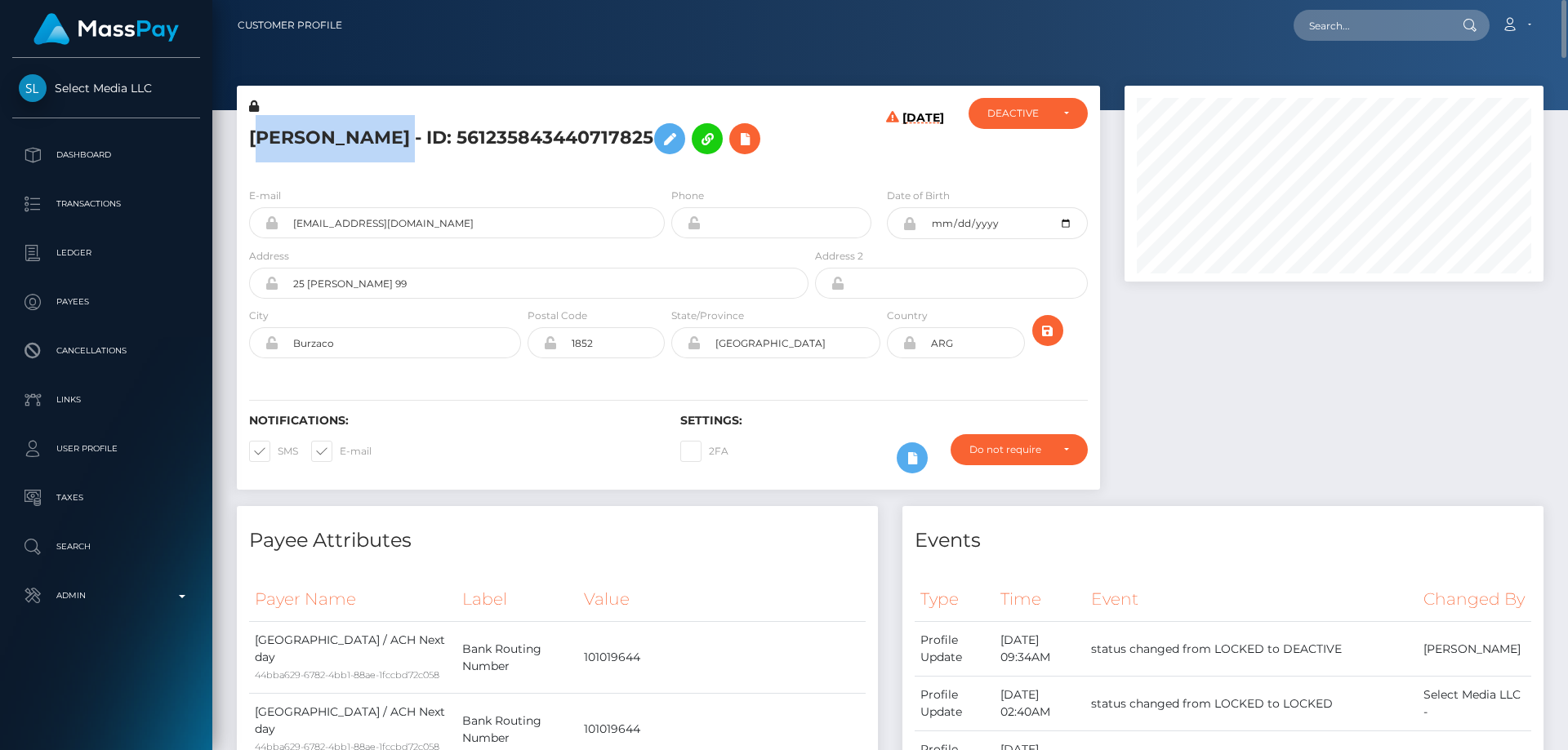
drag, startPoint x: 489, startPoint y: 135, endPoint x: 278, endPoint y: 125, distance: 211.2
click at [258, 129] on h5 "CAROLINA CELESTE DIAZ - ID: 561235843440717825" at bounding box center [524, 139] width 550 height 48
click at [269, 122] on h5 "CAROLINA CELESTE DIAZ - ID: 561235843440717825" at bounding box center [524, 139] width 550 height 48
drag, startPoint x: 245, startPoint y: 135, endPoint x: 486, endPoint y: 141, distance: 241.1
click at [486, 141] on div "CAROLINA CELESTE DIAZ - ID: 561235843440717825" at bounding box center [524, 136] width 575 height 77
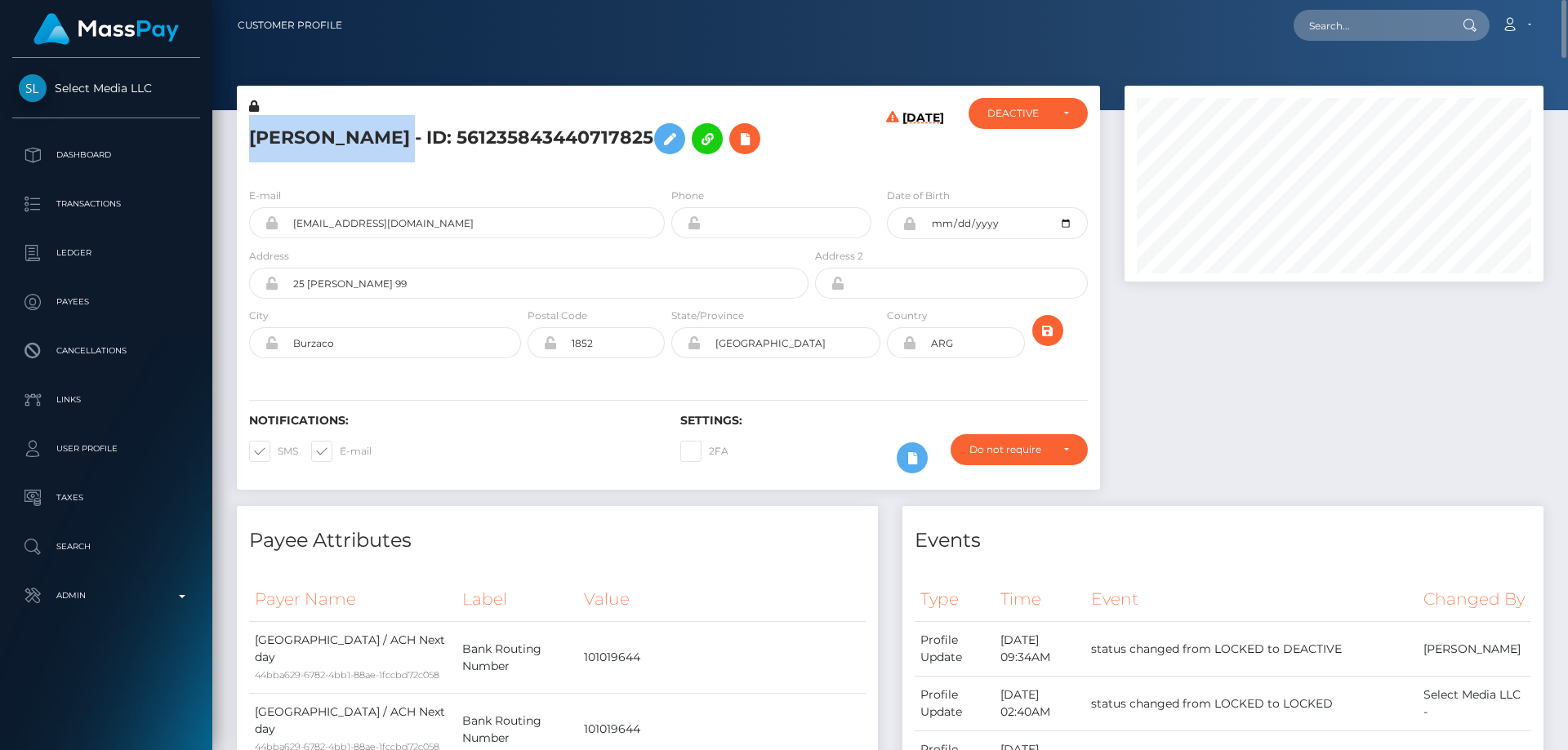
copy h5 "CAROLINA CELESTE DIAZ"
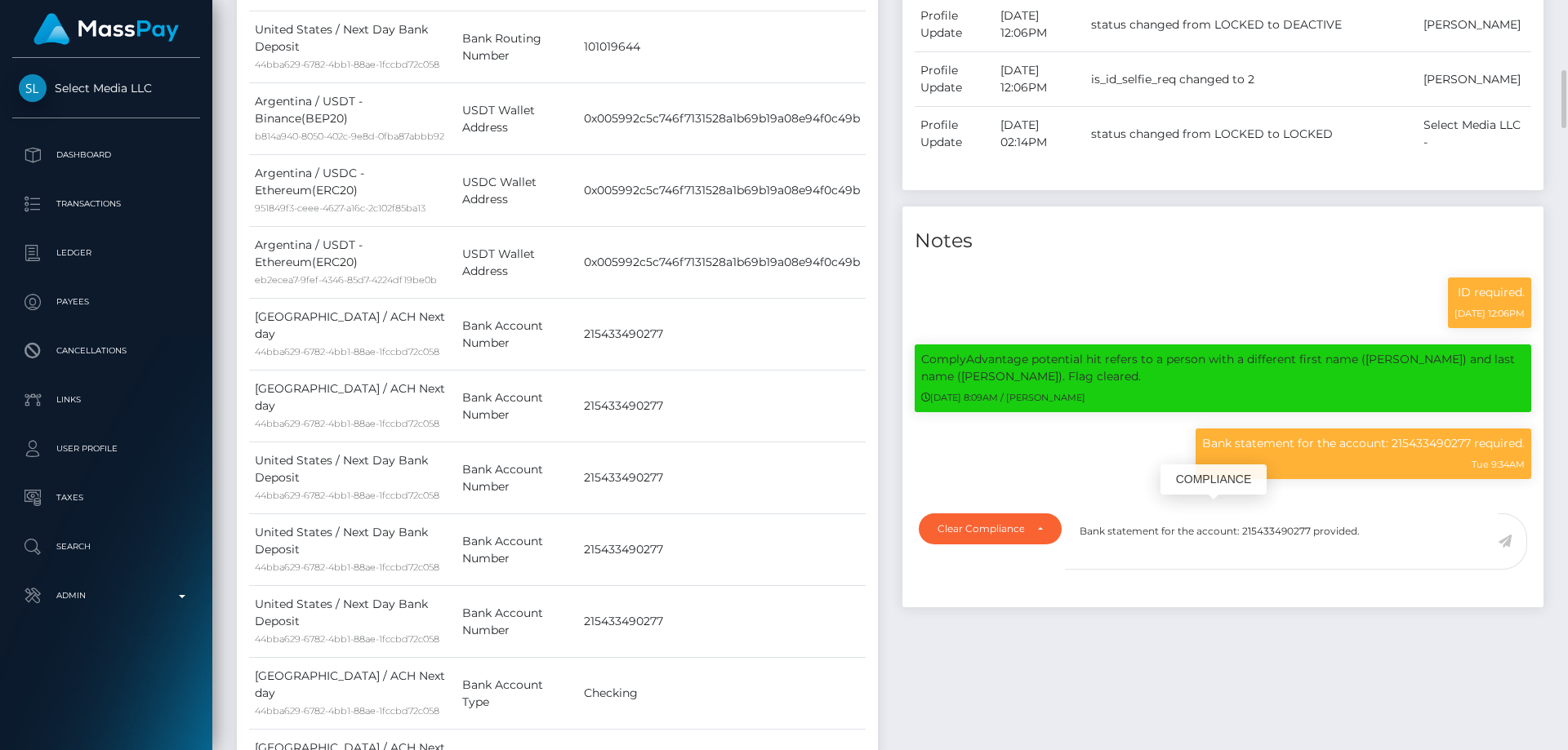
scroll to position [196, 420]
click at [1311, 570] on textarea "Bank statement for the account: 215433490277 provided." at bounding box center [1282, 541] width 433 height 57
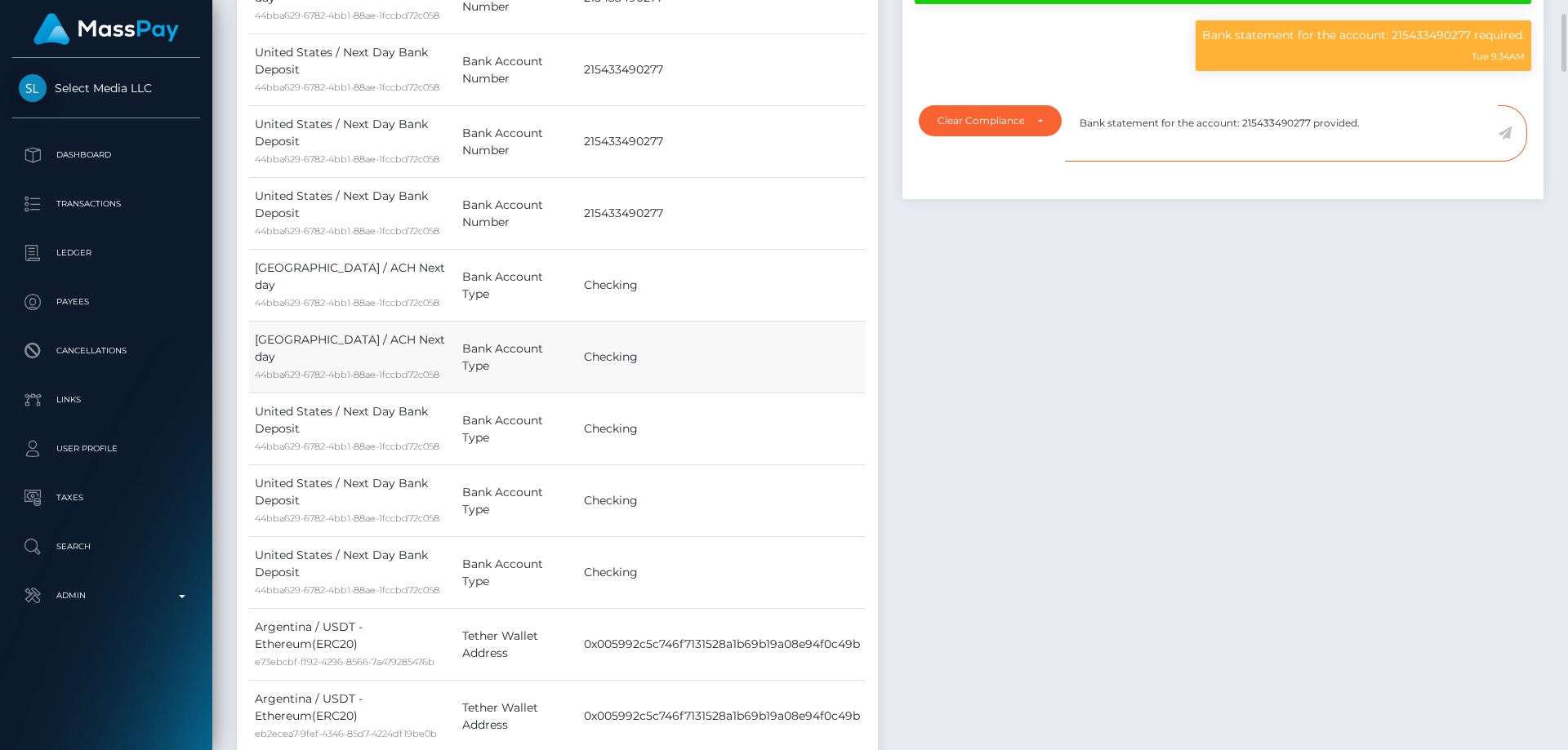
scroll to position [1062, 0]
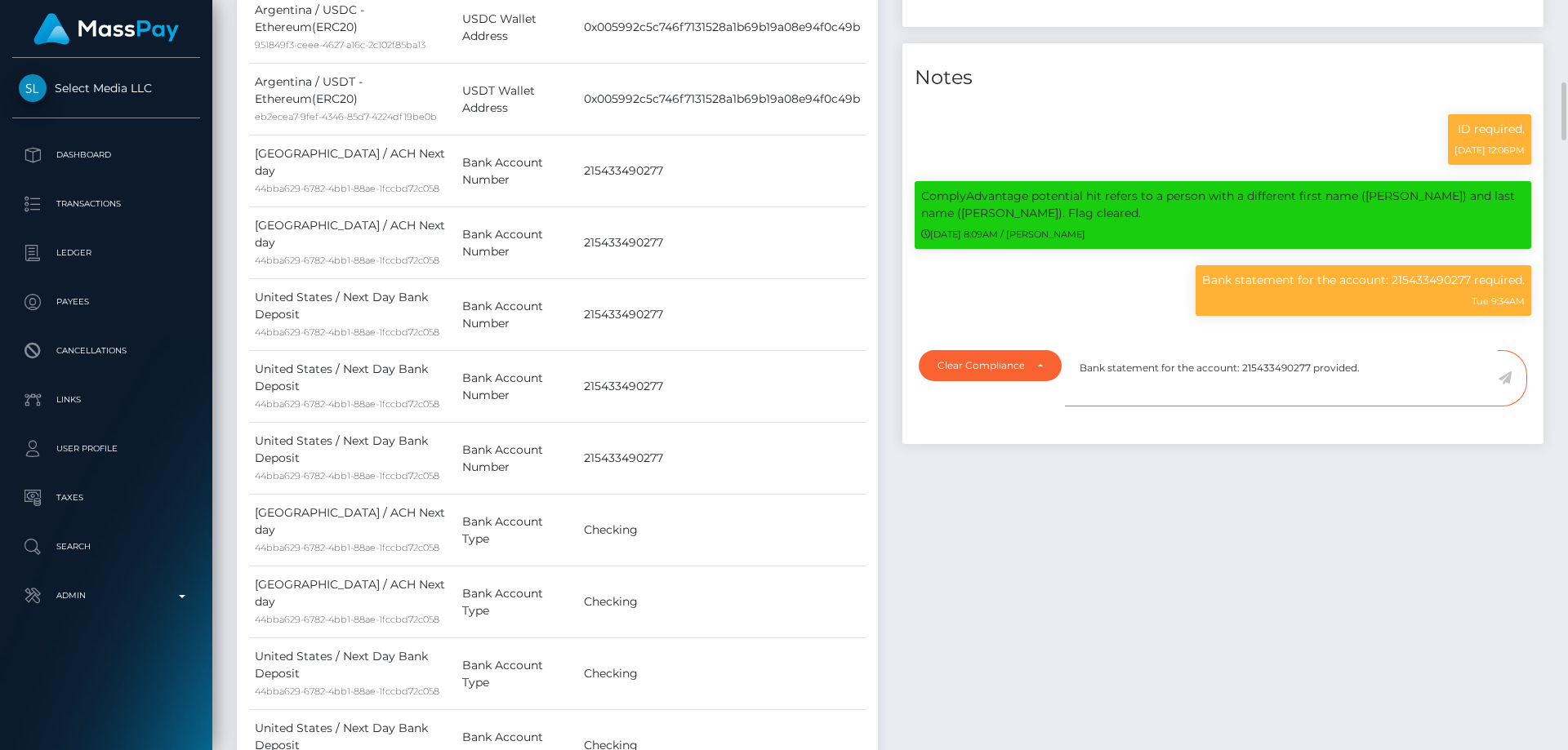
click at [1375, 405] on textarea "Bank statement for the account: 215433490277 provided." at bounding box center [1282, 378] width 433 height 57
click at [1389, 407] on textarea "Bank statement for the account: 215433490277 provided." at bounding box center [1282, 378] width 433 height 57
type textarea "Bank statement for the account: 215433490277 provided. NBCOU flag cleared."
click at [1503, 384] on icon at bounding box center [1504, 378] width 14 height 14
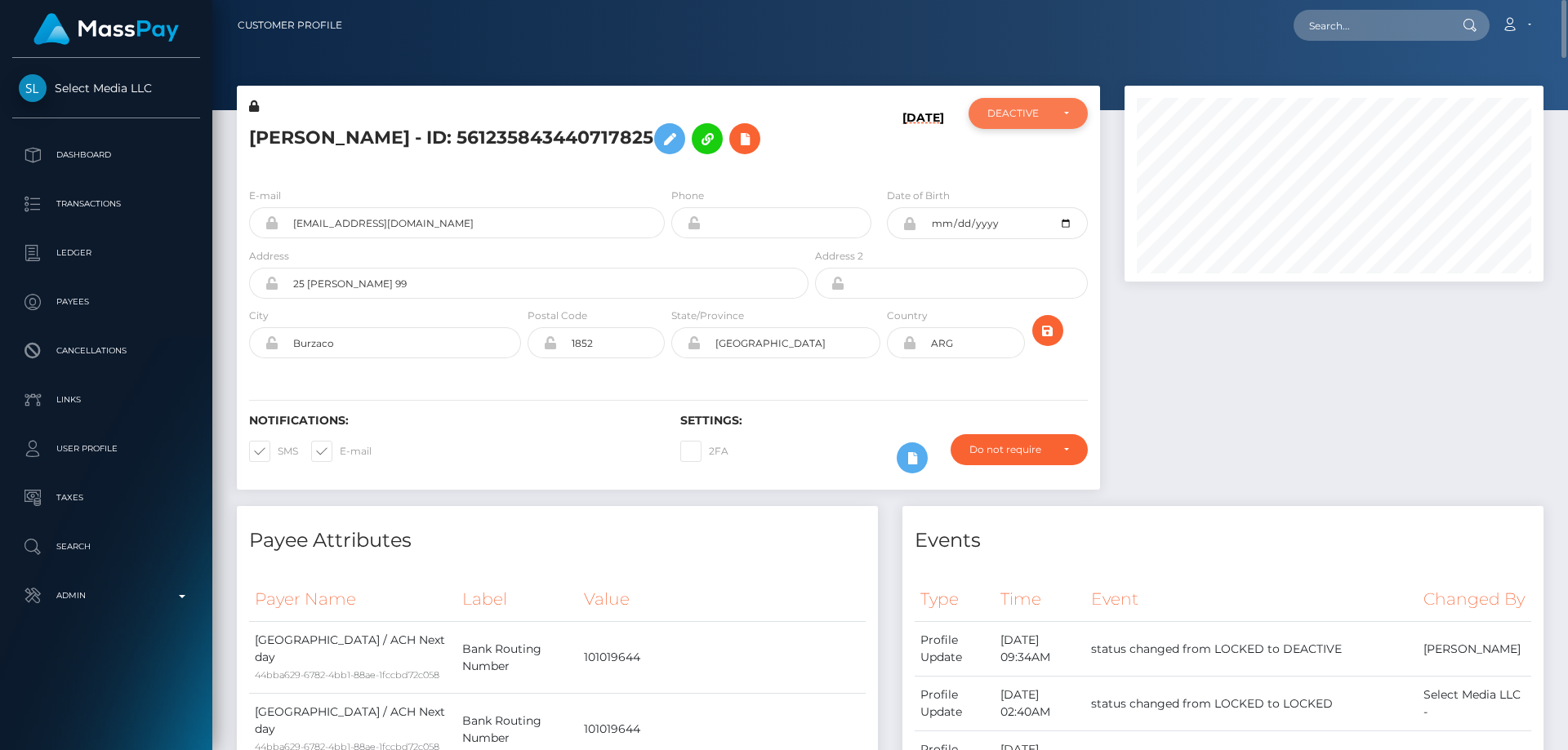
click at [1023, 113] on div "DEACTIVE" at bounding box center [1019, 113] width 63 height 14
click at [1024, 153] on link "ACTIVE" at bounding box center [1029, 158] width 119 height 31
select select "ACTIVE"
click at [539, 136] on h5 "CAROLINA CELESTE DIAZ - ID: 561235843440717825" at bounding box center [524, 139] width 550 height 48
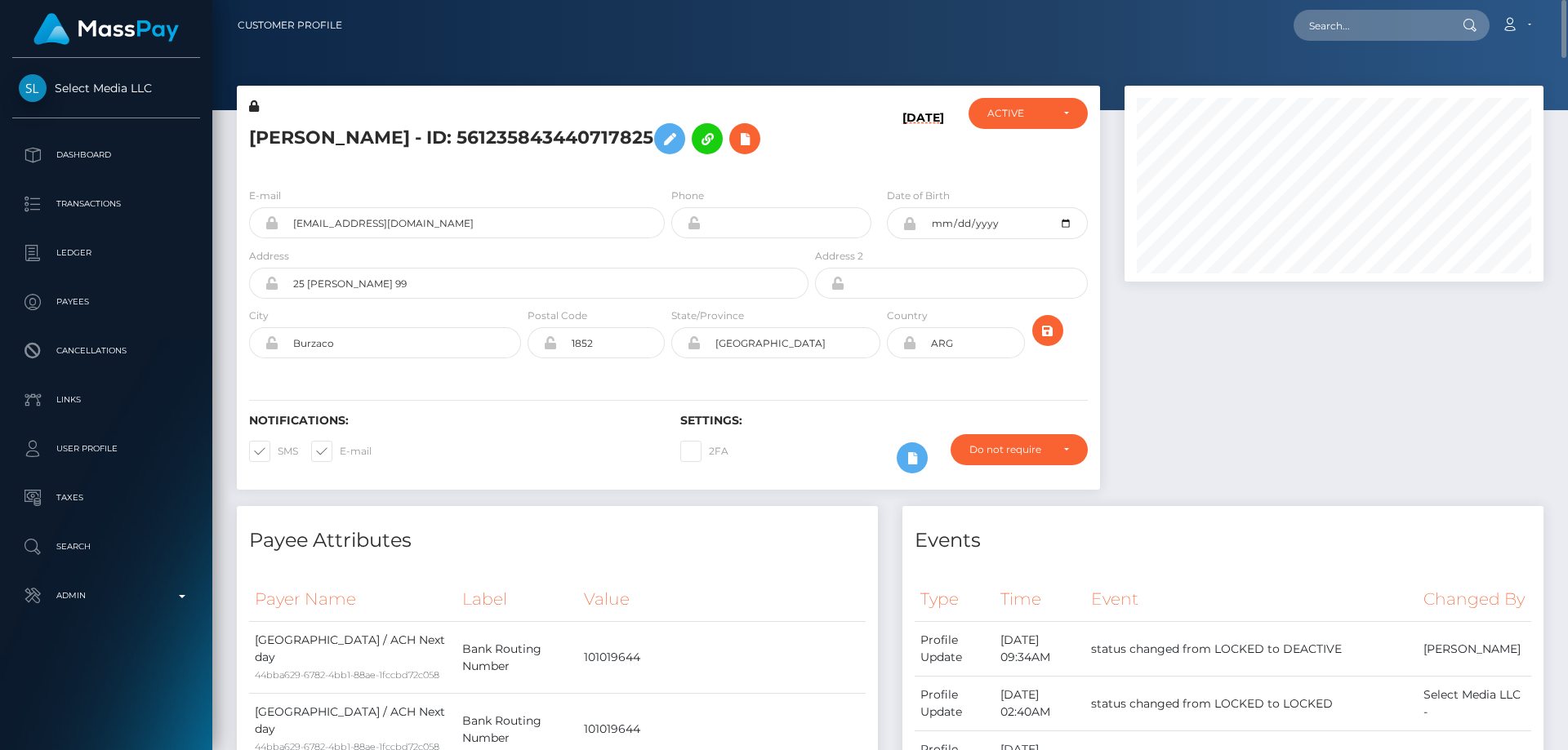
click at [539, 136] on h5 "CAROLINA CELESTE DIAZ - ID: 561235843440717825" at bounding box center [524, 139] width 550 height 48
copy h5 "CAROLINA CELESTE DIAZ - ID: 561235843440717825"
paste input "bfcc8d36-ef54-11ef-a28c-06b8f39c6781"
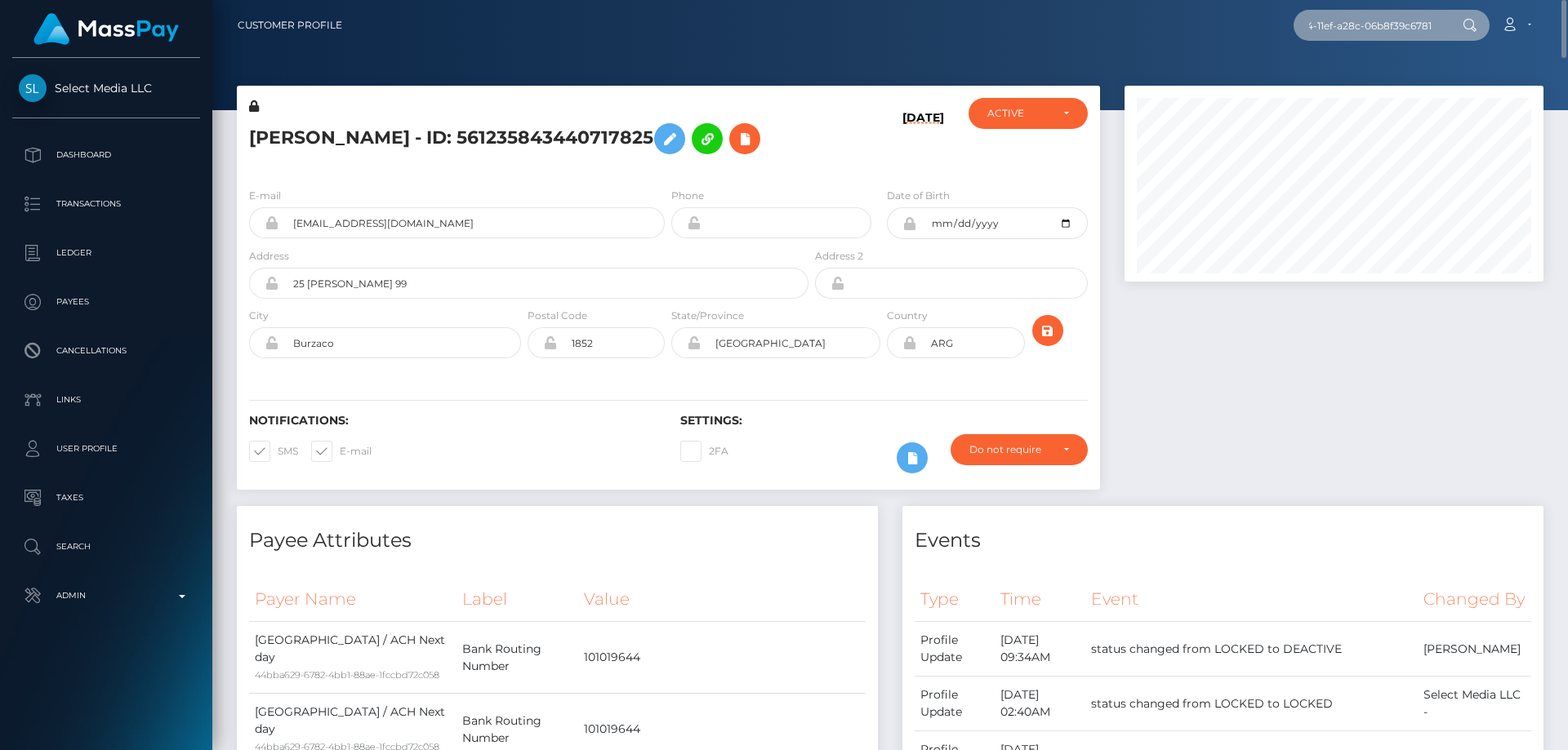
type input "bfcc8d36-ef54-11ef-a28c-06b8f39c6781"
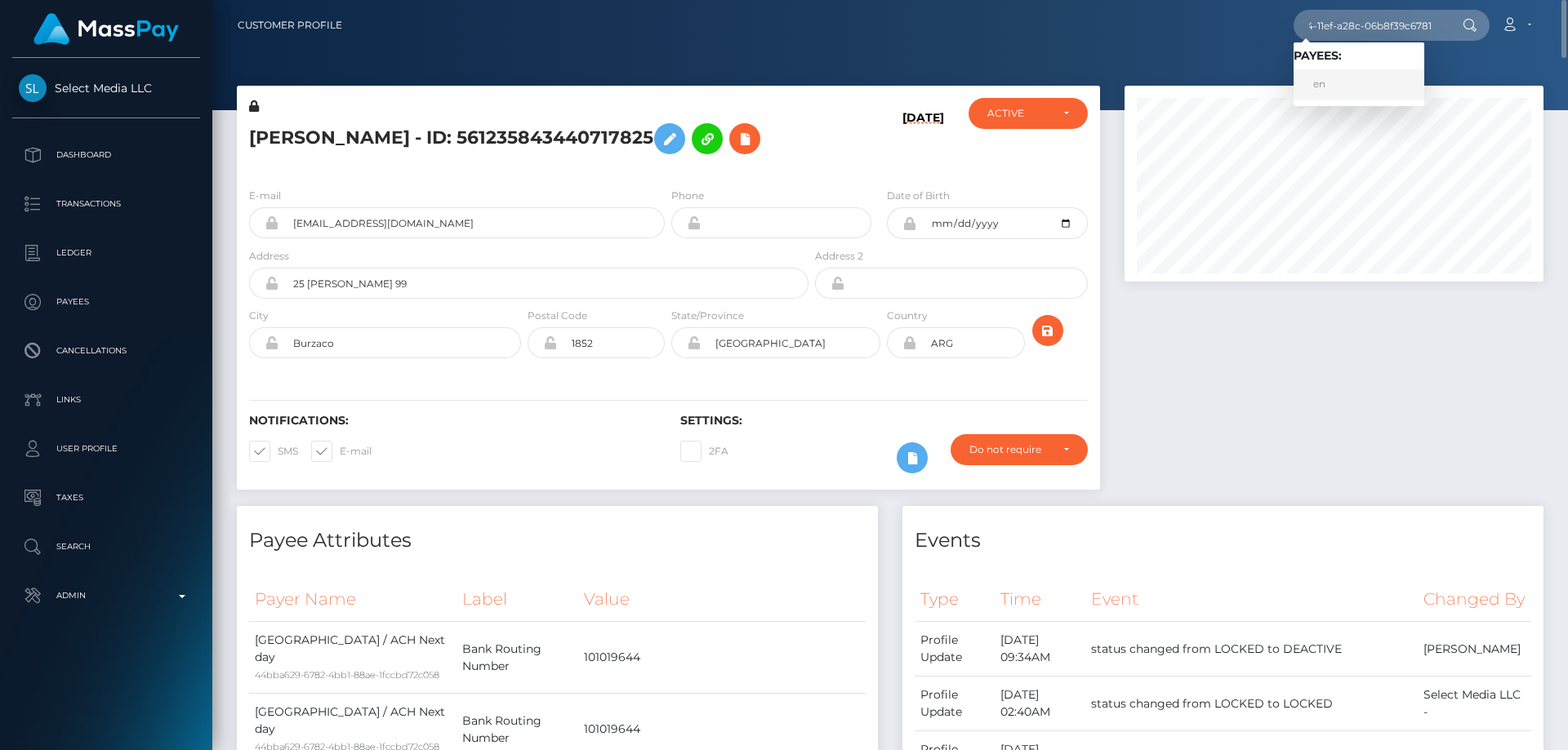
click at [1339, 87] on link "en" at bounding box center [1359, 85] width 131 height 31
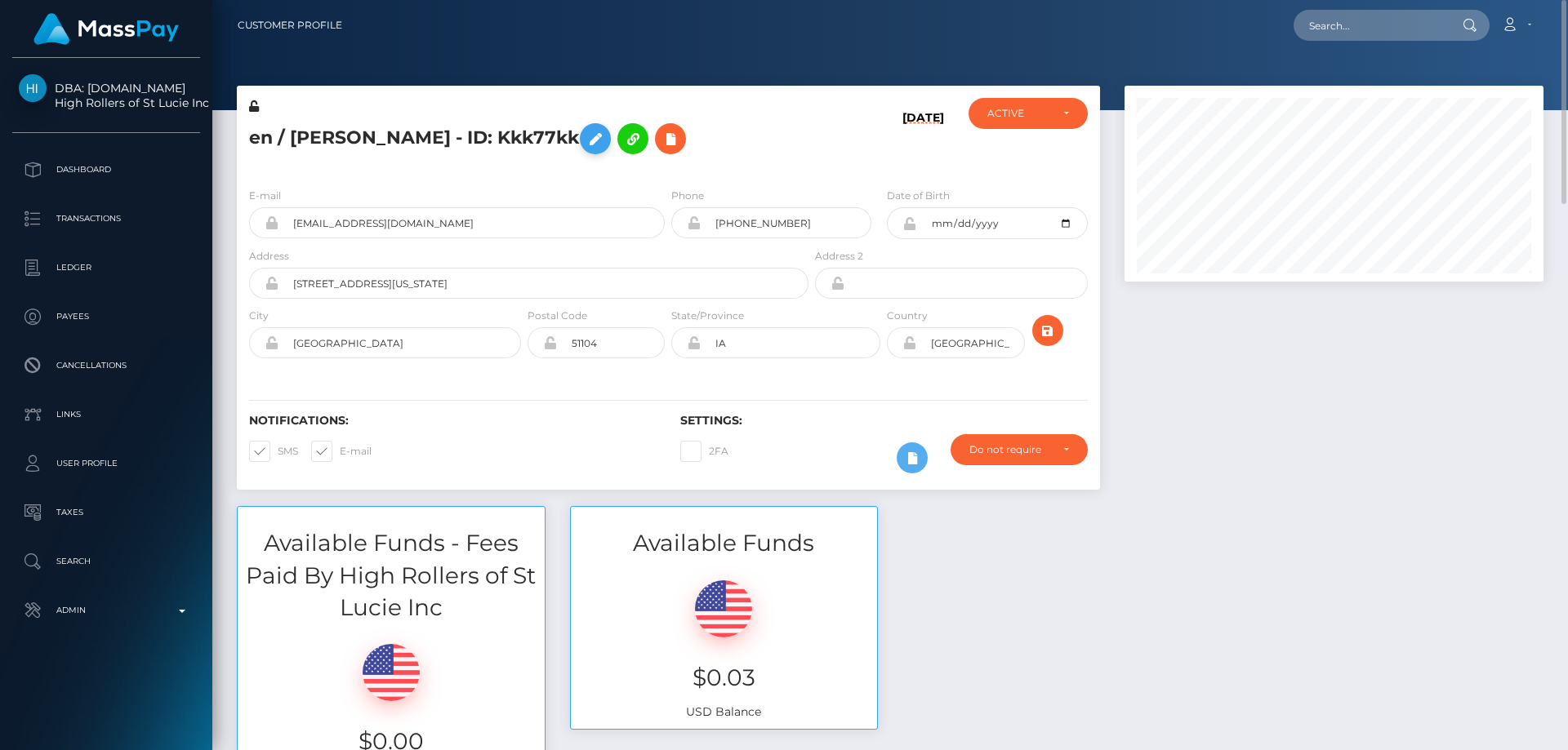
click at [611, 135] on button at bounding box center [595, 139] width 31 height 31
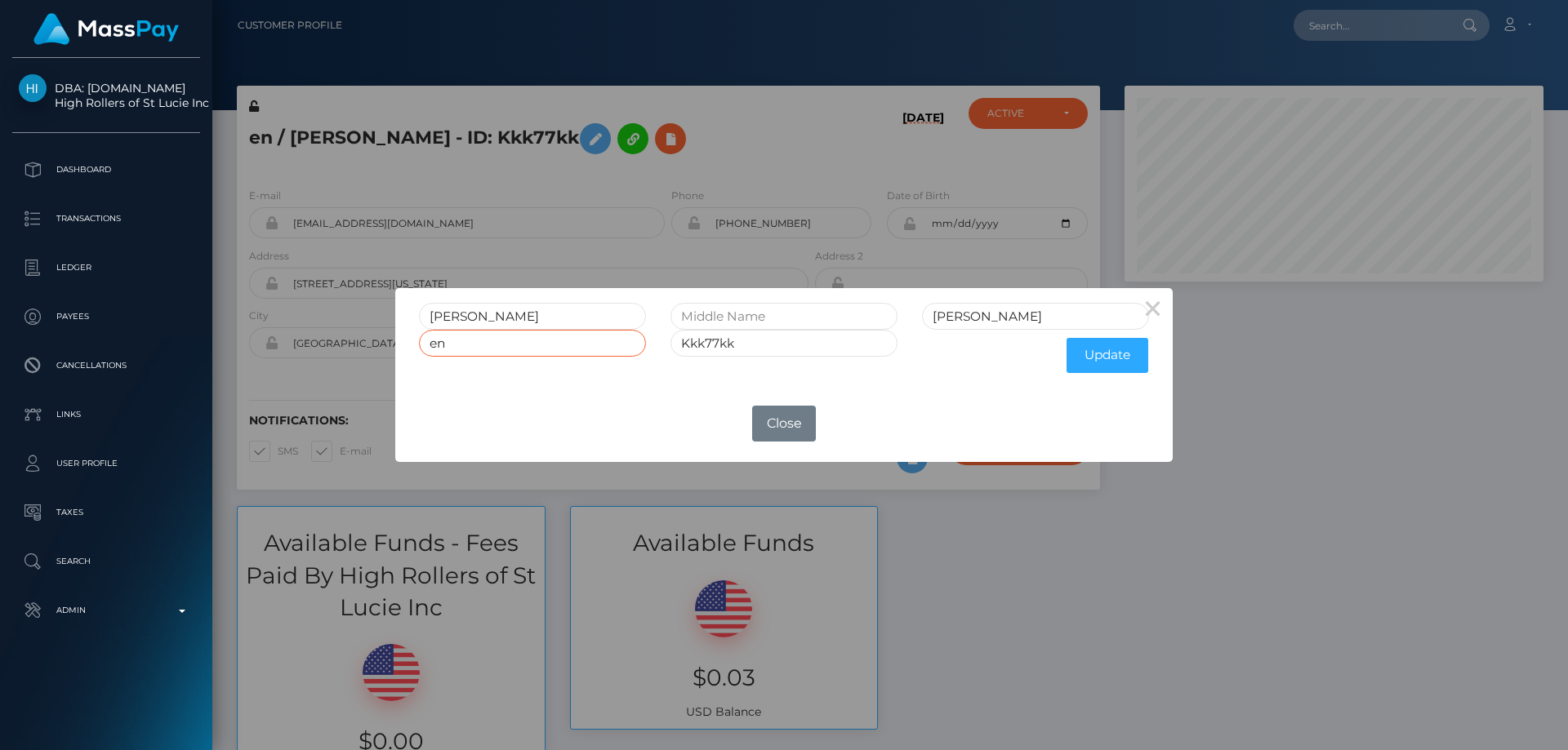
drag, startPoint x: 437, startPoint y: 345, endPoint x: 368, endPoint y: 363, distance: 71.3
click at [373, 357] on div "× [PERSON_NAME] en Kkk77kk Update OK No Close" at bounding box center [784, 375] width 1568 height 750
click at [1093, 349] on button "Update" at bounding box center [1107, 355] width 82 height 35
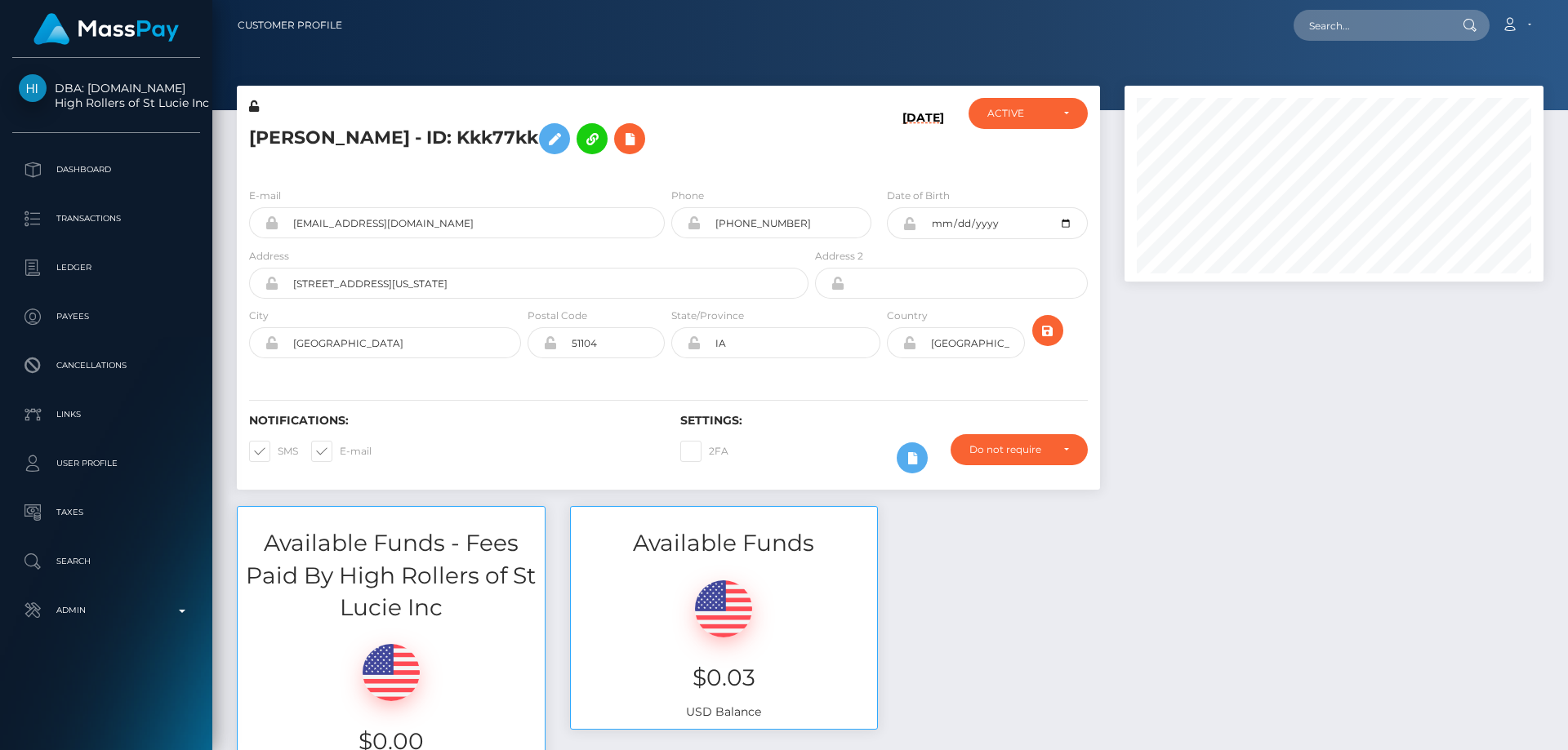
scroll to position [196, 420]
click at [912, 461] on icon at bounding box center [912, 458] width 20 height 21
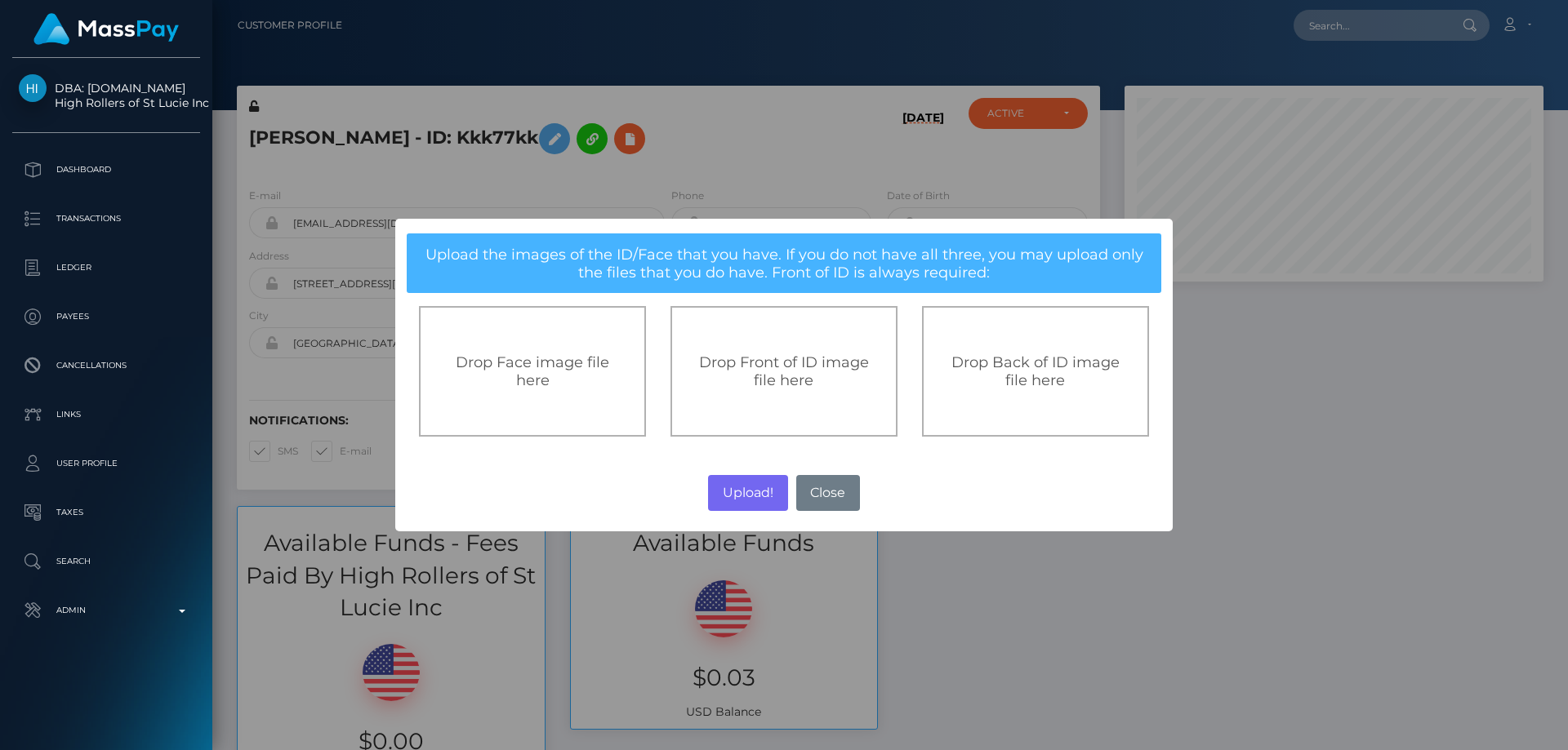
click at [745, 371] on span "Drop Front of ID image file here" at bounding box center [784, 372] width 170 height 36
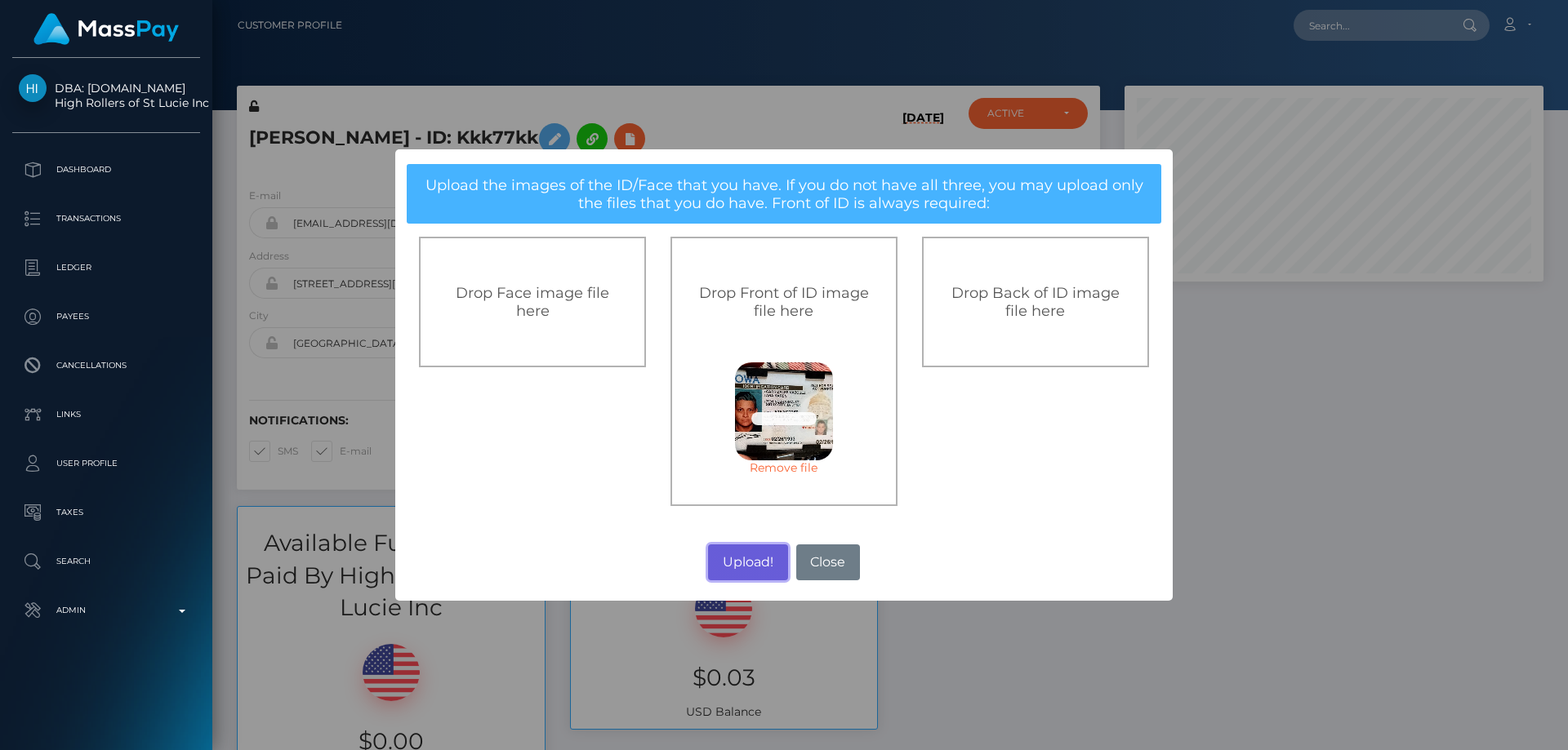
click at [740, 550] on button "Upload!" at bounding box center [748, 563] width 79 height 36
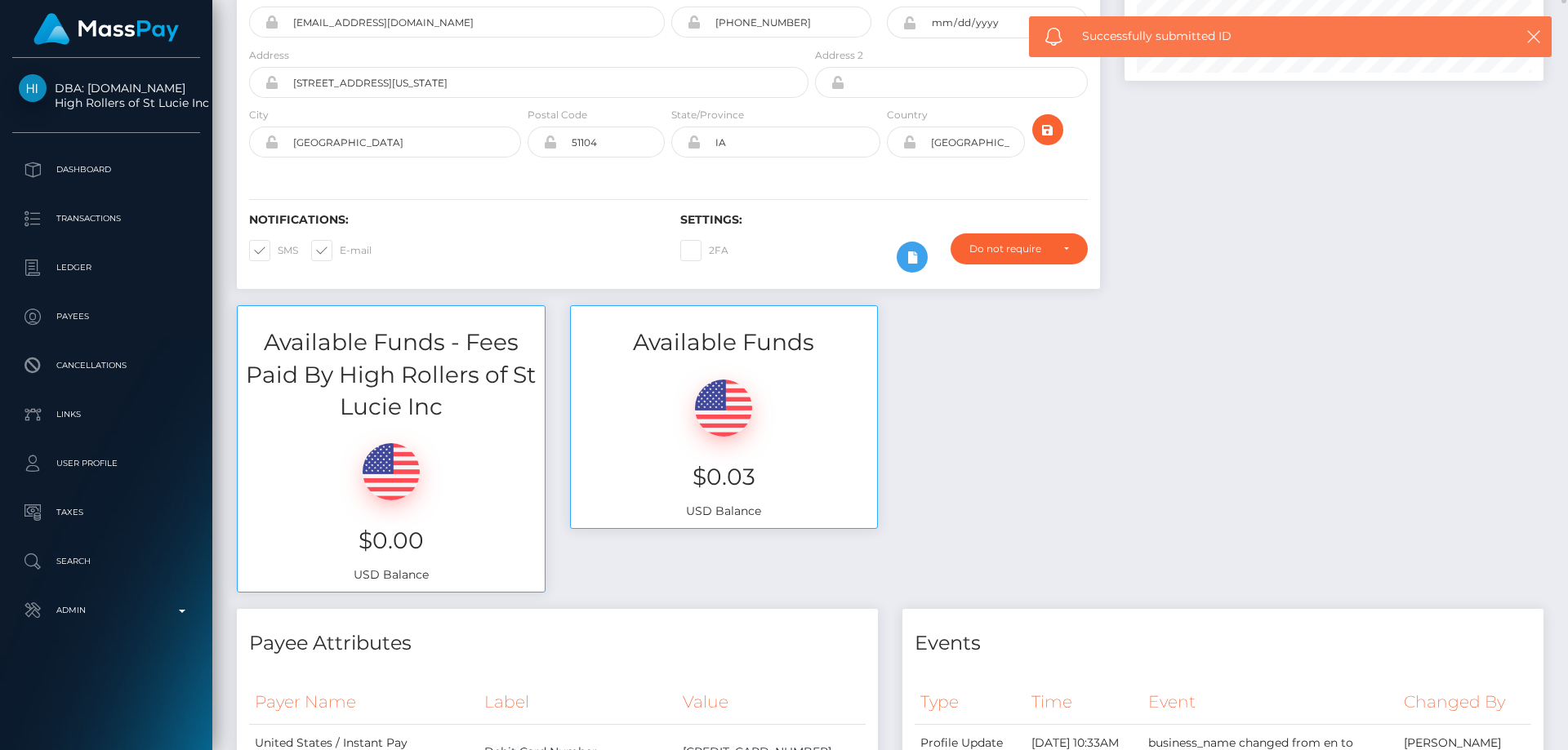
scroll to position [0, 0]
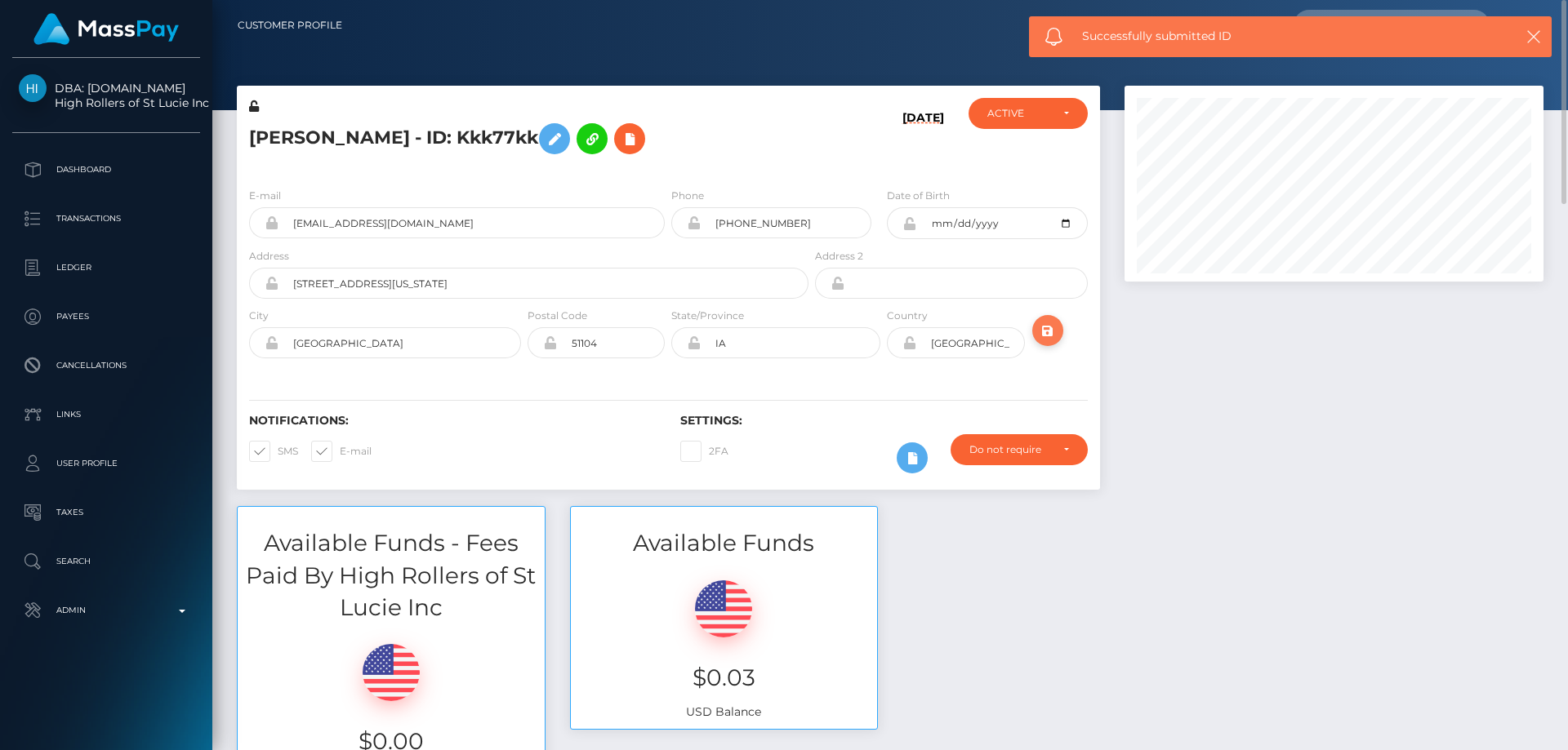
click at [1050, 325] on icon "submit" at bounding box center [1048, 330] width 20 height 21
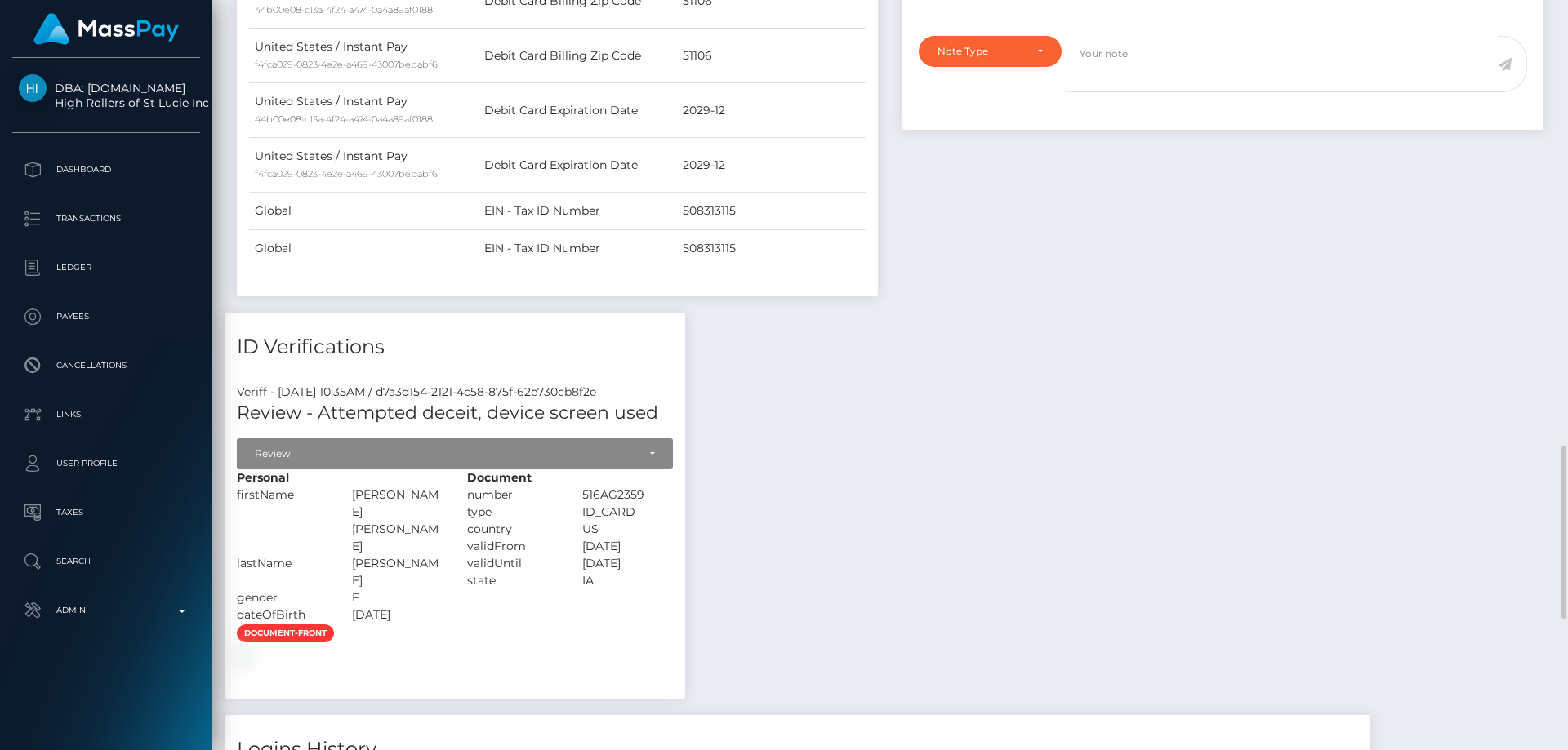
scroll to position [1224, 0]
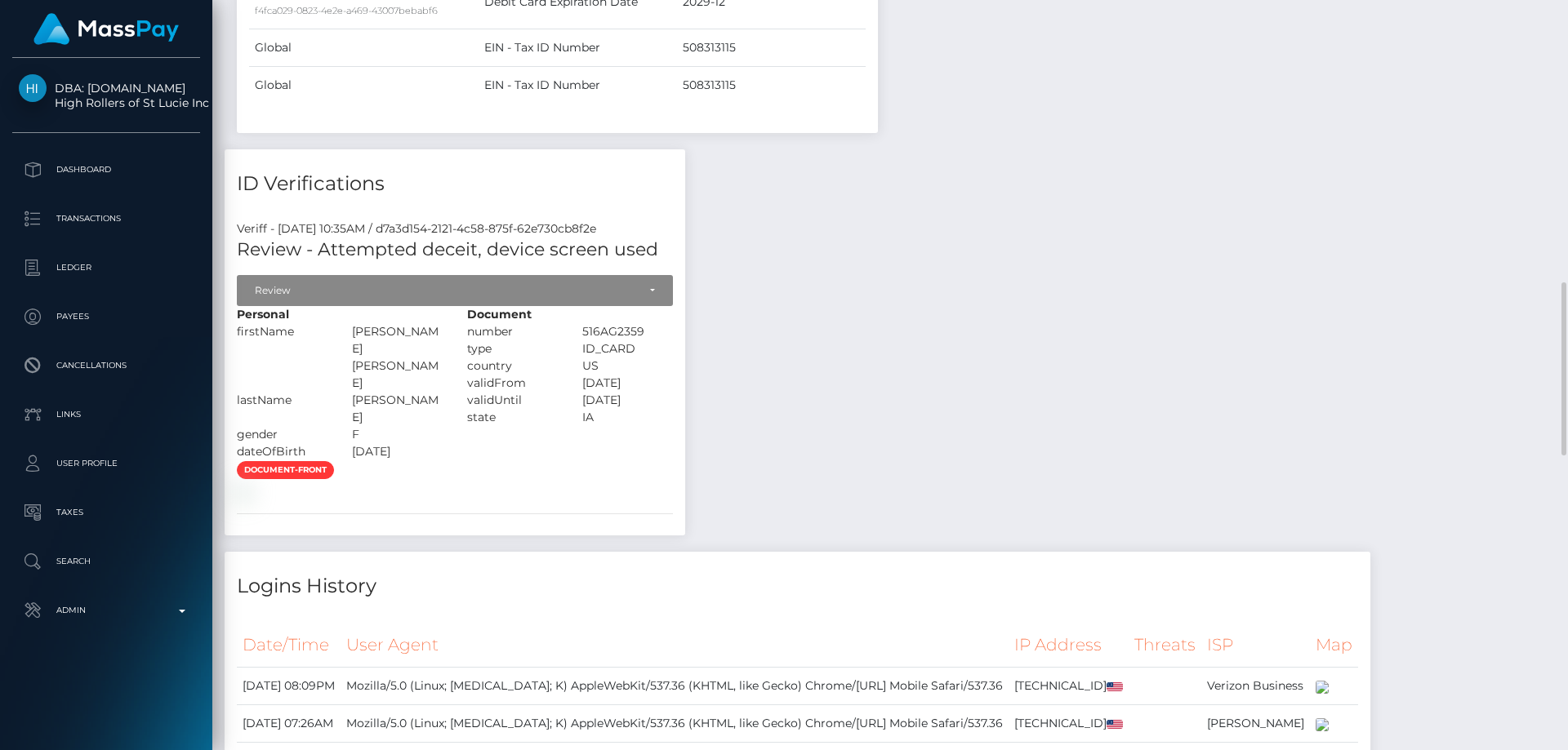
drag, startPoint x: 427, startPoint y: 325, endPoint x: 343, endPoint y: 325, distance: 84.0
click at [343, 325] on div "[PERSON_NAME] [PERSON_NAME]" at bounding box center [397, 357] width 115 height 68
copy div "[PERSON_NAME] [PERSON_NAME]"
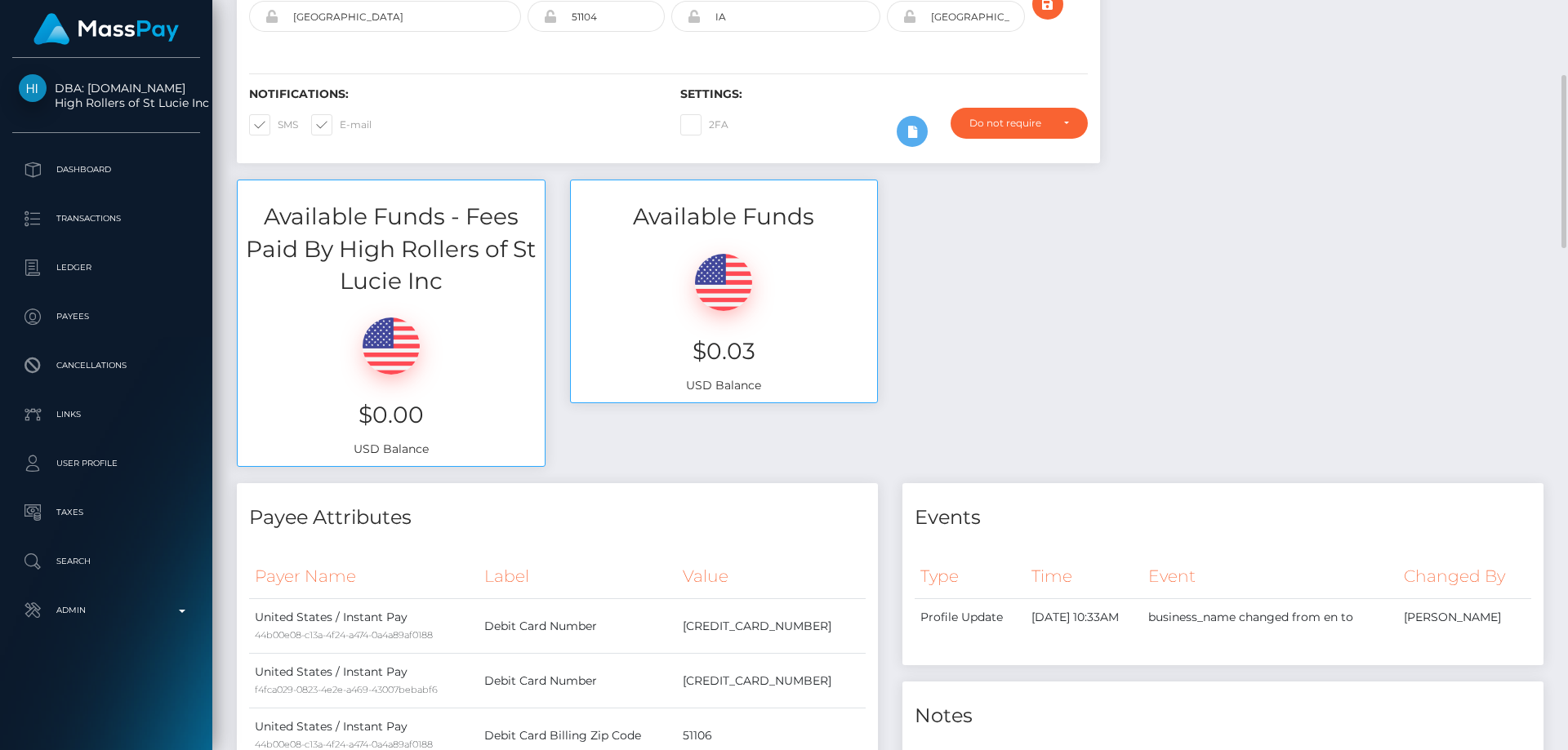
scroll to position [0, 0]
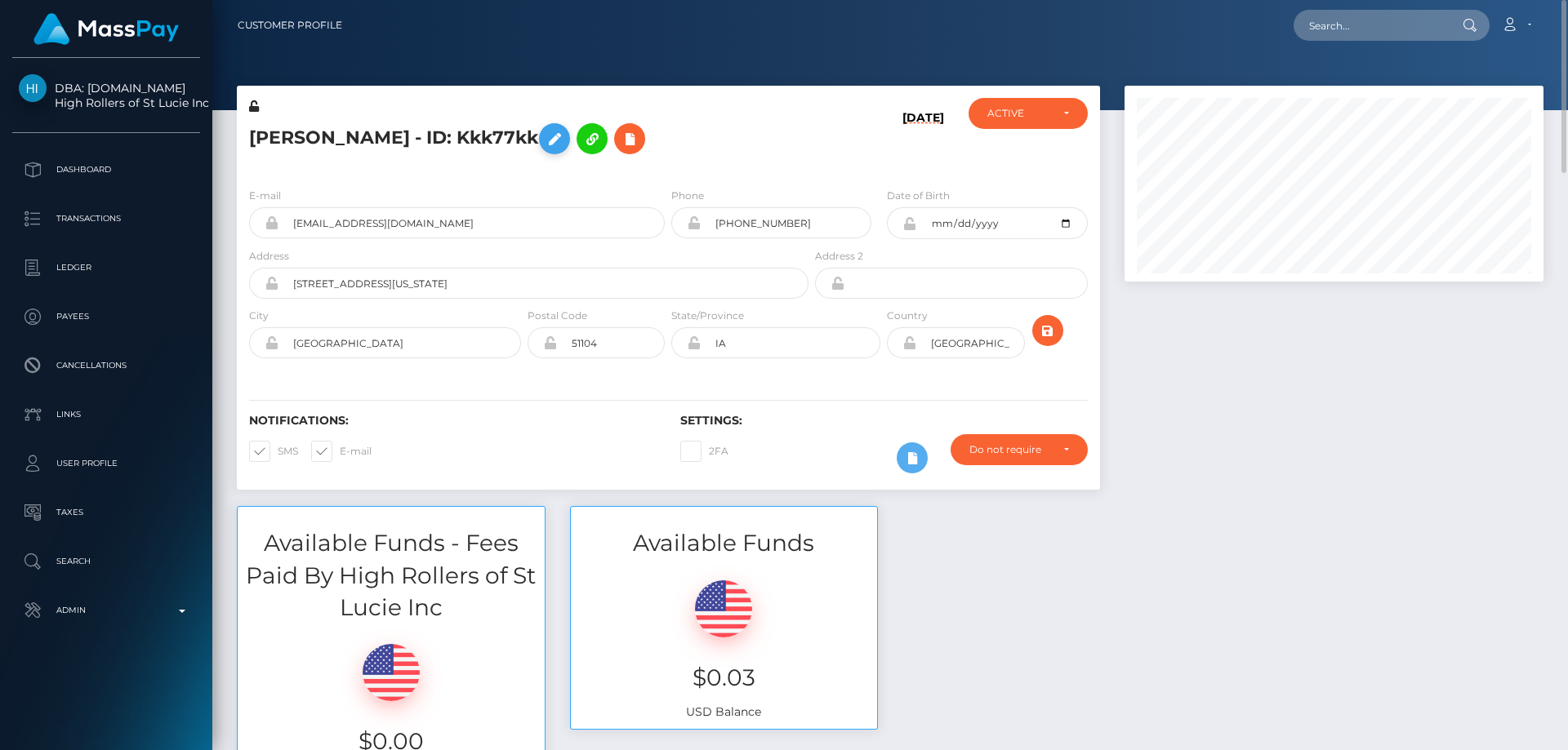
click at [565, 138] on icon at bounding box center [555, 139] width 20 height 21
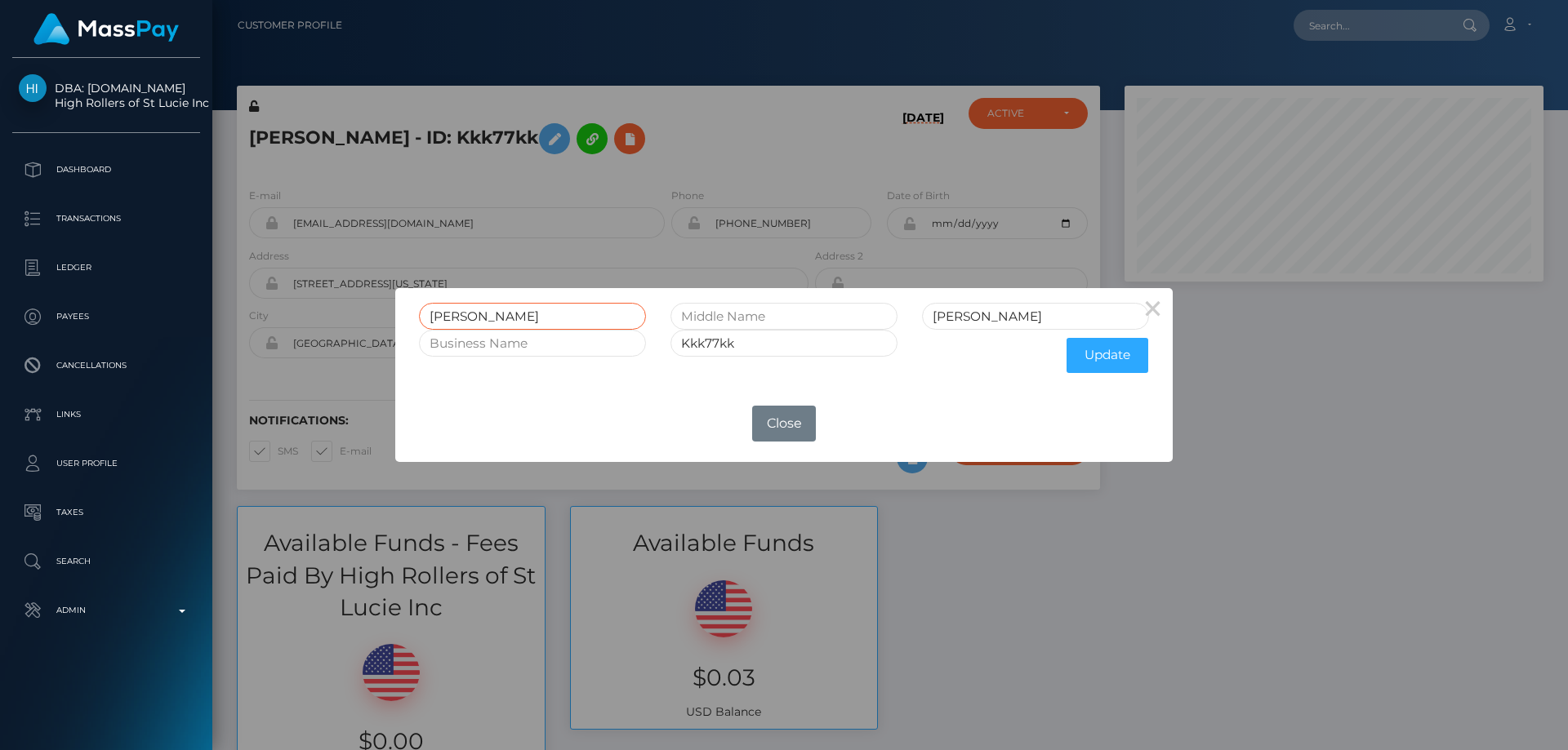
drag, startPoint x: 479, startPoint y: 317, endPoint x: 409, endPoint y: 321, distance: 70.1
click at [409, 321] on div "ANA" at bounding box center [532, 316] width 251 height 27
paste input "KAREN"
type input "ANA KAREN"
click at [1094, 351] on button "Update" at bounding box center [1107, 355] width 82 height 35
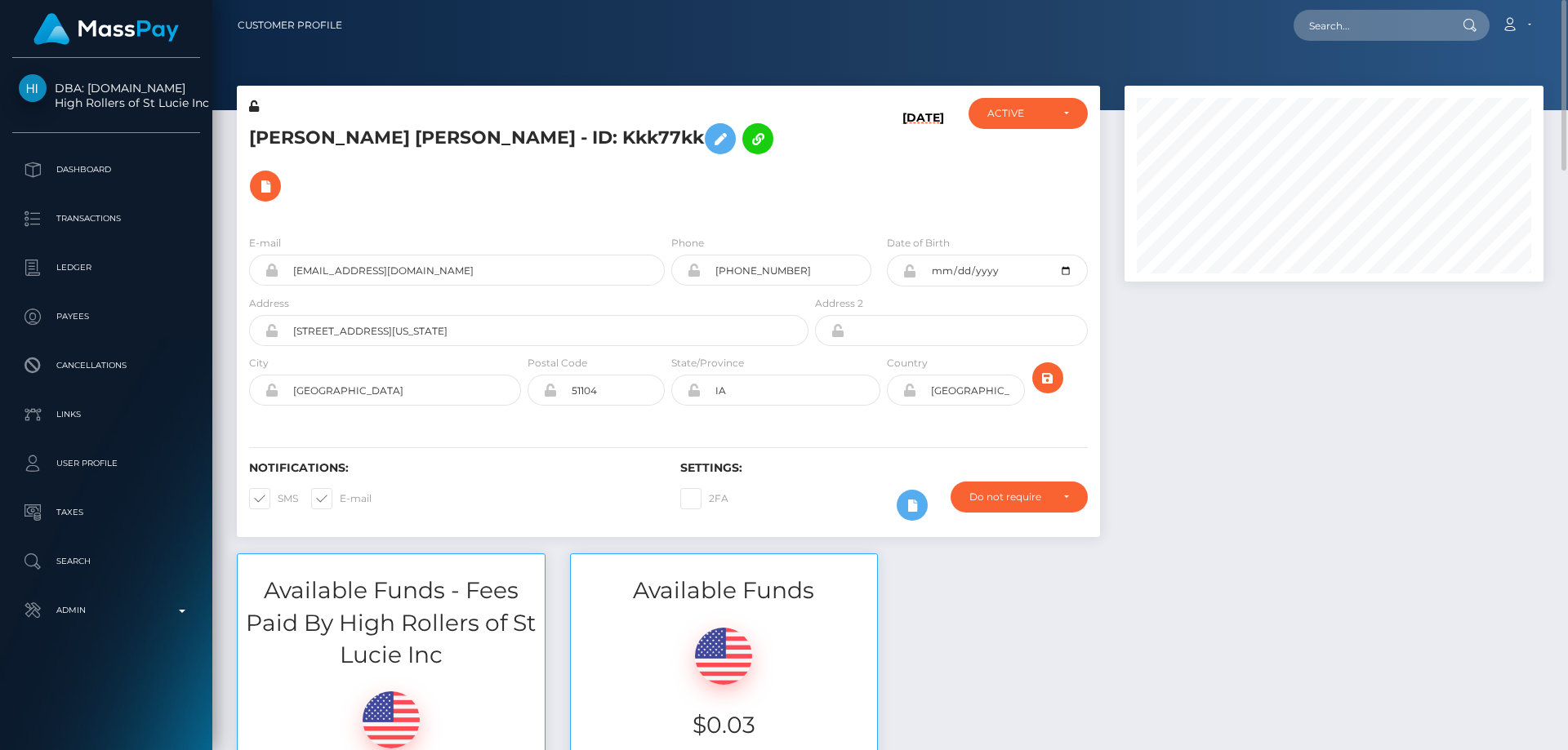
click at [255, 105] on icon at bounding box center [254, 106] width 10 height 12
click at [913, 268] on icon at bounding box center [909, 271] width 14 height 14
click at [911, 392] on icon at bounding box center [909, 390] width 14 height 14
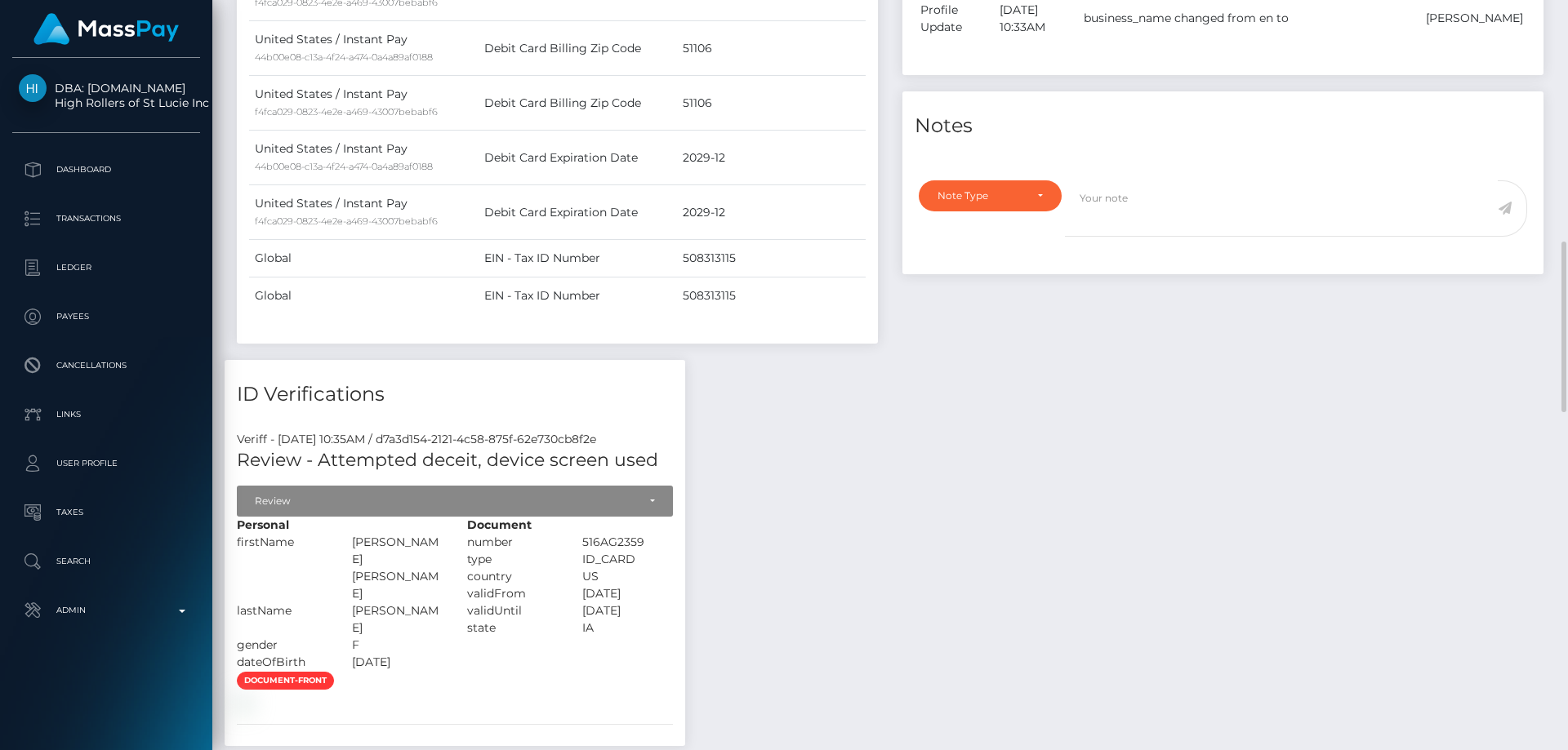
scroll to position [1306, 0]
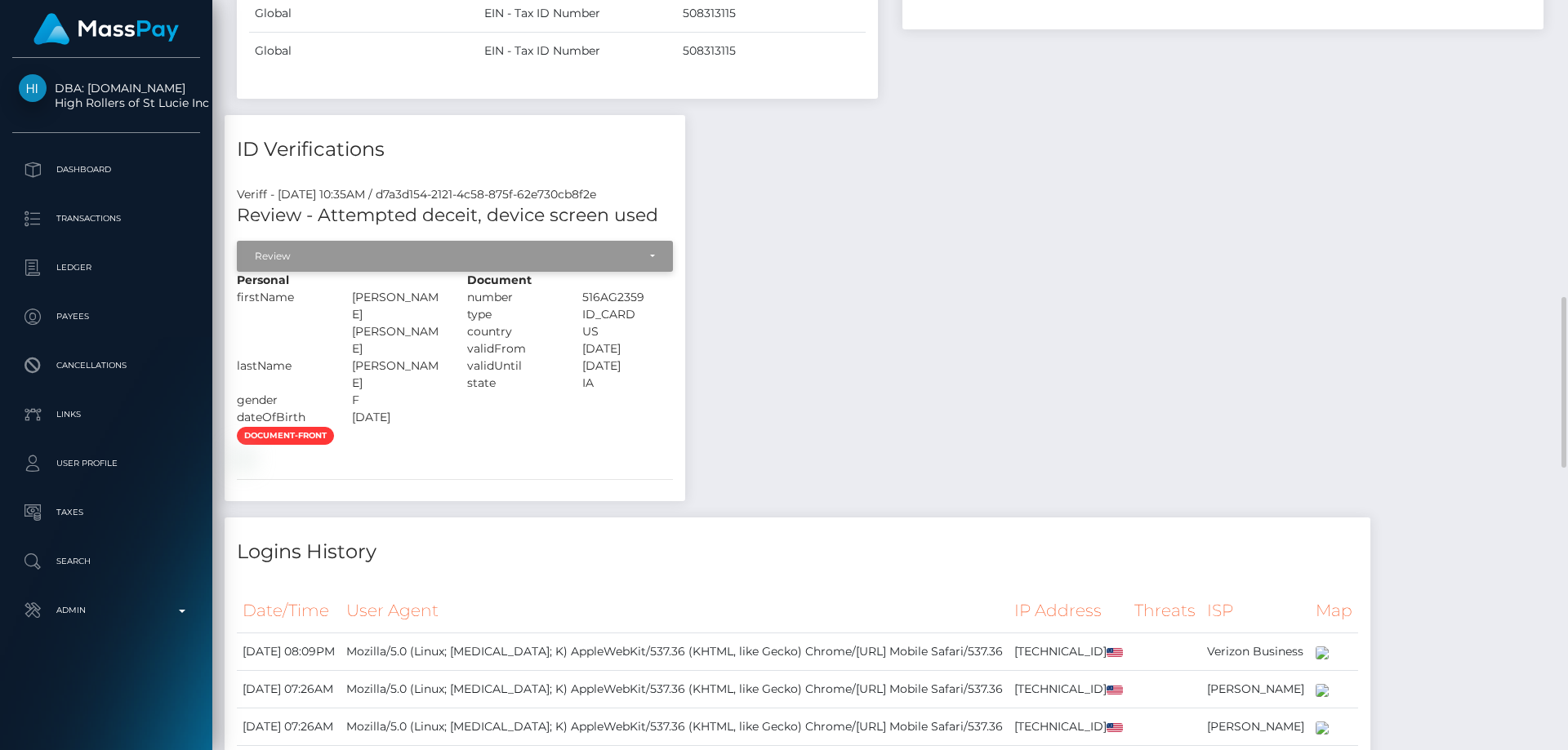
click at [324, 252] on div "Review" at bounding box center [446, 257] width 382 height 14
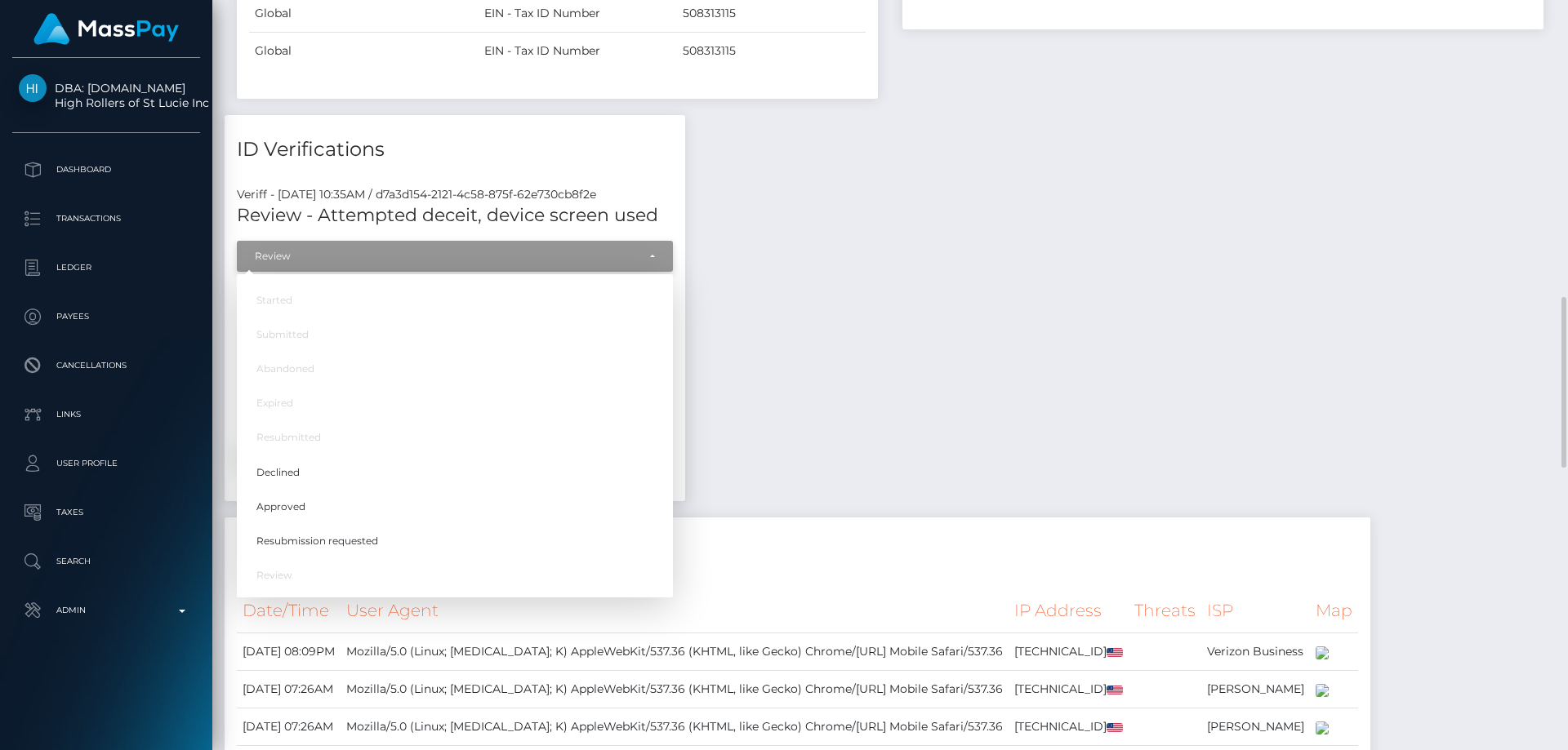
scroll to position [196, 420]
click at [349, 504] on link "Approved" at bounding box center [455, 507] width 436 height 31
select select "Approved"
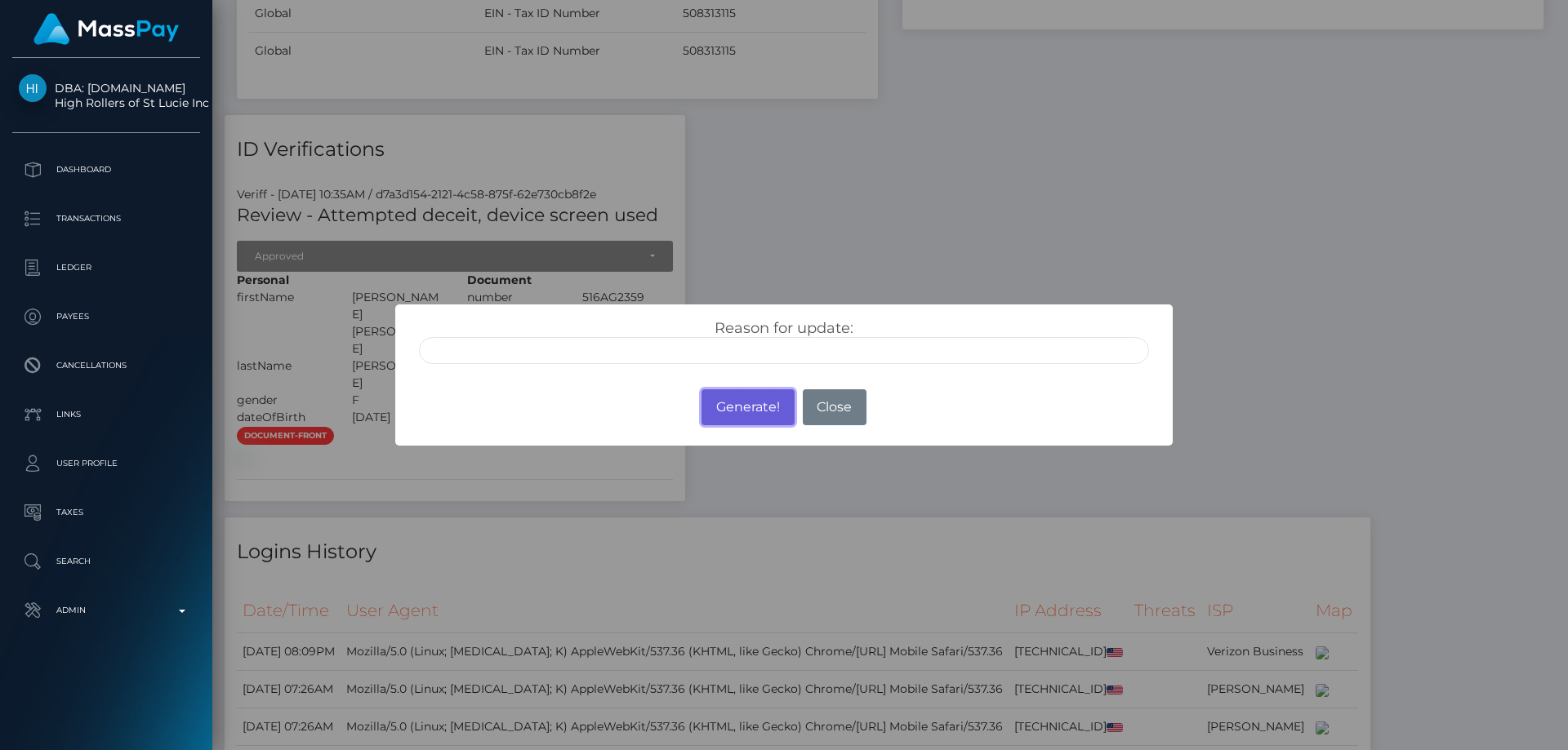
click at [751, 413] on button "Generate!" at bounding box center [748, 408] width 92 height 36
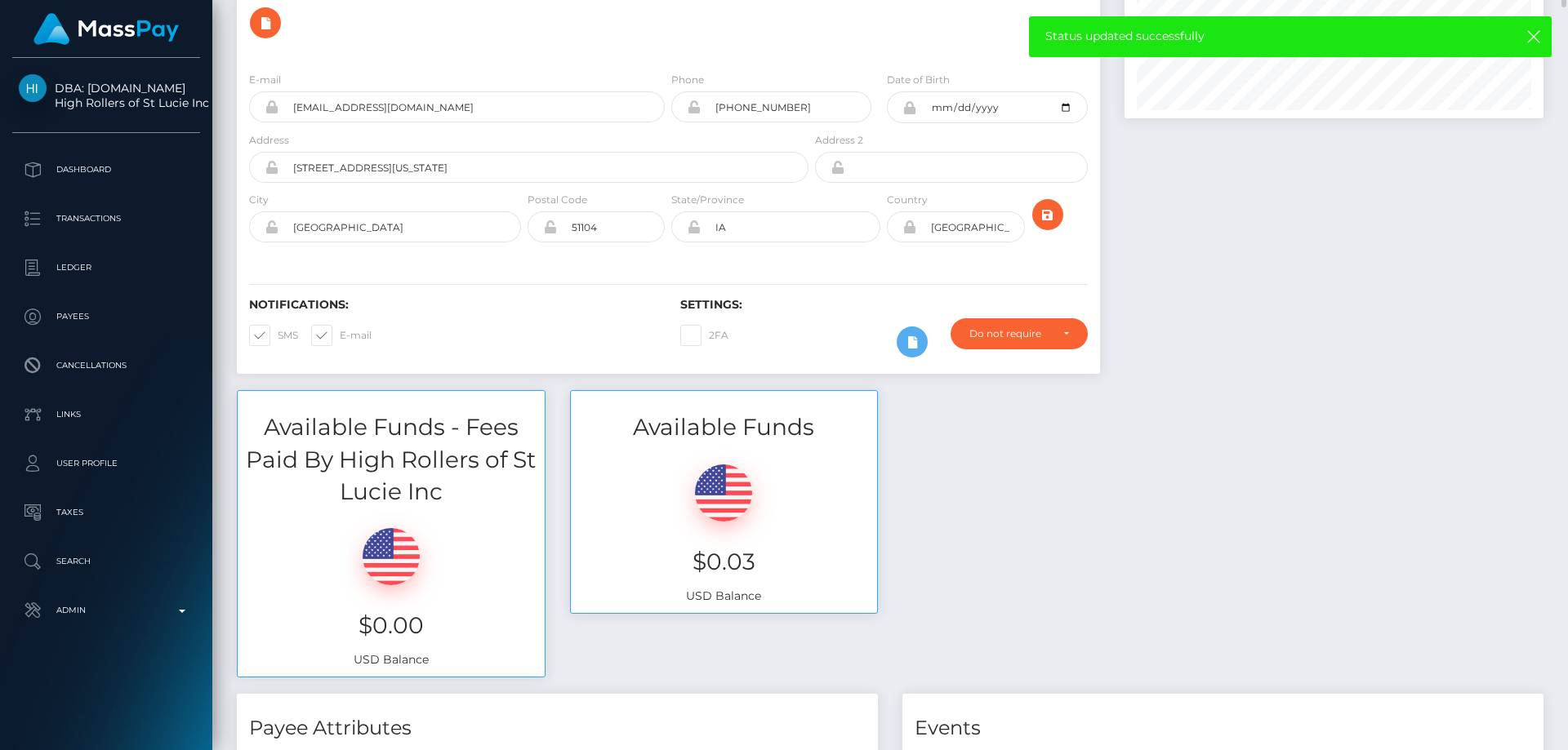
scroll to position [0, 0]
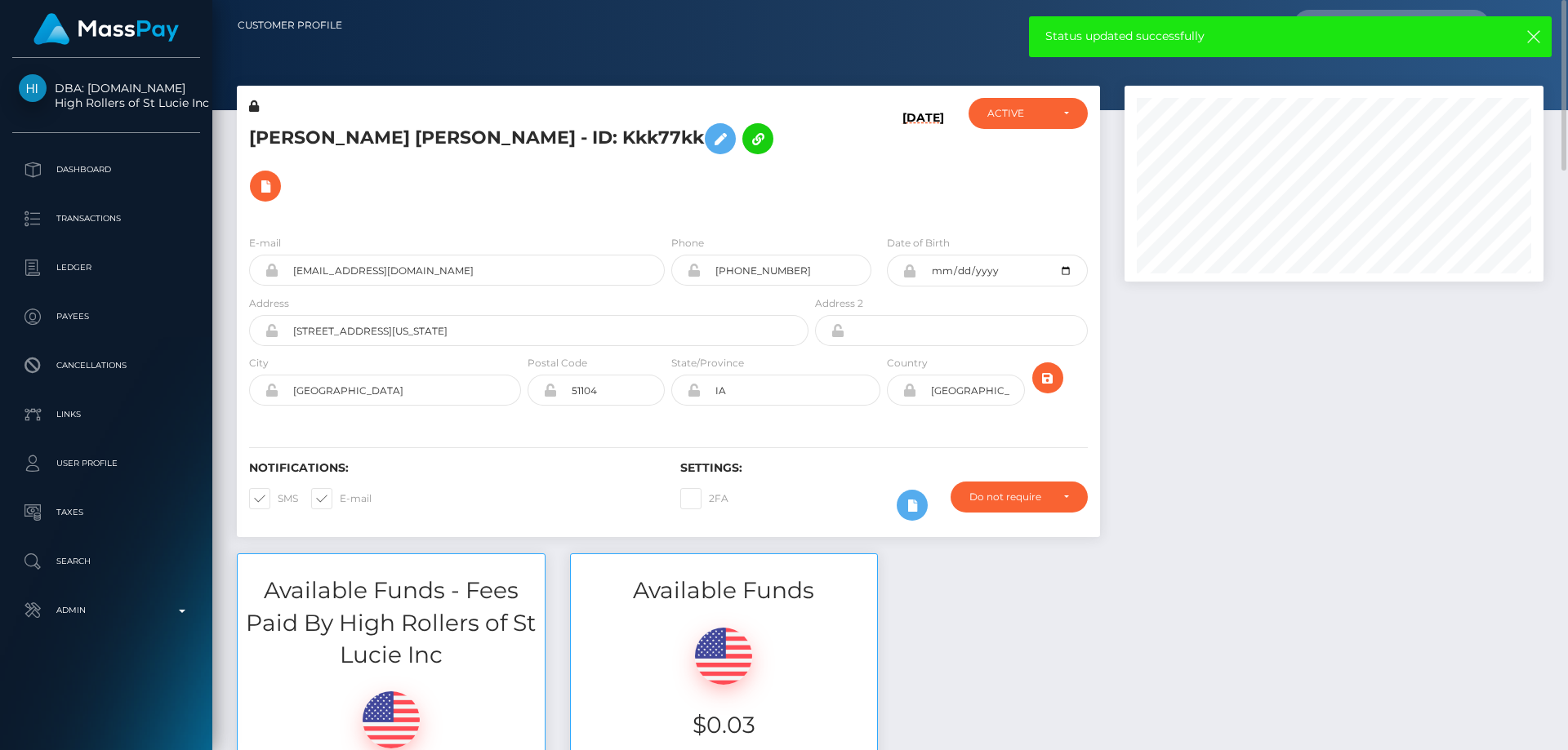
click at [412, 131] on h5 "ANA KAREN CARRIZALES VAZQUEZ - ID: Kkk77kk" at bounding box center [524, 162] width 550 height 95
copy h5 "ANA KAREN CARRIZALES VAZQUEZ - ID: Kkk77kk"
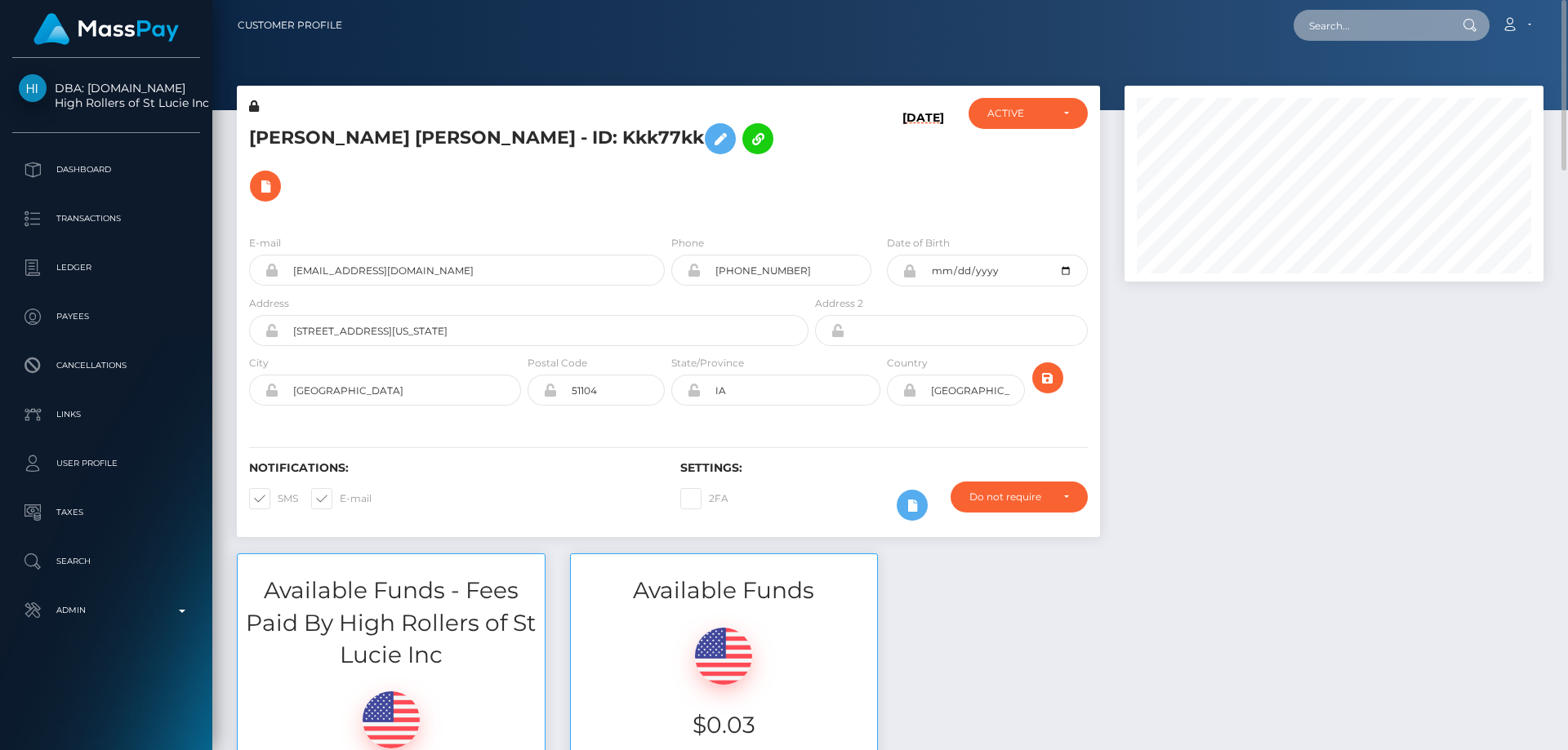
paste input "poact_ipVBFyIa6CNh"
type input "poact_ipVBFyIa6CNh"
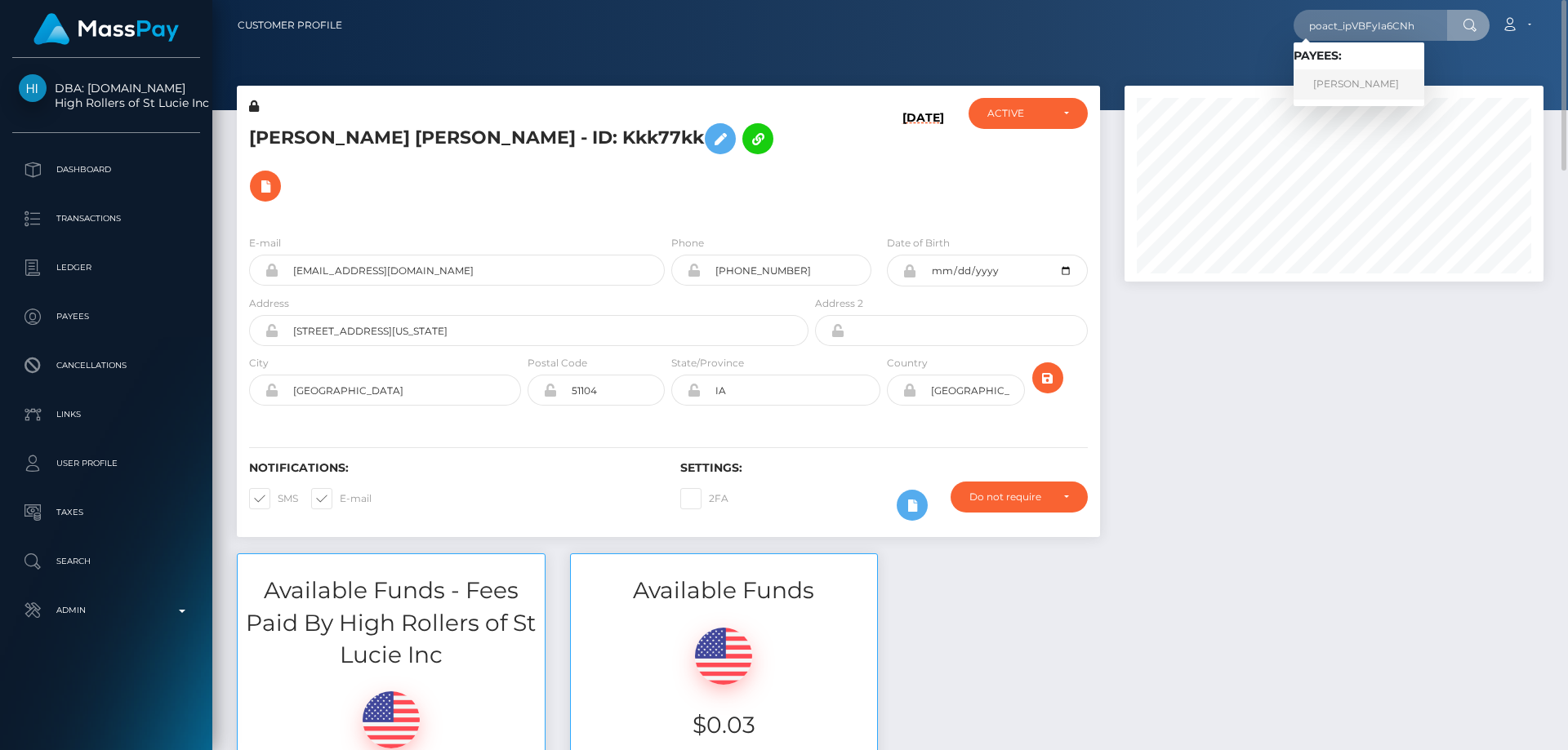
click at [1366, 85] on link "Seif Khaled" at bounding box center [1359, 85] width 131 height 31
click at [1267, 402] on div at bounding box center [1334, 320] width 443 height 468
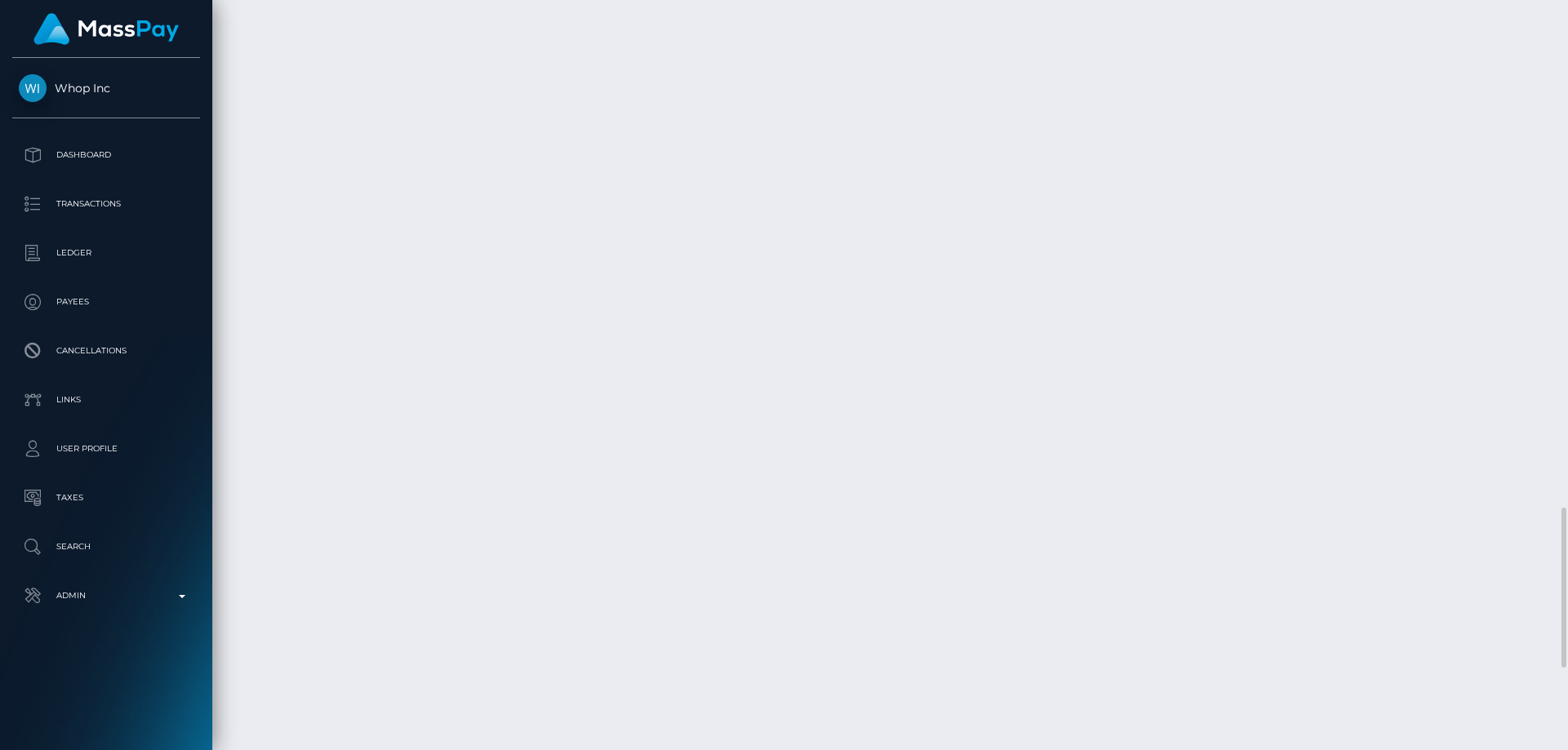
scroll to position [2531, 0]
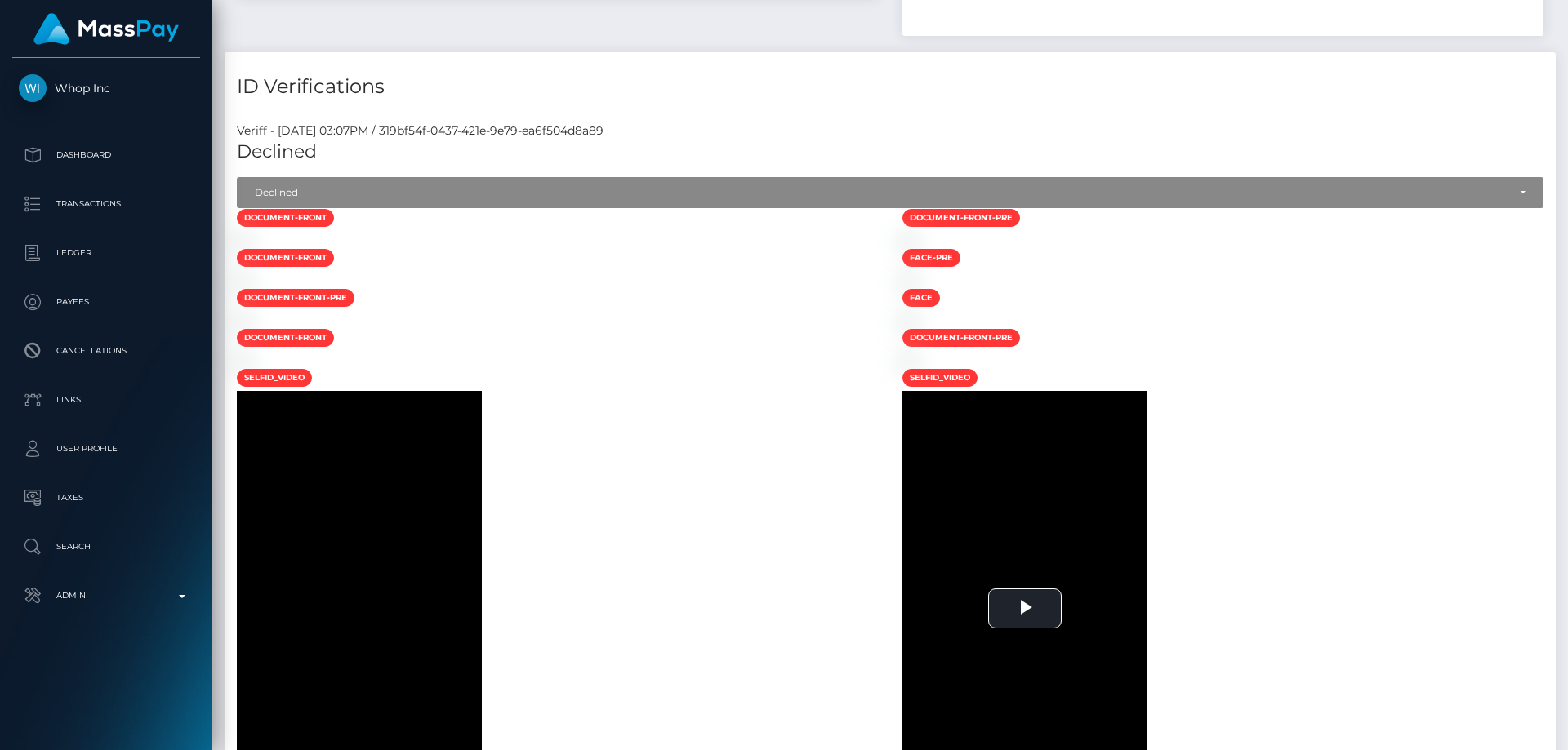
scroll to position [245, 0]
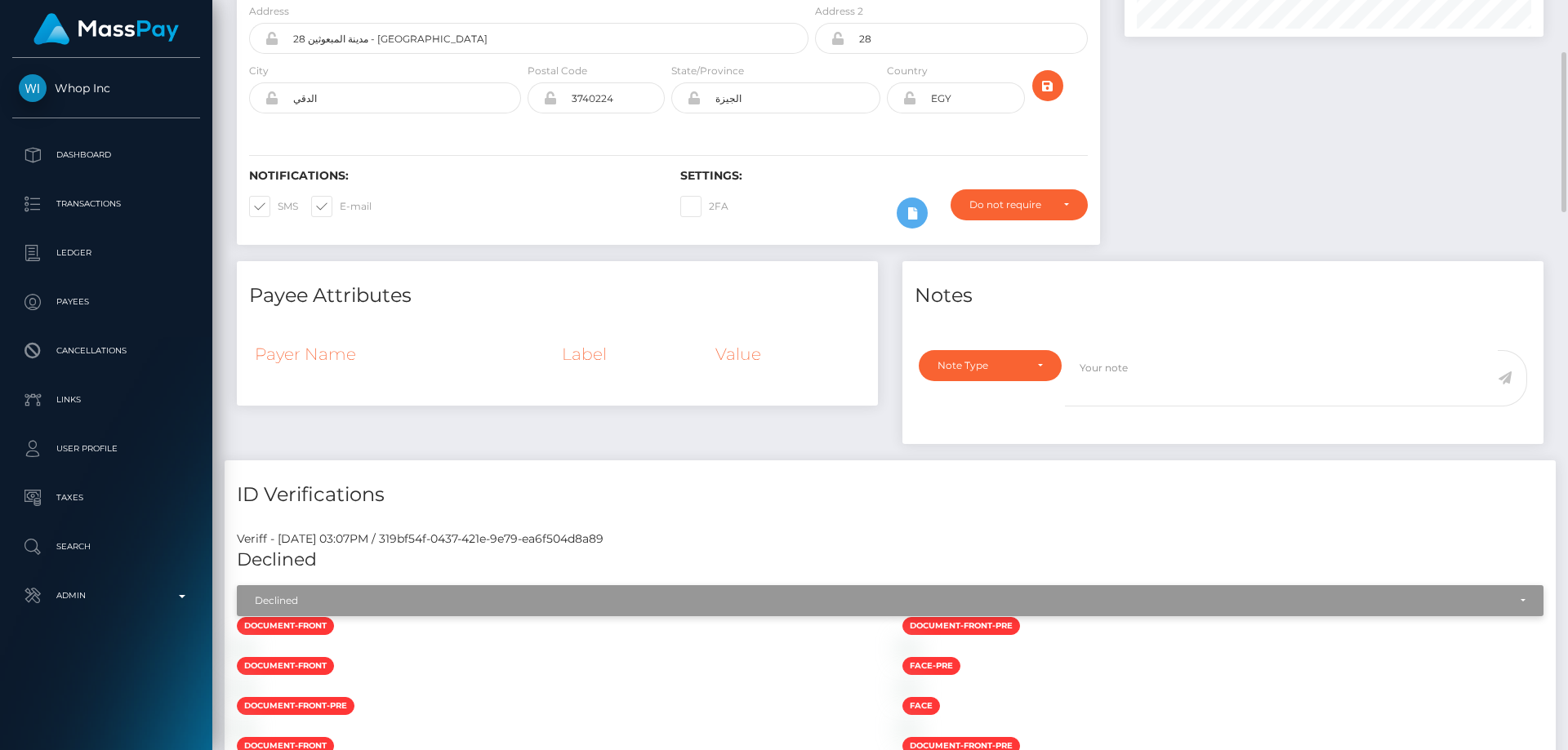
click at [429, 587] on div "Declined" at bounding box center [890, 601] width 1307 height 31
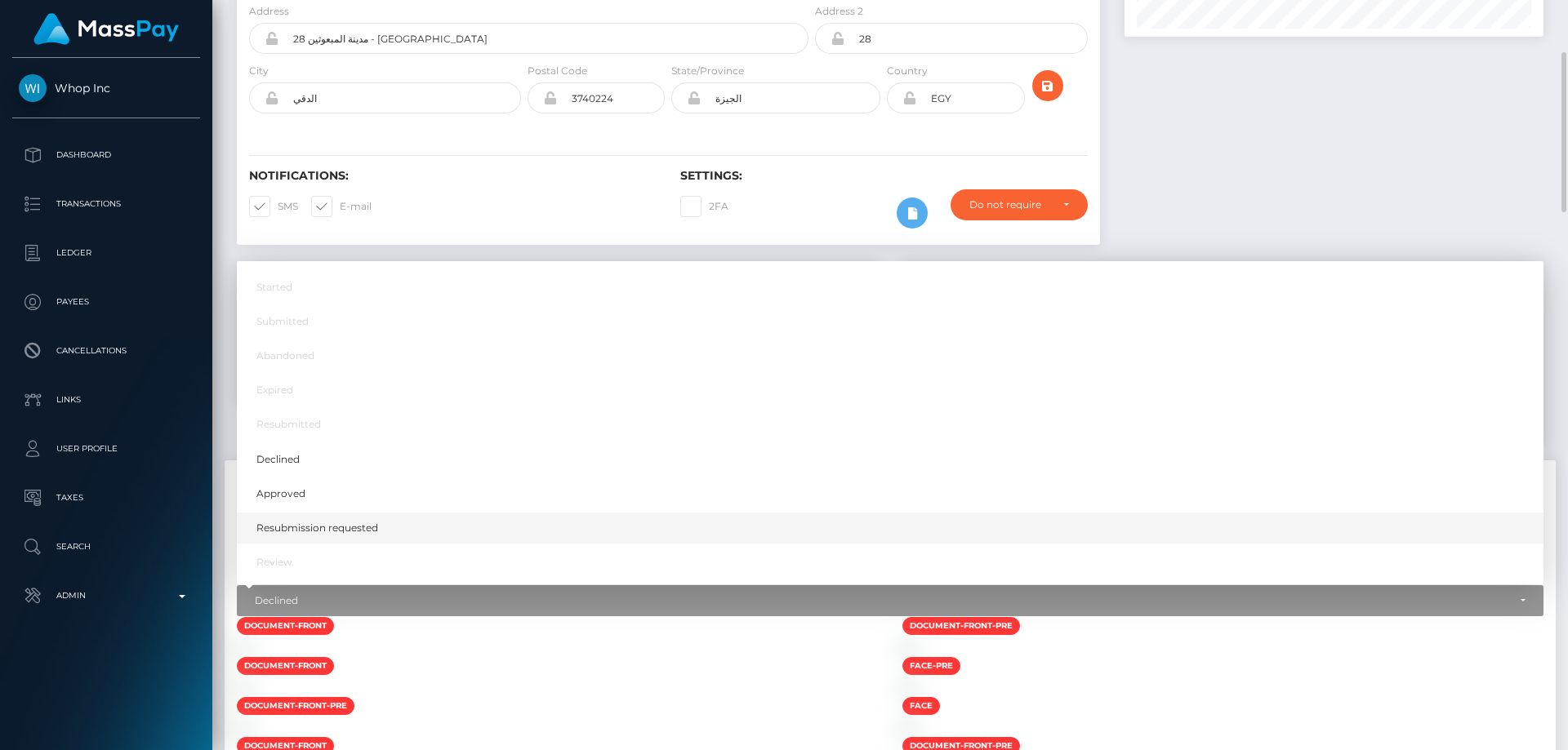
click at [373, 527] on span "Resubmission requested" at bounding box center [317, 529] width 122 height 14
select select "Resubmission requested"
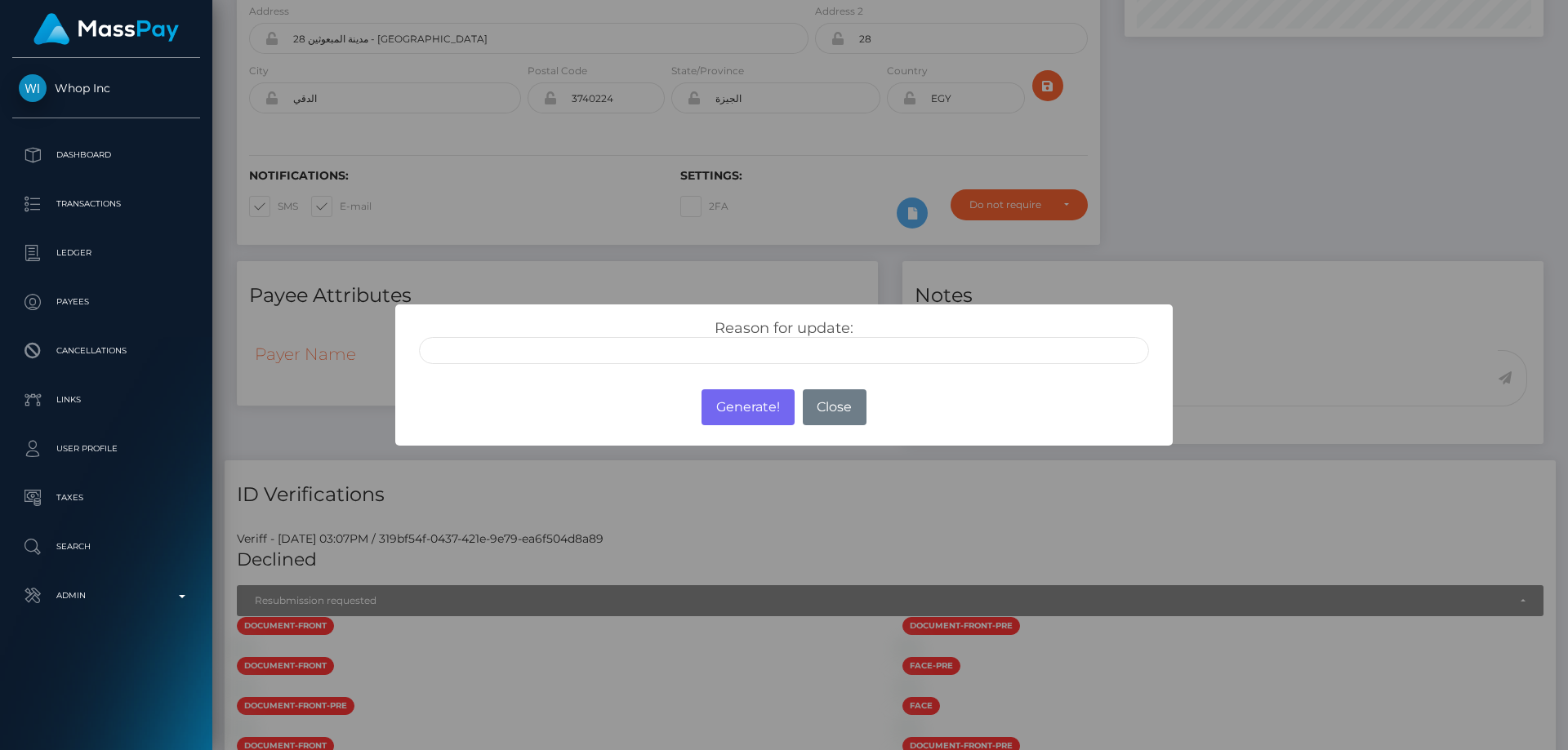
click at [566, 340] on input "text" at bounding box center [784, 351] width 730 height 27
click at [1083, 394] on div "Generate! No Close" at bounding box center [784, 407] width 776 height 44
click at [841, 345] on input "text" at bounding box center [784, 351] width 730 height 27
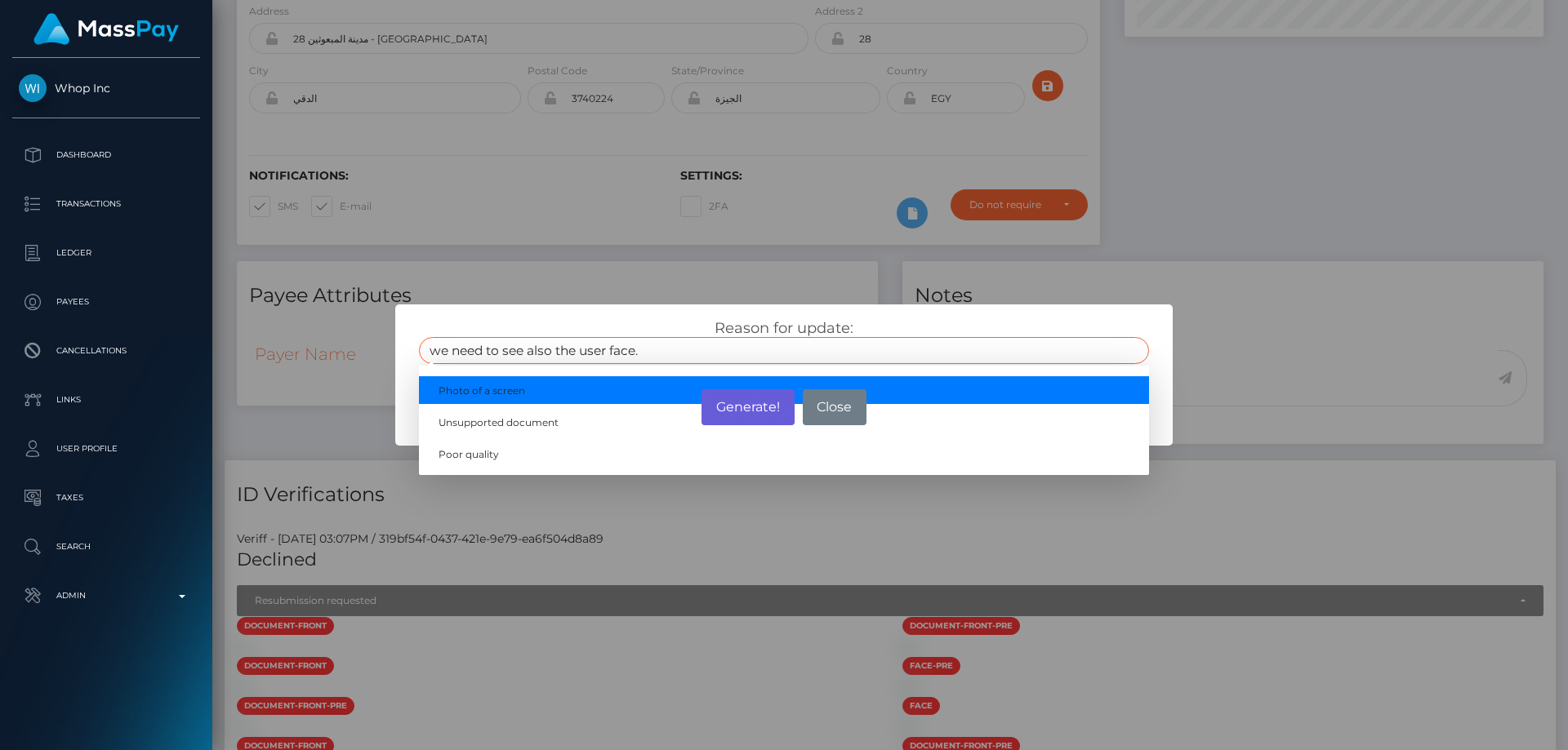
type input "we need to see also the user face."
click at [740, 398] on button "Generate!" at bounding box center [748, 408] width 92 height 36
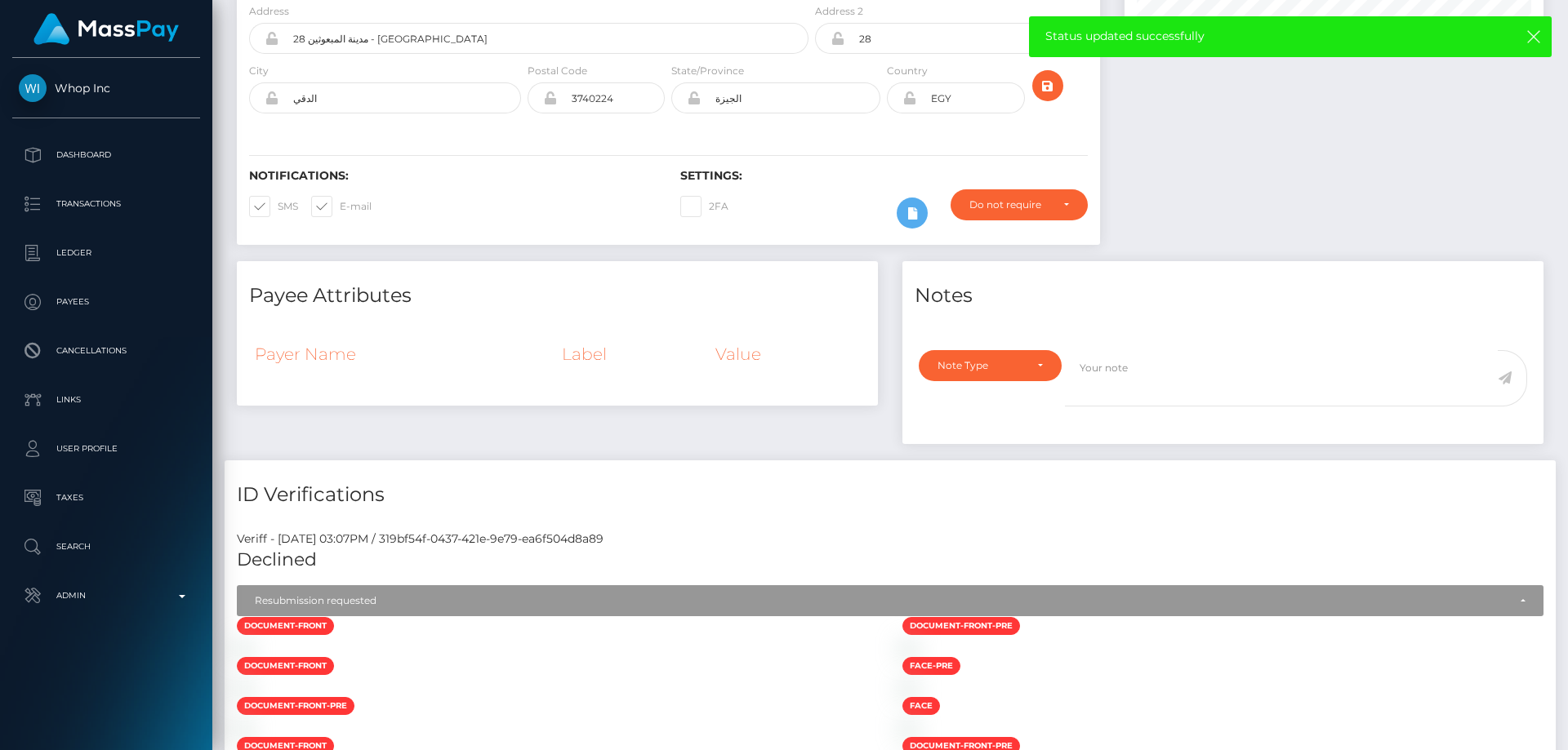
scroll to position [0, 0]
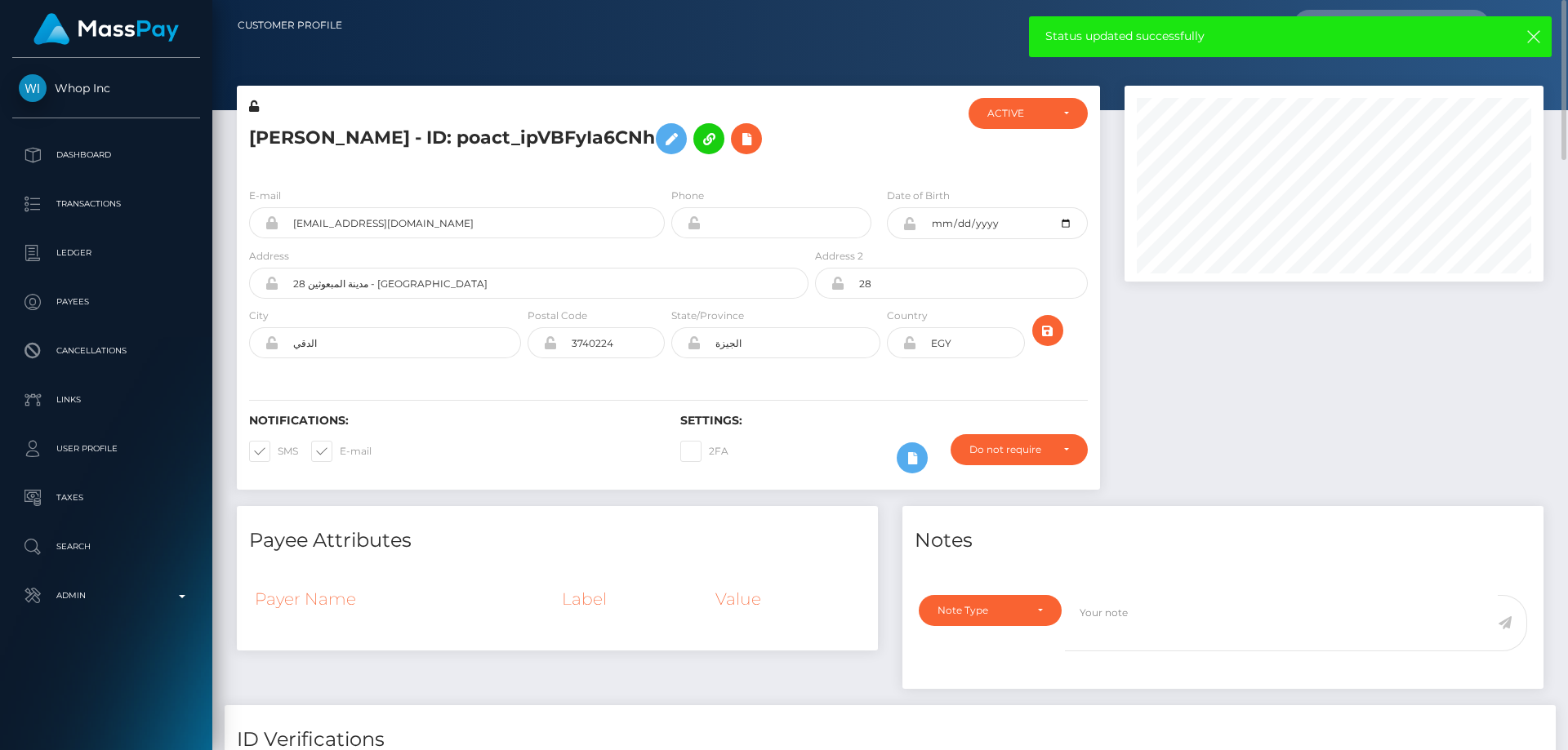
click at [394, 143] on h5 "Seif Khaled - ID: poact_ipVBFyIa6CNh" at bounding box center [524, 139] width 550 height 48
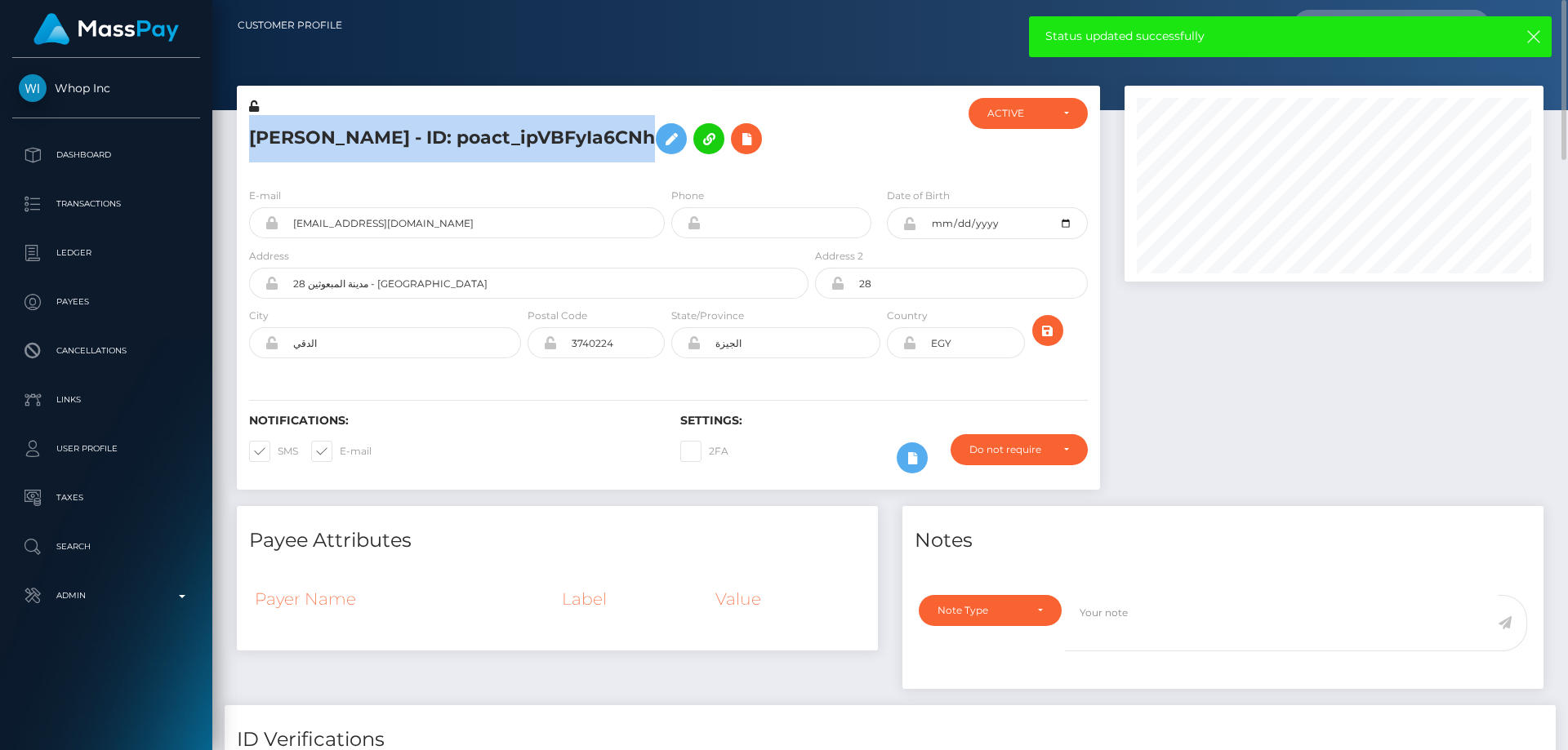
click at [394, 143] on h5 "Seif Khaled - ID: poact_ipVBFyIa6CNh" at bounding box center [524, 139] width 550 height 48
copy h5 "Seif Khaled - ID: poact_ipVBFyIa6CNh"
